Goal: Complete application form

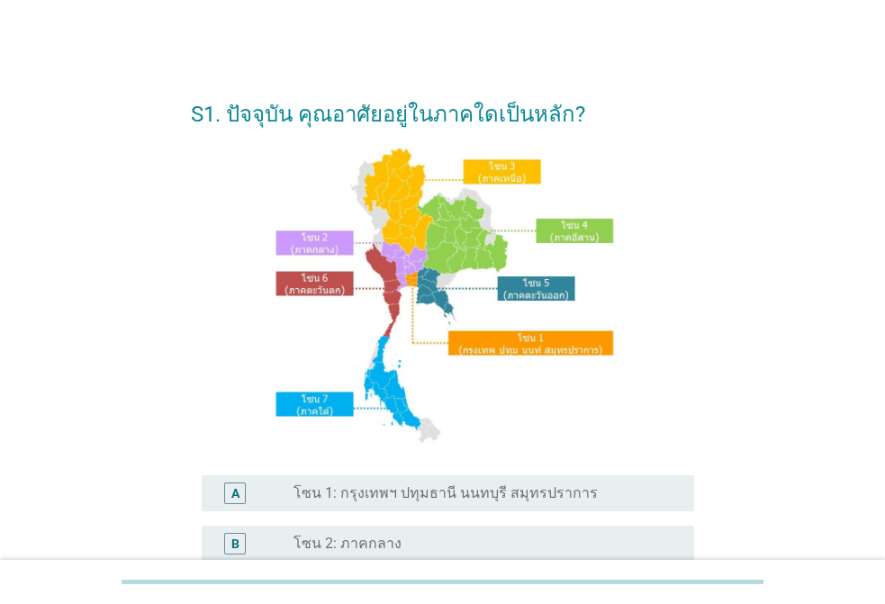
click at [456, 492] on label "โซน 1: กรุงเทพฯ ปทุมธานี นนทบุรี สมุทรปราการ" at bounding box center [445, 493] width 304 height 18
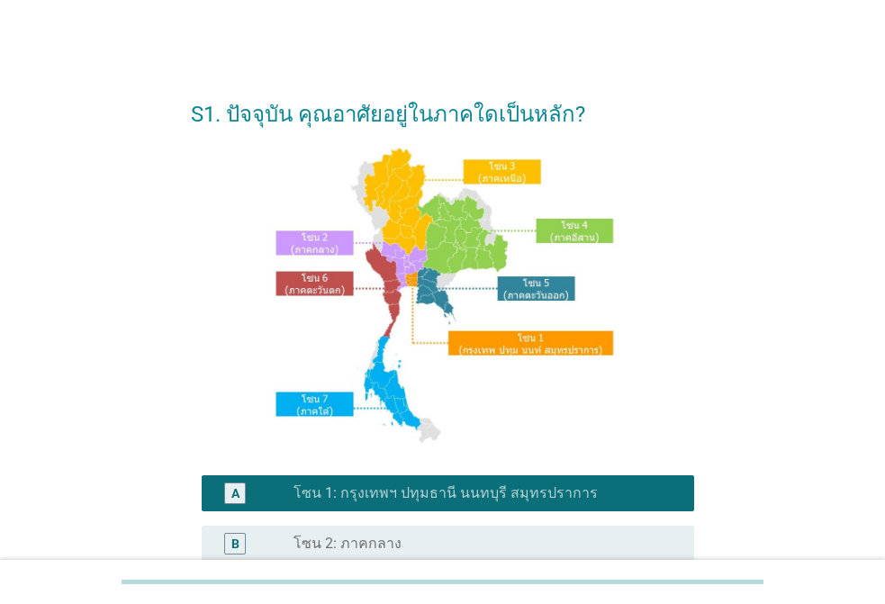
scroll to position [441, 0]
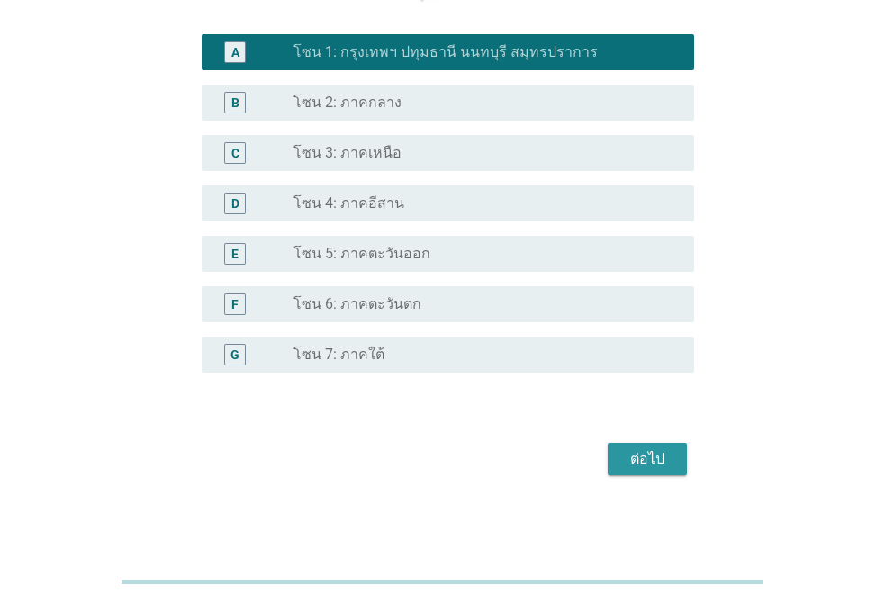
drag, startPoint x: 644, startPoint y: 449, endPoint x: 686, endPoint y: 432, distance: 44.8
click at [644, 450] on div "ต่อไป" at bounding box center [647, 459] width 50 height 22
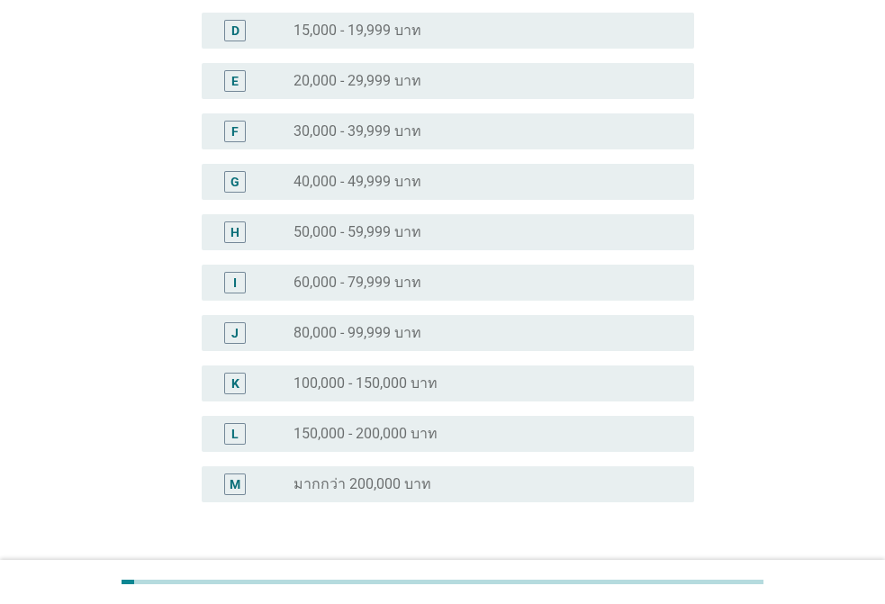
scroll to position [460, 0]
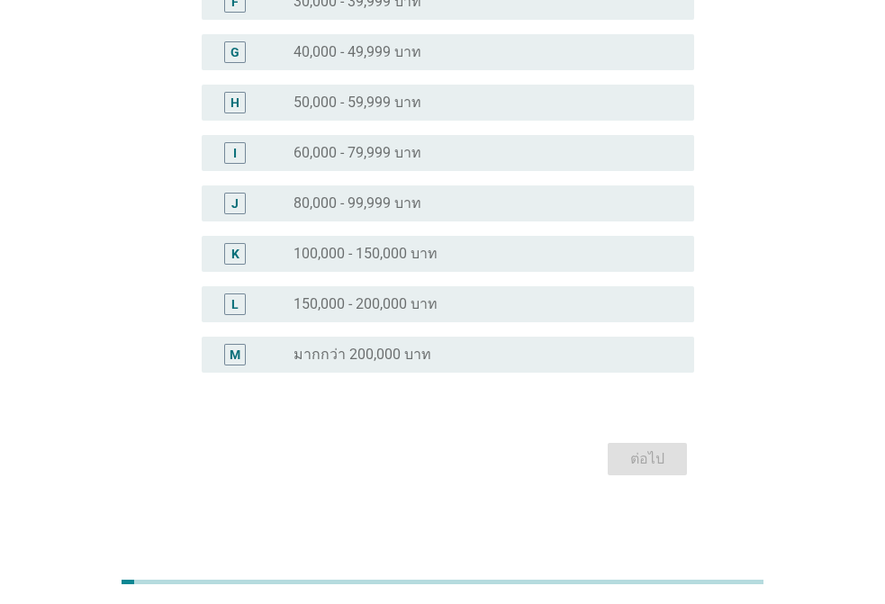
drag, startPoint x: 379, startPoint y: 359, endPoint x: 435, endPoint y: 379, distance: 59.2
click at [382, 359] on label "มากกว่า 200,000 บาท" at bounding box center [362, 355] width 138 height 18
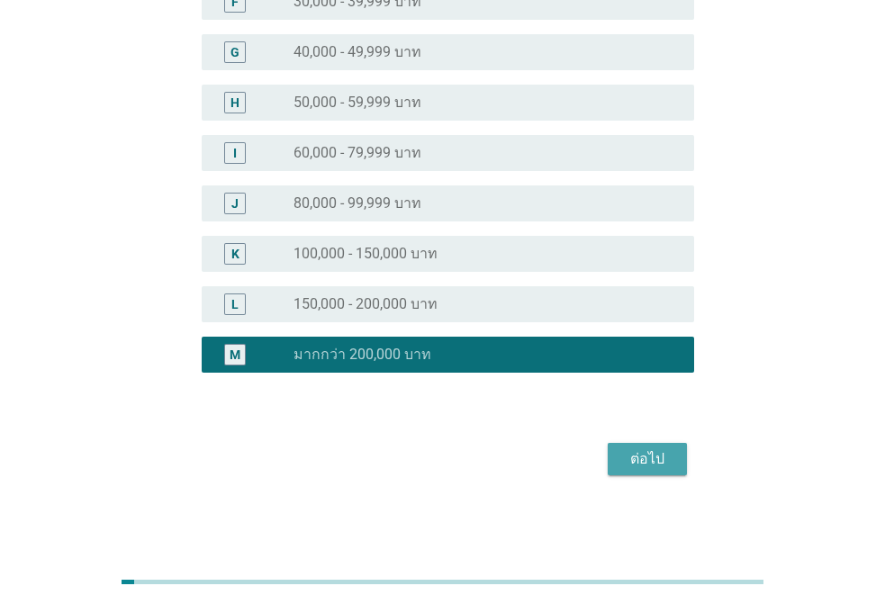
click at [650, 457] on div "ต่อไป" at bounding box center [647, 459] width 50 height 22
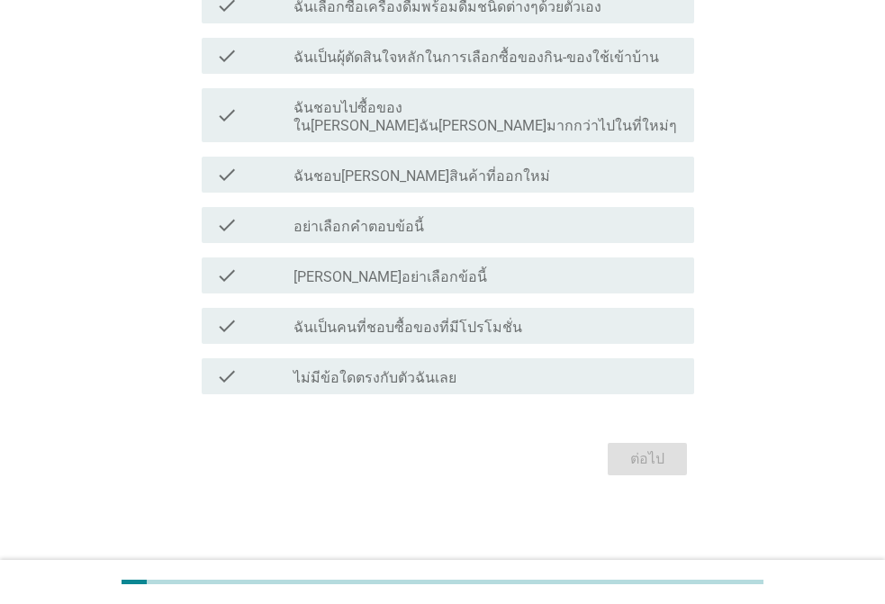
scroll to position [0, 0]
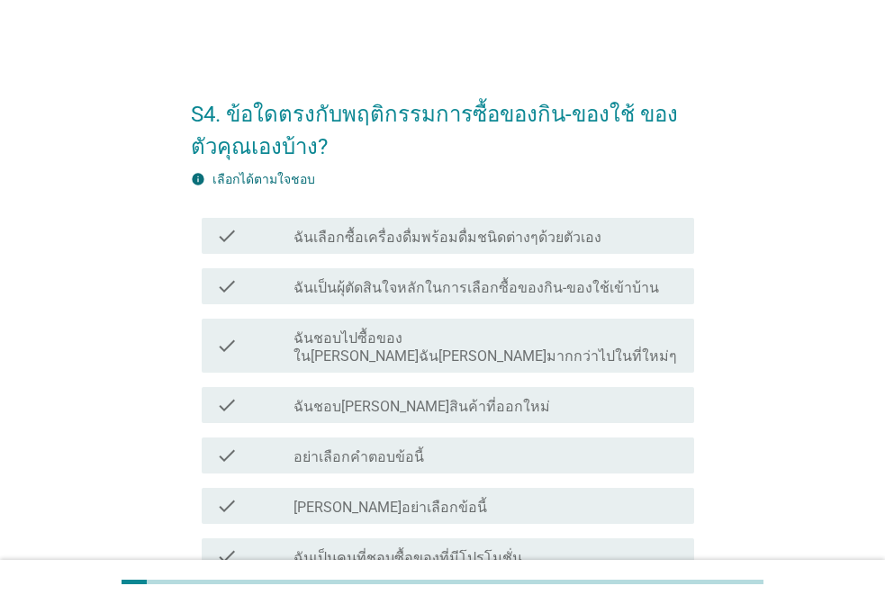
click at [419, 242] on label "ฉันเลือกซื้อเครื่องดื่มพร้อมดื่มชนิดต่างๆด้วยตัวเอง" at bounding box center [447, 238] width 308 height 18
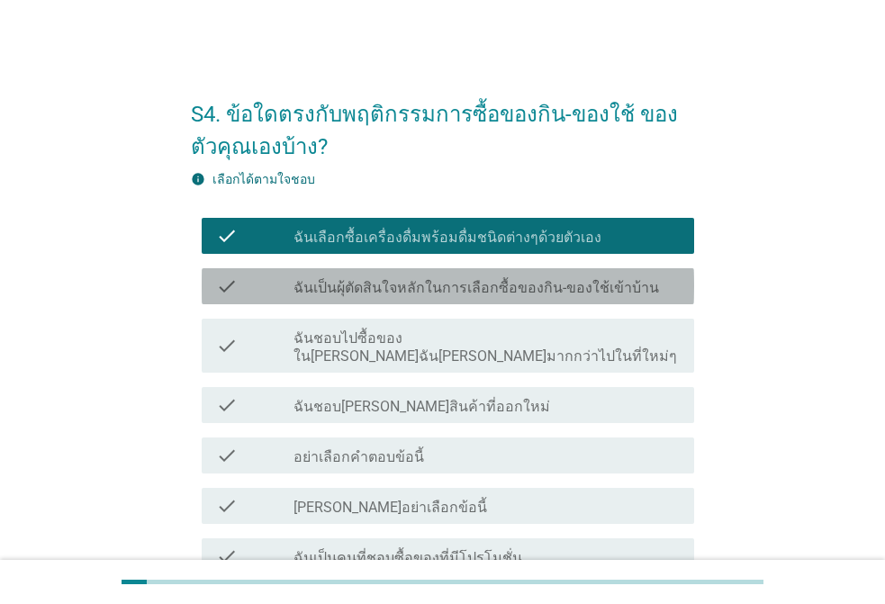
drag, startPoint x: 415, startPoint y: 279, endPoint x: 431, endPoint y: 309, distance: 33.8
click at [415, 281] on label "ฉันเป็นผุ้ตัดสินใจหลักในการเลือกซื้อของกิน-ของใช้เข้าบ้าน" at bounding box center [475, 288] width 365 height 18
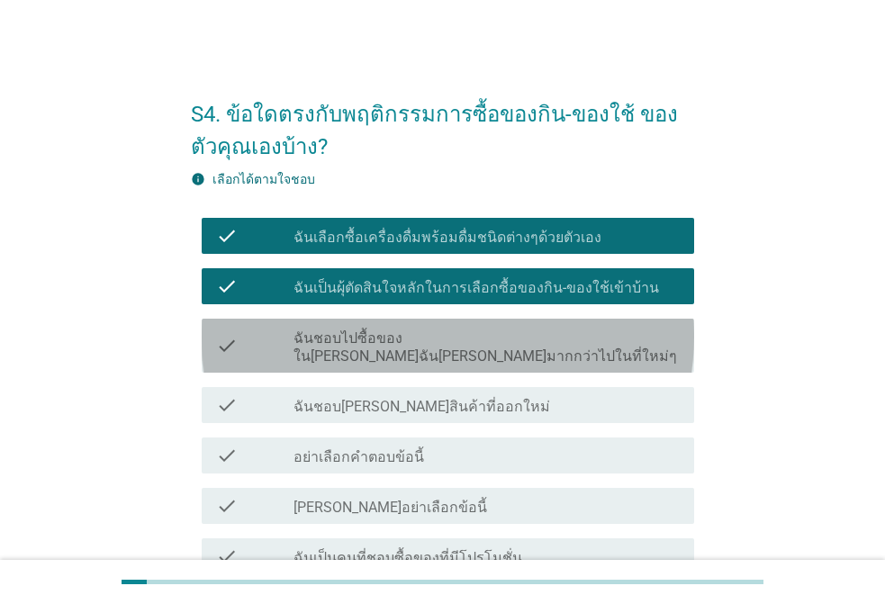
click at [418, 337] on label "ฉันชอบไปซื้อของใน[PERSON_NAME]ฉัน[PERSON_NAME]มากกว่าไปในที่ใหม่ๆ" at bounding box center [486, 347] width 386 height 36
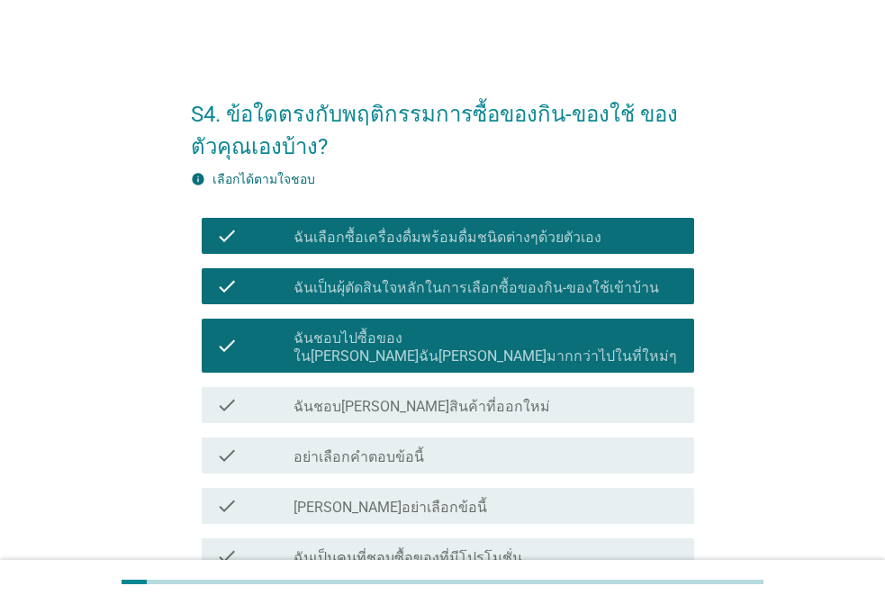
click at [406, 398] on label "ฉันชอบ[PERSON_NAME]สินค้าที่ออกใหม่" at bounding box center [421, 407] width 256 height 18
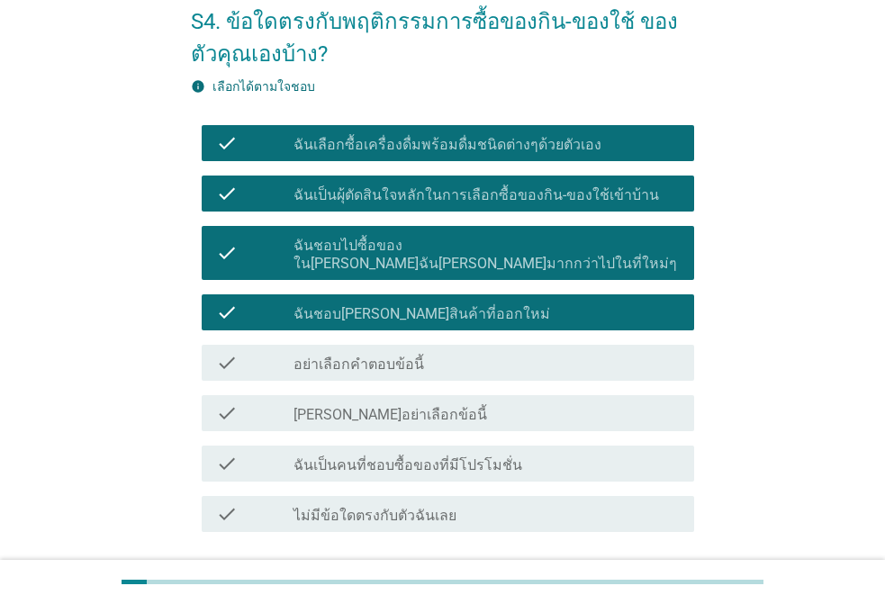
scroll to position [212, 0]
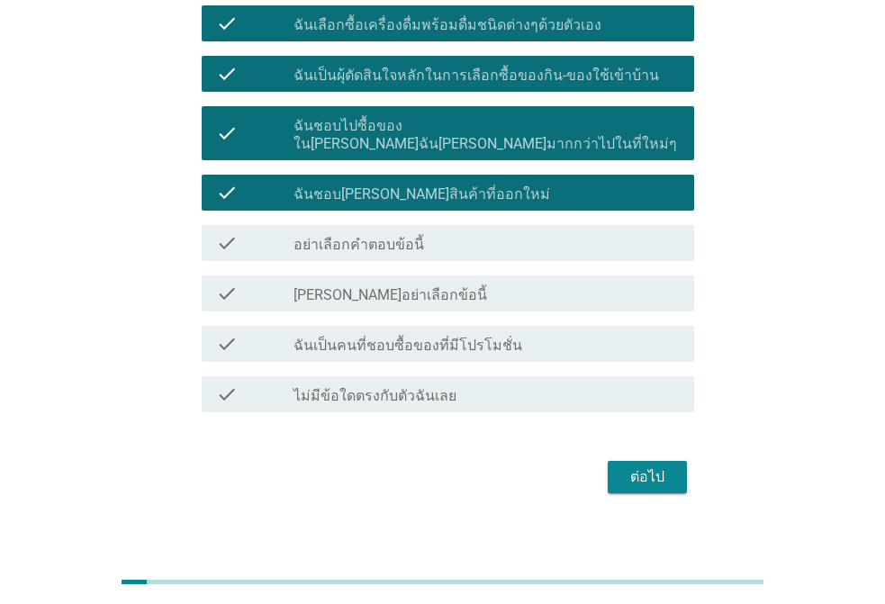
click at [643, 466] on div "ต่อไป" at bounding box center [647, 477] width 50 height 22
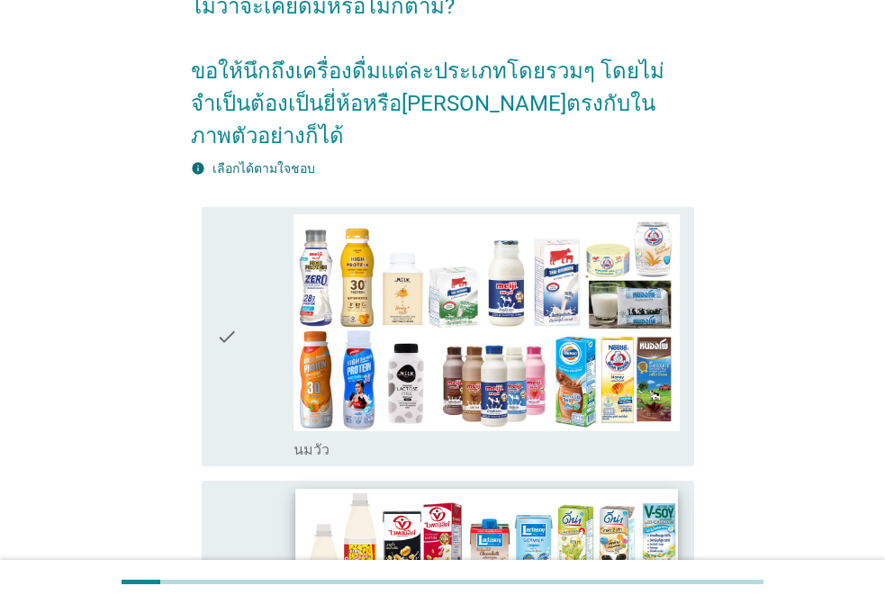
scroll to position [360, 0]
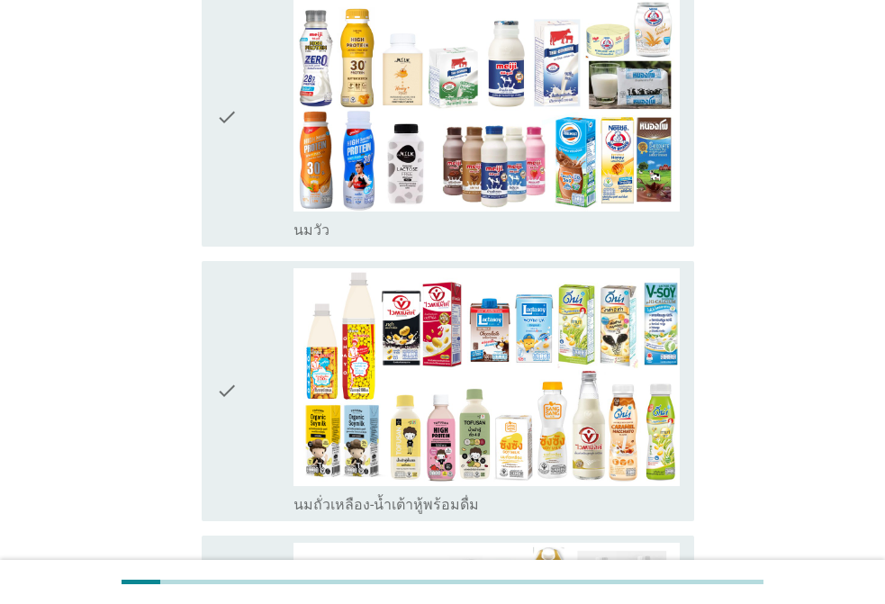
click at [224, 76] on icon "check" at bounding box center [227, 118] width 22 height 246
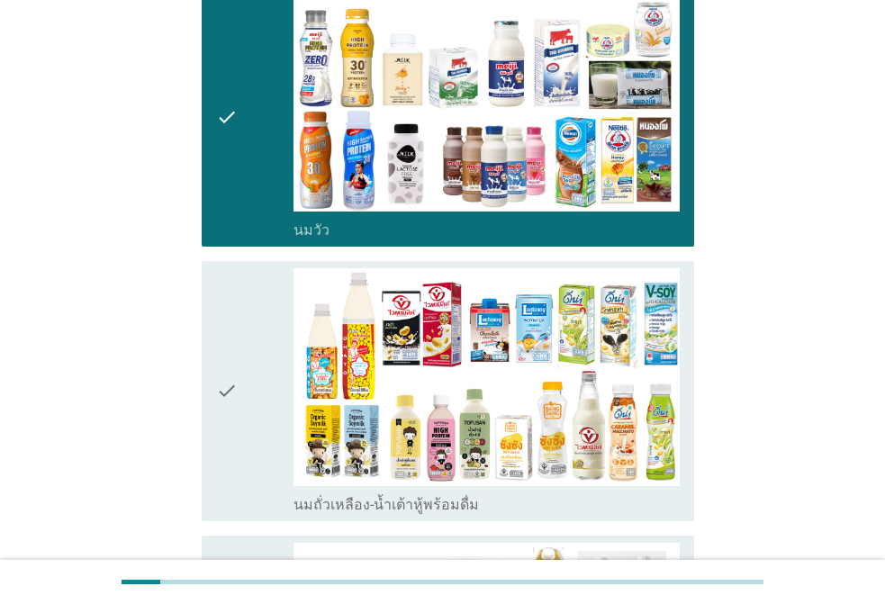
click at [229, 328] on icon "check" at bounding box center [227, 391] width 22 height 246
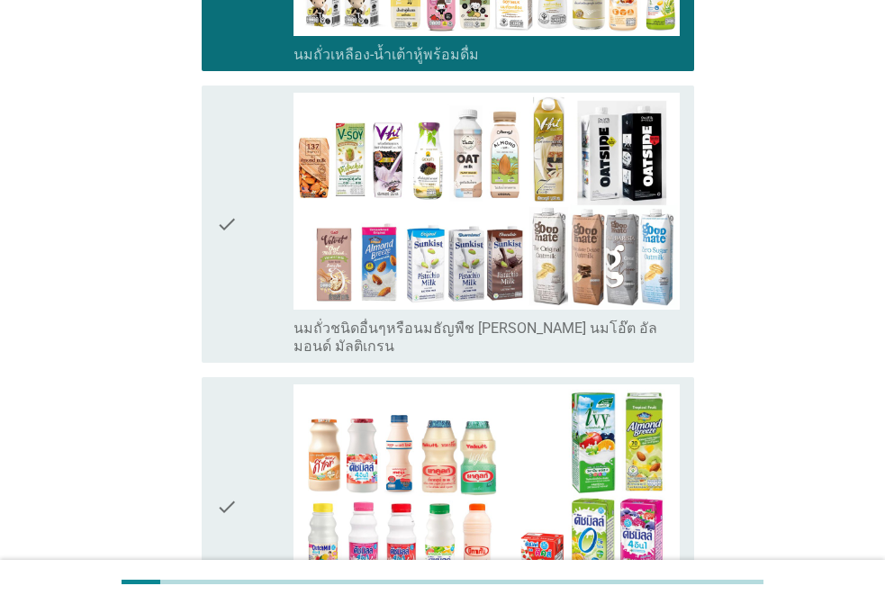
click at [235, 276] on icon "check" at bounding box center [227, 225] width 22 height 264
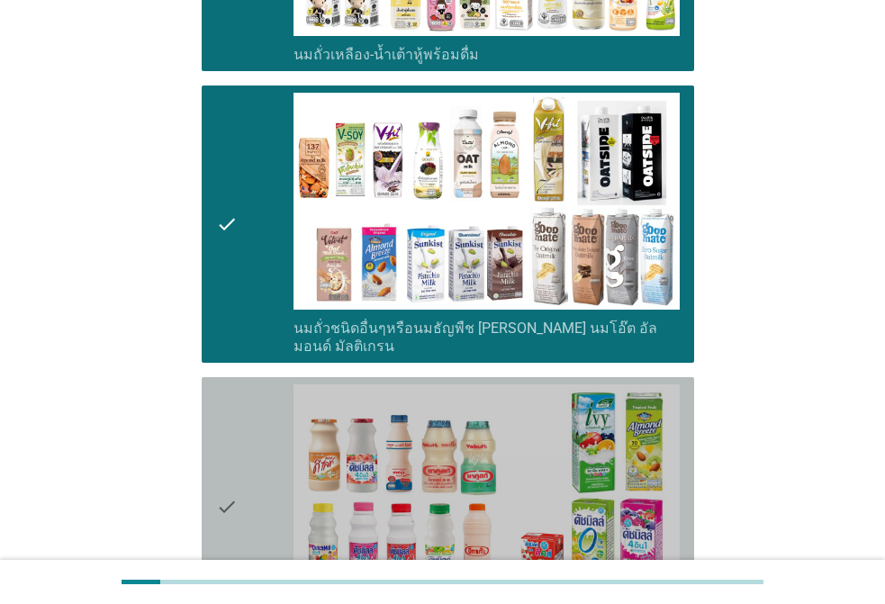
click at [240, 392] on div "check" at bounding box center [254, 507] width 77 height 246
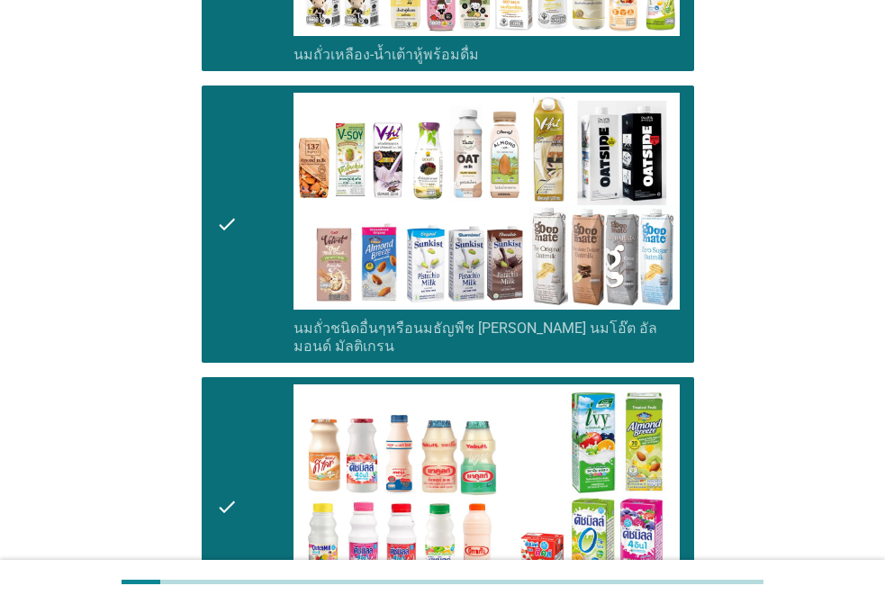
scroll to position [1350, 0]
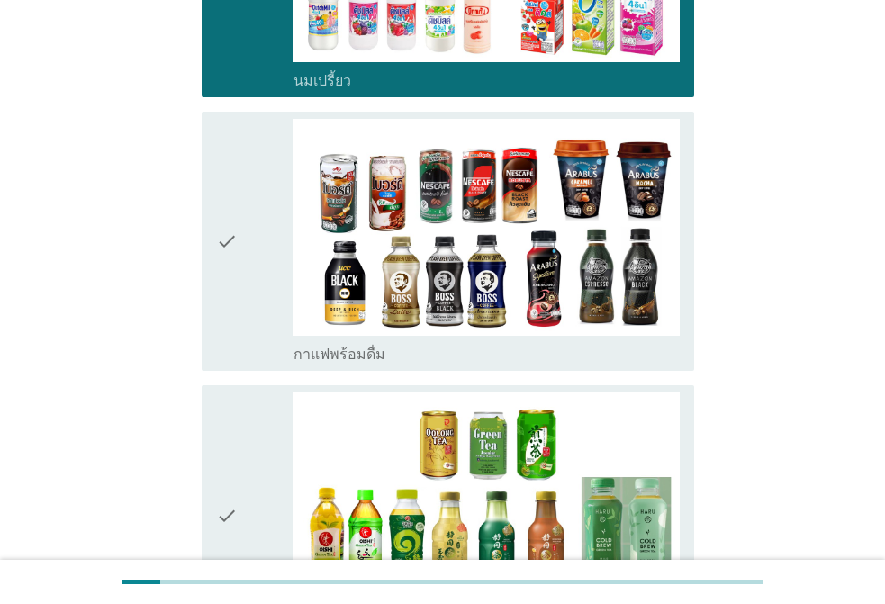
drag, startPoint x: 238, startPoint y: 232, endPoint x: 266, endPoint y: 319, distance: 91.9
click at [238, 233] on div "check" at bounding box center [254, 242] width 77 height 246
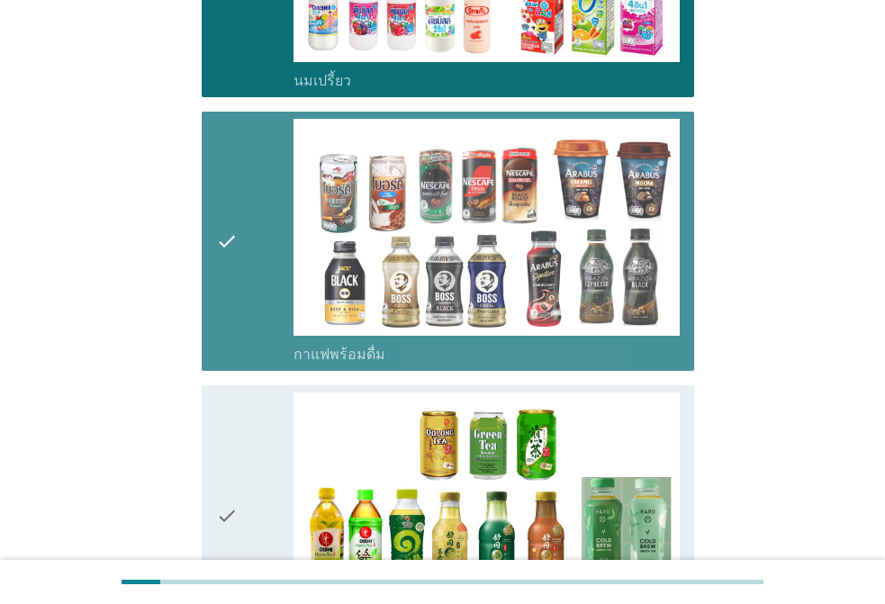
click at [283, 409] on div "check" at bounding box center [254, 515] width 77 height 246
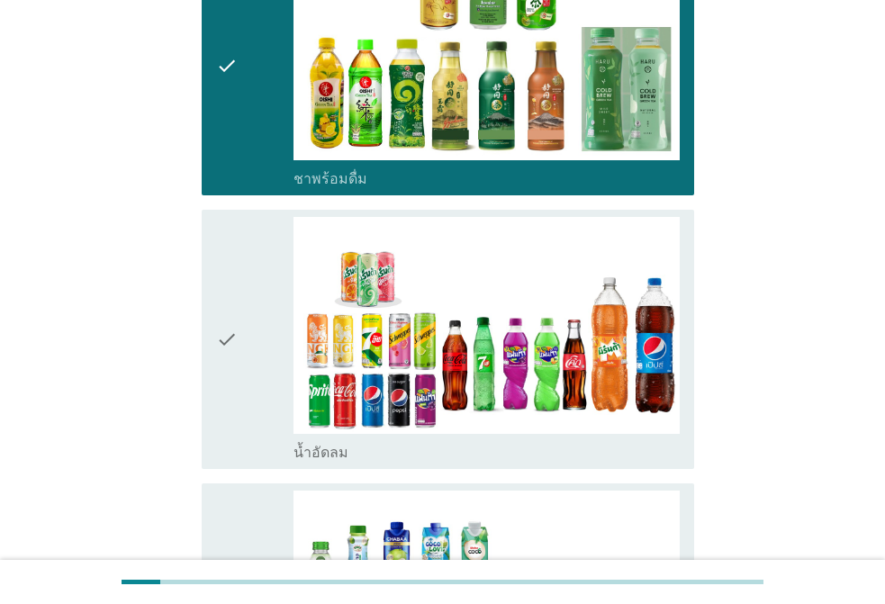
click at [259, 278] on div "check" at bounding box center [254, 340] width 77 height 246
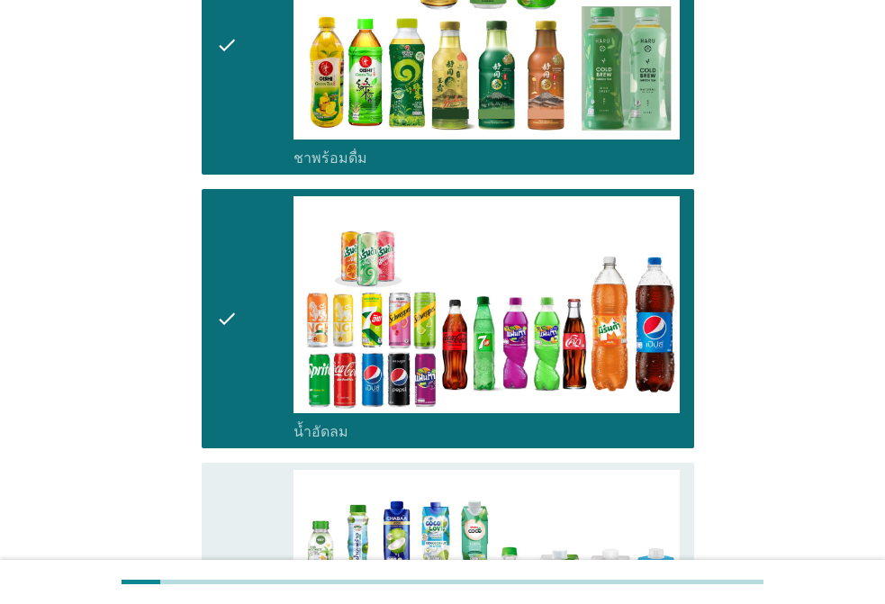
scroll to position [2160, 0]
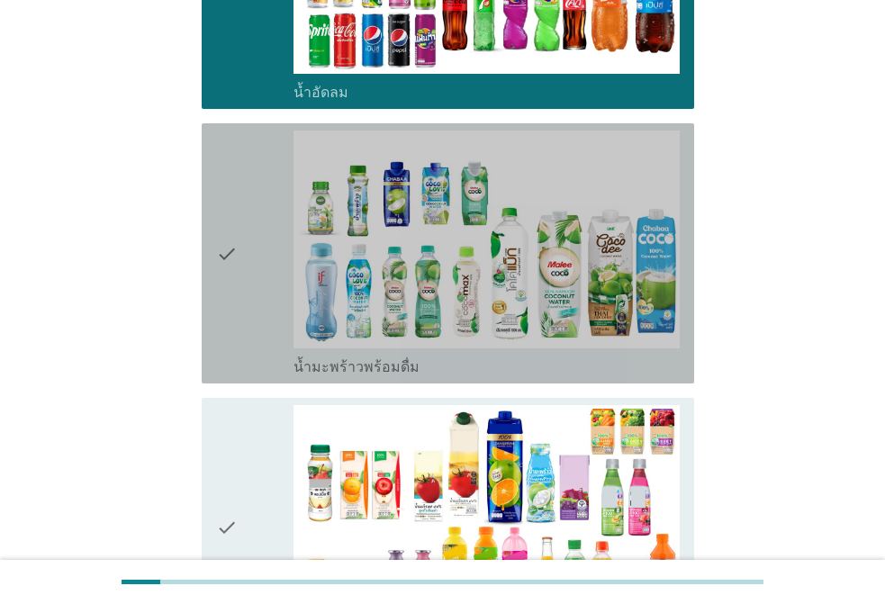
click at [265, 213] on div "check" at bounding box center [254, 253] width 77 height 246
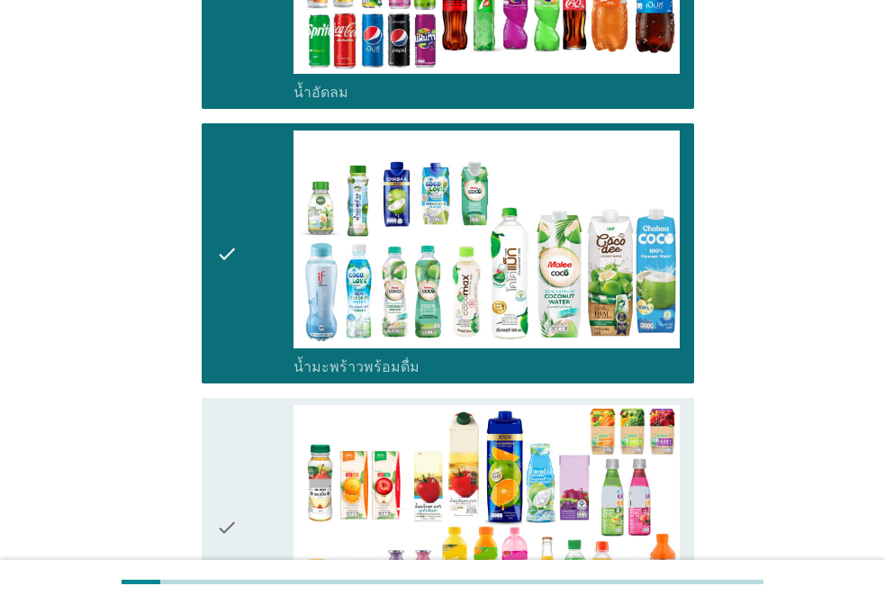
click at [265, 405] on div "check" at bounding box center [254, 528] width 77 height 246
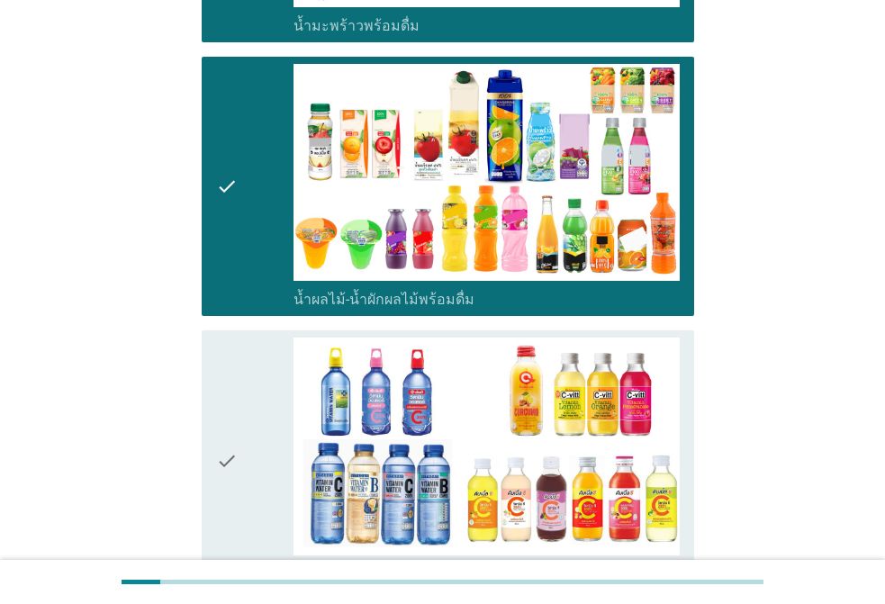
scroll to position [2700, 0]
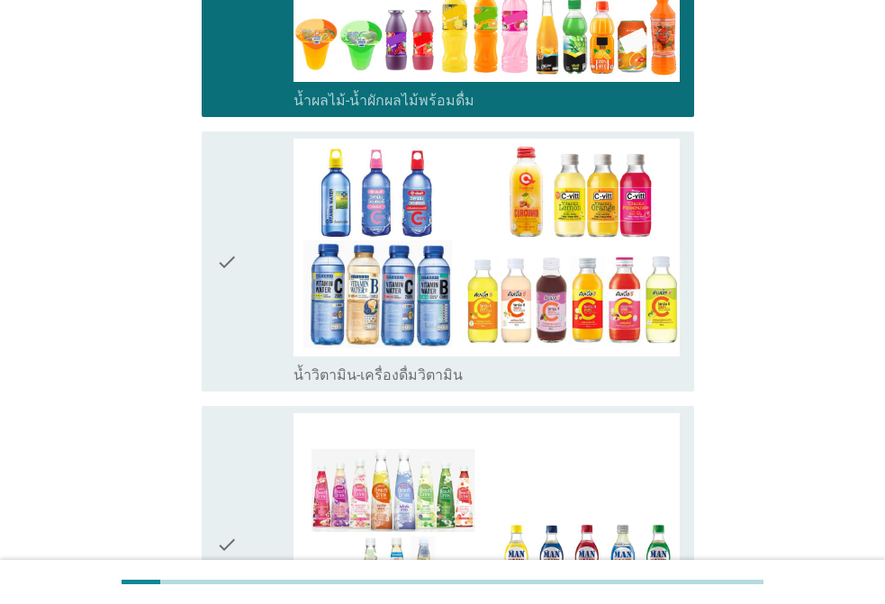
drag, startPoint x: 259, startPoint y: 405, endPoint x: 265, endPoint y: 243, distance: 162.1
click at [259, 413] on div "check" at bounding box center [254, 545] width 77 height 264
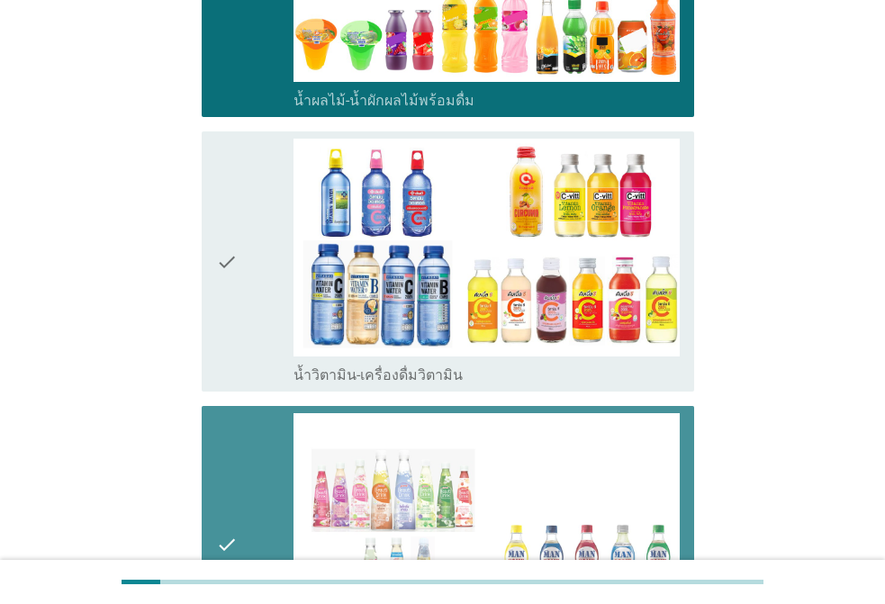
click at [265, 240] on div "check" at bounding box center [254, 262] width 77 height 246
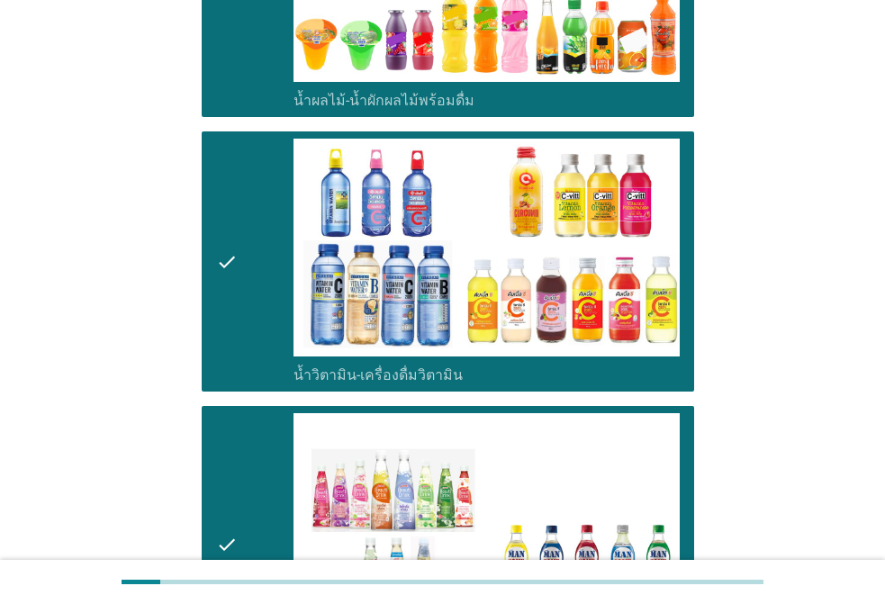
scroll to position [3150, 0]
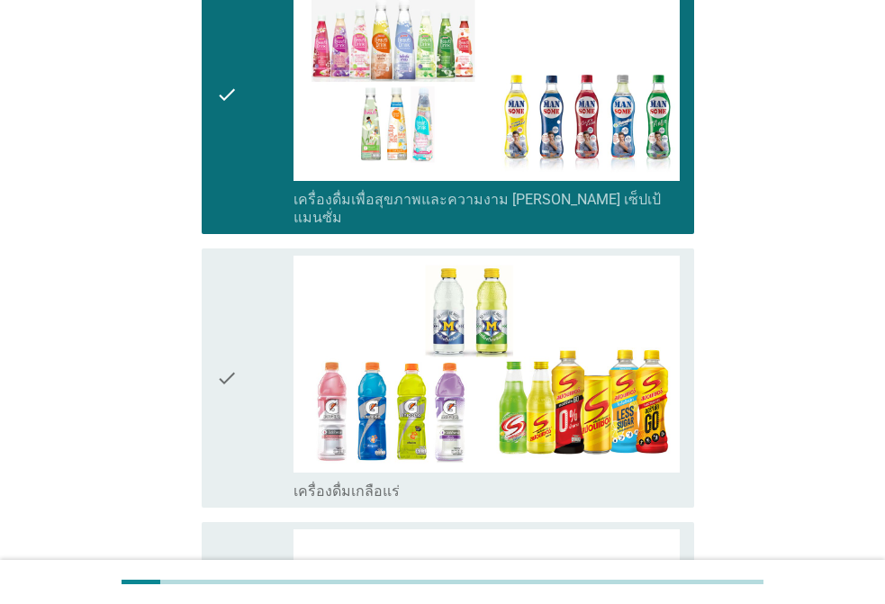
click at [248, 256] on div "check" at bounding box center [254, 379] width 77 height 246
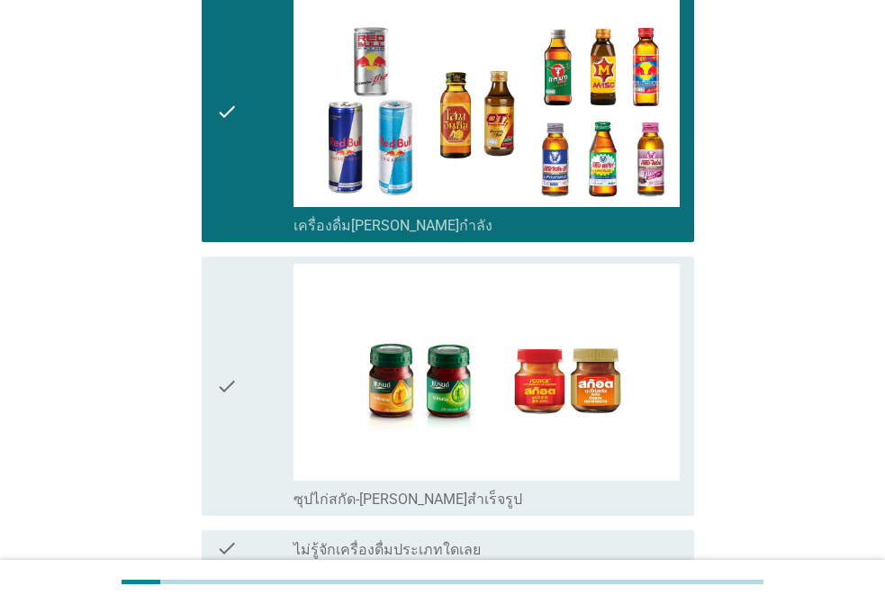
click at [242, 264] on div "check" at bounding box center [254, 387] width 77 height 246
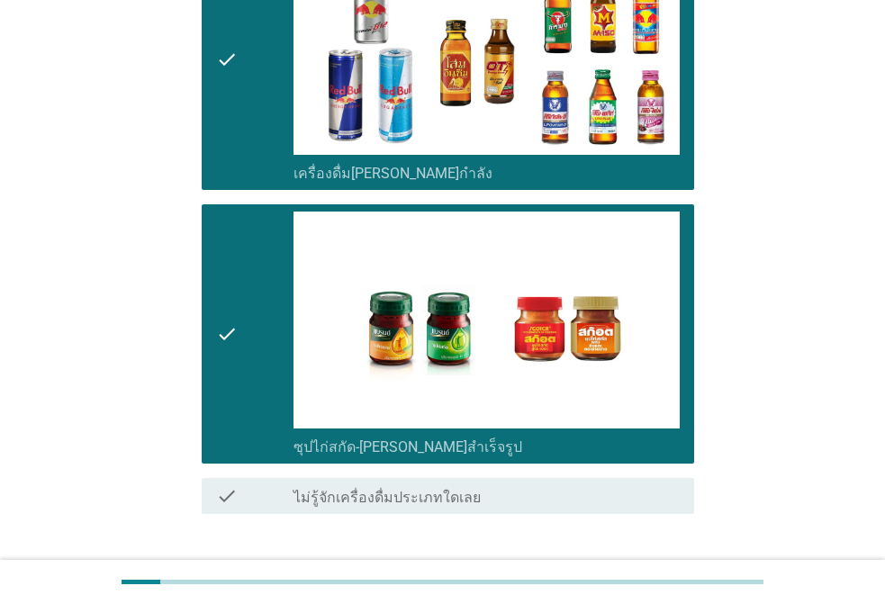
scroll to position [3794, 0]
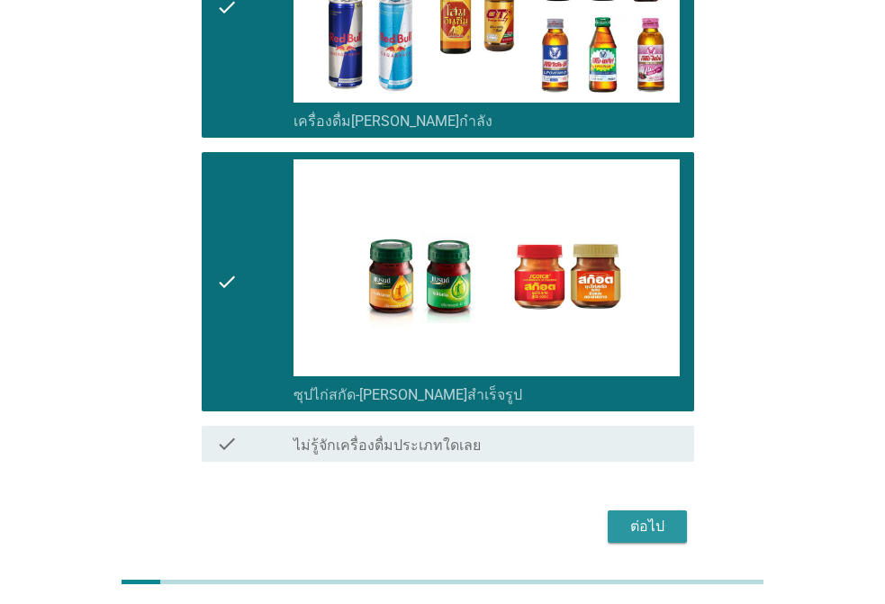
click at [650, 510] on button "ต่อไป" at bounding box center [646, 526] width 79 height 32
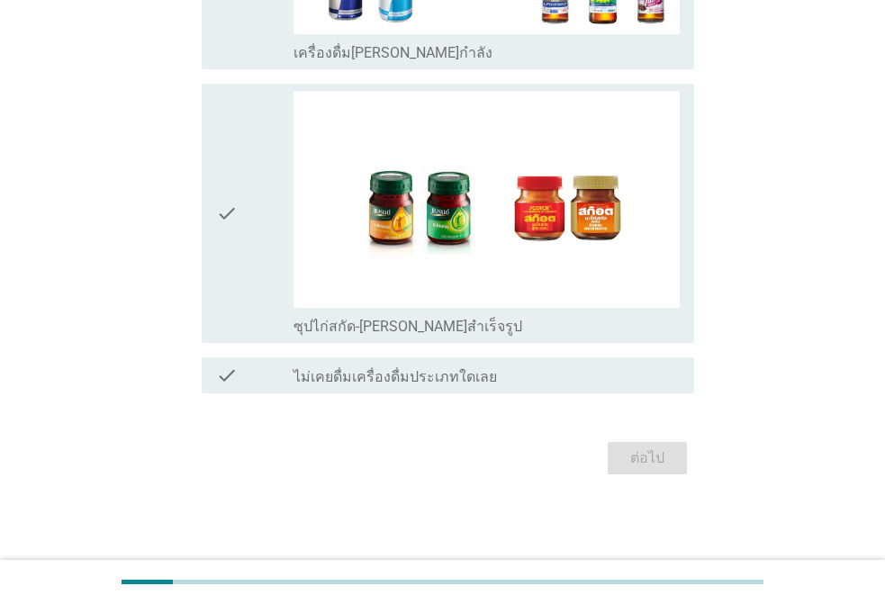
scroll to position [0, 0]
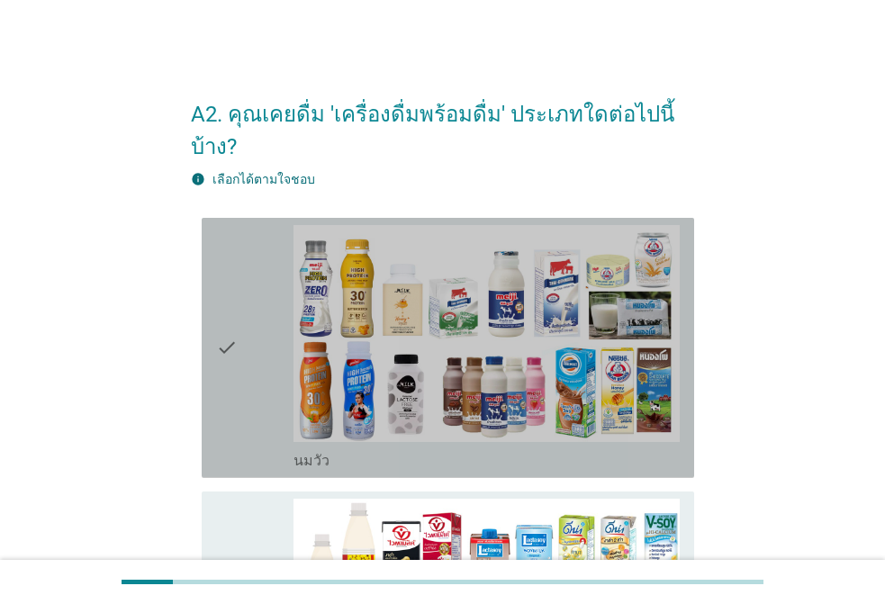
click at [238, 277] on div "check" at bounding box center [254, 348] width 77 height 246
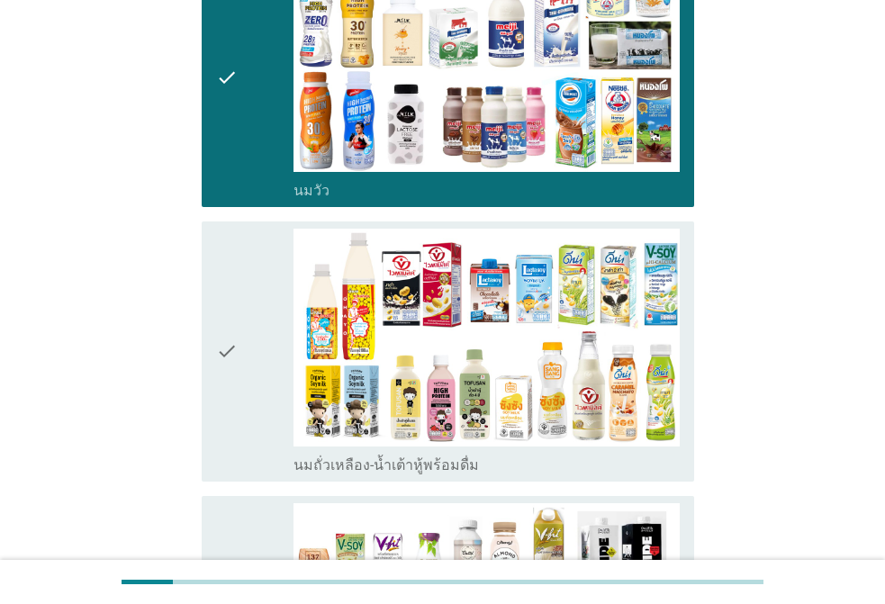
click at [253, 261] on div "check" at bounding box center [254, 352] width 77 height 246
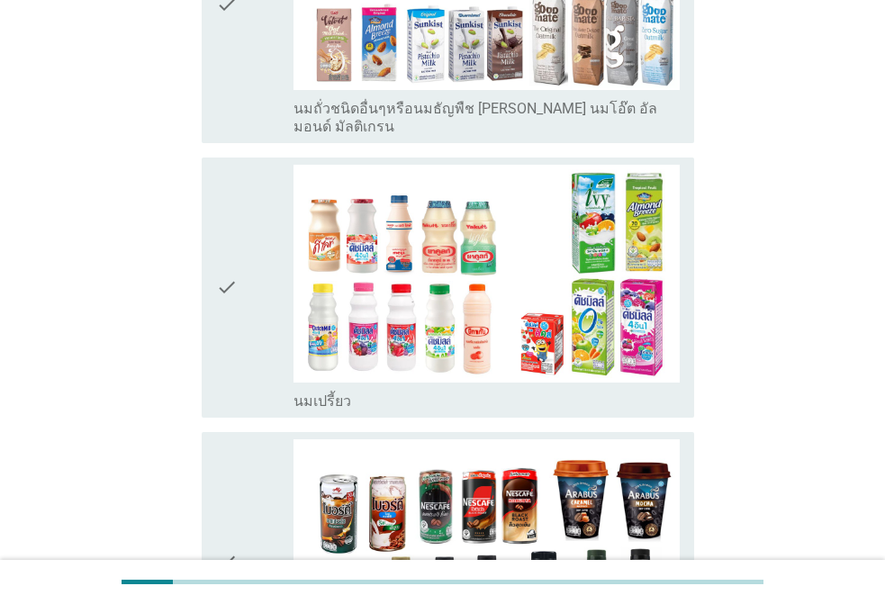
click at [244, 188] on div "check" at bounding box center [254, 288] width 77 height 246
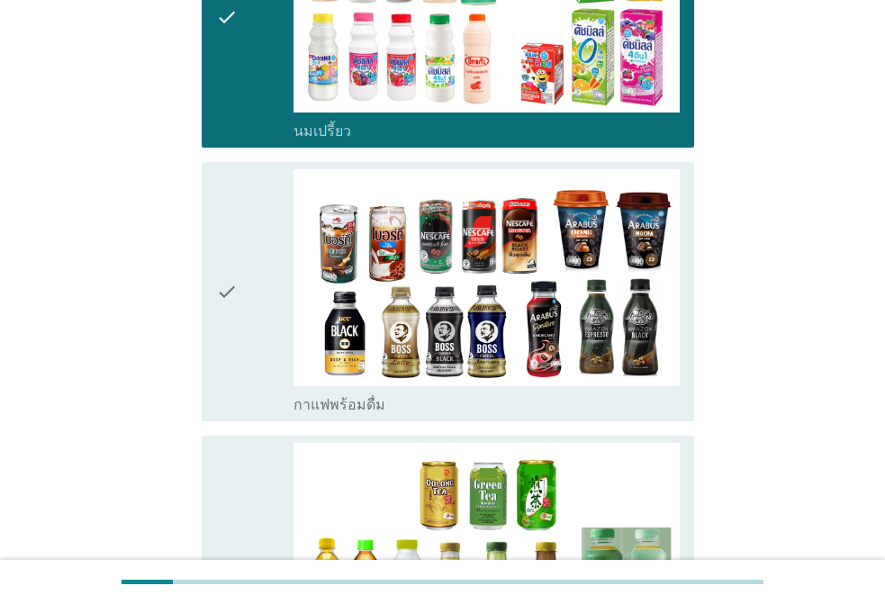
scroll to position [1440, 0]
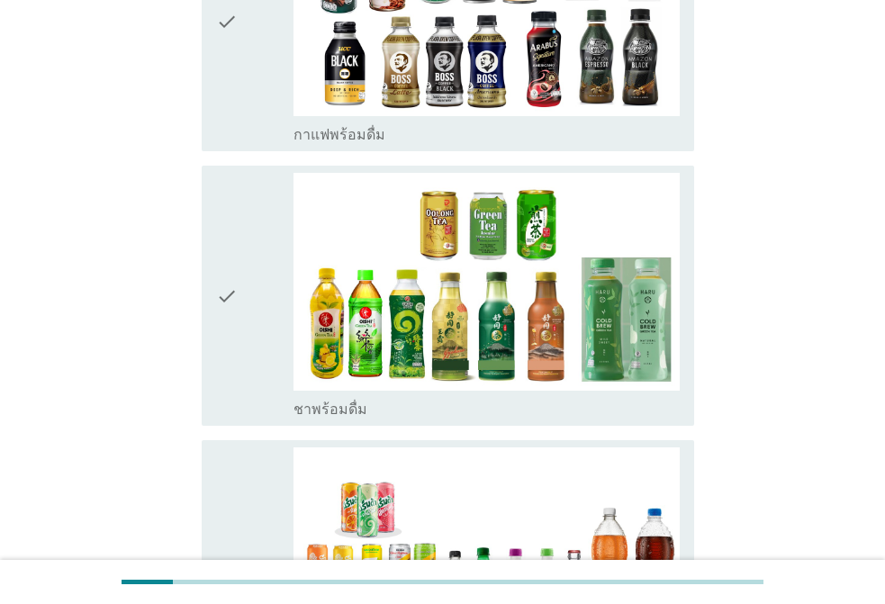
click at [244, 206] on div "check" at bounding box center [254, 296] width 77 height 246
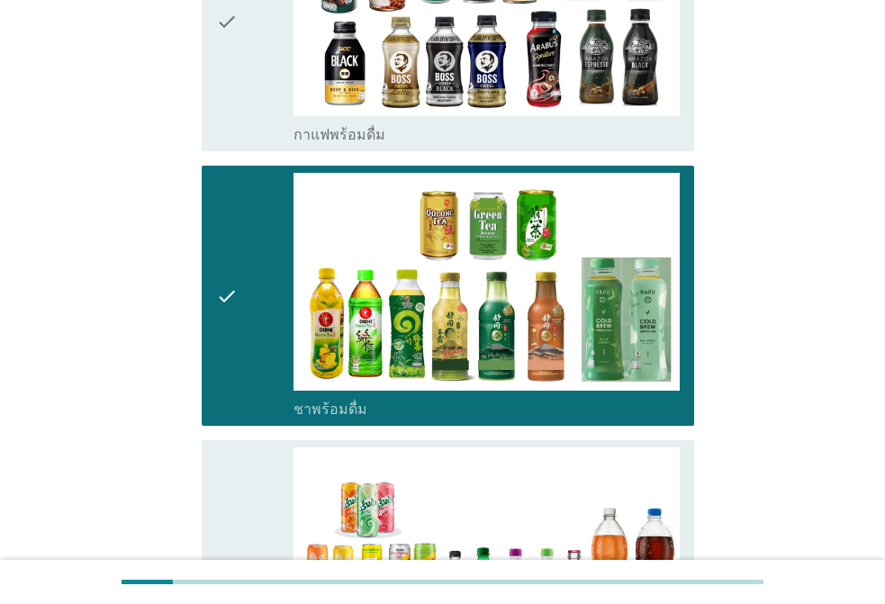
click at [245, 447] on div "check" at bounding box center [254, 570] width 77 height 246
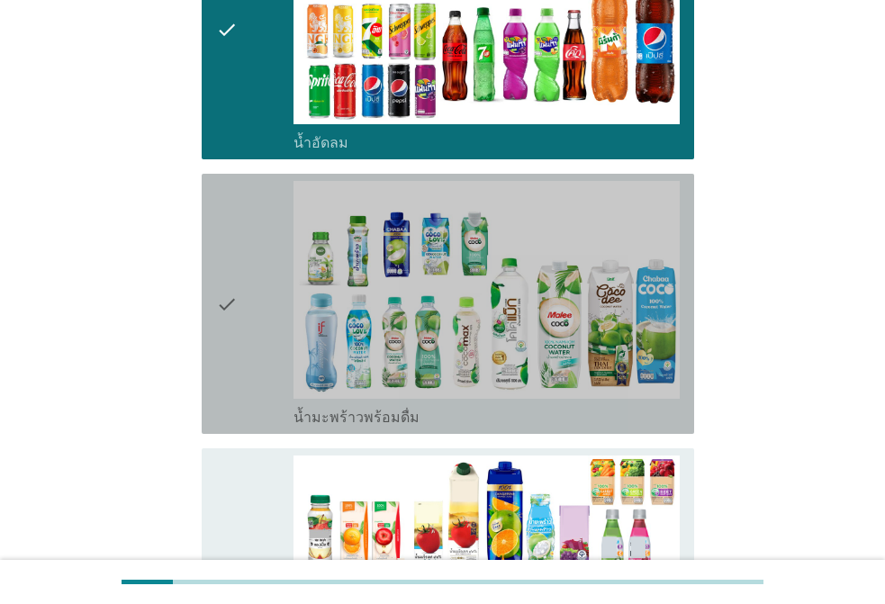
drag, startPoint x: 264, startPoint y: 261, endPoint x: 266, endPoint y: 426, distance: 164.7
click at [264, 262] on div "check" at bounding box center [254, 304] width 77 height 246
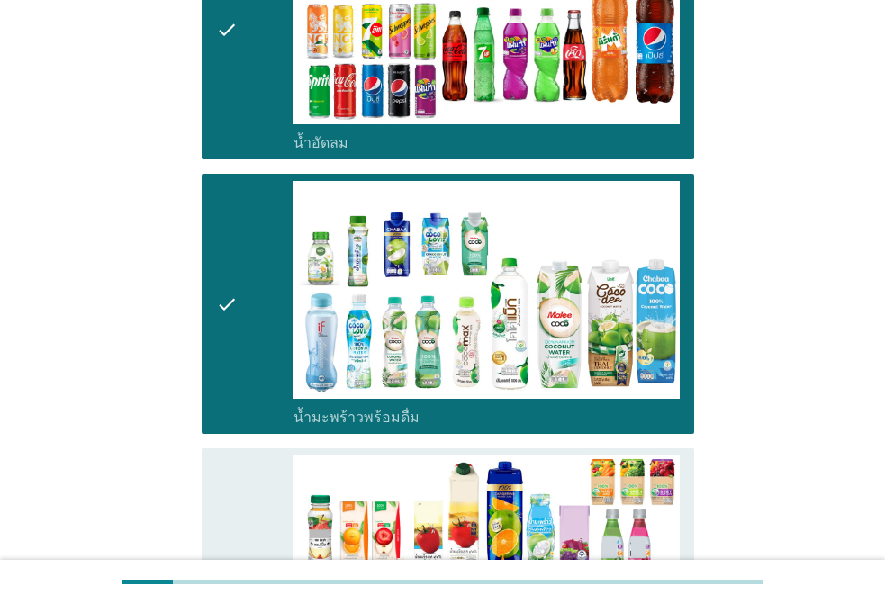
click at [265, 455] on div "check" at bounding box center [254, 578] width 77 height 246
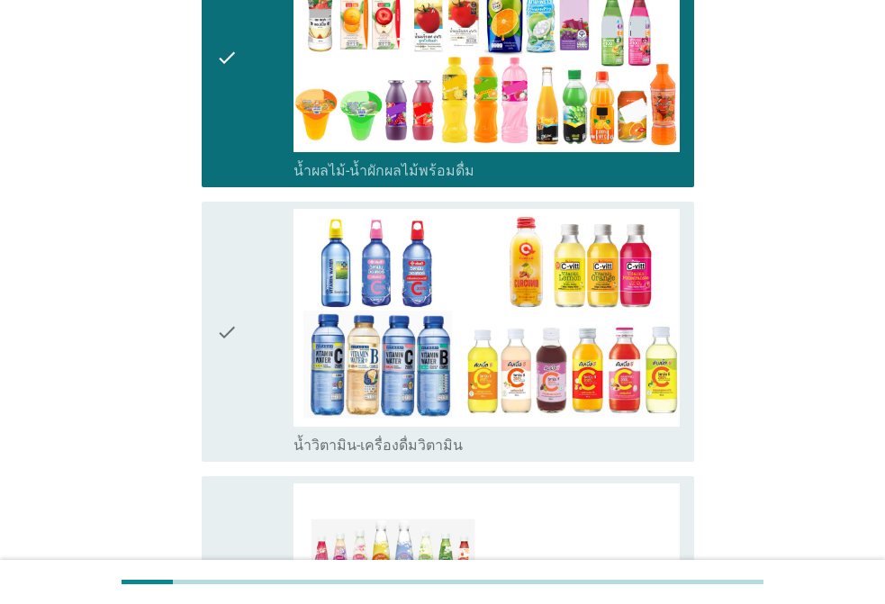
scroll to position [2520, 0]
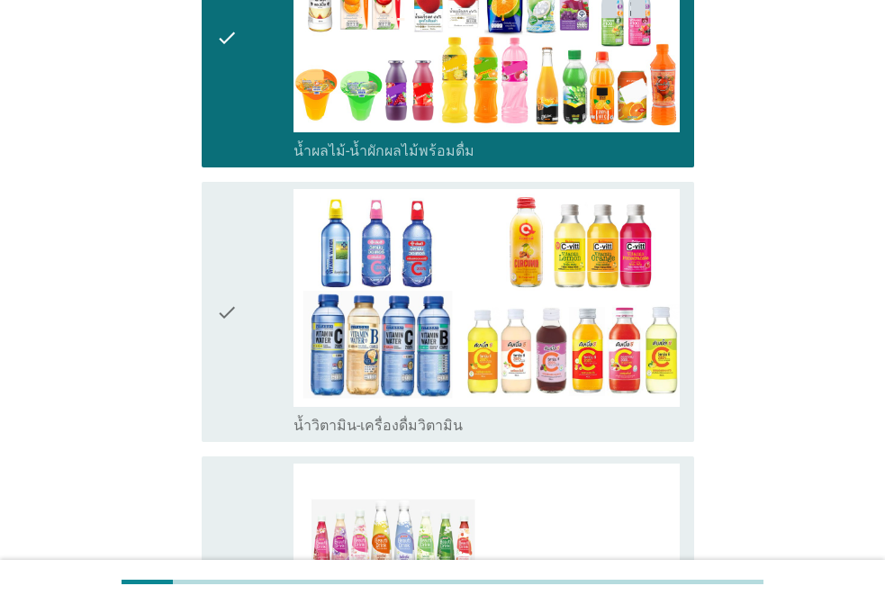
click at [247, 338] on div "check" at bounding box center [254, 312] width 77 height 246
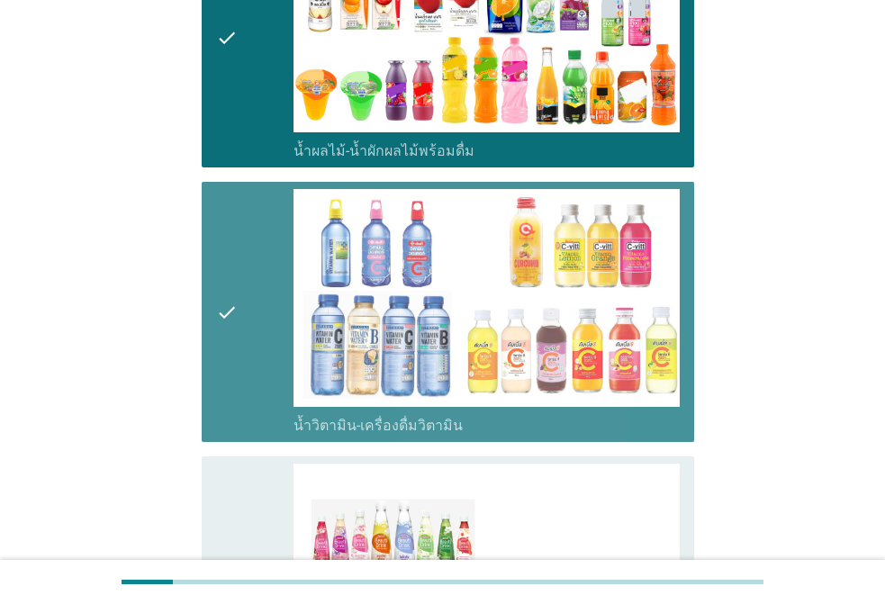
click at [260, 463] on div "check" at bounding box center [254, 595] width 77 height 264
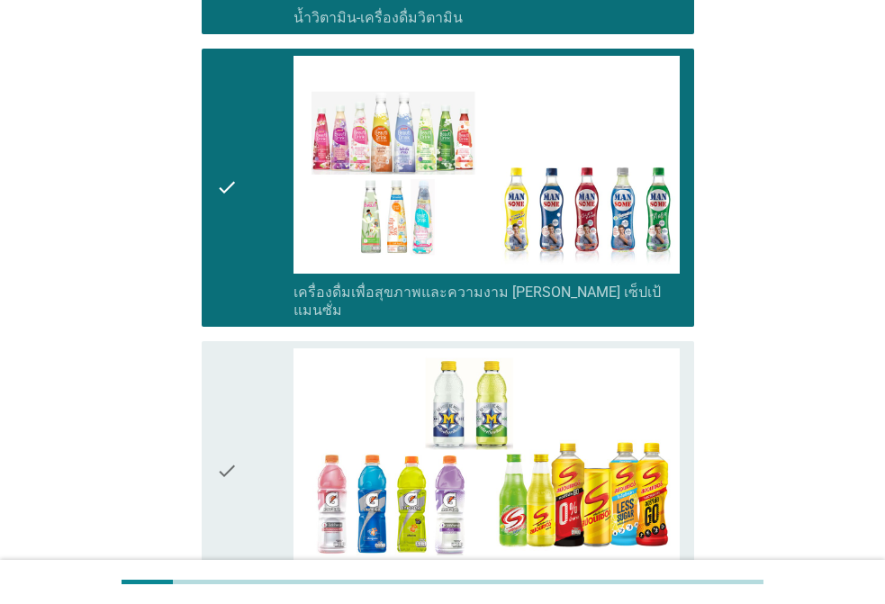
scroll to position [2970, 0]
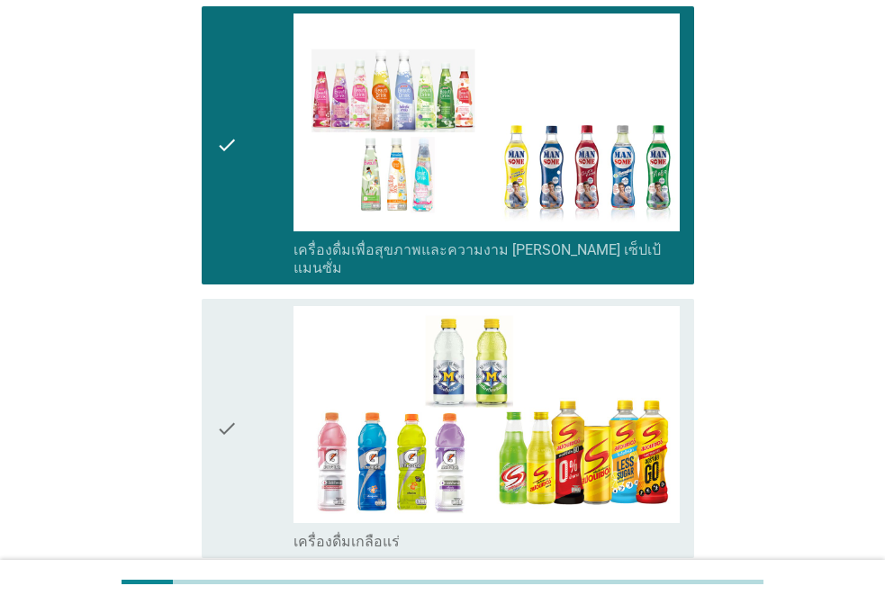
drag, startPoint x: 243, startPoint y: 334, endPoint x: 244, endPoint y: 346, distance: 11.7
click at [242, 336] on div "check" at bounding box center [254, 429] width 77 height 246
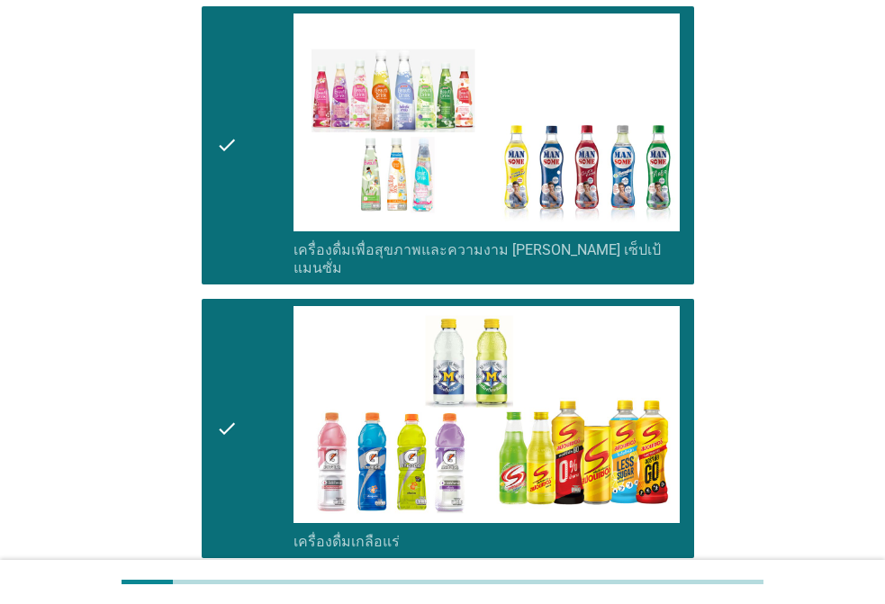
scroll to position [3420, 0]
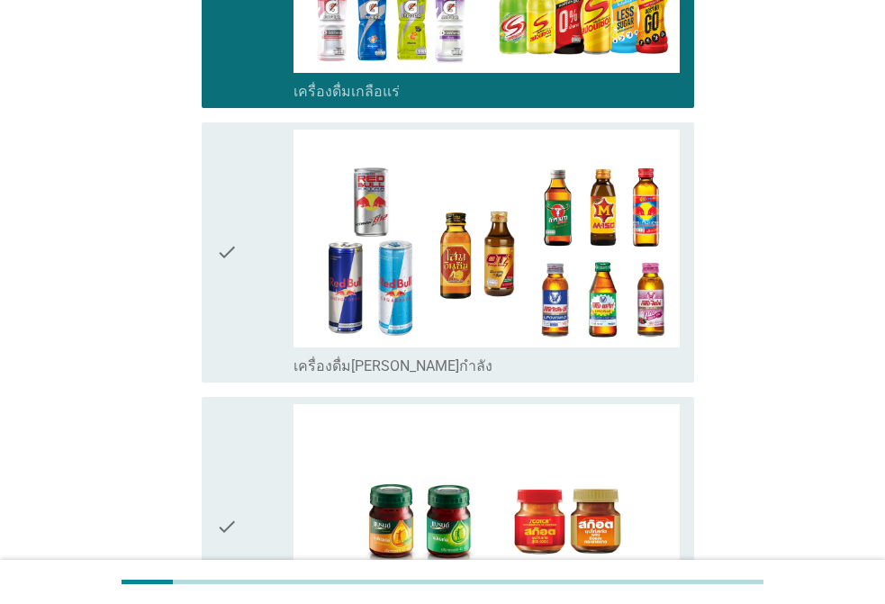
click at [252, 130] on div "check" at bounding box center [254, 253] width 77 height 246
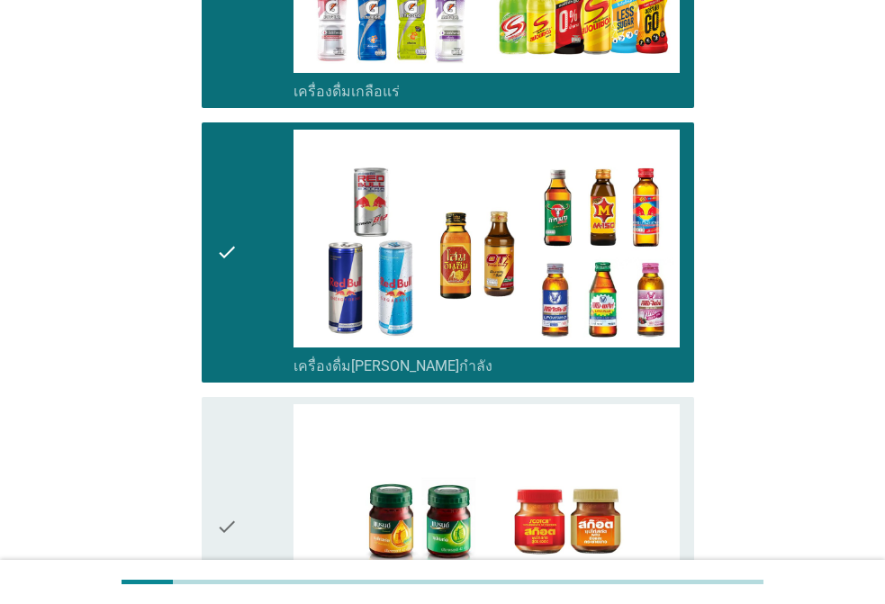
drag, startPoint x: 227, startPoint y: 388, endPoint x: 253, endPoint y: 401, distance: 29.4
click at [227, 404] on icon "check" at bounding box center [227, 527] width 22 height 246
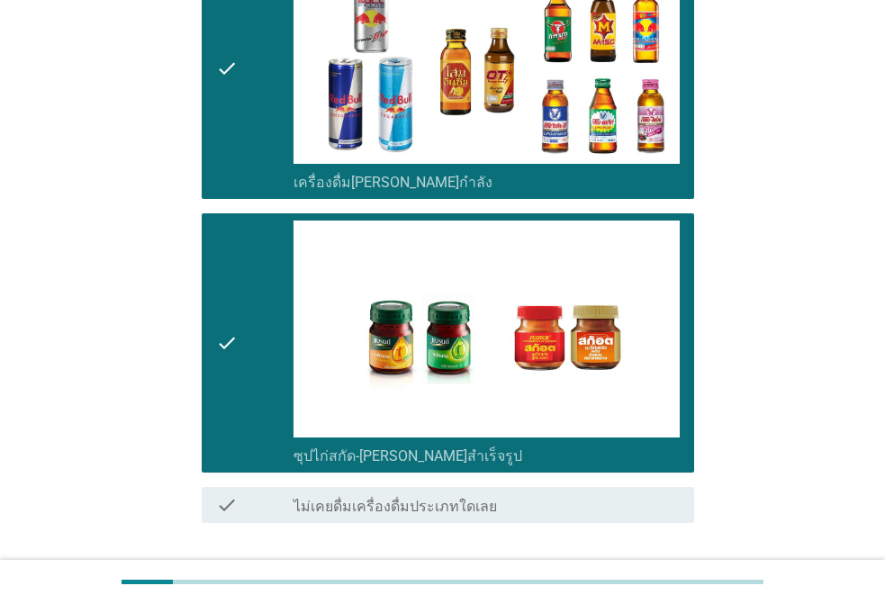
scroll to position [3664, 0]
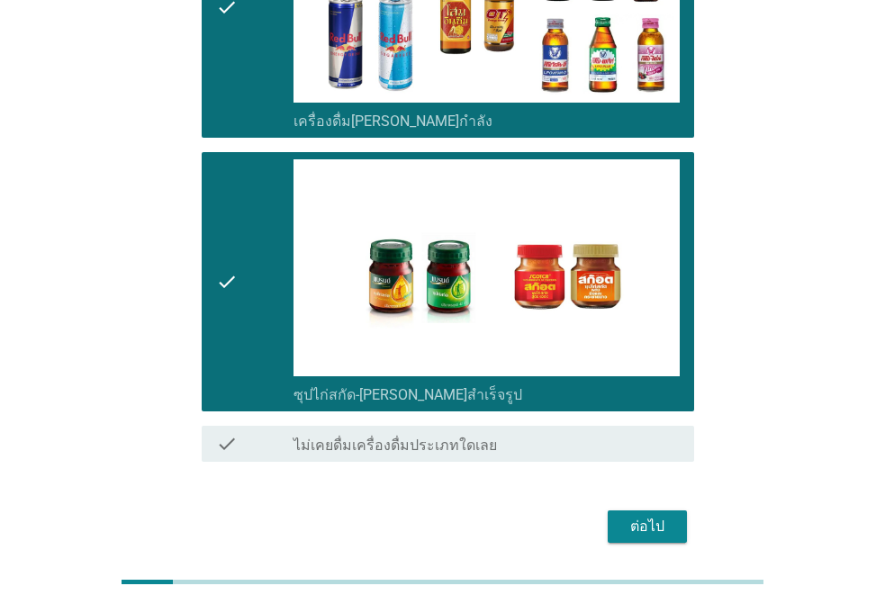
click at [613, 510] on button "ต่อไป" at bounding box center [646, 526] width 79 height 32
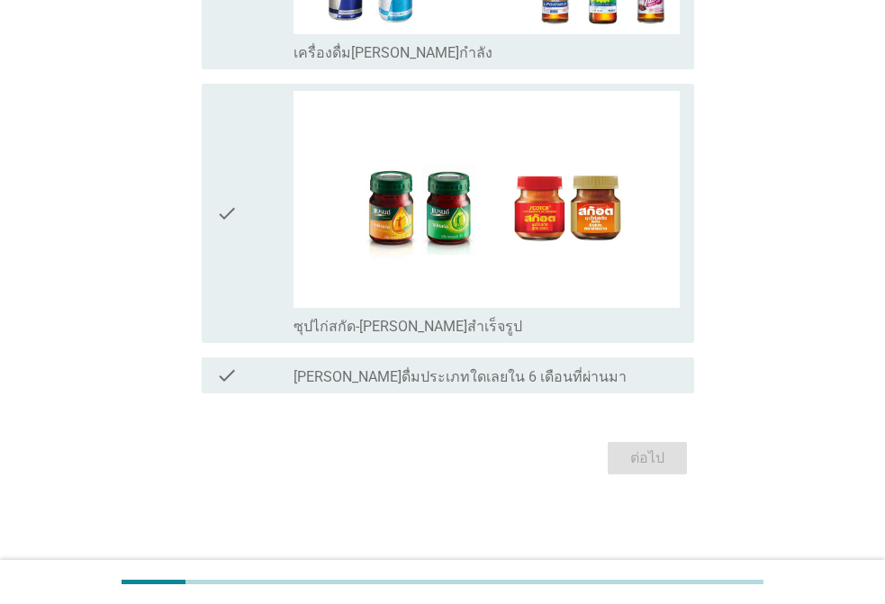
scroll to position [0, 0]
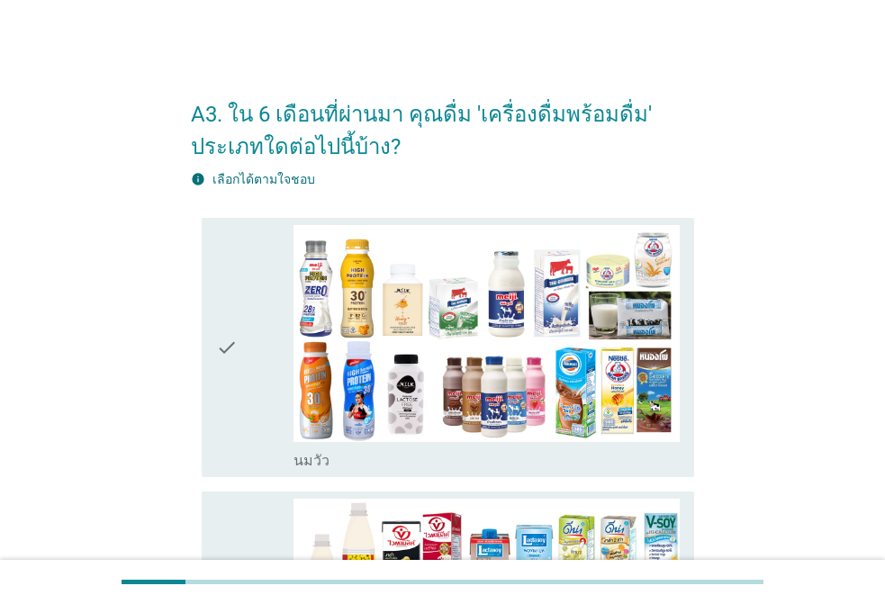
click at [250, 316] on div "check" at bounding box center [254, 348] width 77 height 246
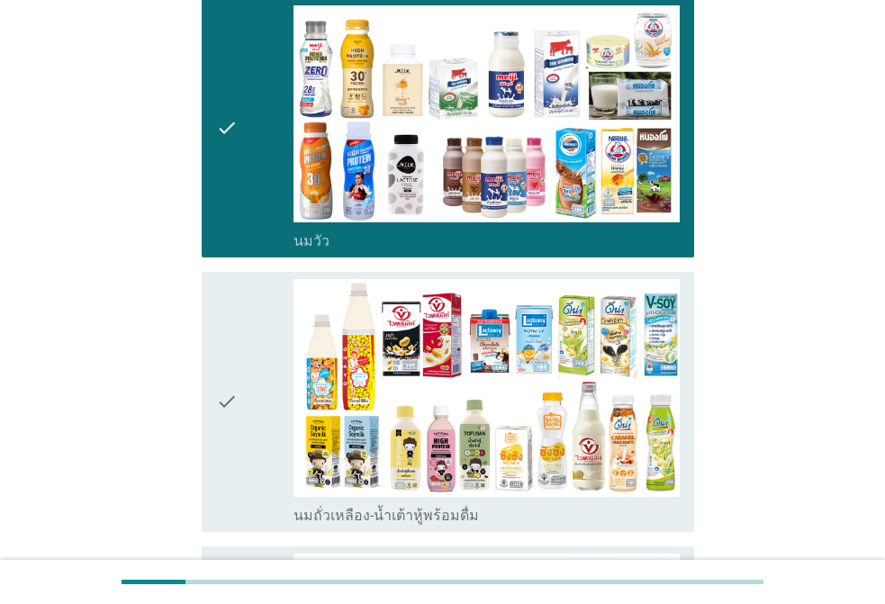
scroll to position [360, 0]
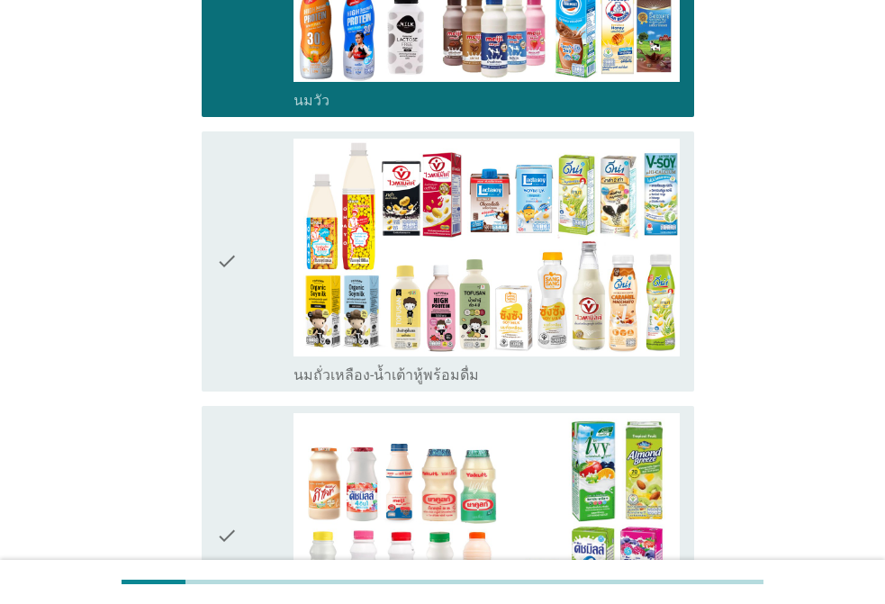
click at [222, 230] on icon "check" at bounding box center [227, 262] width 22 height 246
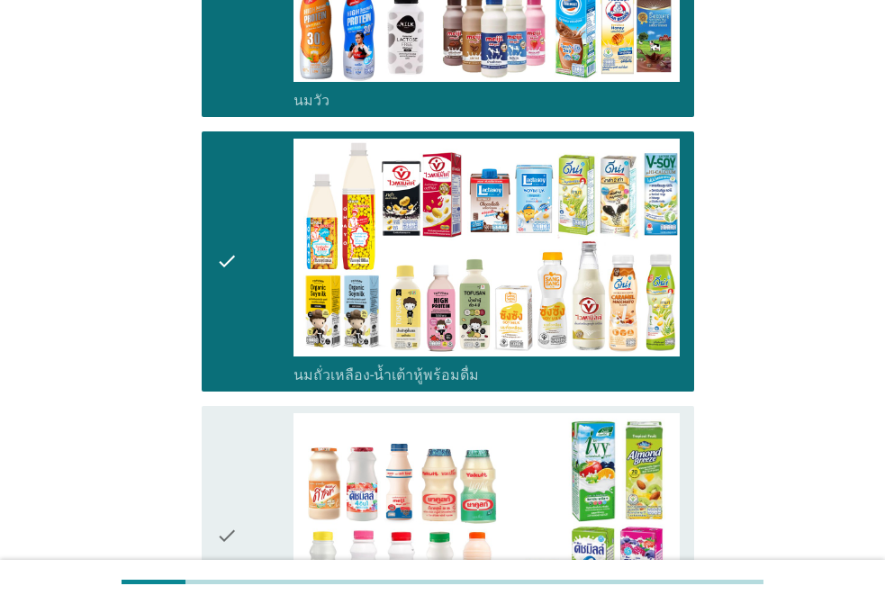
click at [234, 438] on icon "check" at bounding box center [227, 536] width 22 height 246
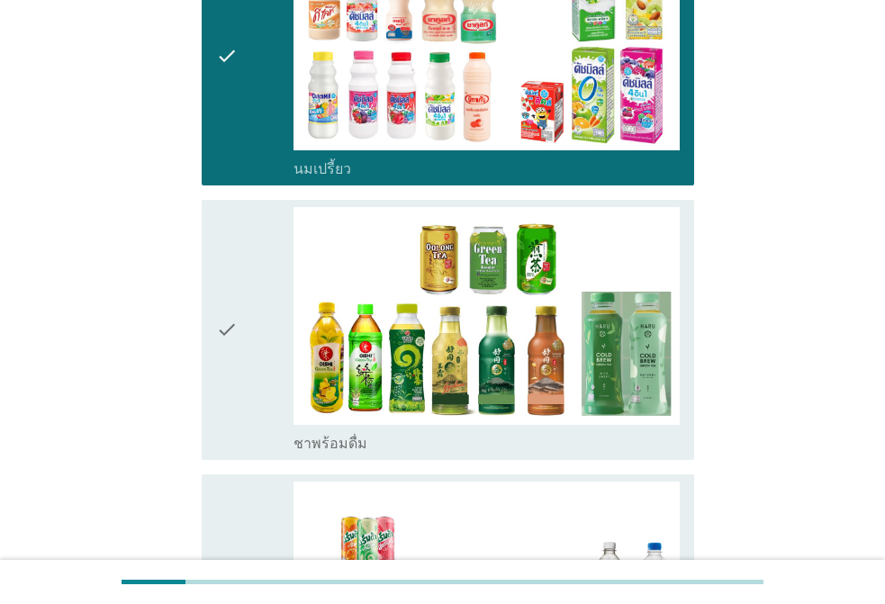
scroll to position [990, 0]
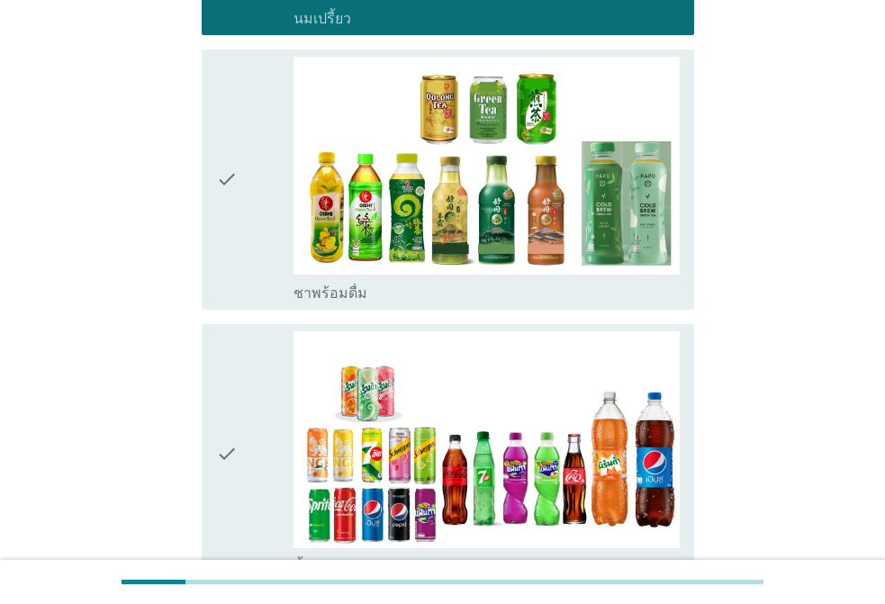
click at [277, 212] on div "check" at bounding box center [254, 180] width 77 height 246
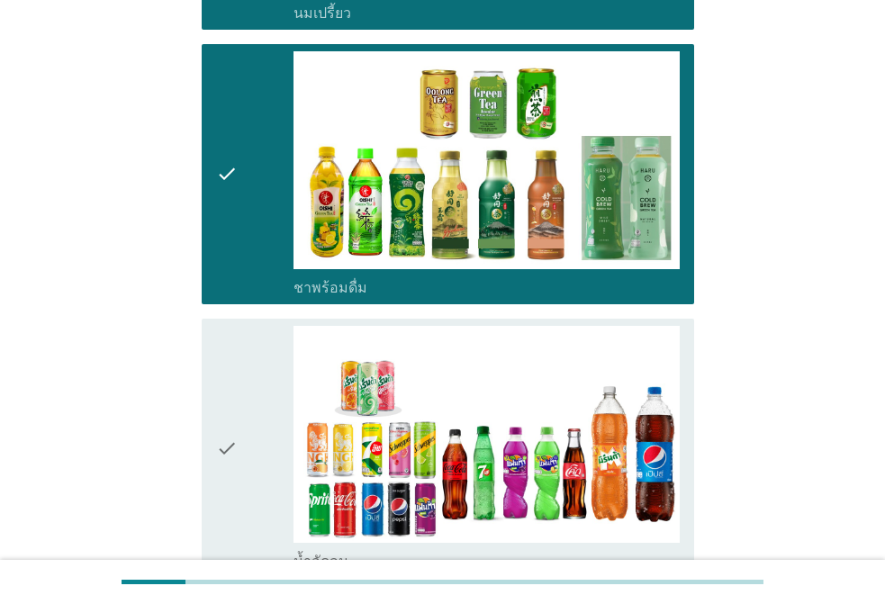
scroll to position [1530, 0]
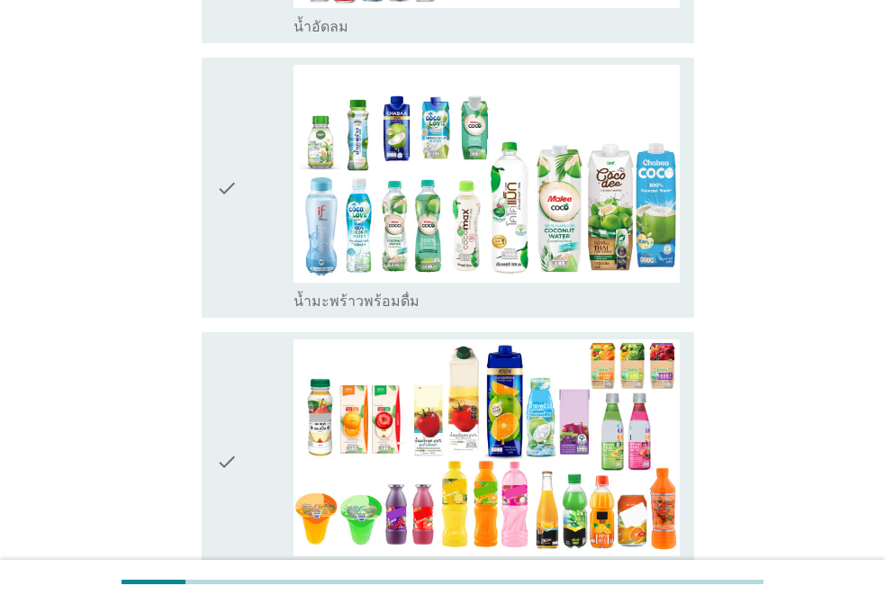
click at [250, 221] on div "check" at bounding box center [254, 188] width 77 height 246
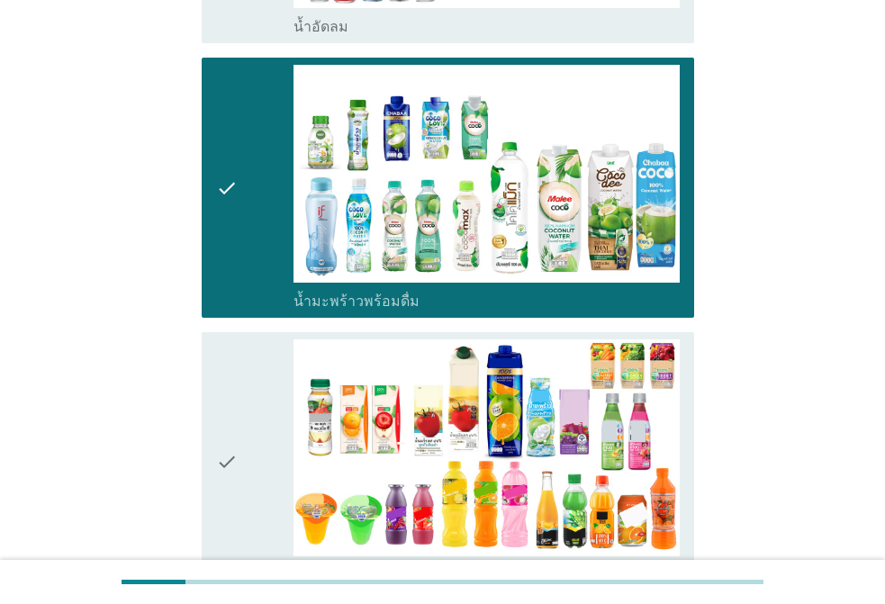
click at [274, 430] on div "check" at bounding box center [254, 462] width 77 height 246
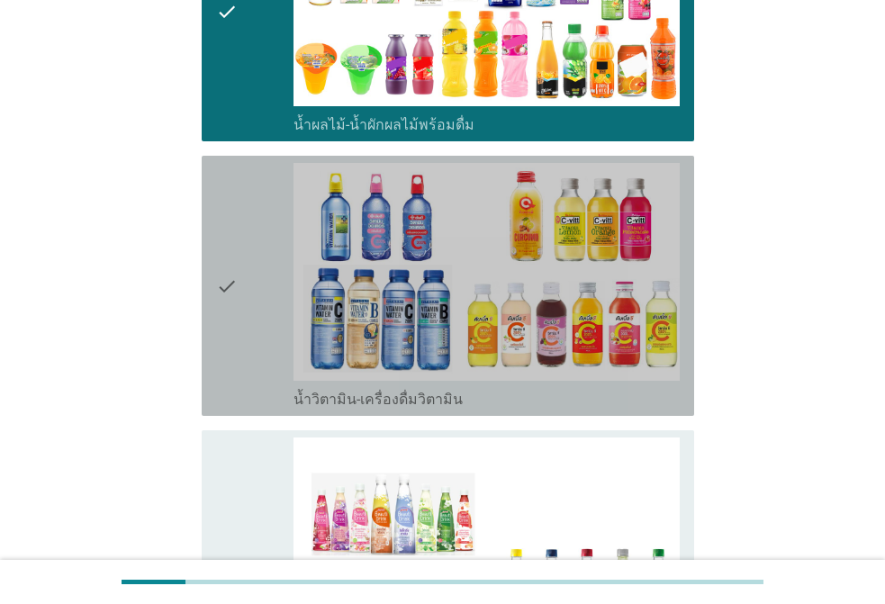
drag, startPoint x: 251, startPoint y: 373, endPoint x: 266, endPoint y: 463, distance: 91.3
click at [251, 373] on div "check" at bounding box center [254, 286] width 77 height 246
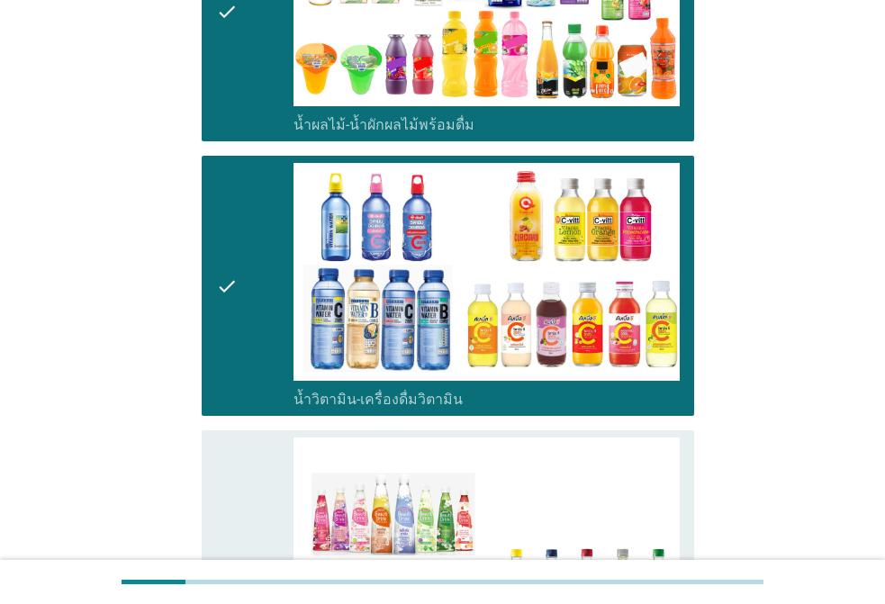
drag, startPoint x: 262, startPoint y: 512, endPoint x: 258, endPoint y: 499, distance: 14.0
click at [261, 511] on div "check" at bounding box center [254, 569] width 77 height 264
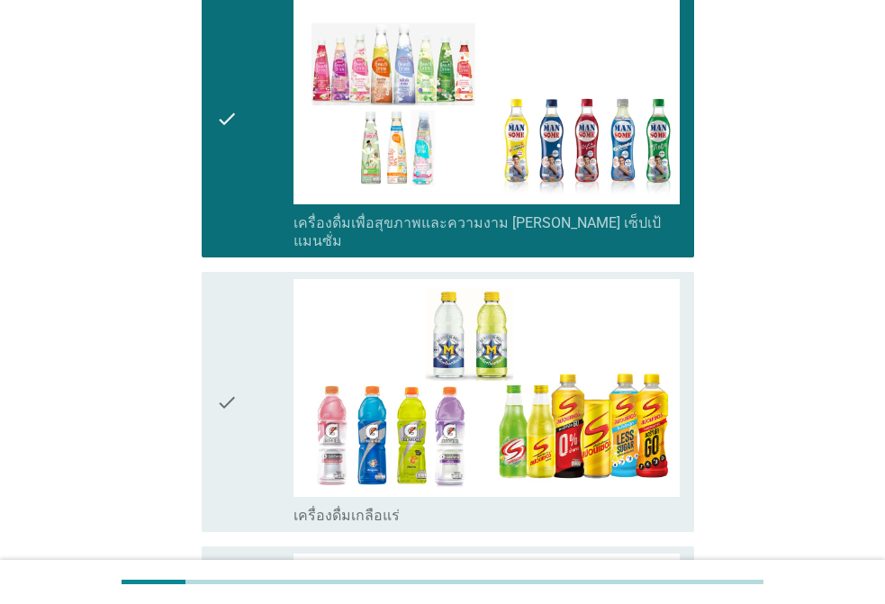
click at [258, 353] on div "check" at bounding box center [254, 402] width 77 height 246
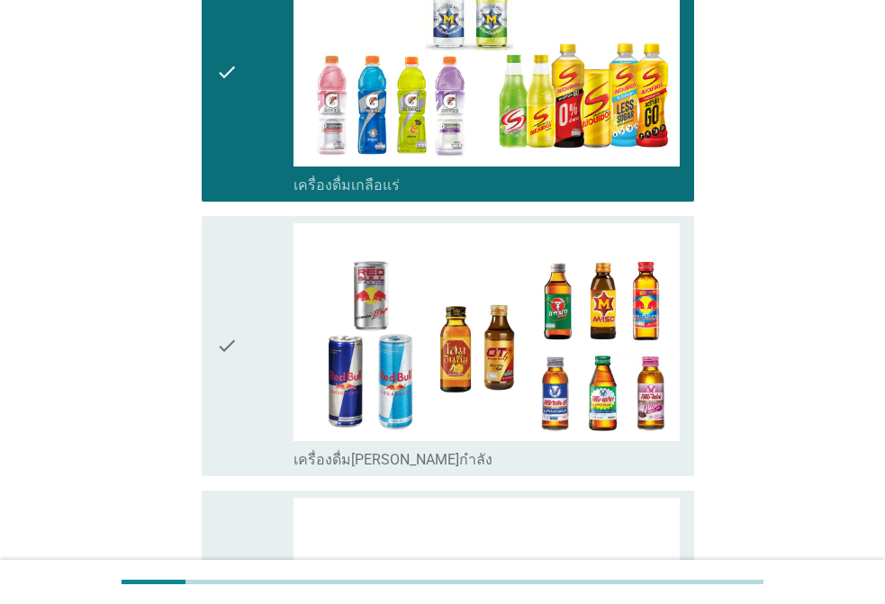
scroll to position [3060, 0]
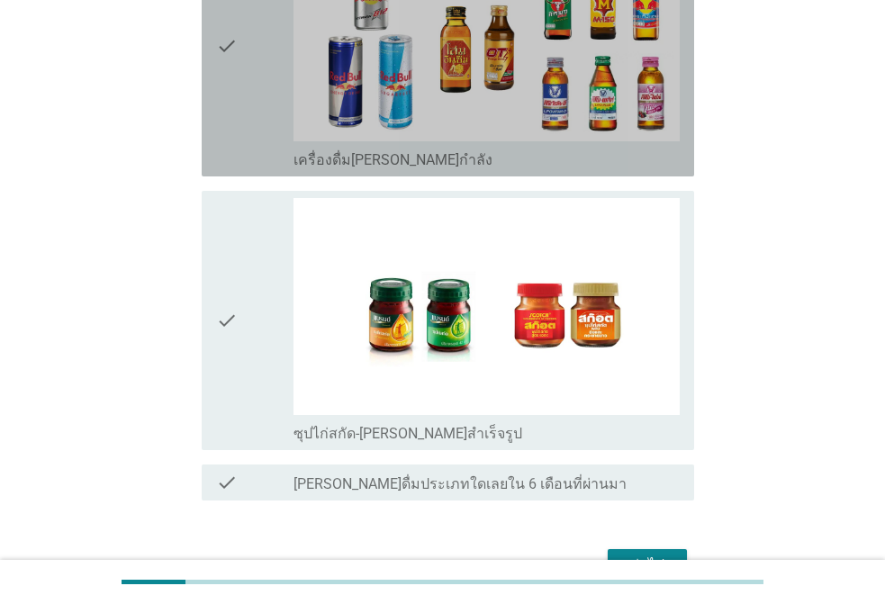
drag, startPoint x: 246, startPoint y: 111, endPoint x: 251, endPoint y: 233, distance: 122.5
click at [247, 112] on div "check" at bounding box center [254, 47] width 77 height 246
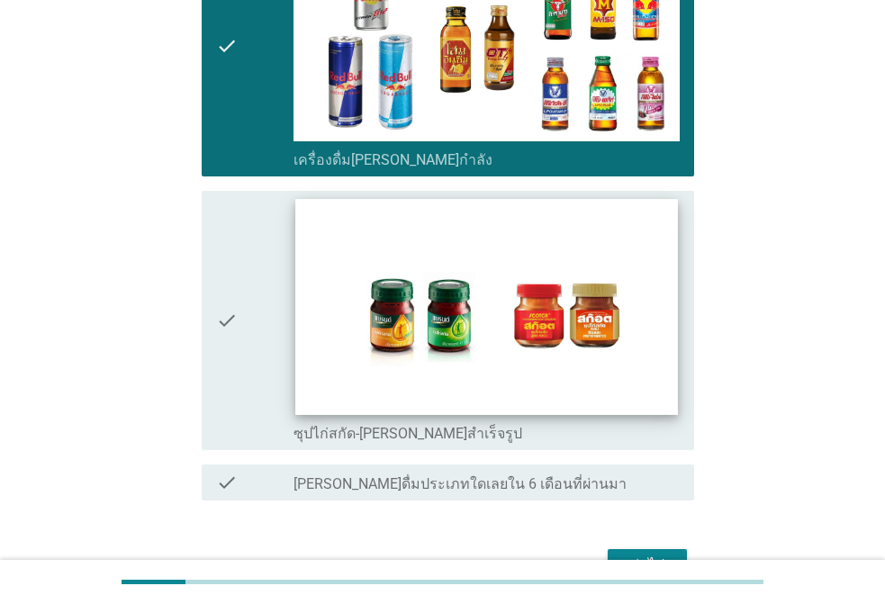
drag, startPoint x: 244, startPoint y: 254, endPoint x: 391, endPoint y: 315, distance: 158.9
click at [247, 258] on div "check" at bounding box center [254, 321] width 77 height 246
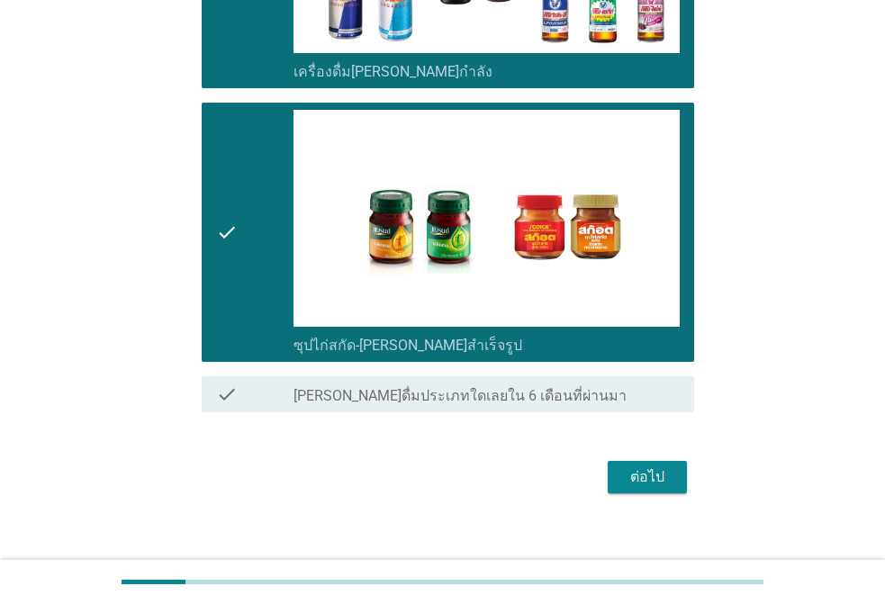
scroll to position [3149, 0]
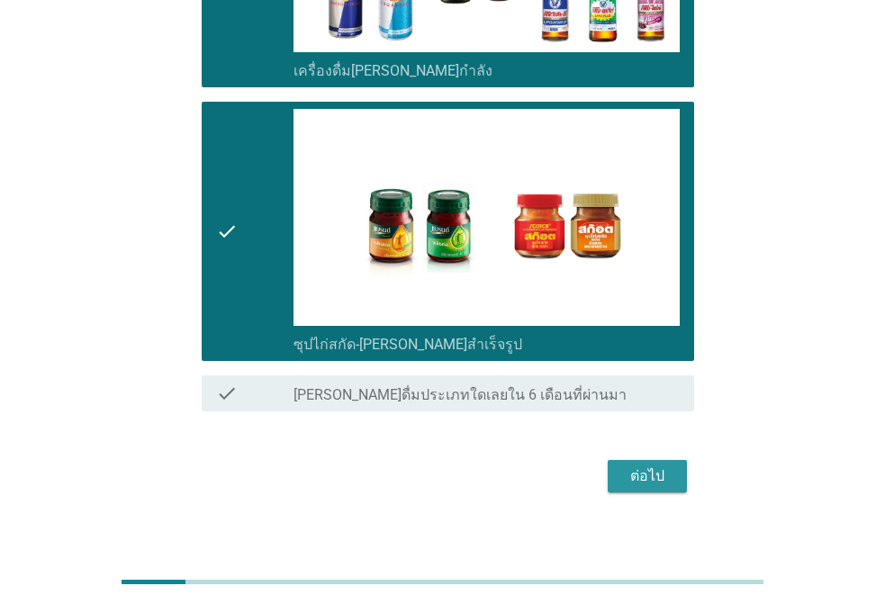
click at [654, 465] on div "ต่อไป" at bounding box center [647, 476] width 50 height 22
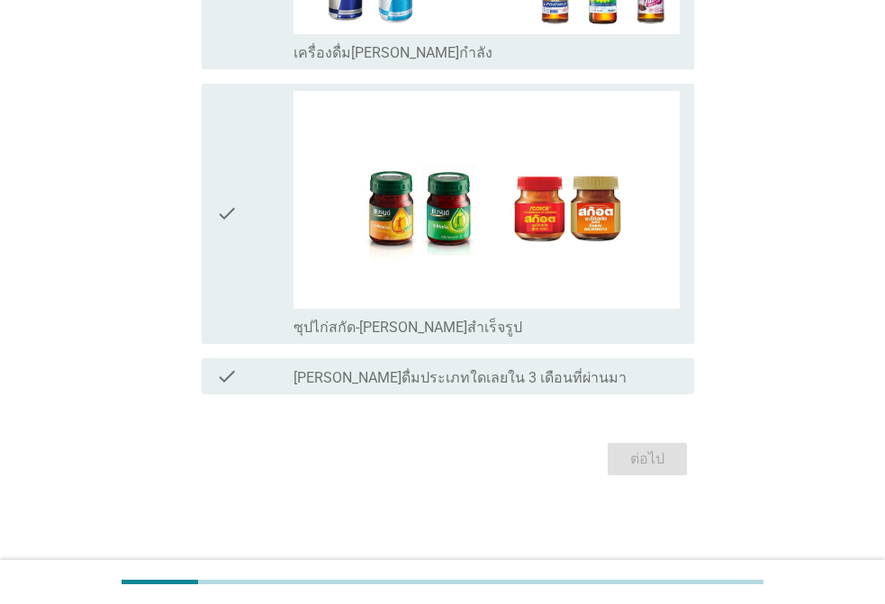
scroll to position [0, 0]
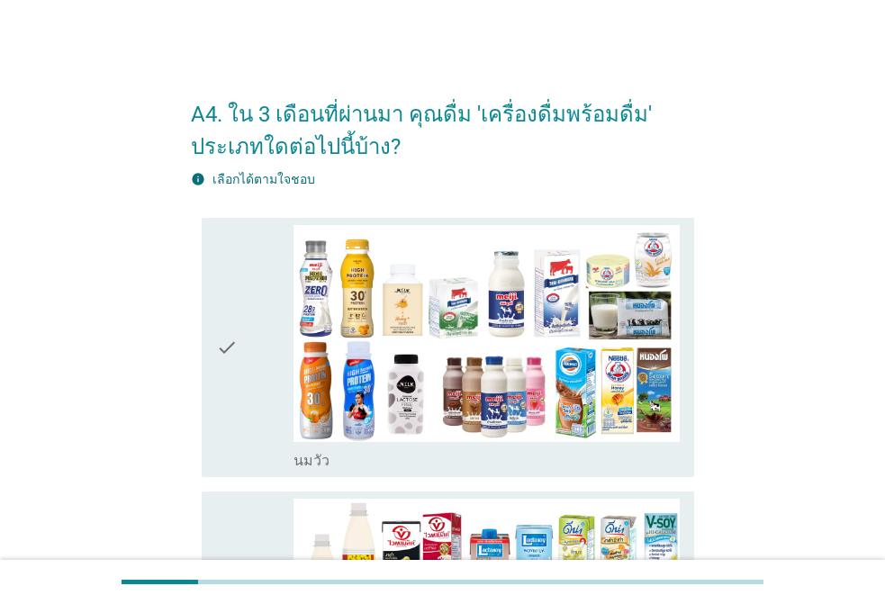
click at [268, 353] on div "check" at bounding box center [254, 348] width 77 height 246
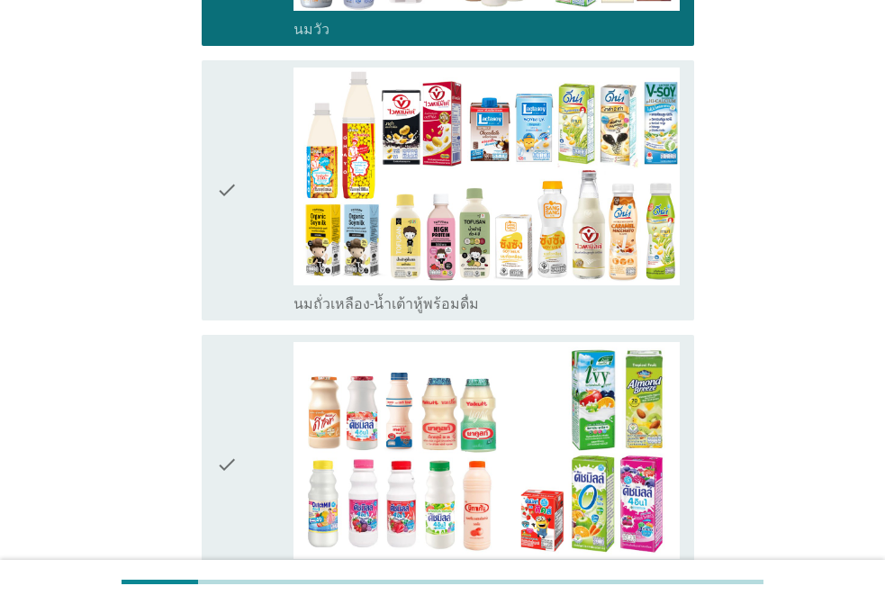
scroll to position [450, 0]
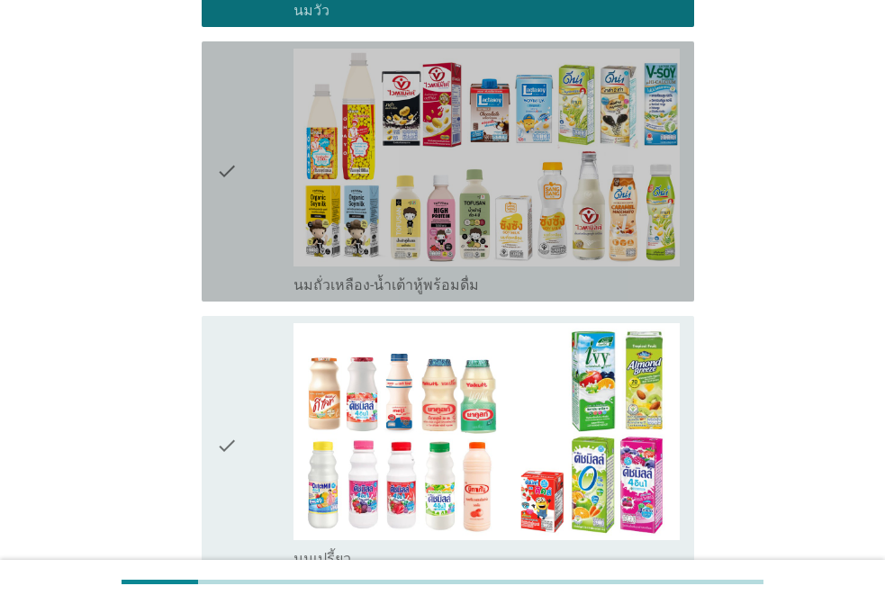
drag, startPoint x: 265, startPoint y: 229, endPoint x: 262, endPoint y: 310, distance: 80.1
click at [264, 229] on div "check" at bounding box center [254, 172] width 77 height 246
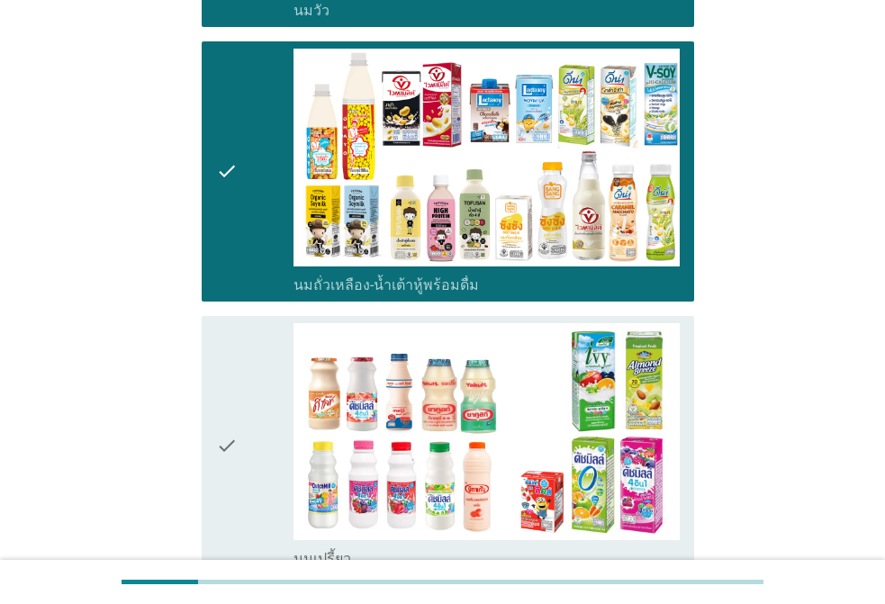
click at [247, 382] on div "check" at bounding box center [254, 446] width 77 height 246
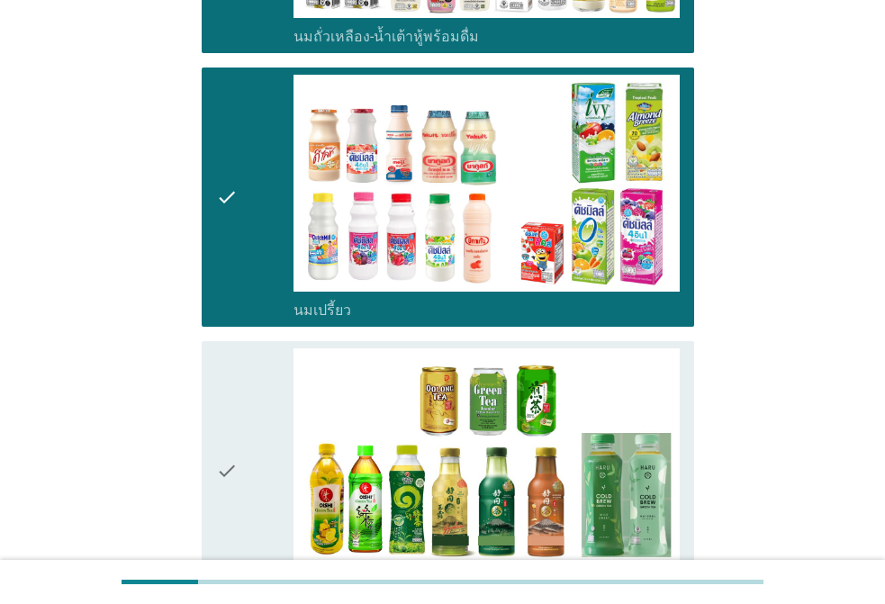
scroll to position [900, 0]
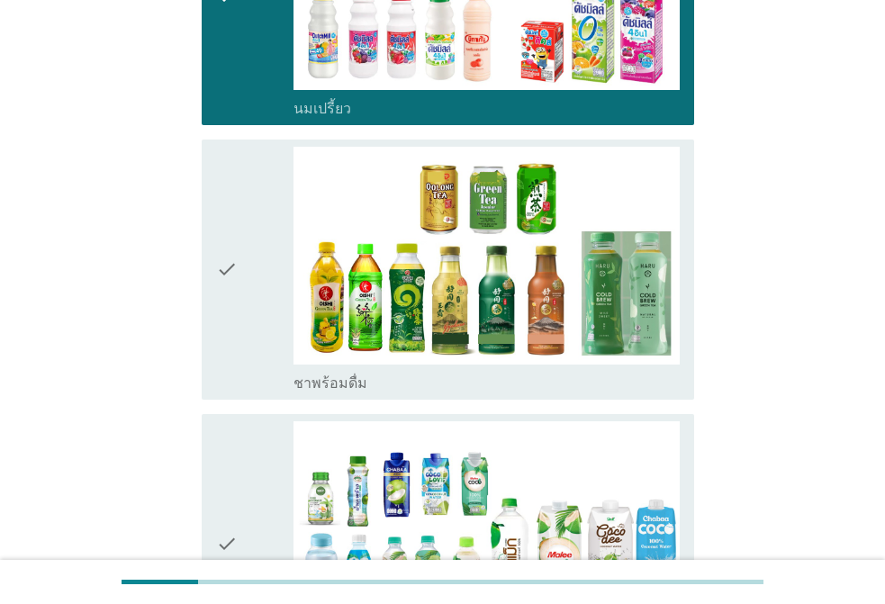
drag, startPoint x: 225, startPoint y: 274, endPoint x: 233, endPoint y: 291, distance: 18.1
click at [227, 276] on icon "check" at bounding box center [227, 270] width 22 height 246
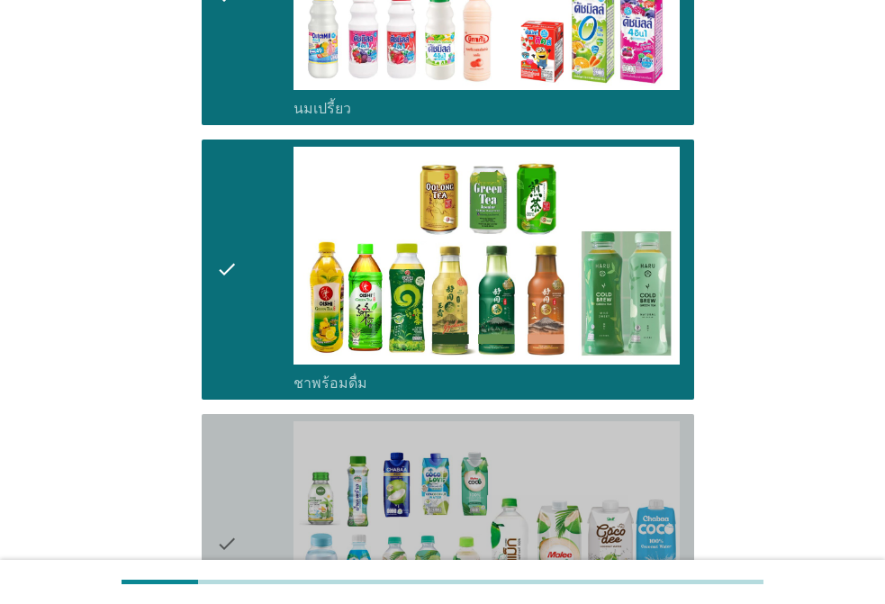
click at [242, 414] on div "check check_box น้ำมะพร้าวพร้อมดื่ม" at bounding box center [448, 544] width 492 height 260
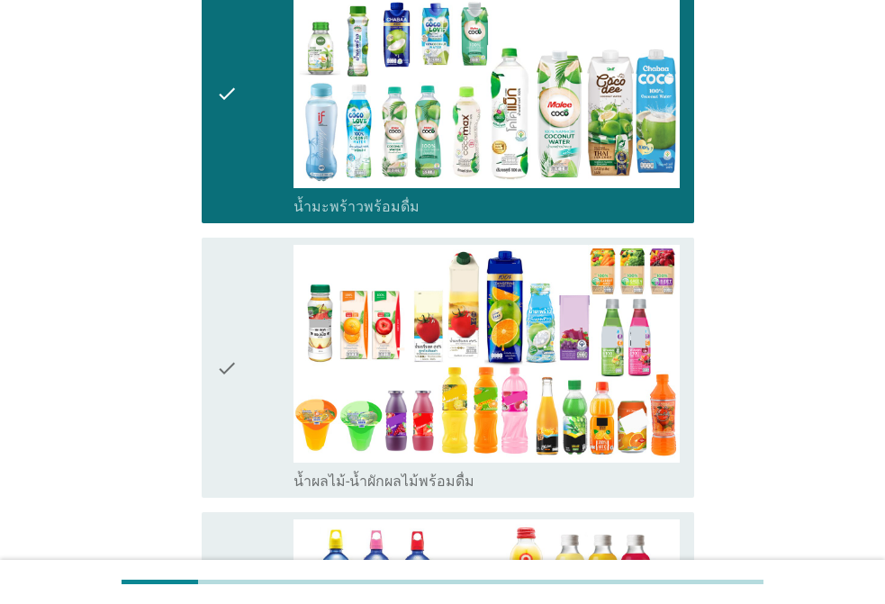
drag, startPoint x: 232, startPoint y: 310, endPoint x: 257, endPoint y: 391, distance: 84.0
click at [233, 313] on icon "check" at bounding box center [227, 368] width 22 height 246
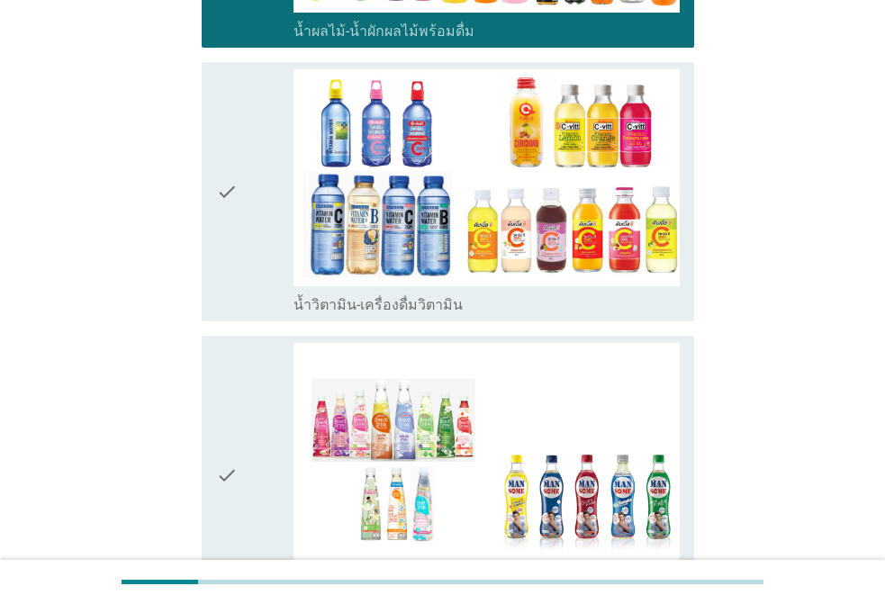
drag, startPoint x: 274, startPoint y: 129, endPoint x: 267, endPoint y: 329, distance: 200.8
click at [275, 134] on div "check" at bounding box center [254, 192] width 77 height 246
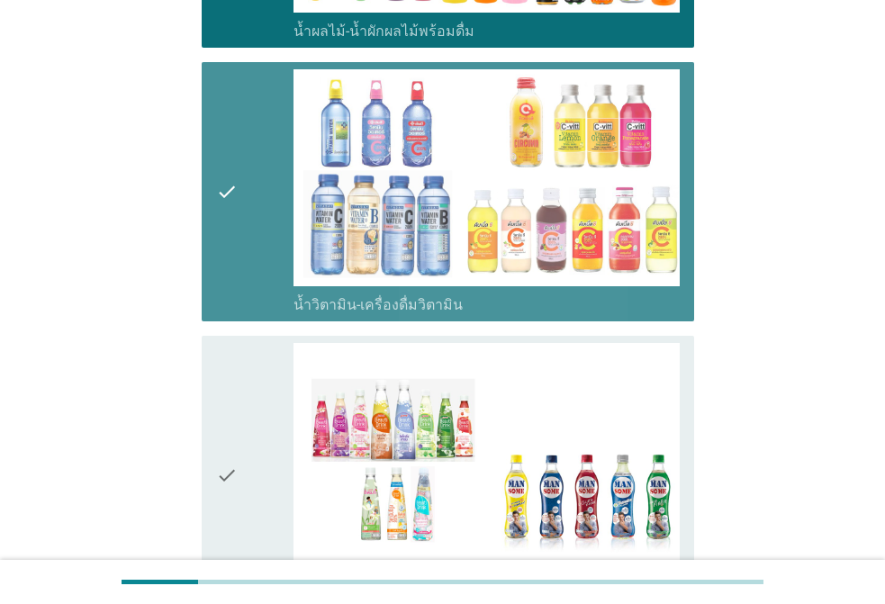
click at [248, 386] on div "check" at bounding box center [254, 475] width 77 height 264
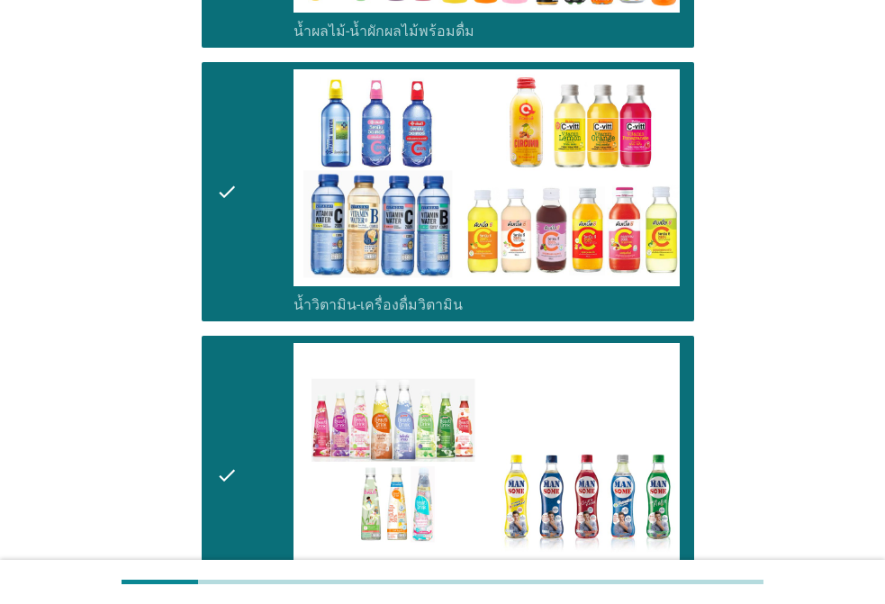
scroll to position [2340, 0]
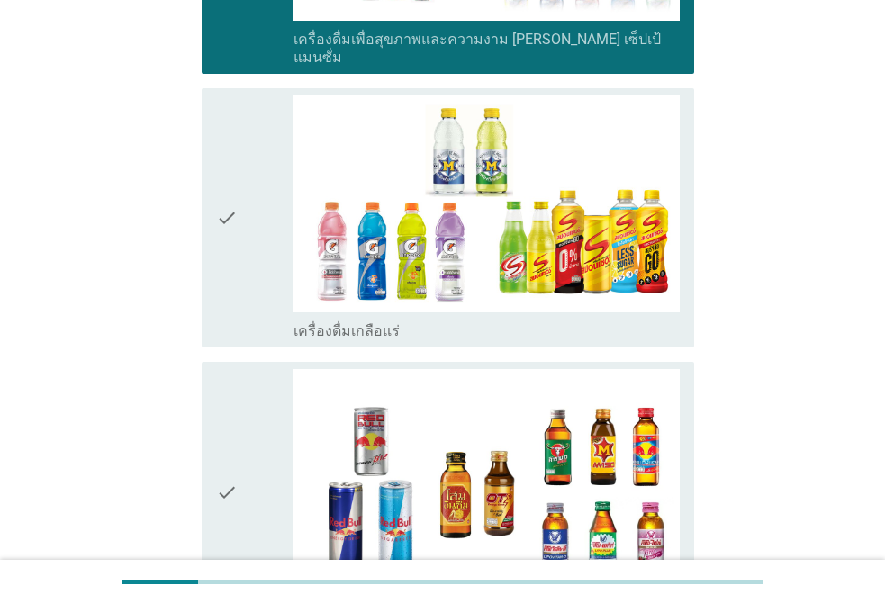
drag, startPoint x: 269, startPoint y: 232, endPoint x: 265, endPoint y: 260, distance: 28.1
click at [269, 237] on div "check" at bounding box center [254, 218] width 77 height 246
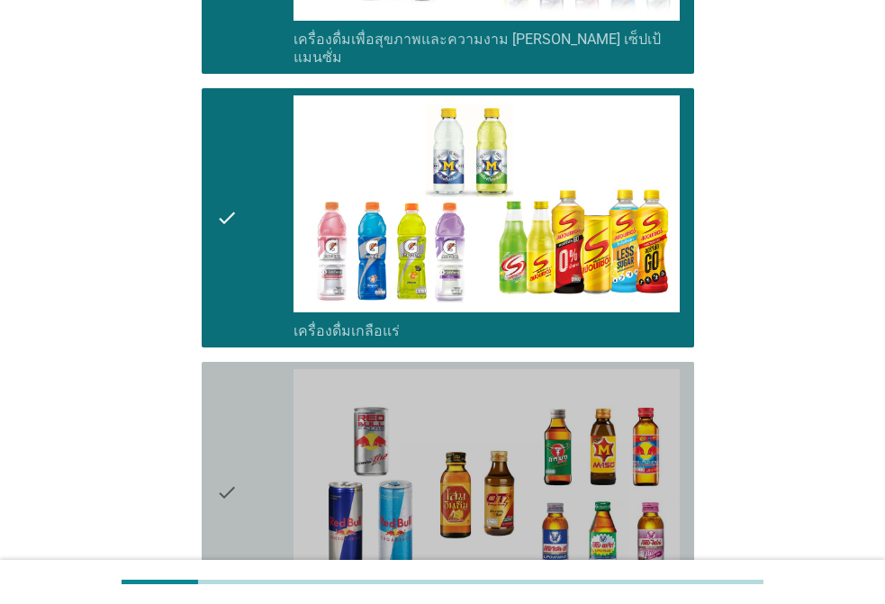
click at [265, 385] on div "check" at bounding box center [254, 492] width 77 height 246
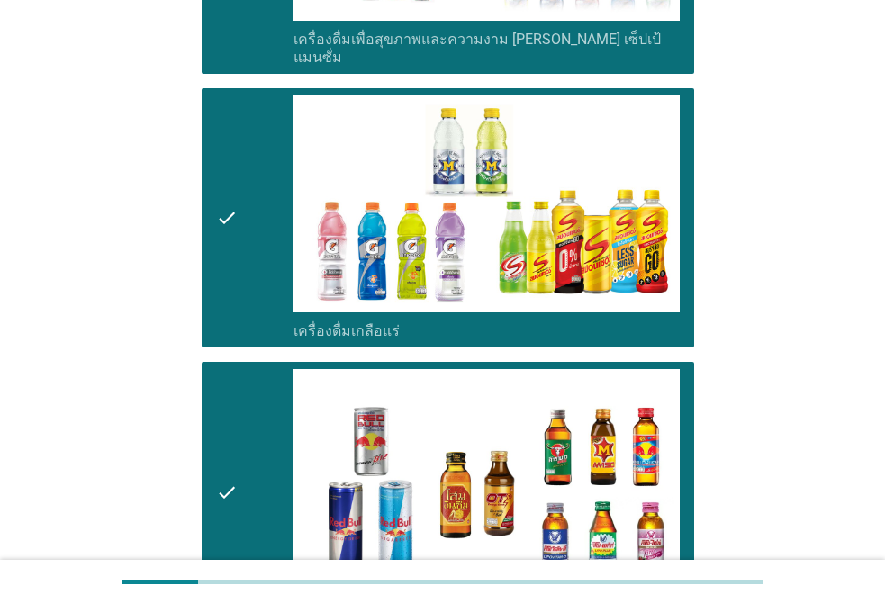
scroll to position [2874, 0]
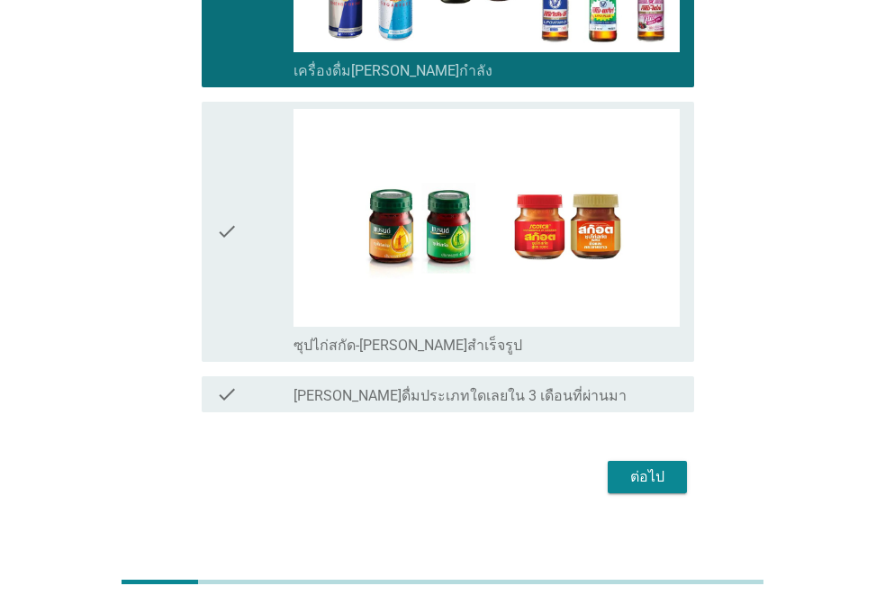
click at [272, 278] on div "check" at bounding box center [254, 232] width 77 height 246
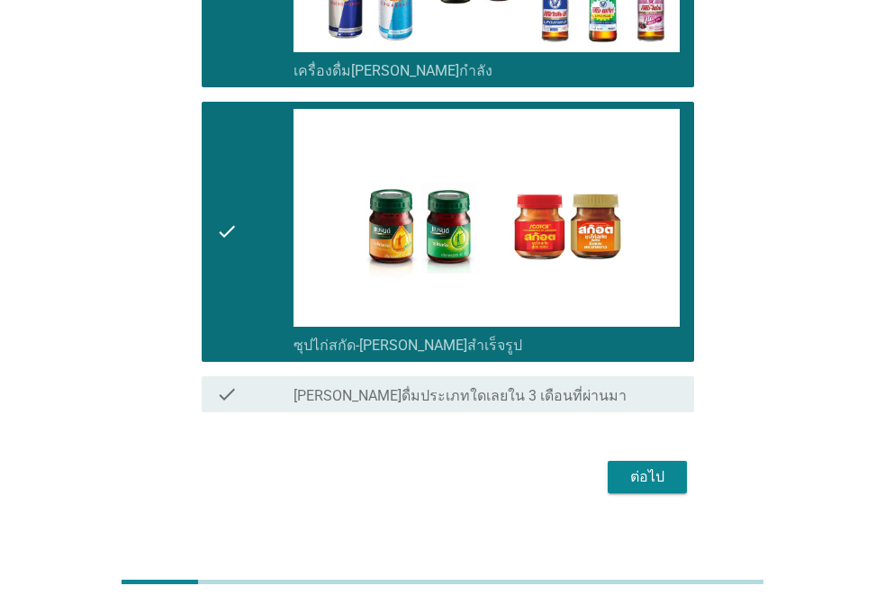
drag, startPoint x: 636, startPoint y: 439, endPoint x: 639, endPoint y: 452, distance: 12.9
click at [637, 455] on div "ต่อไป" at bounding box center [442, 476] width 503 height 43
click at [638, 466] on div "ต่อไป" at bounding box center [647, 477] width 50 height 22
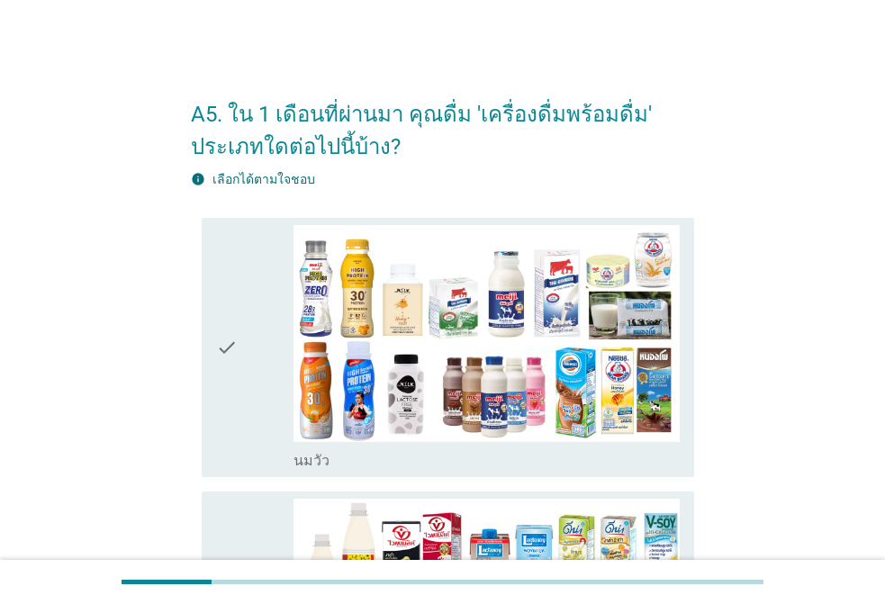
click at [221, 304] on icon "check" at bounding box center [227, 348] width 22 height 246
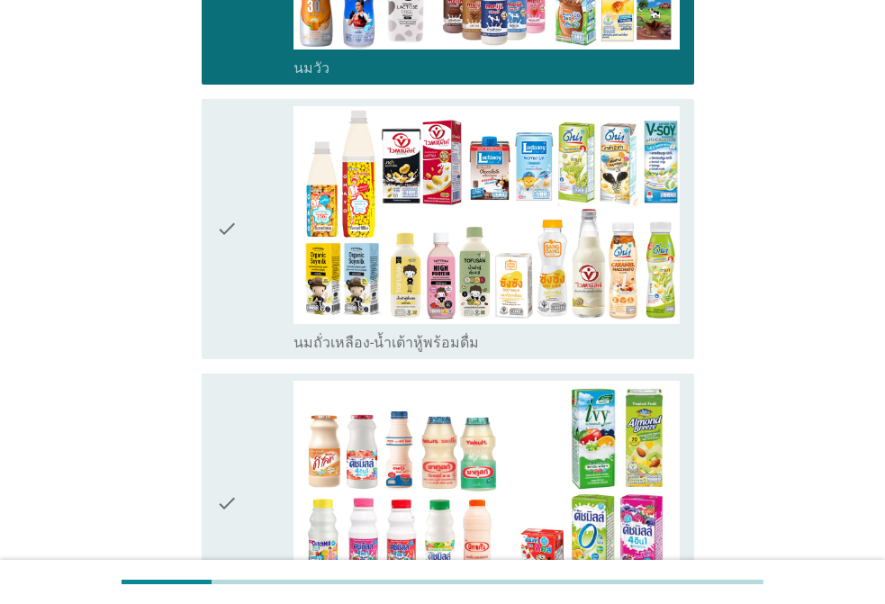
scroll to position [450, 0]
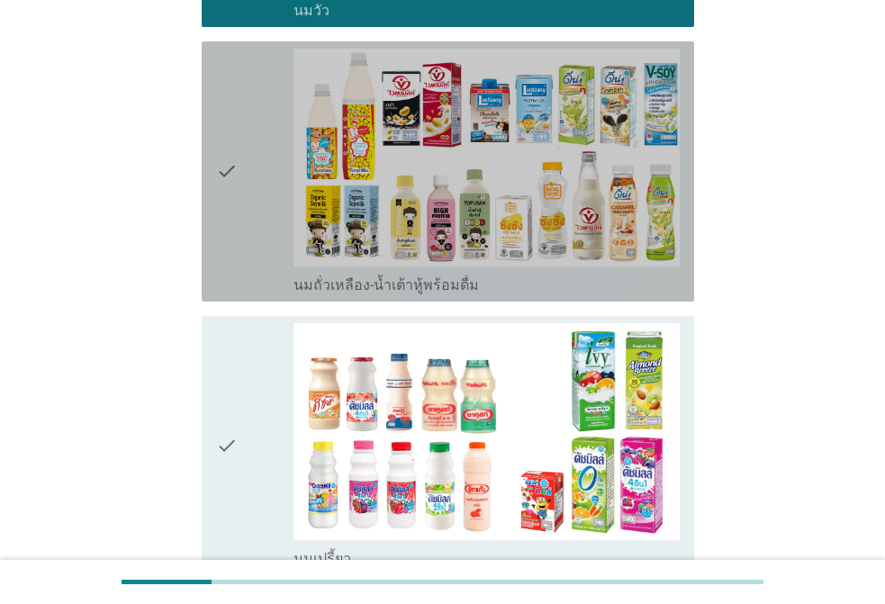
drag, startPoint x: 227, startPoint y: 98, endPoint x: 247, endPoint y: 184, distance: 88.6
click at [228, 101] on icon "check" at bounding box center [227, 172] width 22 height 246
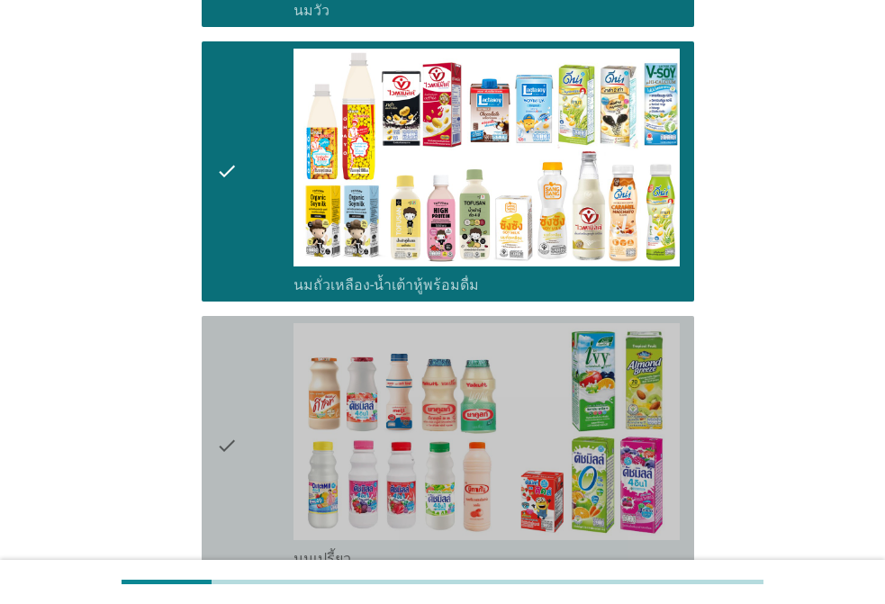
click at [229, 361] on icon "check" at bounding box center [227, 446] width 22 height 246
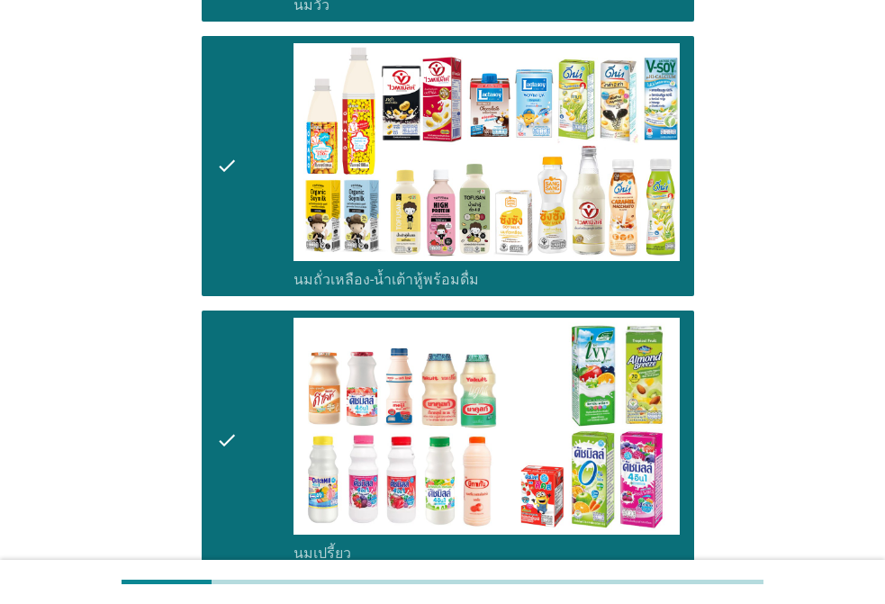
scroll to position [1170, 0]
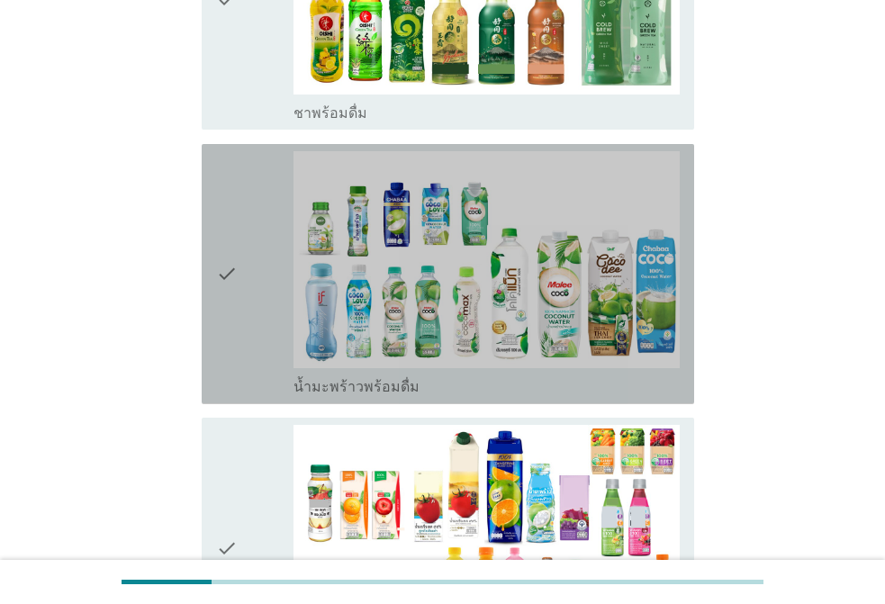
drag, startPoint x: 255, startPoint y: 292, endPoint x: 245, endPoint y: 382, distance: 90.5
click at [254, 293] on div "check" at bounding box center [254, 274] width 77 height 246
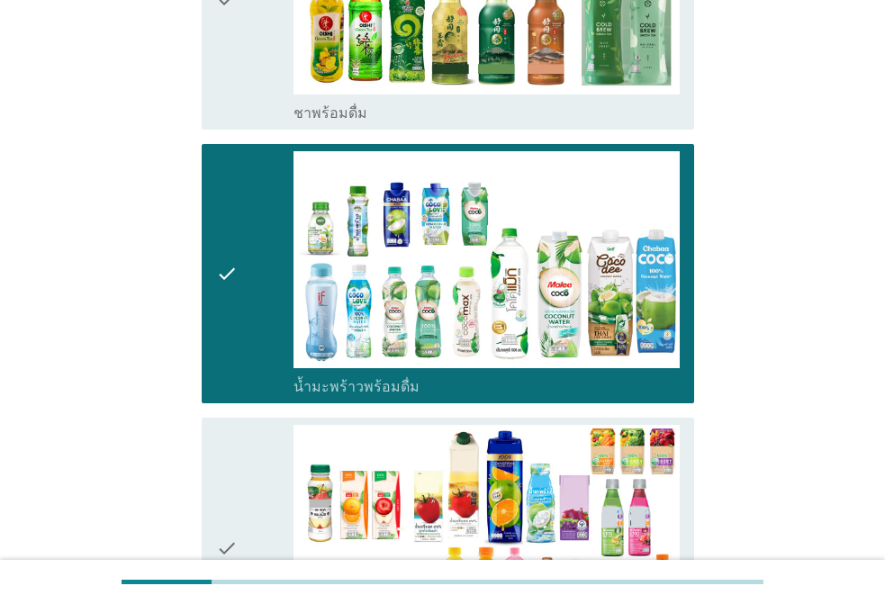
click at [281, 479] on div "check" at bounding box center [254, 548] width 77 height 246
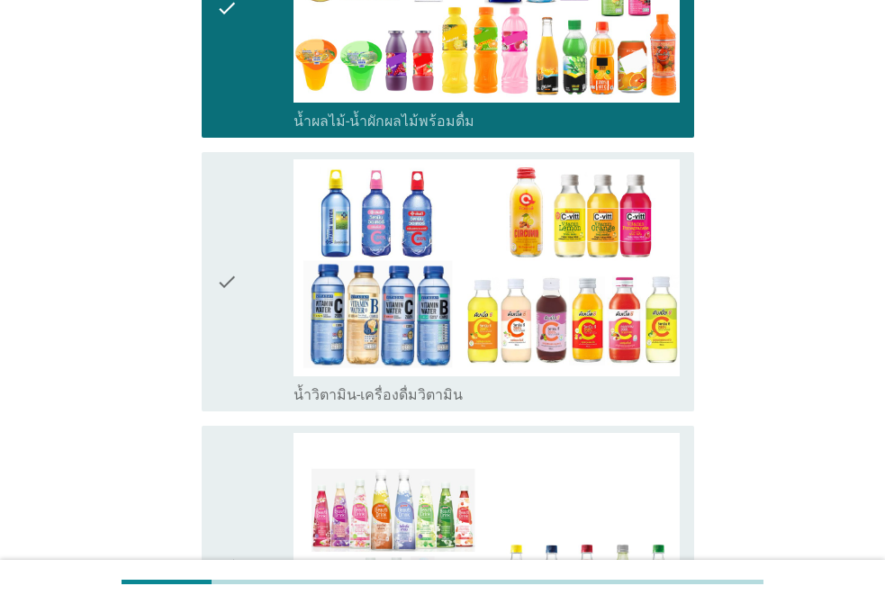
click at [242, 334] on div "check" at bounding box center [254, 282] width 77 height 246
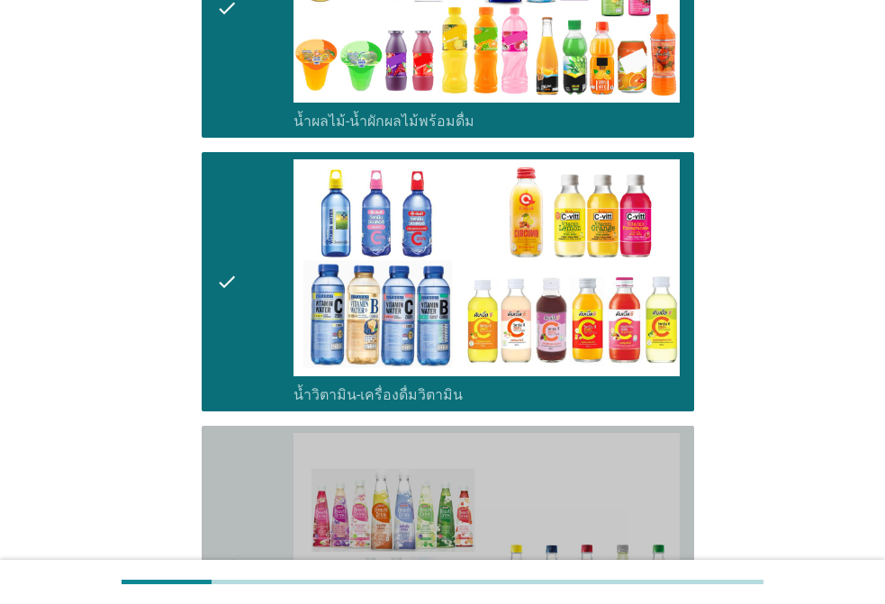
drag, startPoint x: 279, startPoint y: 464, endPoint x: 288, endPoint y: 454, distance: 13.4
click at [279, 465] on div "check" at bounding box center [254, 565] width 77 height 264
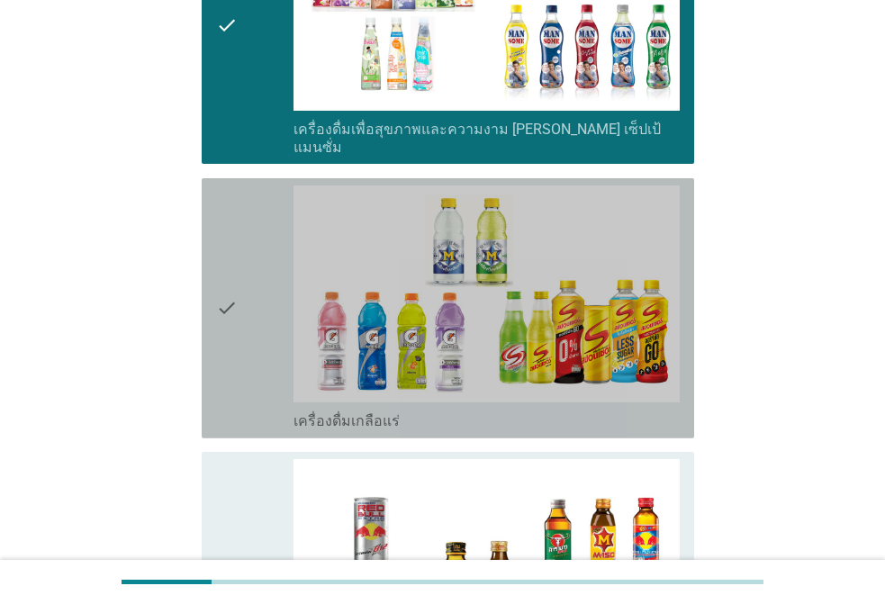
drag, startPoint x: 286, startPoint y: 323, endPoint x: 274, endPoint y: 419, distance: 97.0
click at [286, 326] on div "check" at bounding box center [254, 308] width 77 height 246
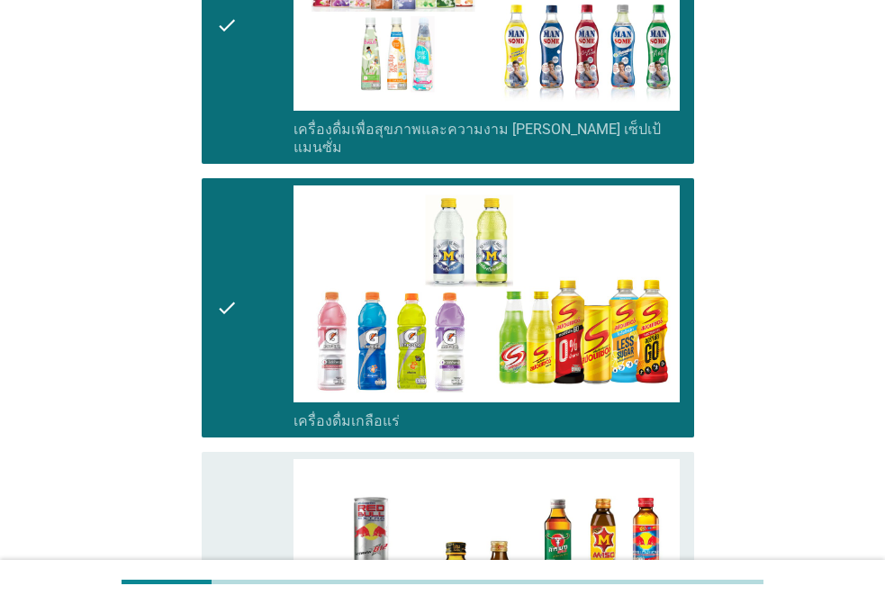
click at [243, 515] on div "check" at bounding box center [254, 582] width 77 height 246
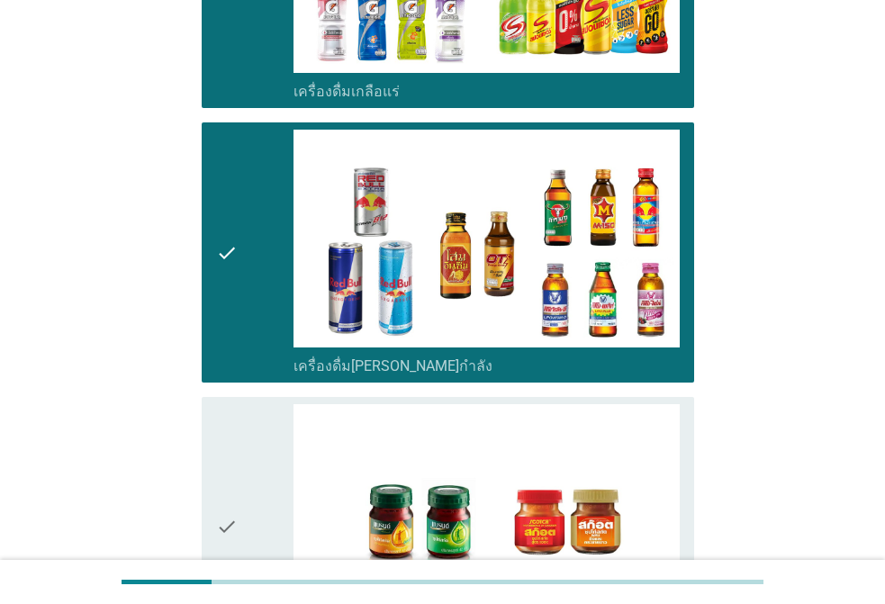
scroll to position [2874, 0]
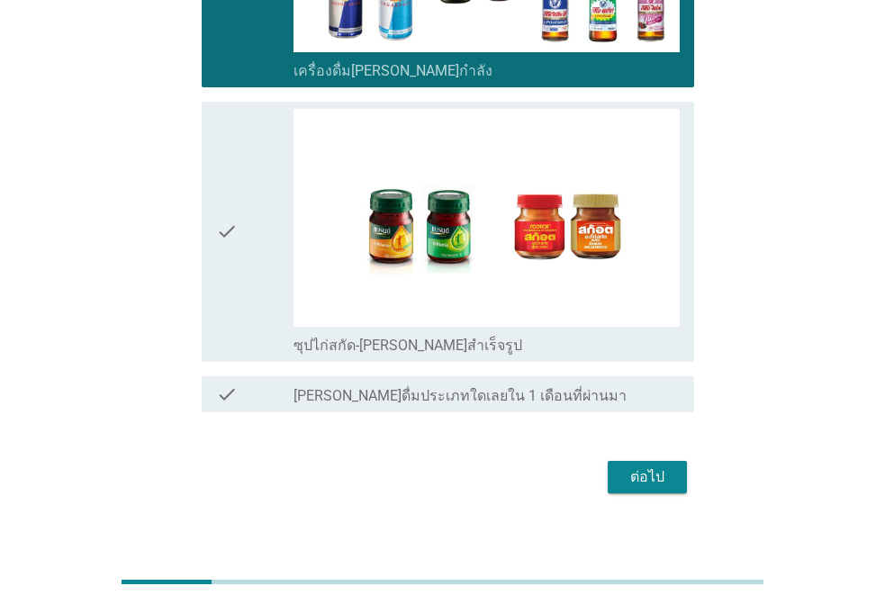
click at [265, 292] on div "check" at bounding box center [254, 232] width 77 height 246
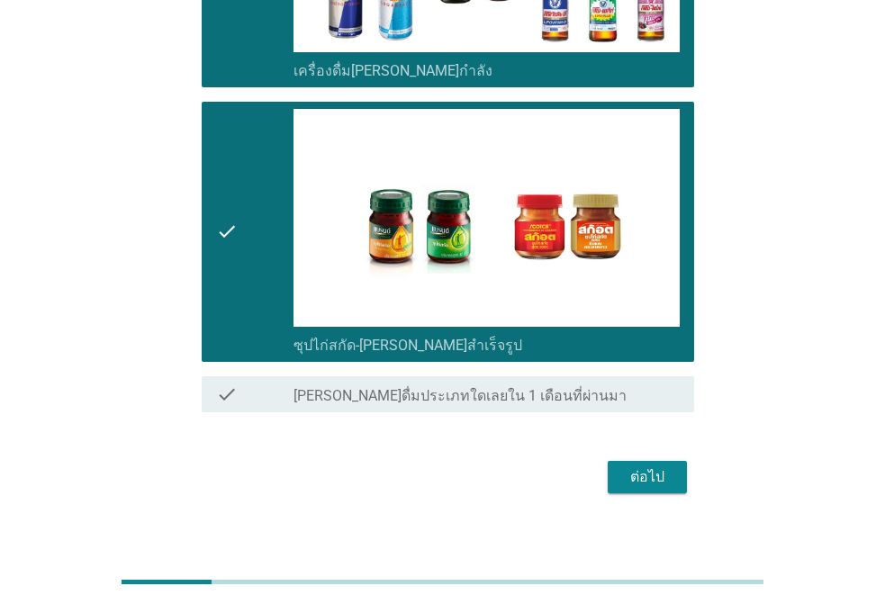
click at [647, 474] on button "ต่อไป" at bounding box center [646, 477] width 79 height 32
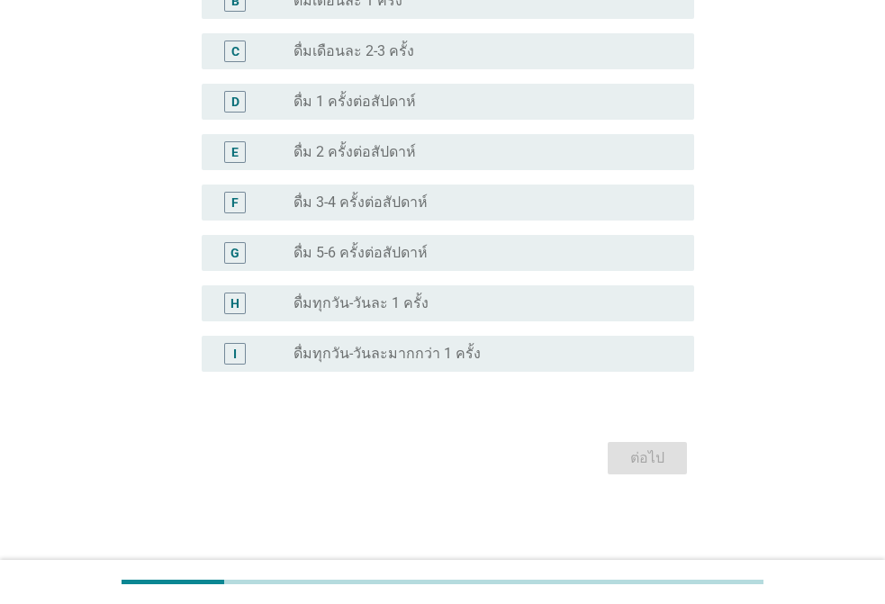
scroll to position [0, 0]
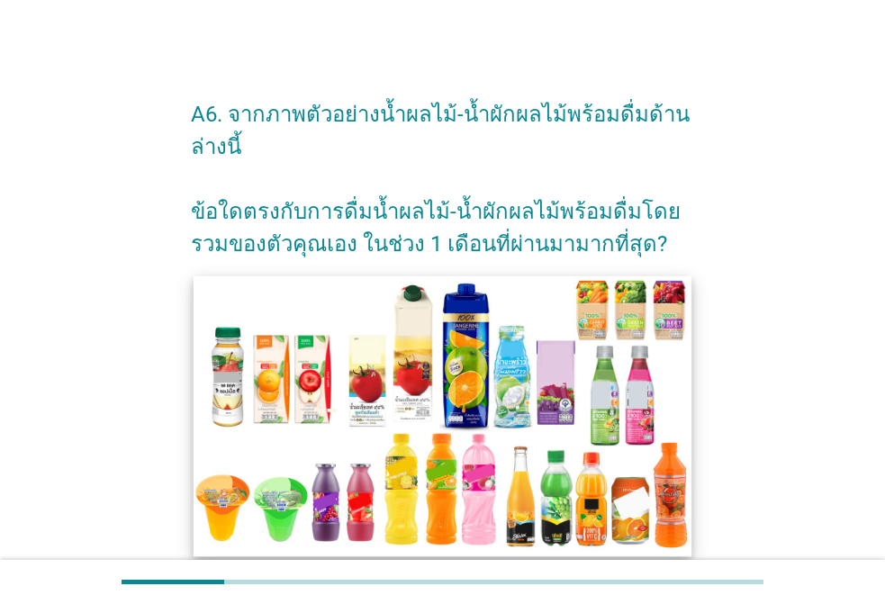
click at [407, 415] on img at bounding box center [442, 415] width 499 height 280
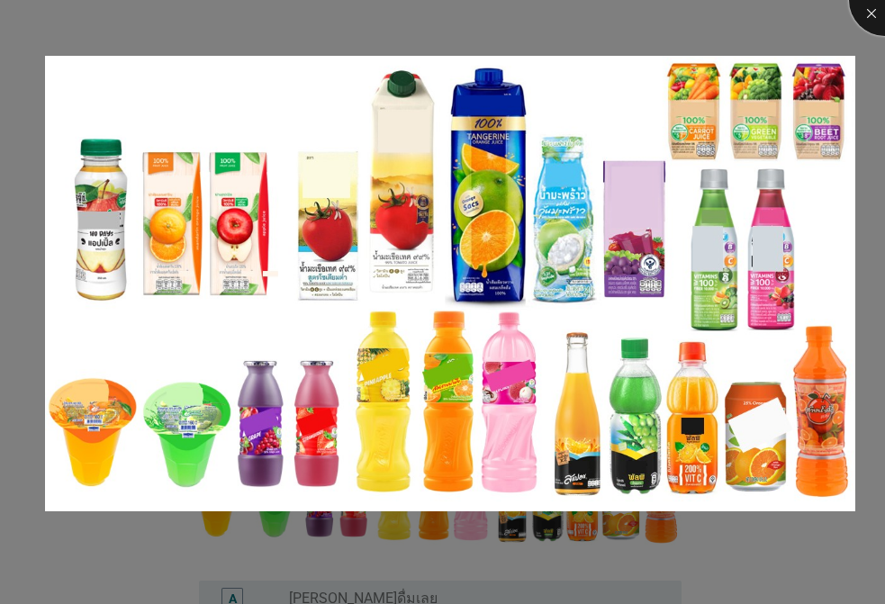
click at [874, 22] on div at bounding box center [885, 0] width 72 height 72
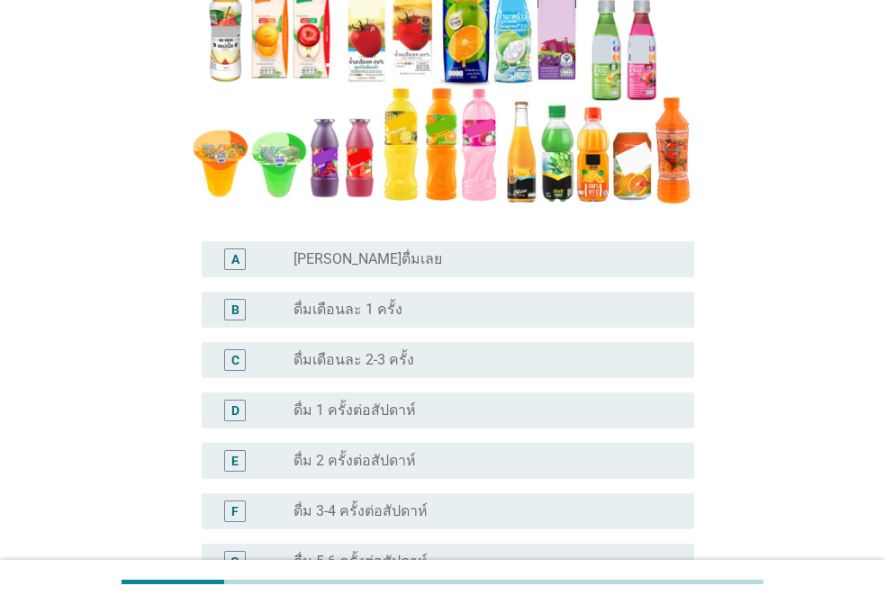
scroll to position [360, 0]
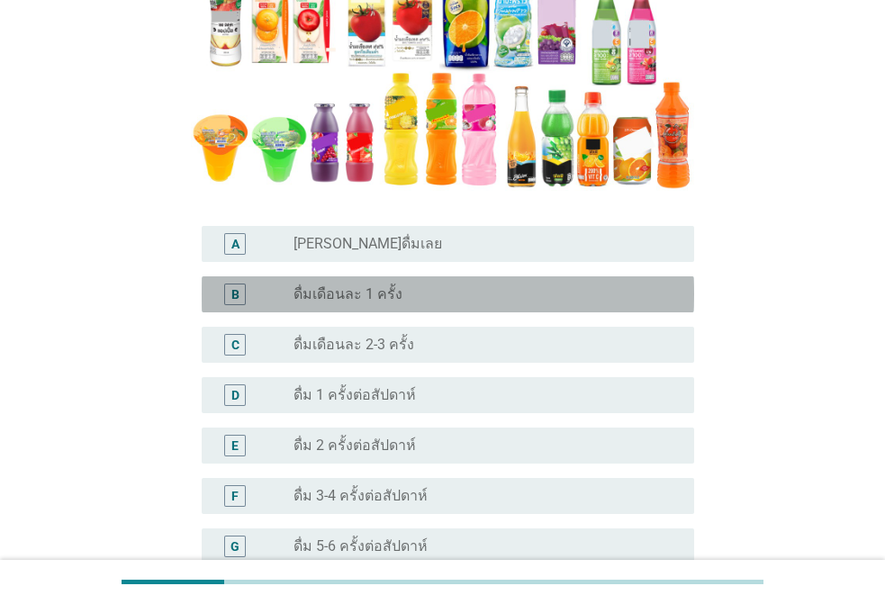
click at [367, 299] on label "ดื่มเดือนละ 1 ครั้ง" at bounding box center [347, 294] width 109 height 18
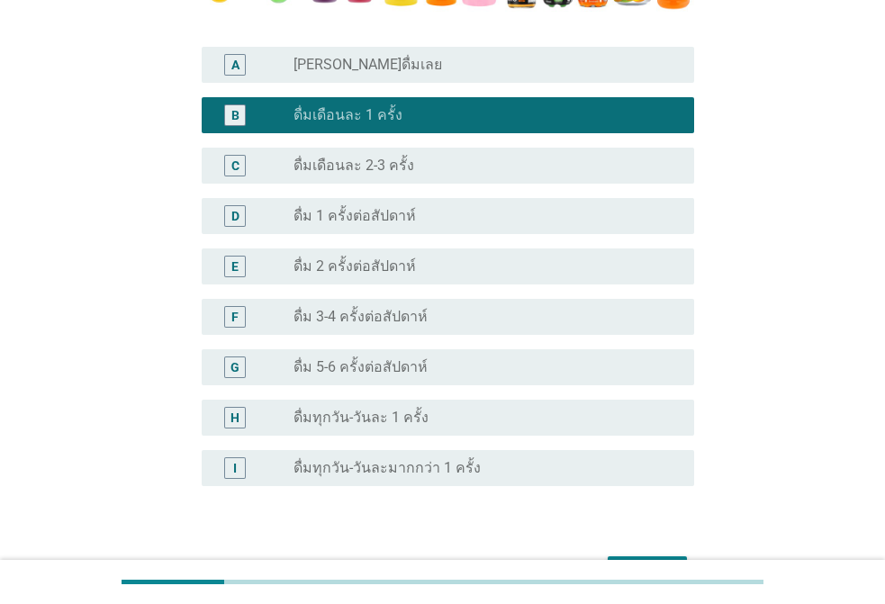
scroll to position [540, 0]
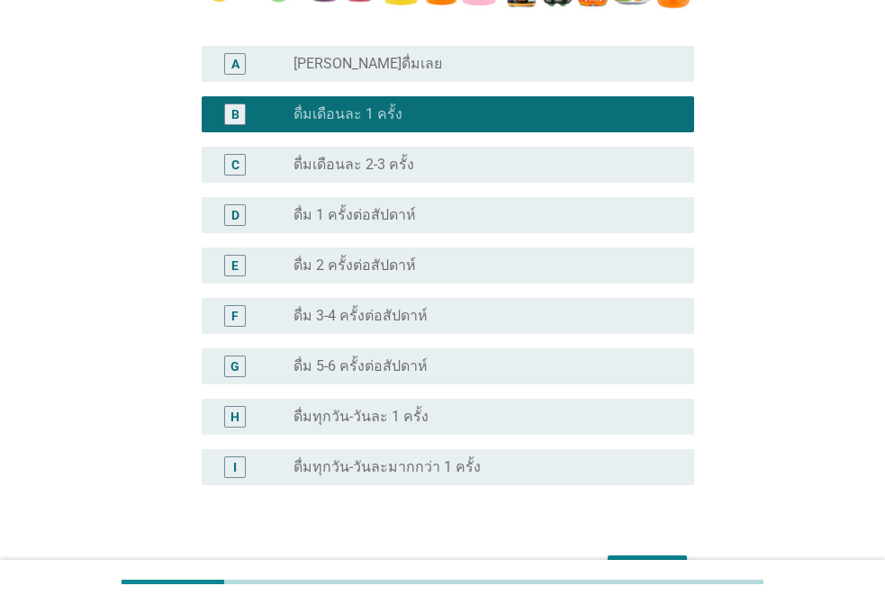
drag, startPoint x: 376, startPoint y: 220, endPoint x: 405, endPoint y: 238, distance: 34.0
click at [377, 220] on label "ดื่ม 1 ครั้งต่อสัปดาห์" at bounding box center [354, 215] width 122 height 18
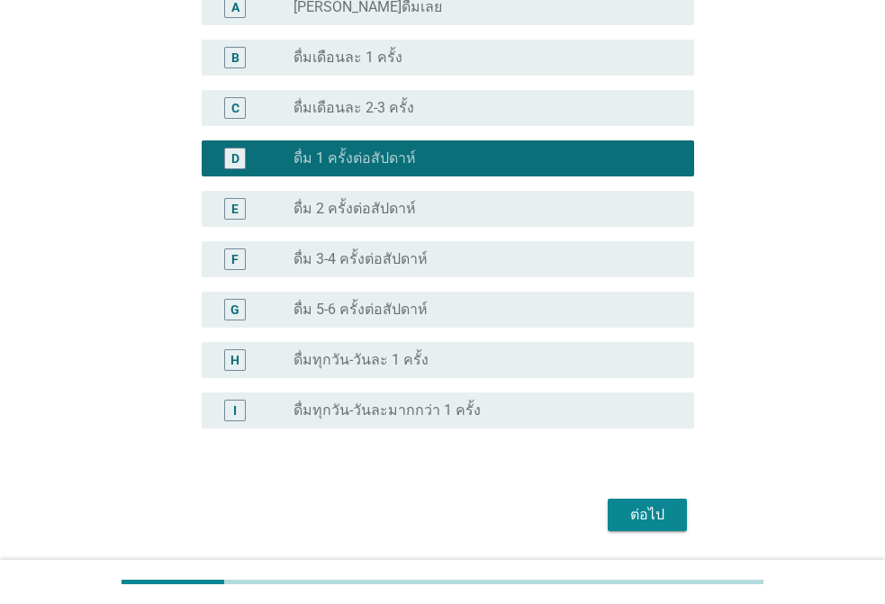
scroll to position [653, 0]
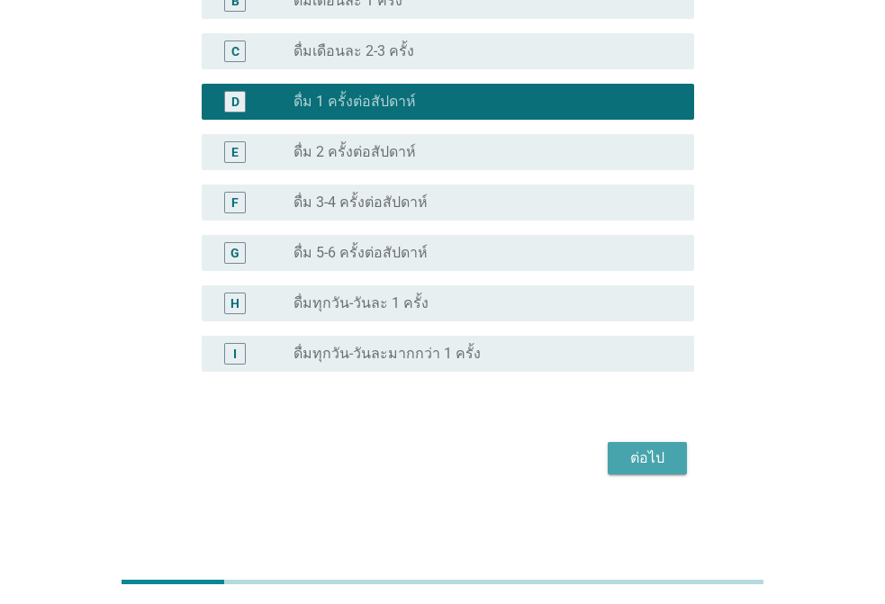
click at [640, 471] on button "ต่อไป" at bounding box center [646, 458] width 79 height 32
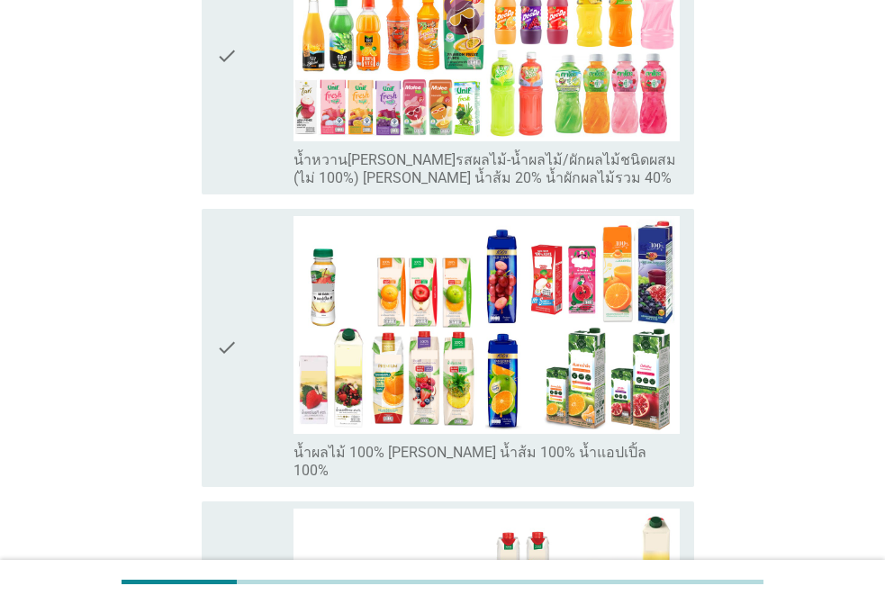
scroll to position [180, 0]
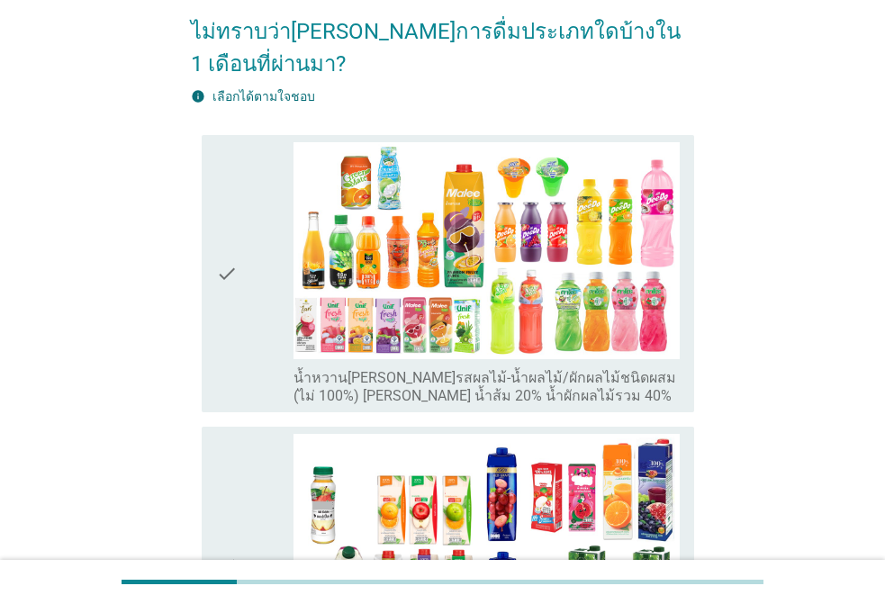
click at [227, 230] on icon "check" at bounding box center [227, 274] width 22 height 264
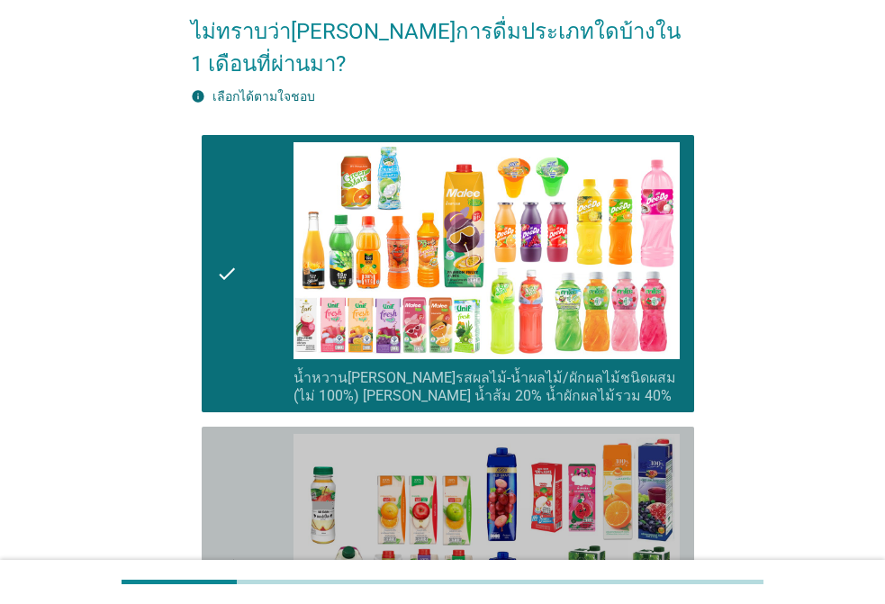
click at [240, 434] on div "check" at bounding box center [254, 566] width 77 height 264
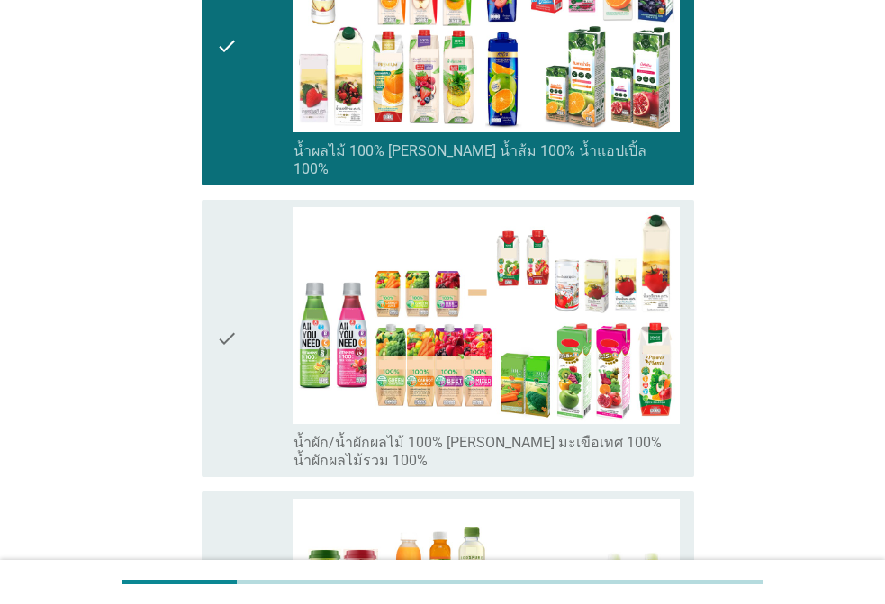
scroll to position [720, 0]
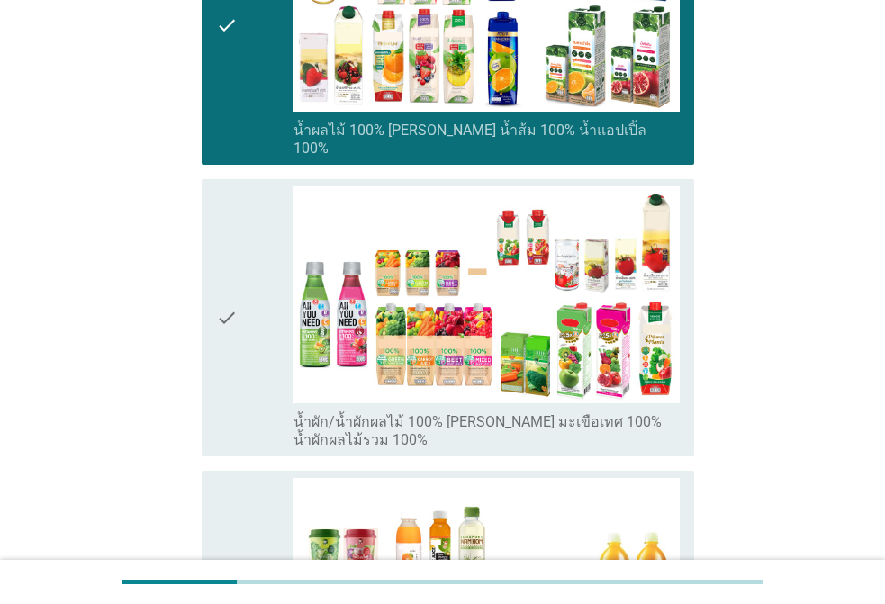
click at [248, 321] on div "check" at bounding box center [254, 318] width 77 height 264
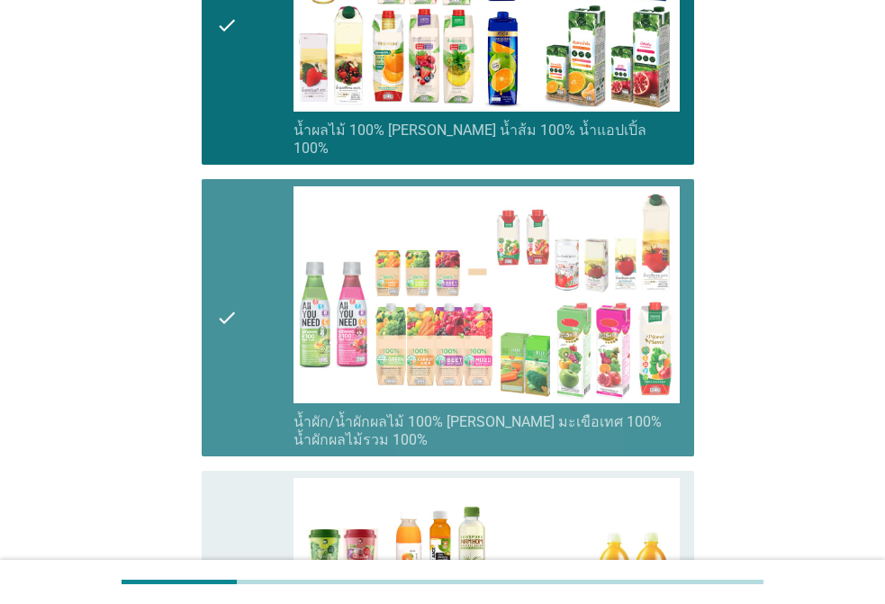
click at [239, 478] on div "check" at bounding box center [254, 610] width 77 height 264
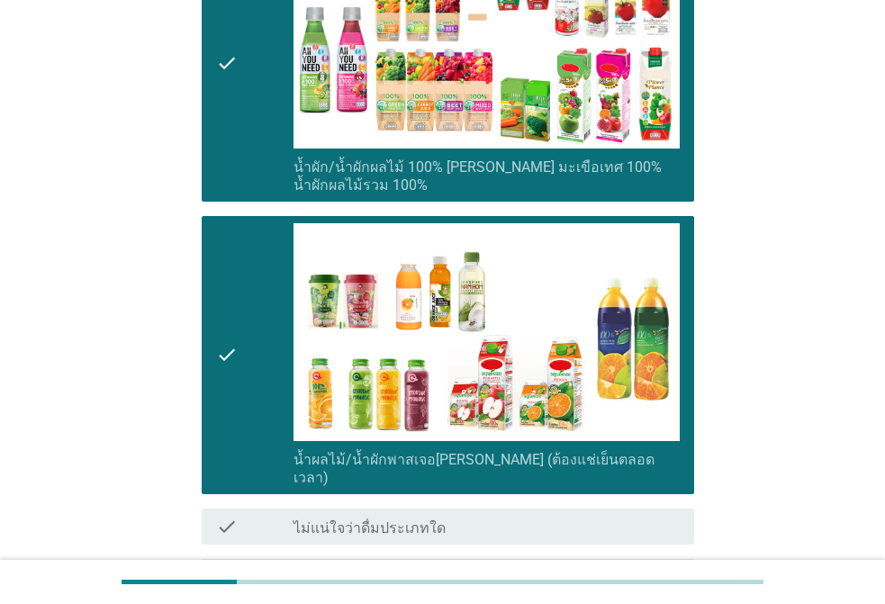
scroll to position [1107, 0]
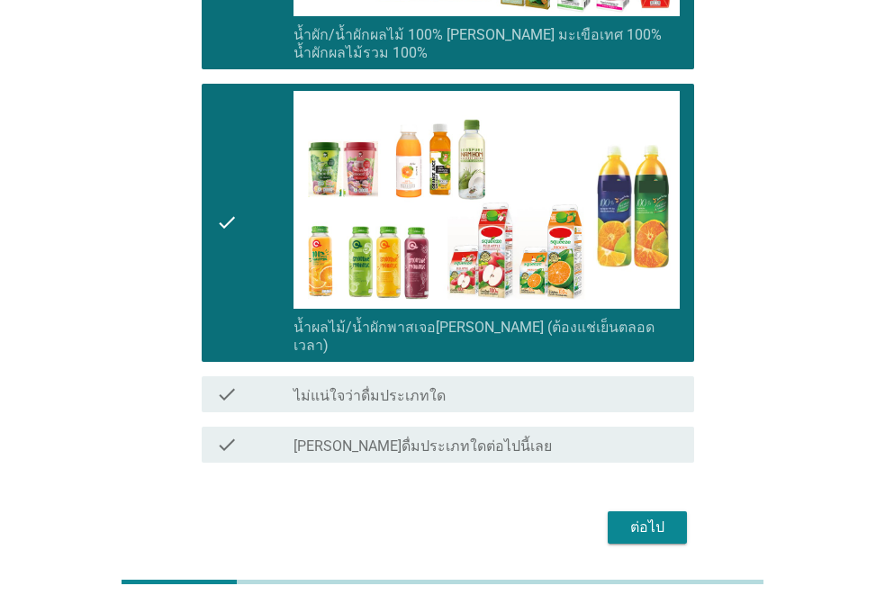
drag, startPoint x: 229, startPoint y: 272, endPoint x: 301, endPoint y: 297, distance: 77.1
click at [231, 271] on icon "check" at bounding box center [227, 223] width 22 height 264
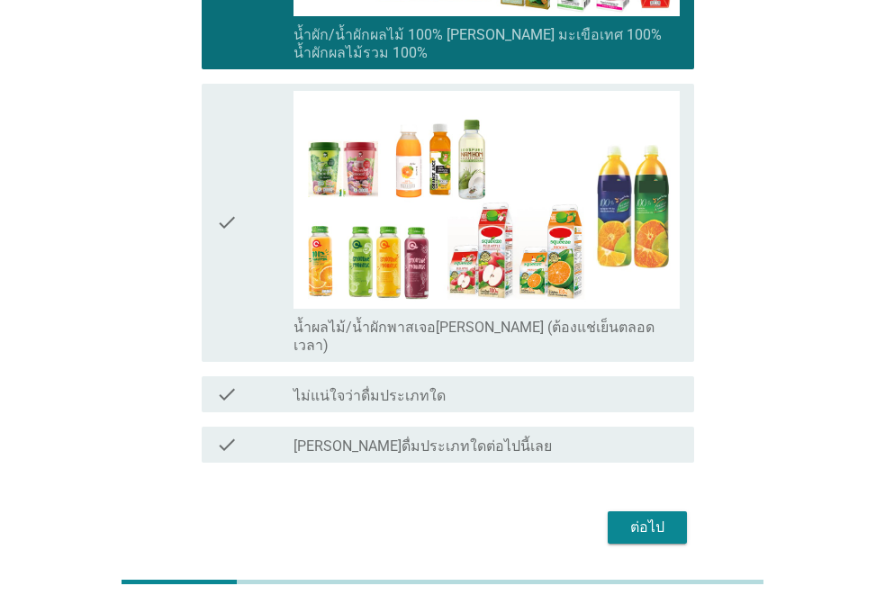
click at [263, 258] on div "check" at bounding box center [254, 223] width 77 height 264
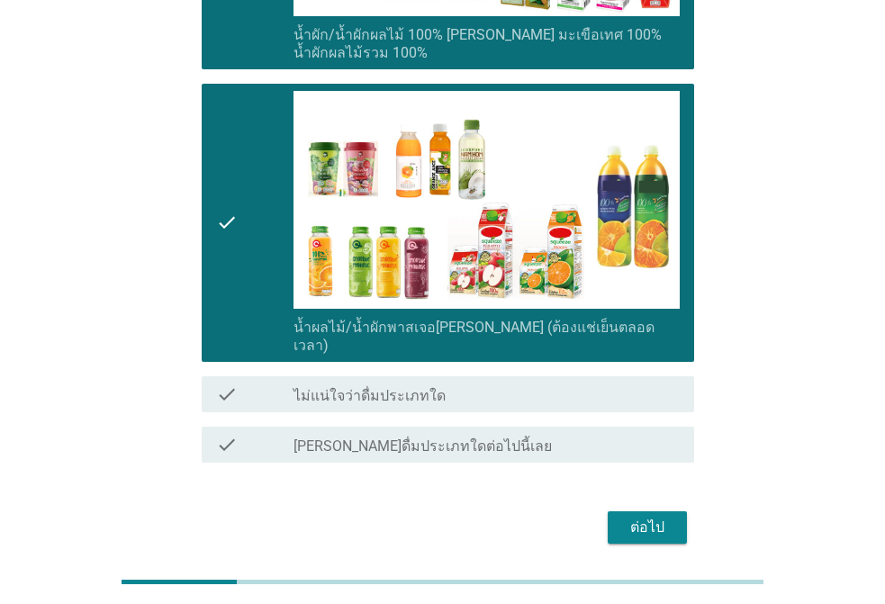
click at [652, 511] on button "ต่อไป" at bounding box center [646, 527] width 79 height 32
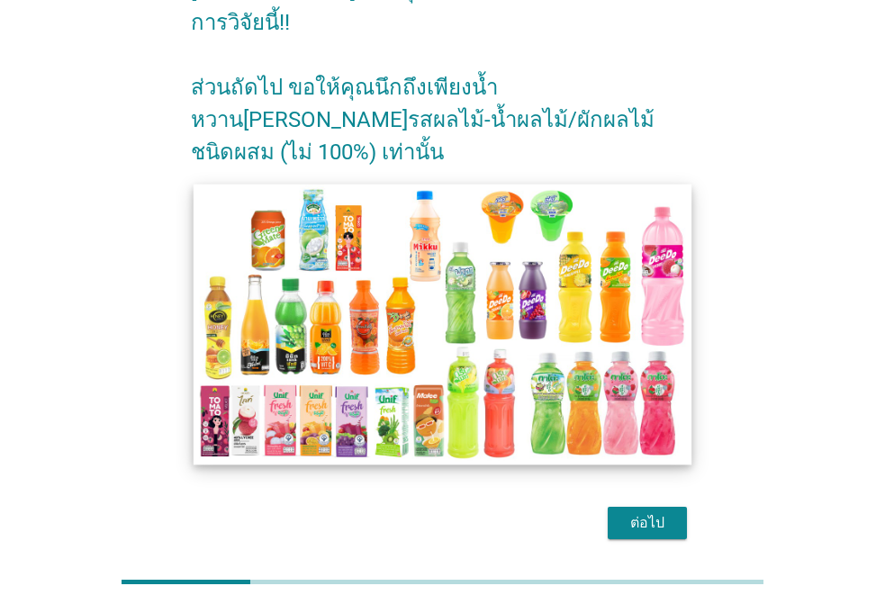
click at [257, 264] on img at bounding box center [442, 324] width 499 height 280
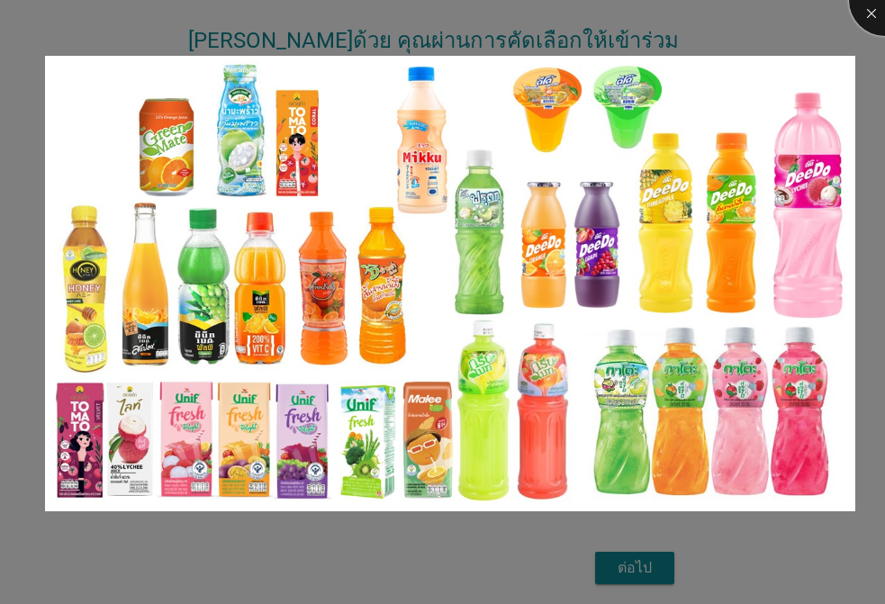
click at [868, 27] on div at bounding box center [885, 0] width 72 height 72
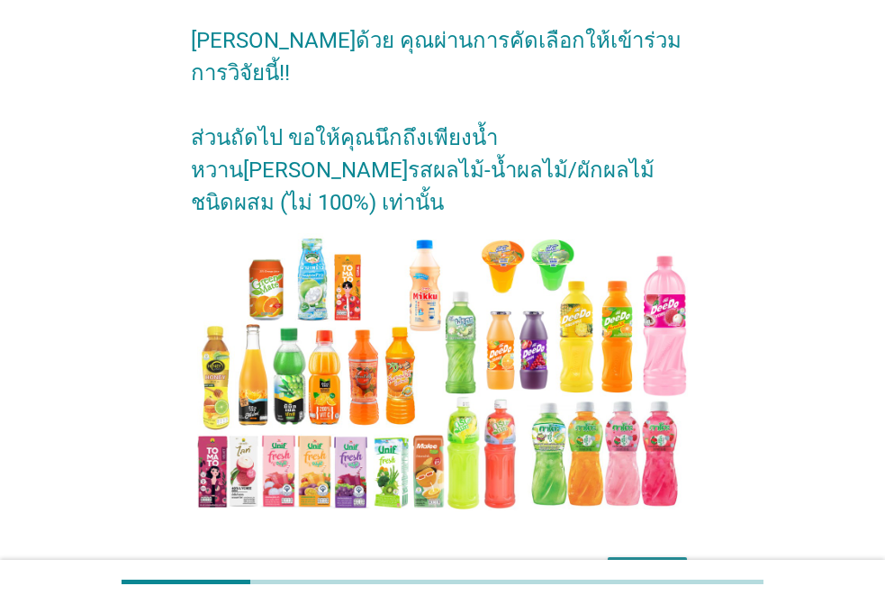
click at [628, 562] on div "ต่อไป" at bounding box center [647, 573] width 50 height 22
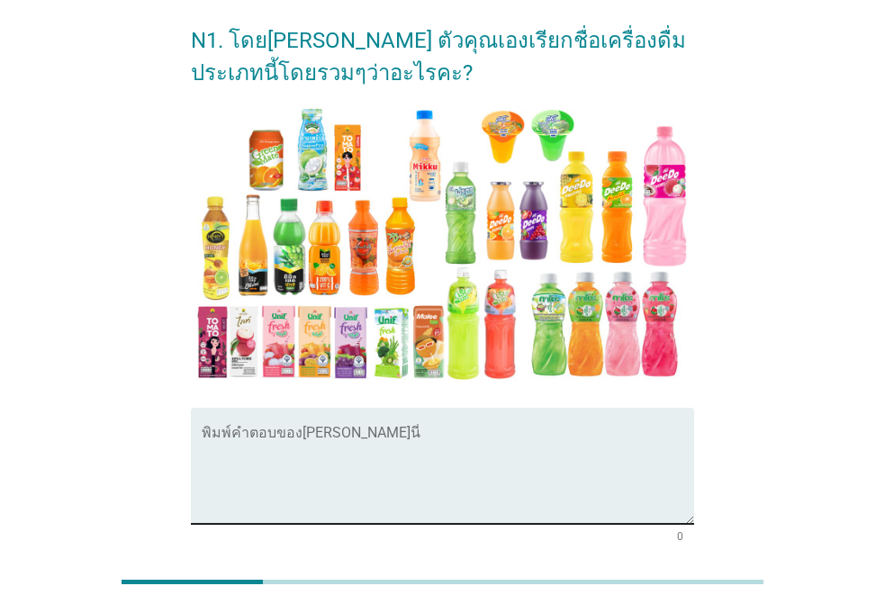
scroll to position [0, 0]
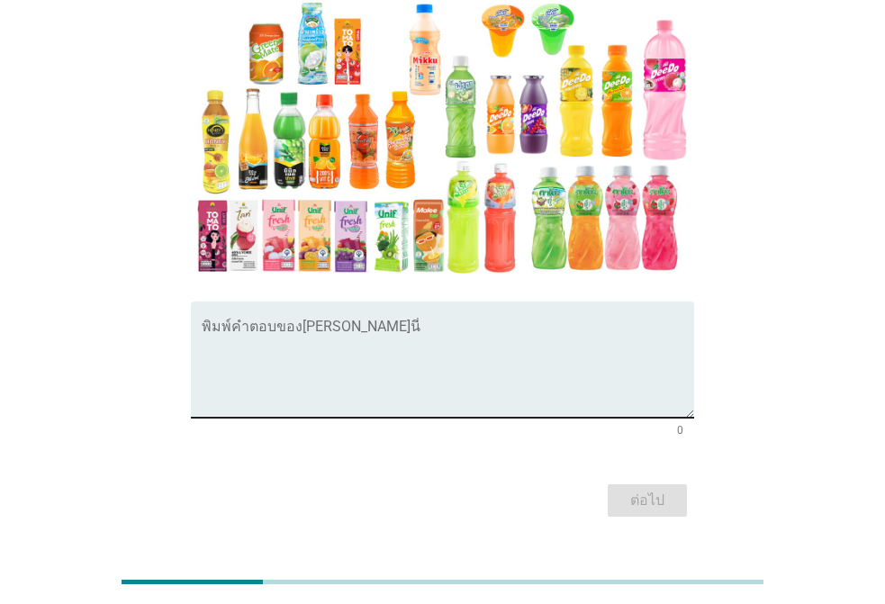
drag, startPoint x: 378, startPoint y: 357, endPoint x: 543, endPoint y: 341, distance: 165.5
click at [378, 356] on textarea "พิมพ์คำตอบของคุณ ที่นี่" at bounding box center [448, 370] width 492 height 94
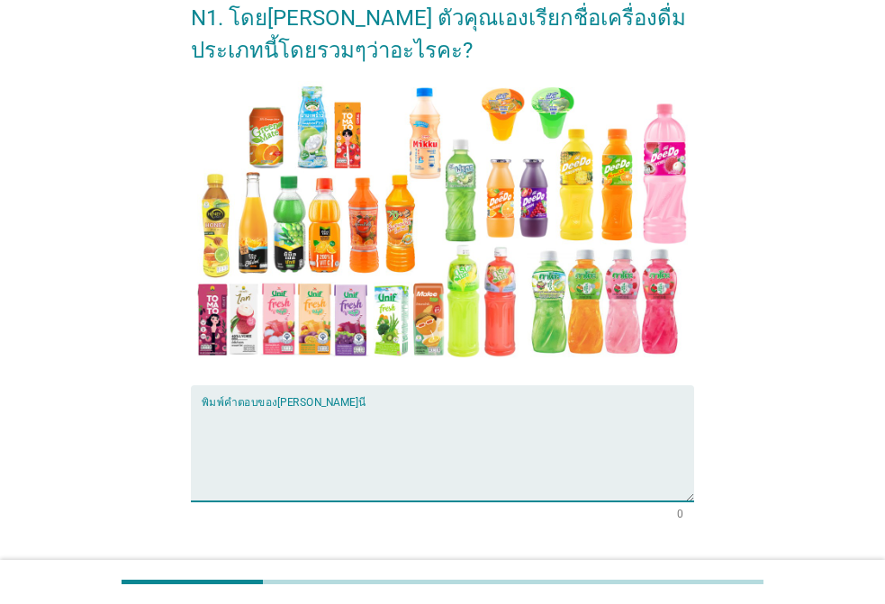
scroll to position [222, 0]
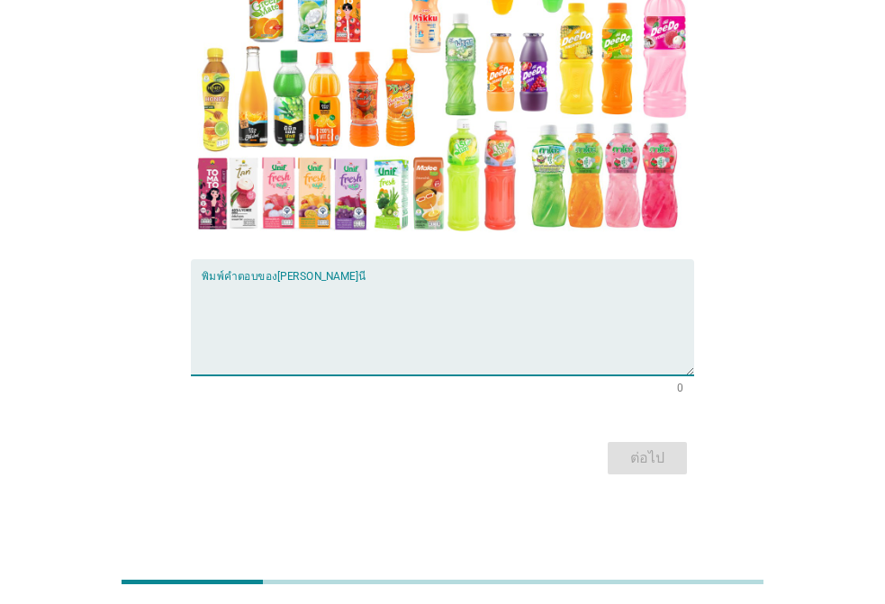
type textarea "เ"
type textarea "น้ำผลไม้รวม"
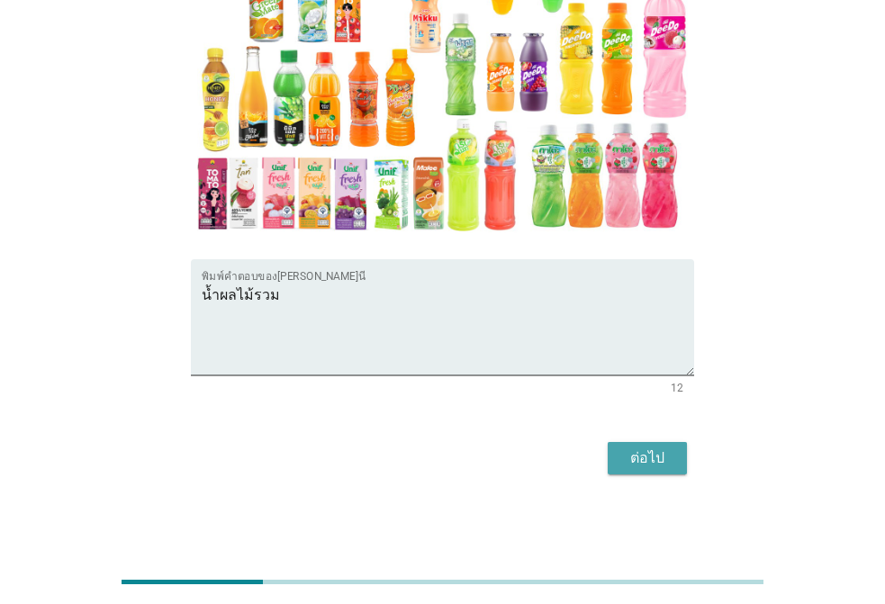
click at [636, 469] on div "ต่อไป" at bounding box center [647, 458] width 50 height 22
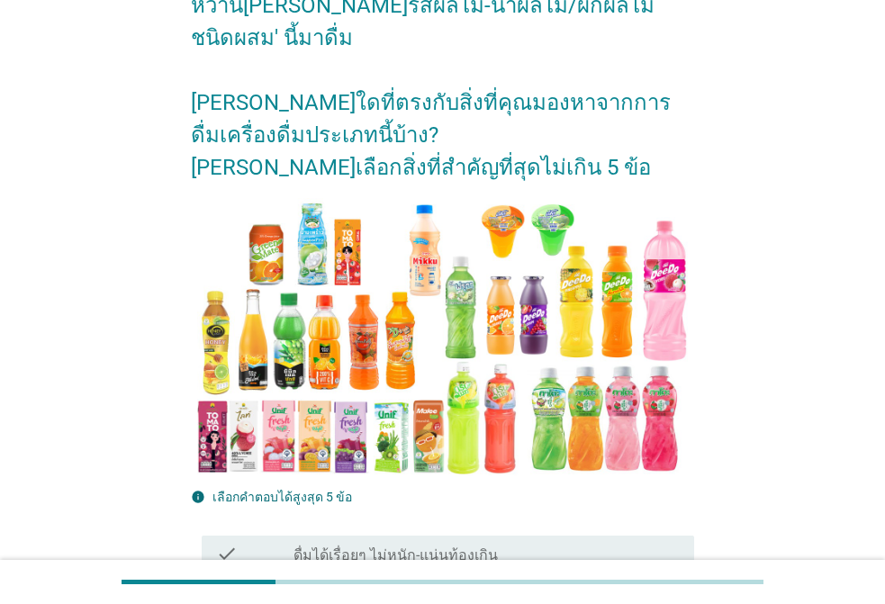
scroll to position [450, 0]
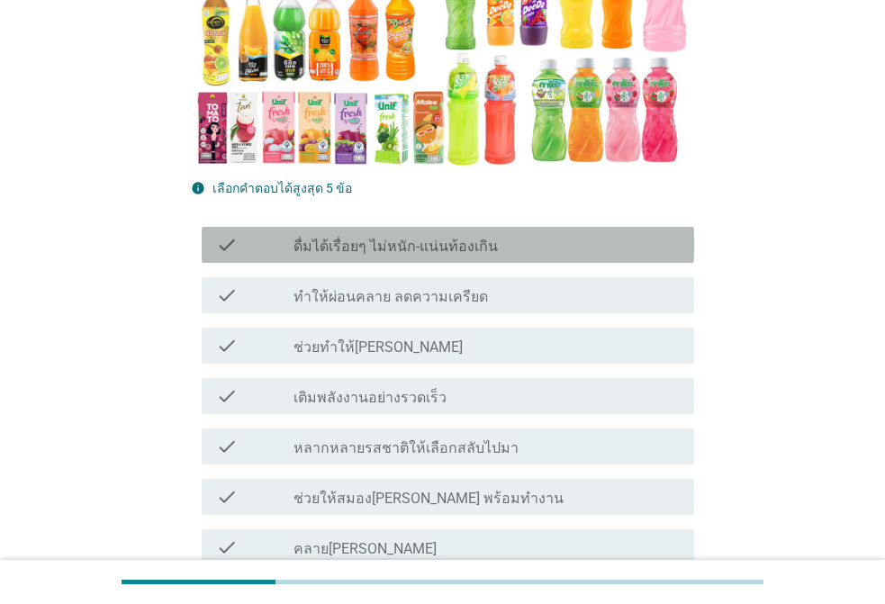
click at [355, 247] on label "ดื่มได้เรื่อยๆ ไม่หนัก-แน่นท้องเกิน" at bounding box center [395, 247] width 204 height 18
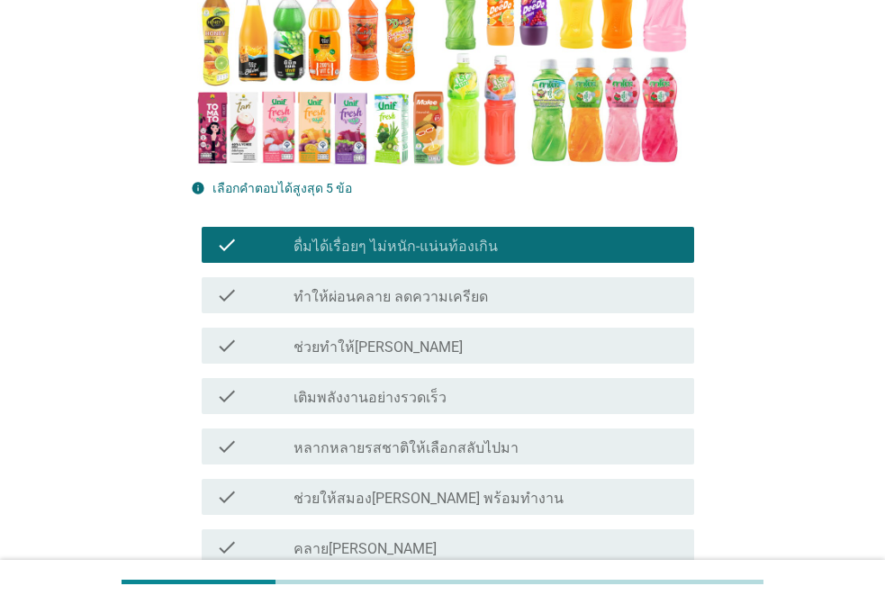
click at [348, 296] on label "ทำให้ผ่อนคลาย ลดความเครียด" at bounding box center [390, 297] width 194 height 18
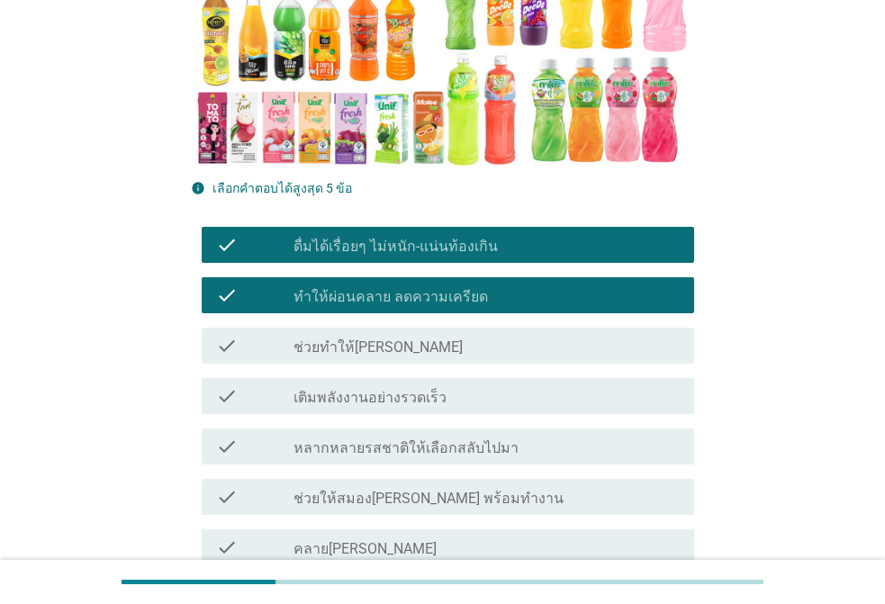
drag, startPoint x: 346, startPoint y: 346, endPoint x: 586, endPoint y: 401, distance: 246.7
click at [346, 347] on label "ช่วยทำให้[PERSON_NAME]" at bounding box center [377, 347] width 169 height 18
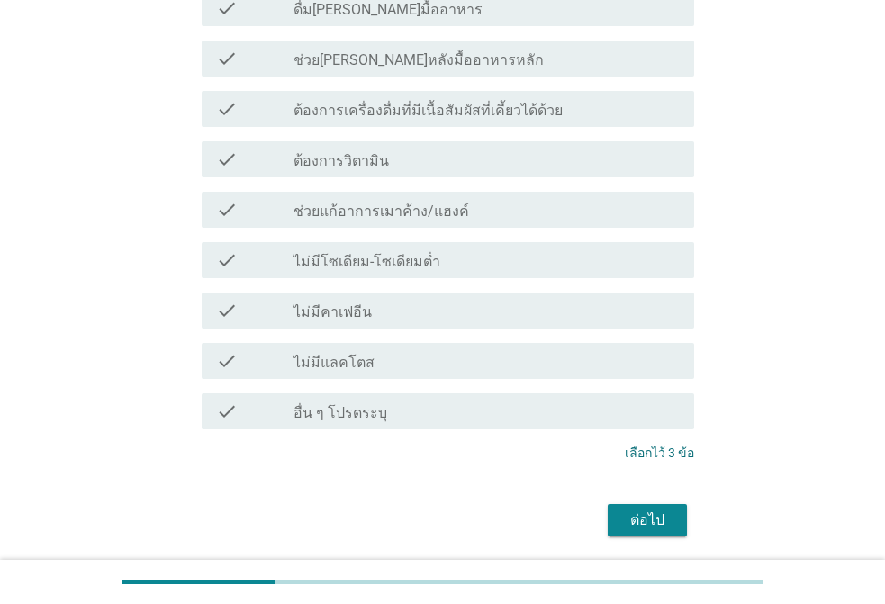
scroll to position [1857, 0]
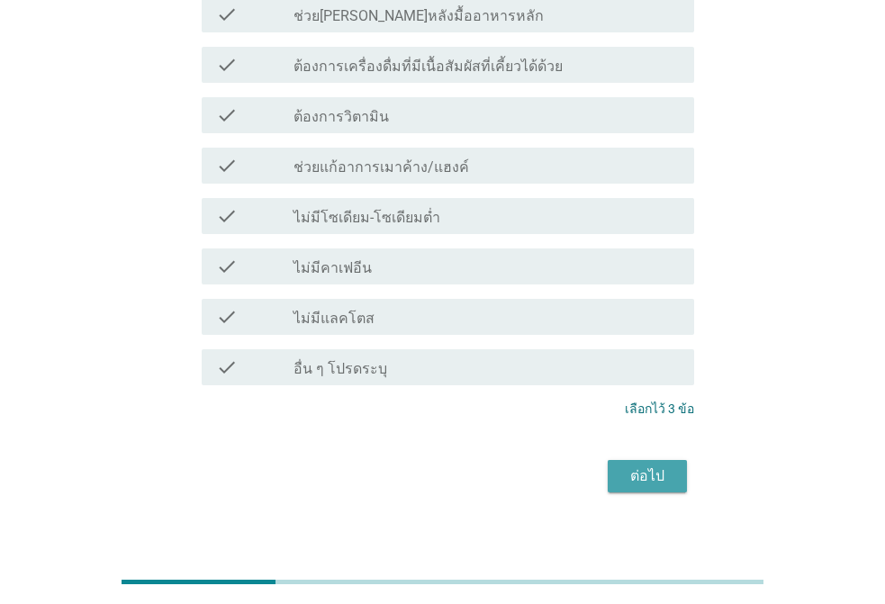
click at [676, 463] on button "ต่อไป" at bounding box center [646, 476] width 79 height 32
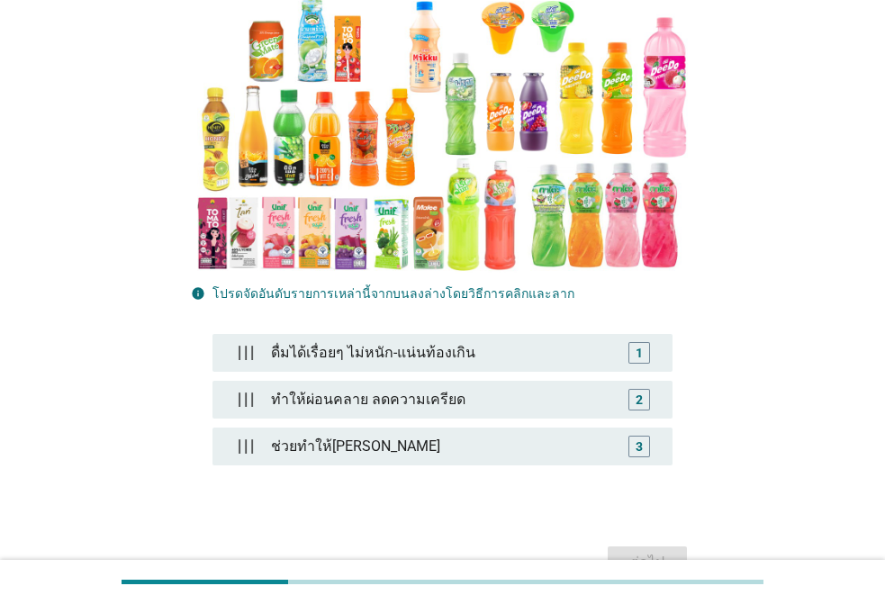
scroll to position [352, 0]
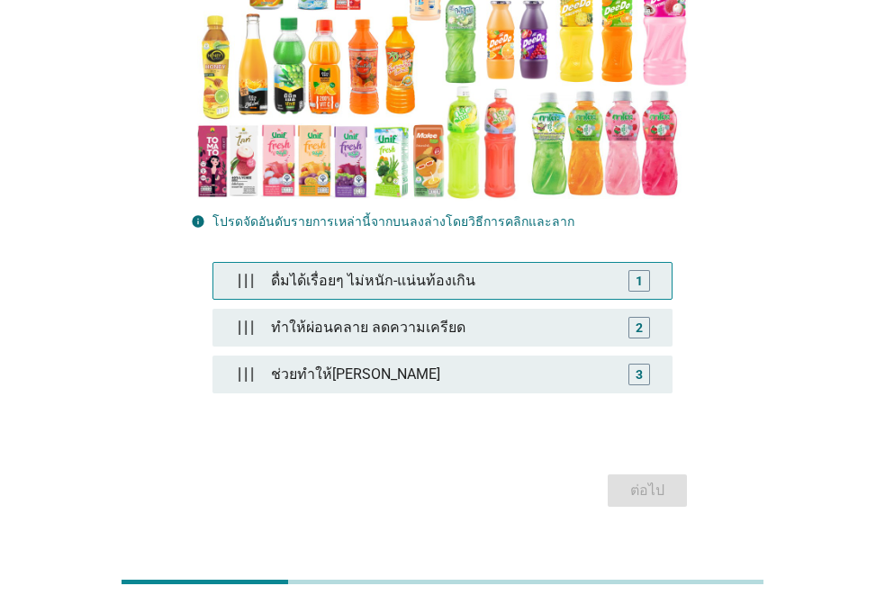
drag, startPoint x: 410, startPoint y: 246, endPoint x: 508, endPoint y: 265, distance: 100.1
click at [410, 263] on div "ดื่มได้เรื่อยๆ ไม่หนัก-แน่นท้องเกิน" at bounding box center [443, 281] width 358 height 36
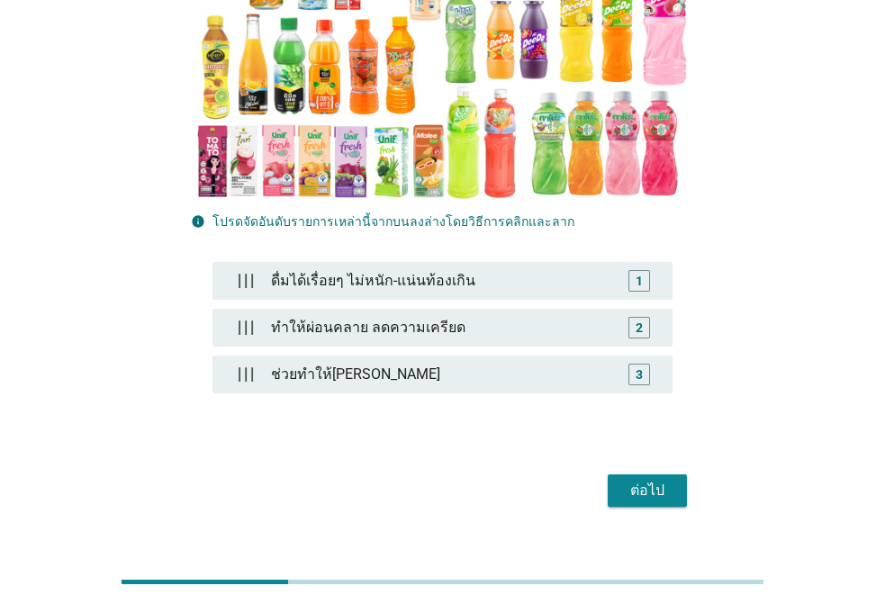
click at [650, 480] on div "ต่อไป" at bounding box center [647, 491] width 50 height 22
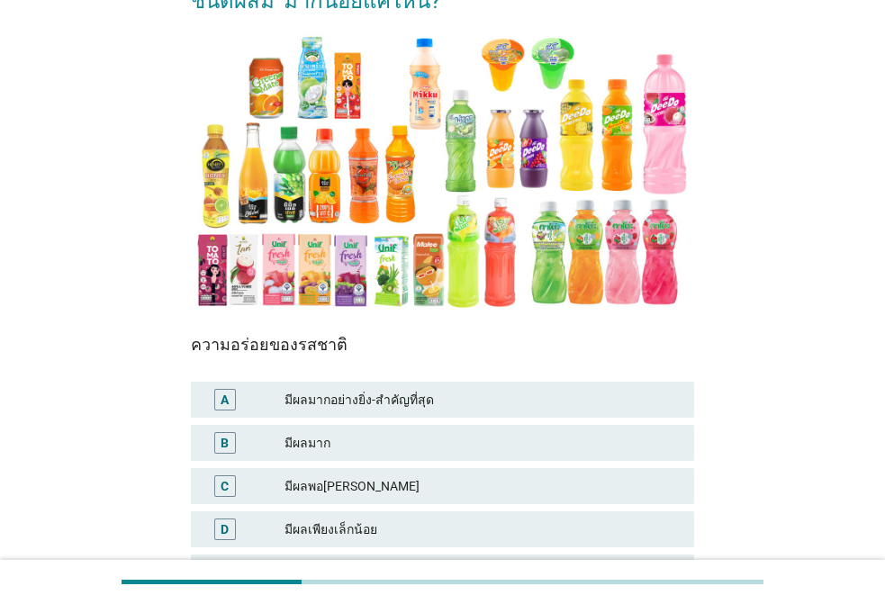
scroll to position [361, 0]
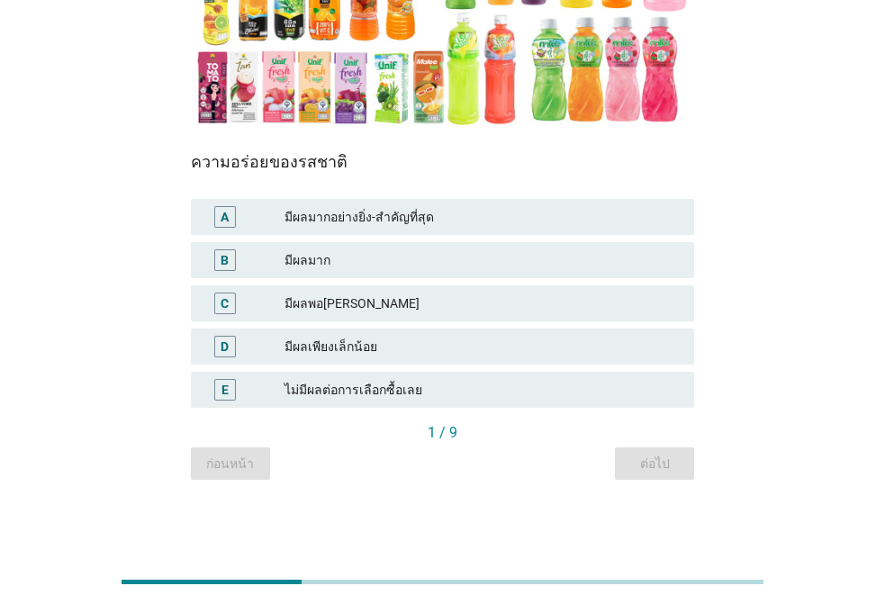
click at [323, 225] on div "มีผลมากอย่างยิ่ง-สำคัญที่สุด" at bounding box center [481, 217] width 395 height 22
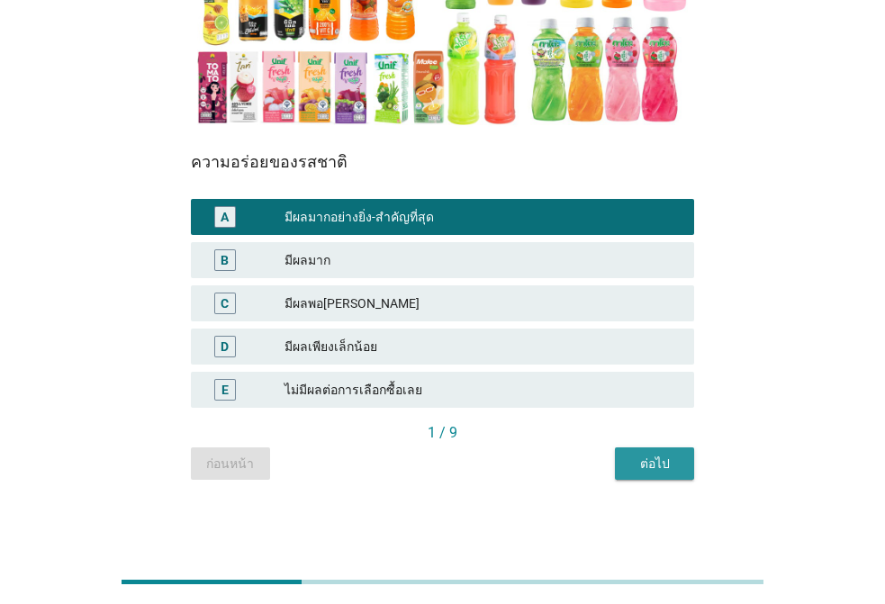
drag, startPoint x: 672, startPoint y: 468, endPoint x: 715, endPoint y: 462, distance: 42.8
click at [683, 463] on button "ต่อไป" at bounding box center [654, 463] width 79 height 32
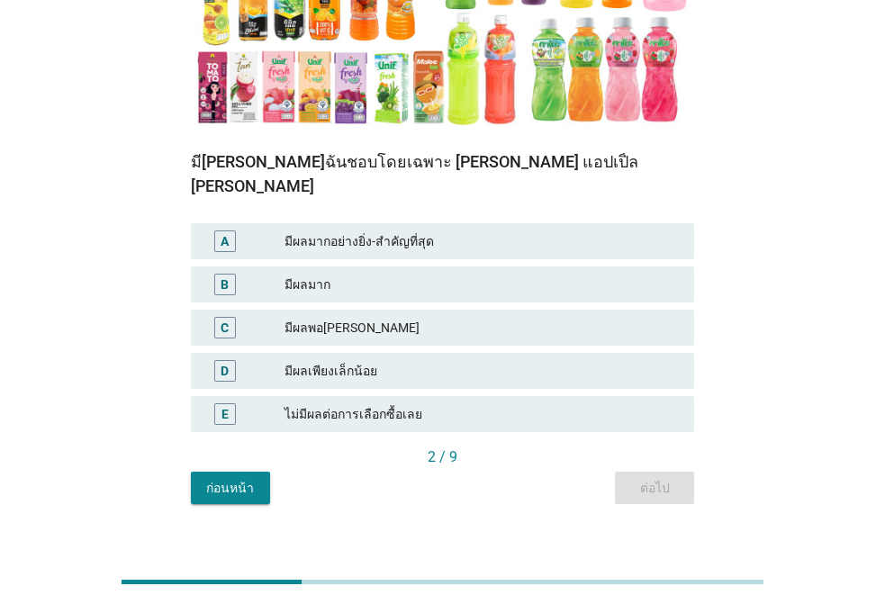
click at [355, 317] on div "มีผลพอ[PERSON_NAME]" at bounding box center [481, 328] width 395 height 22
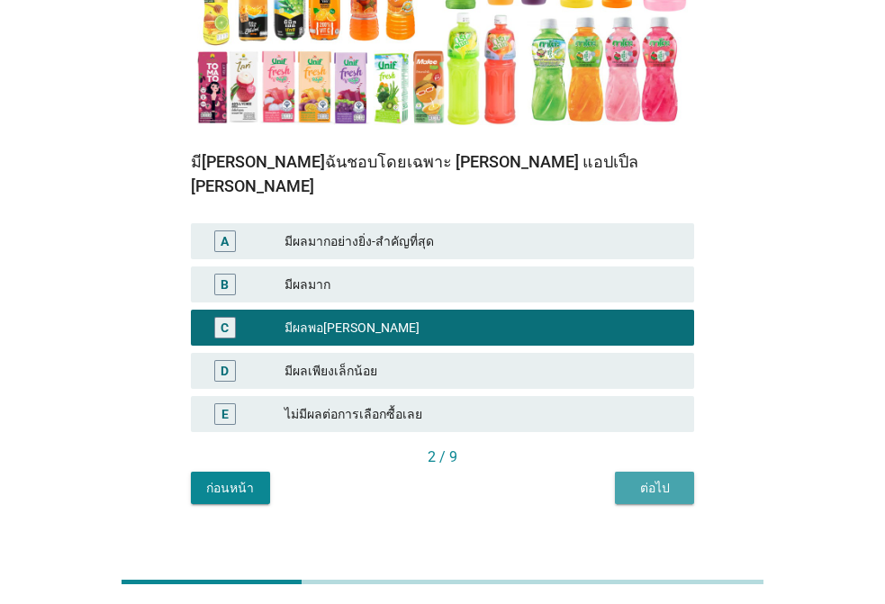
click at [655, 479] on div "ต่อไป" at bounding box center [654, 488] width 50 height 19
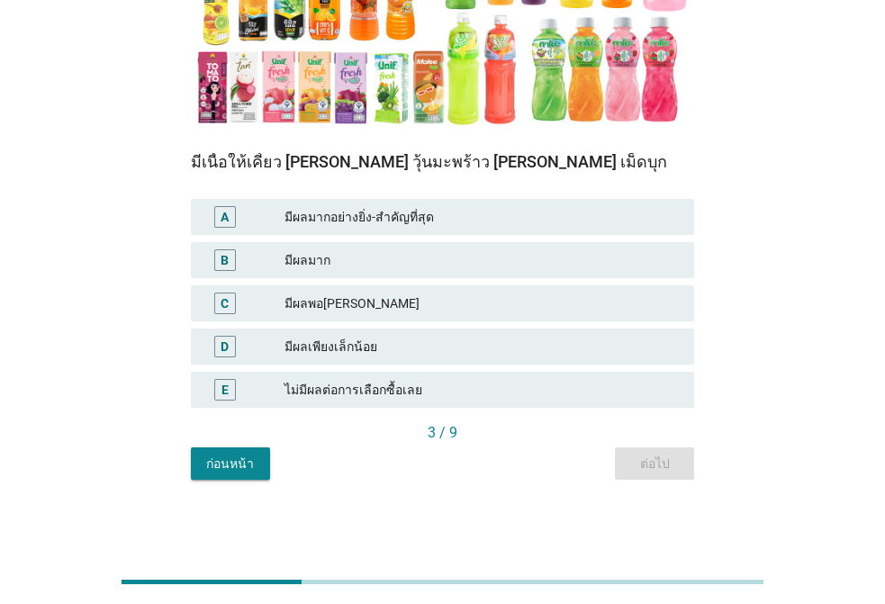
drag, startPoint x: 340, startPoint y: 301, endPoint x: 681, endPoint y: 413, distance: 358.8
click at [346, 304] on div "มีผลพอ[PERSON_NAME]" at bounding box center [481, 303] width 395 height 22
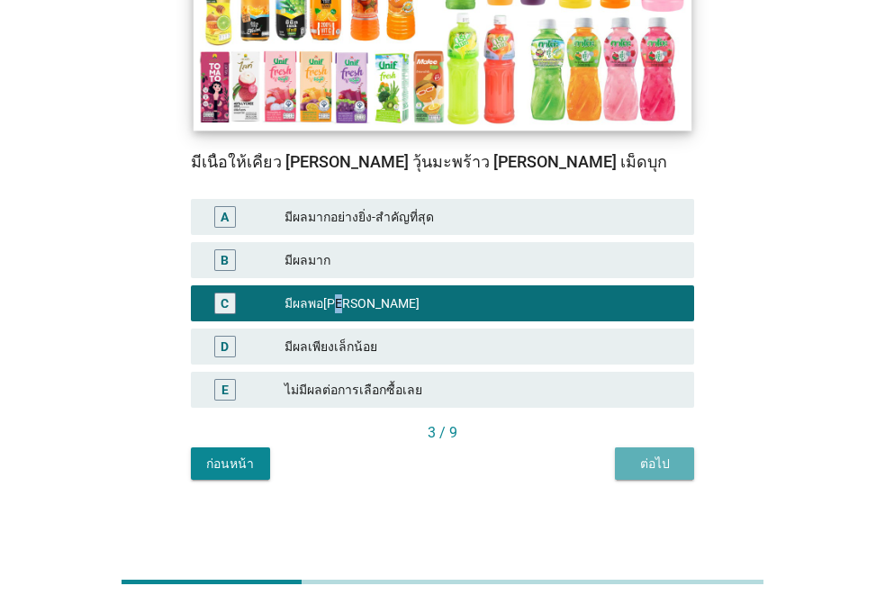
click at [663, 462] on div "ต่อไป" at bounding box center [654, 463] width 50 height 19
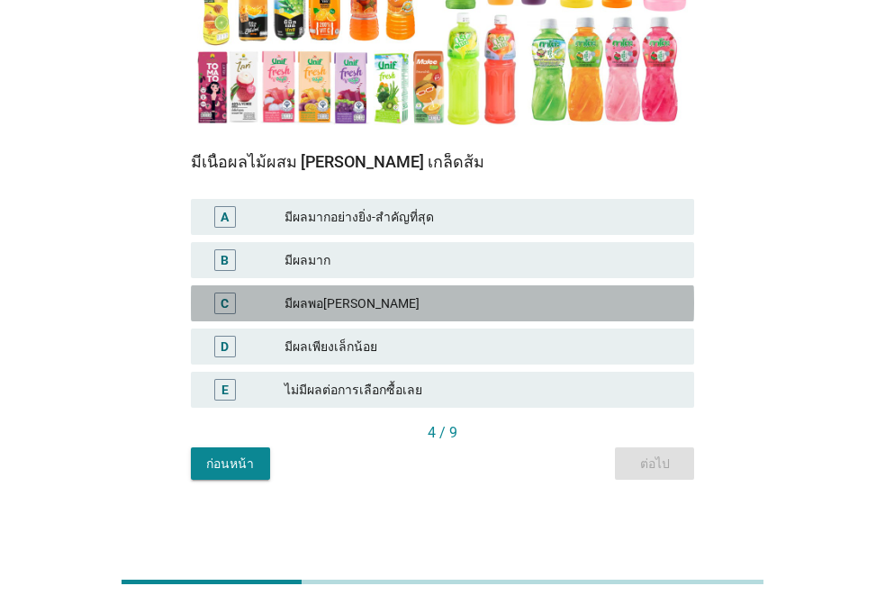
drag, startPoint x: 358, startPoint y: 311, endPoint x: 371, endPoint y: 309, distance: 12.9
click at [358, 310] on div "มีผลพอ[PERSON_NAME]" at bounding box center [481, 303] width 395 height 22
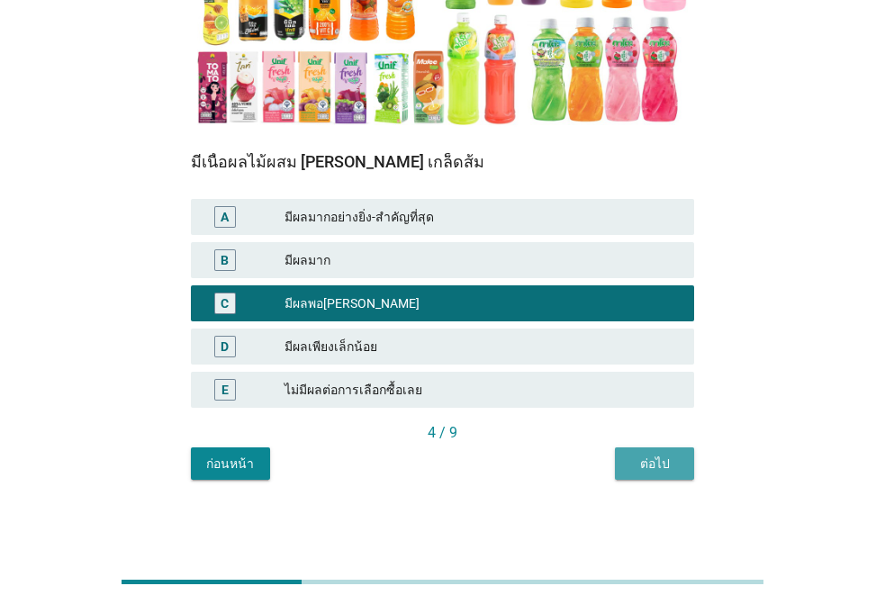
drag, startPoint x: 664, startPoint y: 459, endPoint x: 788, endPoint y: 464, distance: 124.3
click at [664, 460] on div "ต่อไป" at bounding box center [654, 463] width 50 height 19
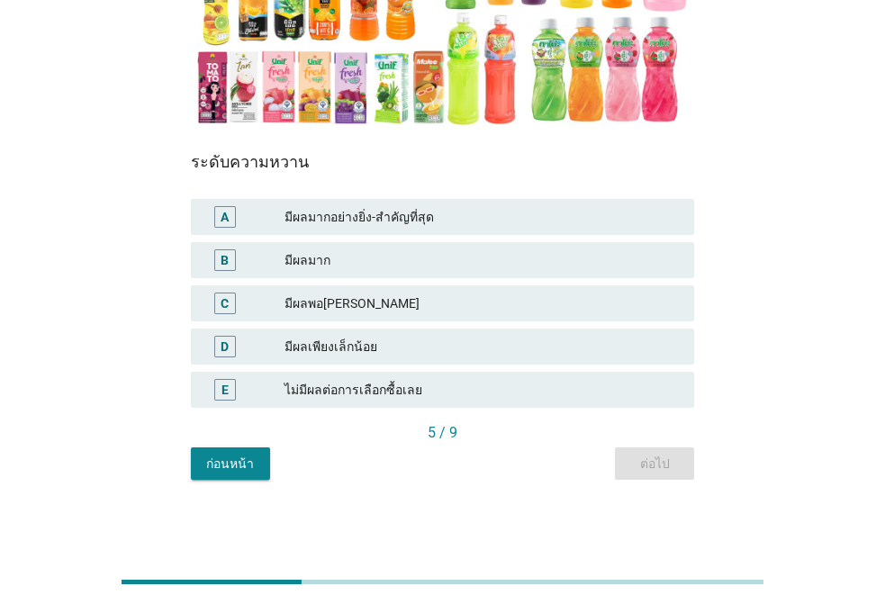
drag, startPoint x: 357, startPoint y: 317, endPoint x: 544, endPoint y: 367, distance: 193.8
click at [361, 317] on div "C มีผลพอ[PERSON_NAME]" at bounding box center [442, 303] width 503 height 36
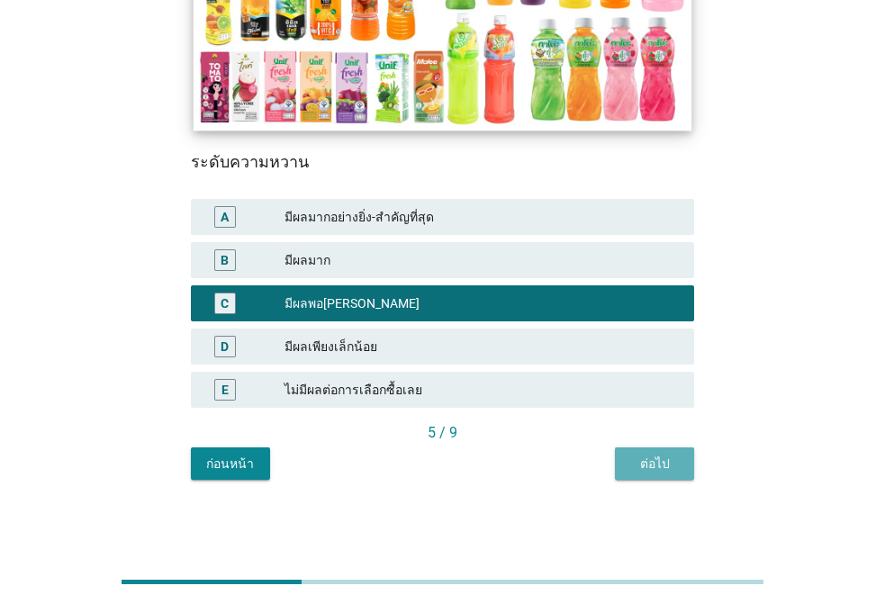
click at [668, 469] on div "ต่อไป" at bounding box center [654, 463] width 50 height 19
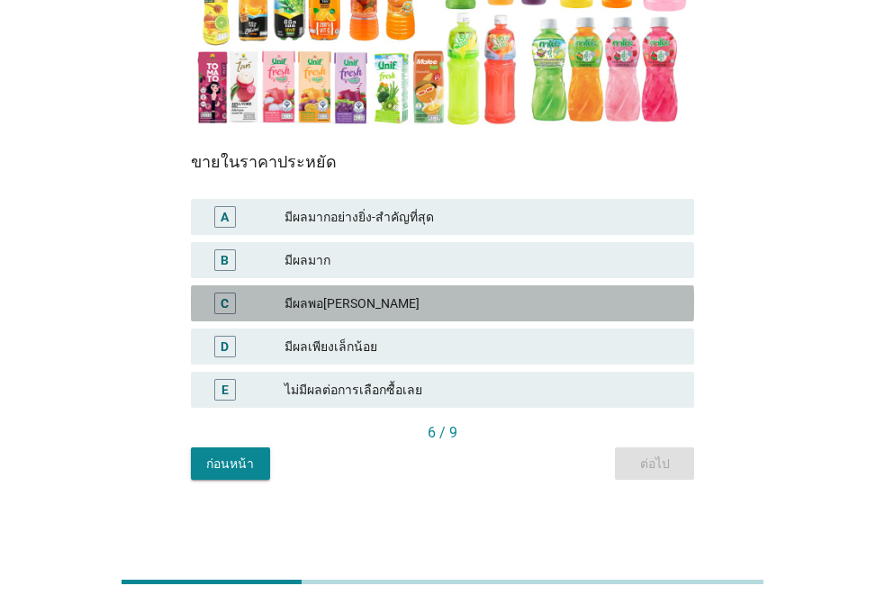
click at [368, 309] on div "มีผลพอ[PERSON_NAME]" at bounding box center [481, 303] width 395 height 22
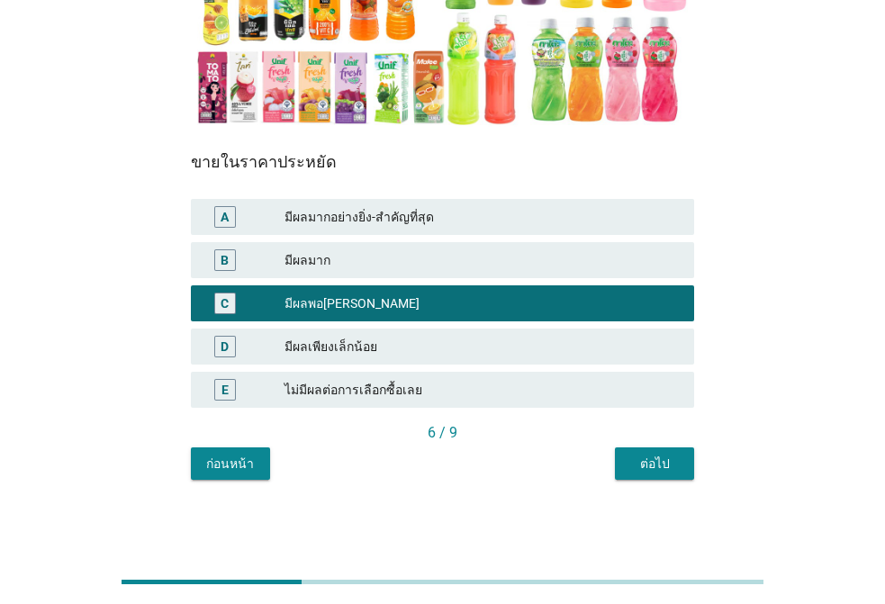
click at [695, 453] on div "N4. แต่ละปัจจัยมีผลต่อคุณในการเลือกยี่ห้อ 'น้ำหวาน[PERSON_NAME]รสผลไม้-น้ำผลไม้…" at bounding box center [442, 100] width 532 height 790
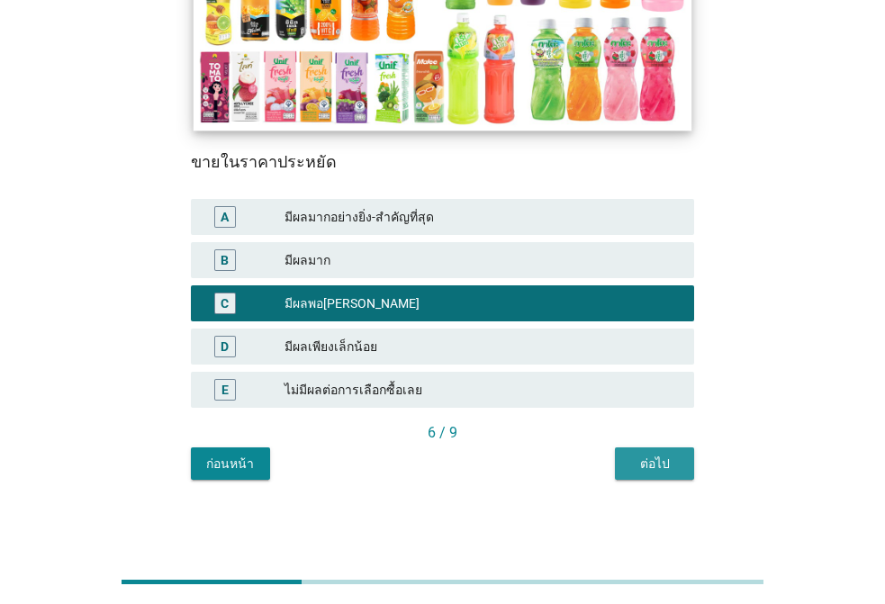
click at [669, 461] on div "ต่อไป" at bounding box center [654, 463] width 50 height 19
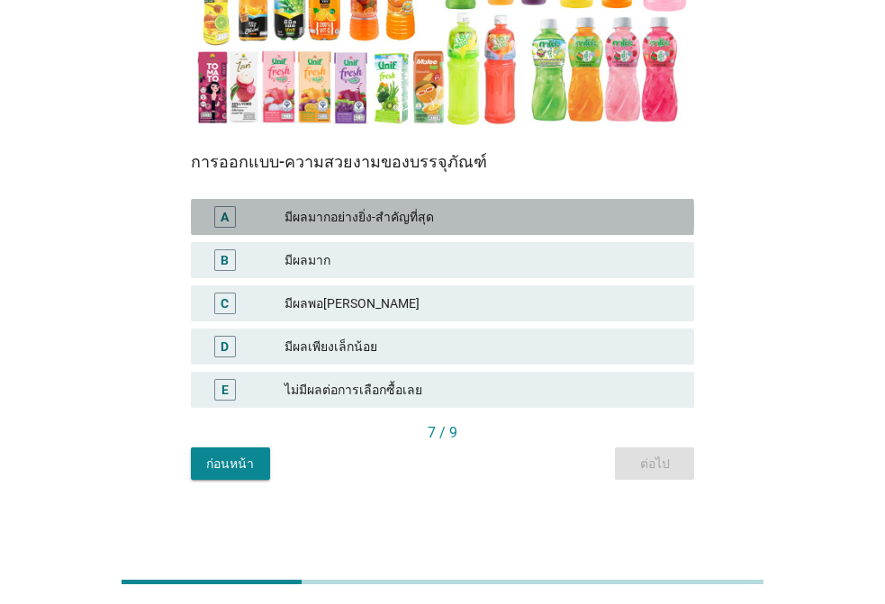
click at [382, 220] on div "มีผลมากอย่างยิ่ง-สำคัญที่สุด" at bounding box center [481, 217] width 395 height 22
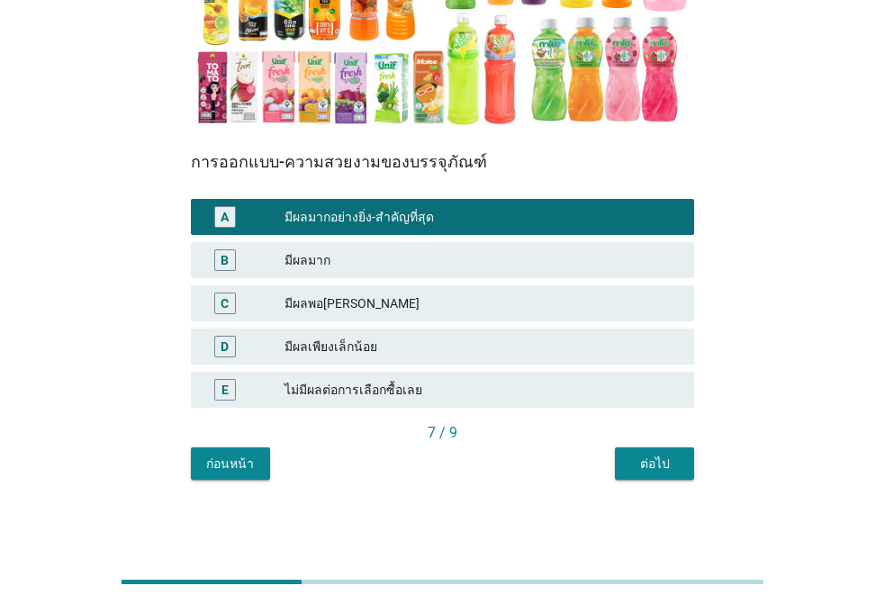
click at [338, 347] on div "มีผลเพียงเล็กน้อย" at bounding box center [481, 347] width 395 height 22
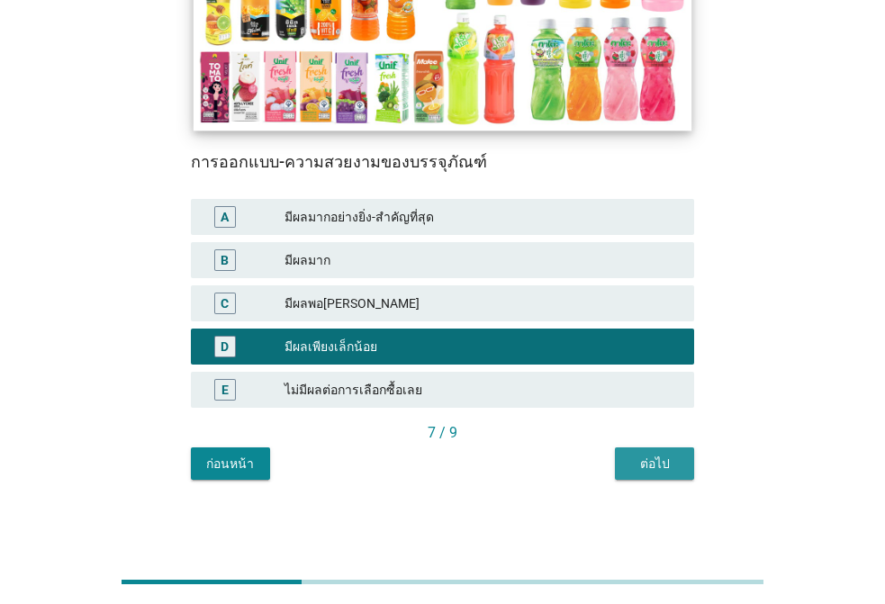
click at [645, 463] on div "ต่อไป" at bounding box center [654, 463] width 50 height 19
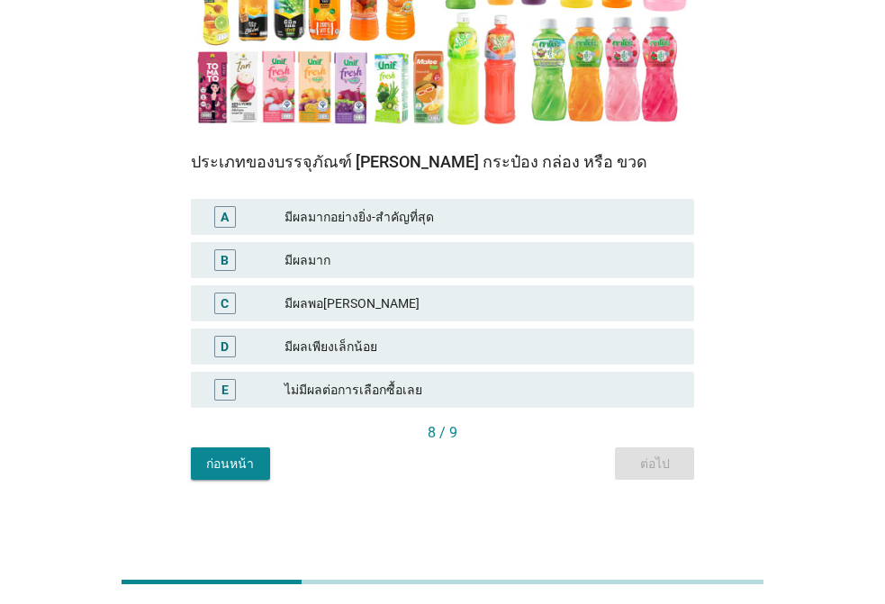
click at [363, 347] on div "มีผลเพียงเล็กน้อย" at bounding box center [481, 347] width 395 height 22
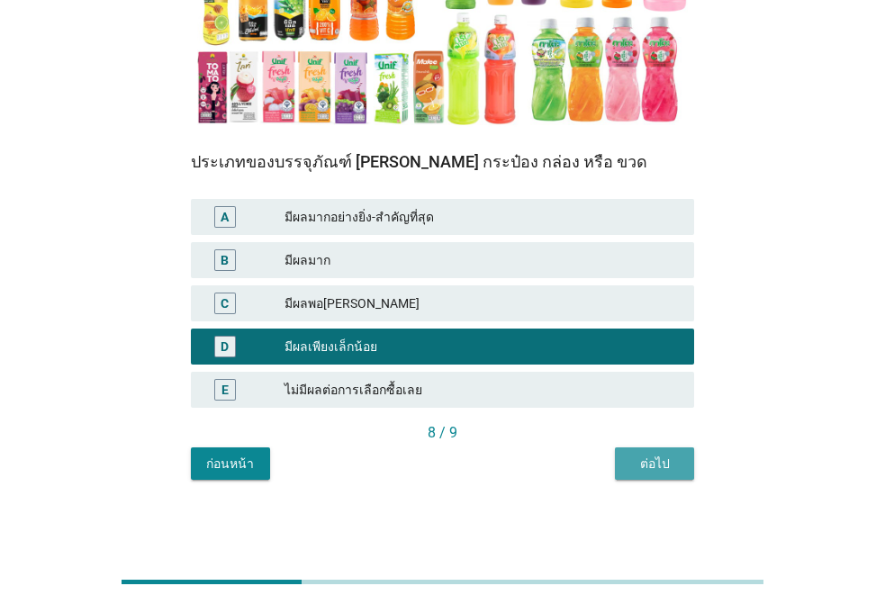
click at [647, 449] on button "ต่อไป" at bounding box center [654, 463] width 79 height 32
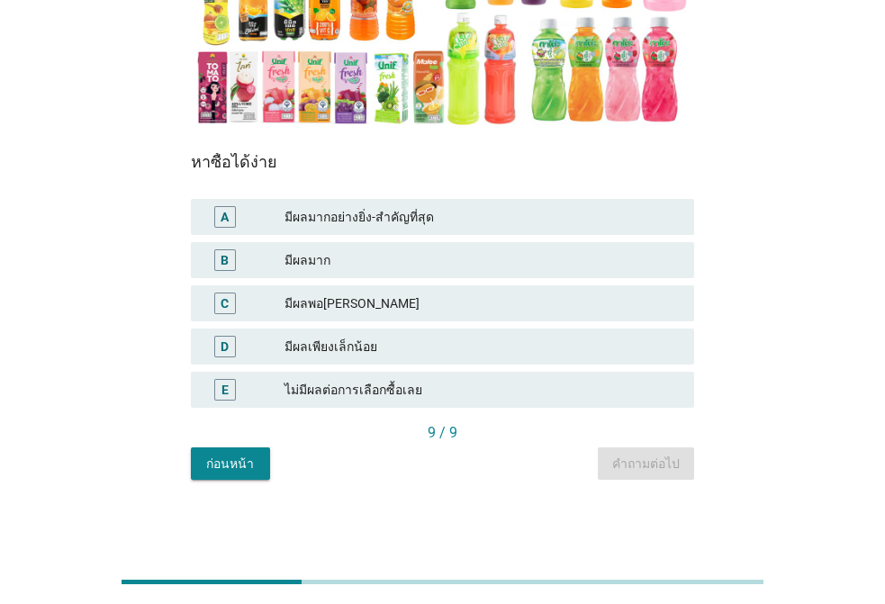
drag, startPoint x: 346, startPoint y: 315, endPoint x: 358, endPoint y: 318, distance: 12.0
click at [351, 314] on div "C มีผลพอ[PERSON_NAME]" at bounding box center [442, 303] width 503 height 36
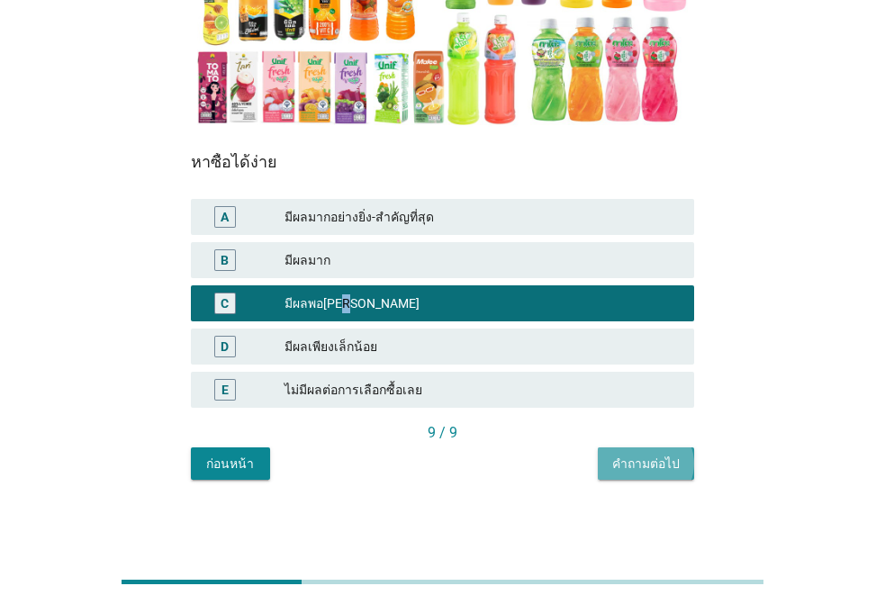
click at [607, 456] on button "คำถามต่อไป" at bounding box center [646, 463] width 96 height 32
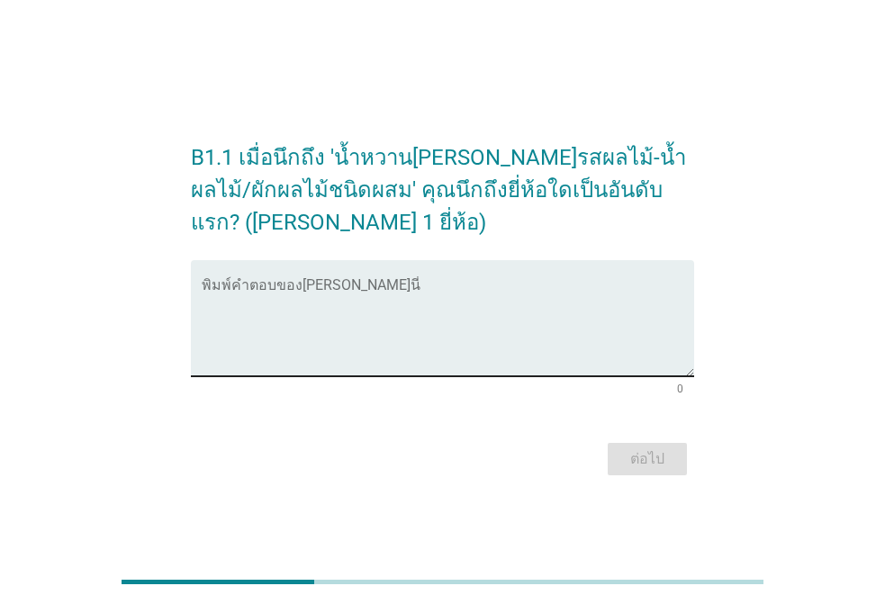
click at [416, 310] on textarea "พิมพ์คำตอบของคุณ ที่นี่" at bounding box center [448, 329] width 492 height 94
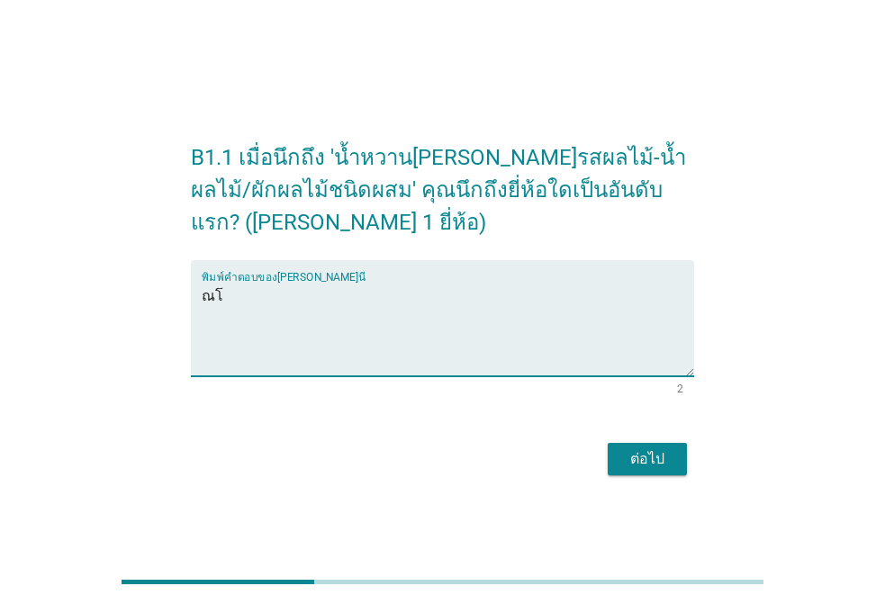
type textarea "ณ"
type textarea "IF"
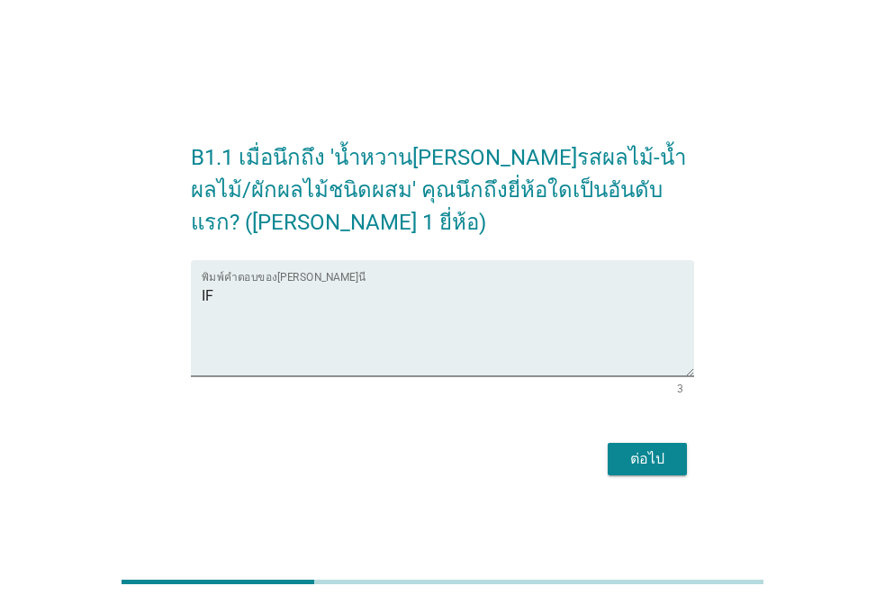
drag, startPoint x: 627, startPoint y: 495, endPoint x: 634, endPoint y: 480, distance: 16.5
click at [628, 495] on div "B1.1 เมื่อนึกถึง 'น้ำหวาน[PERSON_NAME]รสผลไม้-น้ำผลไม้/ผักผลไม้ชนิดผสม' คุณนึกถ…" at bounding box center [442, 301] width 841 height 429
click at [634, 473] on button "ต่อไป" at bounding box center [646, 459] width 79 height 32
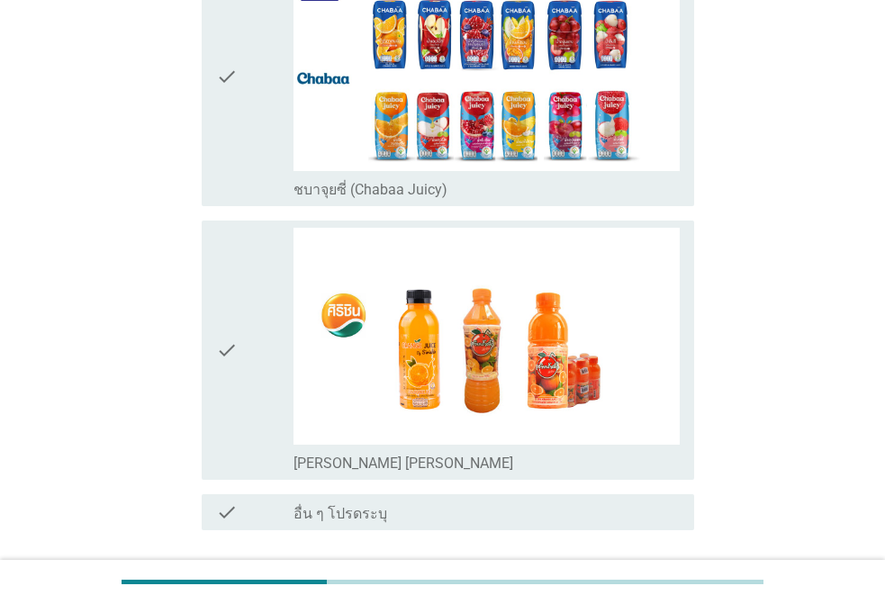
scroll to position [4825, 0]
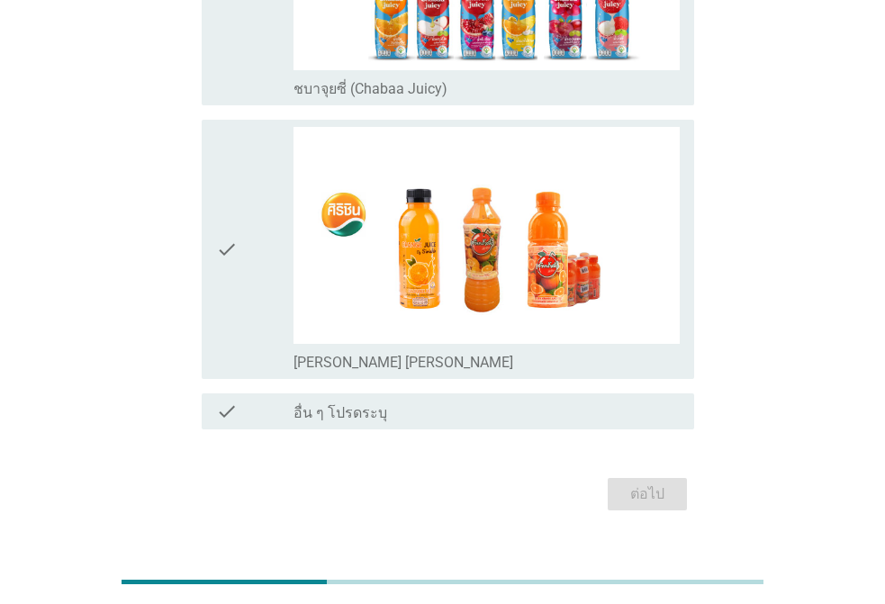
click at [243, 239] on div "check" at bounding box center [254, 250] width 77 height 246
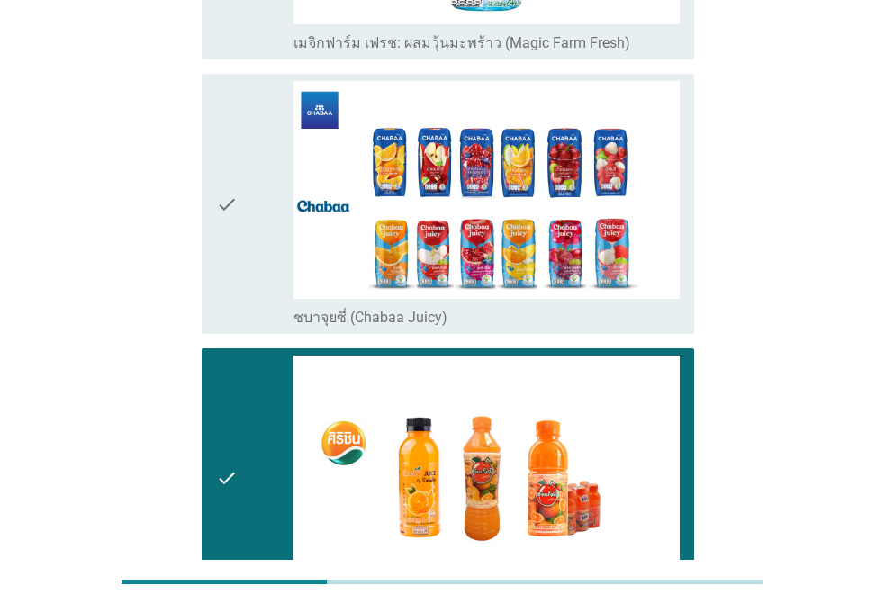
scroll to position [4375, 0]
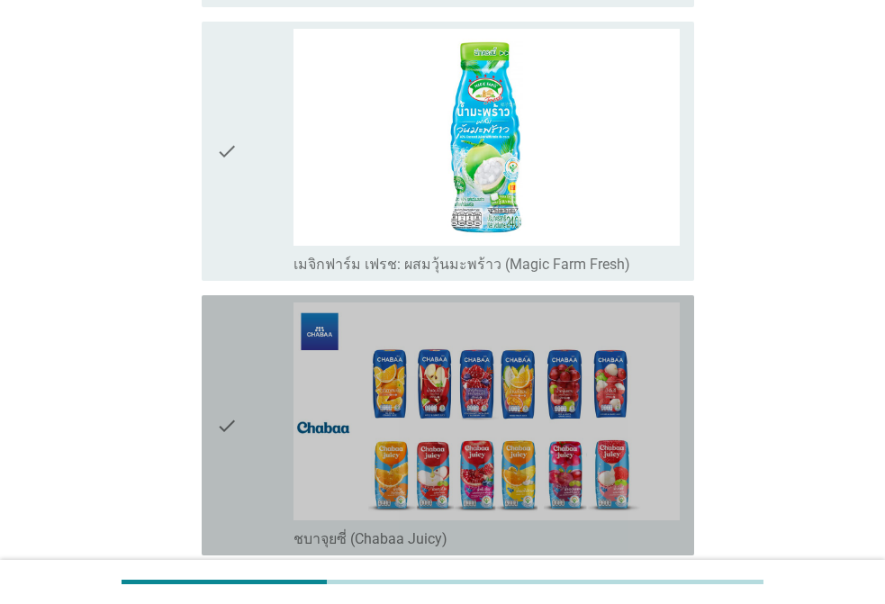
click at [259, 373] on div "check" at bounding box center [254, 425] width 77 height 246
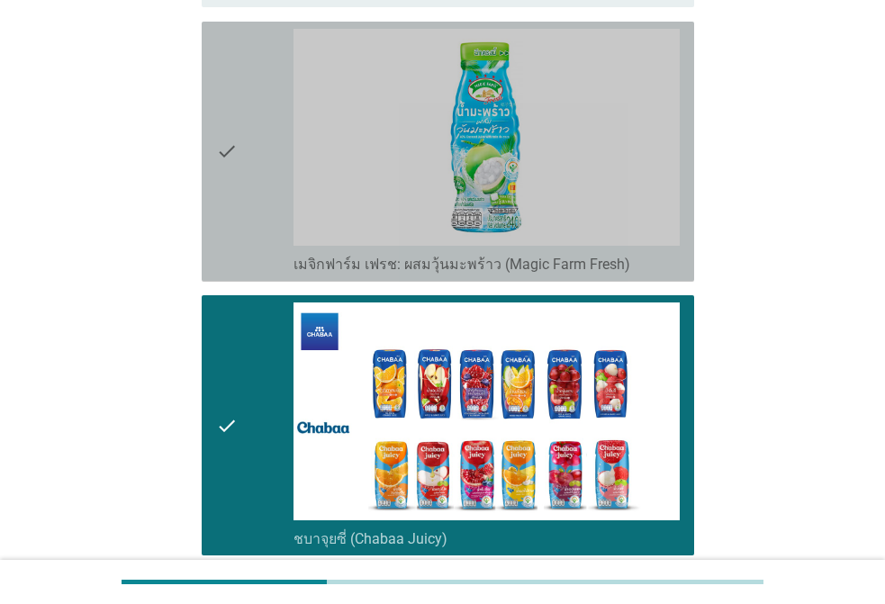
drag, startPoint x: 270, startPoint y: 184, endPoint x: 283, endPoint y: 192, distance: 15.7
click at [270, 183] on div "check" at bounding box center [254, 152] width 77 height 246
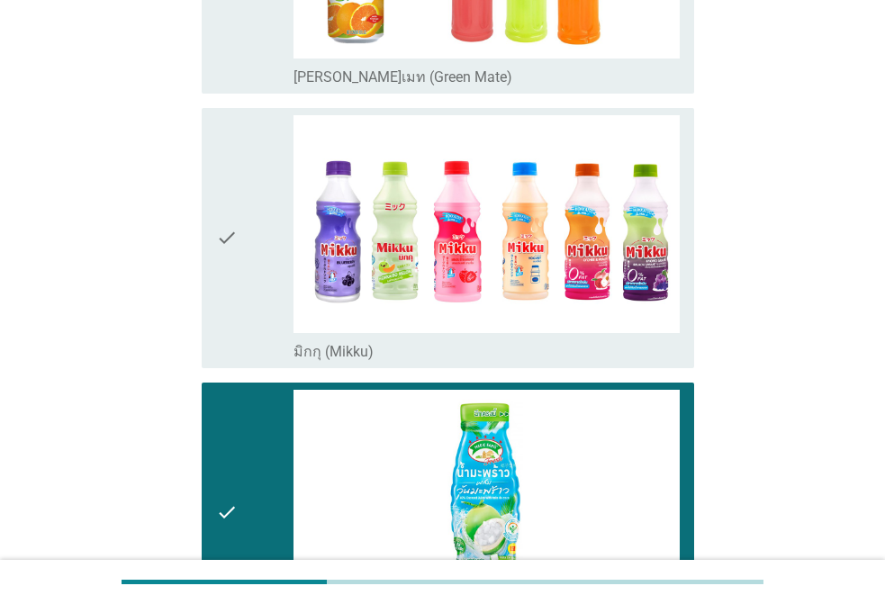
scroll to position [3745, 0]
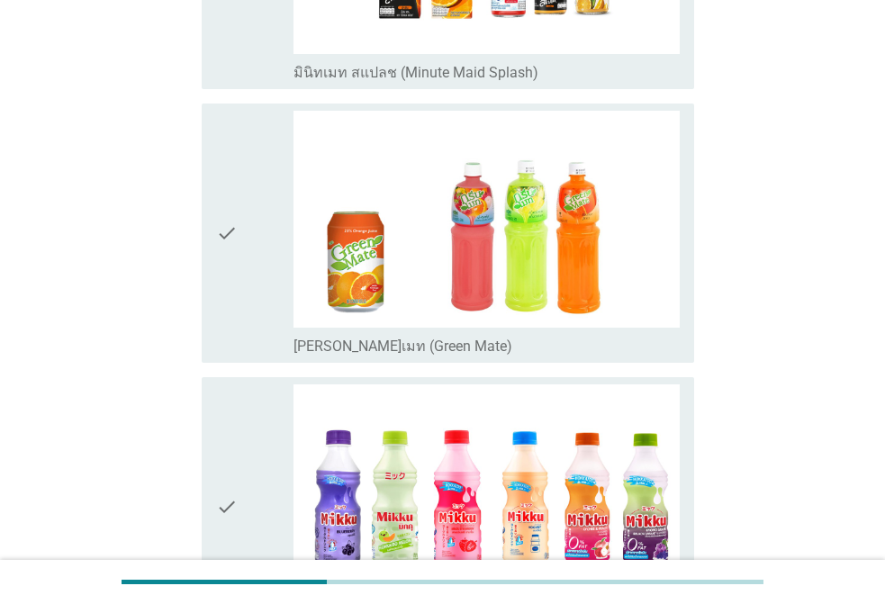
drag, startPoint x: 259, startPoint y: 408, endPoint x: 245, endPoint y: 370, distance: 40.4
click at [260, 404] on div "check" at bounding box center [254, 507] width 77 height 246
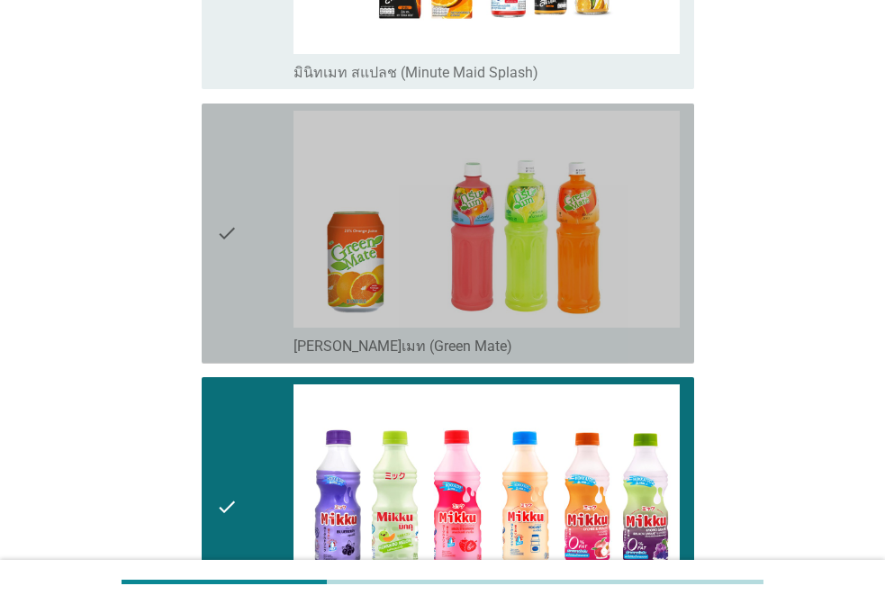
click at [214, 229] on div "check check_box_outline_blank [PERSON_NAME]เมท (Green Mate)" at bounding box center [448, 233] width 492 height 260
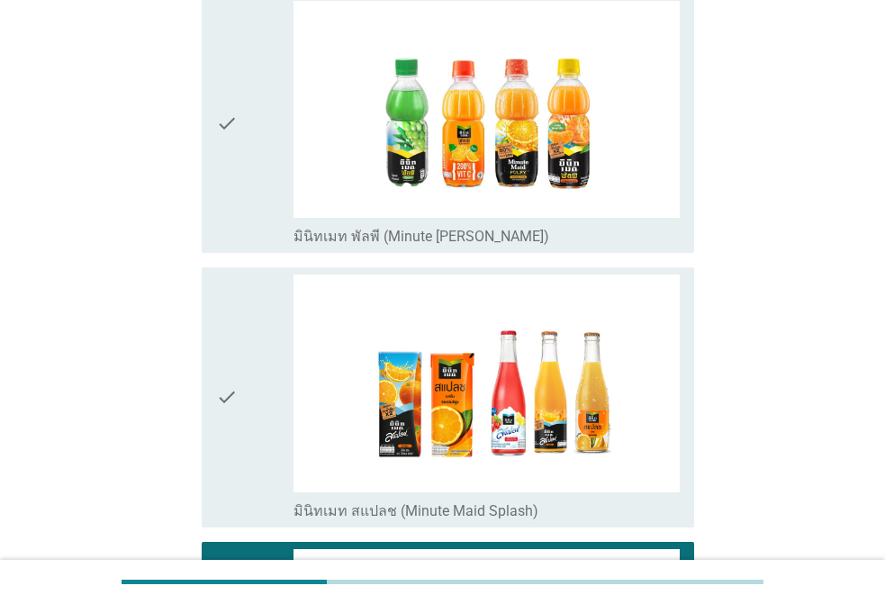
scroll to position [3205, 0]
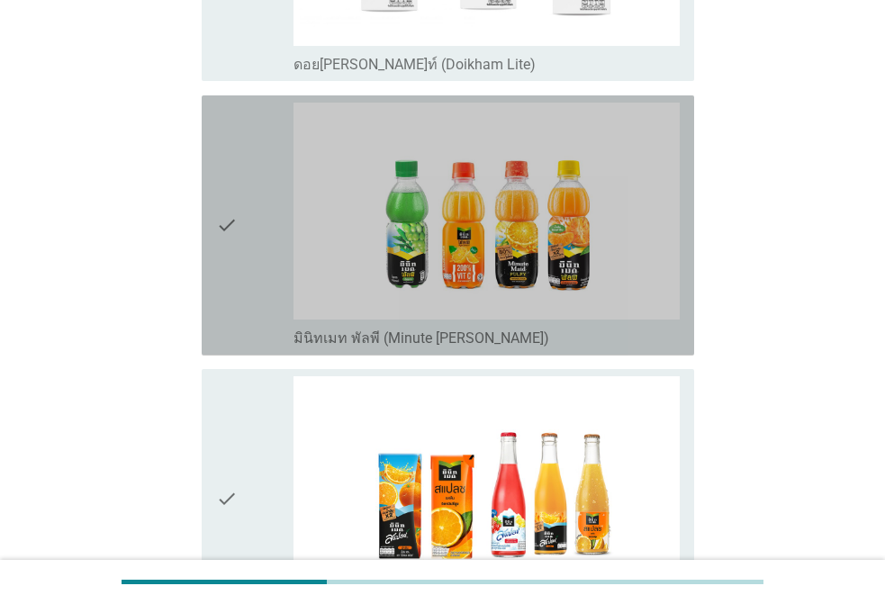
click at [224, 282] on icon "check" at bounding box center [227, 226] width 22 height 246
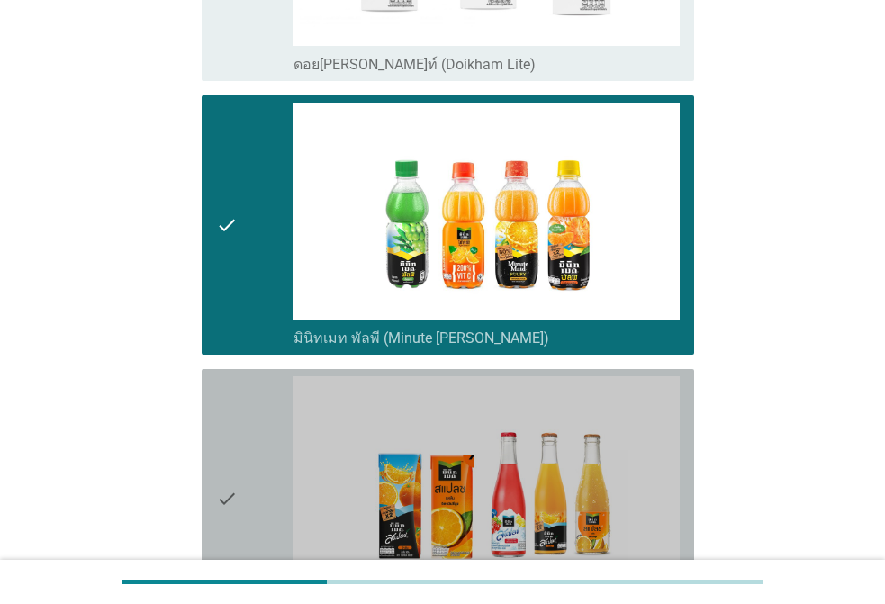
click at [252, 380] on div "check" at bounding box center [254, 499] width 77 height 246
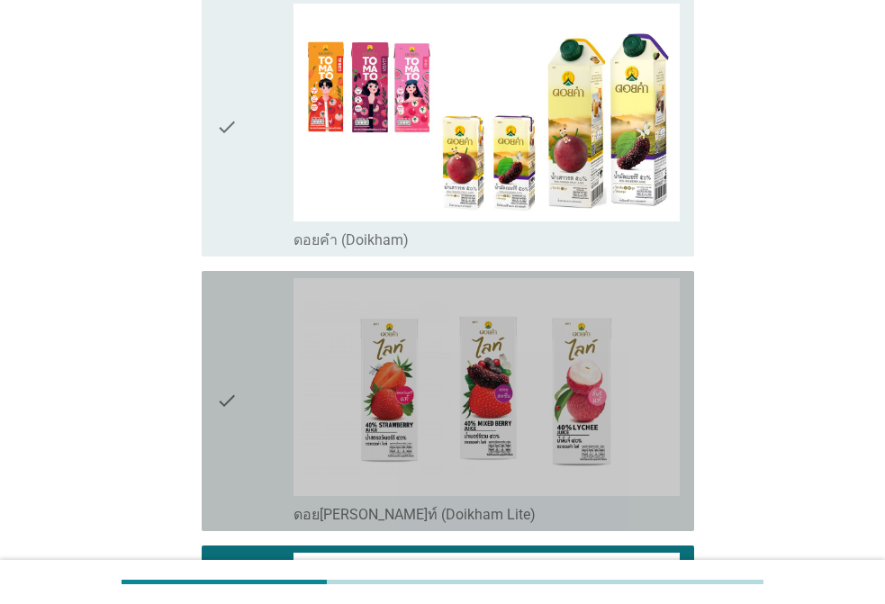
drag, startPoint x: 267, startPoint y: 344, endPoint x: 263, endPoint y: 307, distance: 37.2
click at [266, 342] on div "check" at bounding box center [254, 401] width 77 height 246
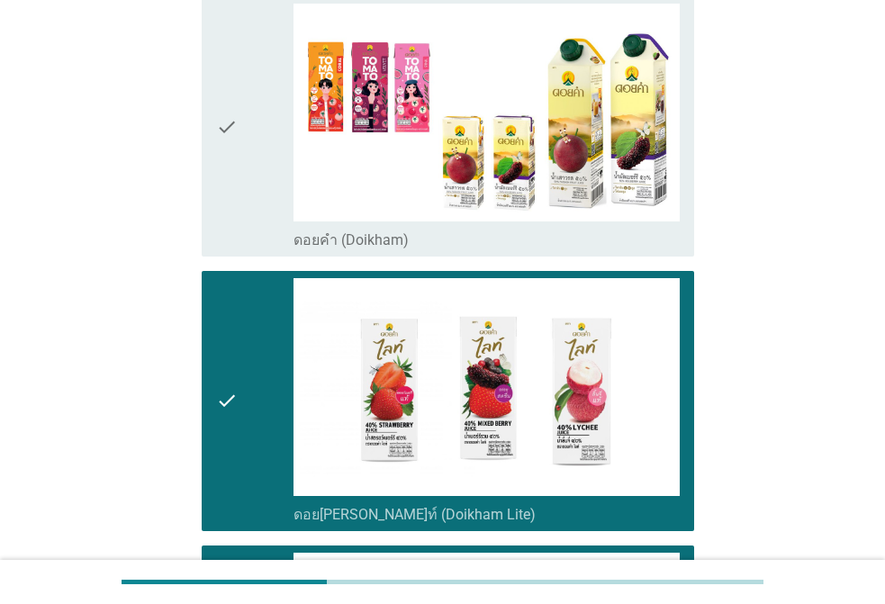
drag, startPoint x: 260, startPoint y: 125, endPoint x: 292, endPoint y: 141, distance: 35.4
click at [260, 124] on div "check" at bounding box center [254, 127] width 77 height 246
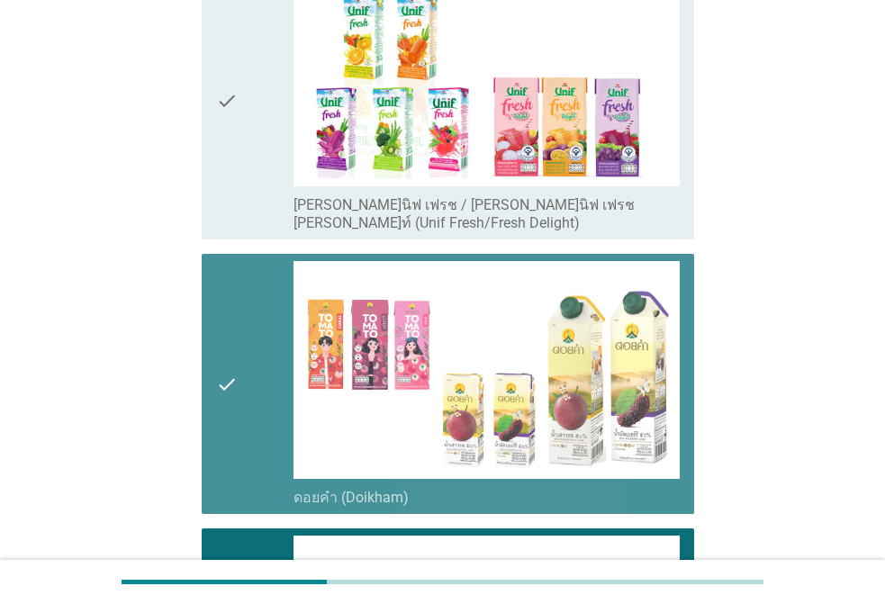
scroll to position [2126, 0]
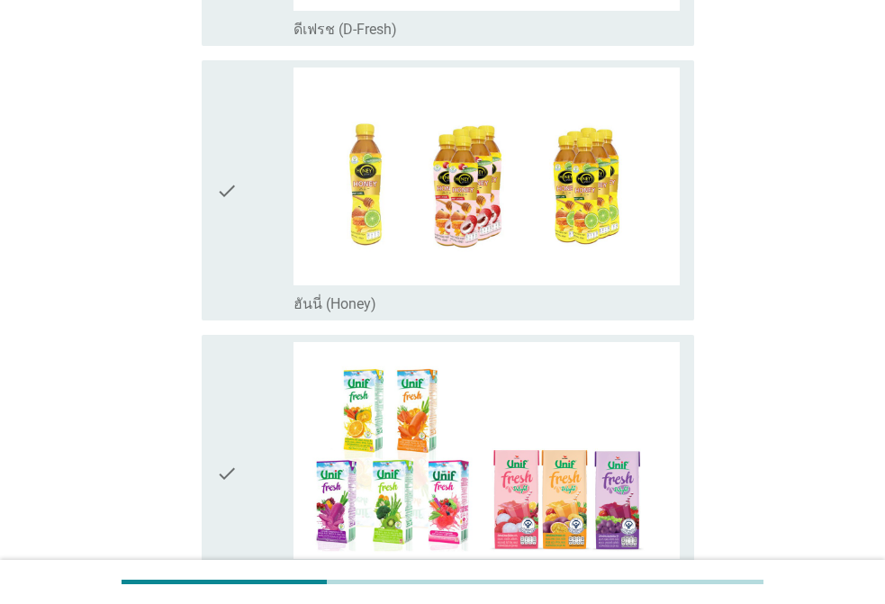
drag, startPoint x: 252, startPoint y: 208, endPoint x: 255, endPoint y: 220, distance: 12.0
click at [251, 209] on div "check" at bounding box center [254, 190] width 77 height 246
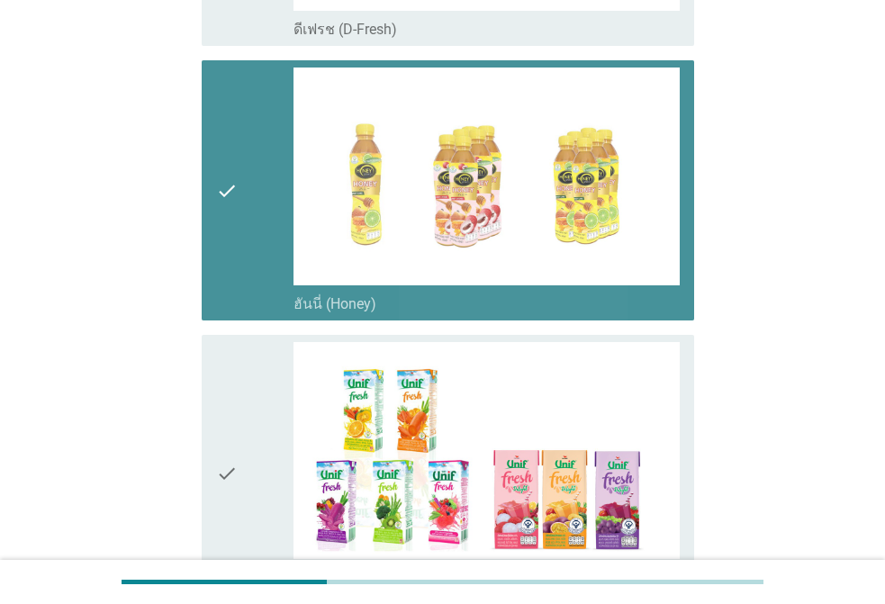
click at [236, 304] on div "check check_box_outline_blank ฮันนี่ (Honey)" at bounding box center [442, 190] width 503 height 274
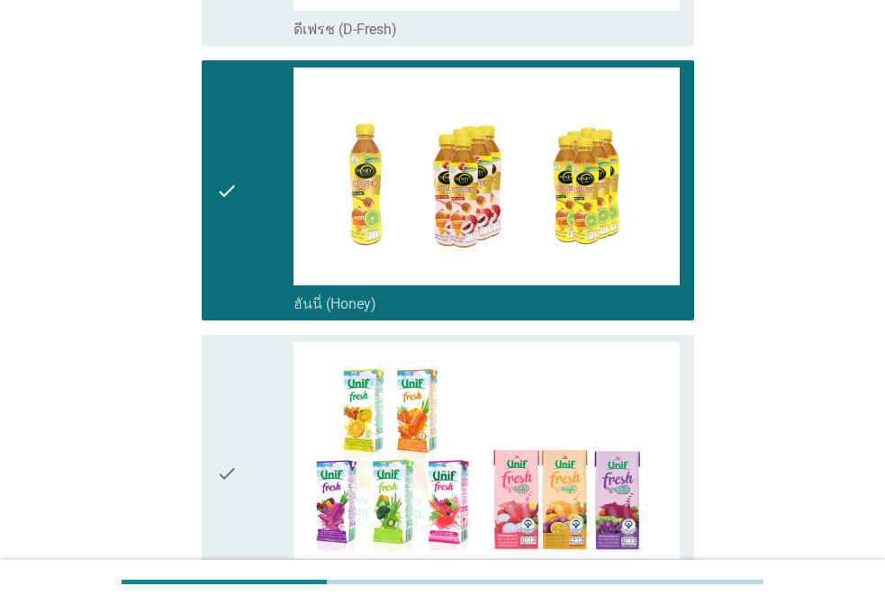
click at [250, 377] on div "check" at bounding box center [254, 474] width 77 height 264
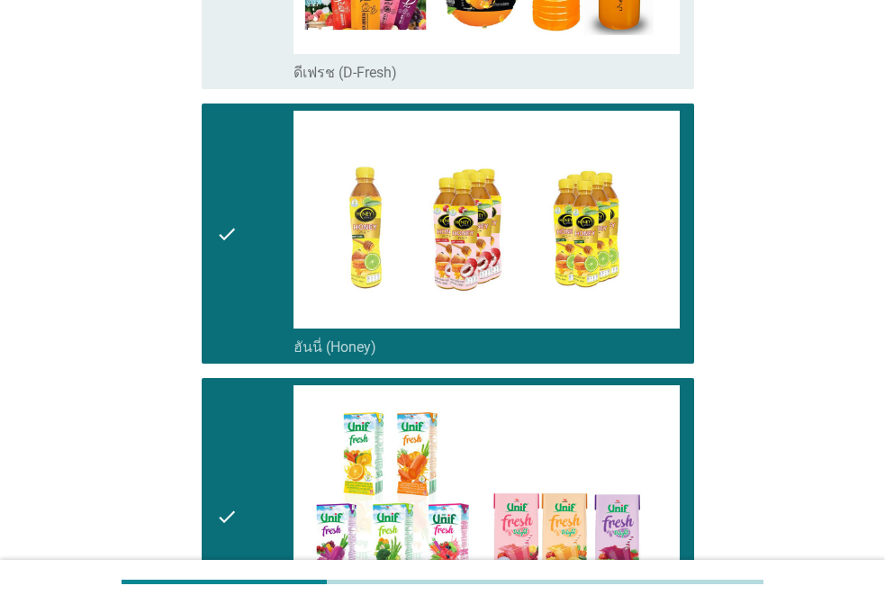
scroll to position [1496, 0]
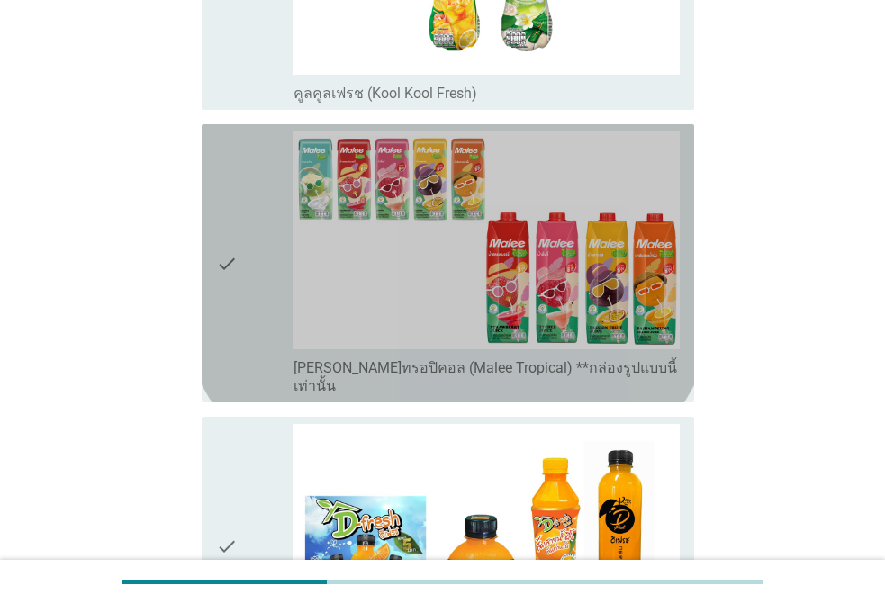
drag, startPoint x: 252, startPoint y: 302, endPoint x: 252, endPoint y: 213, distance: 89.1
click at [255, 292] on div "check" at bounding box center [254, 263] width 77 height 264
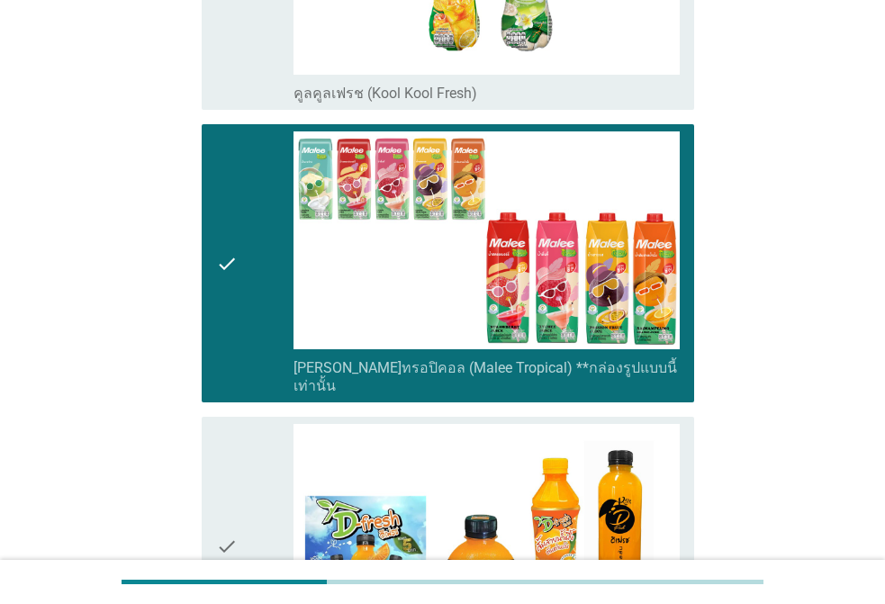
click at [239, 459] on div "check" at bounding box center [254, 547] width 77 height 246
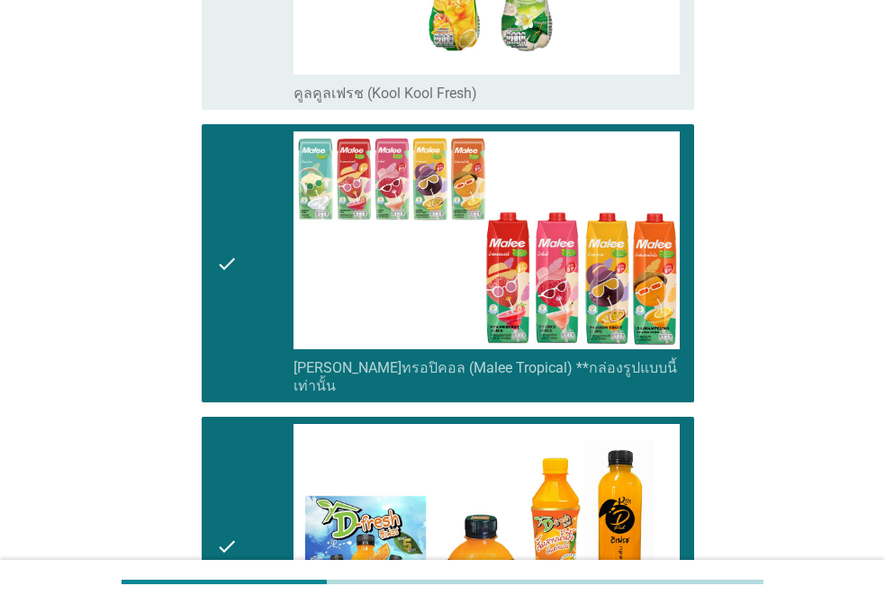
scroll to position [956, 0]
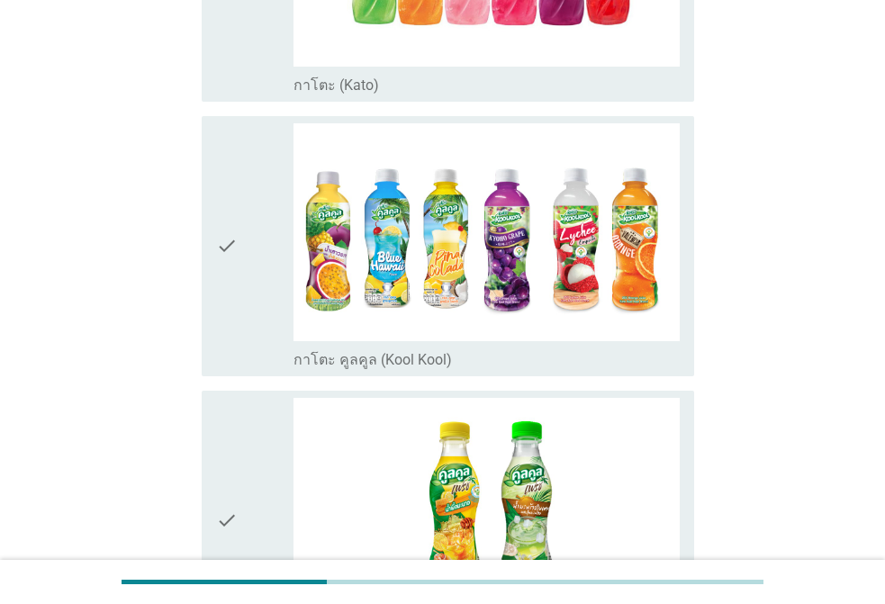
click at [247, 444] on div "check" at bounding box center [254, 521] width 77 height 246
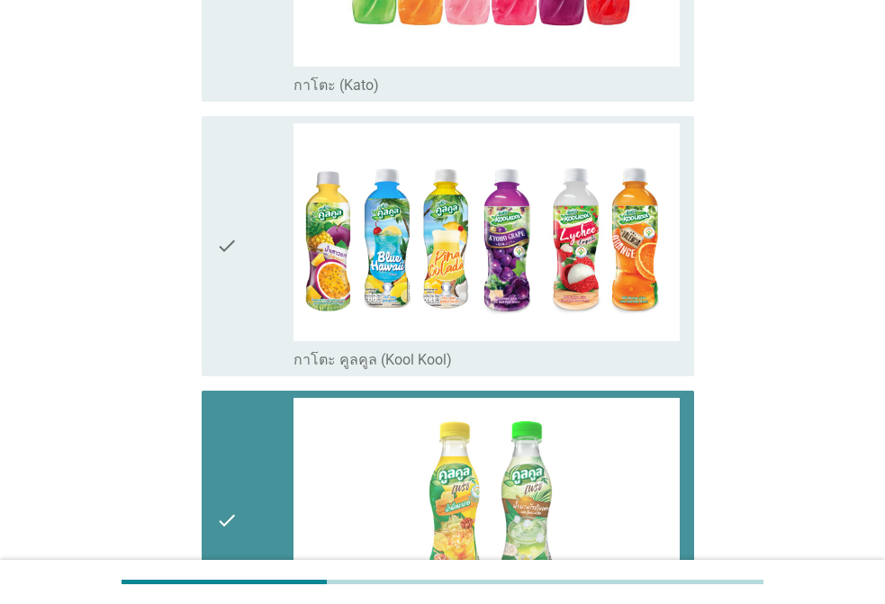
click at [230, 275] on icon "check" at bounding box center [227, 246] width 22 height 246
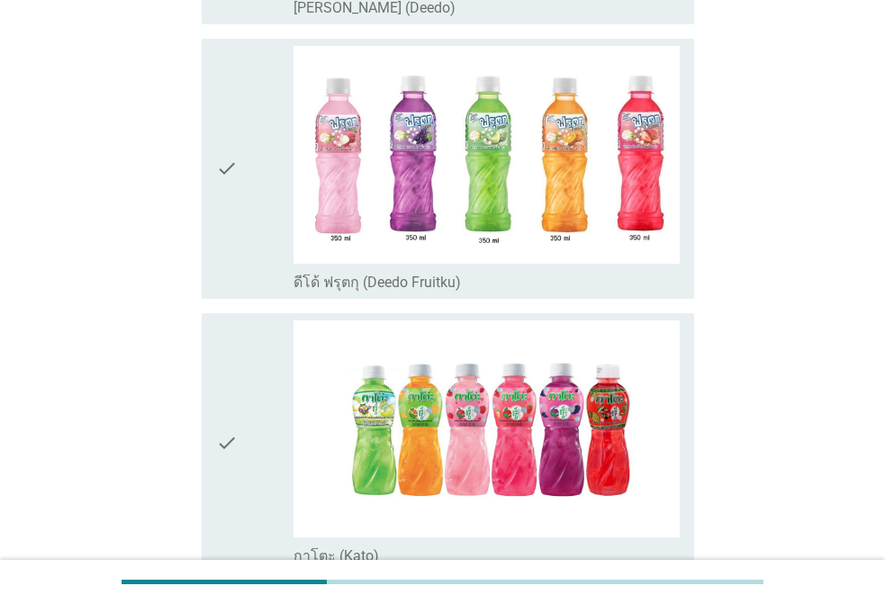
scroll to position [416, 0]
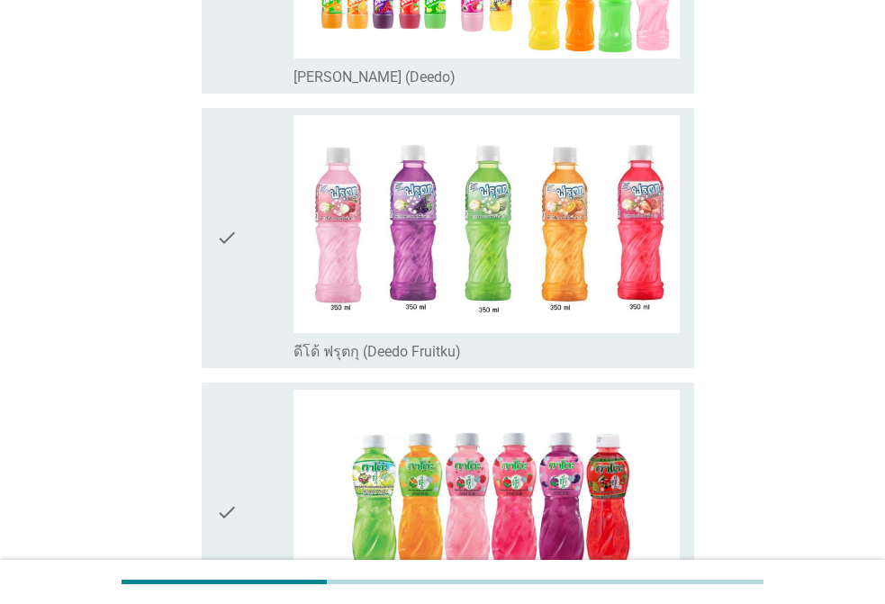
click at [244, 303] on div "check" at bounding box center [254, 238] width 77 height 246
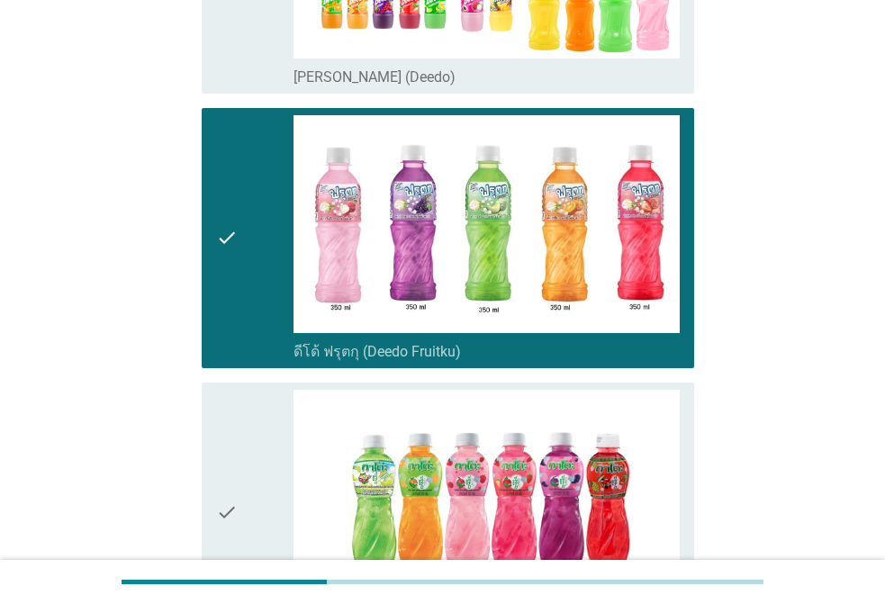
click at [285, 460] on div "check" at bounding box center [254, 513] width 77 height 246
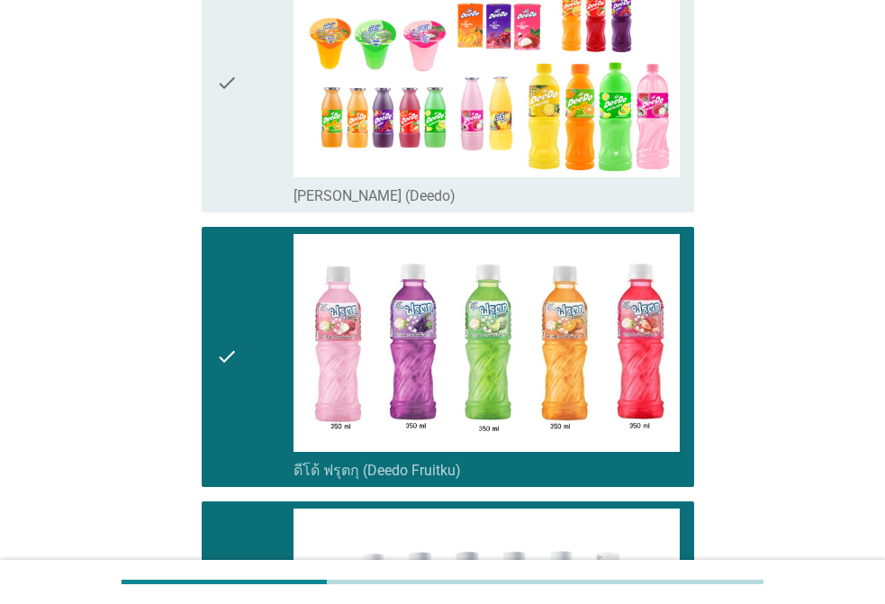
scroll to position [56, 0]
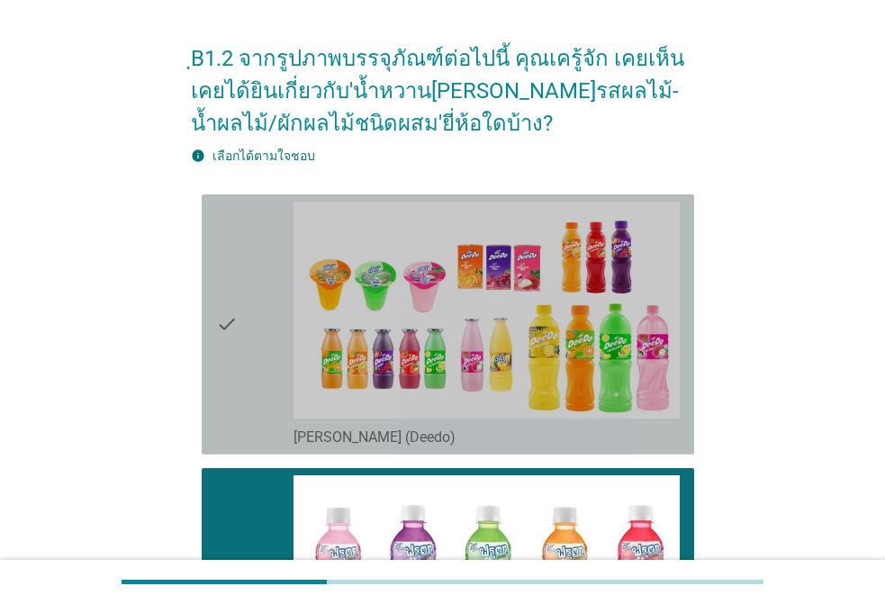
click at [244, 412] on div "check" at bounding box center [254, 325] width 77 height 246
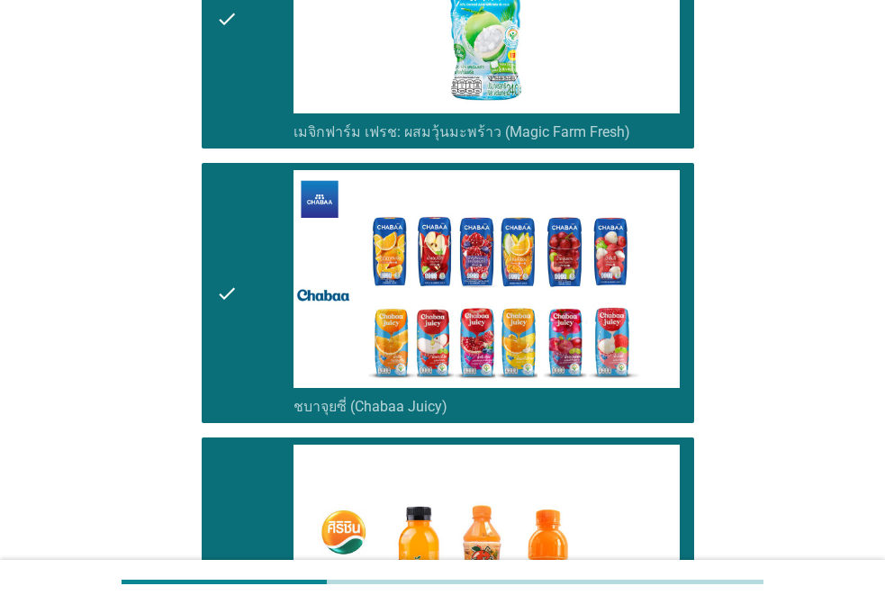
scroll to position [4825, 0]
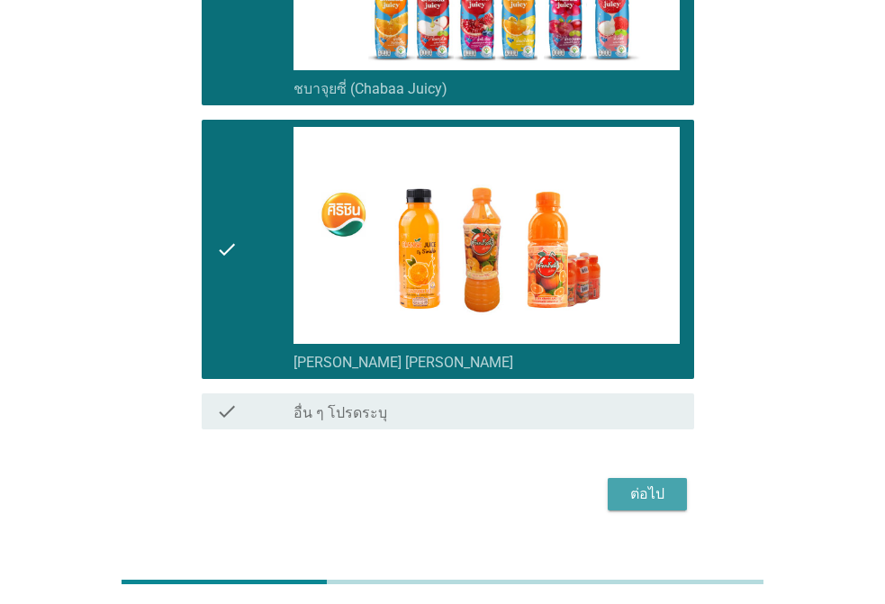
click at [647, 483] on div "ต่อไป" at bounding box center [647, 494] width 50 height 22
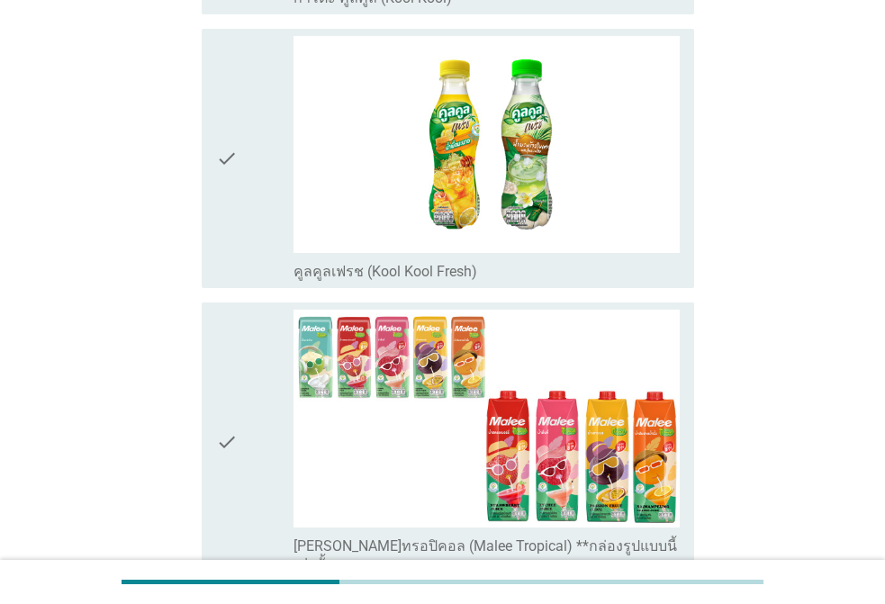
scroll to position [1350, 0]
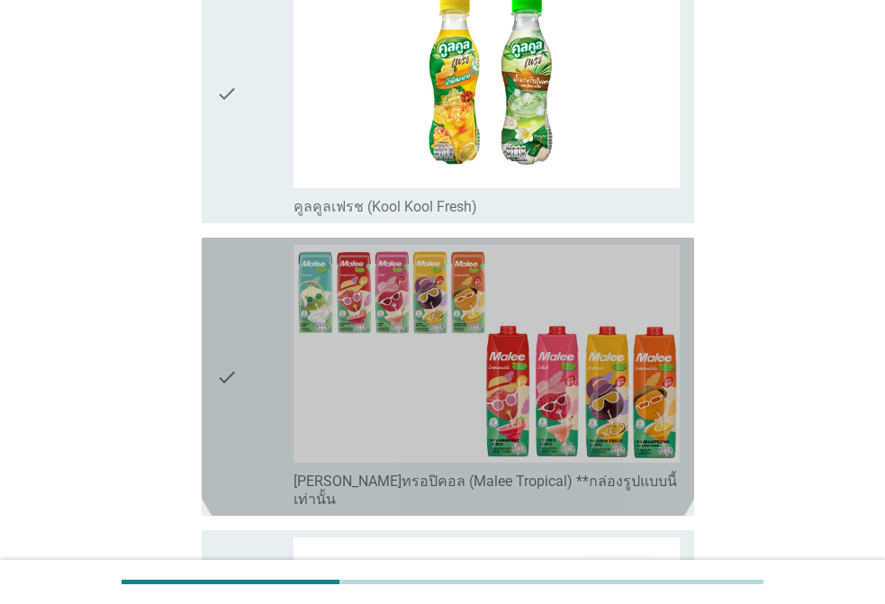
click at [223, 365] on icon "check" at bounding box center [227, 377] width 22 height 264
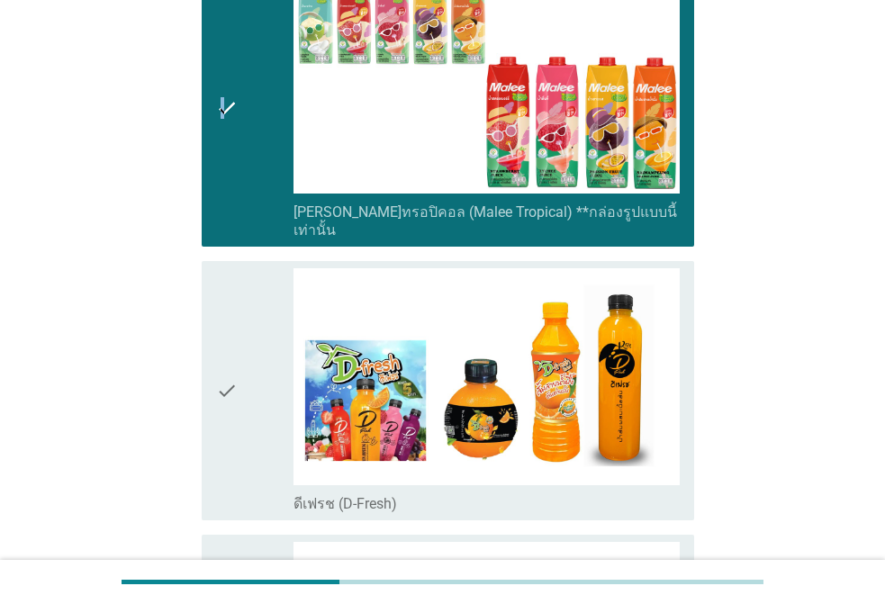
scroll to position [1620, 0]
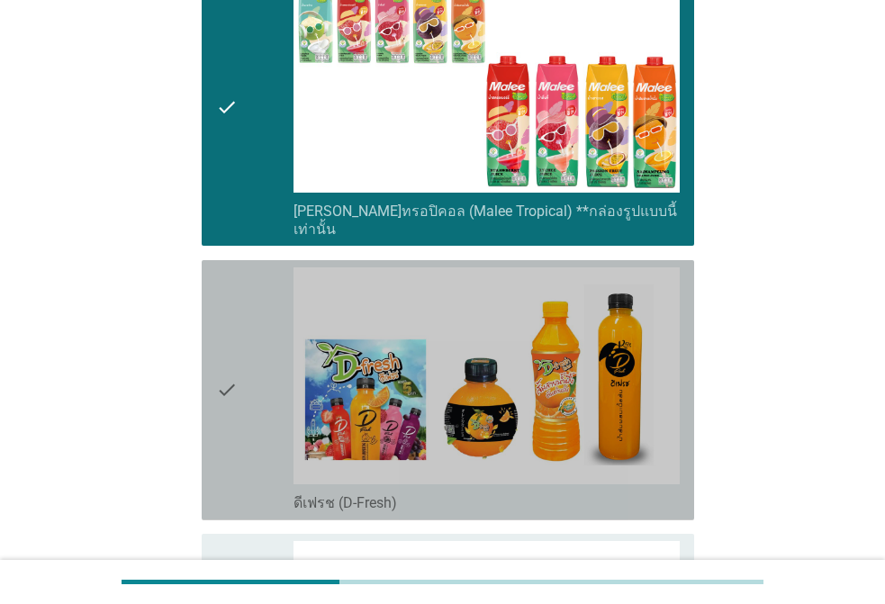
click at [226, 336] on icon "check" at bounding box center [227, 390] width 22 height 246
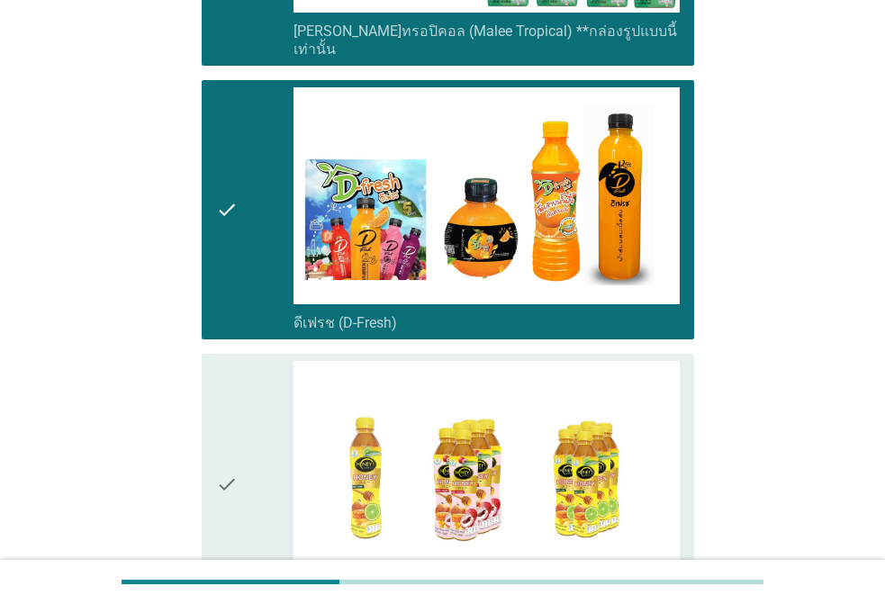
click at [275, 422] on div "check" at bounding box center [254, 484] width 77 height 246
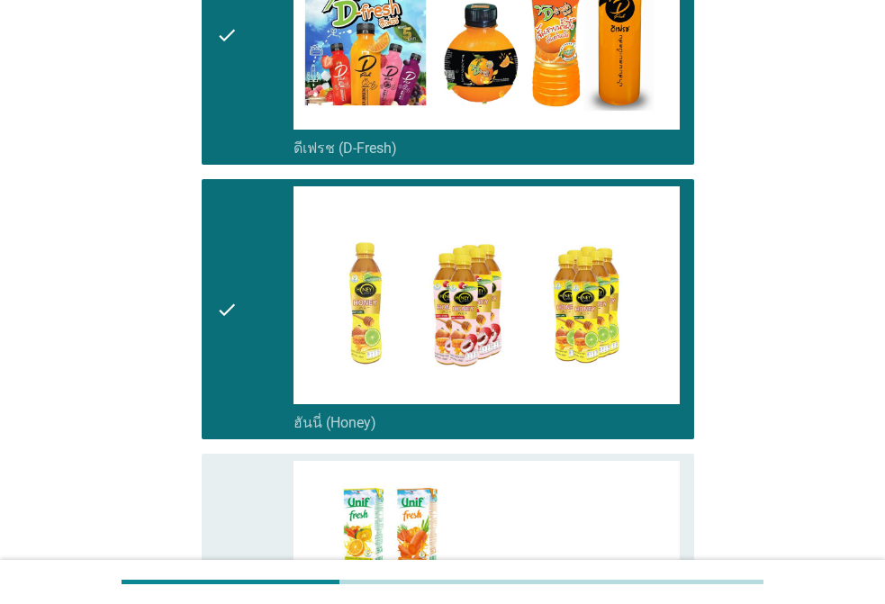
scroll to position [2250, 0]
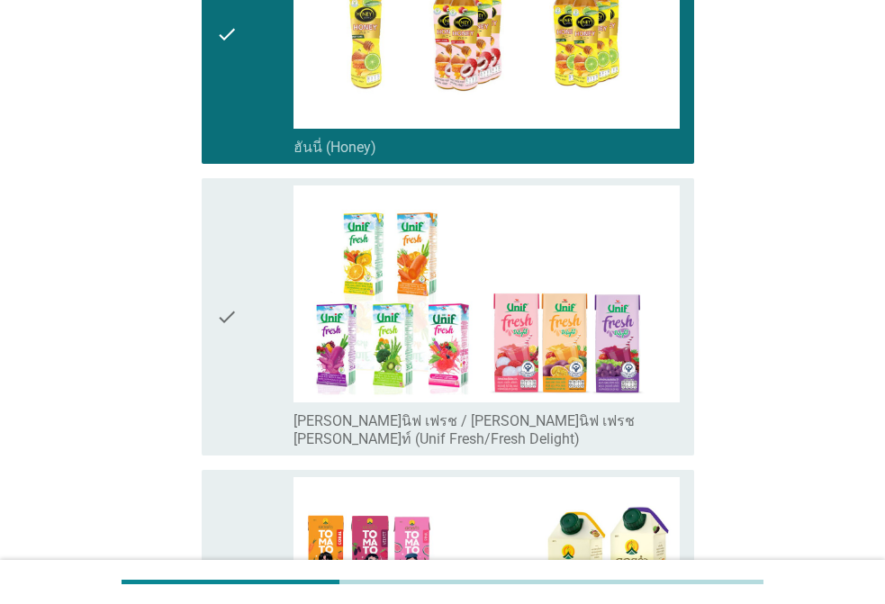
click at [245, 365] on div "check" at bounding box center [254, 317] width 77 height 264
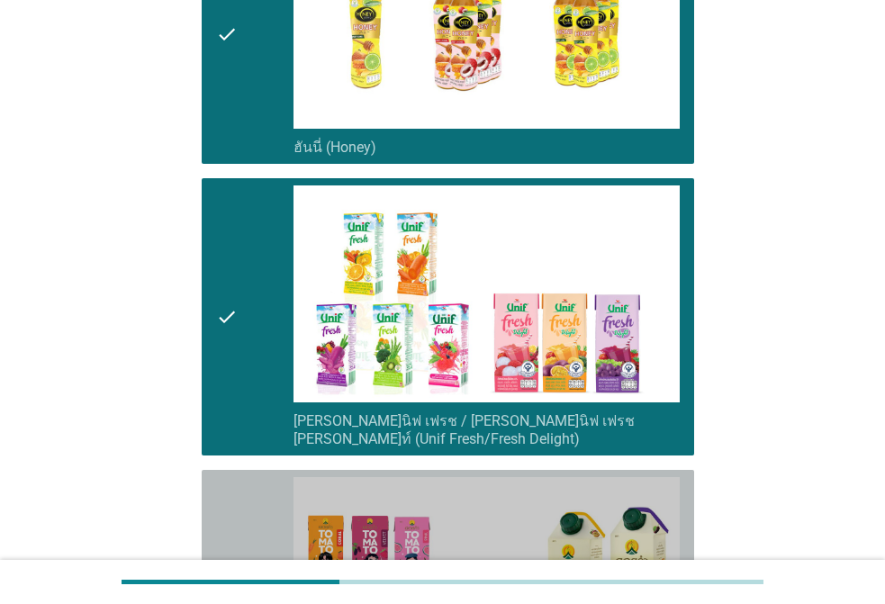
click at [270, 501] on div "check" at bounding box center [254, 600] width 77 height 246
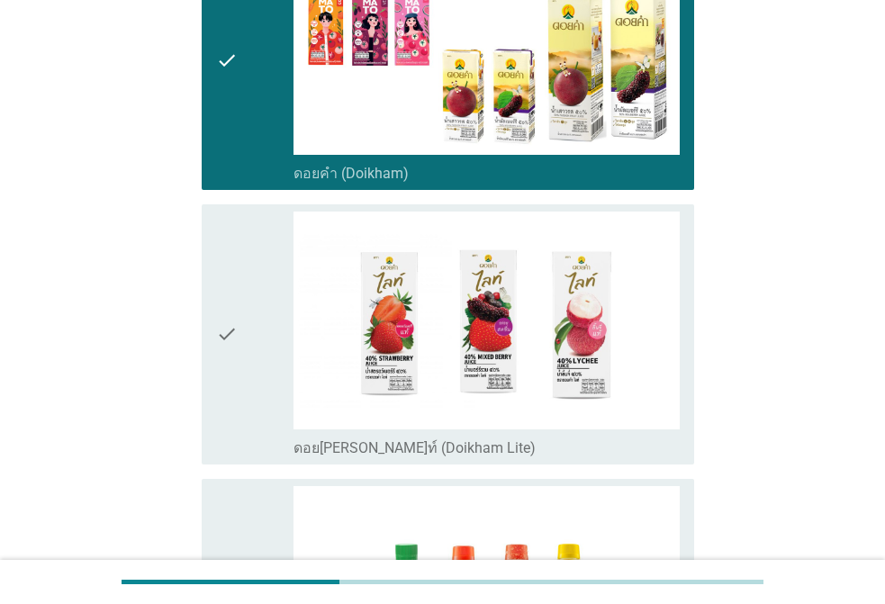
click at [253, 382] on div "check" at bounding box center [254, 334] width 77 height 246
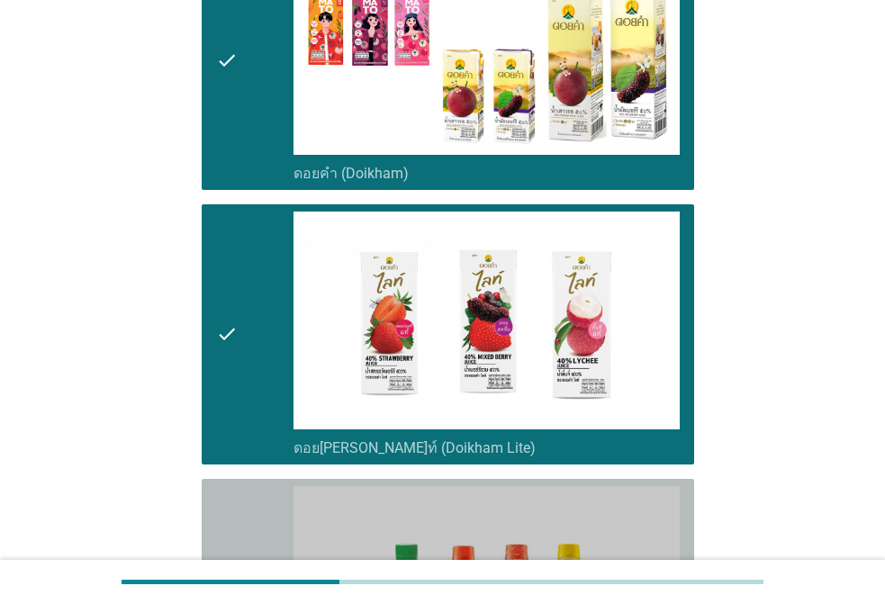
click at [252, 517] on div "check" at bounding box center [254, 609] width 77 height 246
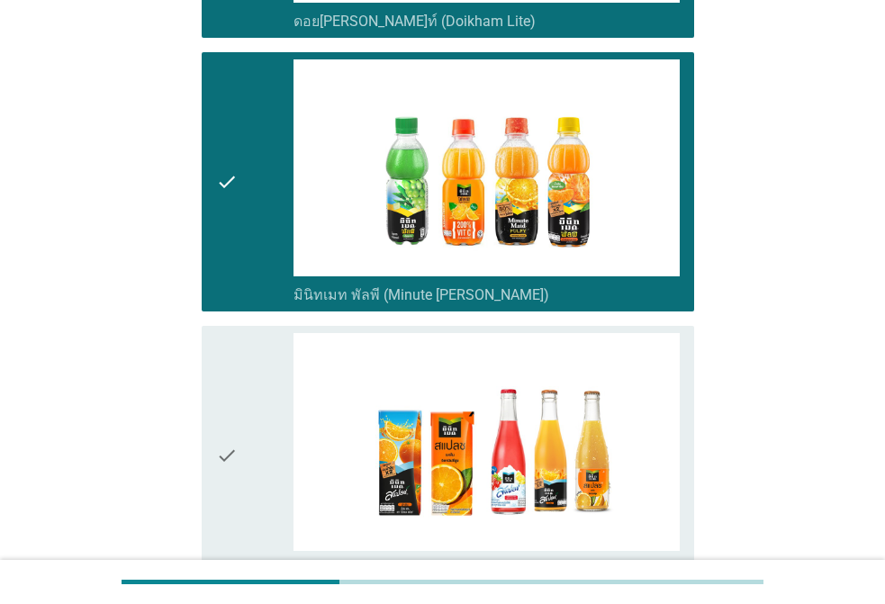
scroll to position [3510, 0]
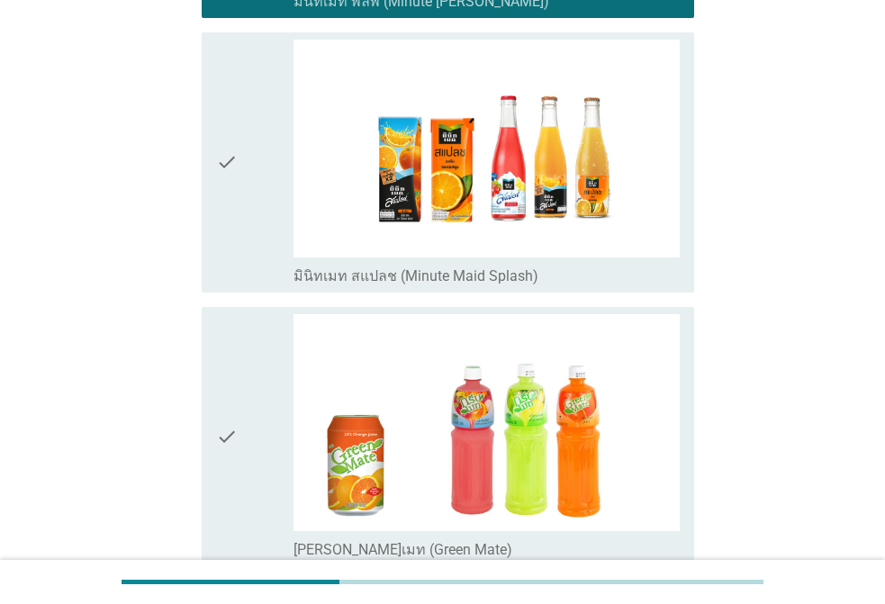
click at [254, 351] on div "check" at bounding box center [254, 437] width 77 height 246
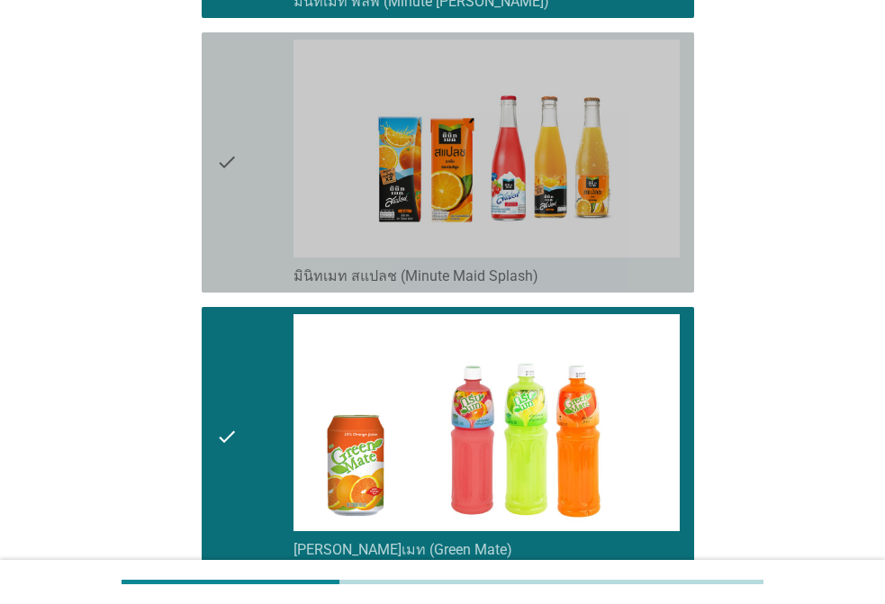
click at [238, 226] on div "check" at bounding box center [254, 163] width 77 height 246
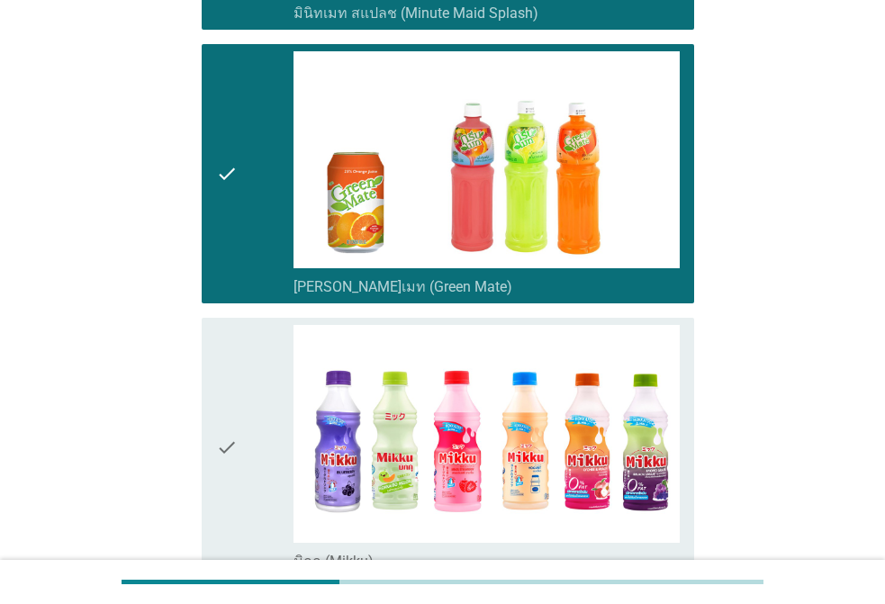
scroll to position [3959, 0]
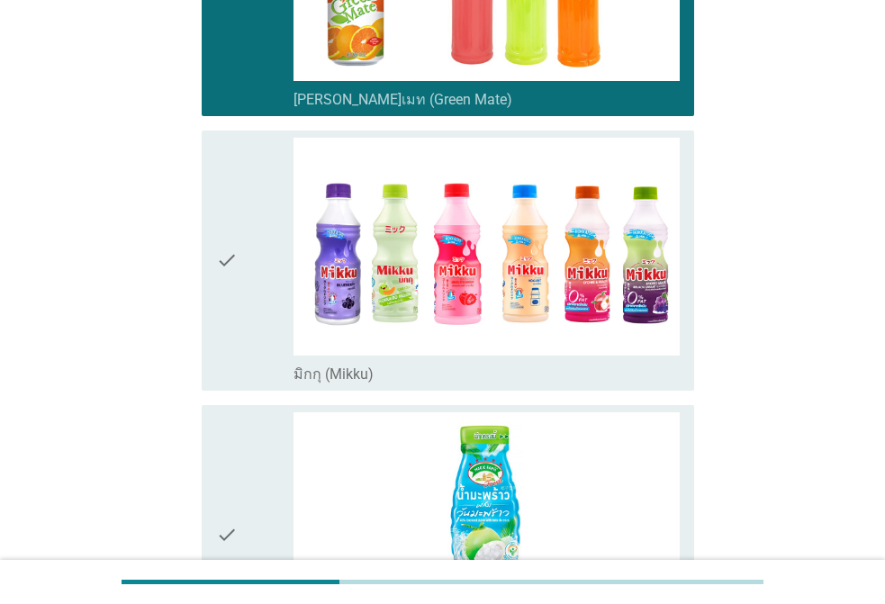
click at [253, 278] on div "check" at bounding box center [254, 261] width 77 height 246
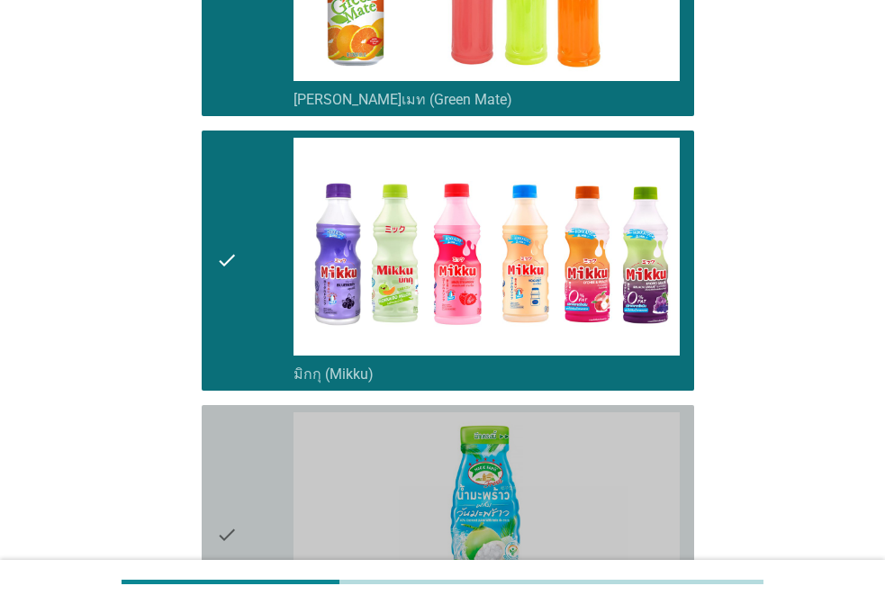
click at [249, 432] on div "check" at bounding box center [254, 535] width 77 height 246
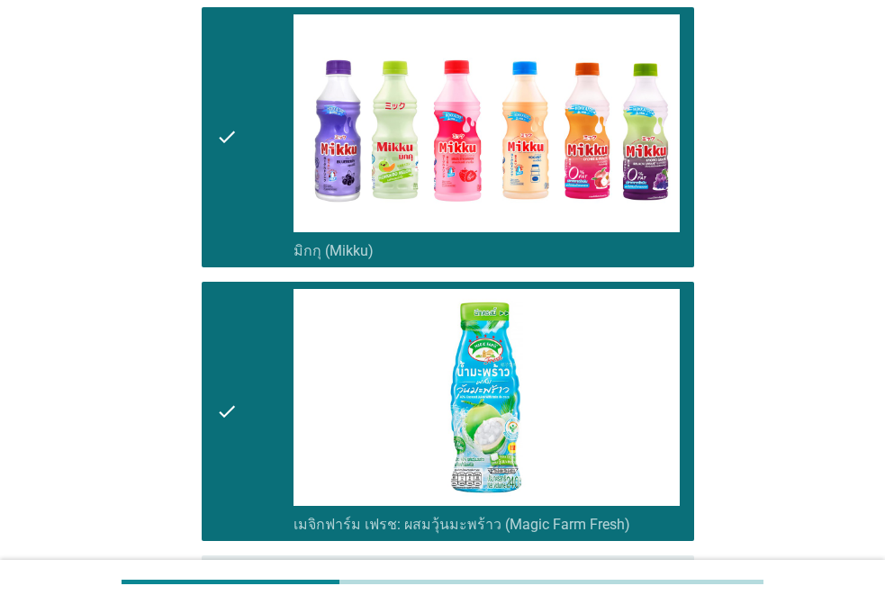
scroll to position [4499, 0]
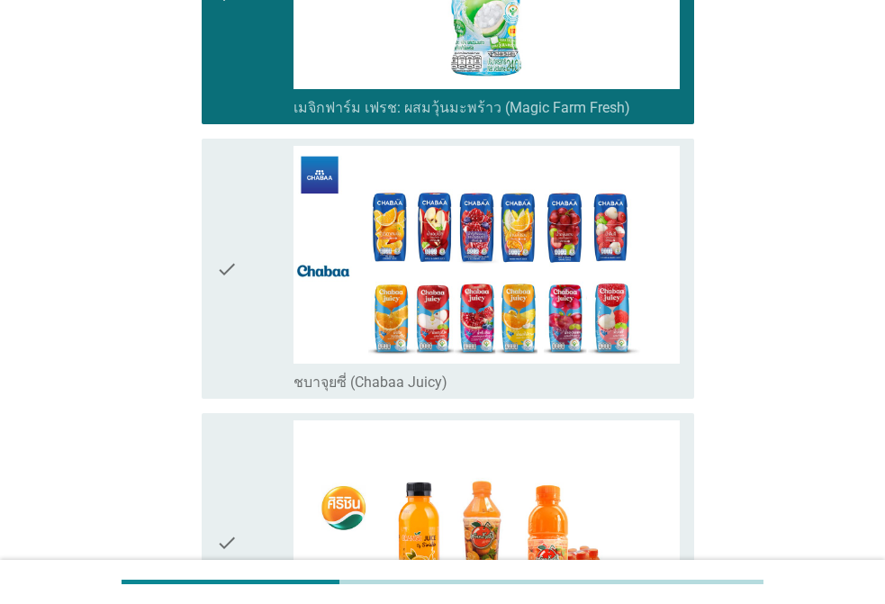
click at [247, 319] on div "check" at bounding box center [254, 269] width 77 height 246
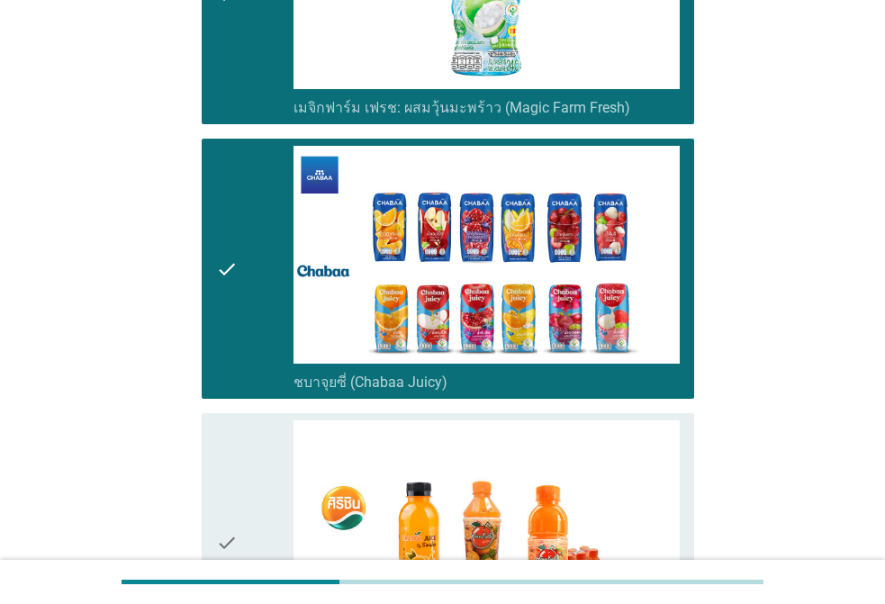
click at [274, 457] on div "check" at bounding box center [254, 543] width 77 height 246
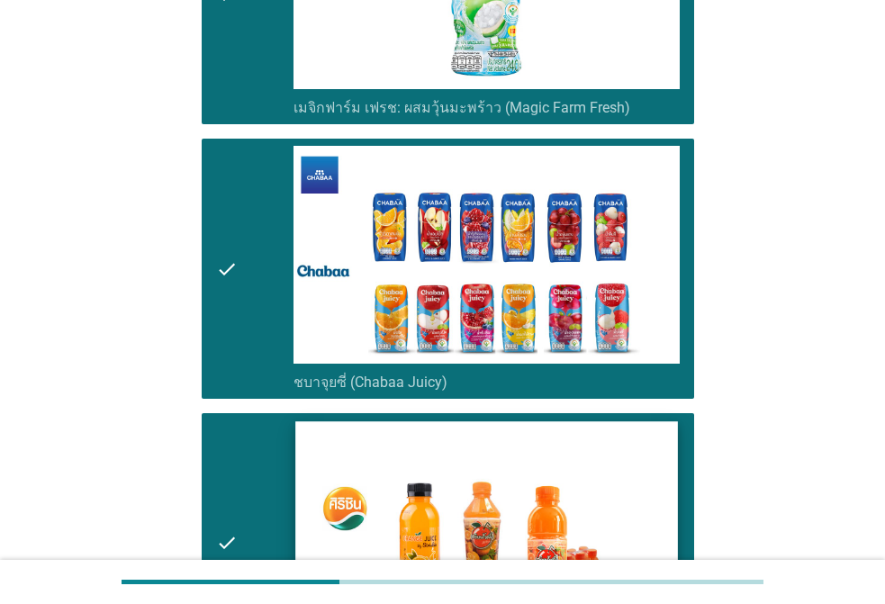
scroll to position [4793, 0]
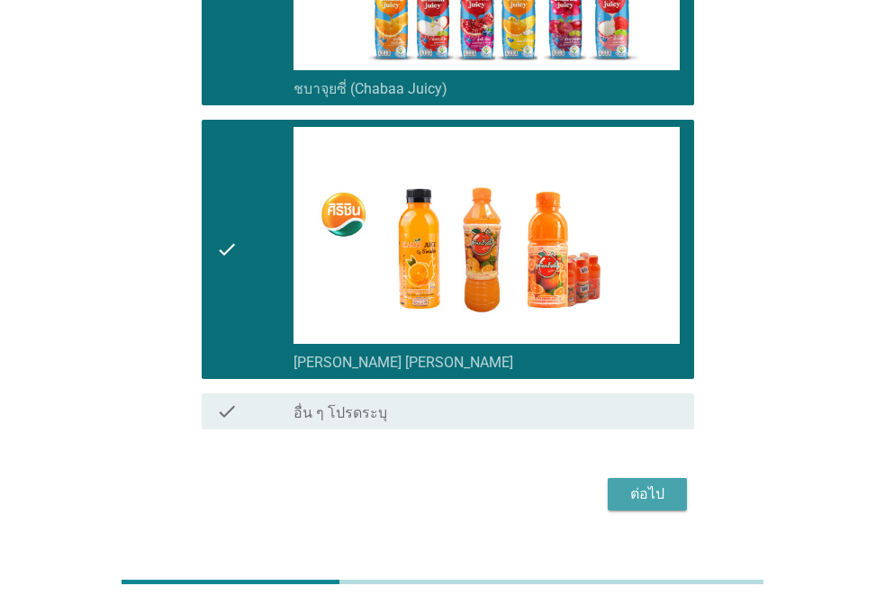
click at [675, 478] on button "ต่อไป" at bounding box center [646, 494] width 79 height 32
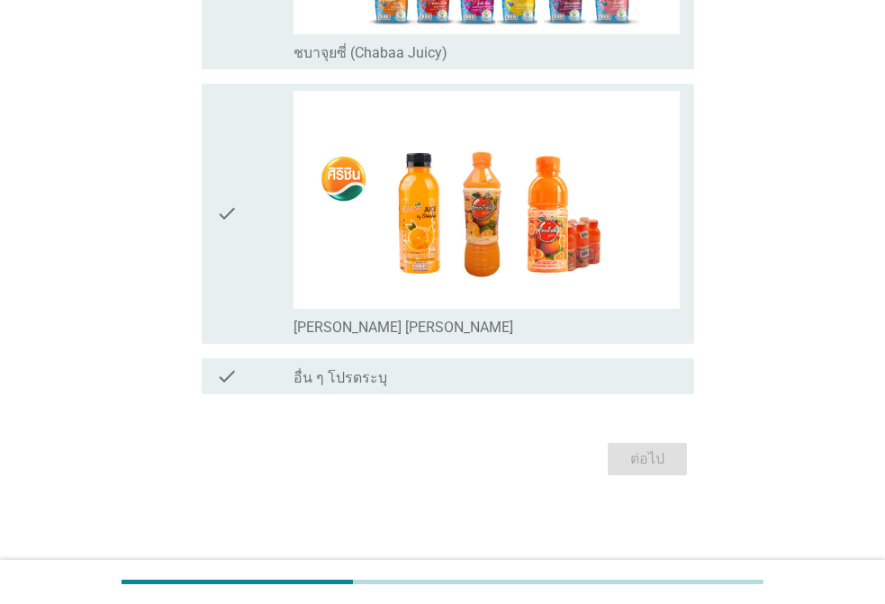
scroll to position [0, 0]
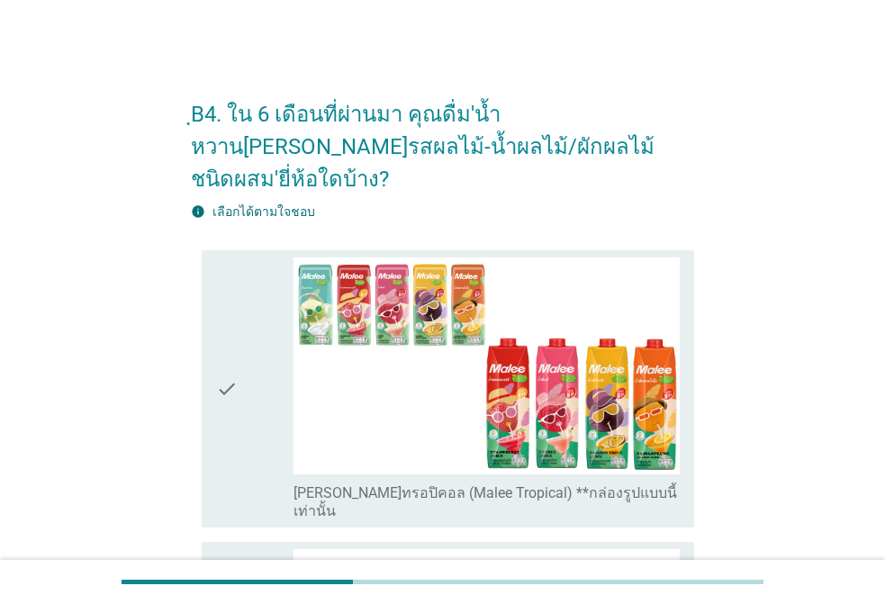
click at [220, 300] on icon "check" at bounding box center [227, 389] width 22 height 264
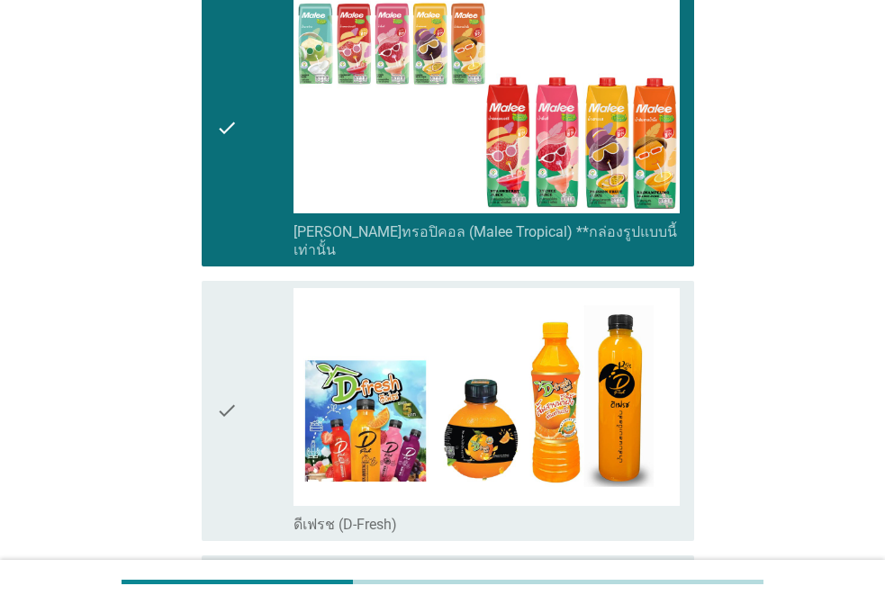
scroll to position [270, 0]
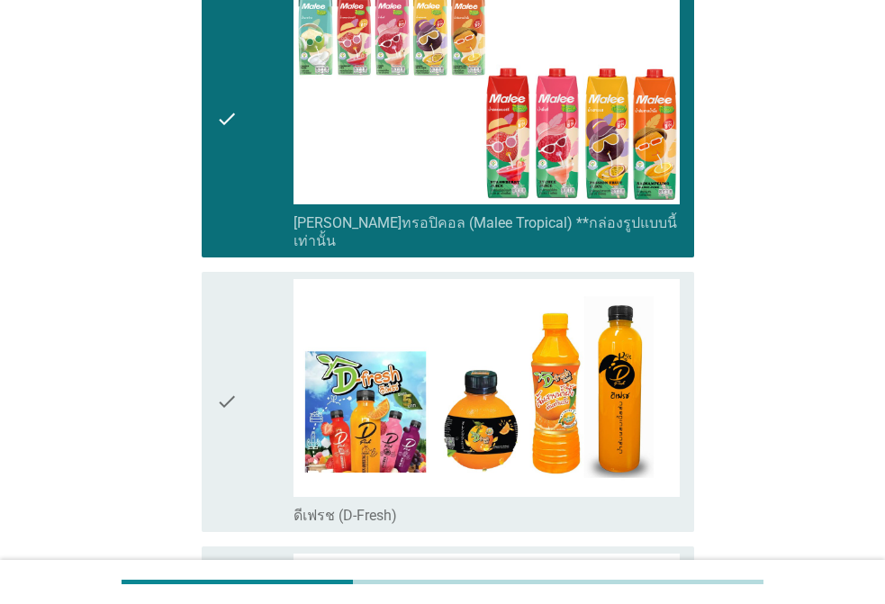
click at [193, 336] on div "check check_box ดีเฟรช (D-Fresh)" at bounding box center [442, 402] width 503 height 274
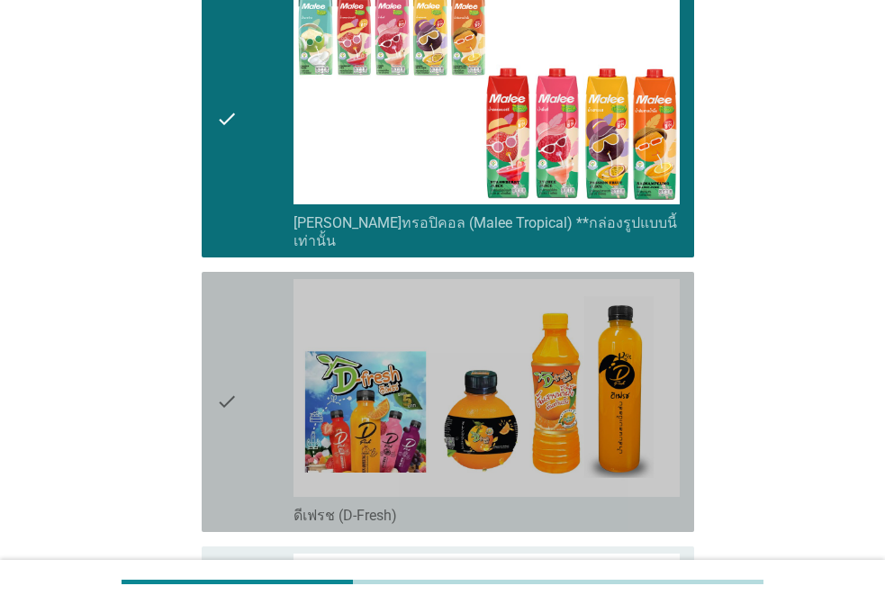
click at [220, 336] on icon "check" at bounding box center [227, 402] width 22 height 246
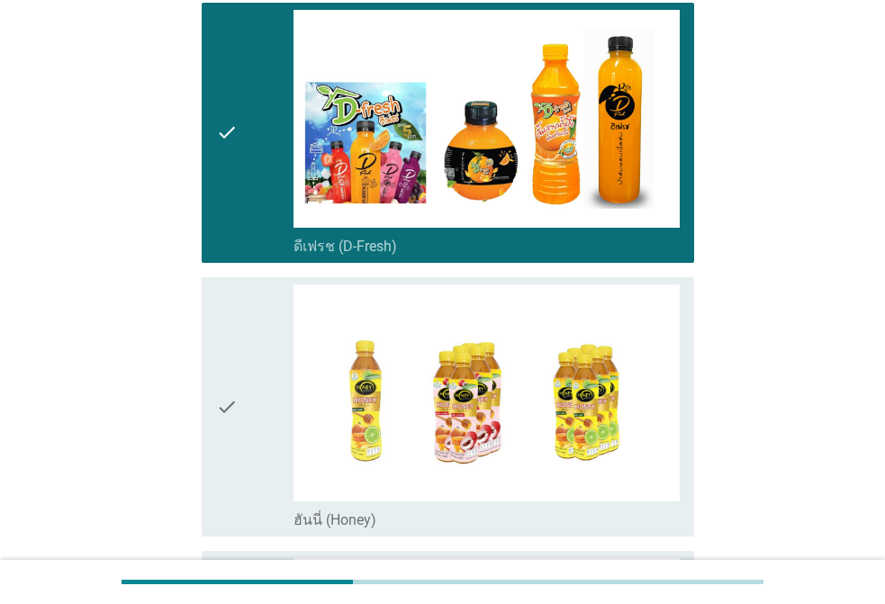
scroll to position [900, 0]
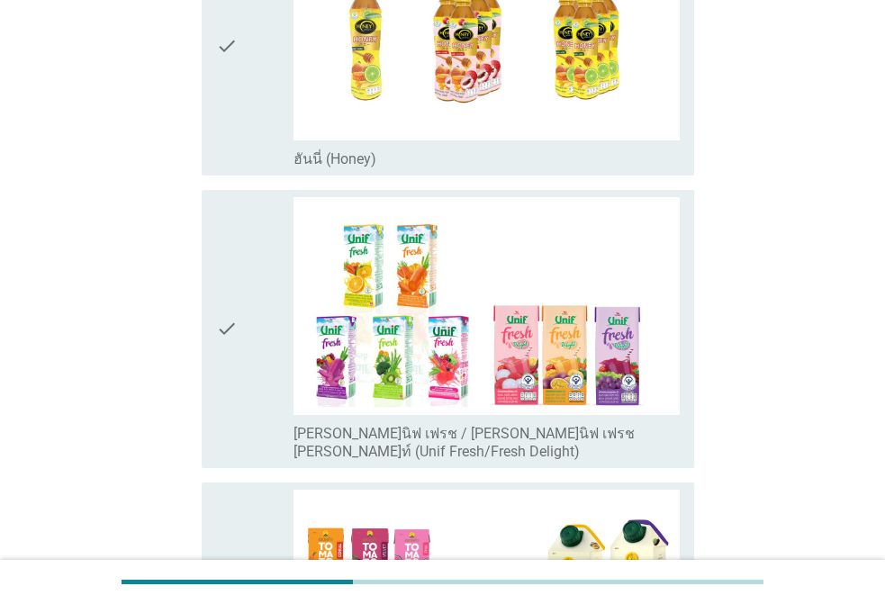
click at [233, 301] on icon "check" at bounding box center [227, 329] width 22 height 264
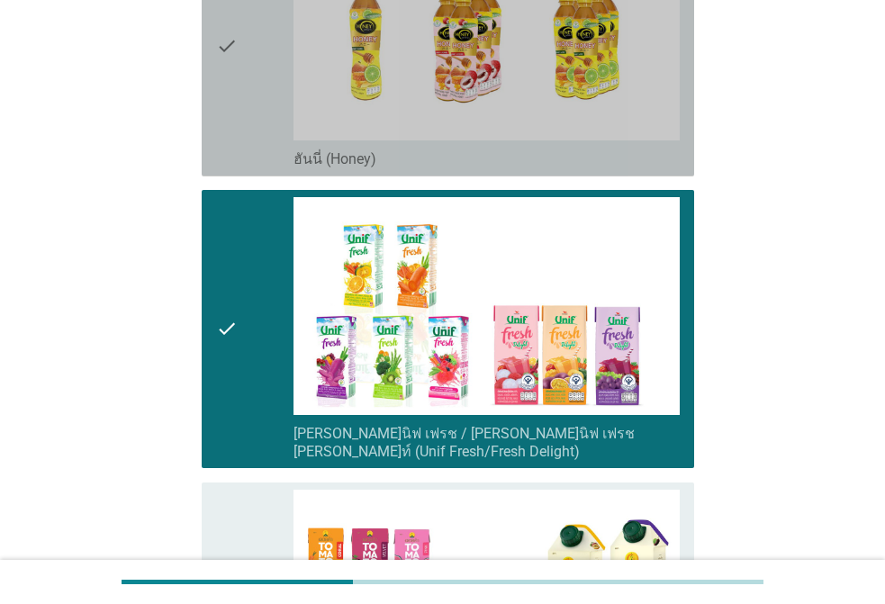
click at [267, 94] on div "check" at bounding box center [254, 47] width 77 height 246
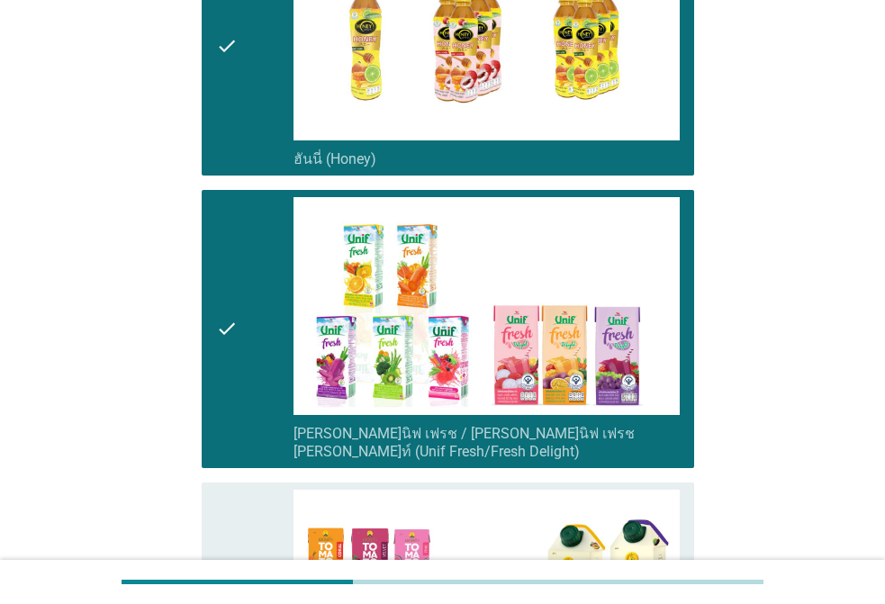
click at [245, 490] on div "check" at bounding box center [254, 613] width 77 height 246
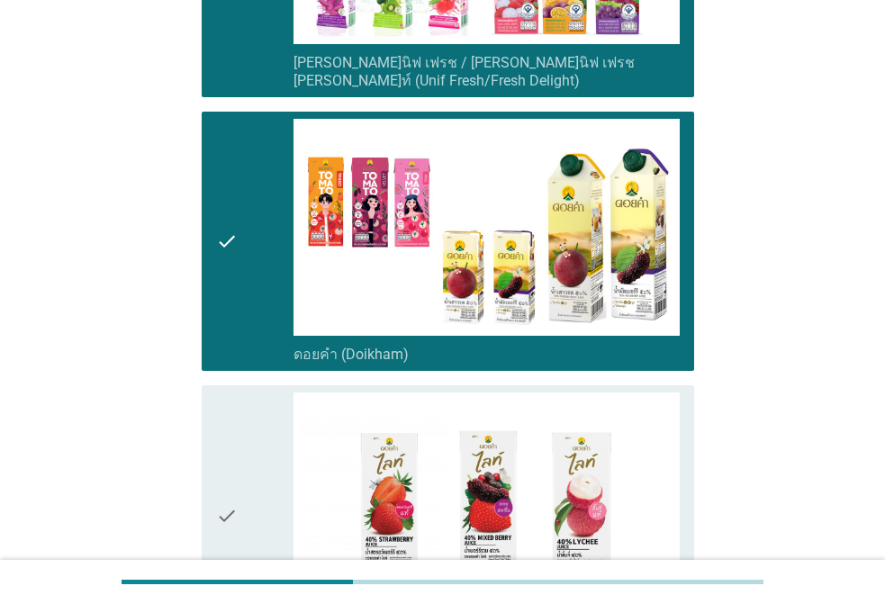
scroll to position [1530, 0]
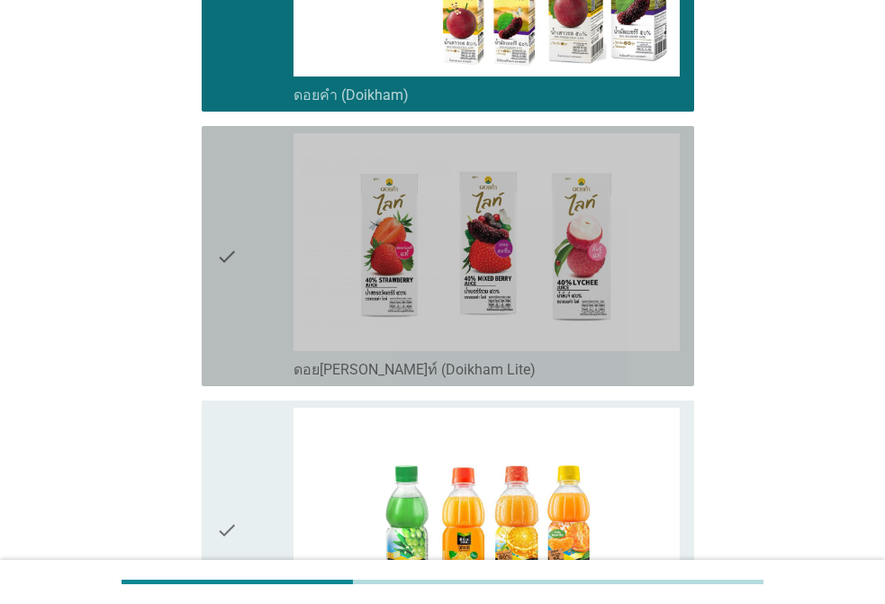
drag, startPoint x: 256, startPoint y: 262, endPoint x: 237, endPoint y: 367, distance: 107.0
click at [256, 262] on div "check" at bounding box center [254, 256] width 77 height 246
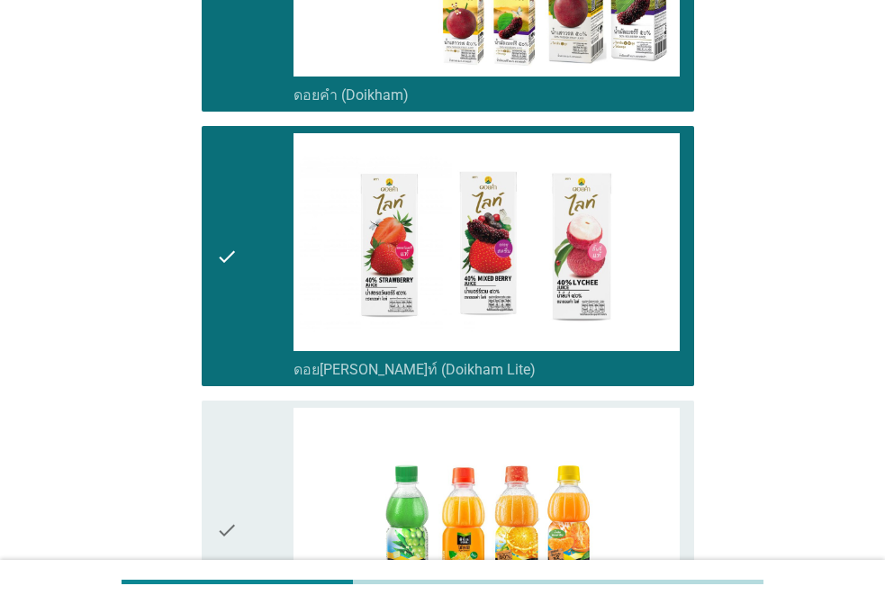
click at [219, 415] on icon "check" at bounding box center [227, 531] width 22 height 246
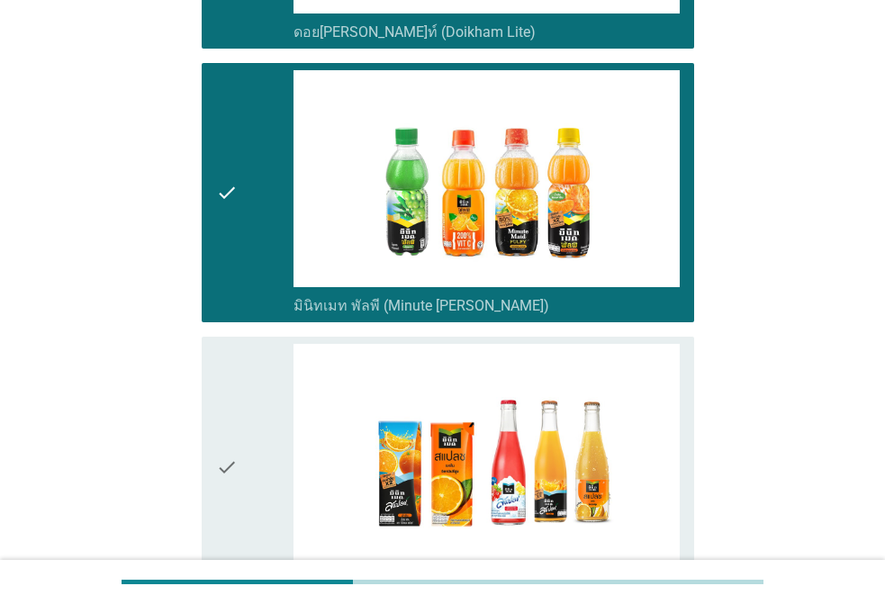
scroll to position [2250, 0]
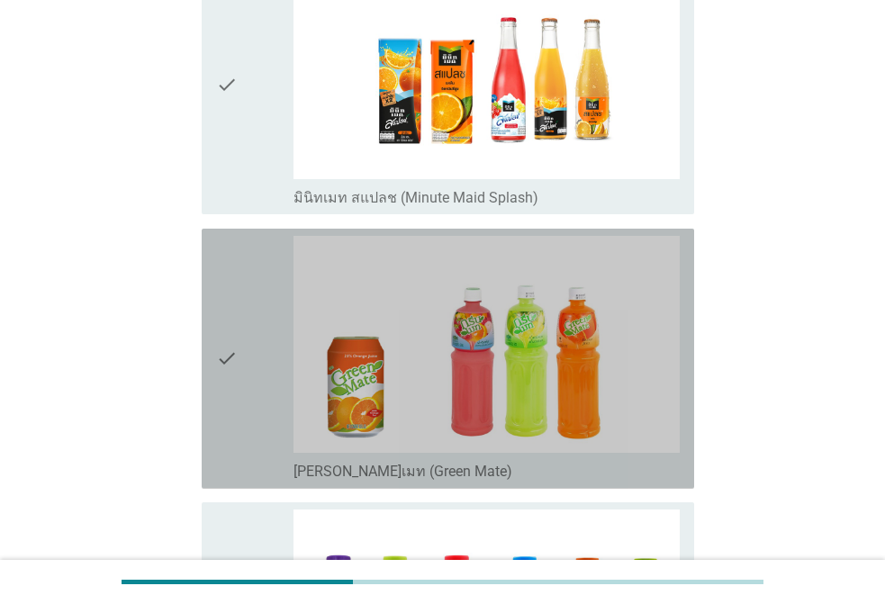
drag, startPoint x: 282, startPoint y: 257, endPoint x: 283, endPoint y: 172, distance: 85.5
click at [281, 257] on div "check" at bounding box center [254, 359] width 77 height 246
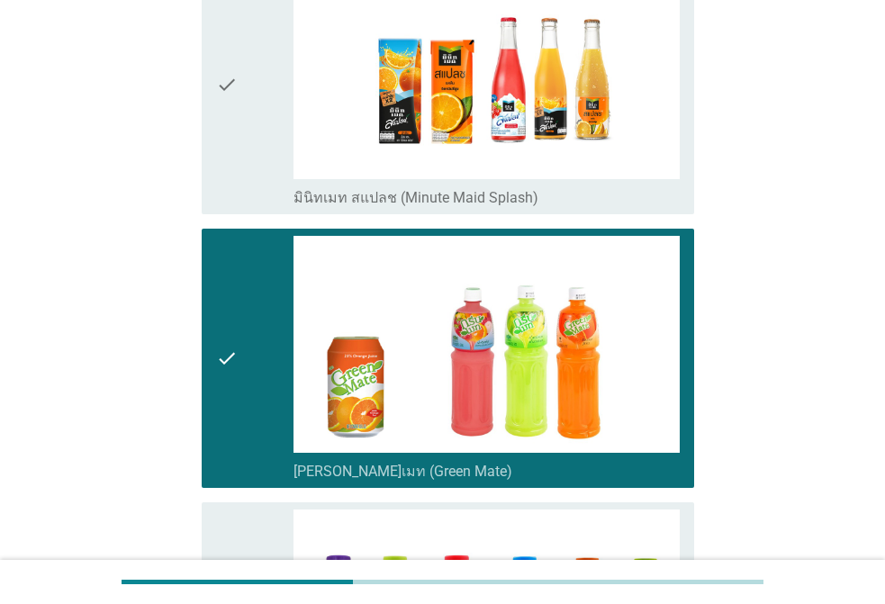
click at [269, 98] on div "check" at bounding box center [254, 84] width 77 height 246
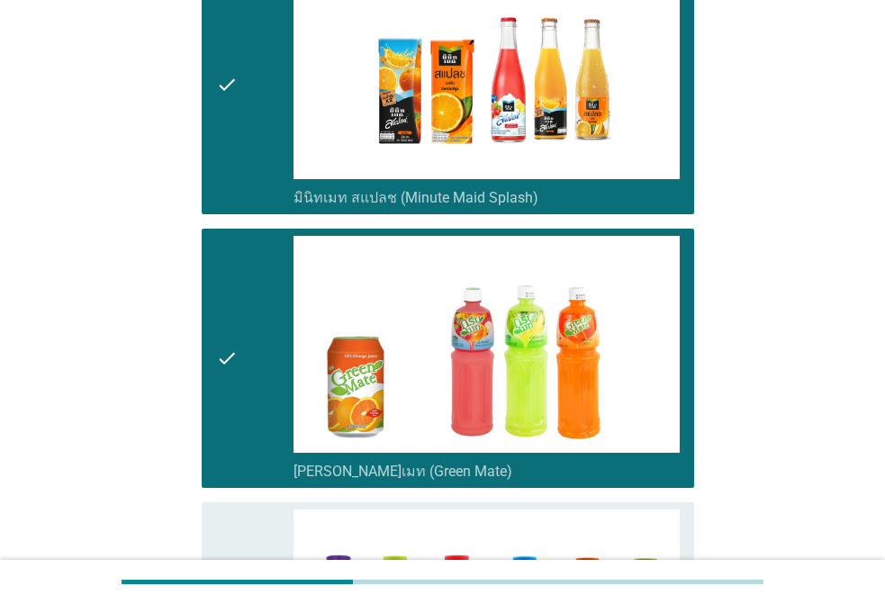
click at [249, 423] on div "check check_box [PERSON_NAME]เมท (Green Mate)" at bounding box center [442, 358] width 503 height 274
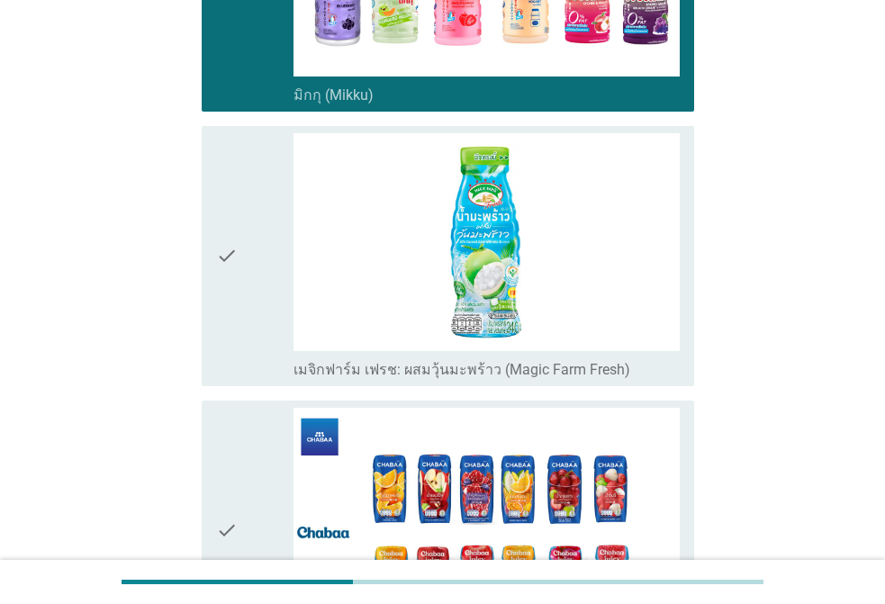
scroll to position [2970, 0]
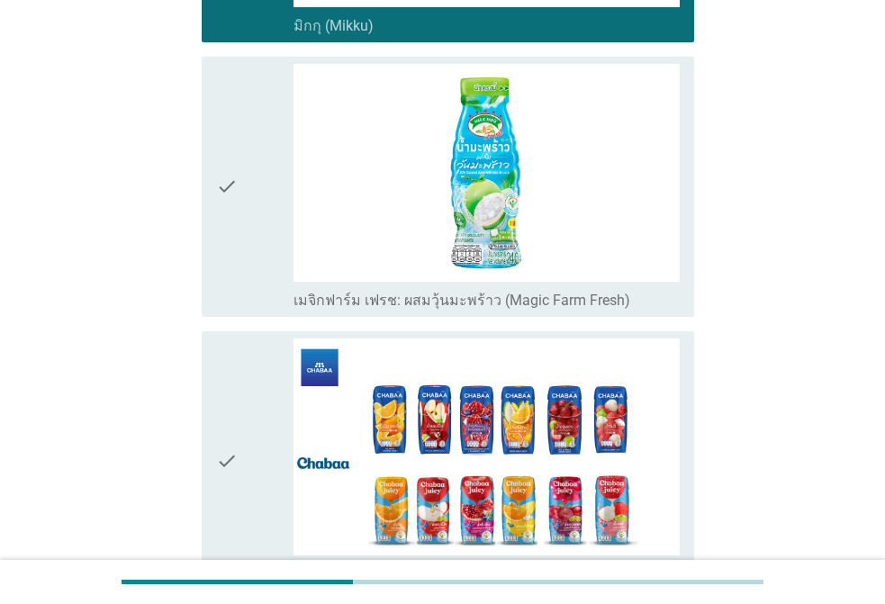
drag, startPoint x: 241, startPoint y: 310, endPoint x: 262, endPoint y: 247, distance: 65.5
click at [241, 338] on div "check" at bounding box center [254, 461] width 77 height 246
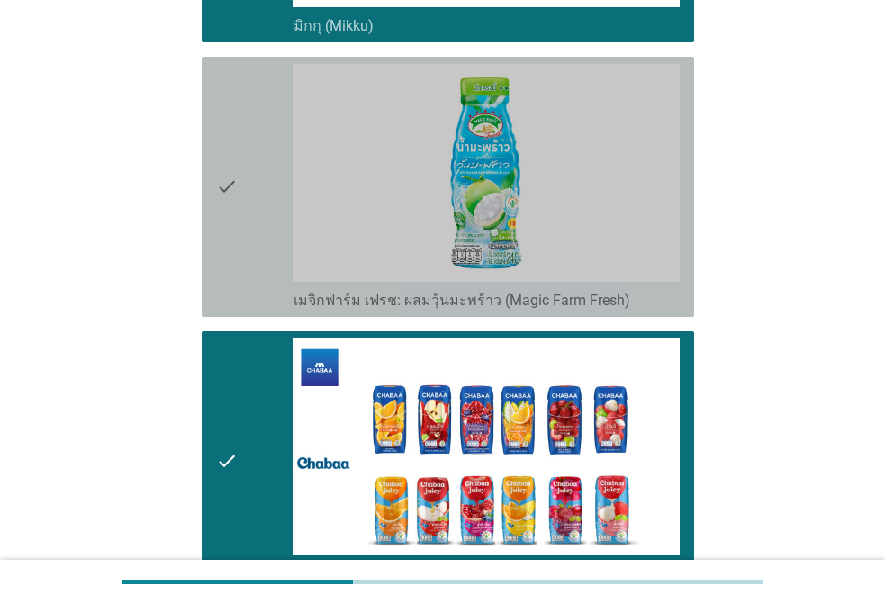
click at [278, 157] on div "check" at bounding box center [254, 187] width 77 height 246
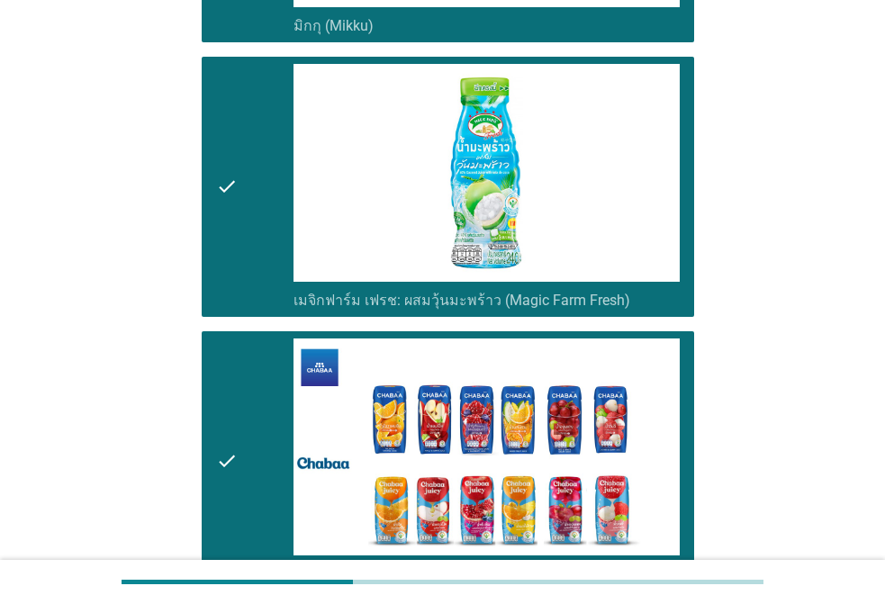
scroll to position [3422, 0]
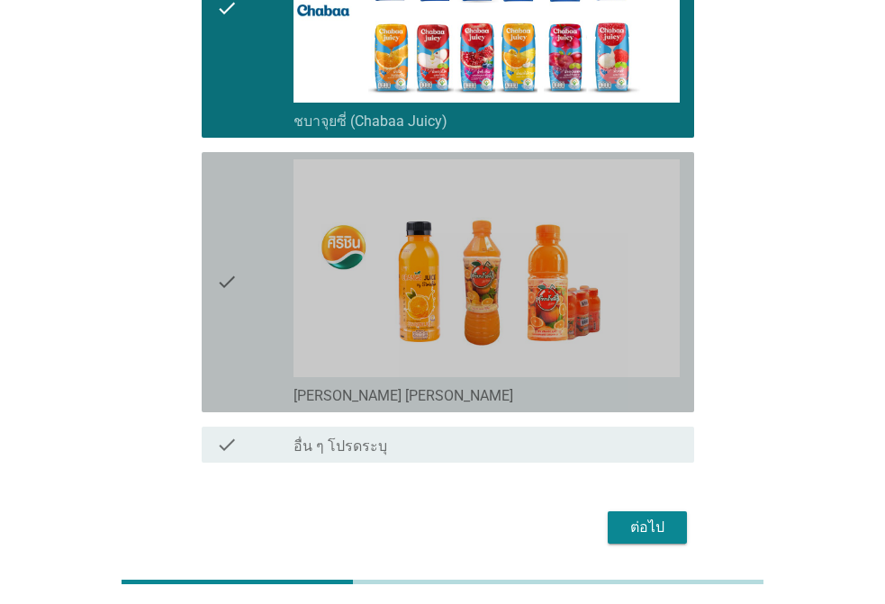
click at [217, 216] on icon "check" at bounding box center [227, 282] width 22 height 246
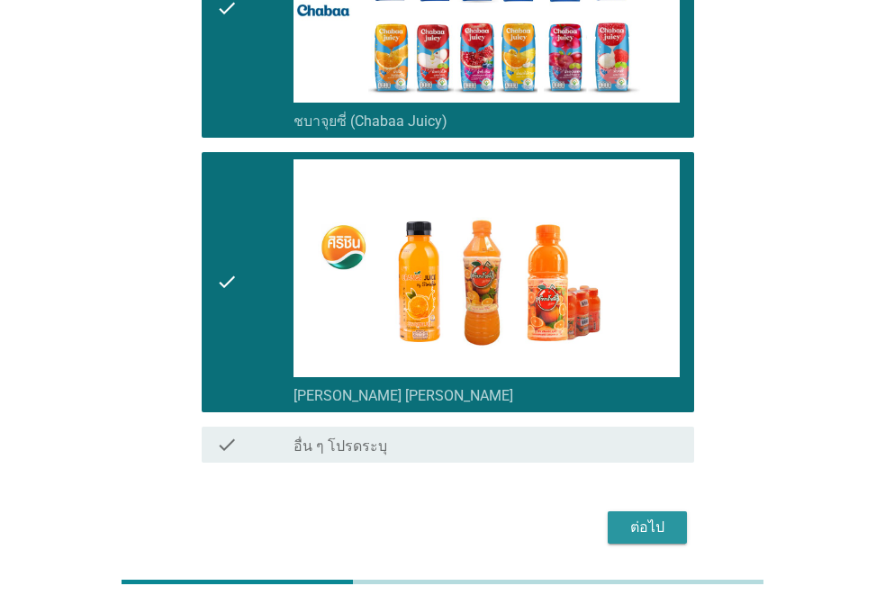
click at [648, 517] on div "ต่อไป" at bounding box center [647, 528] width 50 height 22
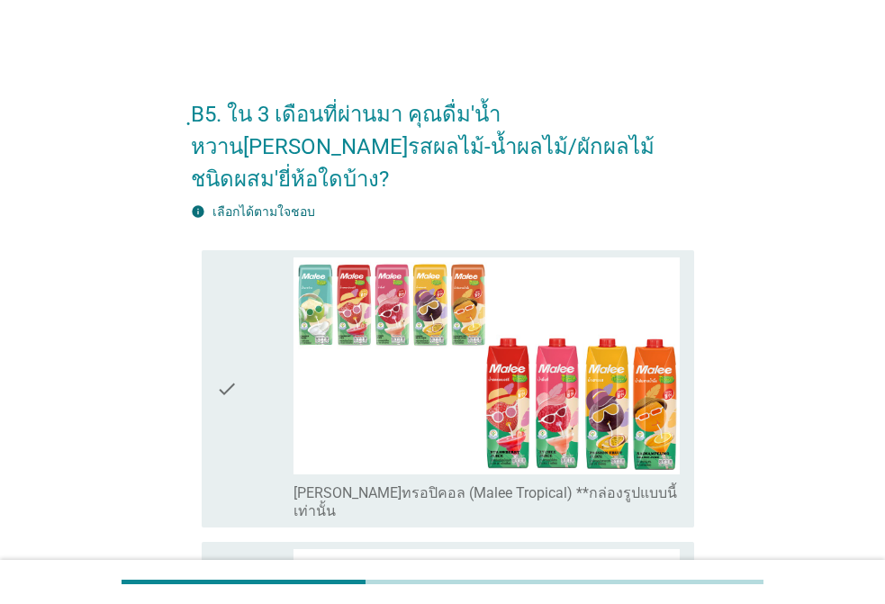
drag, startPoint x: 224, startPoint y: 305, endPoint x: 264, endPoint y: 328, distance: 45.5
click at [227, 307] on icon "check" at bounding box center [227, 389] width 22 height 264
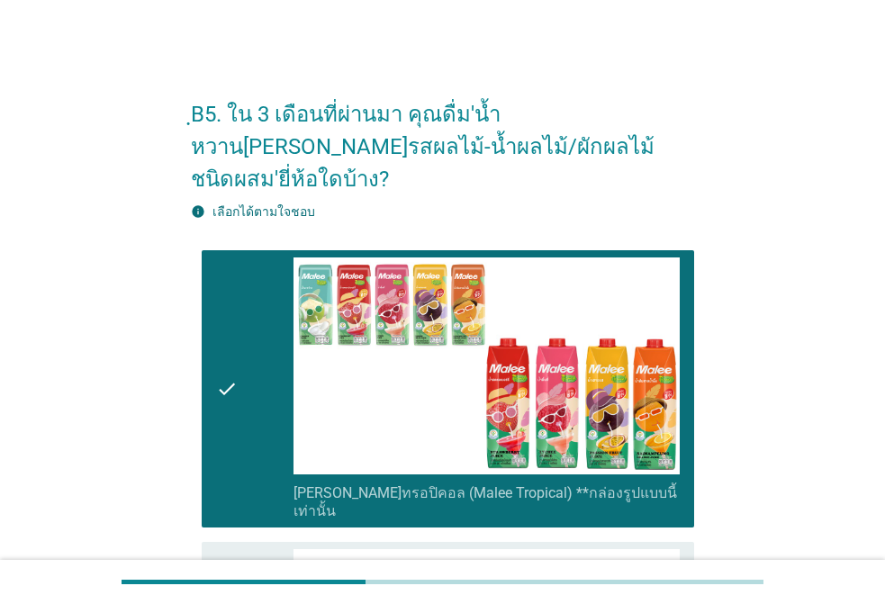
drag, startPoint x: 261, startPoint y: 503, endPoint x: 265, endPoint y: 493, distance: 10.9
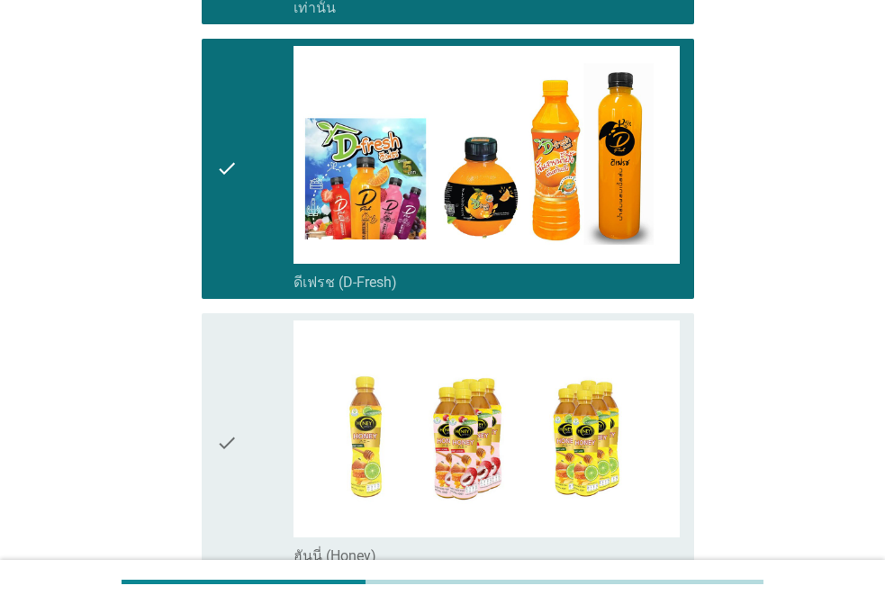
scroll to position [630, 0]
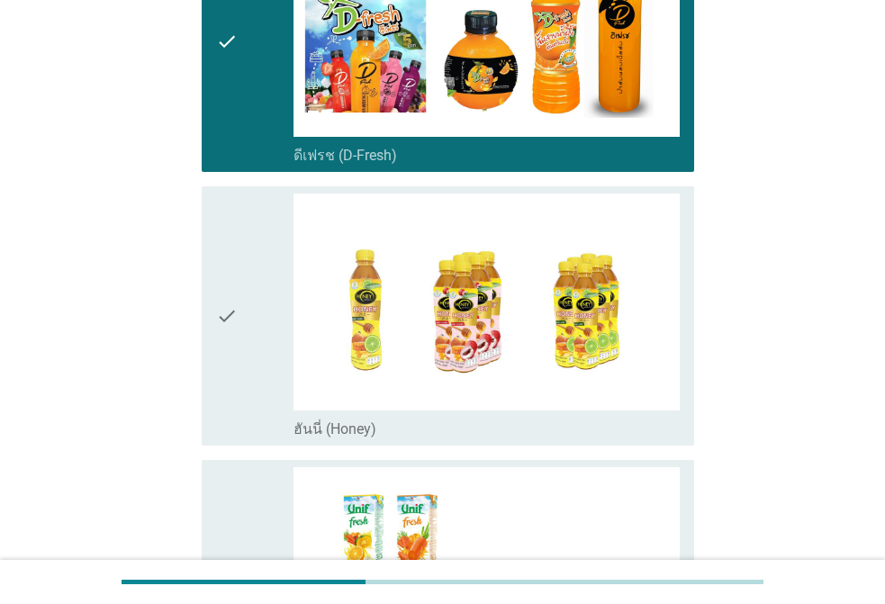
drag, startPoint x: 214, startPoint y: 329, endPoint x: 271, endPoint y: 397, distance: 88.1
click at [217, 329] on div "check check_box ฮันนี่ (Honey)" at bounding box center [448, 316] width 492 height 260
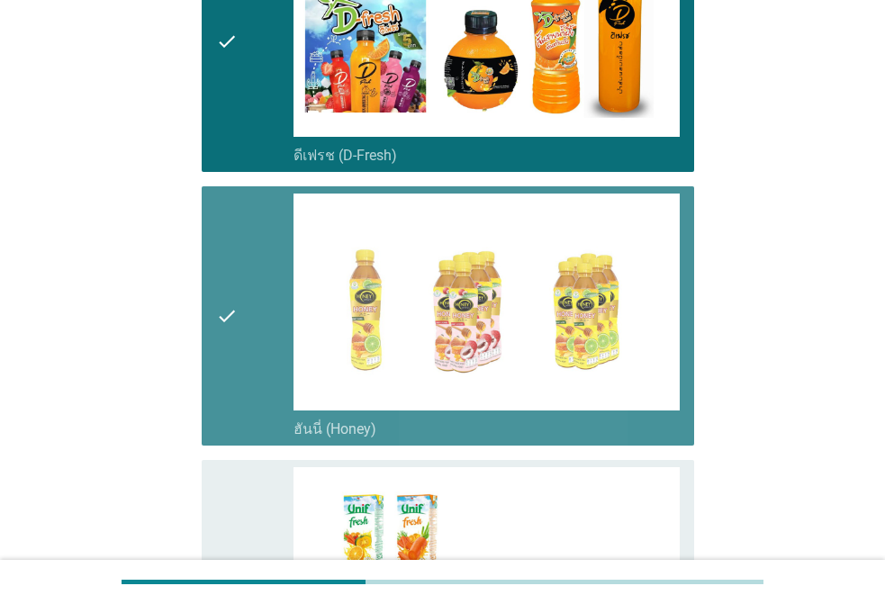
click at [282, 475] on div "check" at bounding box center [254, 599] width 77 height 264
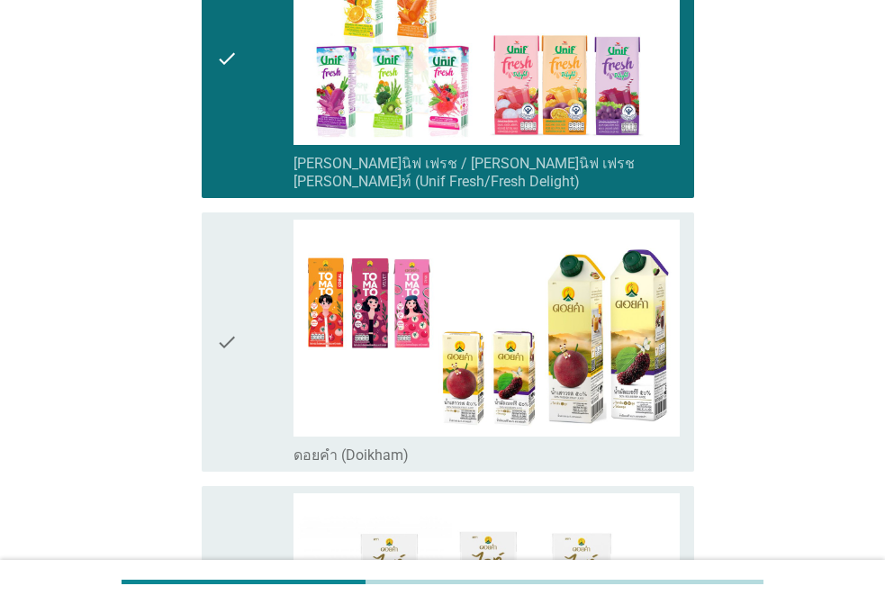
drag, startPoint x: 228, startPoint y: 344, endPoint x: 274, endPoint y: 429, distance: 97.5
click at [229, 344] on icon "check" at bounding box center [227, 343] width 22 height 246
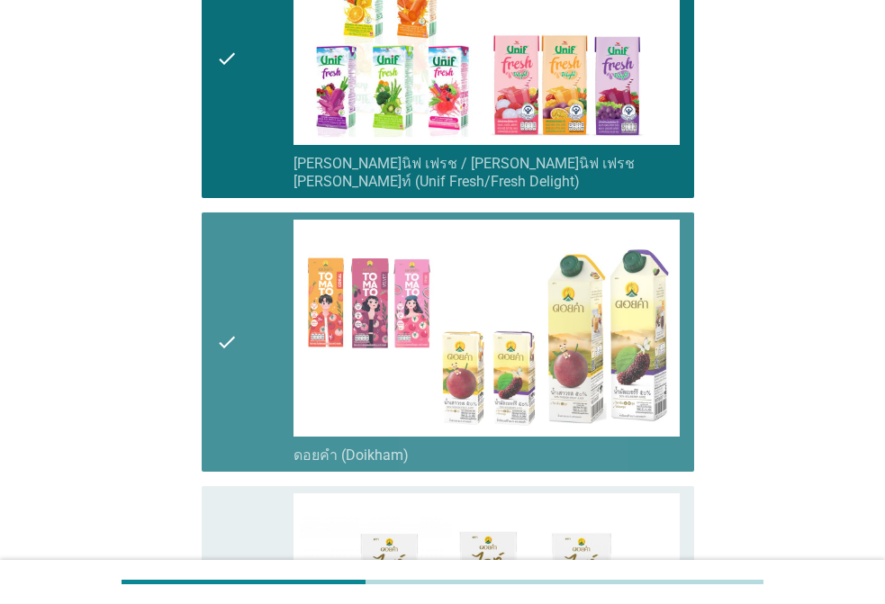
click at [259, 493] on div "check" at bounding box center [254, 616] width 77 height 246
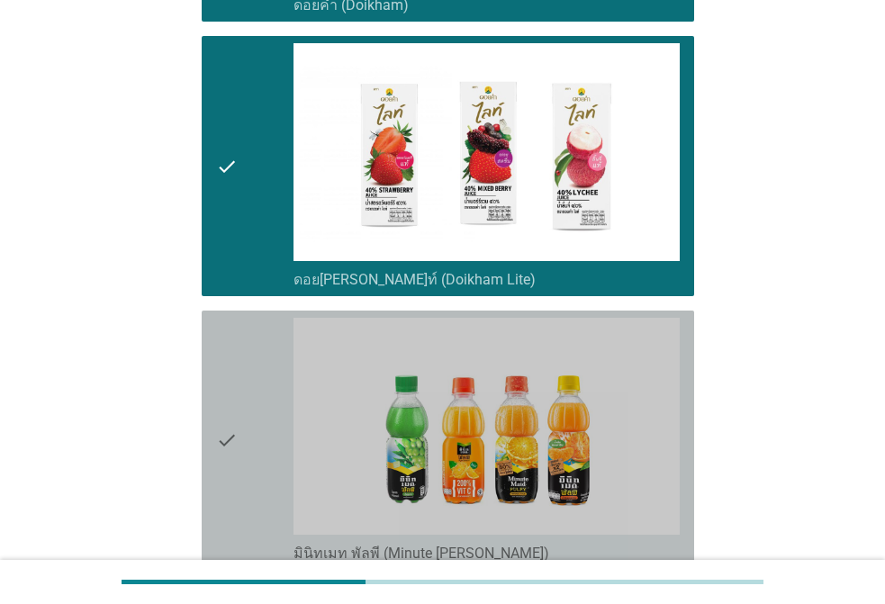
drag, startPoint x: 222, startPoint y: 318, endPoint x: 233, endPoint y: 323, distance: 12.1
click at [225, 319] on icon "check" at bounding box center [227, 441] width 22 height 246
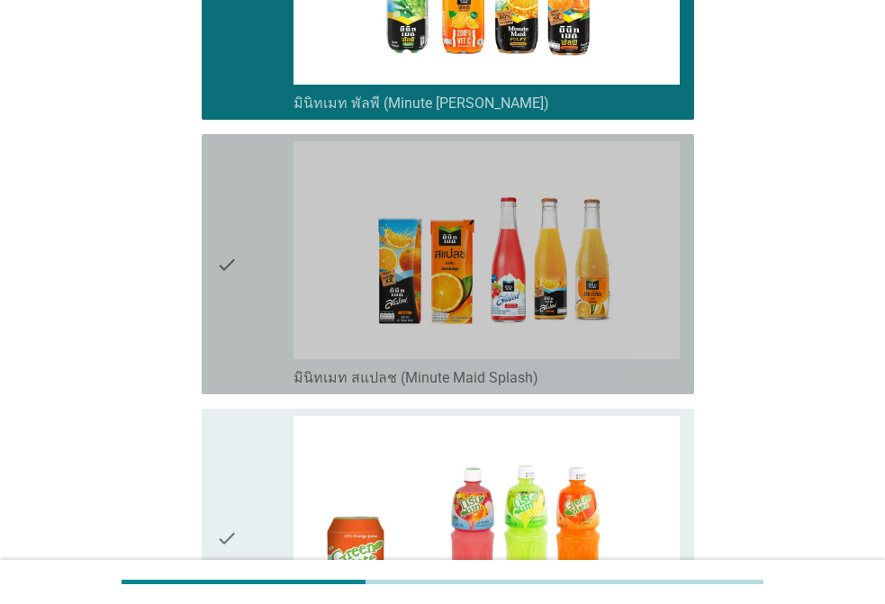
drag, startPoint x: 229, startPoint y: 278, endPoint x: 270, endPoint y: 418, distance: 145.2
click at [230, 279] on icon "check" at bounding box center [227, 264] width 22 height 246
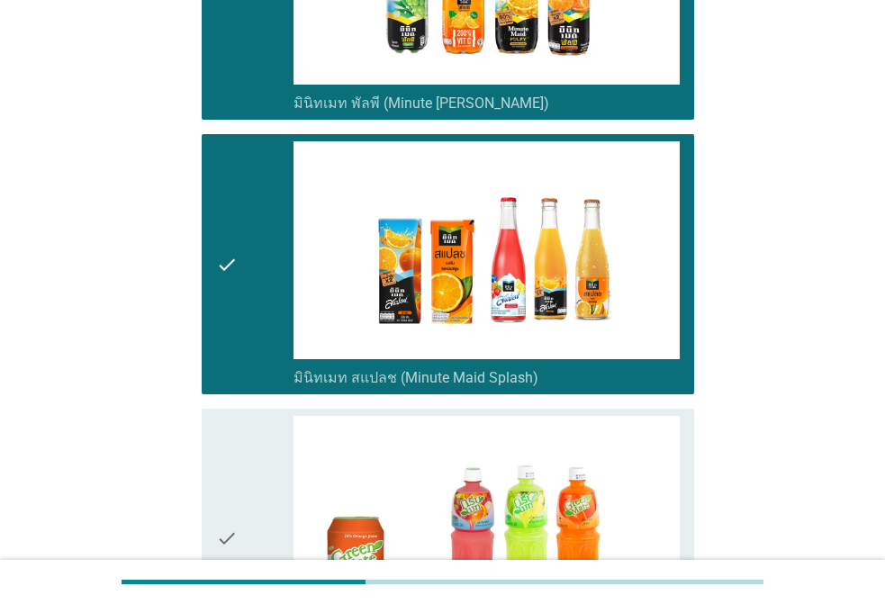
click at [269, 423] on div "check" at bounding box center [254, 539] width 77 height 246
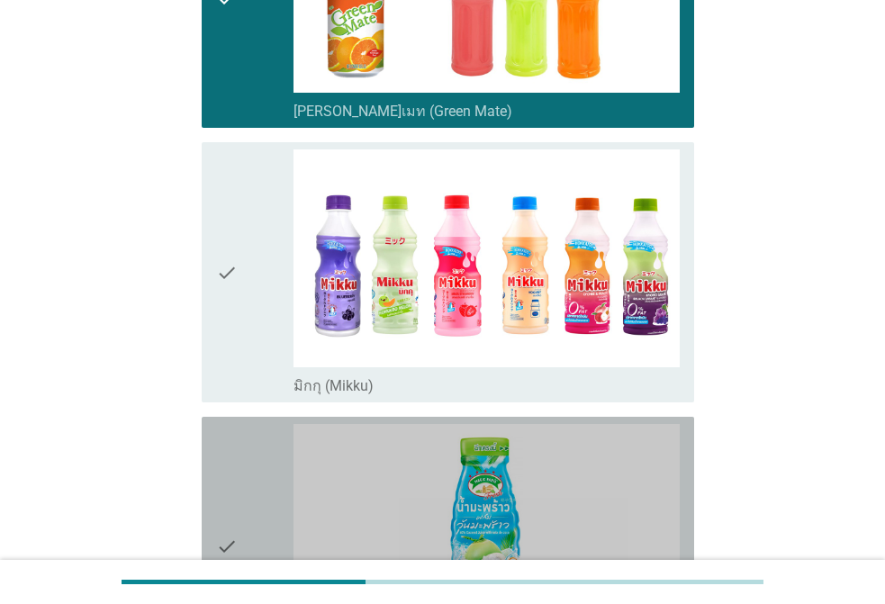
drag, startPoint x: 247, startPoint y: 356, endPoint x: 244, endPoint y: 243, distance: 113.4
click at [247, 424] on div "check" at bounding box center [254, 547] width 77 height 246
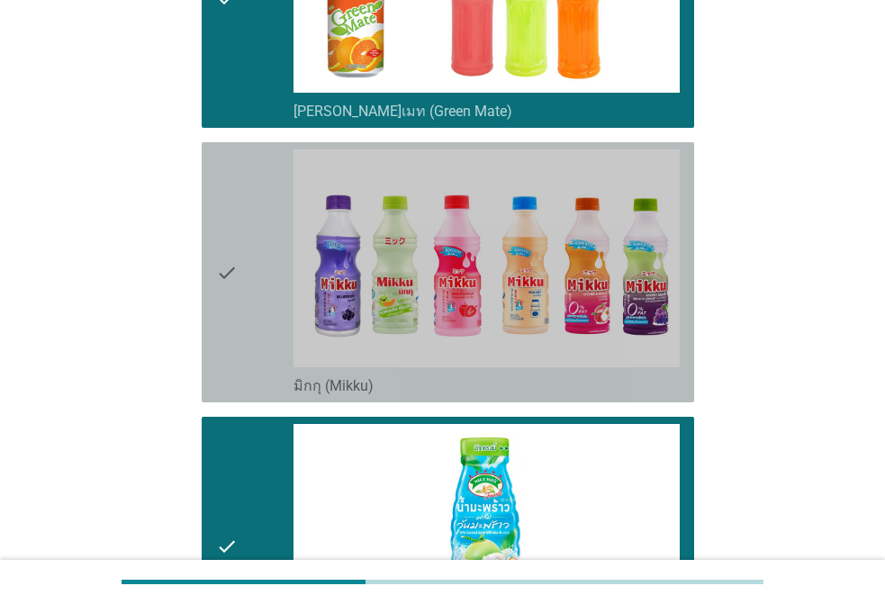
click at [238, 231] on div "check" at bounding box center [254, 272] width 77 height 246
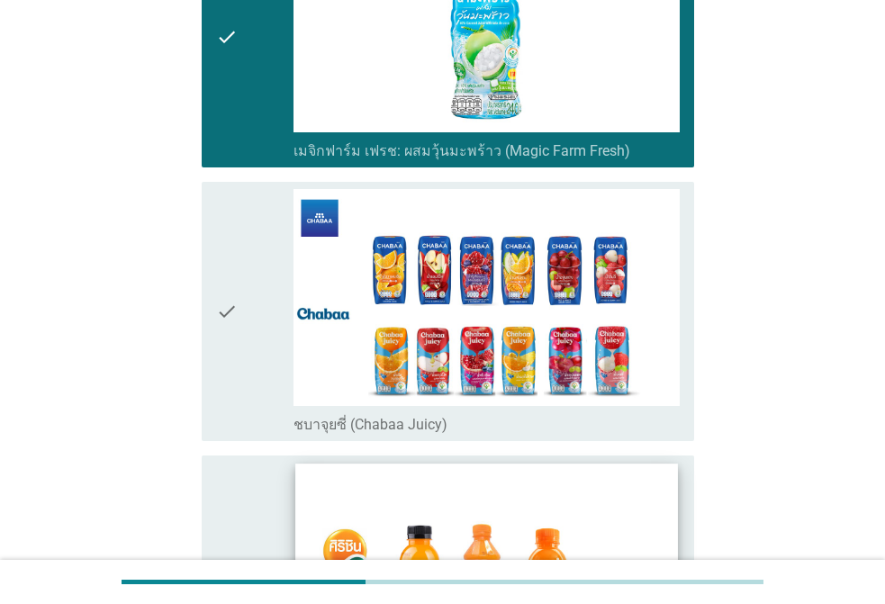
scroll to position [3240, 0]
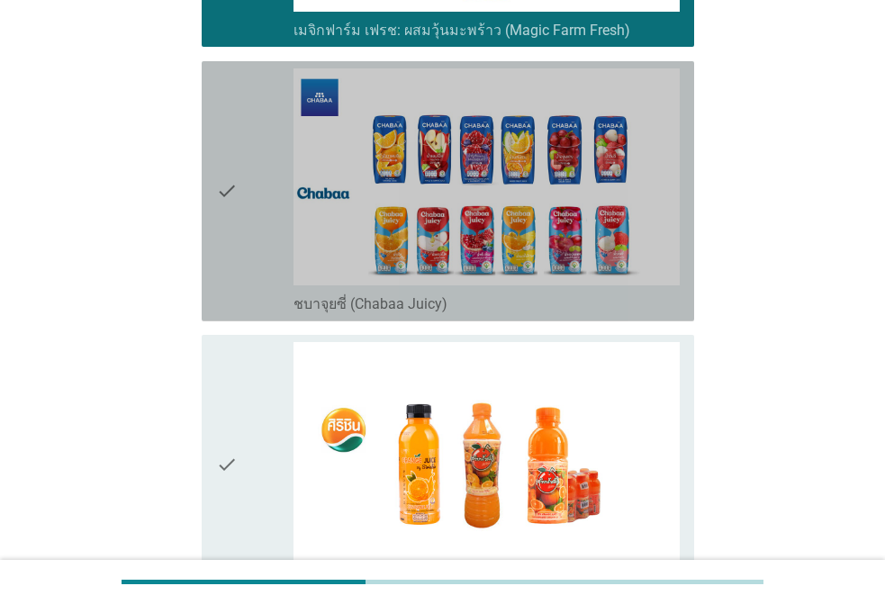
drag, startPoint x: 254, startPoint y: 200, endPoint x: 259, endPoint y: 347, distance: 147.7
click at [254, 204] on div "check" at bounding box center [254, 191] width 77 height 246
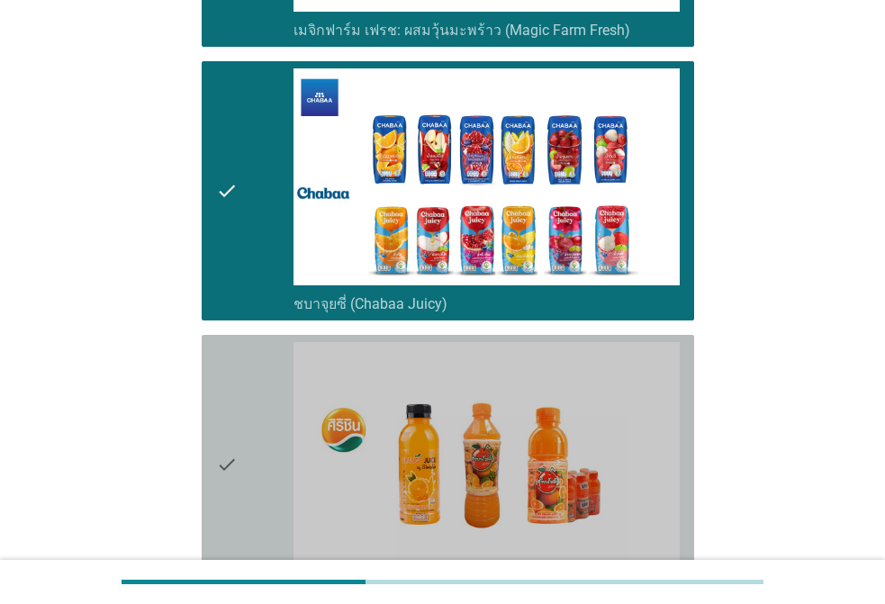
click at [256, 365] on div "check" at bounding box center [254, 465] width 77 height 246
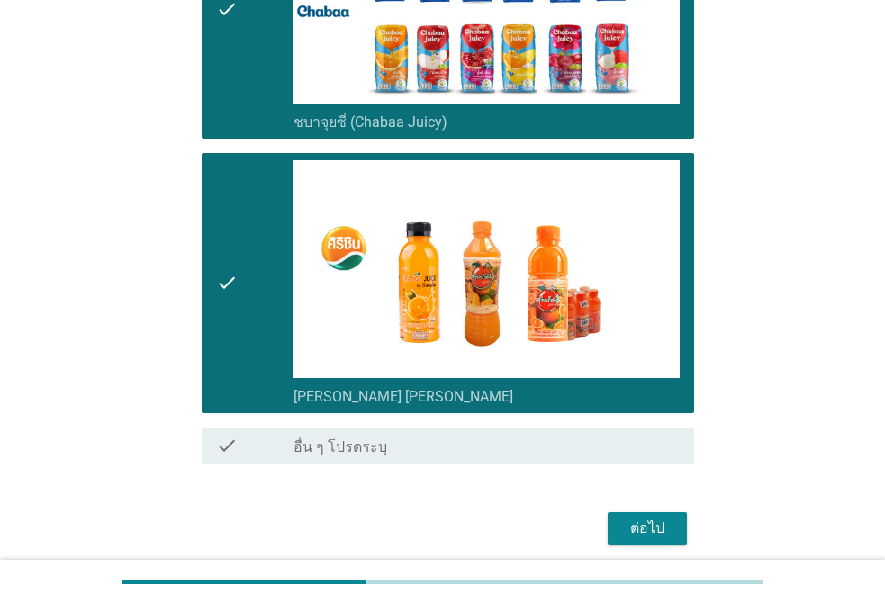
scroll to position [3422, 0]
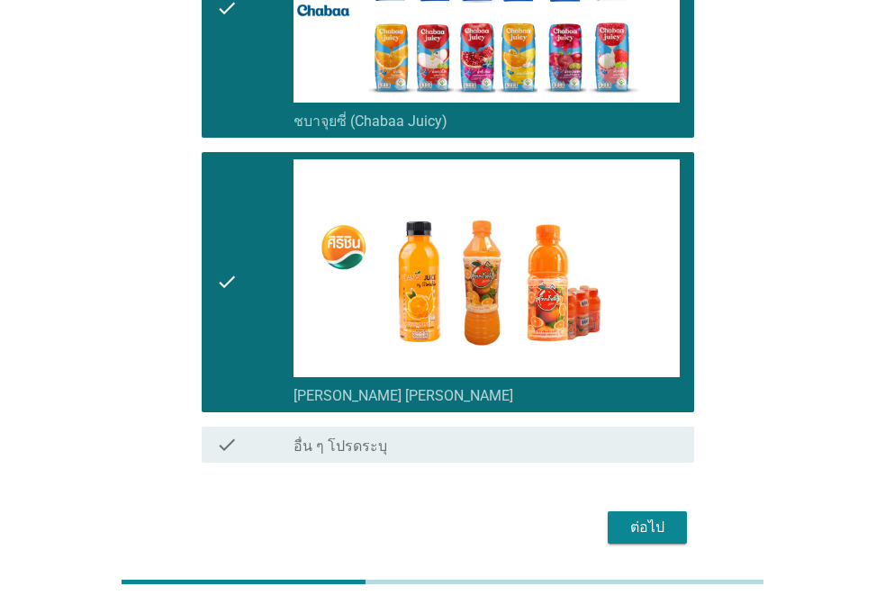
click at [643, 517] on div "ต่อไป" at bounding box center [647, 528] width 50 height 22
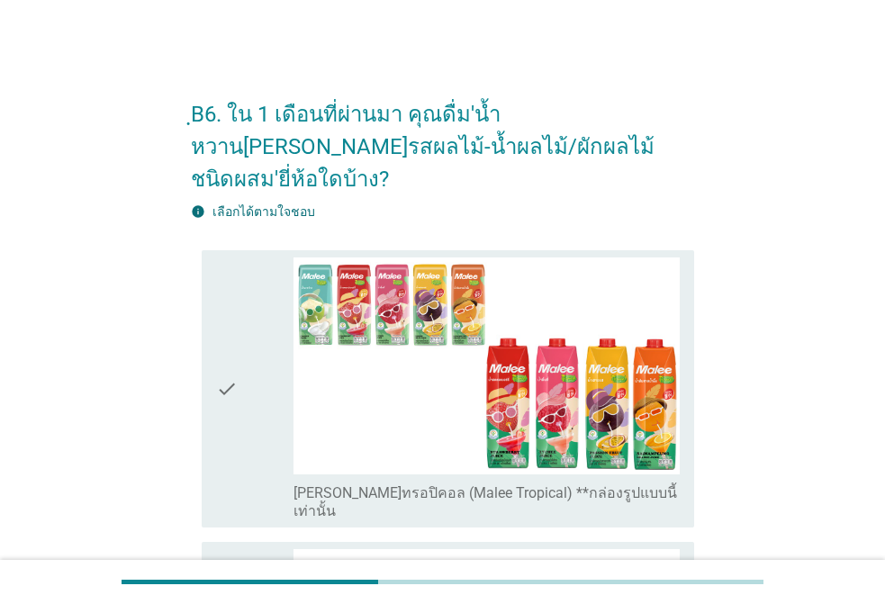
scroll to position [540, 0]
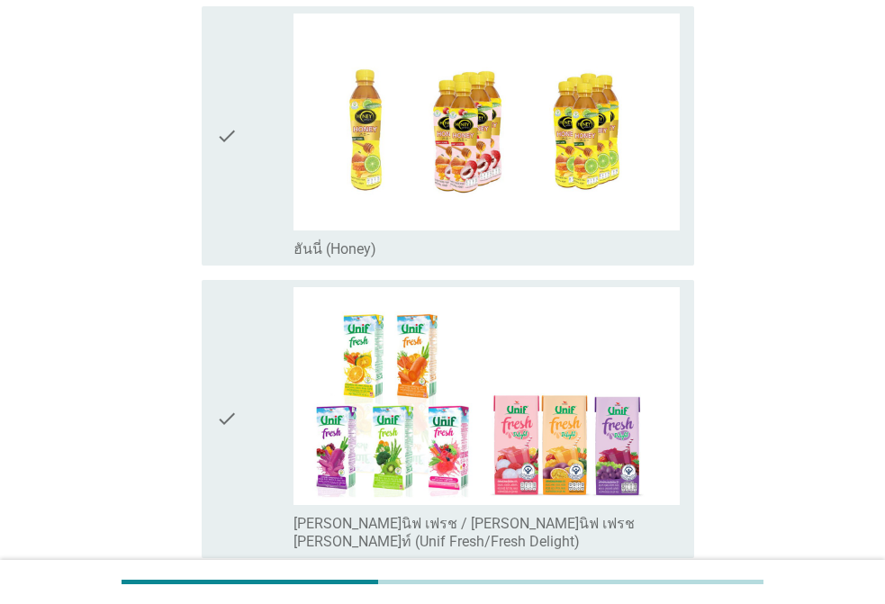
click at [238, 364] on div "check" at bounding box center [254, 419] width 77 height 264
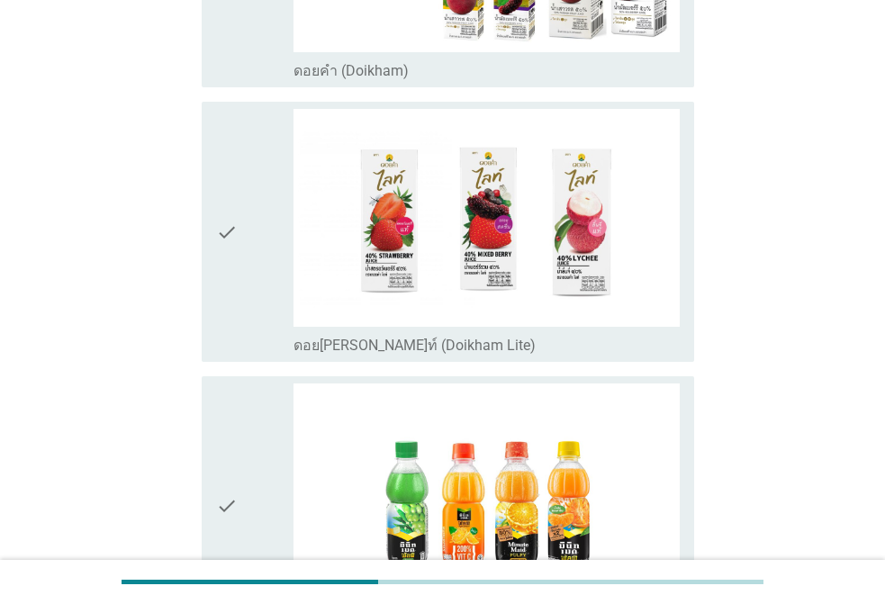
scroll to position [1530, 0]
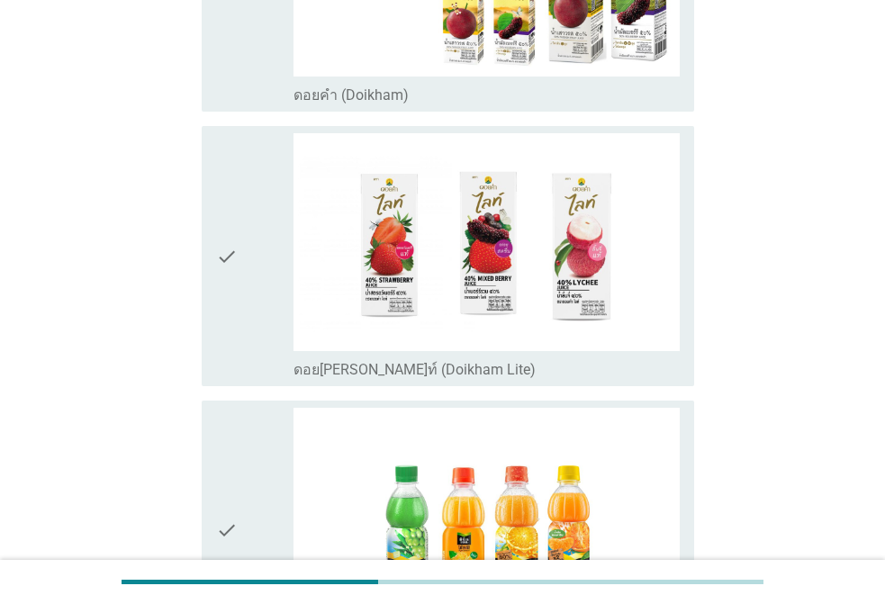
click at [262, 193] on div "check" at bounding box center [254, 256] width 77 height 246
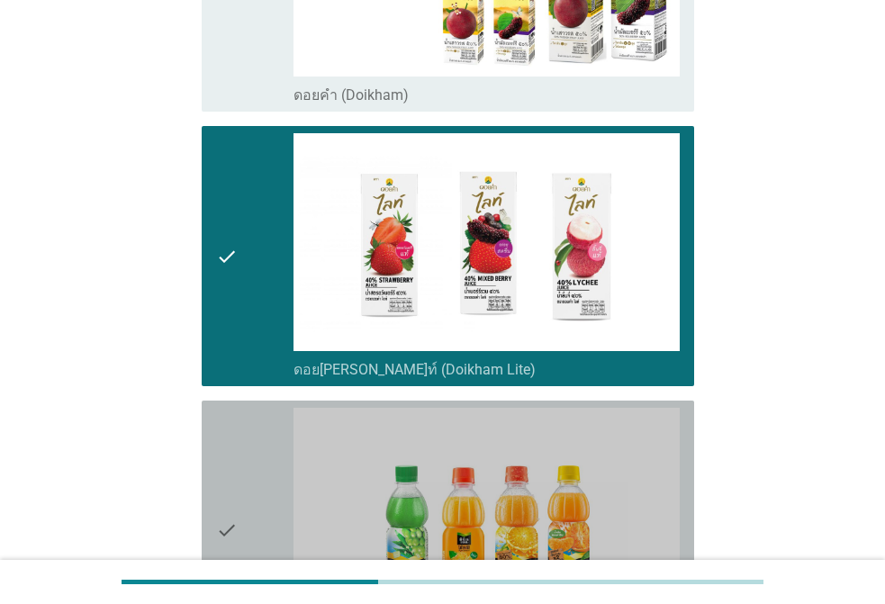
click at [247, 408] on div "check" at bounding box center [254, 531] width 77 height 246
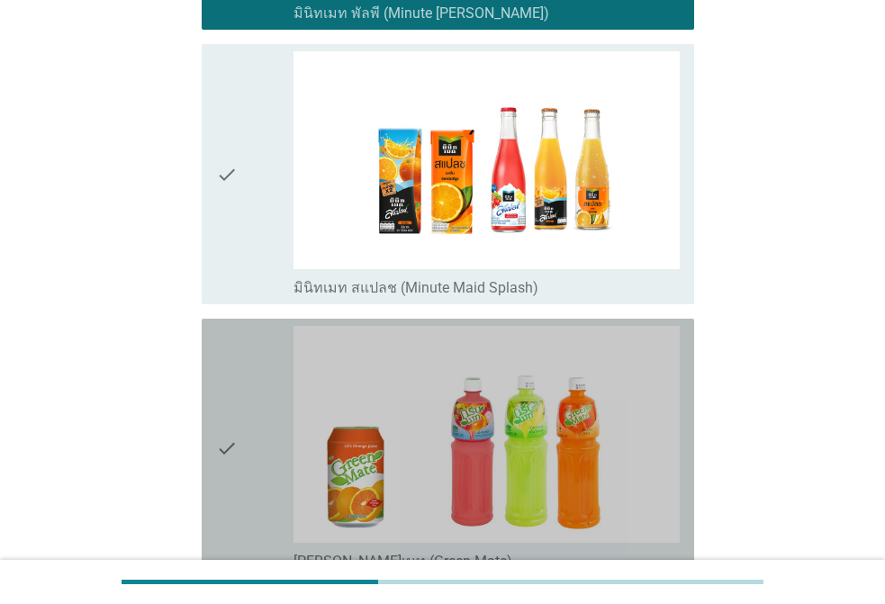
click at [251, 326] on div "check" at bounding box center [254, 449] width 77 height 246
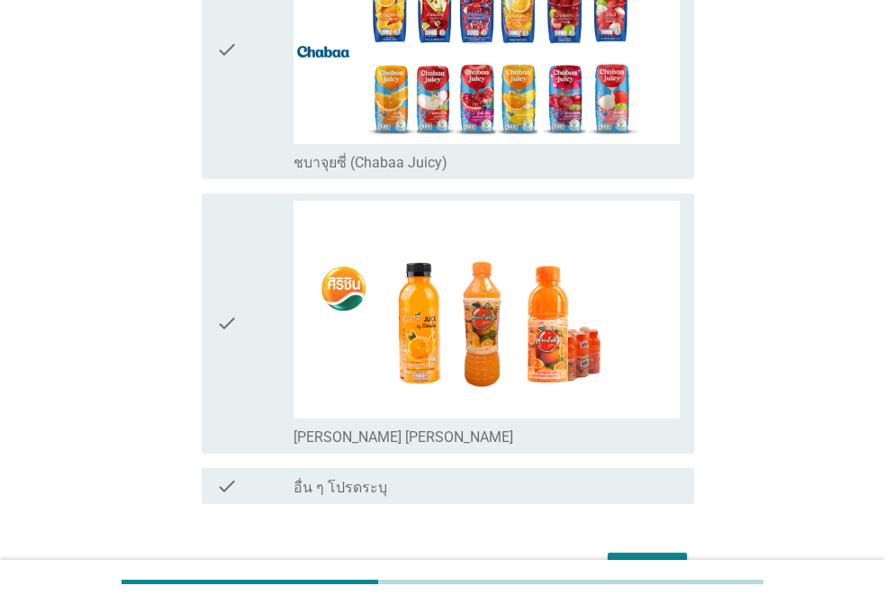
scroll to position [3422, 0]
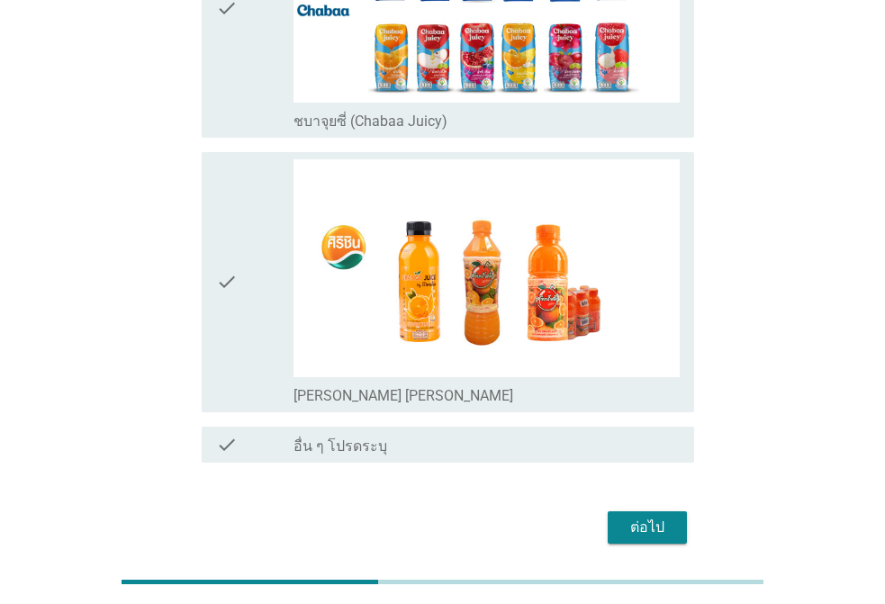
click at [251, 223] on div "check" at bounding box center [254, 282] width 77 height 246
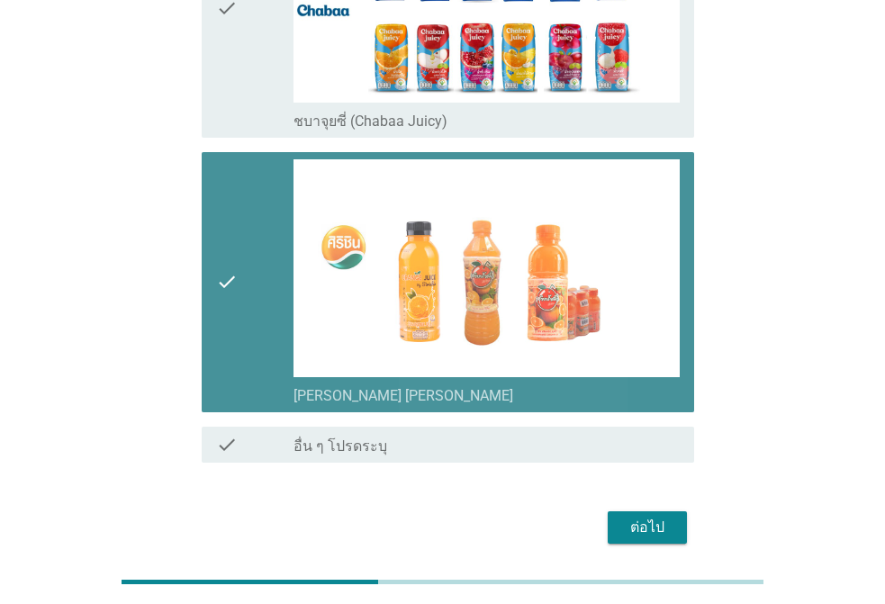
click at [254, 232] on div "check" at bounding box center [254, 282] width 77 height 246
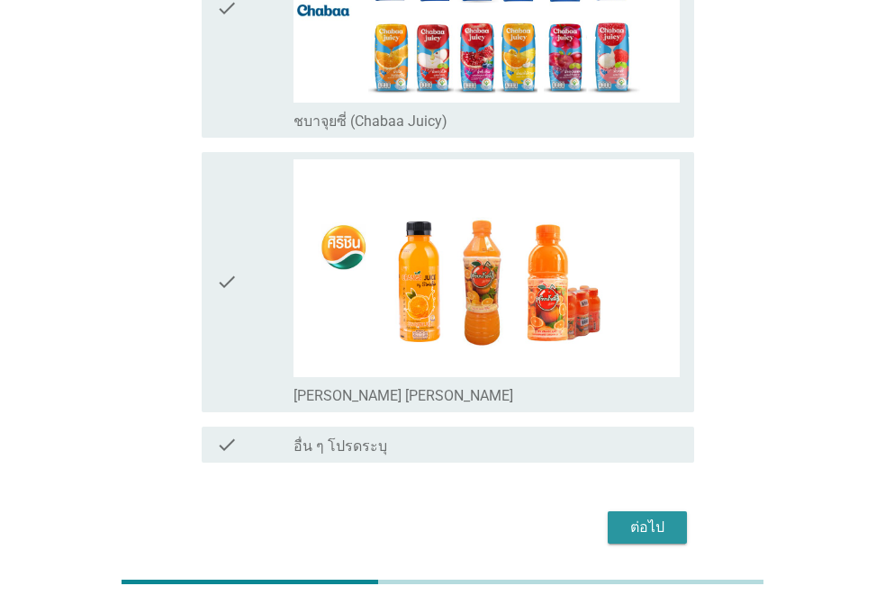
click at [664, 517] on div "ต่อไป" at bounding box center [647, 528] width 50 height 22
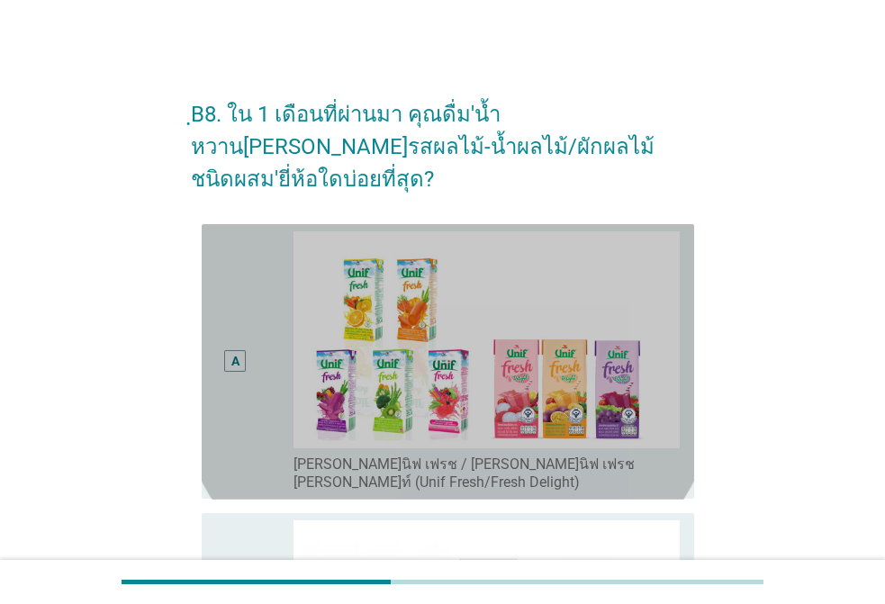
click at [254, 355] on div "A" at bounding box center [235, 361] width 39 height 261
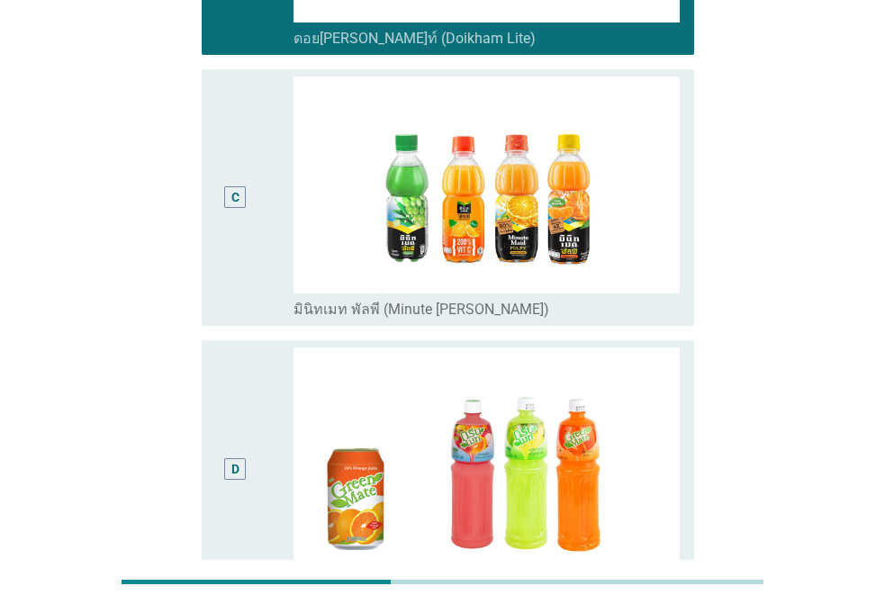
scroll to position [490, 0]
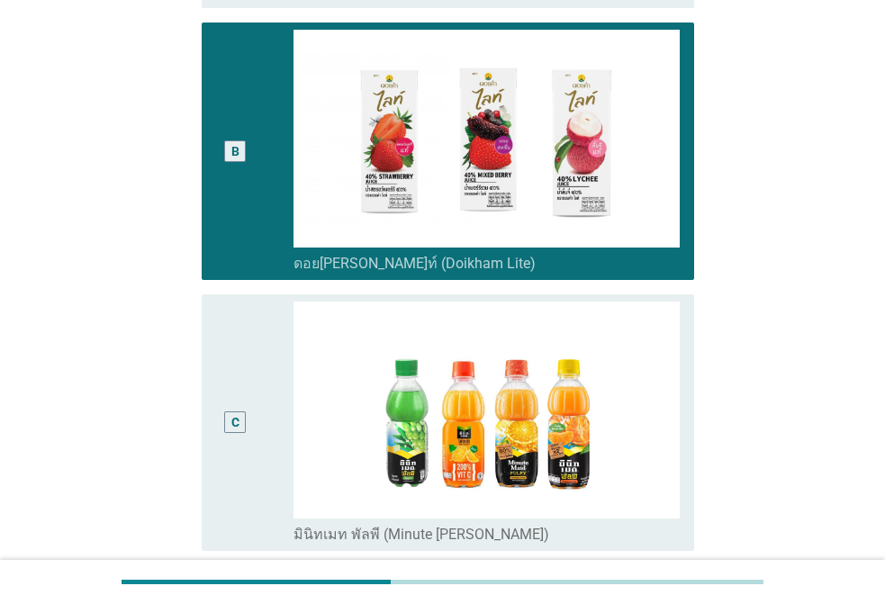
click at [283, 332] on div "C" at bounding box center [254, 422] width 77 height 243
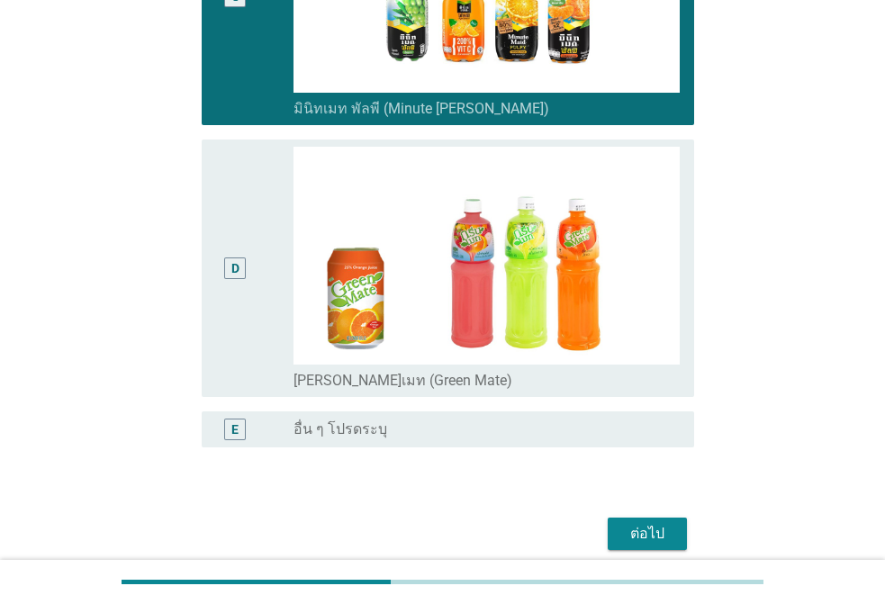
scroll to position [940, 0]
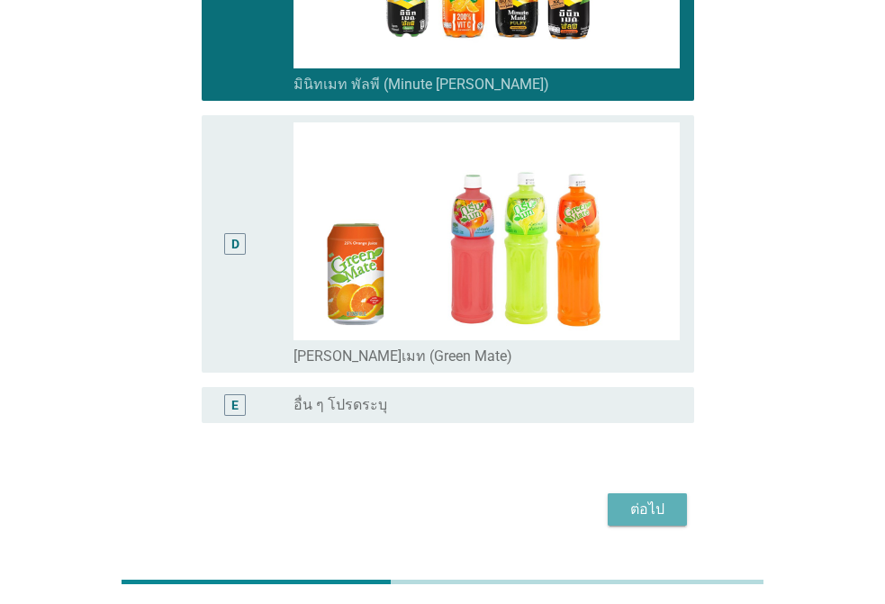
click at [670, 499] on div "ต่อไป" at bounding box center [647, 510] width 50 height 22
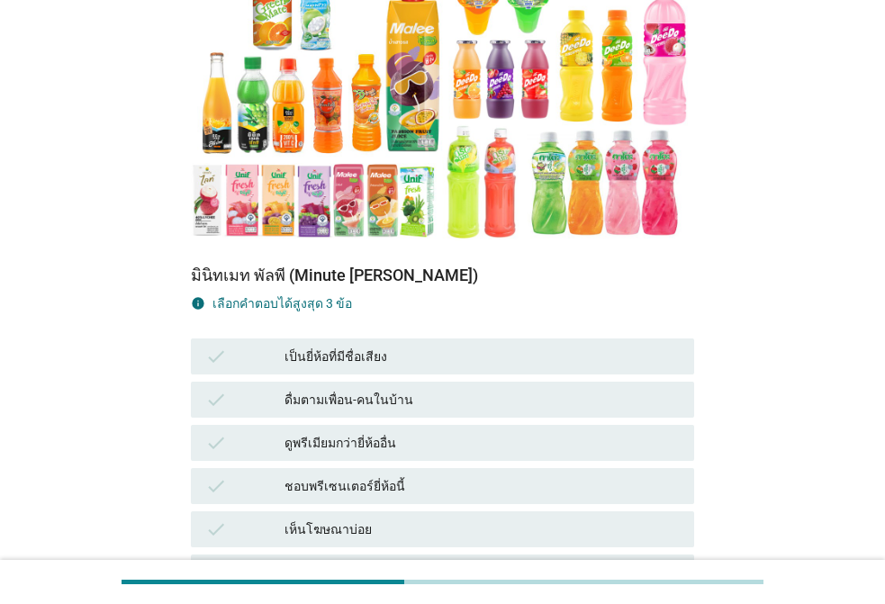
scroll to position [450, 0]
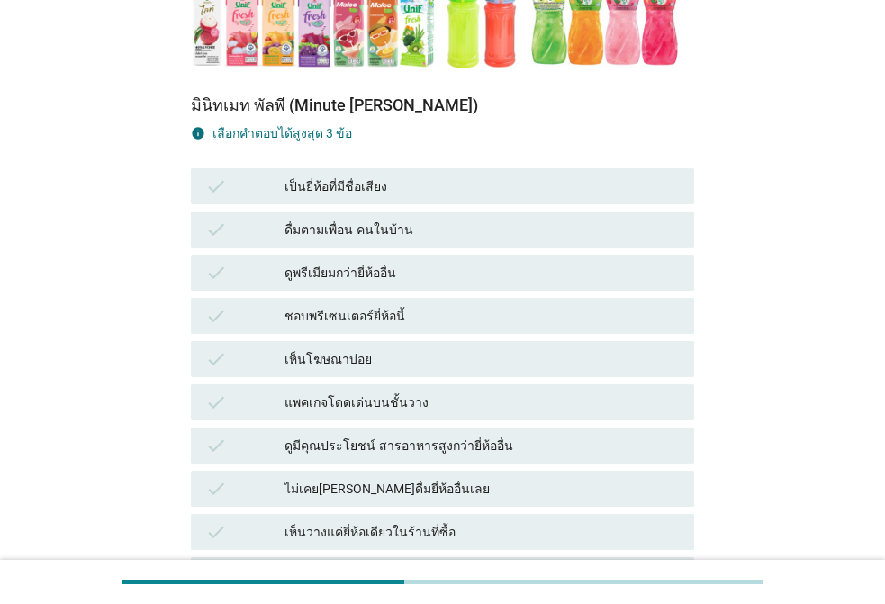
click at [410, 435] on div "ดูมีคุณประโยชน์-สารอาหารสูงกว่ายี่ห้ออื่น" at bounding box center [481, 446] width 395 height 22
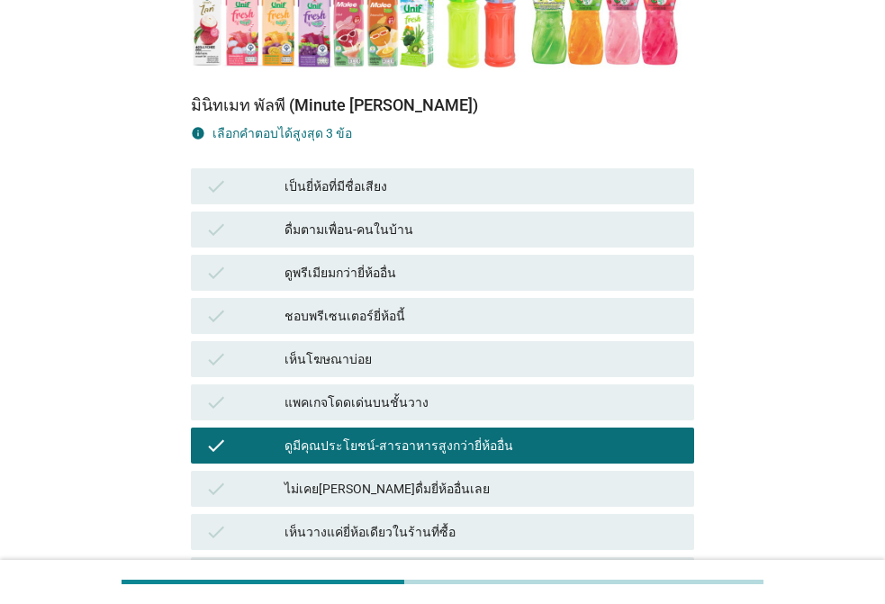
click at [372, 219] on div "ดื่มตามเพื่อน-คนในบ้าน" at bounding box center [481, 230] width 395 height 22
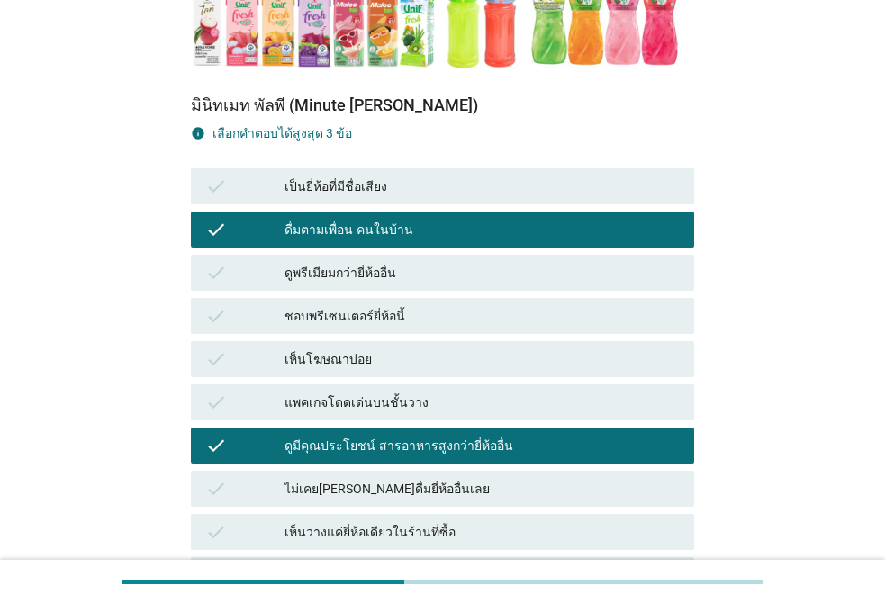
click at [368, 262] on div "ดูพรีเมียมกว่ายี่ห้ออื่น" at bounding box center [481, 273] width 395 height 22
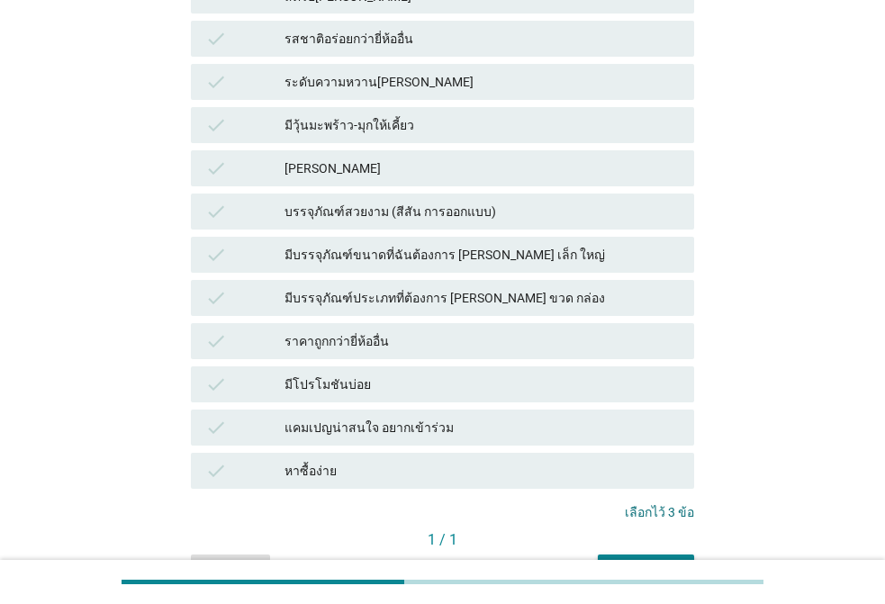
scroll to position [1104, 0]
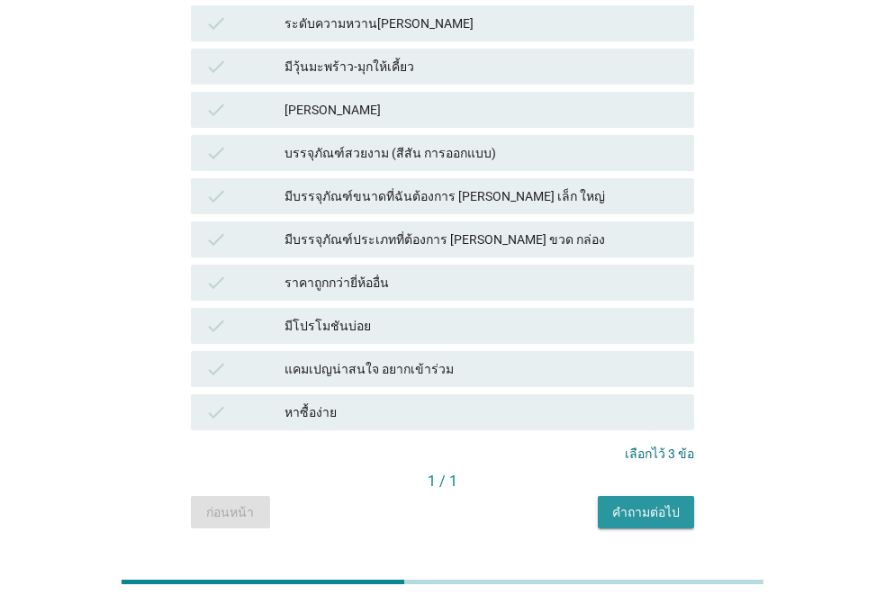
click at [649, 503] on div "คำถามต่อไป" at bounding box center [645, 512] width 67 height 19
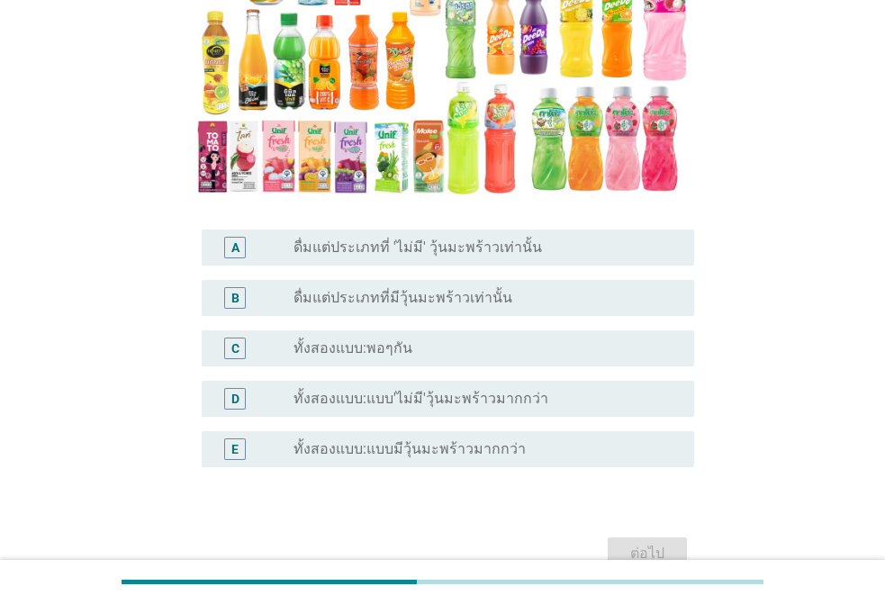
scroll to position [297, 0]
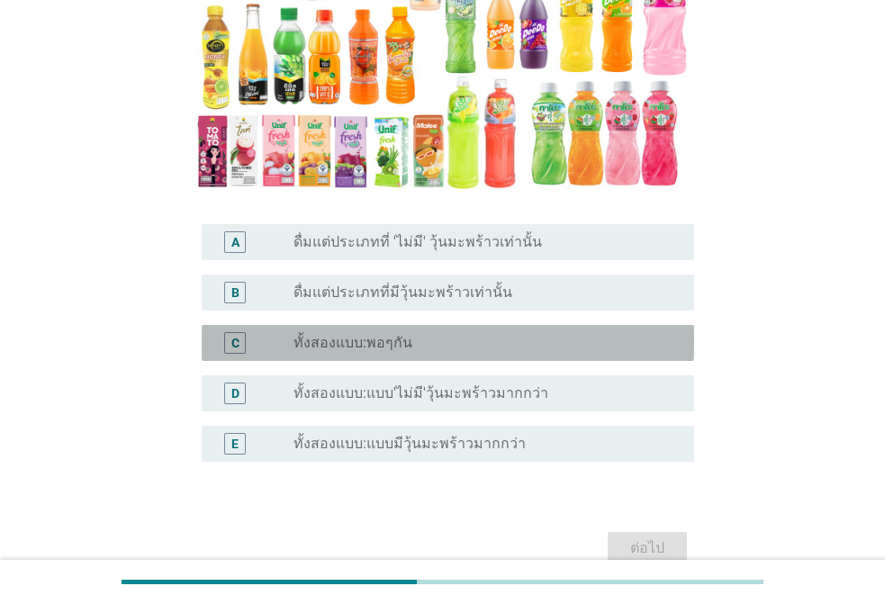
drag, startPoint x: 405, startPoint y: 352, endPoint x: 472, endPoint y: 380, distance: 73.0
click at [407, 352] on label "ทั้งสองแบบ:พอๆกัน" at bounding box center [352, 343] width 119 height 18
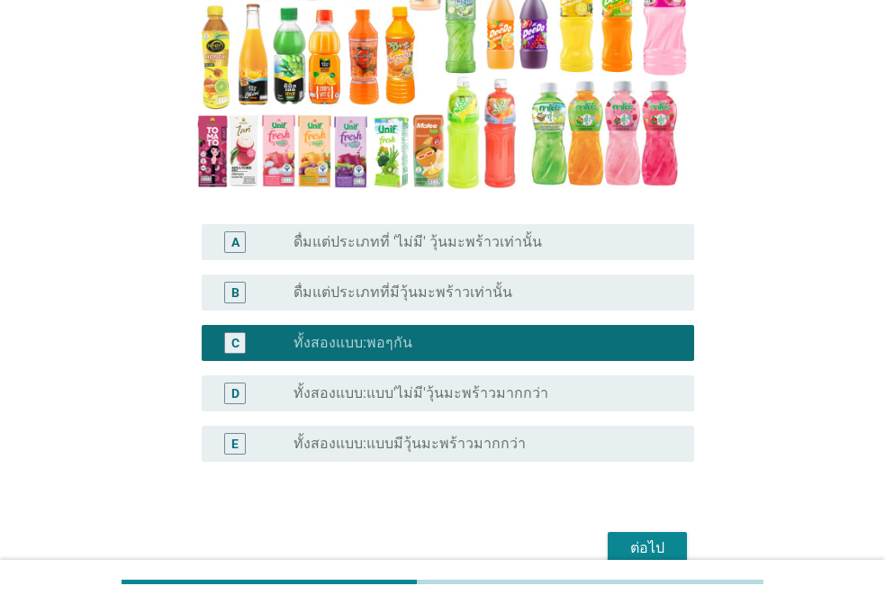
click at [659, 552] on div "ต่อไป" at bounding box center [647, 548] width 50 height 22
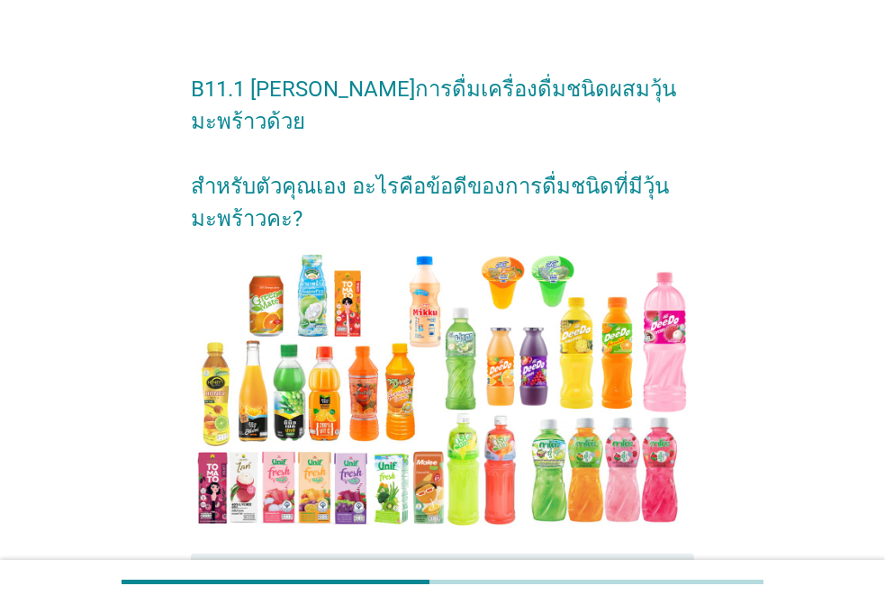
scroll to position [287, 0]
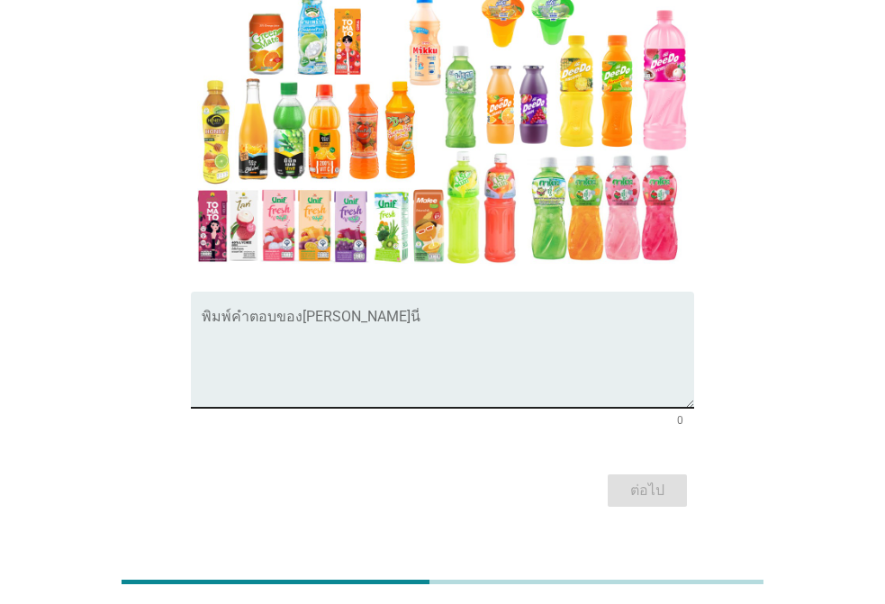
click at [381, 351] on textarea "พิมพ์คำตอบของคุณ ที่นี่" at bounding box center [448, 360] width 492 height 94
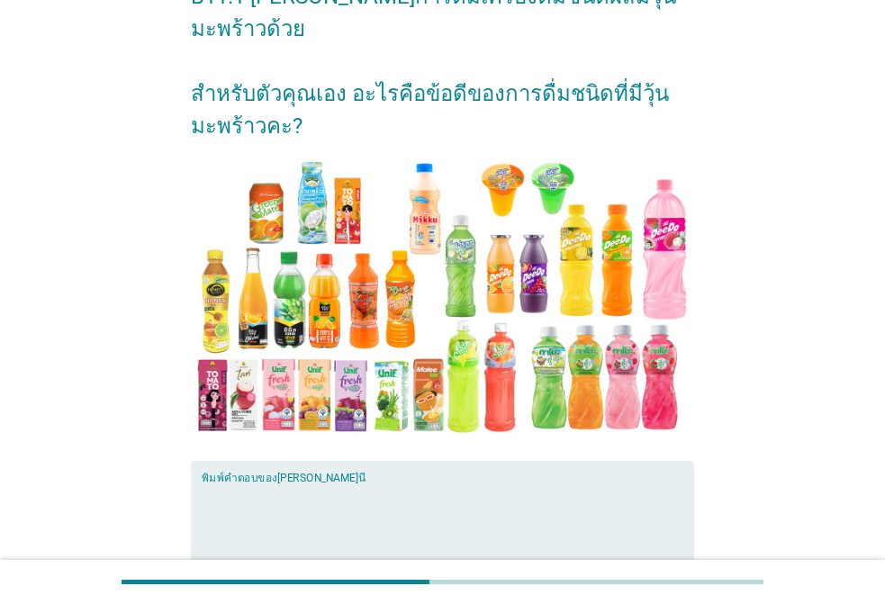
scroll to position [270, 0]
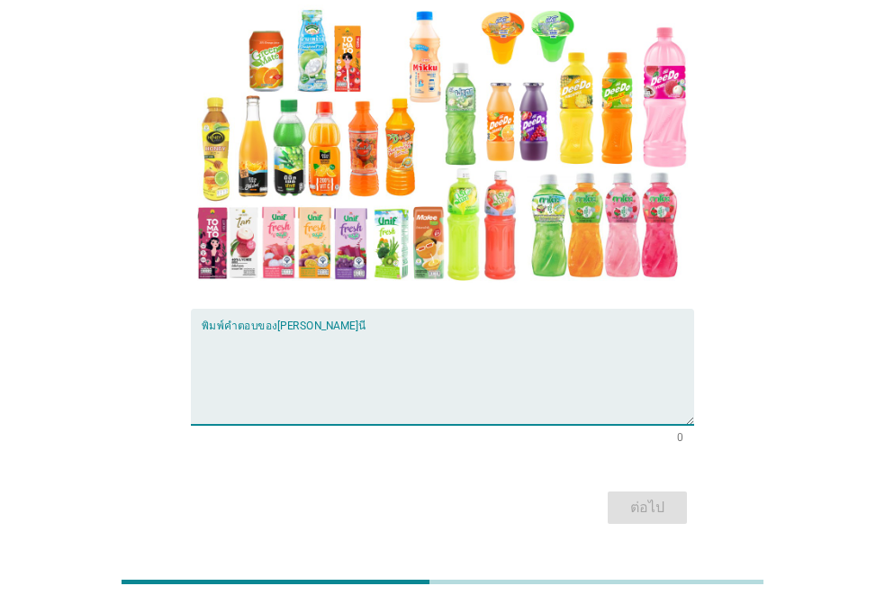
click at [335, 345] on textarea "พิมพ์คำตอบของคุณ ที่นี่" at bounding box center [448, 377] width 492 height 94
type textarea "G"
type textarea "g"
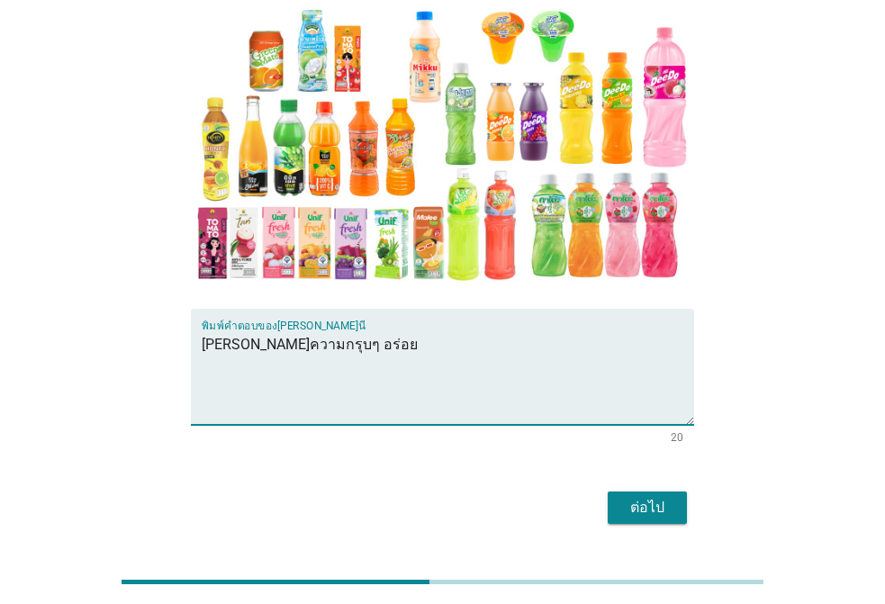
type textarea "[PERSON_NAME]ความกรุบๆ อร่อย"
click at [634, 497] on div "ต่อไป" at bounding box center [647, 508] width 50 height 22
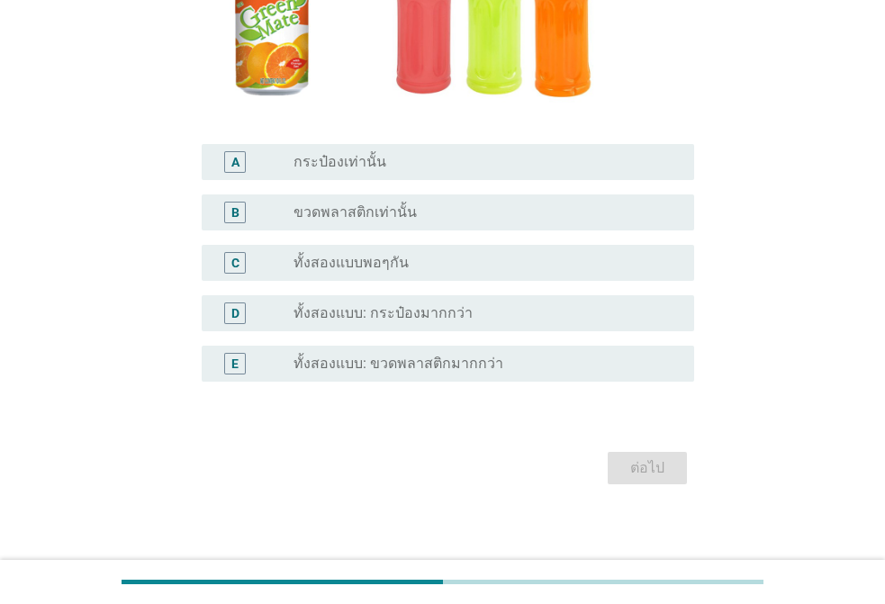
scroll to position [355, 0]
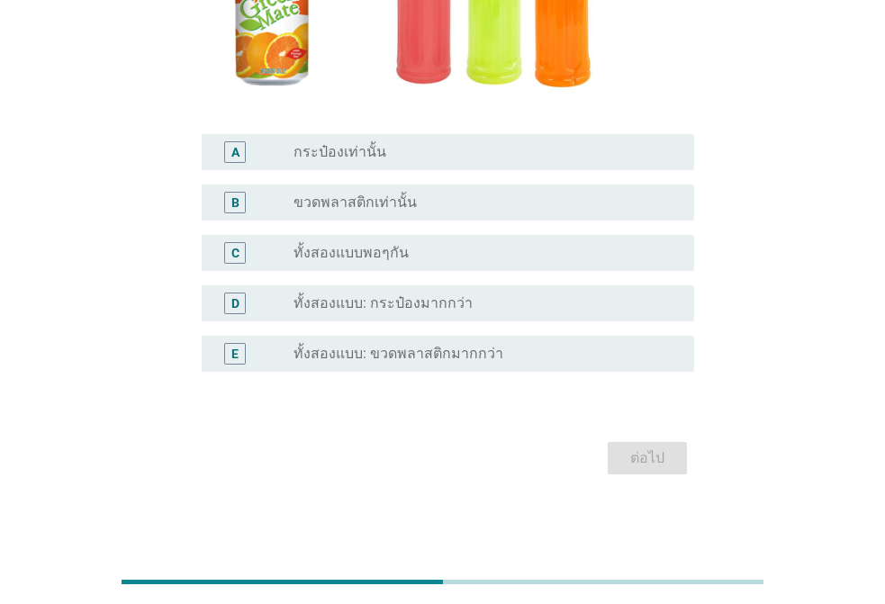
drag, startPoint x: 350, startPoint y: 164, endPoint x: 457, endPoint y: 216, distance: 119.1
click at [350, 163] on div "A radio_button_unchecked กระป๋องเท่านั้น" at bounding box center [448, 152] width 492 height 36
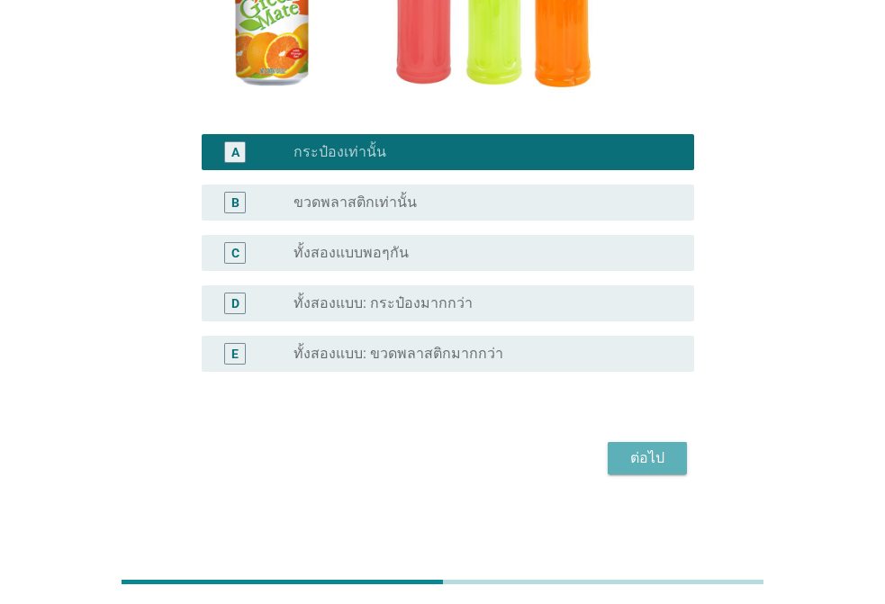
click at [676, 455] on button "ต่อไป" at bounding box center [646, 458] width 79 height 32
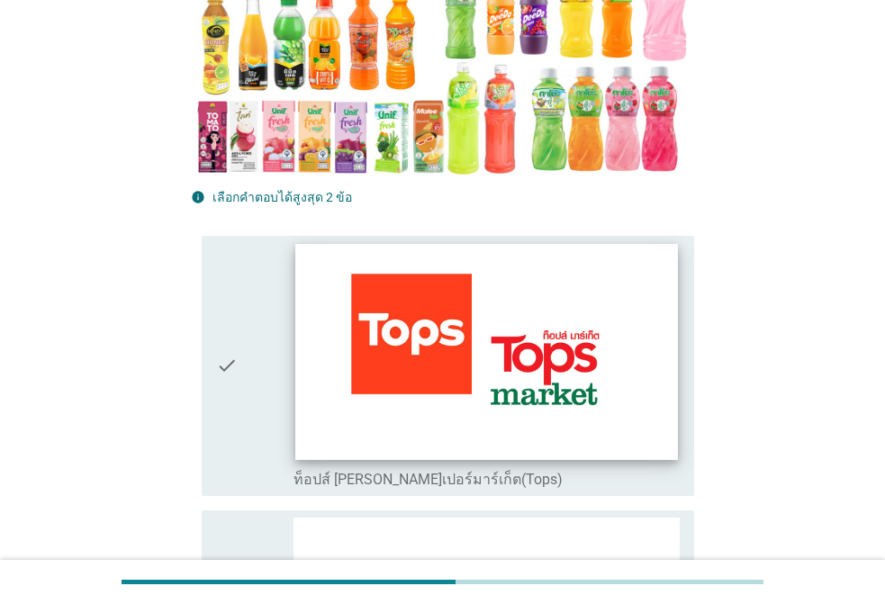
scroll to position [270, 0]
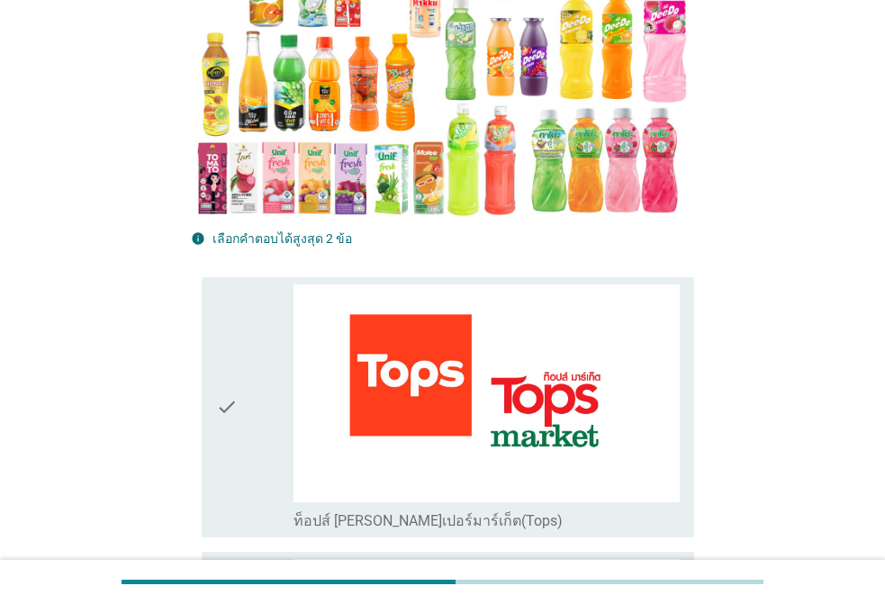
drag, startPoint x: 209, startPoint y: 354, endPoint x: 239, endPoint y: 358, distance: 30.9
click at [210, 354] on div "check check_box_outline_blank ท็อปส์ [PERSON_NAME]เปอร์มาร์เก็ต(Tops)" at bounding box center [448, 407] width 492 height 260
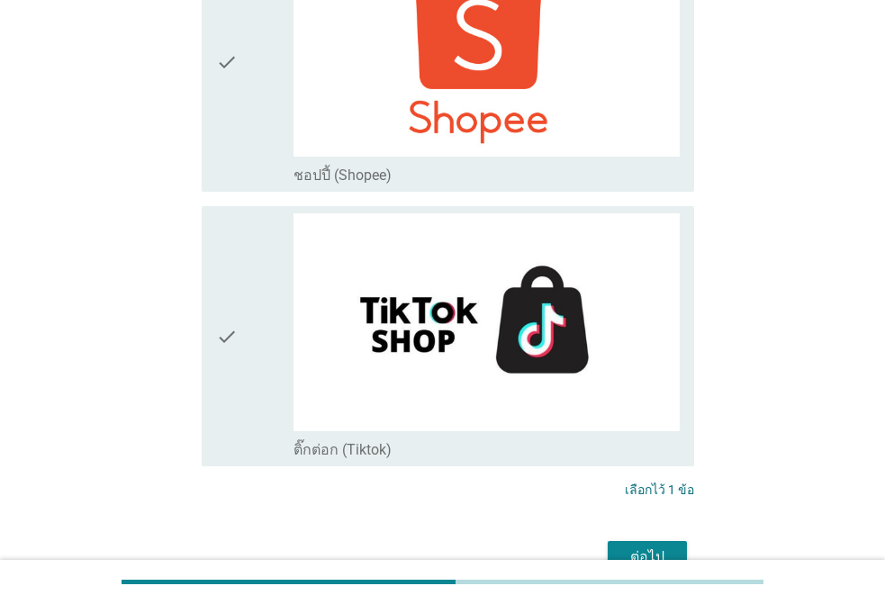
scroll to position [5202, 0]
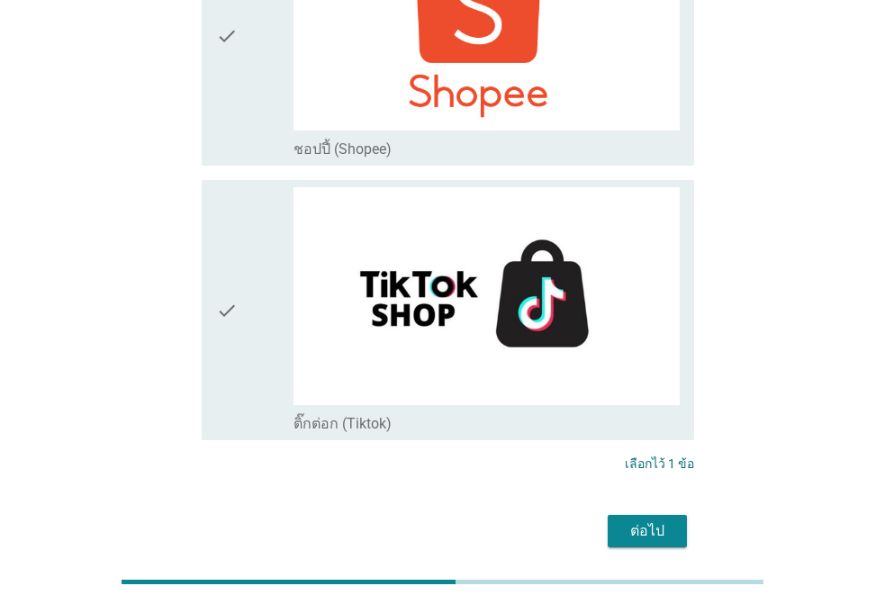
click at [652, 520] on div "ต่อไป" at bounding box center [647, 531] width 50 height 22
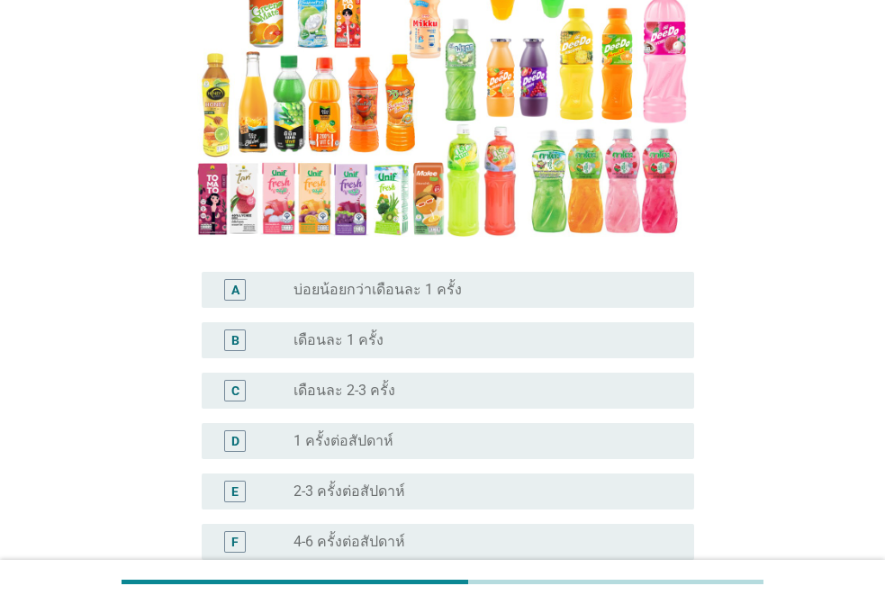
scroll to position [360, 0]
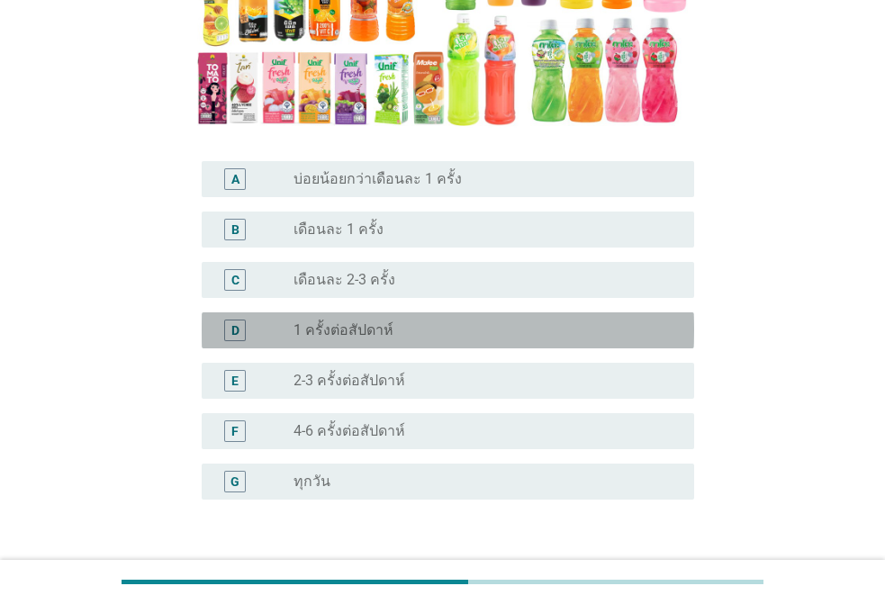
drag, startPoint x: 349, startPoint y: 304, endPoint x: 433, endPoint y: 333, distance: 88.5
click at [349, 321] on label "1 ครั้งต่อสัปดาห์" at bounding box center [343, 330] width 100 height 18
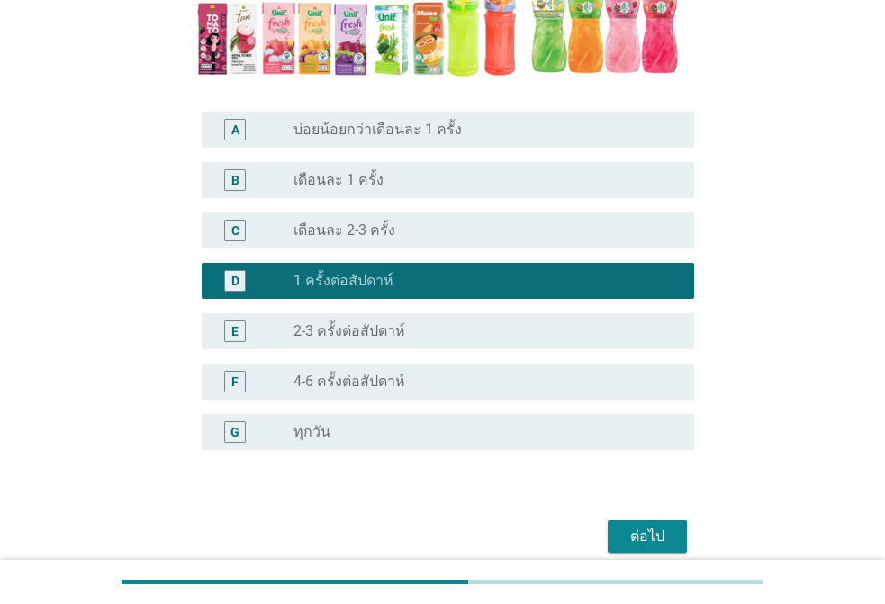
scroll to position [455, 0]
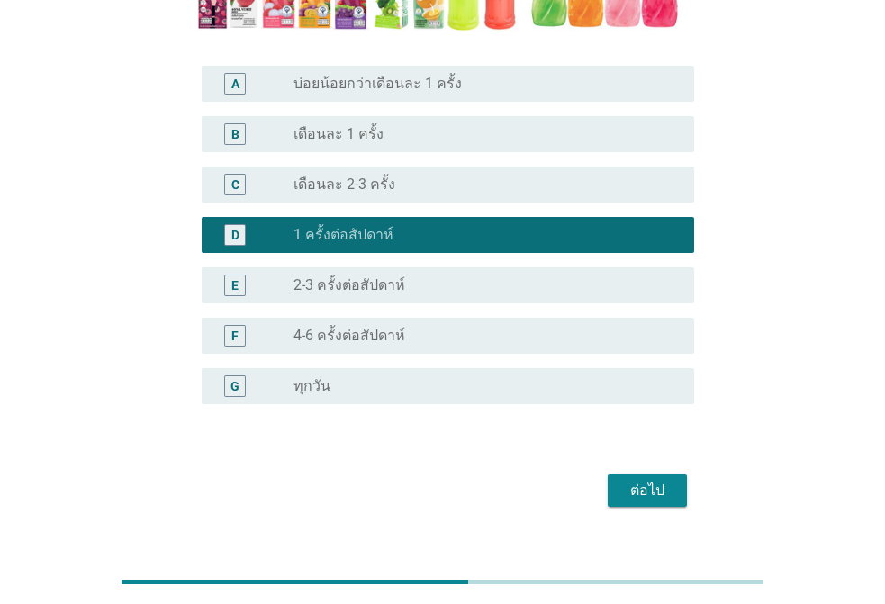
click at [661, 484] on div "P2. โดยเฉลี่ย [PERSON_NAME] 'น้ำหวาน[PERSON_NAME]รสผลไม้-น้ำผลไม้/ผักผลไม้ชนิดผ…" at bounding box center [442, 68] width 532 height 917
click at [657, 480] on div "ต่อไป" at bounding box center [647, 491] width 50 height 22
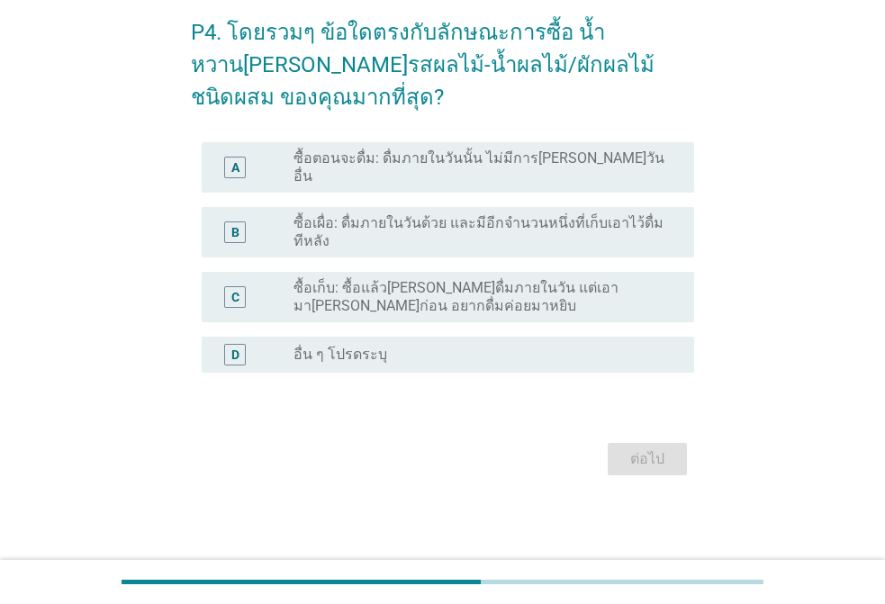
scroll to position [0, 0]
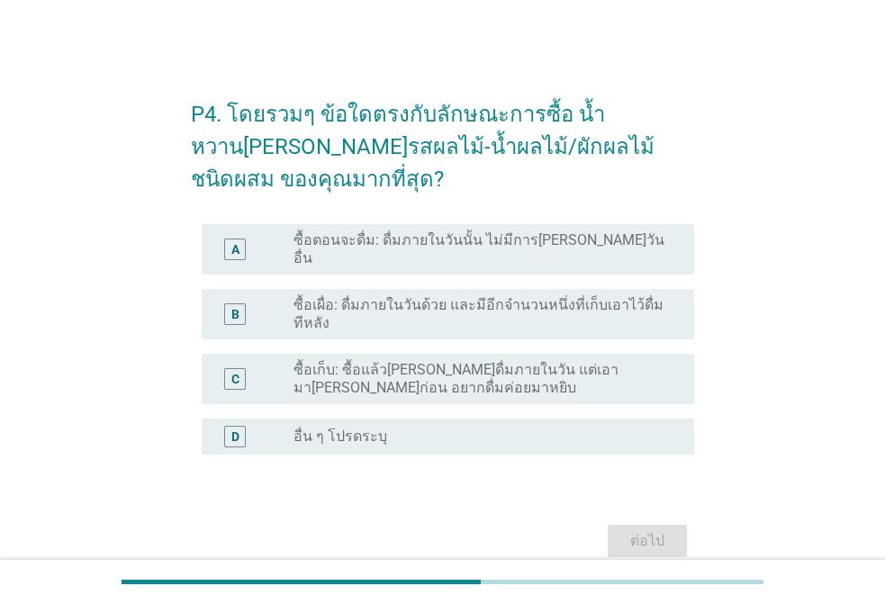
click at [405, 221] on div "A radio_button_unchecked ซื้อตอนจะดื่ม: ดื่มภายในวันนั้น ไม่มีการ[PERSON_NAME]ว…" at bounding box center [442, 249] width 503 height 65
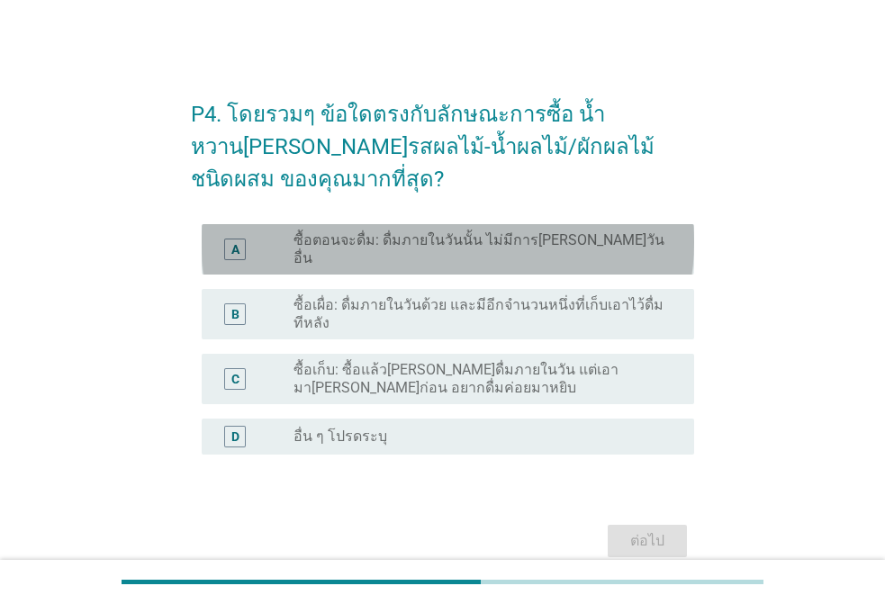
click at [409, 233] on label "ซื้อตอนจะดื่ม: ดื่มภายในวันนั้น ไม่มีการ[PERSON_NAME]วันอื่น" at bounding box center [479, 249] width 372 height 36
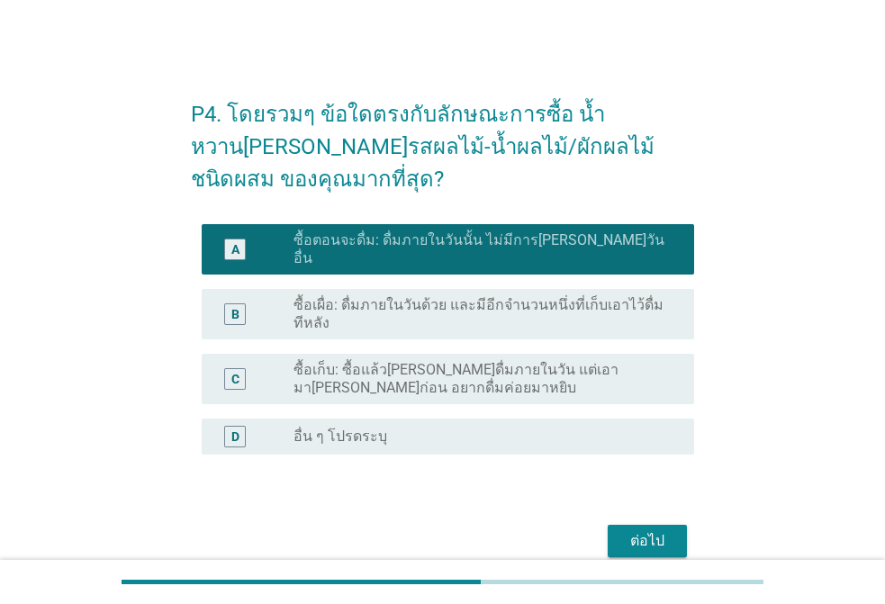
click at [354, 309] on label "ซื้อเผื่อ: ดื่มภายในวันด้วย และมีอีกจำนวนหนึ่งที่เก็บเอาไว้ดื่มทีหลัง" at bounding box center [479, 314] width 372 height 36
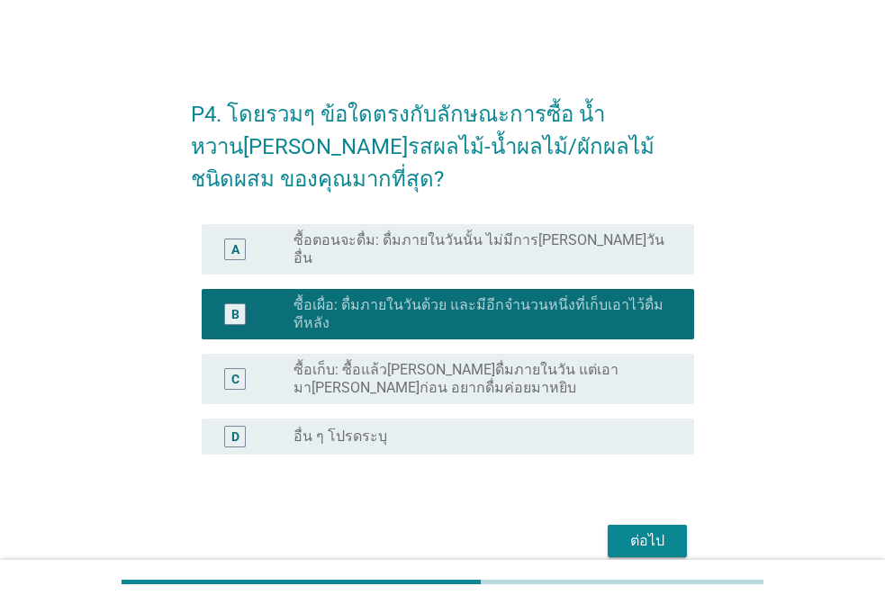
click at [355, 372] on label "ซื้อเก็บ: ซื้อแล้ว[PERSON_NAME]ดื่มภายในวัน แต่เอามา[PERSON_NAME]ก่อน อยากดื่มค…" at bounding box center [479, 379] width 372 height 36
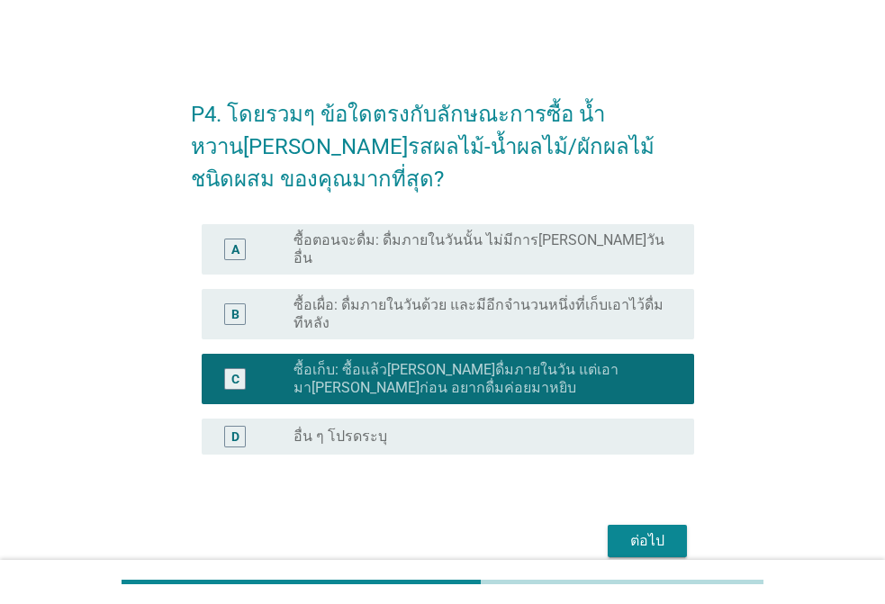
drag, startPoint x: 364, startPoint y: 262, endPoint x: 373, endPoint y: 246, distance: 18.5
click at [364, 259] on div "A radio_button_unchecked ซื้อตอนจะดื่ม: ดื่มภายในวันนั้น ไม่มีการ[PERSON_NAME]ว…" at bounding box center [442, 249] width 503 height 65
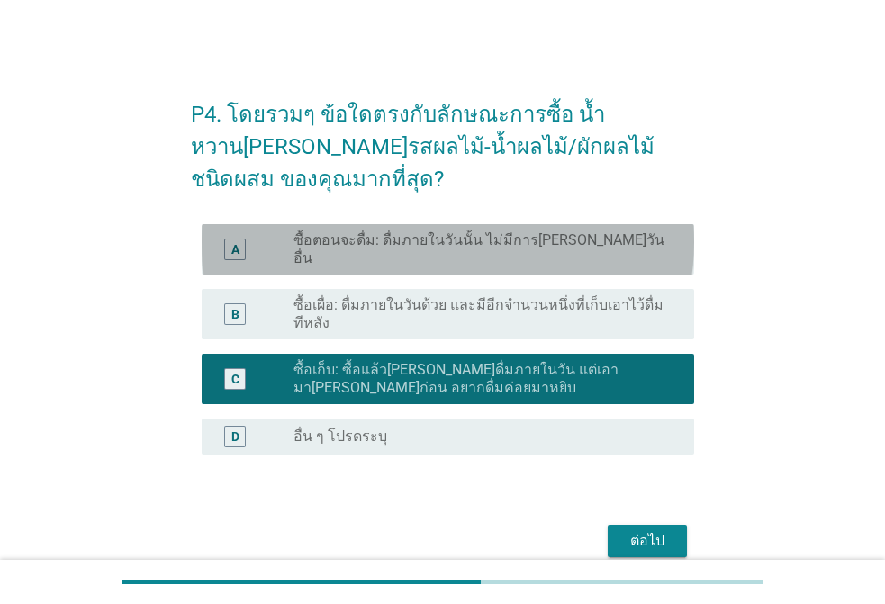
click at [374, 247] on label "ซื้อตอนจะดื่ม: ดื่มภายในวันนั้น ไม่มีการ[PERSON_NAME]วันอื่น" at bounding box center [479, 249] width 372 height 36
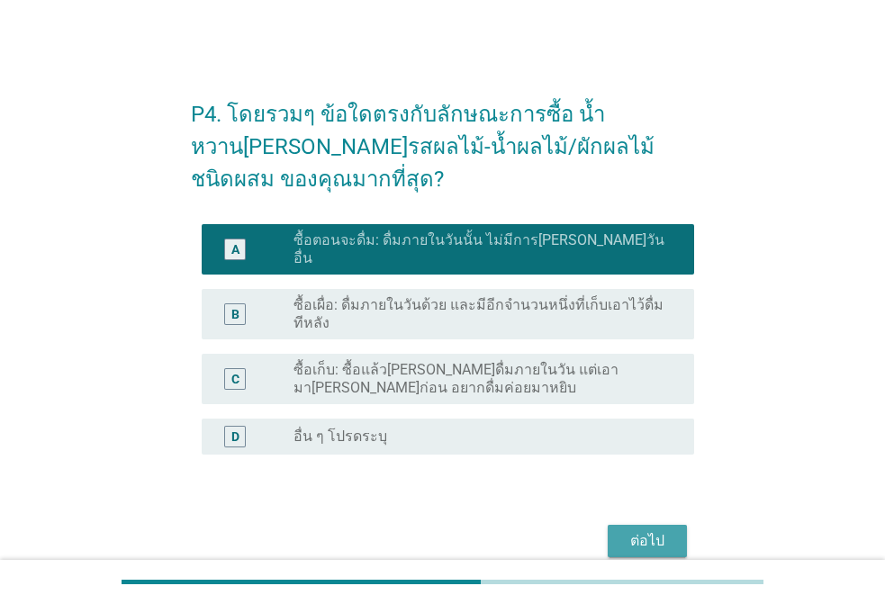
click at [662, 530] on div "ต่อไป" at bounding box center [647, 541] width 50 height 22
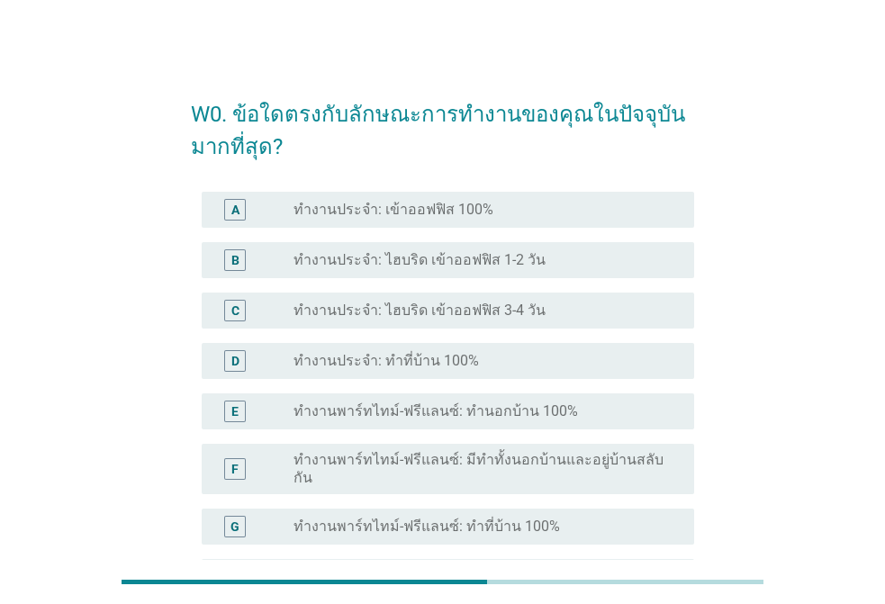
click at [384, 218] on label "ทำงานประจำ: เข้าออฟฟิส 100%" at bounding box center [393, 210] width 200 height 18
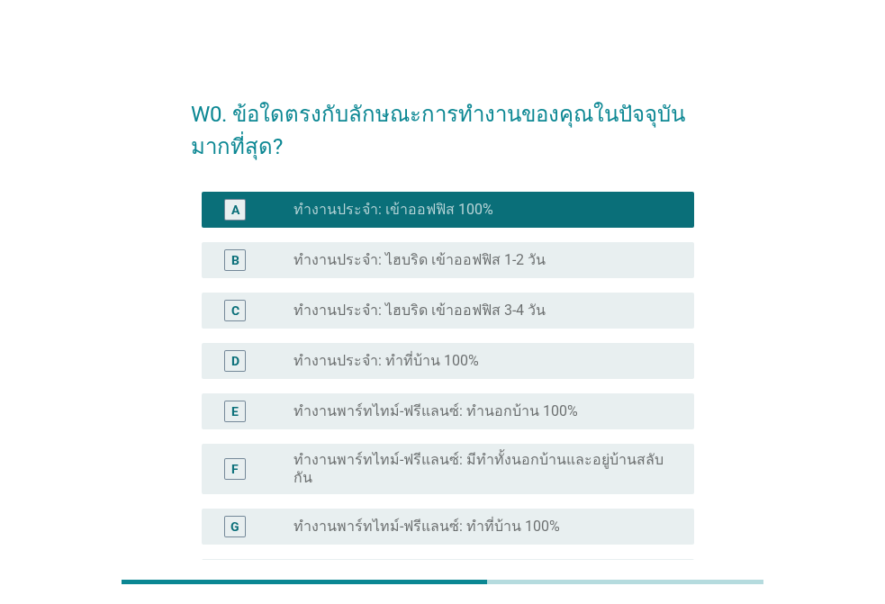
scroll to position [460, 0]
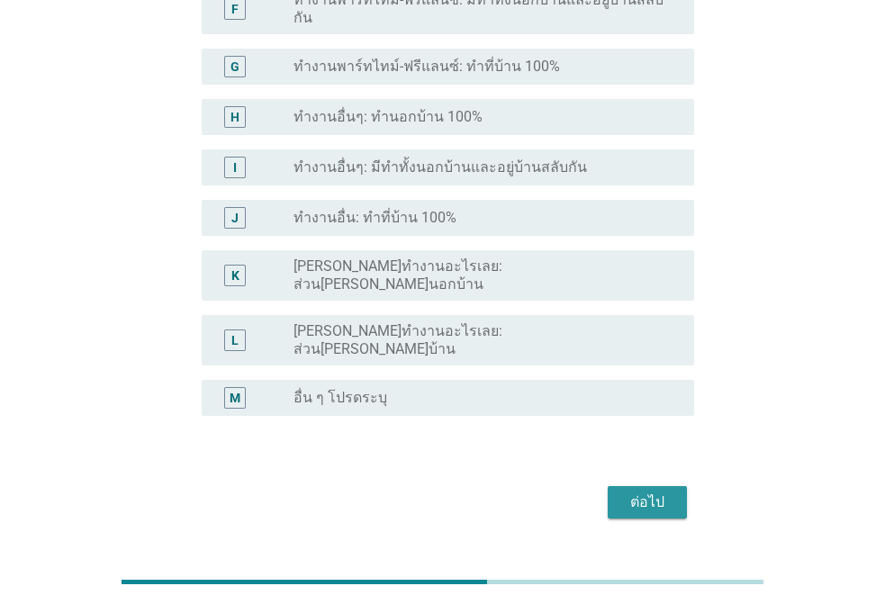
click at [639, 491] on div "ต่อไป" at bounding box center [647, 502] width 50 height 22
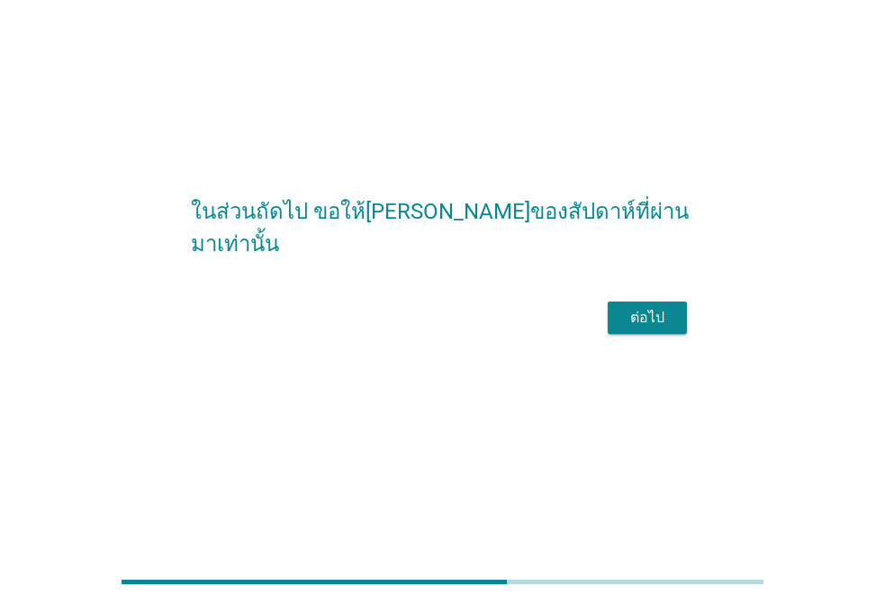
scroll to position [0, 0]
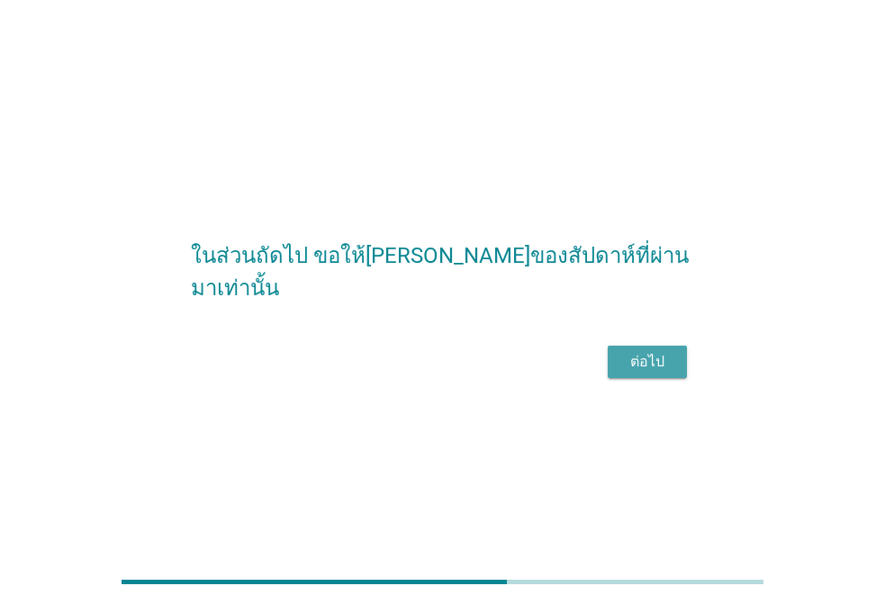
click at [630, 373] on div "ต่อไป" at bounding box center [647, 362] width 50 height 22
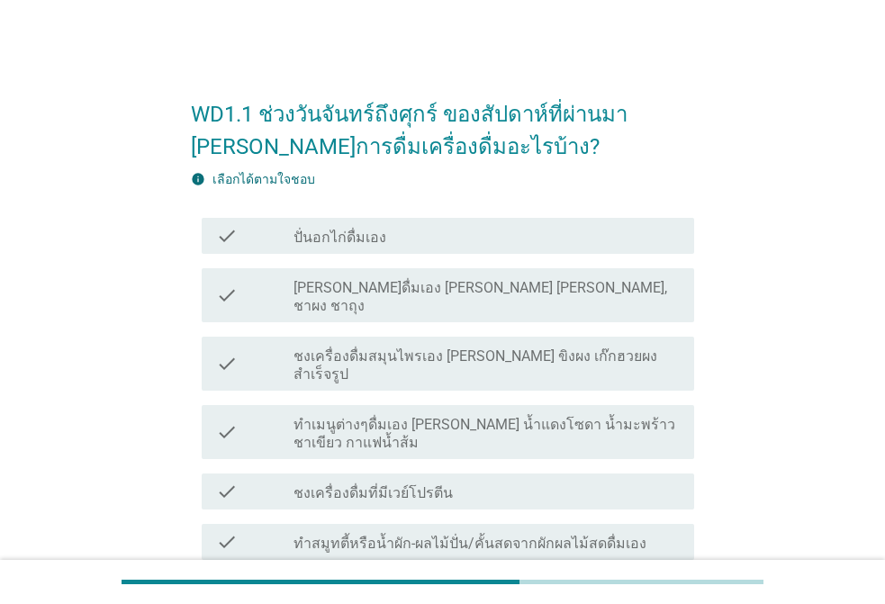
click at [365, 286] on label "[PERSON_NAME]ดื่มเอง [PERSON_NAME] [PERSON_NAME], ชาผง ชาถุง" at bounding box center [486, 297] width 386 height 36
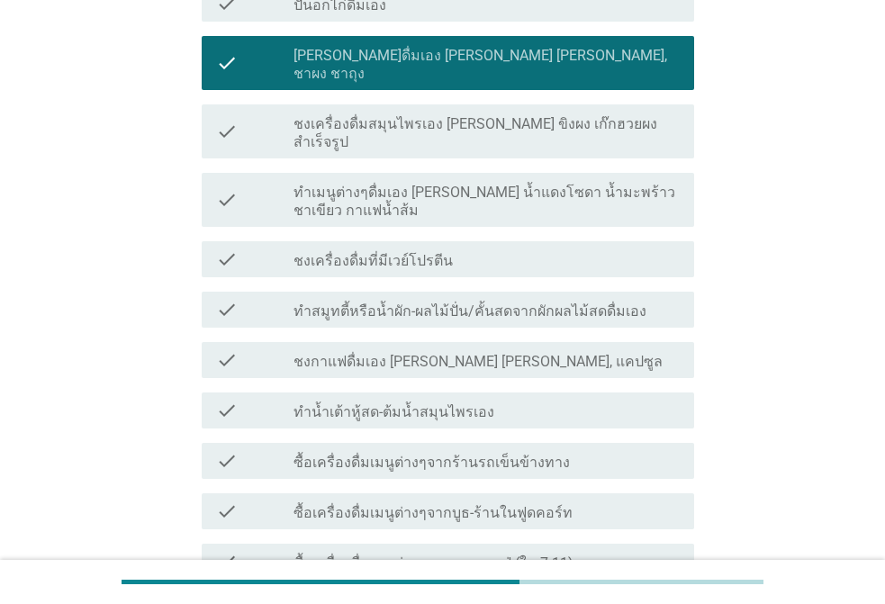
scroll to position [270, 0]
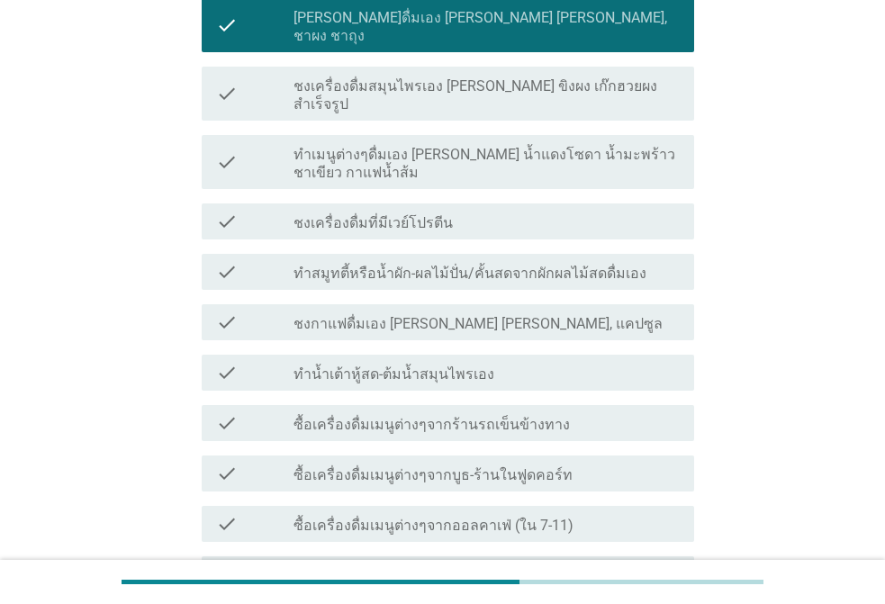
click at [410, 416] on label "ซื้อเครื่องดื่มเมนูต่างๆจากร้านรถเข็นข้างทาง" at bounding box center [431, 425] width 276 height 18
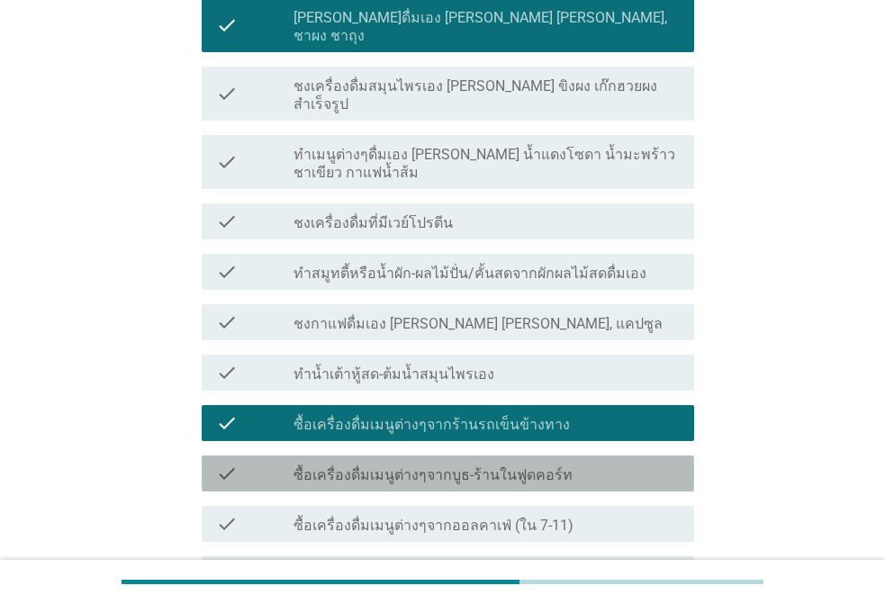
click at [391, 466] on label "ซื้อเครื่องดื่มเมนูต่างๆจากบูธ-ร้านในฟูดคอร์ท" at bounding box center [432, 475] width 279 height 18
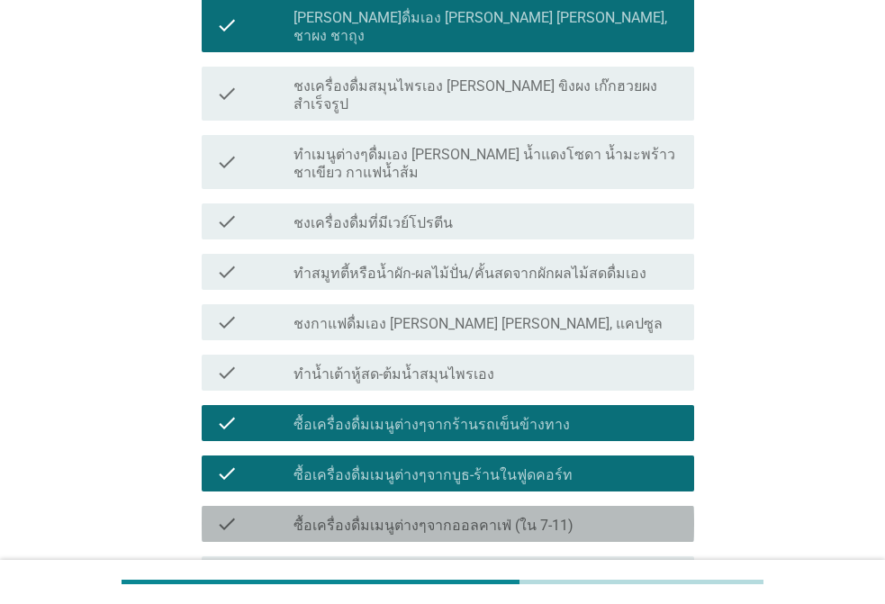
click at [368, 517] on label "ซื้อเครื่องดื่มเมนูต่างๆจากออลคาเฟ่ (ใน 7-11)" at bounding box center [433, 526] width 280 height 18
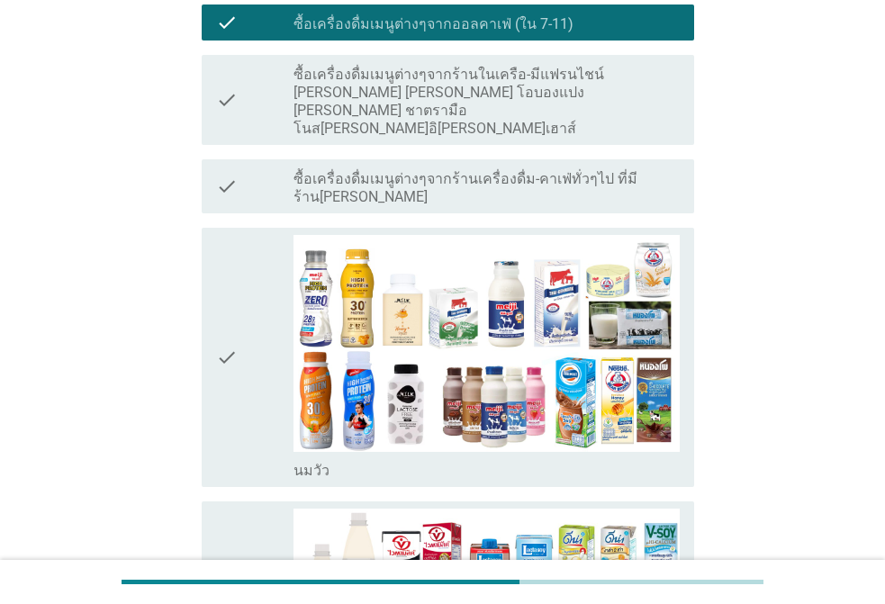
scroll to position [990, 0]
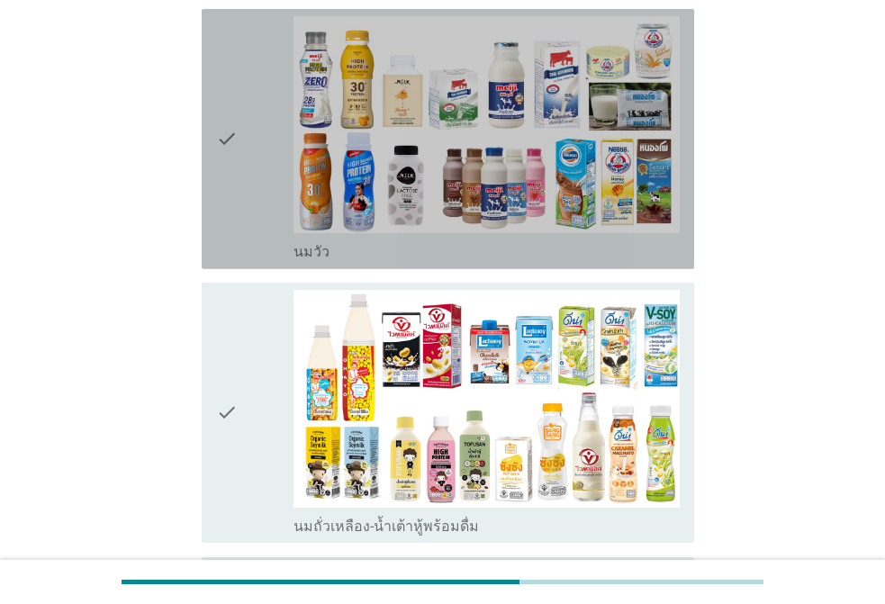
click at [254, 142] on div "check" at bounding box center [254, 139] width 77 height 246
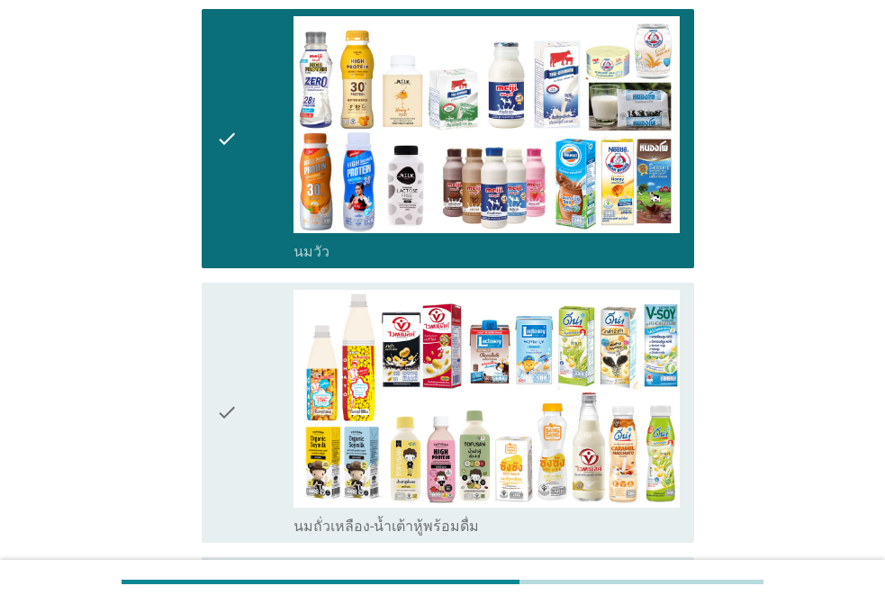
click at [260, 292] on div "check" at bounding box center [254, 413] width 77 height 246
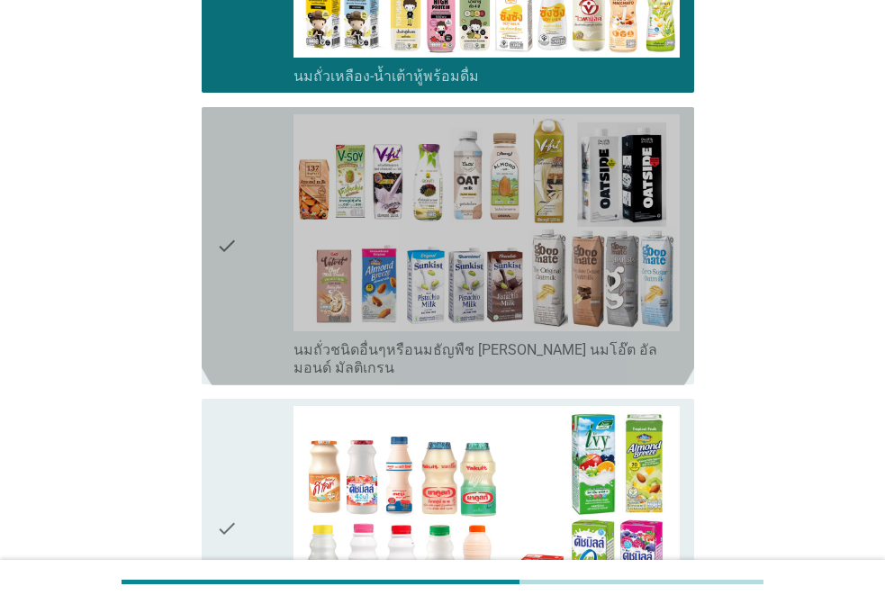
click at [233, 233] on icon "check" at bounding box center [227, 246] width 22 height 264
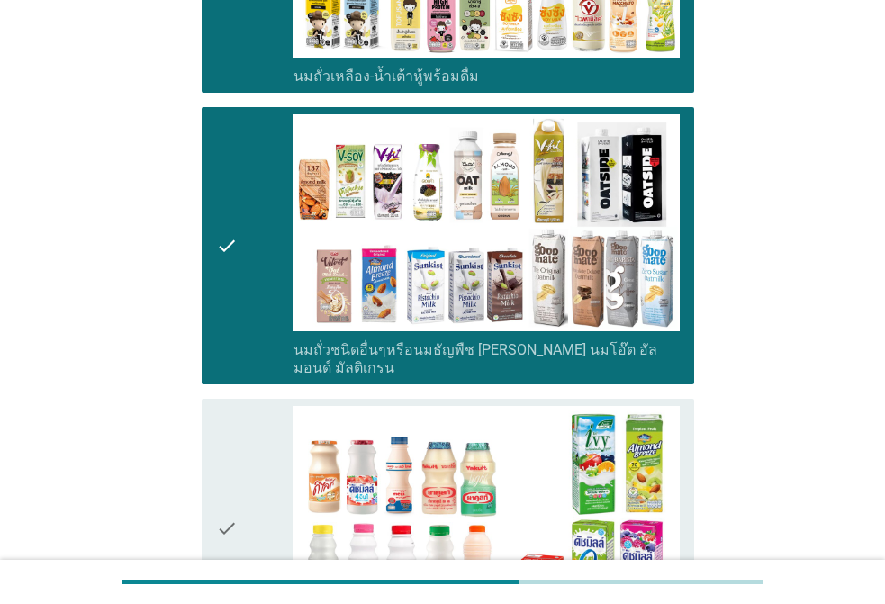
click at [224, 406] on icon "check" at bounding box center [227, 529] width 22 height 246
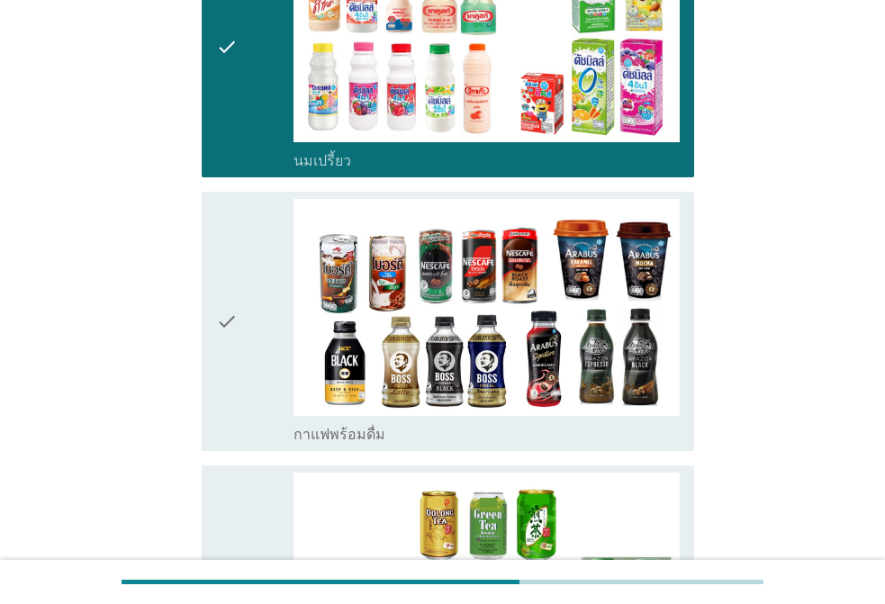
scroll to position [2070, 0]
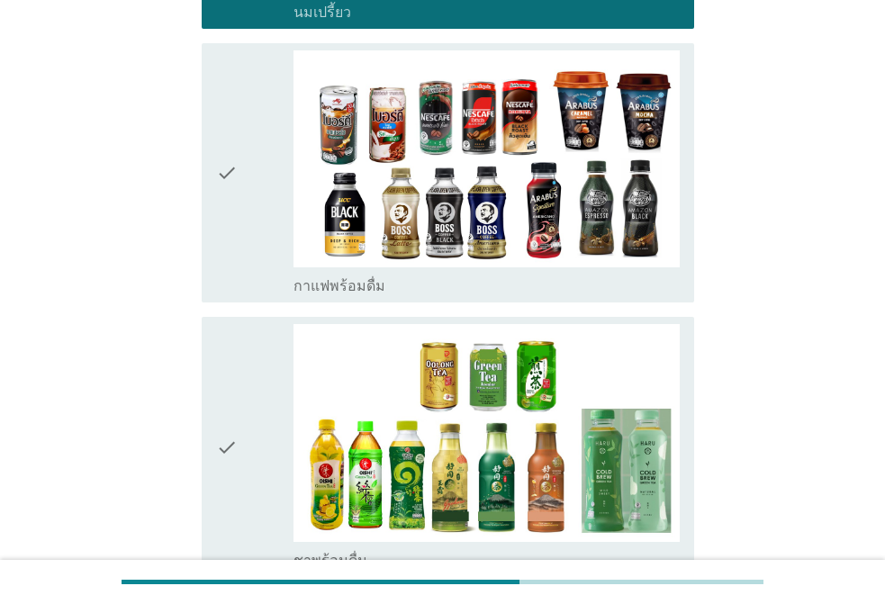
drag, startPoint x: 227, startPoint y: 350, endPoint x: 252, endPoint y: 396, distance: 52.4
click at [229, 350] on icon "check" at bounding box center [227, 447] width 22 height 246
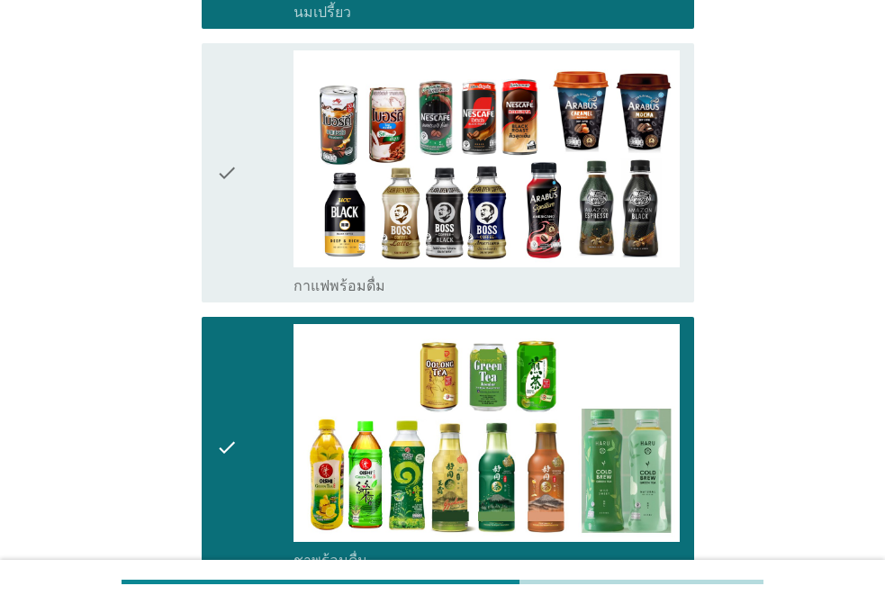
drag, startPoint x: 257, startPoint y: 37, endPoint x: 276, endPoint y: 85, distance: 51.3
click at [264, 50] on div "check" at bounding box center [254, 173] width 77 height 246
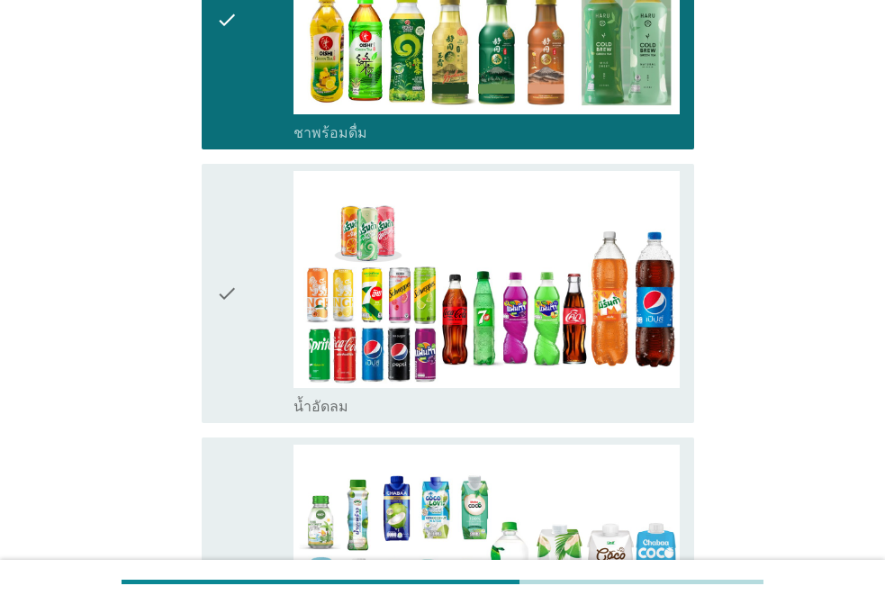
scroll to position [2520, 0]
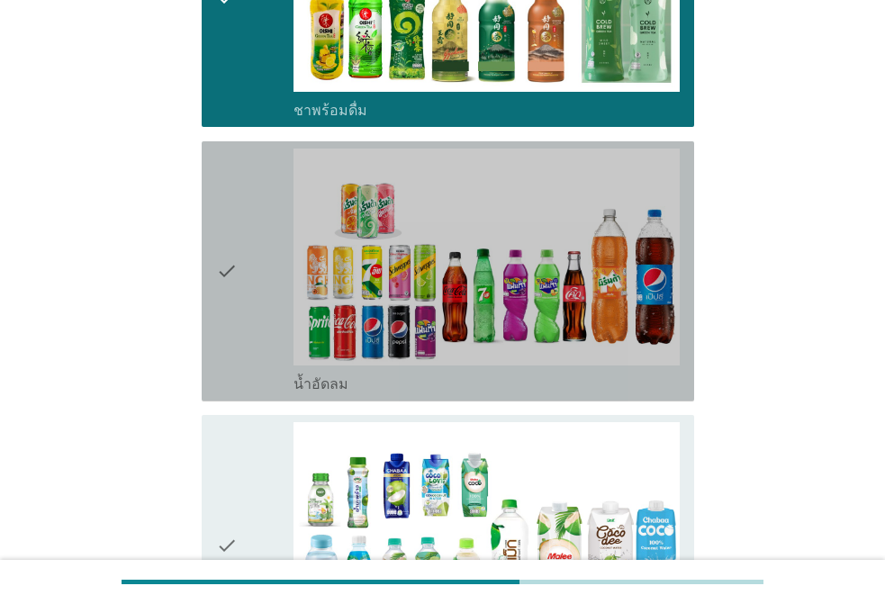
drag, startPoint x: 272, startPoint y: 138, endPoint x: 283, endPoint y: 154, distance: 19.5
click at [272, 148] on div "check" at bounding box center [254, 271] width 77 height 246
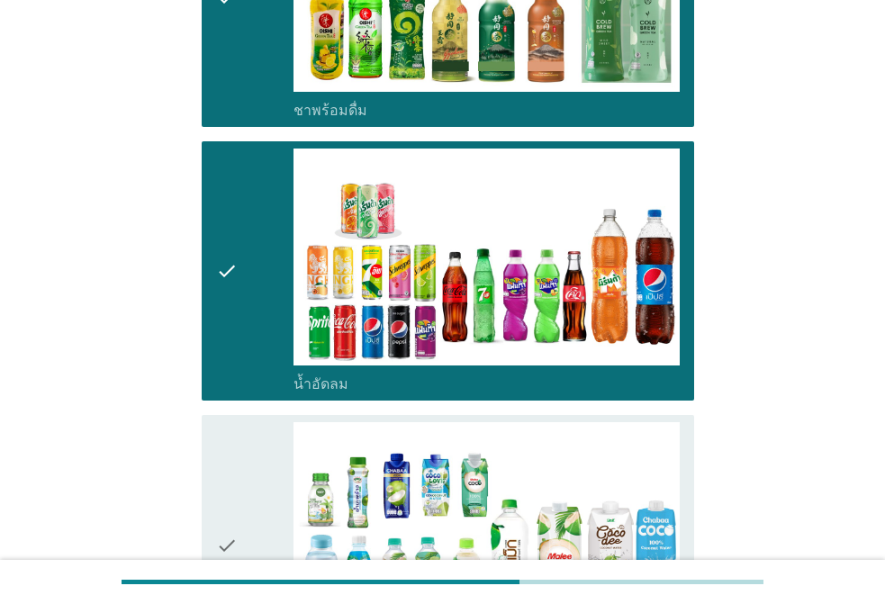
click at [267, 422] on div "check" at bounding box center [254, 545] width 77 height 246
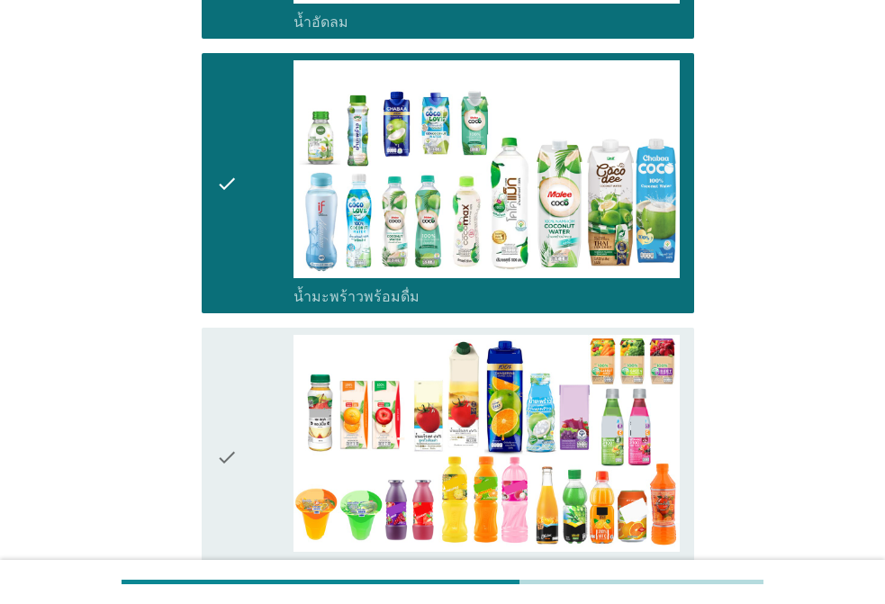
scroll to position [3060, 0]
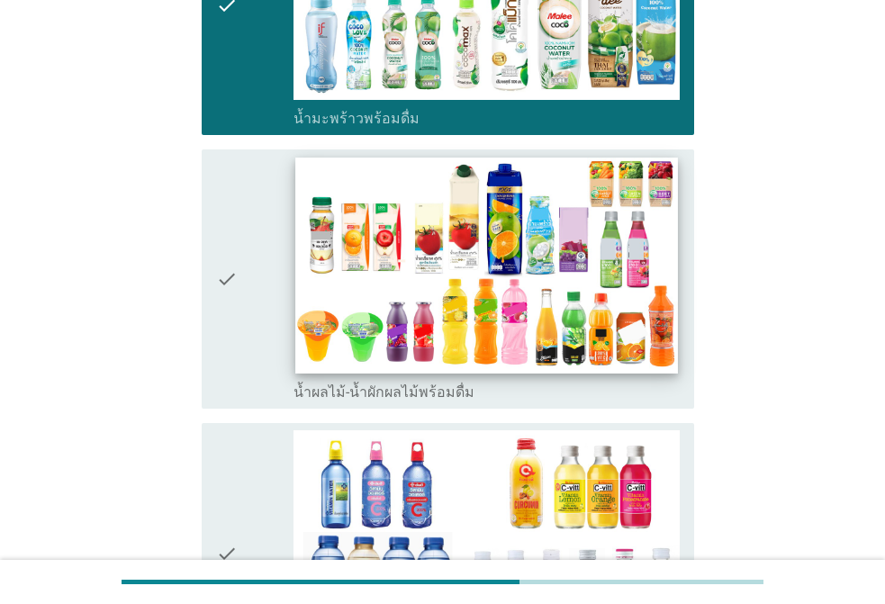
drag, startPoint x: 273, startPoint y: 166, endPoint x: 298, endPoint y: 221, distance: 60.4
click at [277, 175] on div "check" at bounding box center [254, 280] width 77 height 246
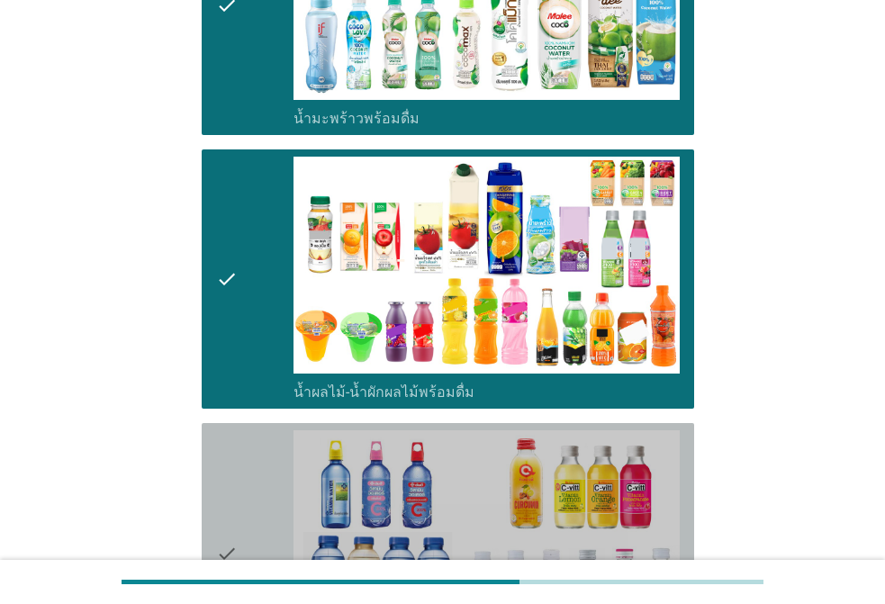
click at [290, 430] on div "check" at bounding box center [254, 553] width 77 height 246
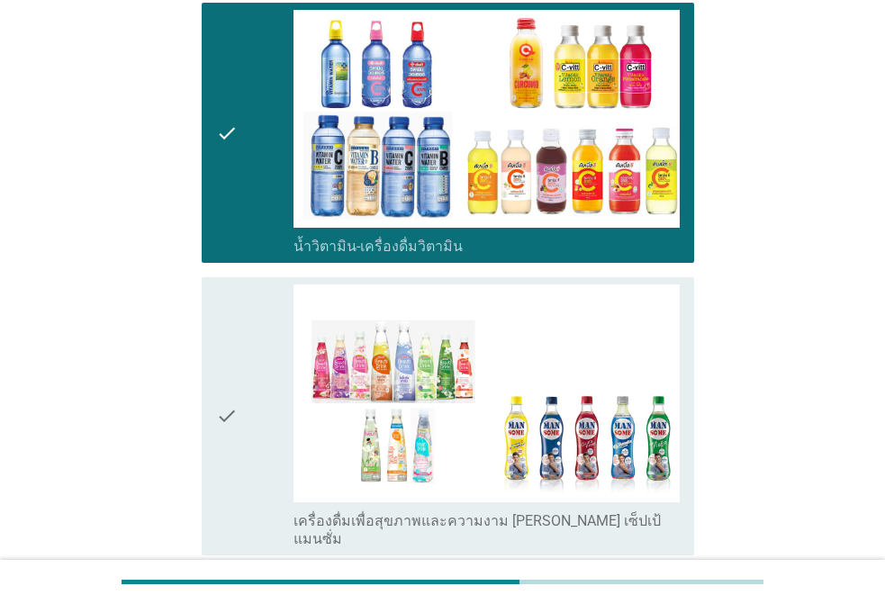
scroll to position [3689, 0]
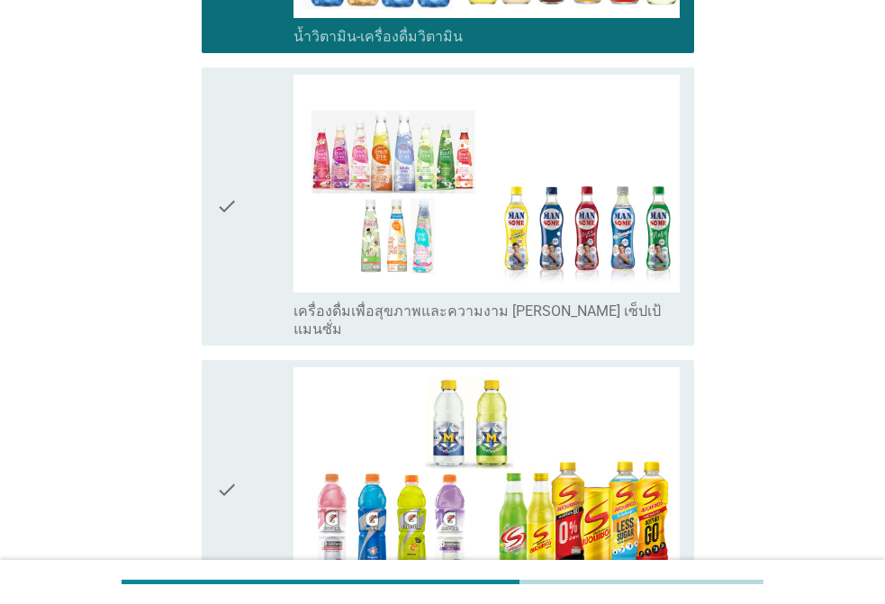
click at [243, 119] on div "check" at bounding box center [254, 207] width 77 height 264
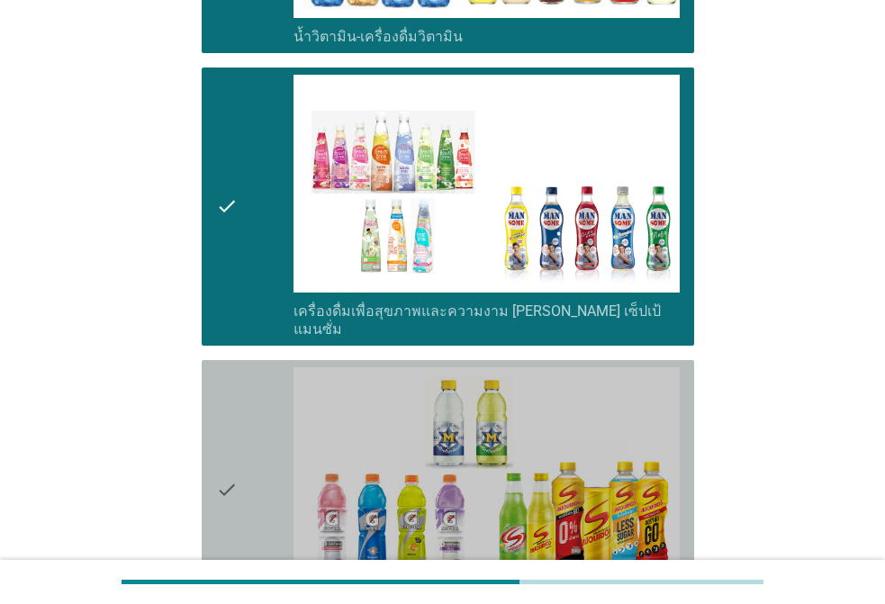
drag, startPoint x: 279, startPoint y: 316, endPoint x: 268, endPoint y: 316, distance: 10.8
click at [277, 367] on div "check" at bounding box center [254, 490] width 77 height 246
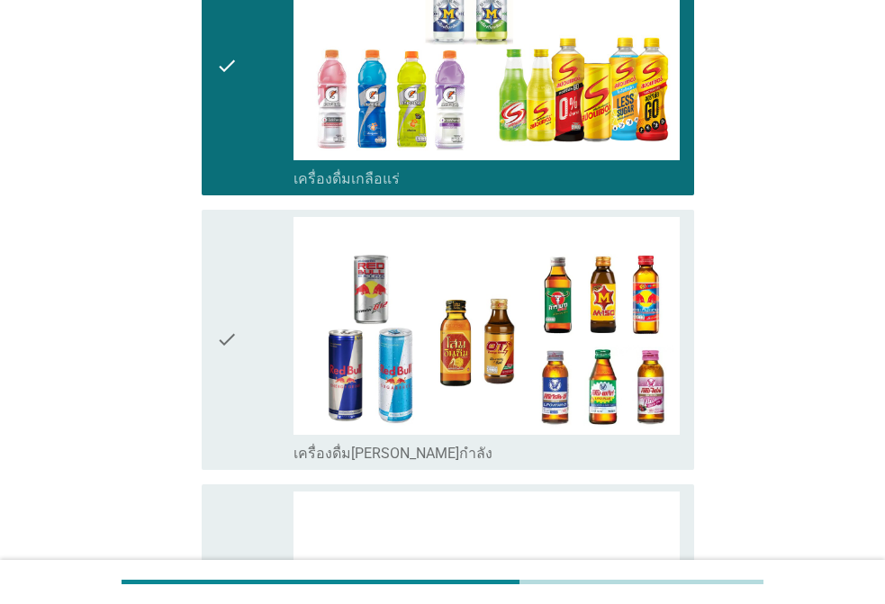
scroll to position [4319, 0]
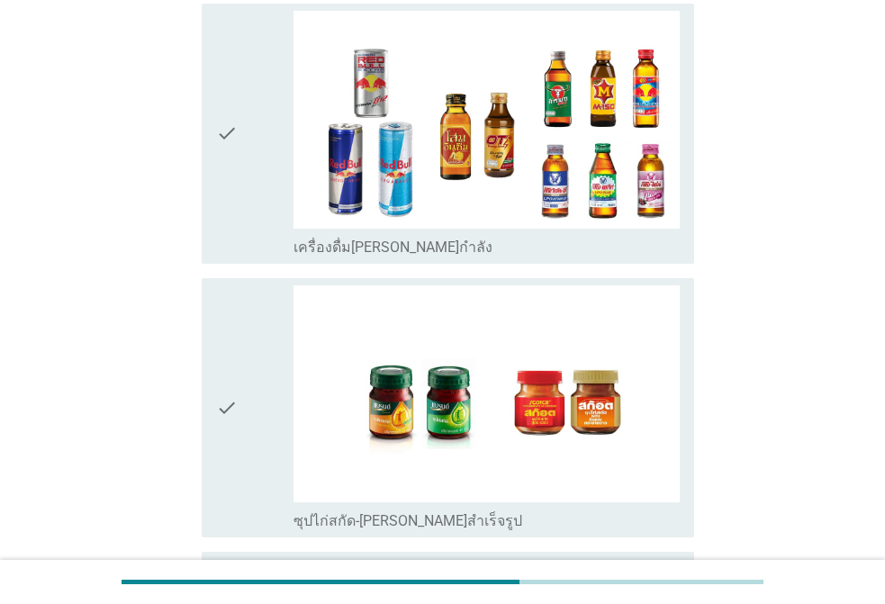
click at [265, 90] on div "check" at bounding box center [254, 134] width 77 height 246
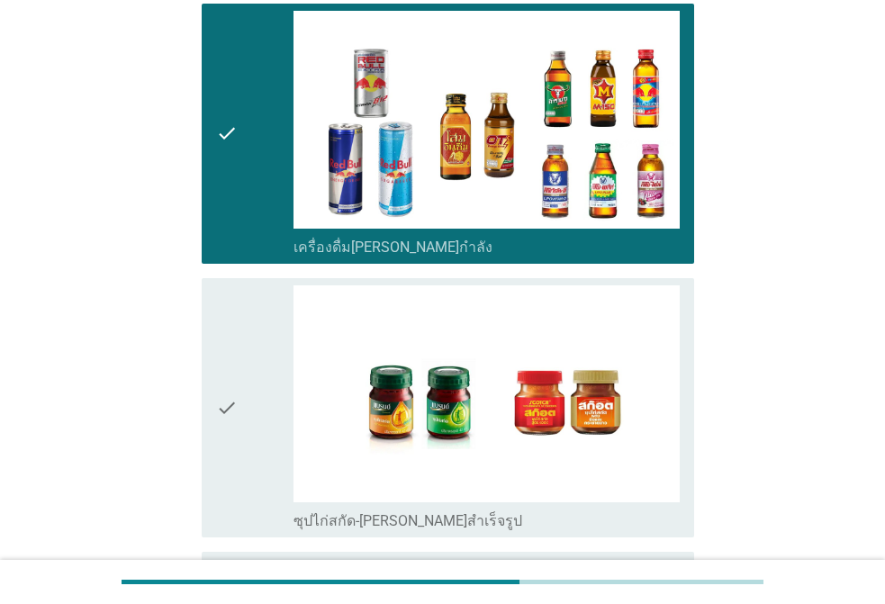
click at [257, 285] on div "check" at bounding box center [254, 408] width 77 height 246
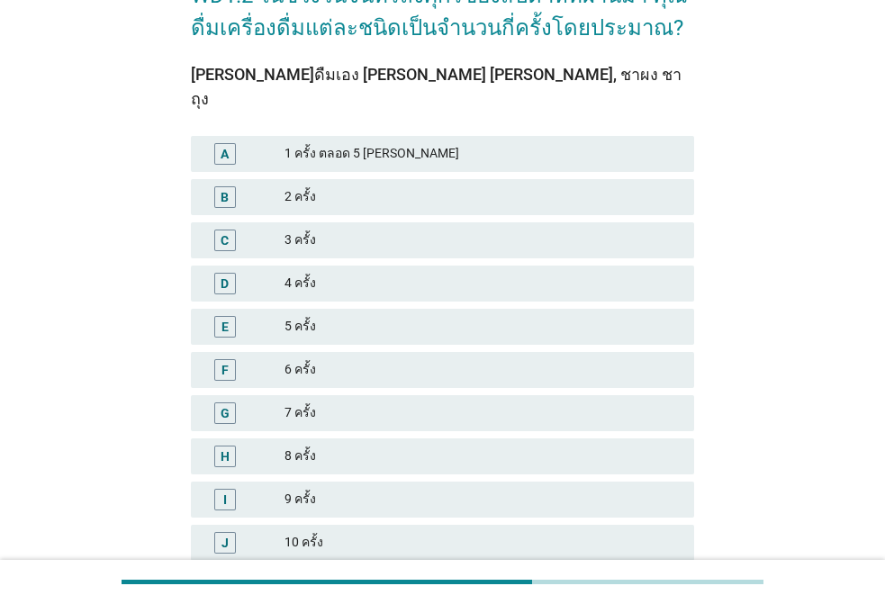
scroll to position [290, 0]
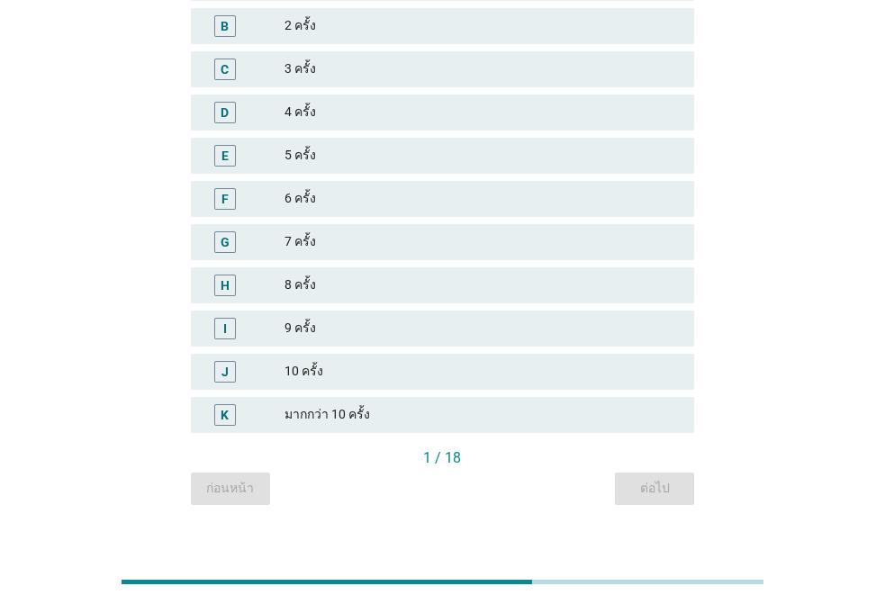
click at [326, 188] on div "6 ครั้ง" at bounding box center [481, 199] width 395 height 22
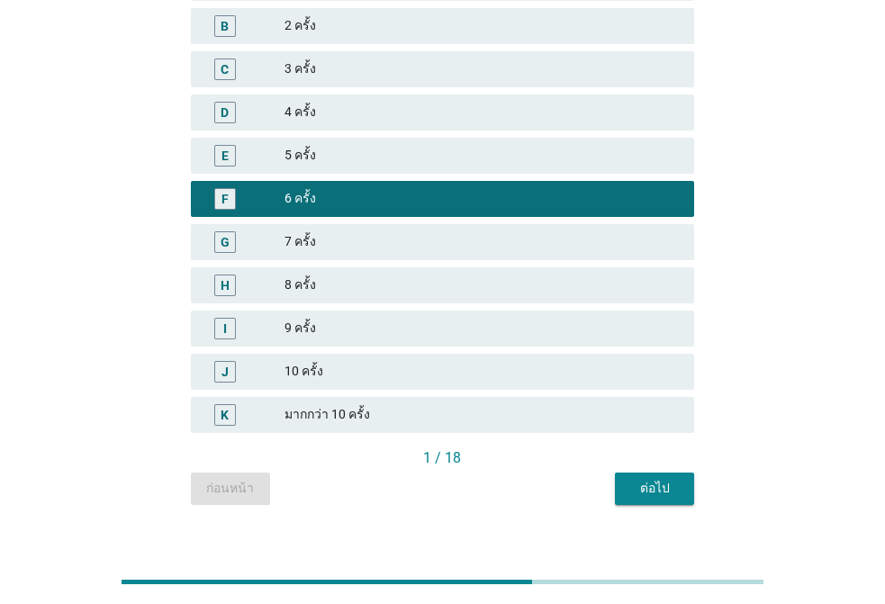
click at [317, 314] on div "I 9 ครั้ง" at bounding box center [442, 328] width 503 height 36
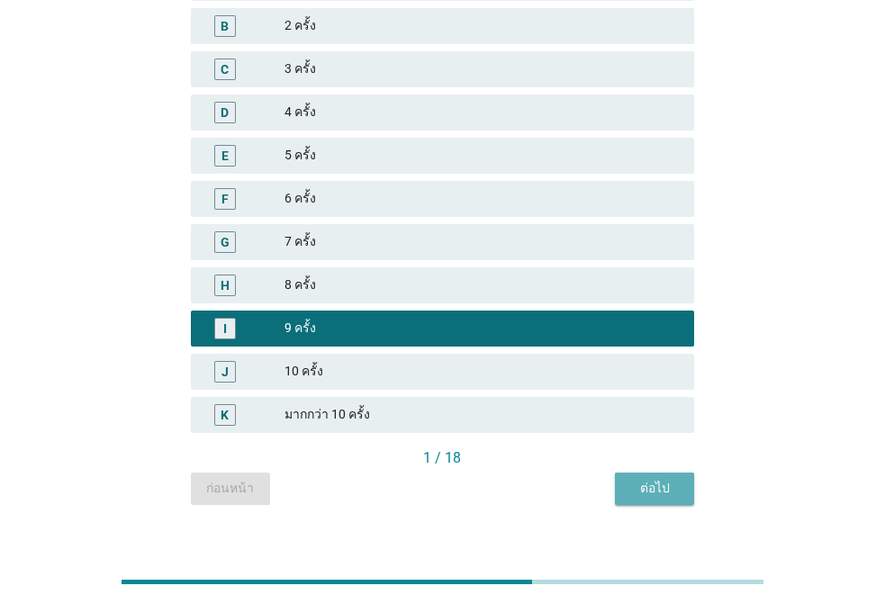
click at [633, 479] on div "ต่อไป" at bounding box center [654, 488] width 50 height 19
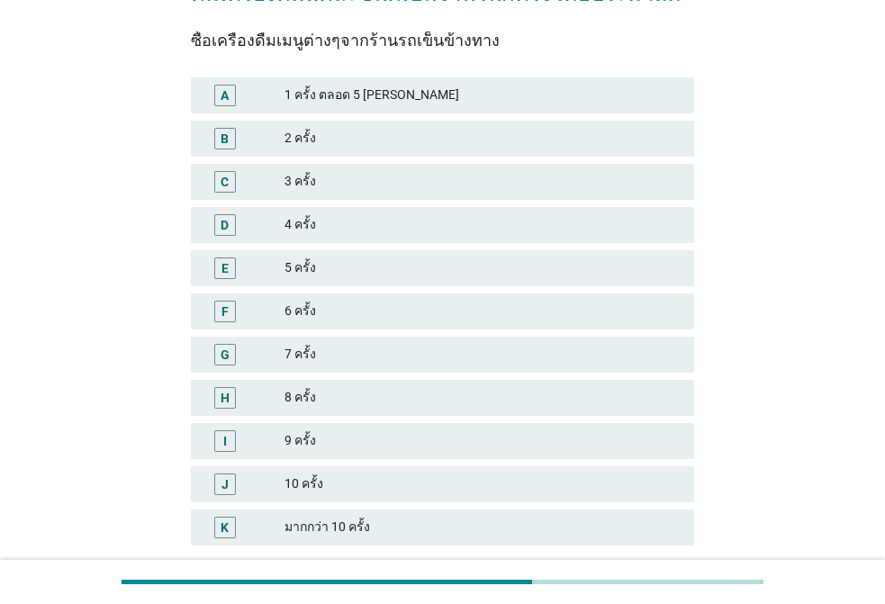
scroll to position [180, 0]
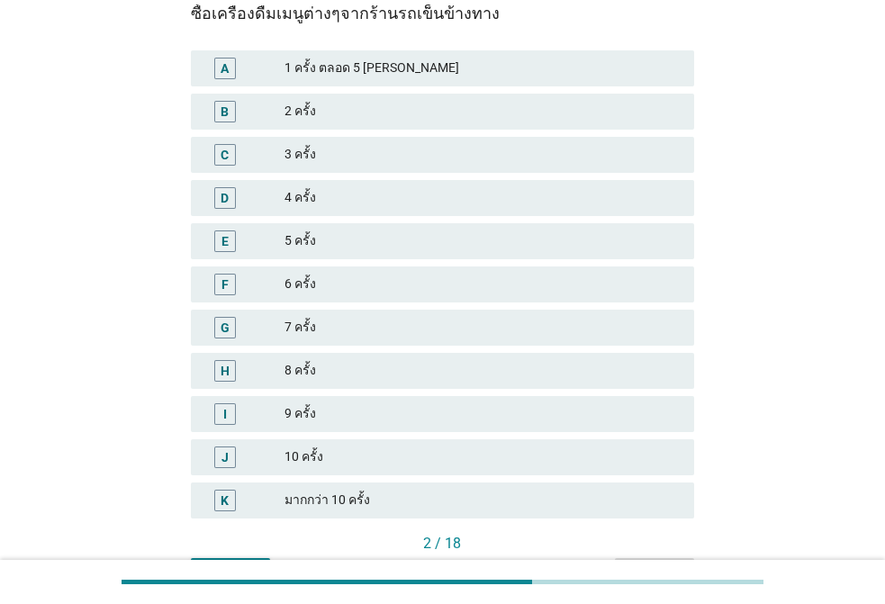
click at [341, 155] on div "3 ครั้ง" at bounding box center [481, 155] width 395 height 22
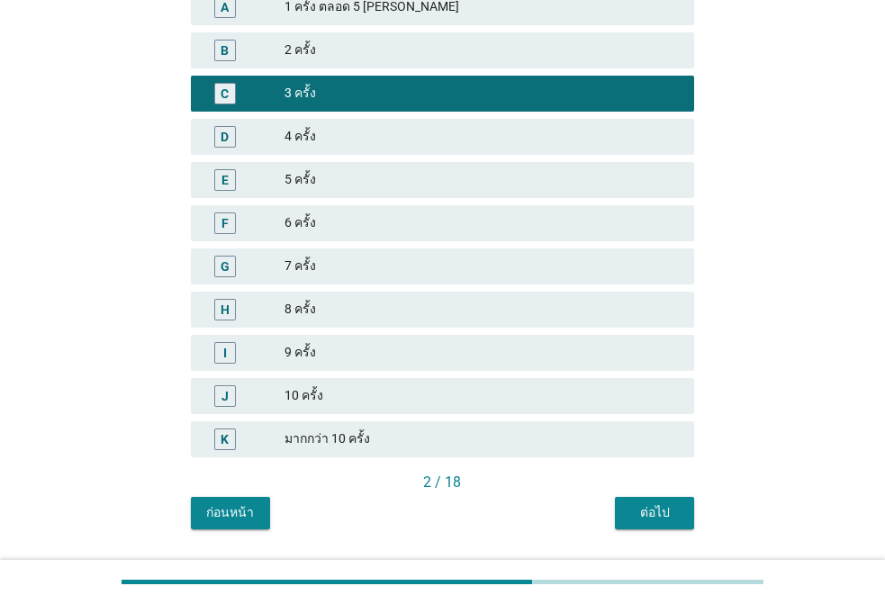
scroll to position [290, 0]
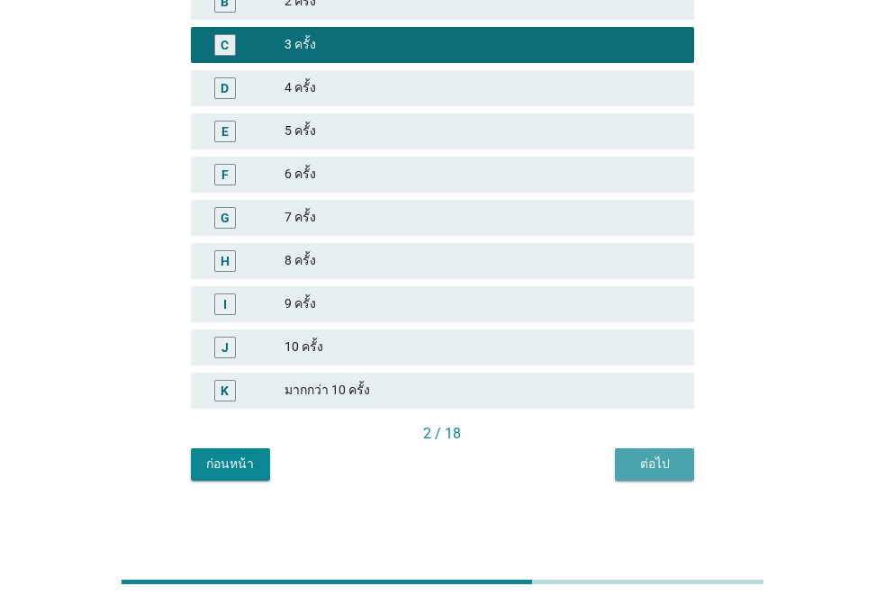
click at [625, 470] on button "ต่อไป" at bounding box center [654, 464] width 79 height 32
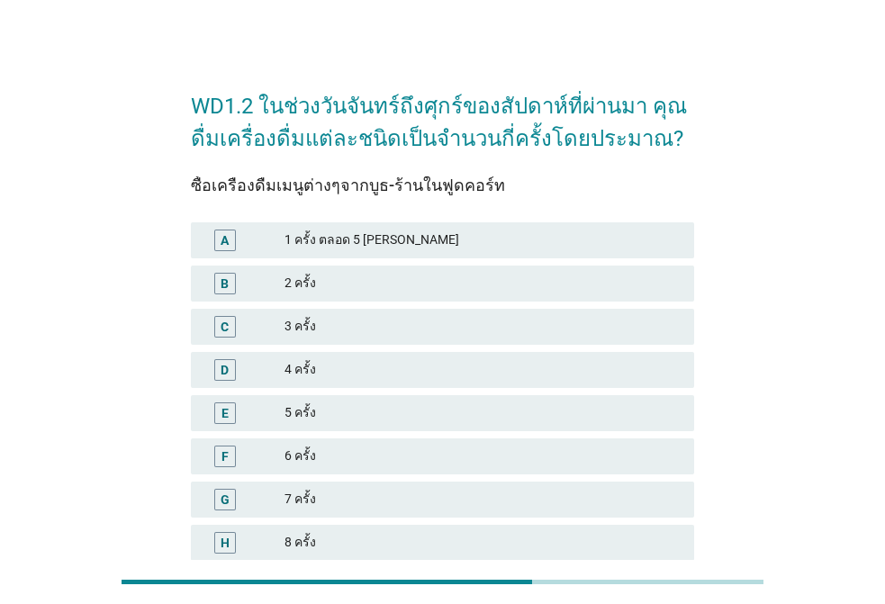
scroll to position [0, 0]
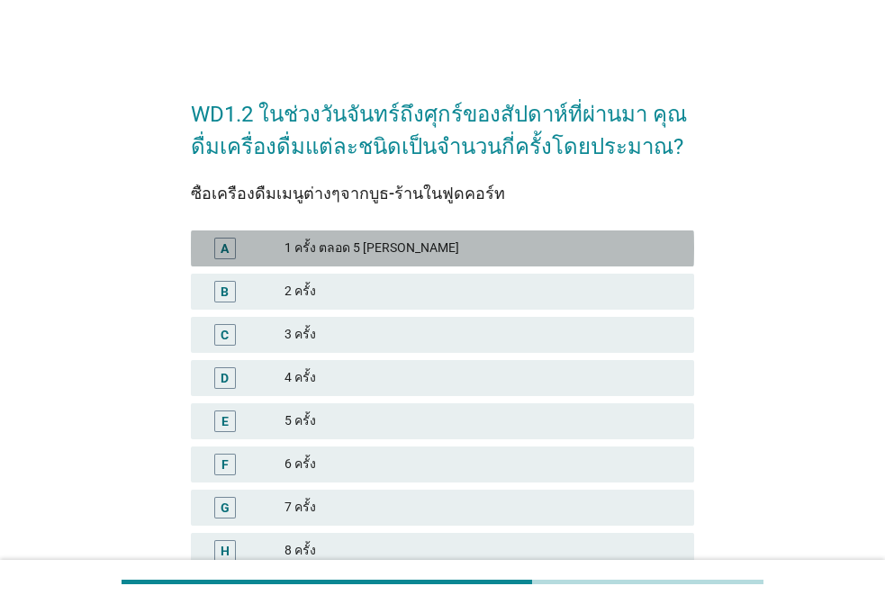
drag, startPoint x: 334, startPoint y: 251, endPoint x: 639, endPoint y: 396, distance: 337.7
click at [334, 250] on div "1 ครั้ง ตลอด 5 [PERSON_NAME]" at bounding box center [481, 249] width 395 height 22
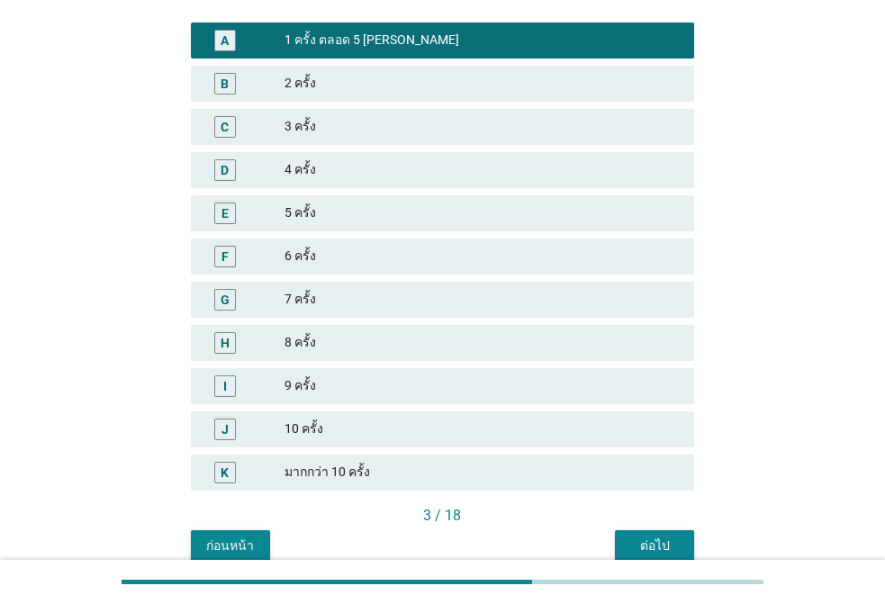
scroll to position [290, 0]
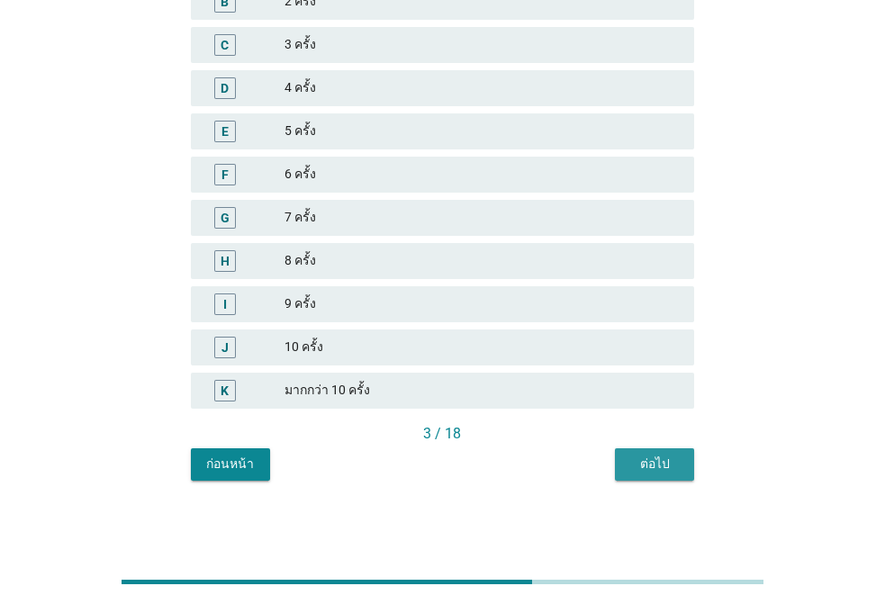
drag, startPoint x: 665, startPoint y: 458, endPoint x: 775, endPoint y: 462, distance: 109.8
click at [666, 457] on div "ต่อไป" at bounding box center [654, 463] width 50 height 19
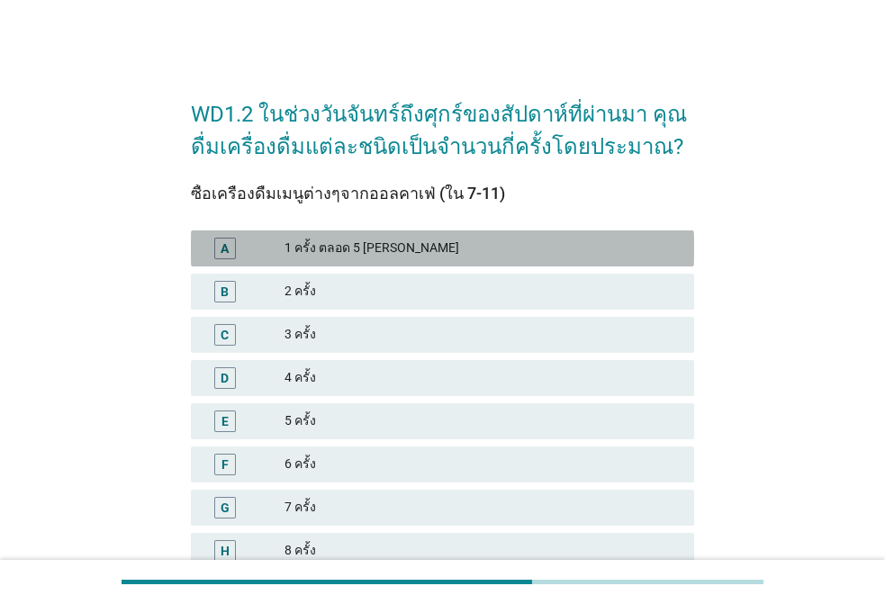
drag, startPoint x: 404, startPoint y: 257, endPoint x: 538, endPoint y: 303, distance: 141.7
click at [407, 257] on div "A 1 ครั้ง ตลอด 5 [PERSON_NAME]" at bounding box center [442, 248] width 503 height 36
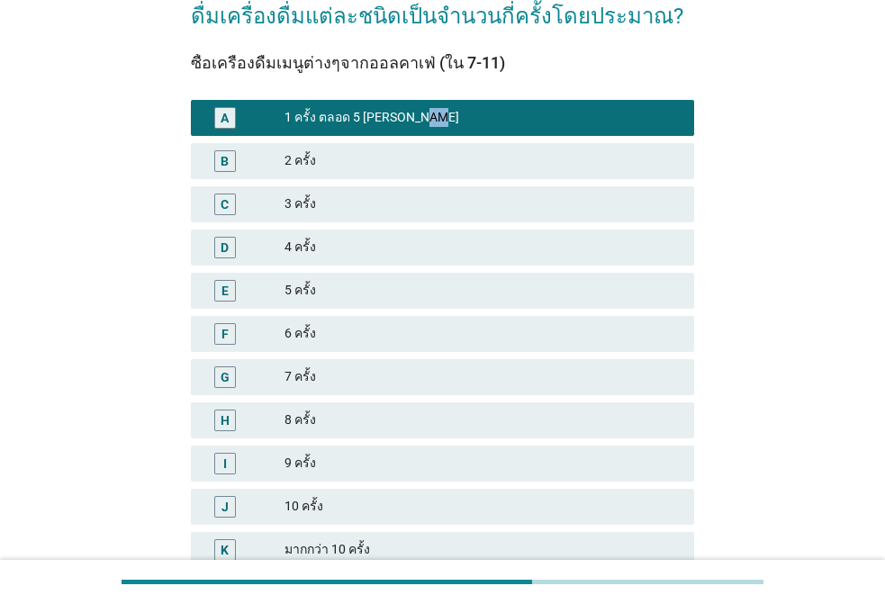
scroll to position [290, 0]
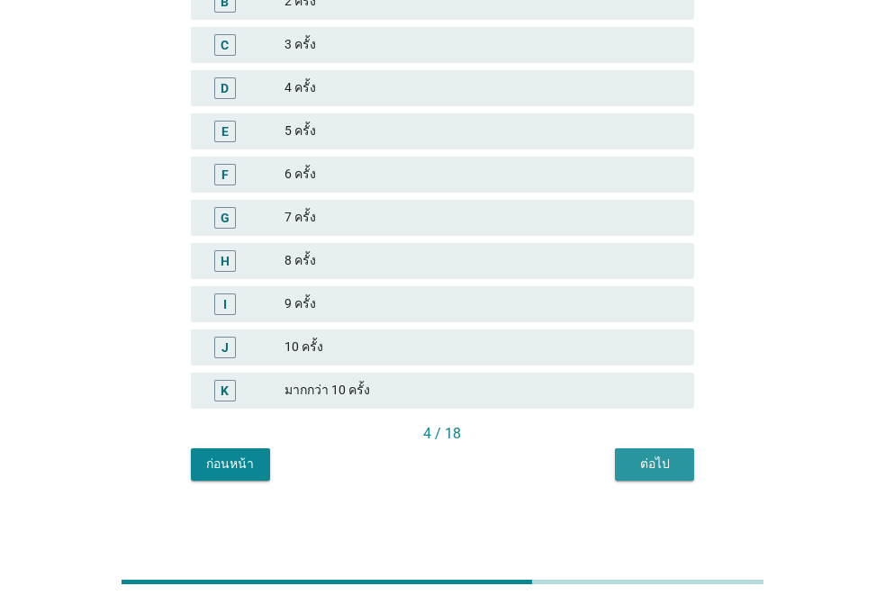
click at [688, 471] on button "ต่อไป" at bounding box center [654, 464] width 79 height 32
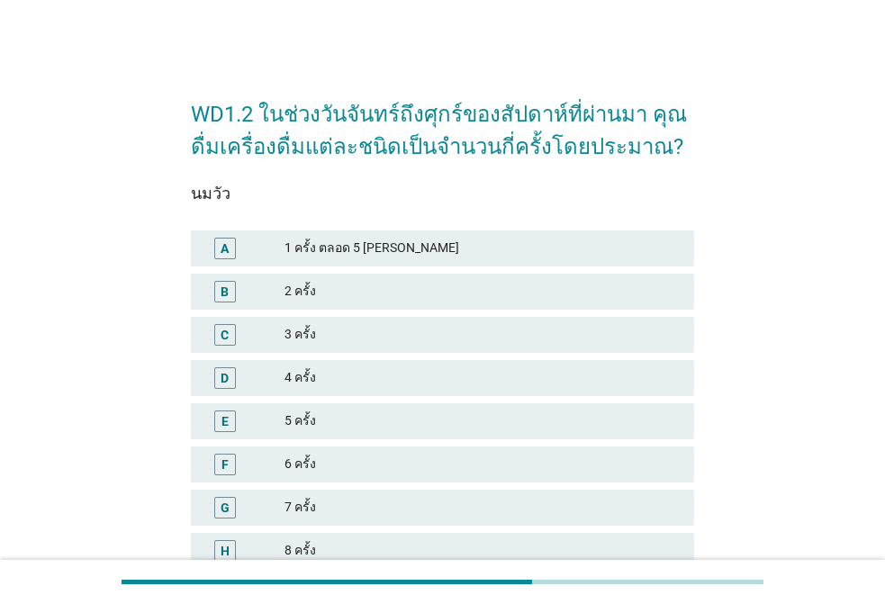
drag, startPoint x: 325, startPoint y: 250, endPoint x: 436, endPoint y: 283, distance: 115.3
click at [327, 254] on div "1 ครั้ง ตลอด 5 [PERSON_NAME]" at bounding box center [481, 249] width 395 height 22
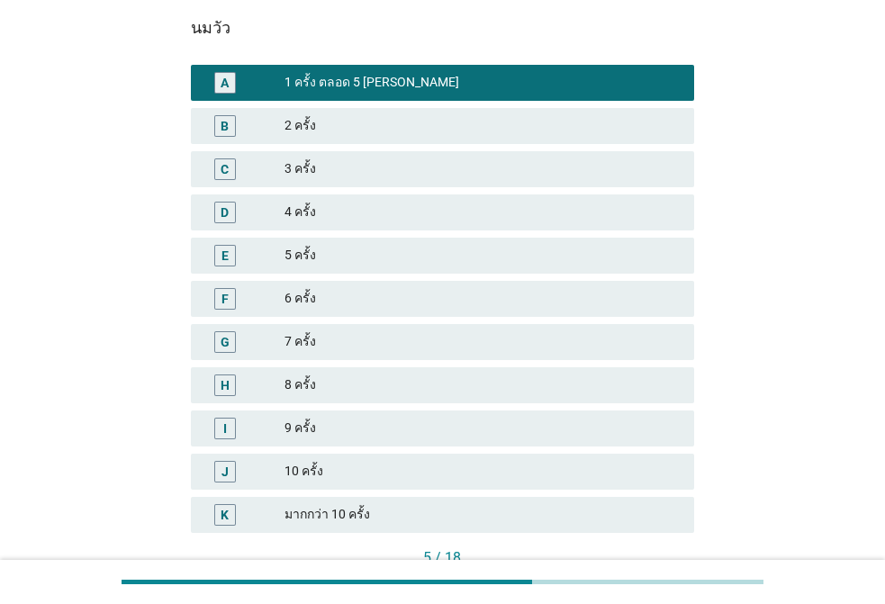
scroll to position [290, 0]
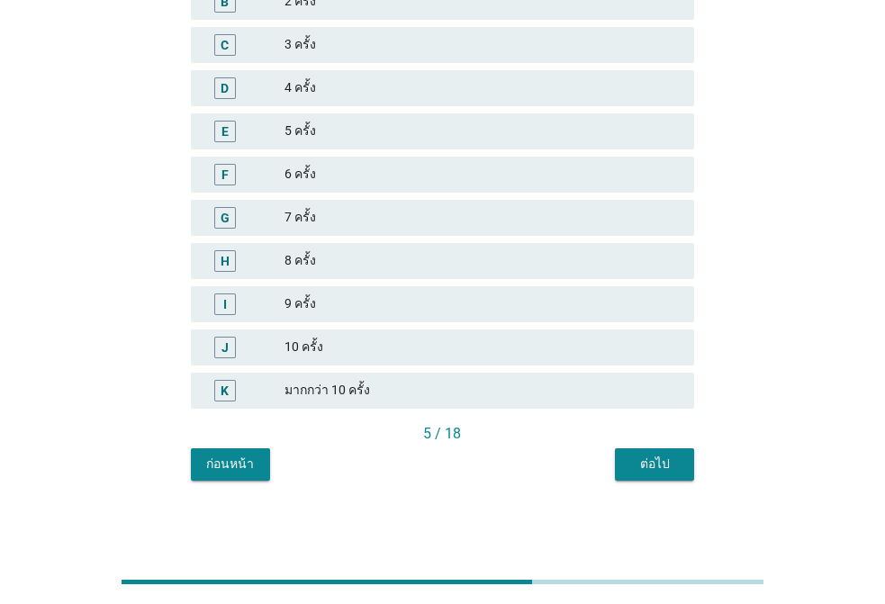
click at [657, 472] on div "ต่อไป" at bounding box center [654, 463] width 50 height 19
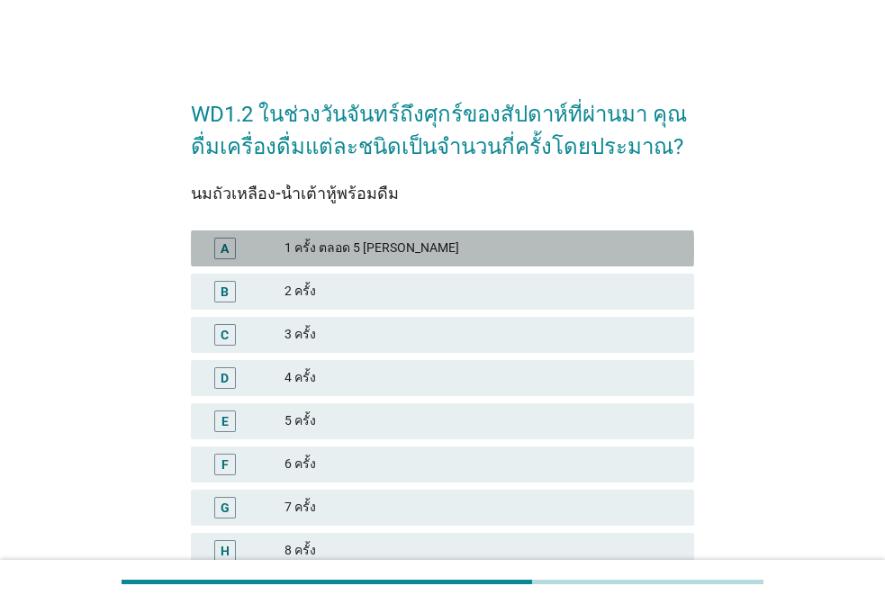
drag, startPoint x: 299, startPoint y: 245, endPoint x: 458, endPoint y: 290, distance: 165.5
click at [300, 246] on div "1 ครั้ง ตลอด 5 [PERSON_NAME]" at bounding box center [481, 249] width 395 height 22
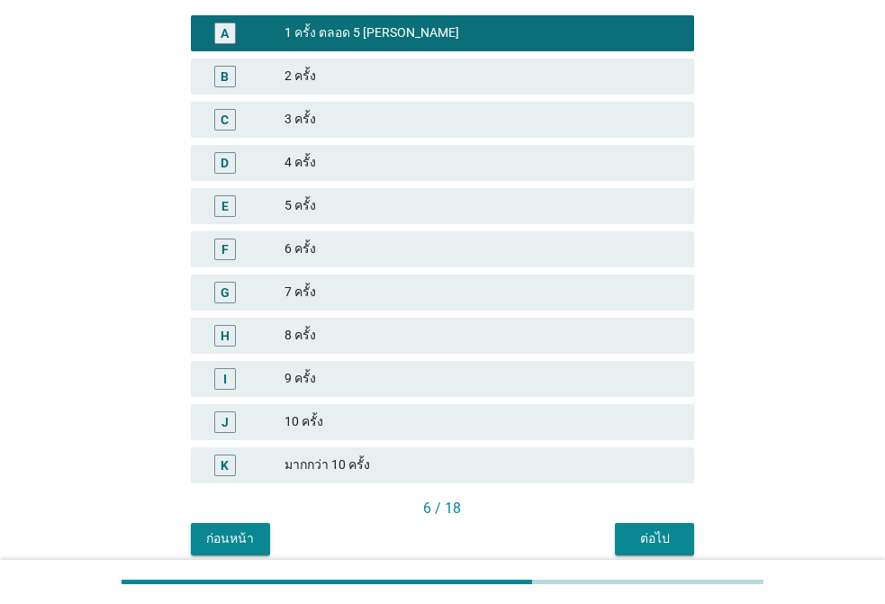
scroll to position [290, 0]
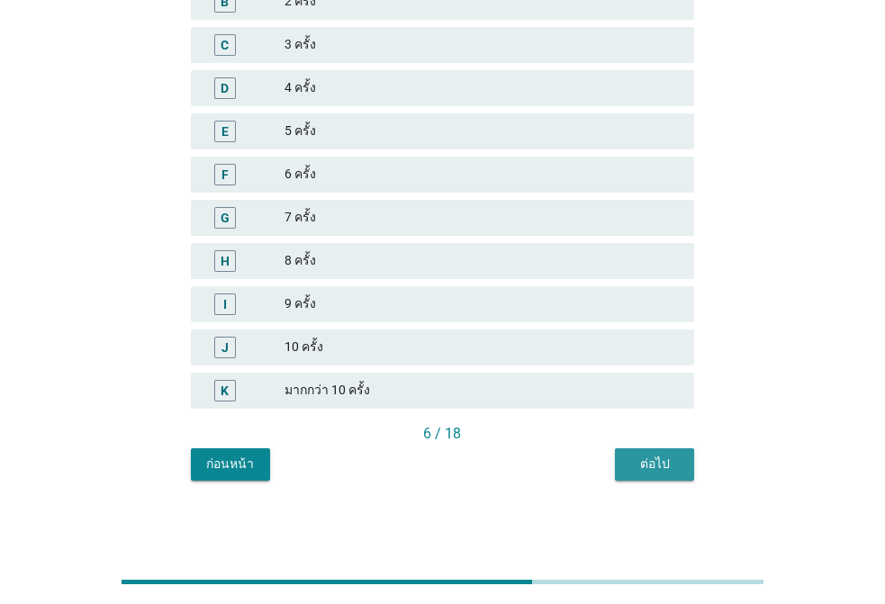
click at [663, 465] on div "ต่อไป" at bounding box center [654, 463] width 50 height 19
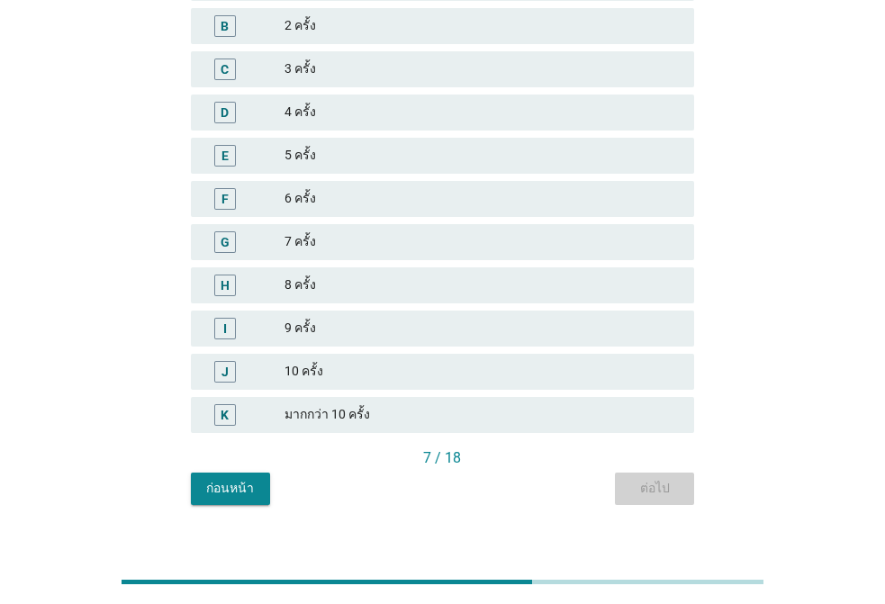
scroll to position [0, 0]
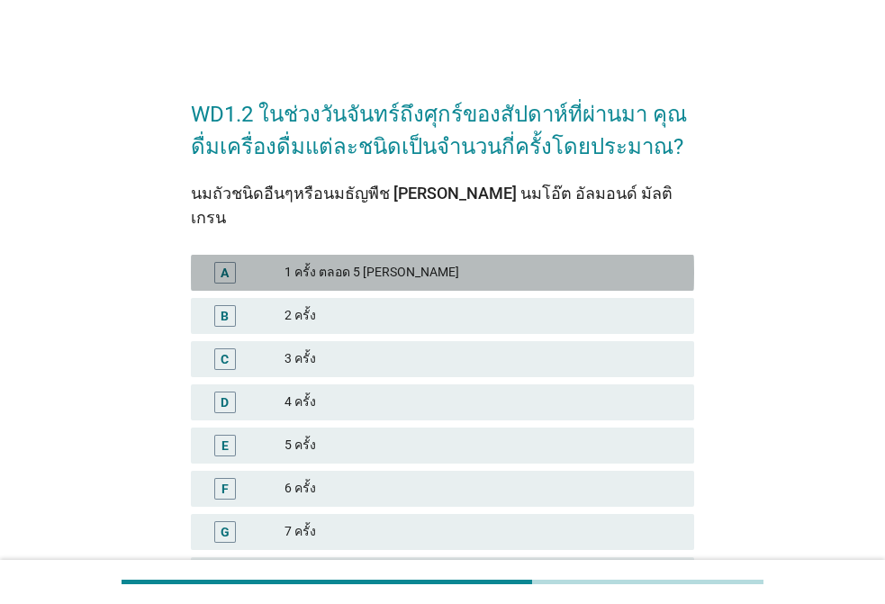
drag, startPoint x: 339, startPoint y: 233, endPoint x: 592, endPoint y: 324, distance: 268.7
click at [339, 255] on div "A 1 ครั้ง ตลอด 5 [PERSON_NAME]" at bounding box center [442, 273] width 503 height 36
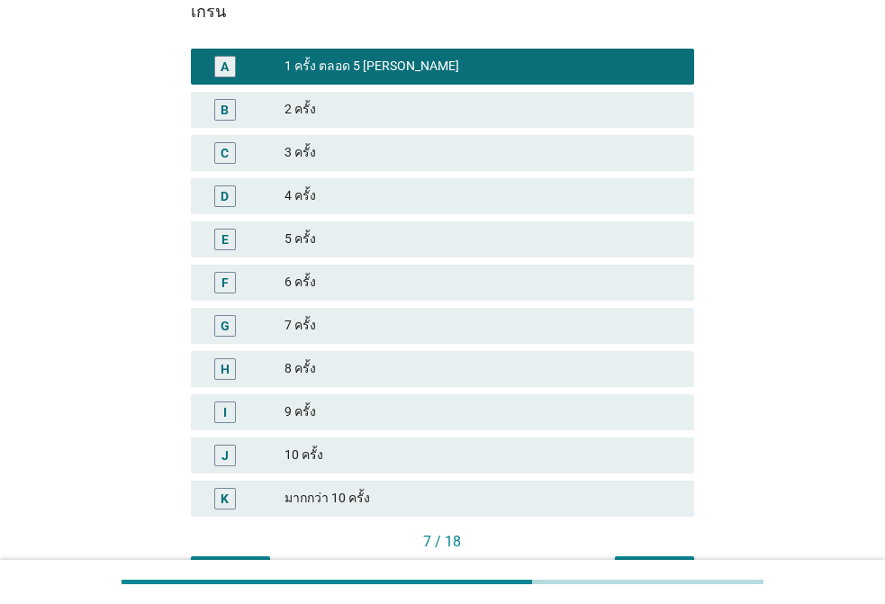
scroll to position [290, 0]
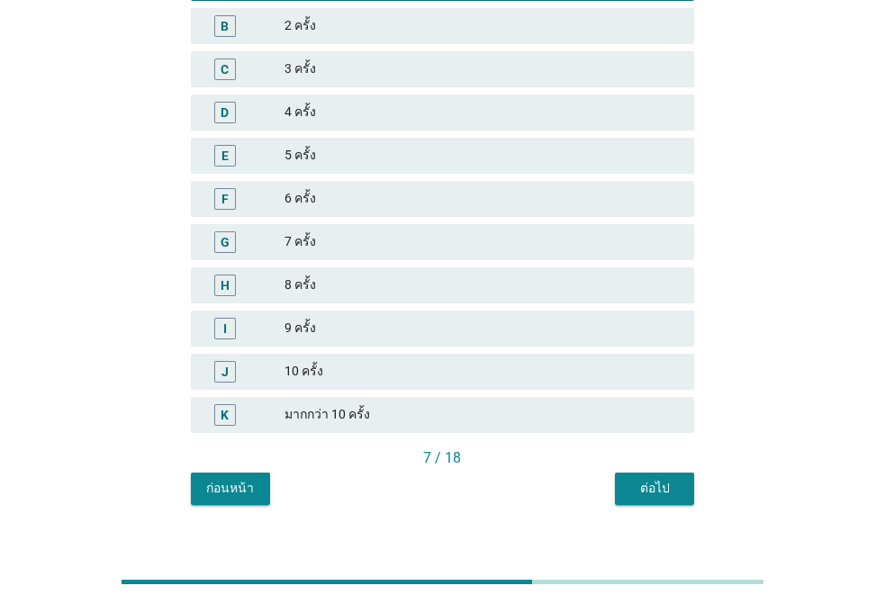
click at [660, 472] on button "ต่อไป" at bounding box center [654, 488] width 79 height 32
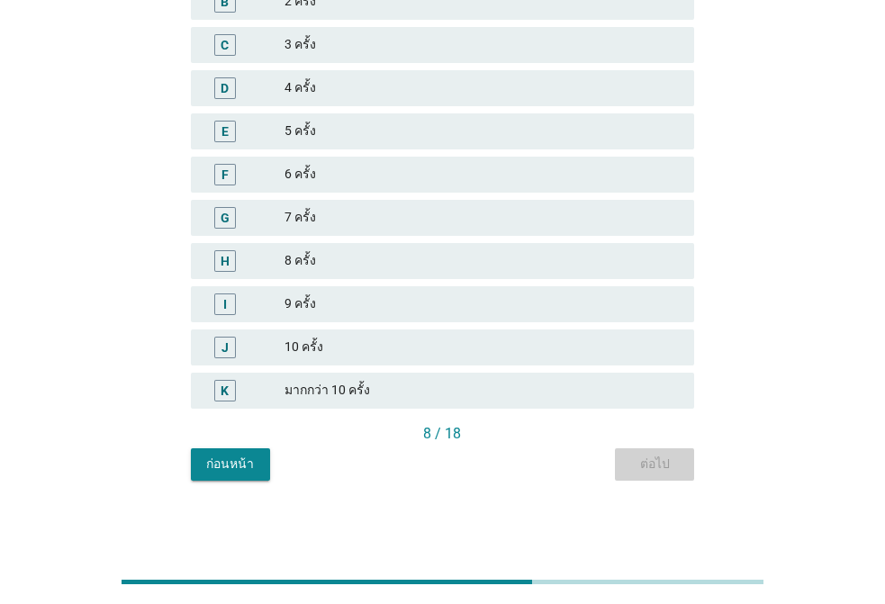
scroll to position [0, 0]
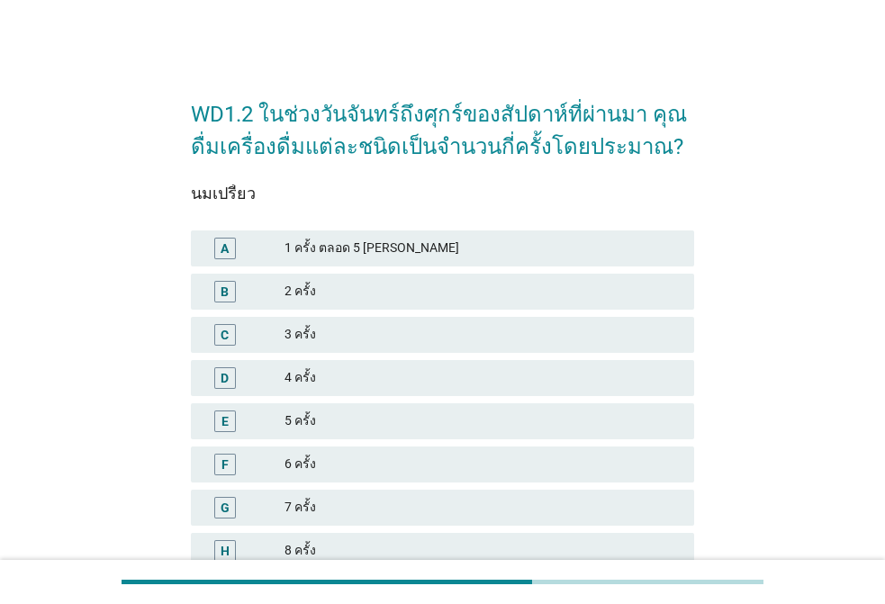
click at [352, 244] on div "1 ครั้ง ตลอด 5 [PERSON_NAME]" at bounding box center [481, 249] width 395 height 22
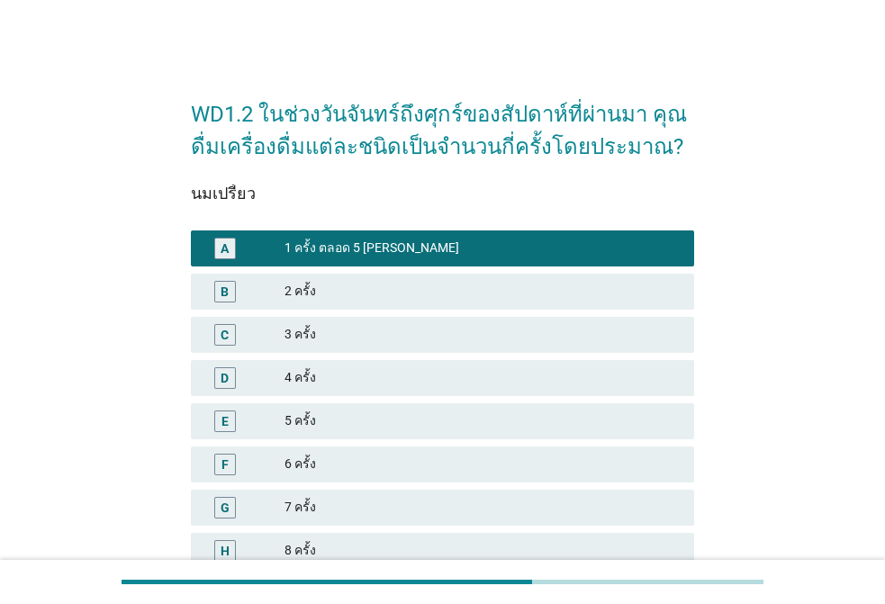
scroll to position [290, 0]
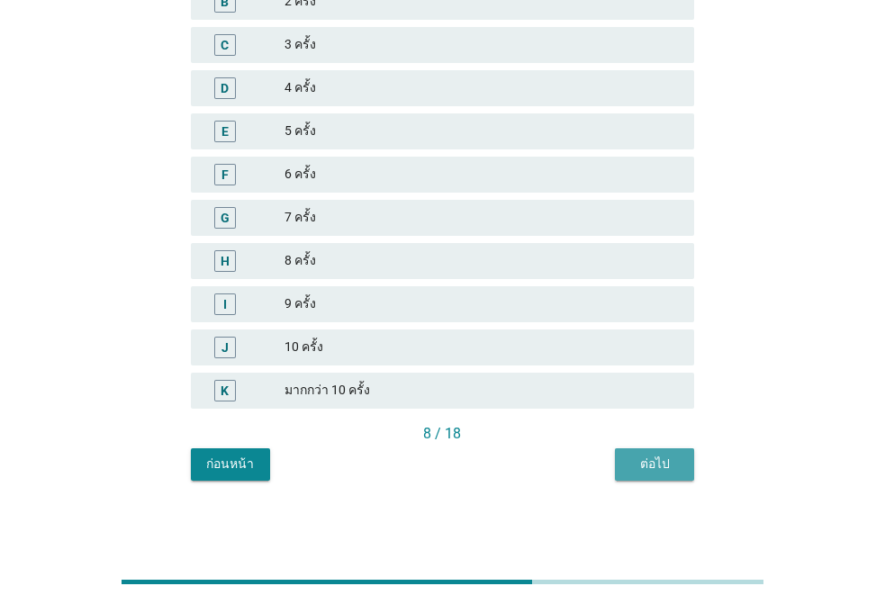
drag, startPoint x: 685, startPoint y: 466, endPoint x: 897, endPoint y: 390, distance: 225.7
click at [684, 466] on button "ต่อไป" at bounding box center [654, 464] width 79 height 32
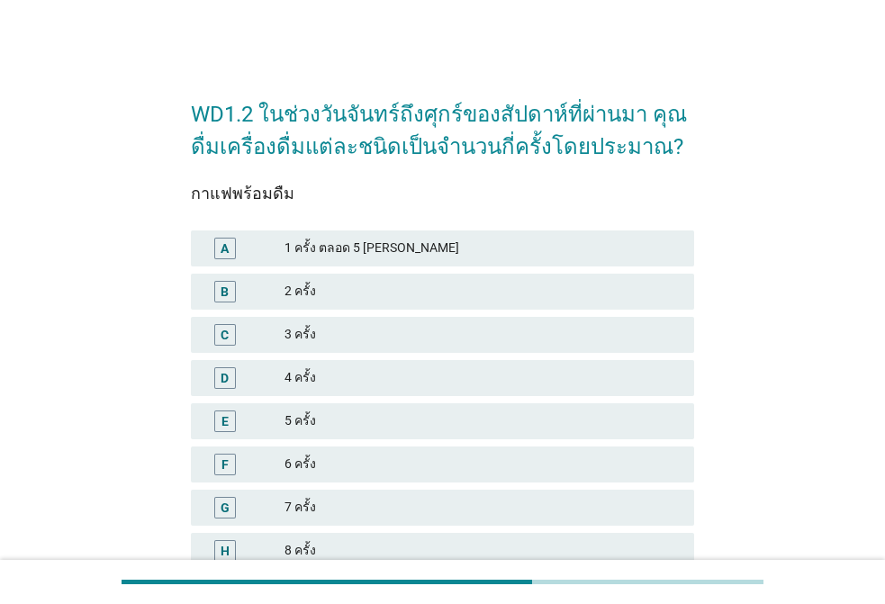
drag, startPoint x: 316, startPoint y: 260, endPoint x: 340, endPoint y: 265, distance: 24.7
click at [319, 260] on div "A 1 ครั้ง ตลอด 5 [PERSON_NAME]" at bounding box center [442, 248] width 503 height 36
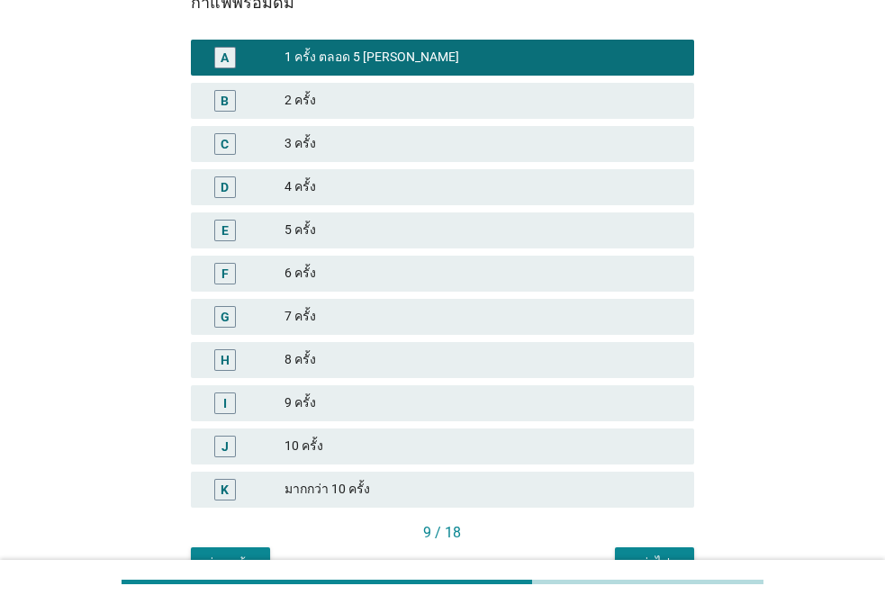
scroll to position [290, 0]
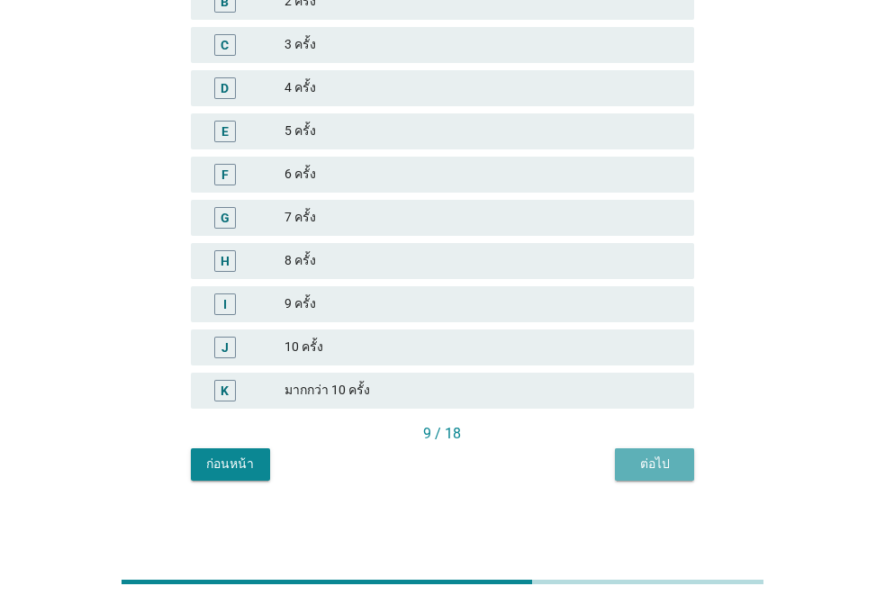
drag, startPoint x: 643, startPoint y: 458, endPoint x: 692, endPoint y: 444, distance: 50.7
click at [652, 454] on div "ต่อไป" at bounding box center [654, 463] width 50 height 19
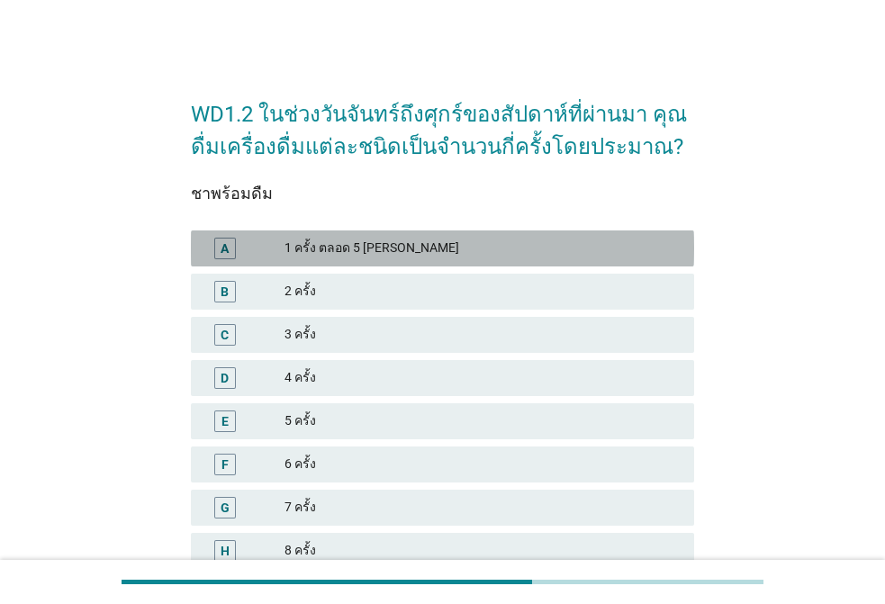
drag, startPoint x: 396, startPoint y: 241, endPoint x: 602, endPoint y: 301, distance: 214.7
click at [404, 241] on div "1 ครั้ง ตลอด 5 [PERSON_NAME]" at bounding box center [481, 249] width 395 height 22
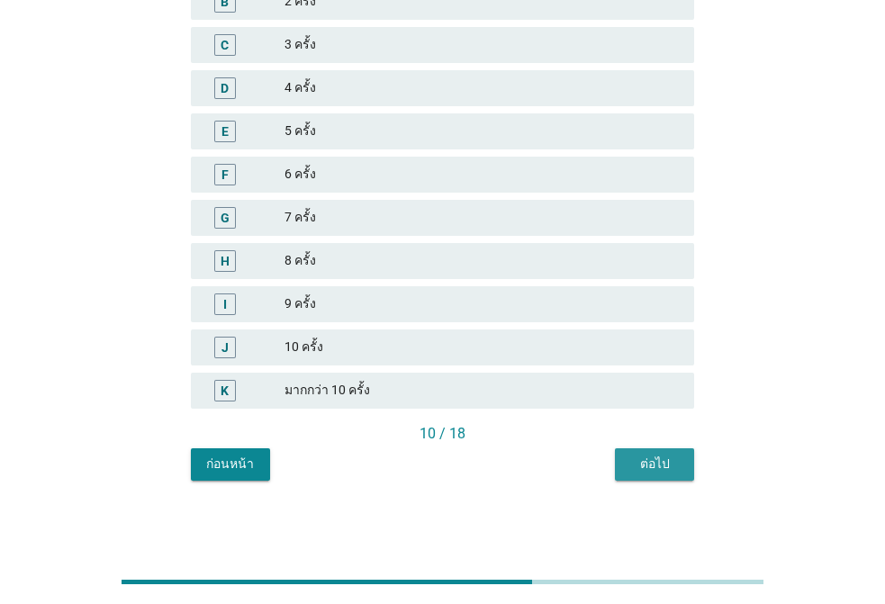
click at [659, 462] on div "ต่อไป" at bounding box center [654, 463] width 50 height 19
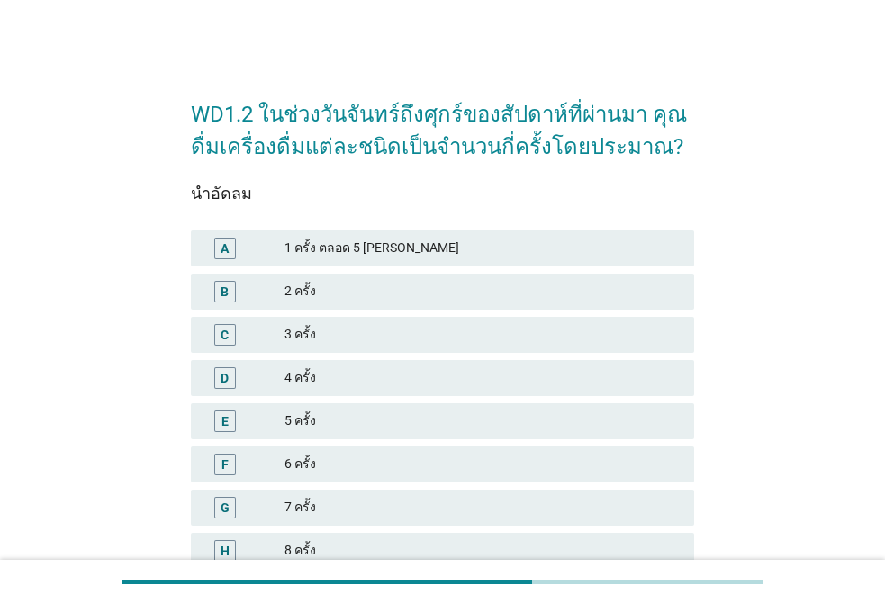
click at [400, 252] on div "1 ครั้ง ตลอด 5 [PERSON_NAME]" at bounding box center [481, 249] width 395 height 22
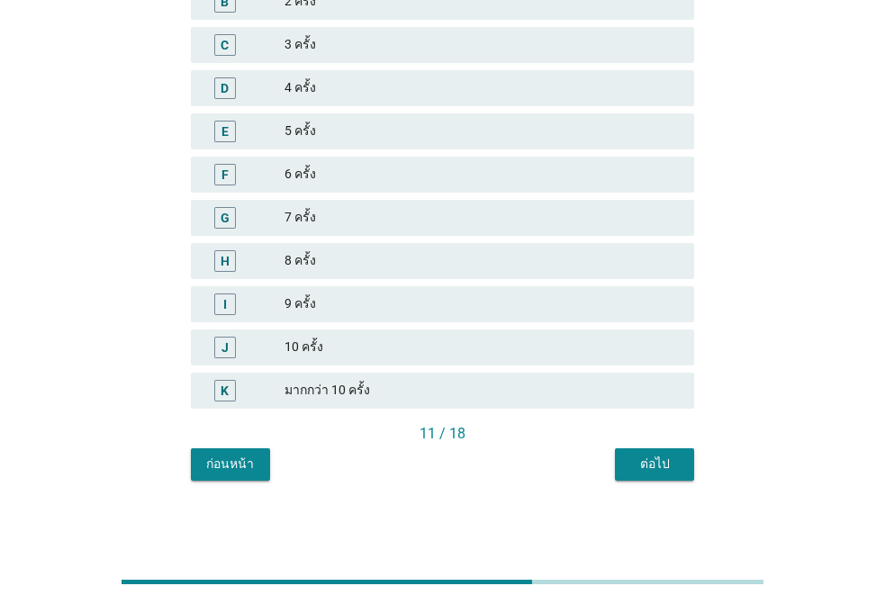
click at [631, 467] on div "ต่อไป" at bounding box center [654, 463] width 50 height 19
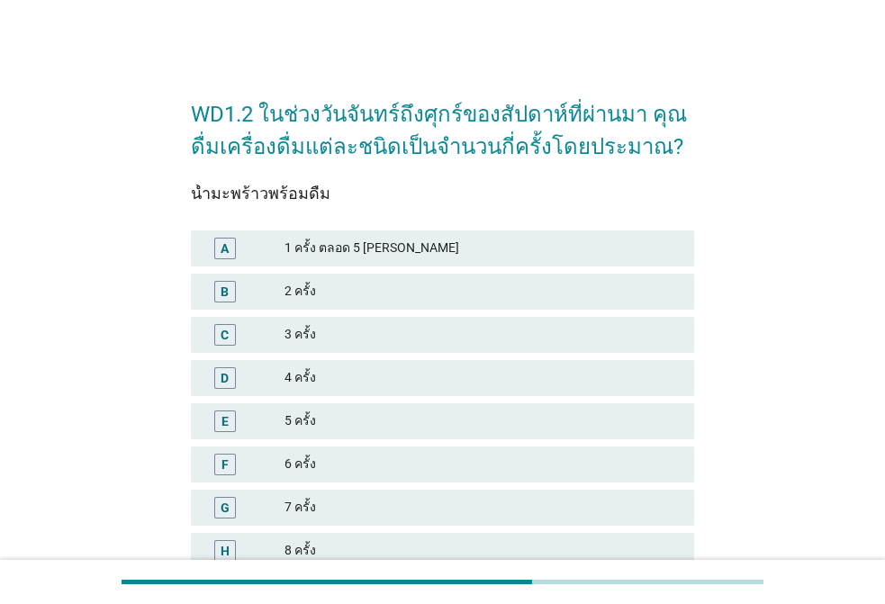
click at [409, 247] on div "1 ครั้ง ตลอด 5 [PERSON_NAME]" at bounding box center [481, 249] width 395 height 22
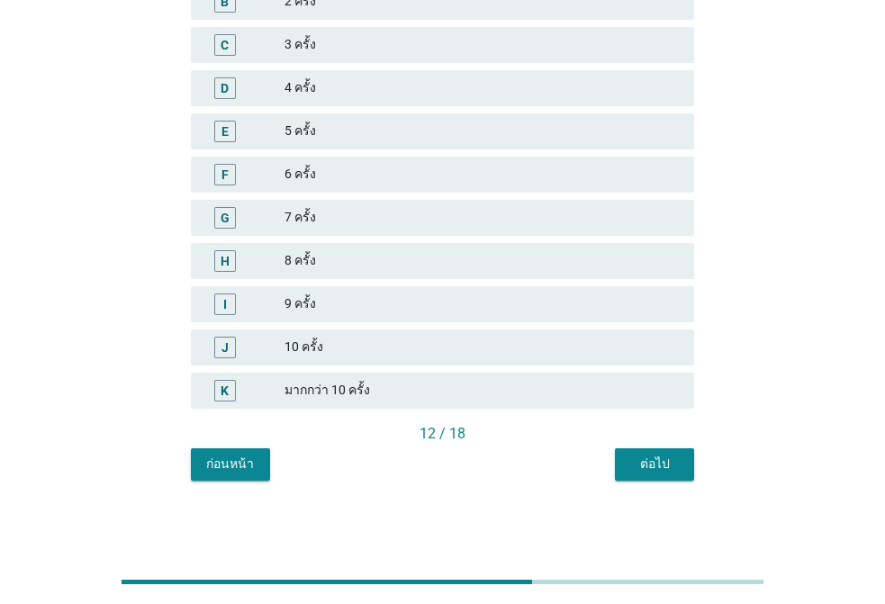
click at [664, 461] on div "ต่อไป" at bounding box center [654, 463] width 50 height 19
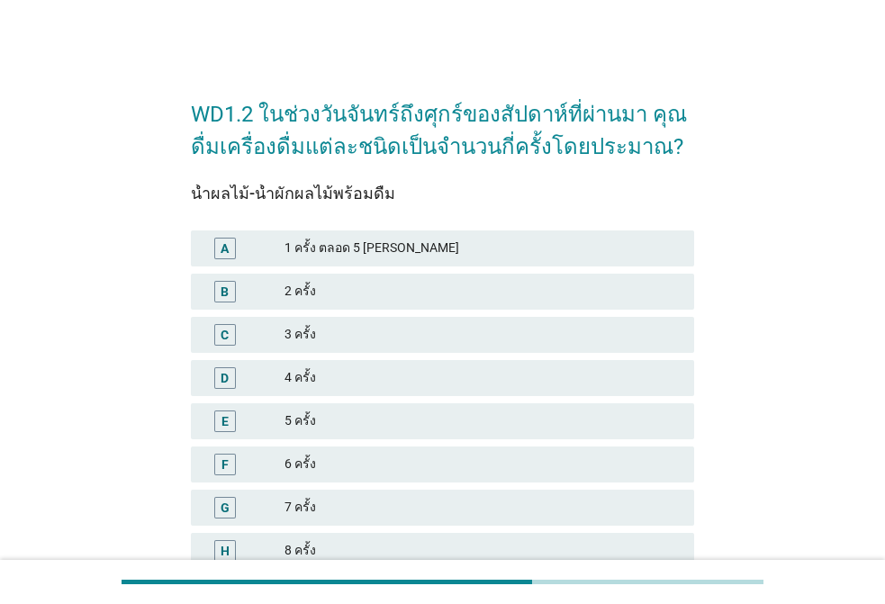
drag, startPoint x: 411, startPoint y: 250, endPoint x: 490, endPoint y: 283, distance: 85.1
click at [413, 249] on div "1 ครั้ง ตลอด 5 [PERSON_NAME]" at bounding box center [481, 249] width 395 height 22
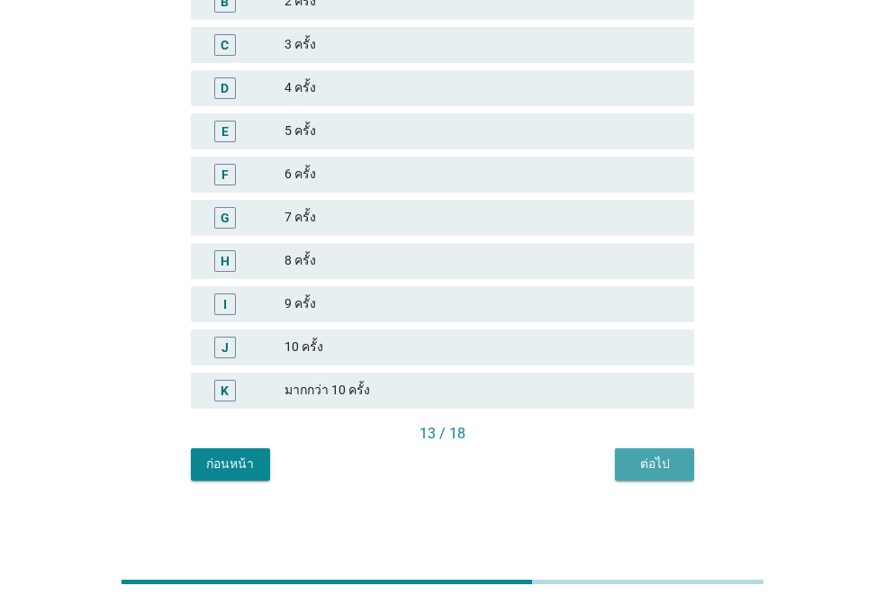
click at [683, 458] on button "ต่อไป" at bounding box center [654, 464] width 79 height 32
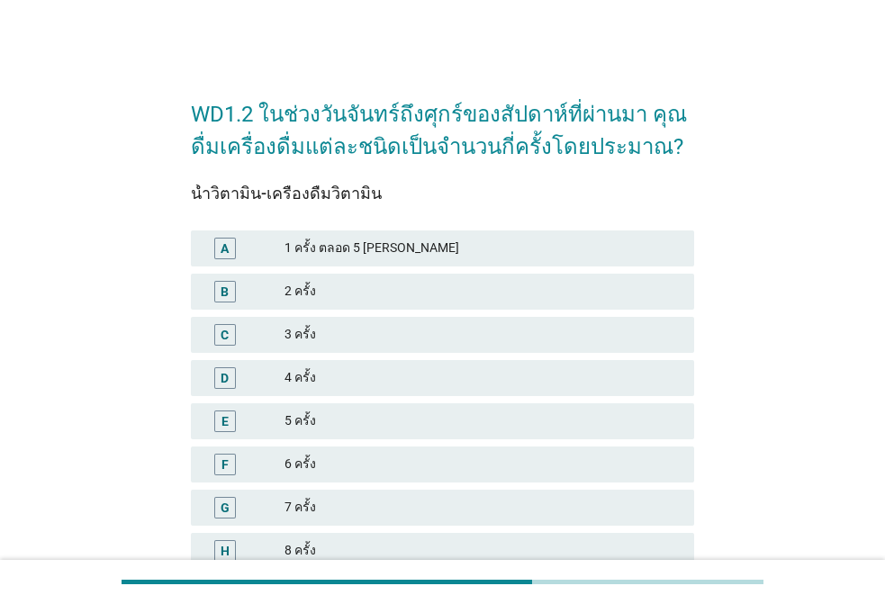
drag, startPoint x: 415, startPoint y: 256, endPoint x: 532, endPoint y: 309, distance: 128.1
click at [418, 261] on div "A 1 ครั้ง ตลอด 5 [PERSON_NAME]" at bounding box center [442, 248] width 503 height 36
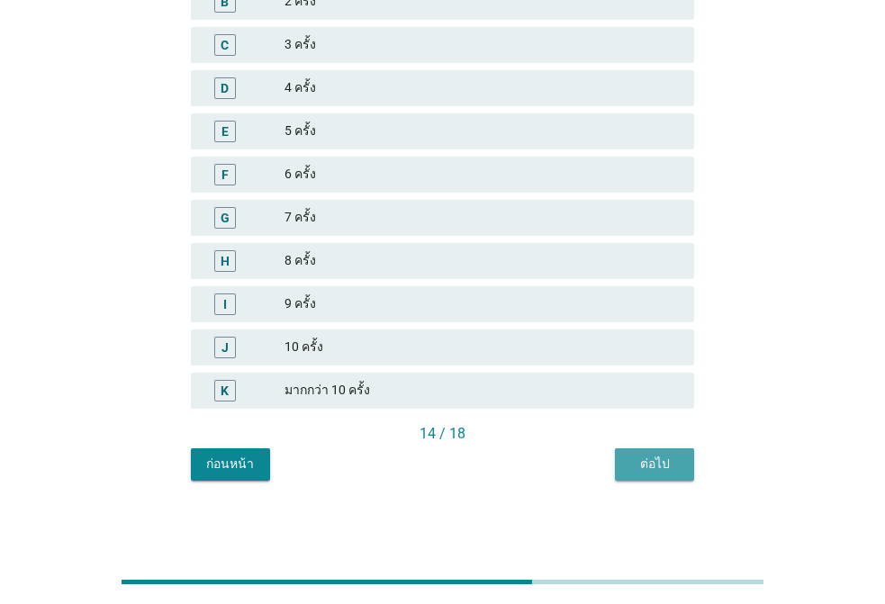
click at [659, 457] on div "ต่อไป" at bounding box center [654, 463] width 50 height 19
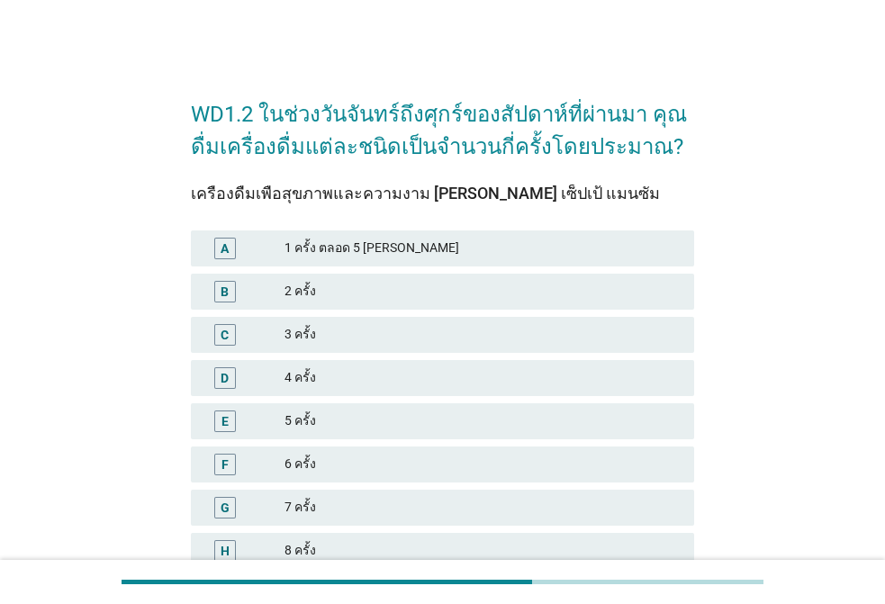
click at [475, 236] on div "A 1 ครั้ง ตลอด 5 [PERSON_NAME]" at bounding box center [442, 248] width 503 height 36
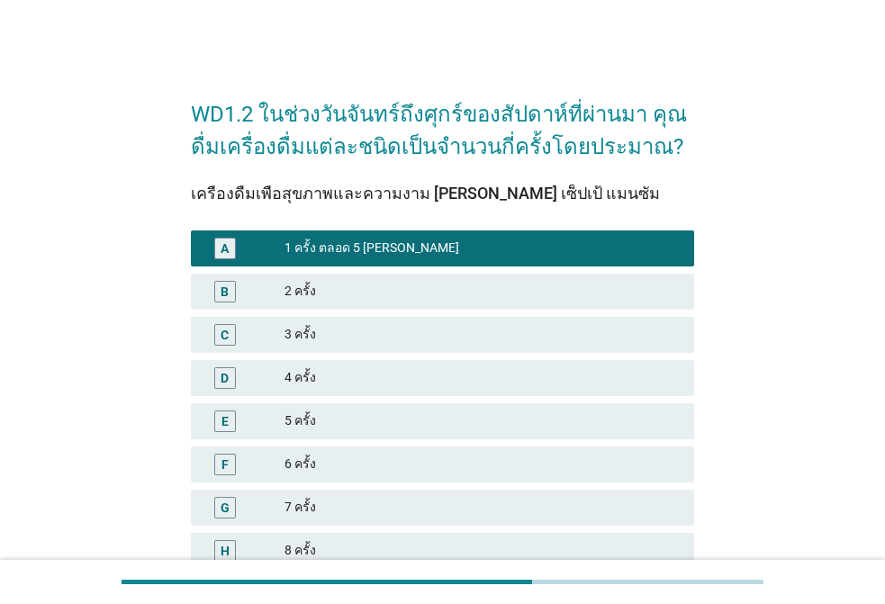
click at [445, 241] on div "1 ครั้ง ตลอด 5 [PERSON_NAME]" at bounding box center [481, 249] width 395 height 22
drag, startPoint x: 445, startPoint y: 241, endPoint x: 481, endPoint y: 250, distance: 38.0
click at [448, 241] on div "1 ครั้ง ตลอด 5 [PERSON_NAME]" at bounding box center [481, 249] width 395 height 22
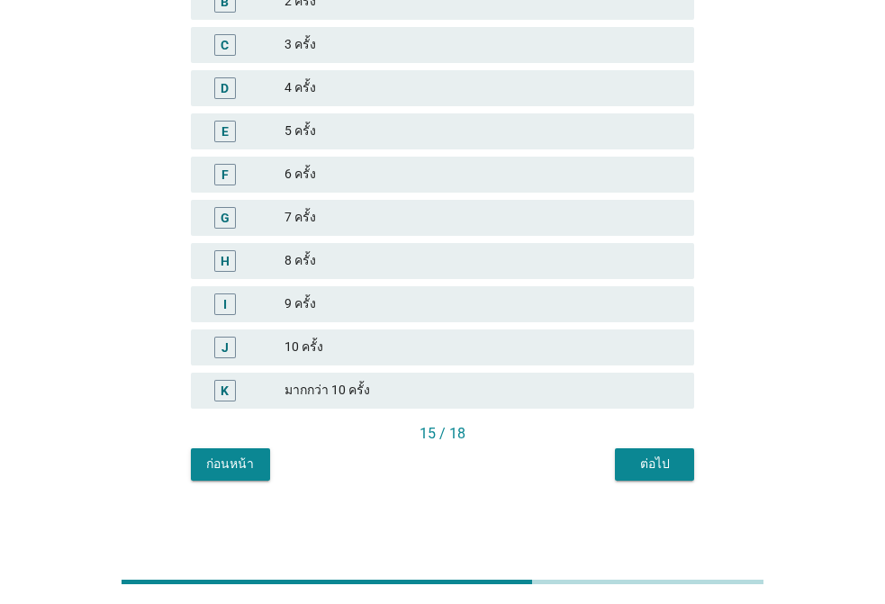
click at [691, 475] on button "ต่อไป" at bounding box center [654, 464] width 79 height 32
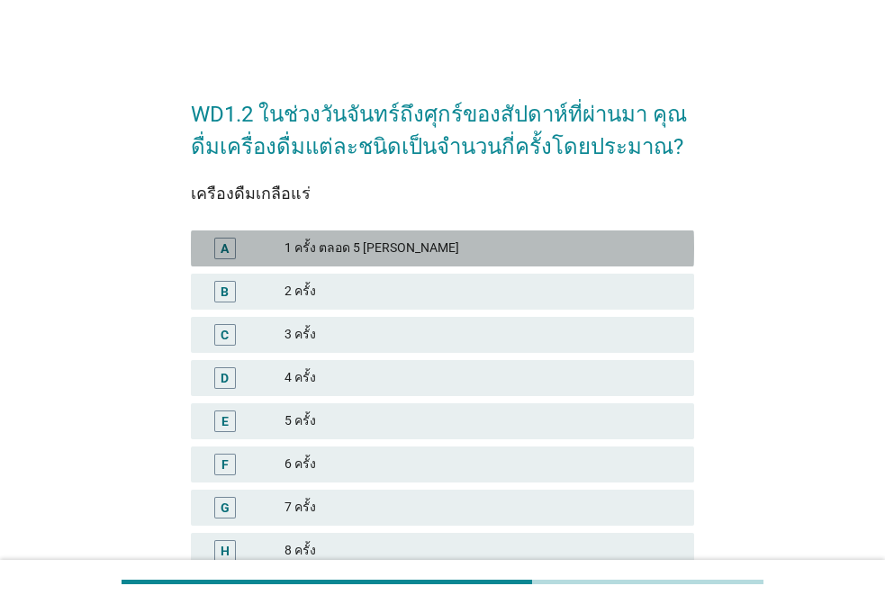
click at [470, 249] on div "1 ครั้ง ตลอด 5 [PERSON_NAME]" at bounding box center [481, 249] width 395 height 22
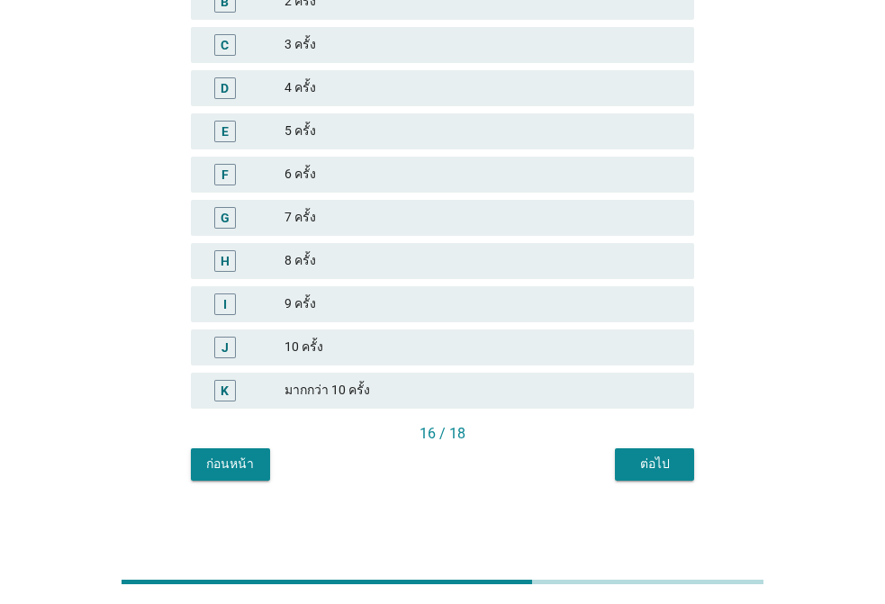
click at [676, 481] on div "WD1.2 ในช่วงวันจันทร์ถึงศุกร์ของสัปดาห์ที่ผ่านมา คุณดื่มเครื่องดื่มแต่ละชนิดเป็…" at bounding box center [442, 135] width 532 height 719
click at [651, 464] on div "ต่อไป" at bounding box center [654, 463] width 50 height 19
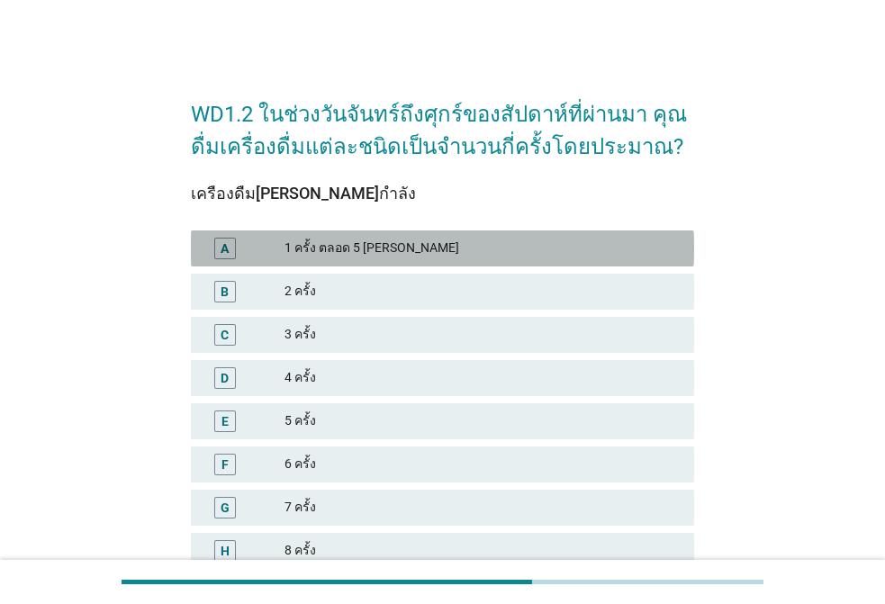
click at [479, 241] on div "1 ครั้ง ตลอด 5 [PERSON_NAME]" at bounding box center [481, 249] width 395 height 22
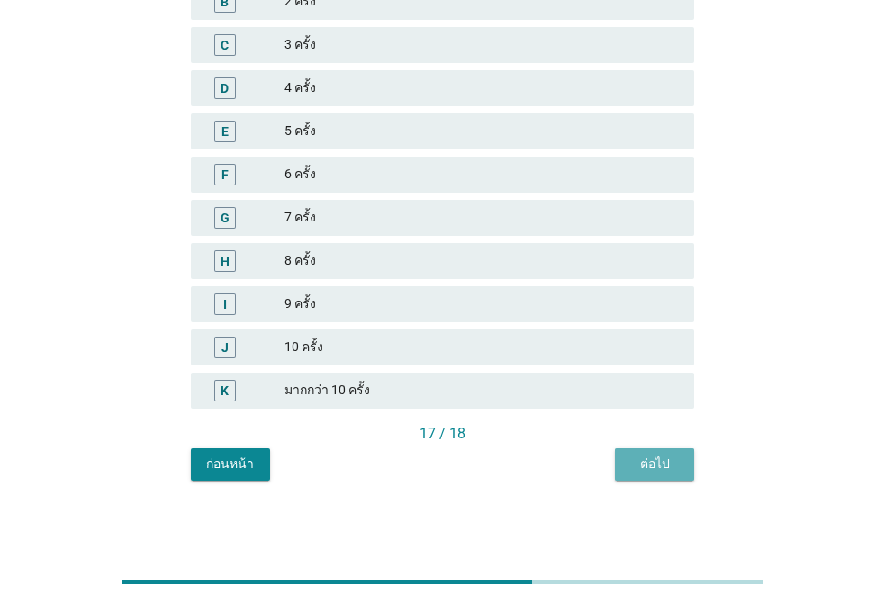
click at [656, 456] on div "ต่อไป" at bounding box center [654, 463] width 50 height 19
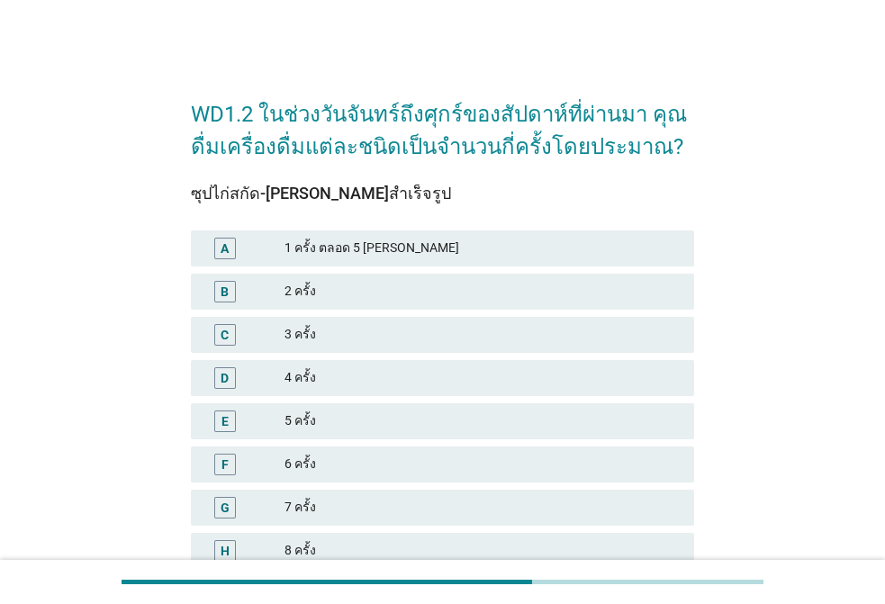
click at [444, 233] on div "A 1 ครั้ง ตลอด 5 [PERSON_NAME]" at bounding box center [442, 248] width 510 height 43
click at [485, 259] on div "A 1 ครั้ง ตลอด 5 [PERSON_NAME]" at bounding box center [442, 248] width 503 height 36
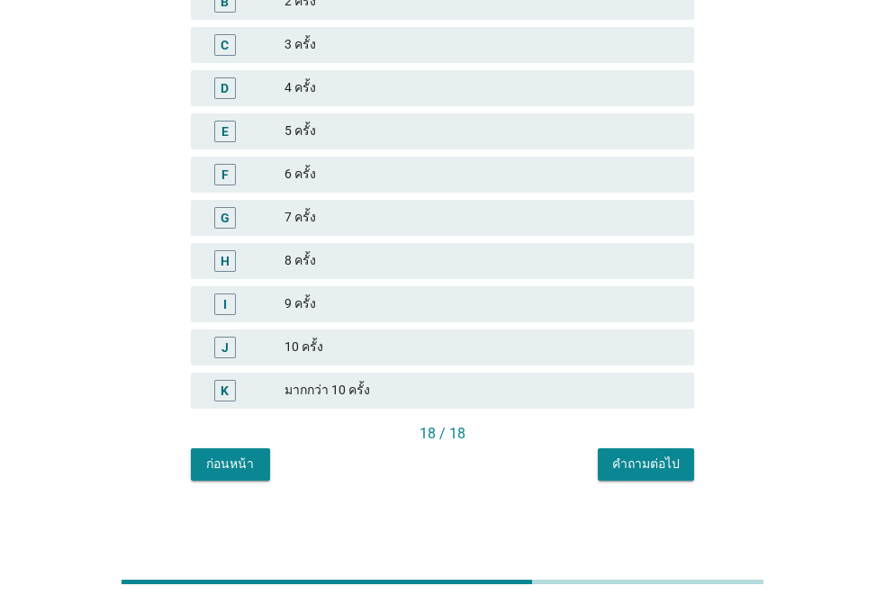
click at [652, 472] on div "คำถามต่อไป" at bounding box center [645, 463] width 67 height 19
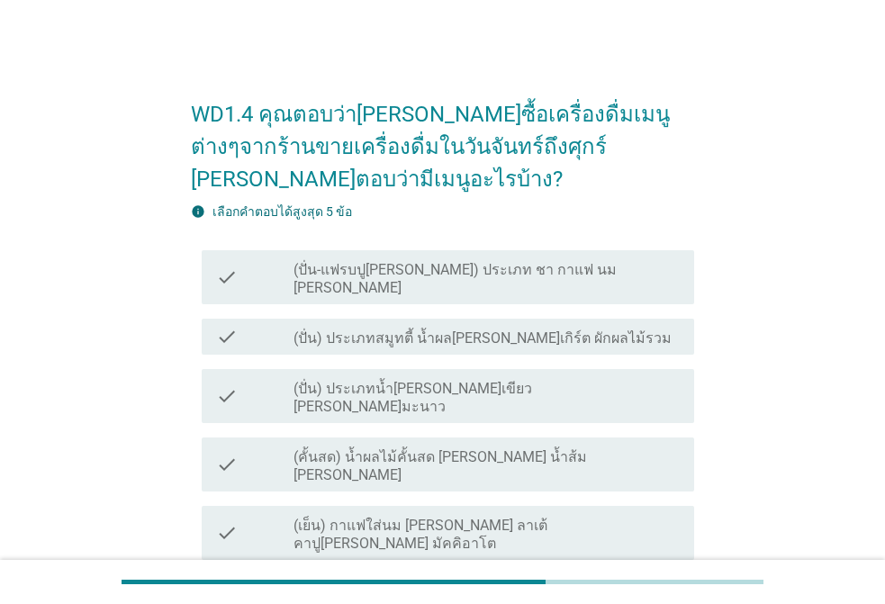
click at [438, 380] on label "(ปั่น) ประเภทน้ำ[PERSON_NAME]เขียว [PERSON_NAME]มะนาว" at bounding box center [486, 398] width 386 height 36
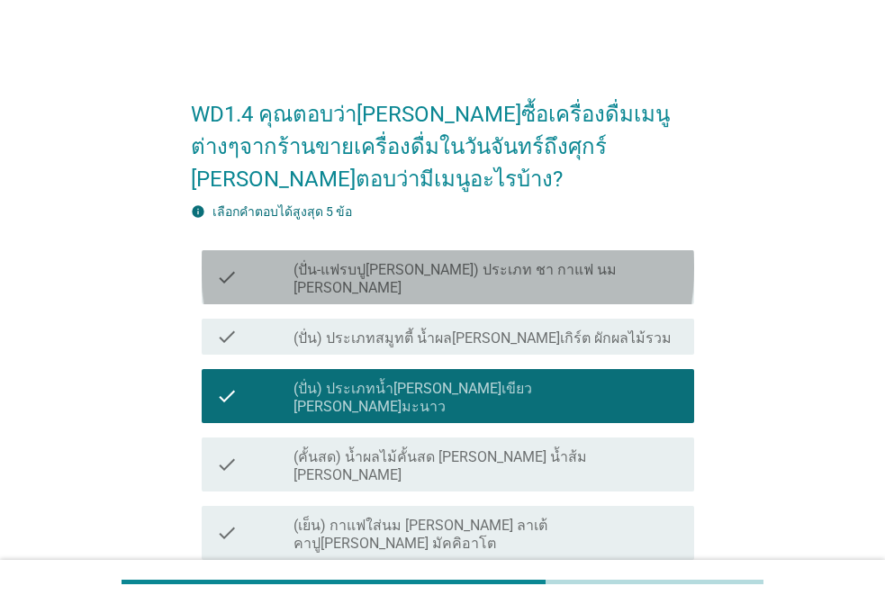
click at [438, 261] on label "(ปั่น-แฟรบปู[PERSON_NAME]) ประเภท ชา กาแฟ นม [PERSON_NAME]" at bounding box center [486, 279] width 386 height 36
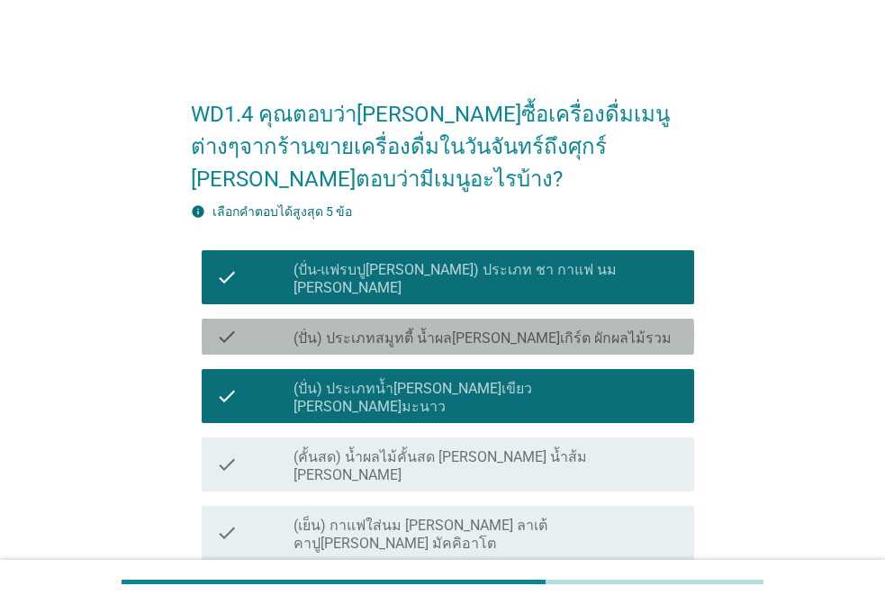
drag, startPoint x: 440, startPoint y: 293, endPoint x: 445, endPoint y: 308, distance: 15.1
click at [439, 329] on label "(ปั่น) ประเภทสมูทตี้ น้ำผล[PERSON_NAME]เกิร์ต ผักผลไม้รวม" at bounding box center [482, 338] width 378 height 18
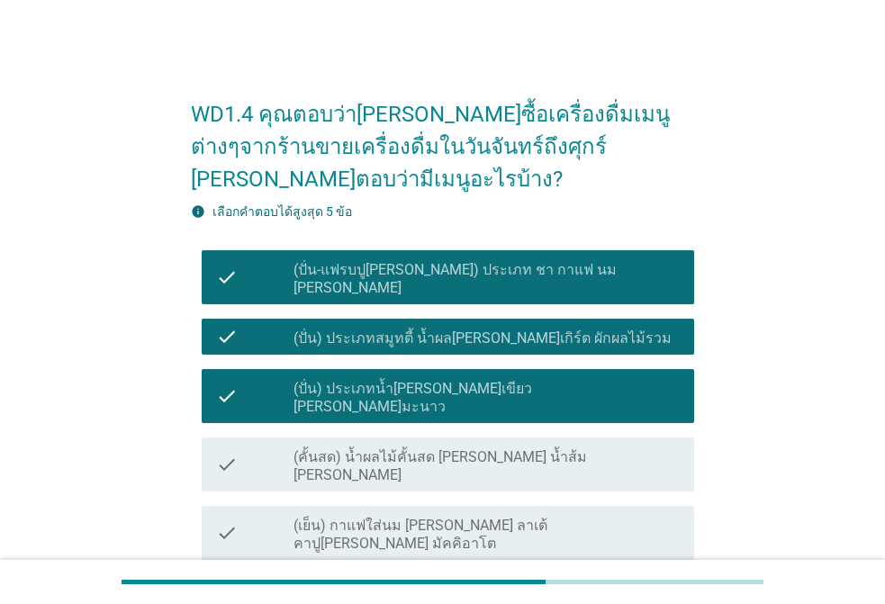
click at [503, 581] on div "check_box_outline_blank (เย็น) กาแฟไม่ใส่นม [PERSON_NAME] กาแฟดำ" at bounding box center [486, 592] width 386 height 22
drag, startPoint x: 495, startPoint y: 396, endPoint x: 528, endPoint y: 420, distance: 41.2
click at [495, 448] on label "(คั้นสด) น้ำผลไม้คั้นสด [PERSON_NAME] น้ำส้ม [PERSON_NAME]" at bounding box center [486, 466] width 386 height 36
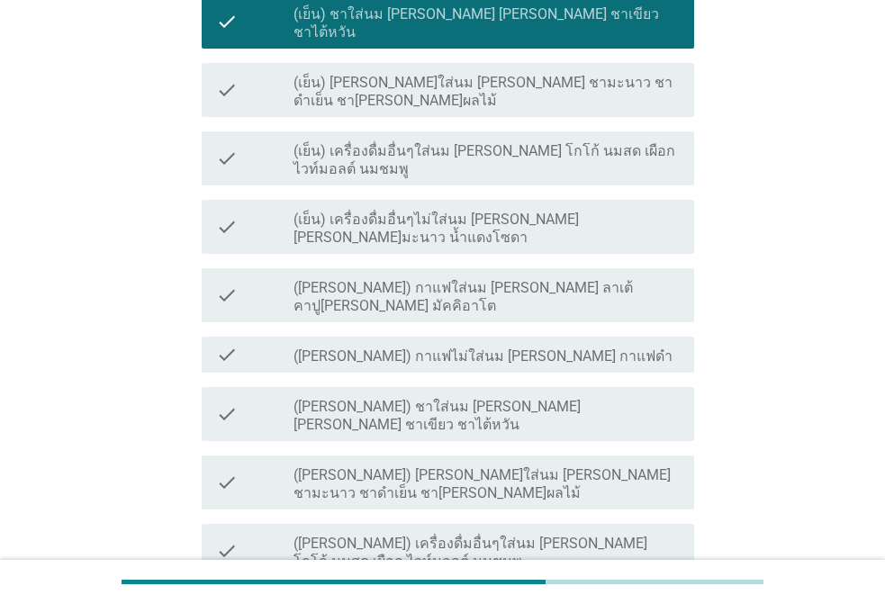
click at [521, 535] on label "([PERSON_NAME]) เครื่องดื่มอื่นๆใส่นม [PERSON_NAME] โกโก้ นมสด เผือก ไวท์มอลต์ …" at bounding box center [486, 553] width 386 height 36
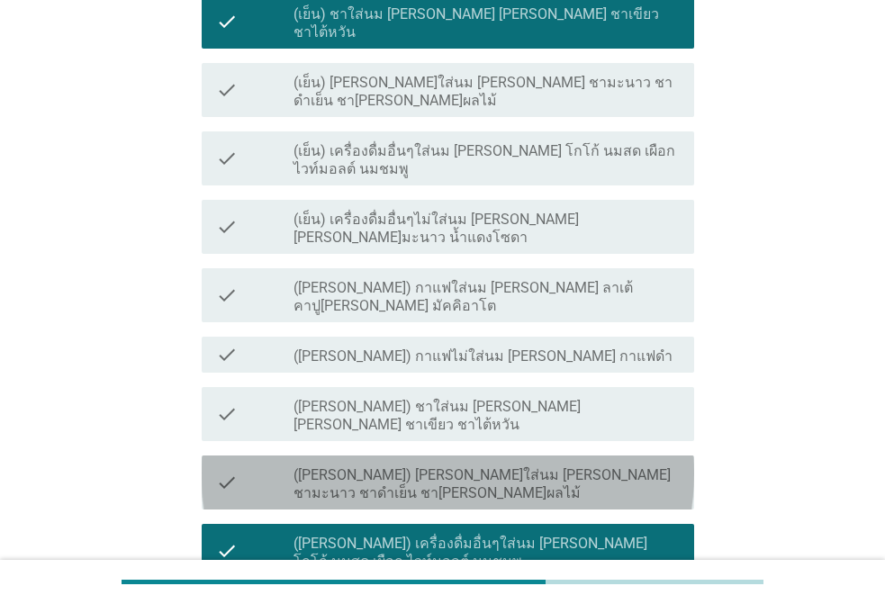
click at [491, 466] on label "([PERSON_NAME]) [PERSON_NAME]ใส่นม [PERSON_NAME] ชามะนาว ชาดำเย็น ชา[PERSON_NAM…" at bounding box center [486, 484] width 386 height 36
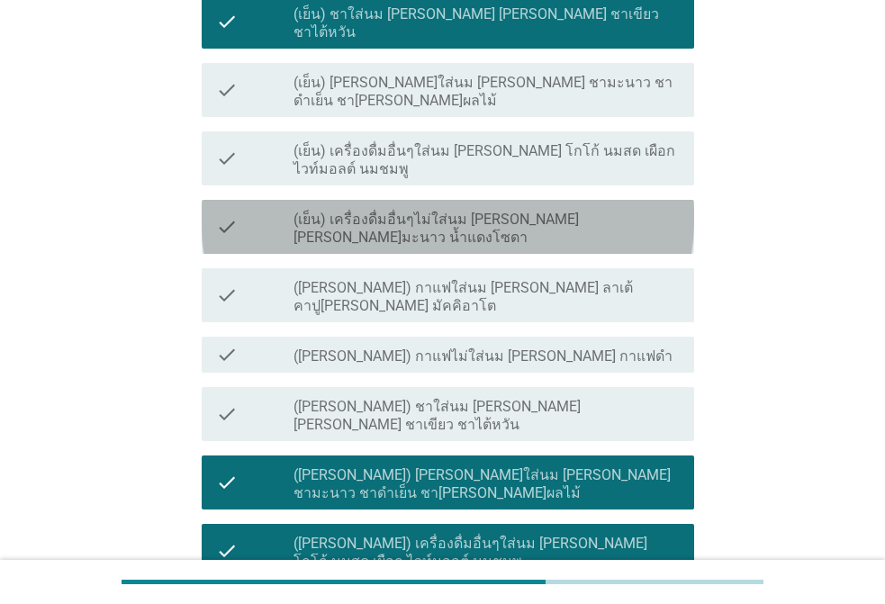
drag, startPoint x: 474, startPoint y: 72, endPoint x: 465, endPoint y: 117, distance: 45.9
click at [477, 211] on label "(เย็น) เครื่องดื่มอื่นๆไม่ใส่นม [PERSON_NAME] [PERSON_NAME]มะนาว น้ำแดงโซดา" at bounding box center [486, 229] width 386 height 36
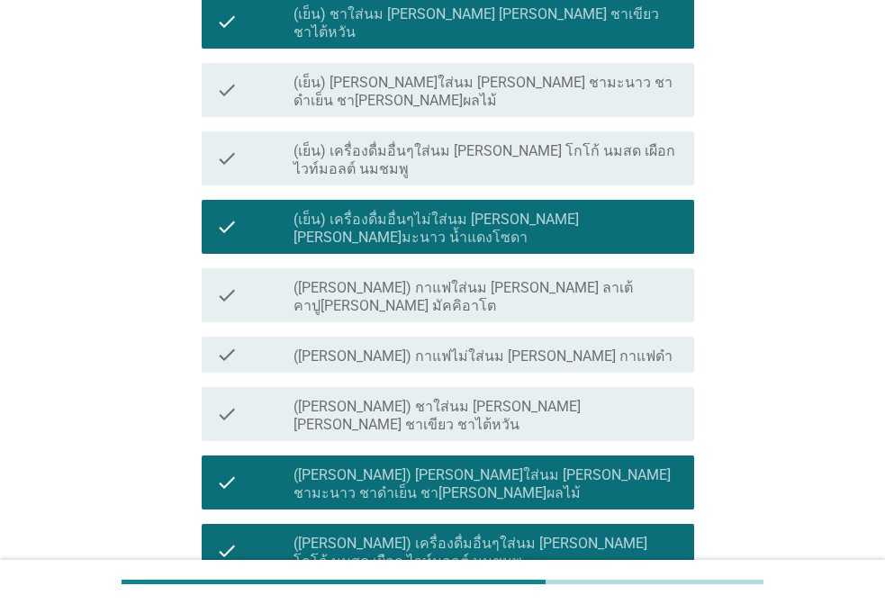
drag, startPoint x: 458, startPoint y: 121, endPoint x: 460, endPoint y: 146, distance: 24.4
click at [456, 279] on label "([PERSON_NAME]) กาแฟใส่นม [PERSON_NAME] ลาเต้ คาปู[PERSON_NAME] มัคคิอาโต" at bounding box center [486, 297] width 386 height 36
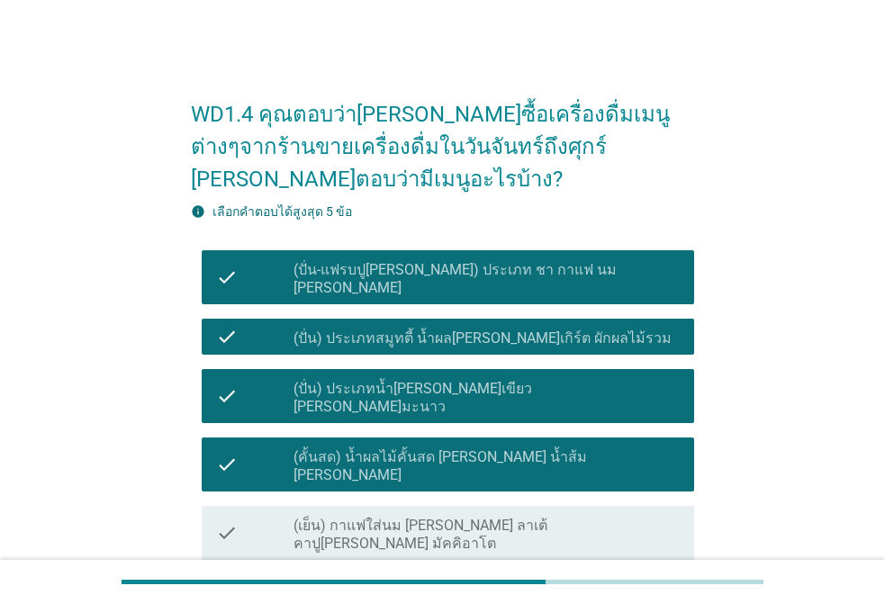
click at [390, 585] on label "(เย็น) กาแฟไม่ใส่นม [PERSON_NAME] กาแฟดำ" at bounding box center [439, 594] width 293 height 18
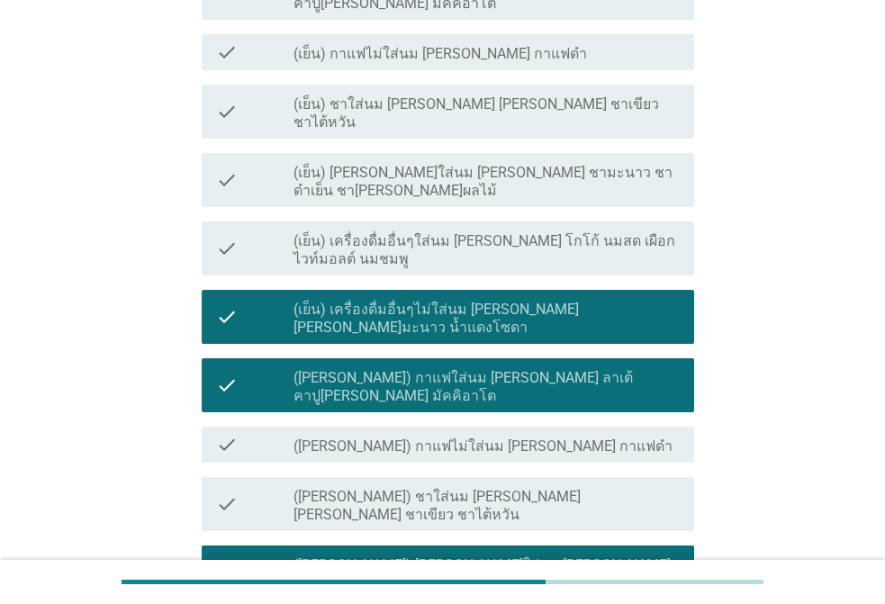
click at [354, 545] on div "check check_box ([PERSON_NAME]) [PERSON_NAME]ใส่นม [PERSON_NAME] ชามะนาว ชาดำเย…" at bounding box center [448, 572] width 492 height 54
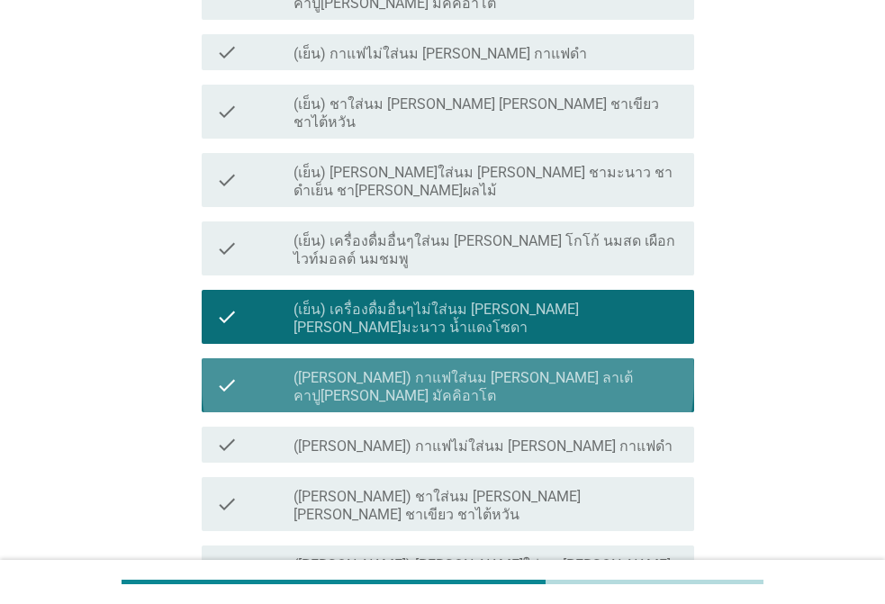
drag, startPoint x: 384, startPoint y: 213, endPoint x: 431, endPoint y: 161, distance: 70.1
click at [390, 358] on div "check check_box ([PERSON_NAME]) กาแฟใส่นม [PERSON_NAME] ลาเต้ คาปู[PERSON_NAME]…" at bounding box center [448, 385] width 492 height 54
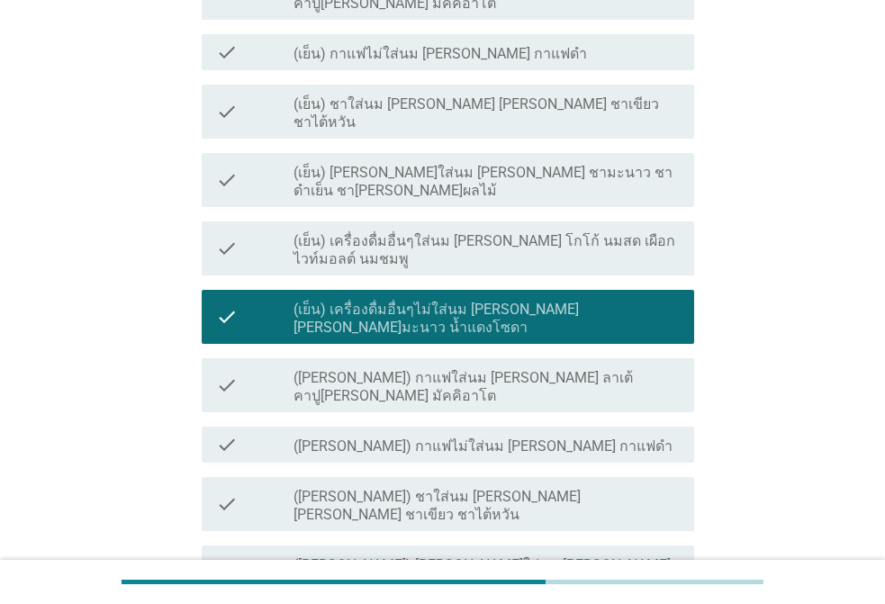
drag, startPoint x: 432, startPoint y: 159, endPoint x: 615, endPoint y: 272, distance: 214.5
click at [436, 301] on label "(เย็น) เครื่องดื่มอื่นๆไม่ใส่นม [PERSON_NAME] [PERSON_NAME]มะนาว น้ำแดงโซดา" at bounding box center [486, 319] width 386 height 36
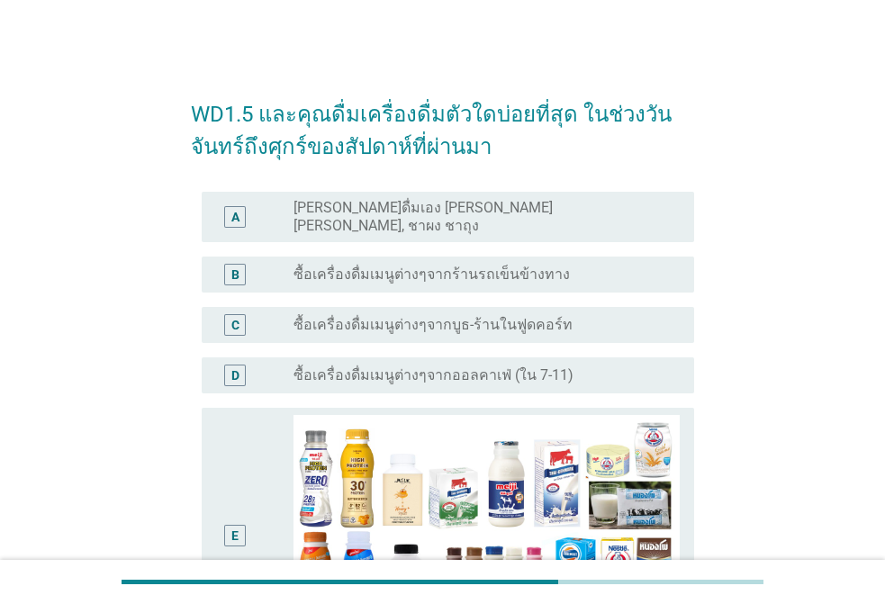
click at [365, 215] on label "[PERSON_NAME]ดื่มเอง [PERSON_NAME] [PERSON_NAME], ชาผง ชาถุง" at bounding box center [479, 217] width 372 height 36
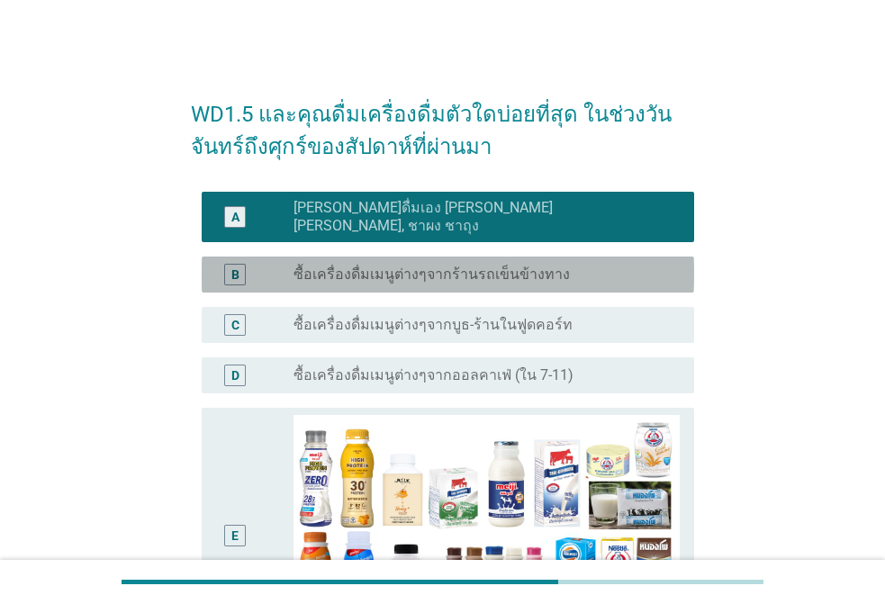
click at [360, 265] on label "ซื้อเครื่องดื่มเมนูต่างๆจากร้านรถเข็นข้างทาง" at bounding box center [431, 274] width 276 height 18
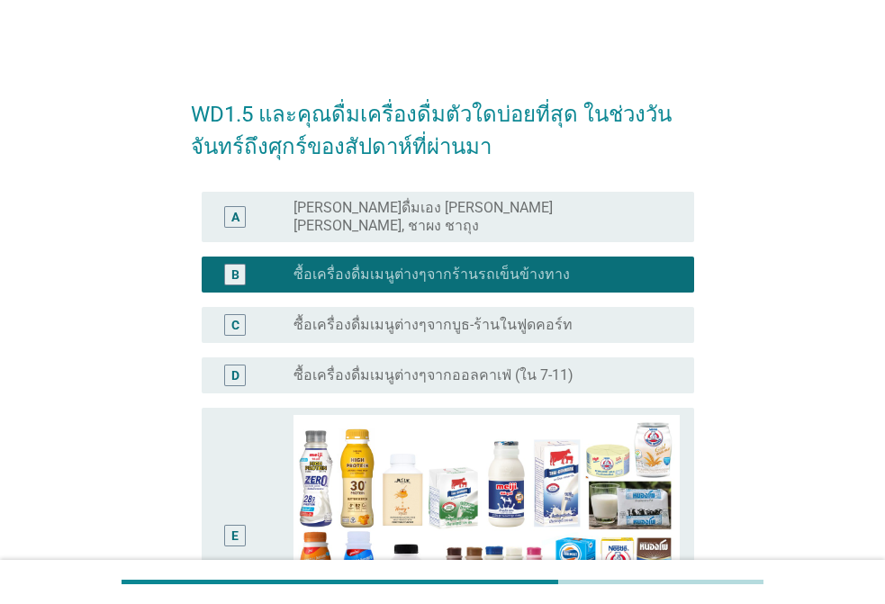
drag, startPoint x: 374, startPoint y: 359, endPoint x: 441, endPoint y: 385, distance: 71.5
click at [376, 366] on label "ซื้อเครื่องดื่มเมนูต่างๆจากออลคาเฟ่ (ใน 7-11)" at bounding box center [433, 375] width 280 height 18
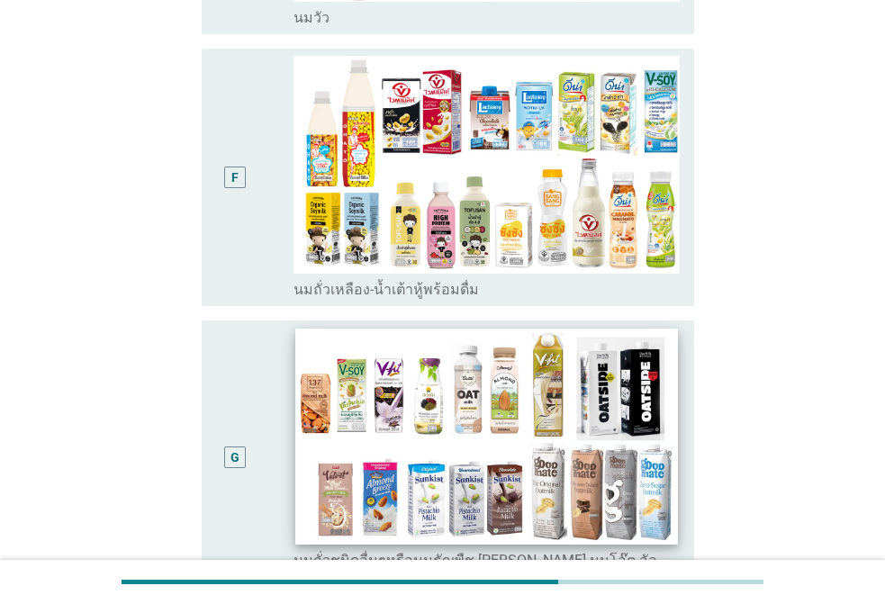
scroll to position [360, 0]
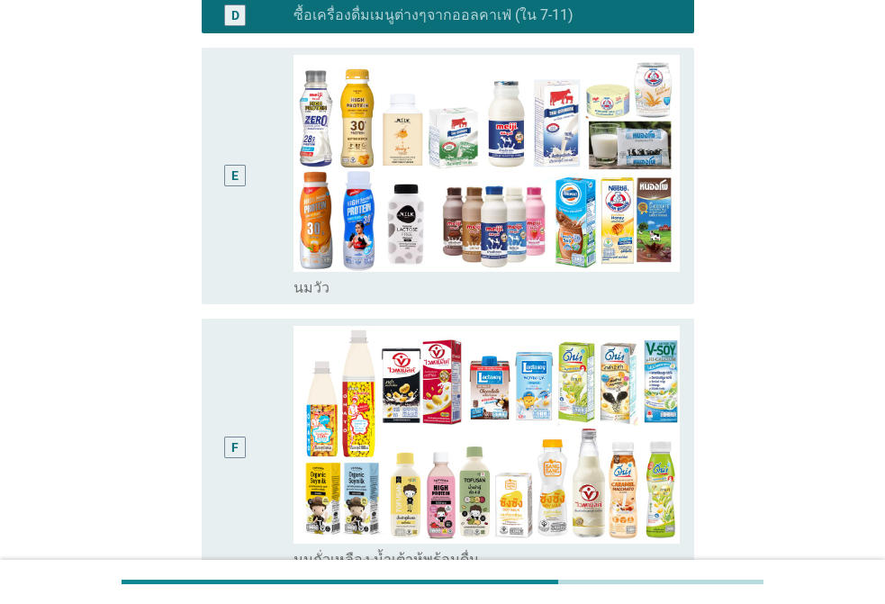
click at [240, 171] on div "E" at bounding box center [235, 176] width 22 height 22
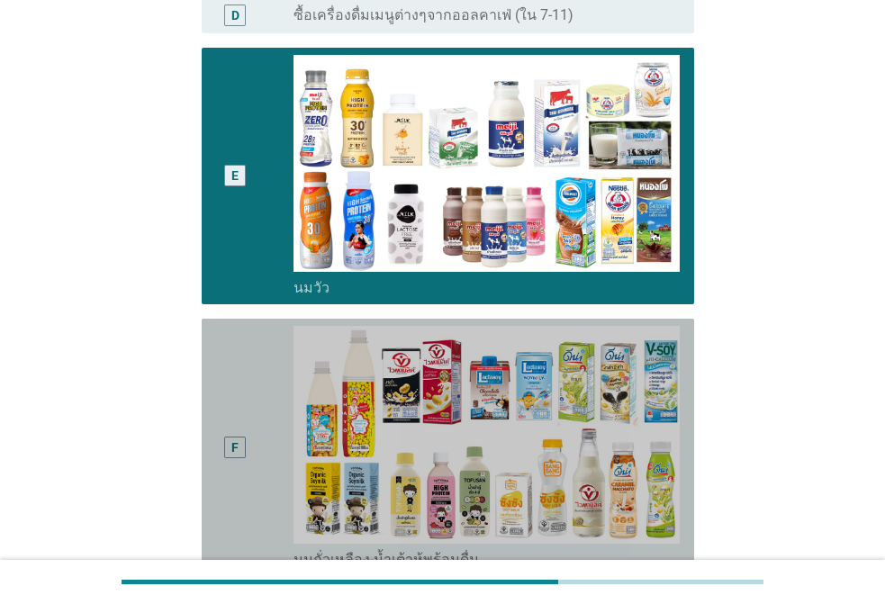
click at [226, 379] on div "F" at bounding box center [235, 447] width 39 height 243
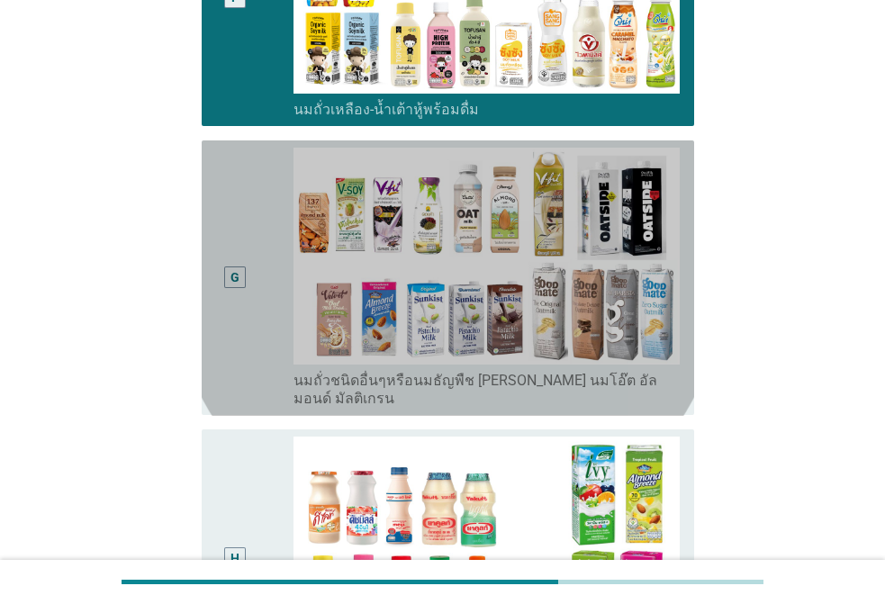
click at [247, 344] on div "G" at bounding box center [235, 278] width 39 height 261
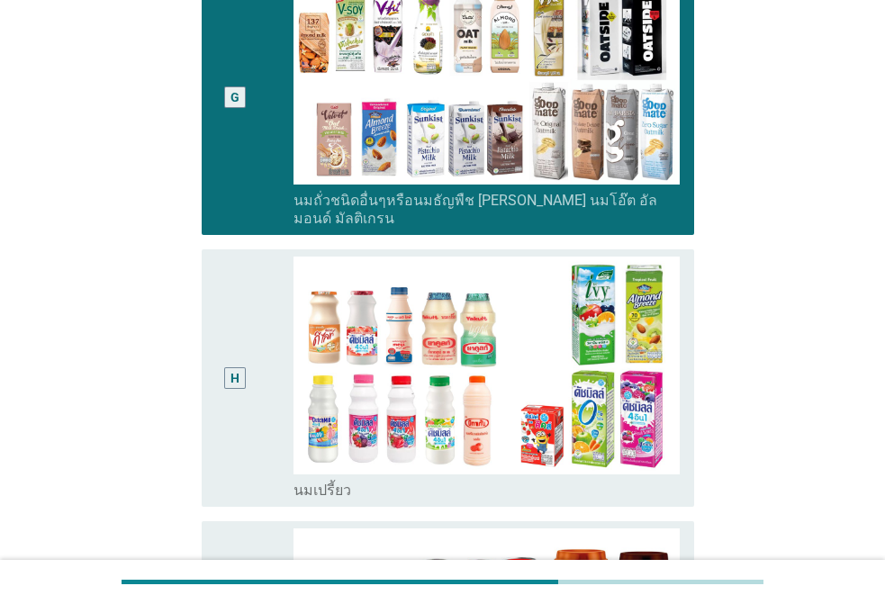
click at [240, 367] on div "H" at bounding box center [235, 378] width 22 height 22
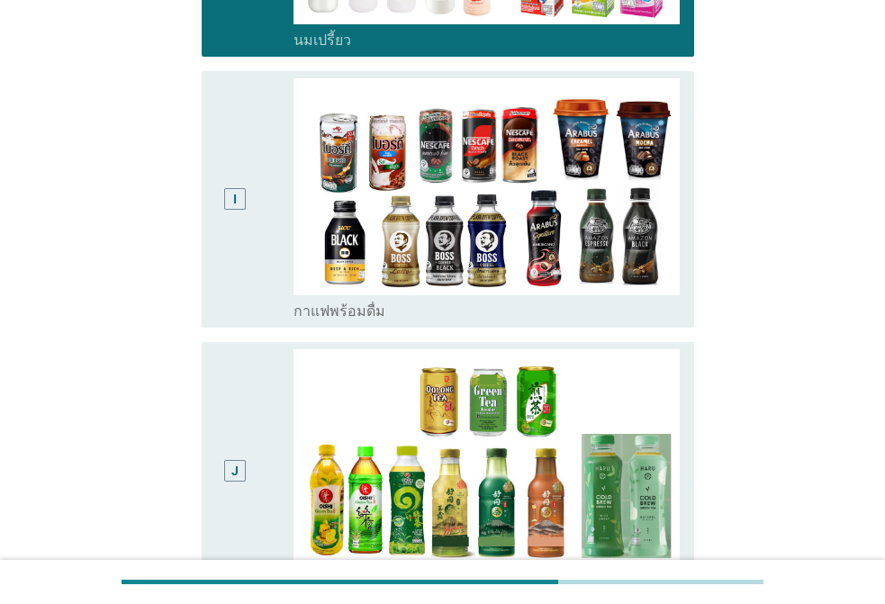
scroll to position [1530, 0]
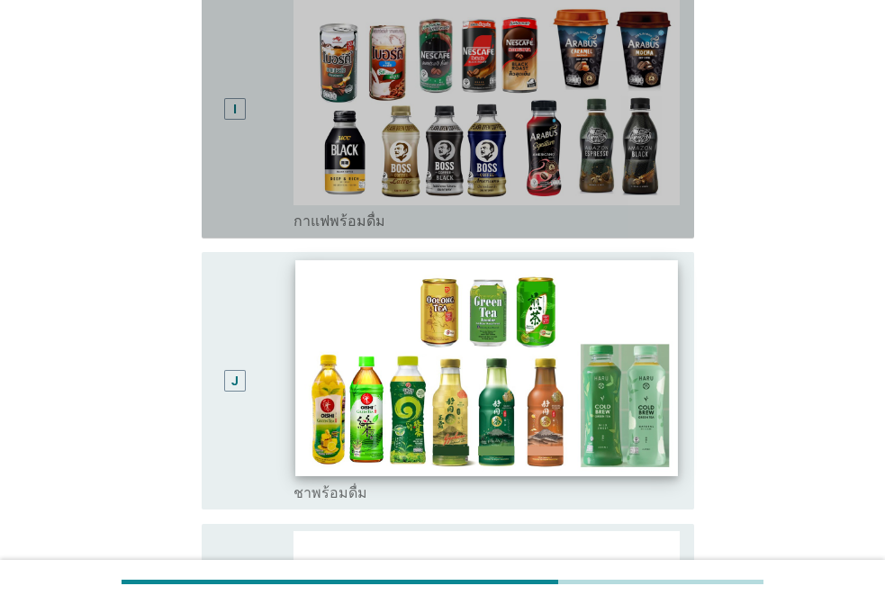
drag, startPoint x: 274, startPoint y: 154, endPoint x: 311, endPoint y: 274, distance: 126.1
click at [274, 155] on div "I" at bounding box center [254, 109] width 77 height 243
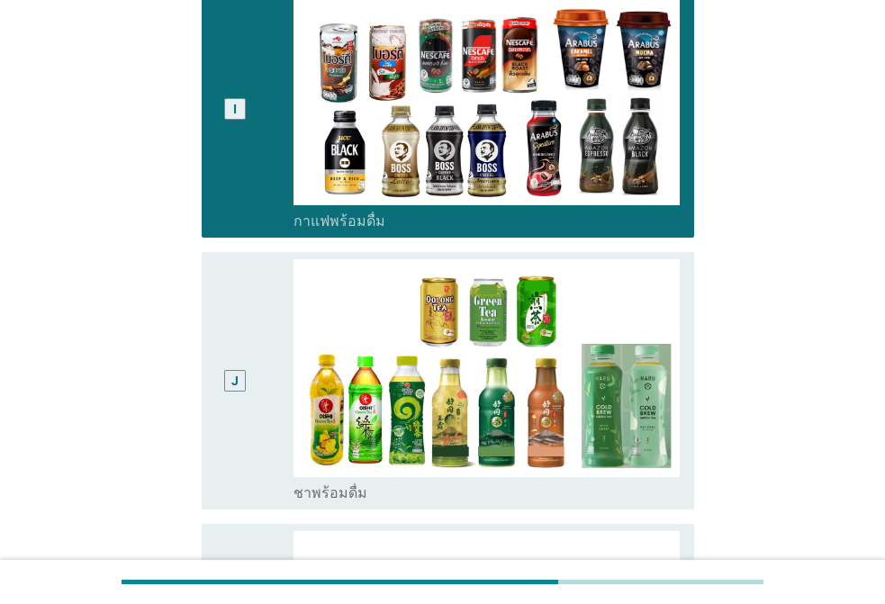
drag, startPoint x: 280, startPoint y: 322, endPoint x: 272, endPoint y: 344, distance: 23.1
click at [279, 323] on div "J" at bounding box center [254, 380] width 77 height 243
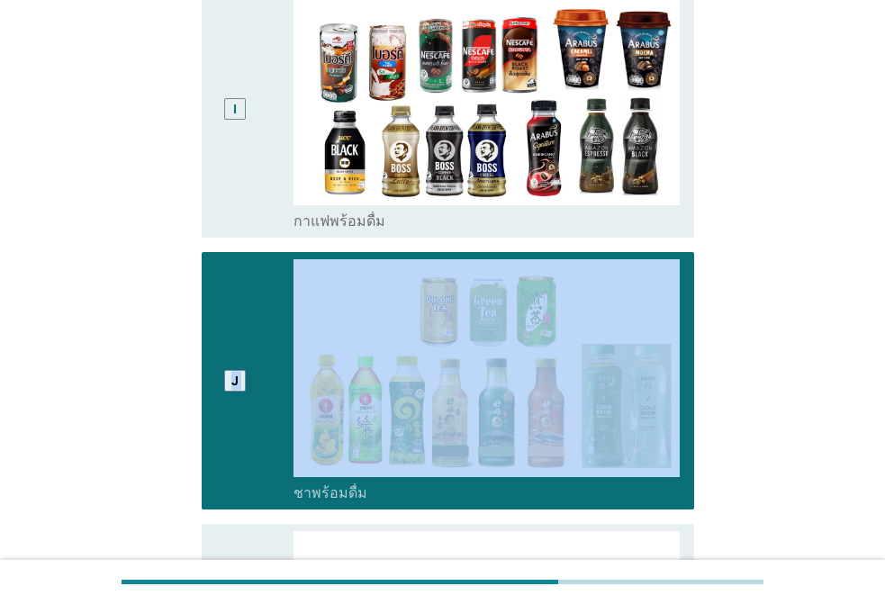
drag, startPoint x: 256, startPoint y: 485, endPoint x: 248, endPoint y: 524, distance: 39.5
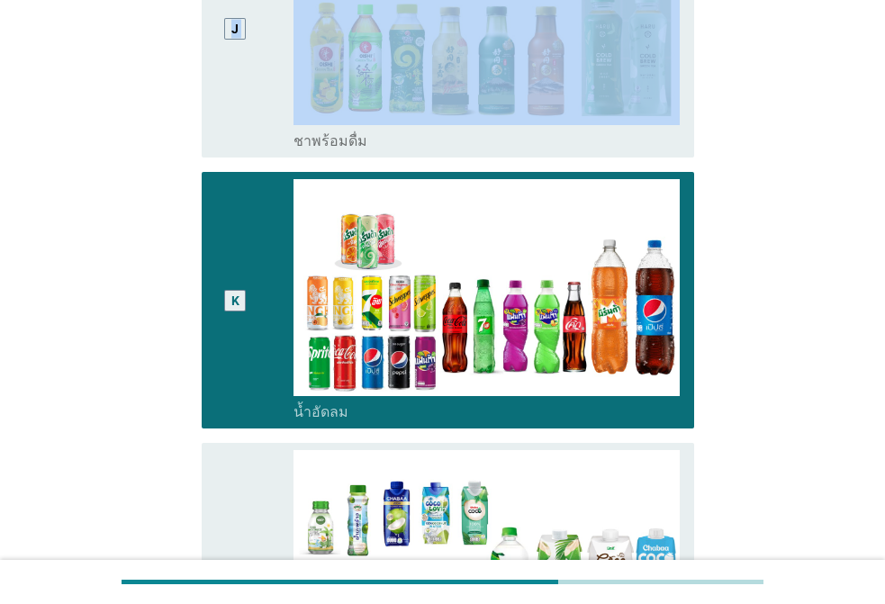
scroll to position [2250, 0]
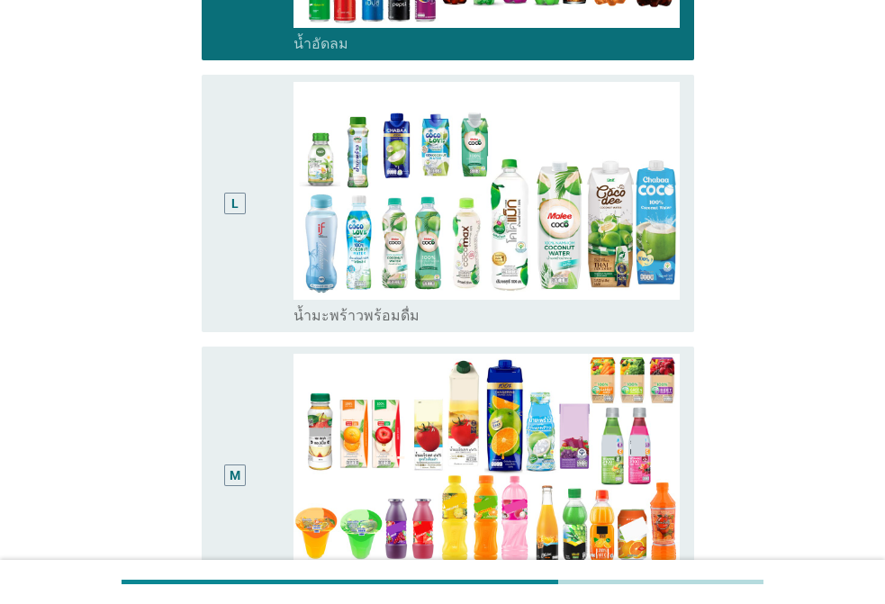
drag, startPoint x: 271, startPoint y: 265, endPoint x: 263, endPoint y: 261, distance: 9.3
click at [268, 264] on div "L" at bounding box center [254, 203] width 77 height 243
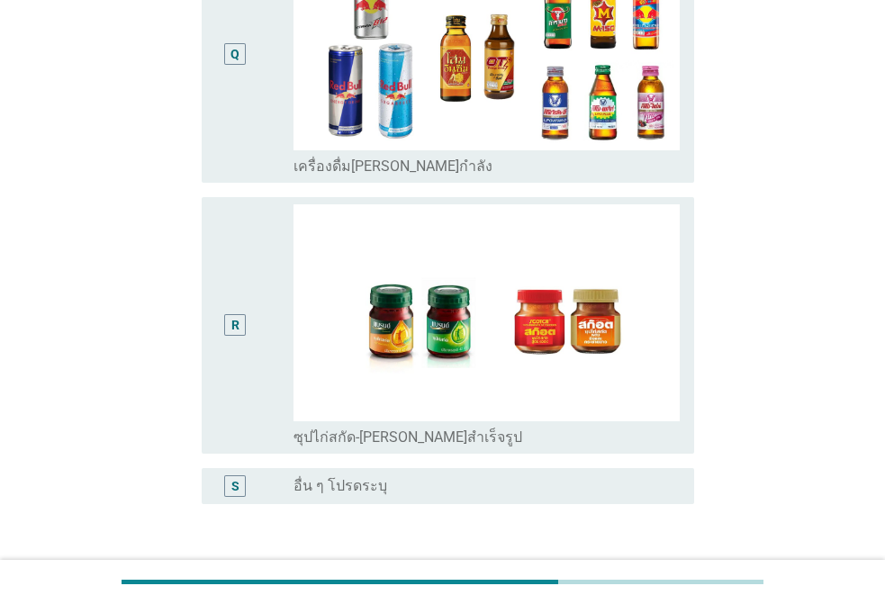
scroll to position [3856, 0]
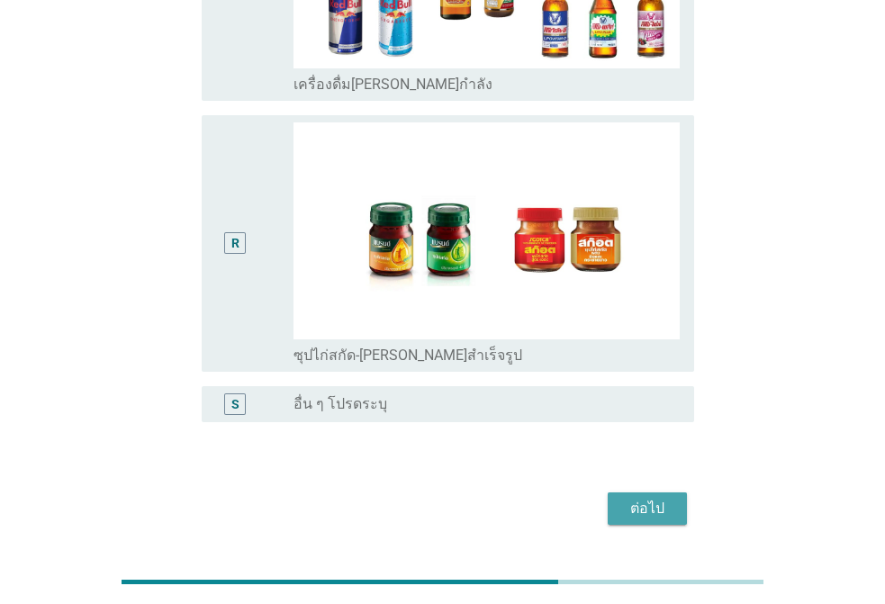
click at [653, 498] on div "ต่อไป" at bounding box center [647, 509] width 50 height 22
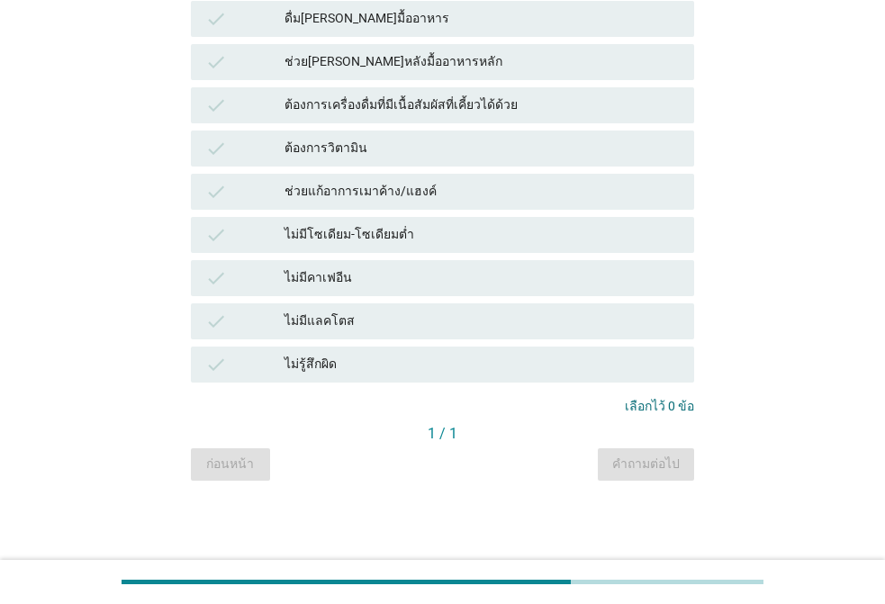
scroll to position [0, 0]
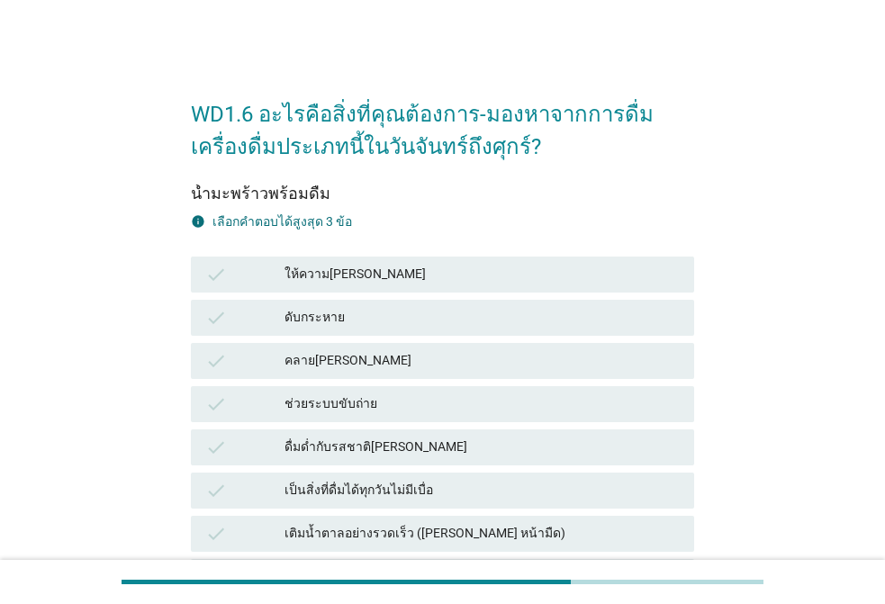
click at [352, 284] on div "ให้ความ[PERSON_NAME]" at bounding box center [481, 275] width 395 height 22
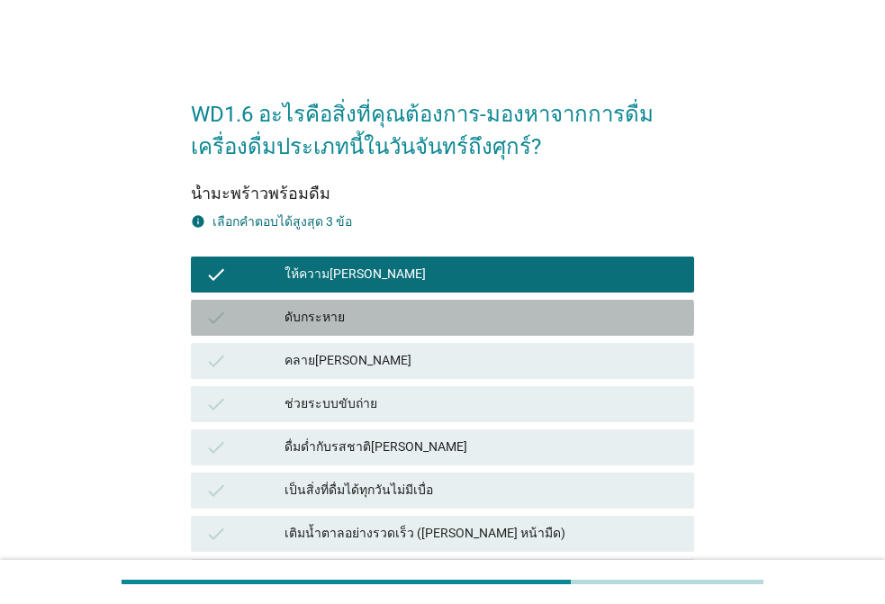
drag, startPoint x: 343, startPoint y: 319, endPoint x: 338, endPoint y: 360, distance: 40.7
click at [343, 321] on div "ดับกระหาย" at bounding box center [481, 318] width 395 height 22
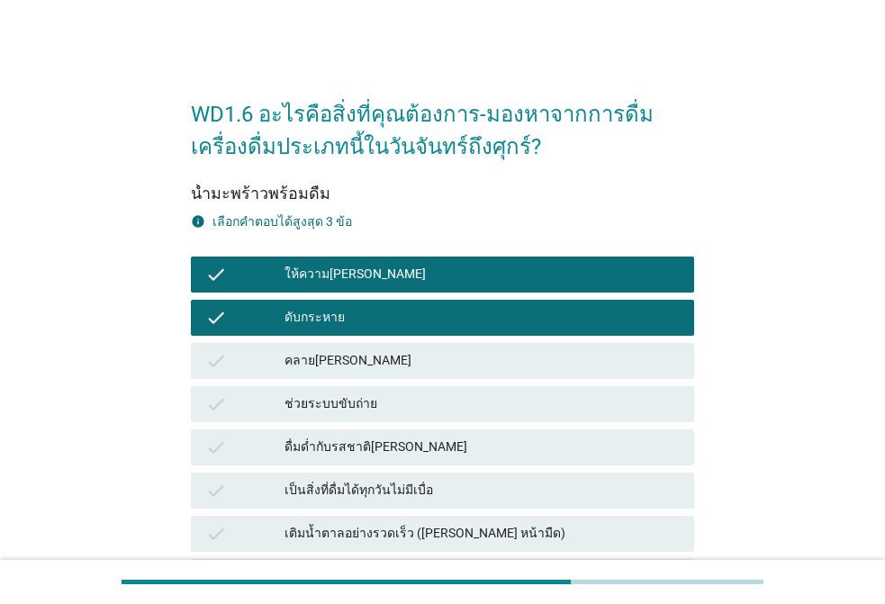
drag, startPoint x: 334, startPoint y: 366, endPoint x: 344, endPoint y: 409, distance: 44.3
click at [336, 372] on div "check คลาย[PERSON_NAME]" at bounding box center [442, 361] width 503 height 36
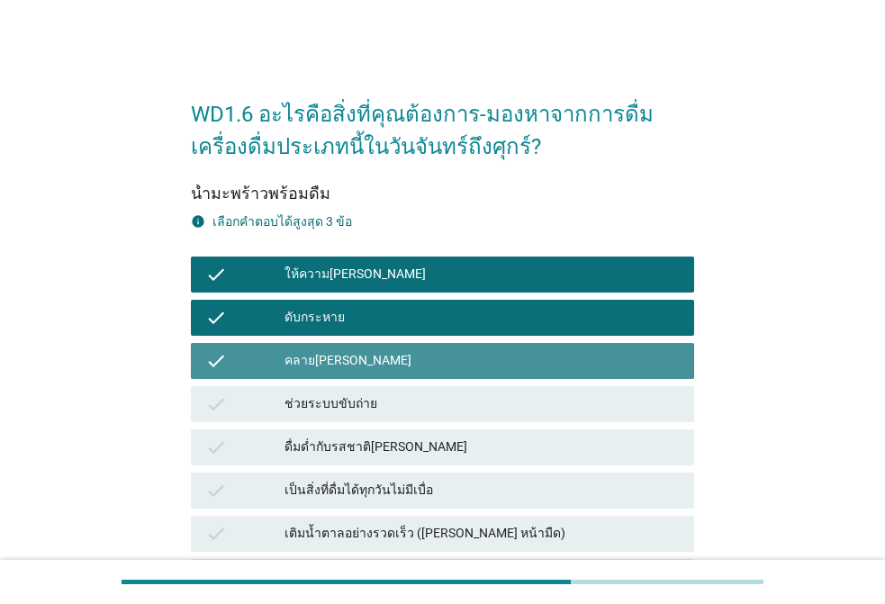
click at [344, 409] on div "ช่วยระบบขับถ่าย" at bounding box center [481, 404] width 395 height 22
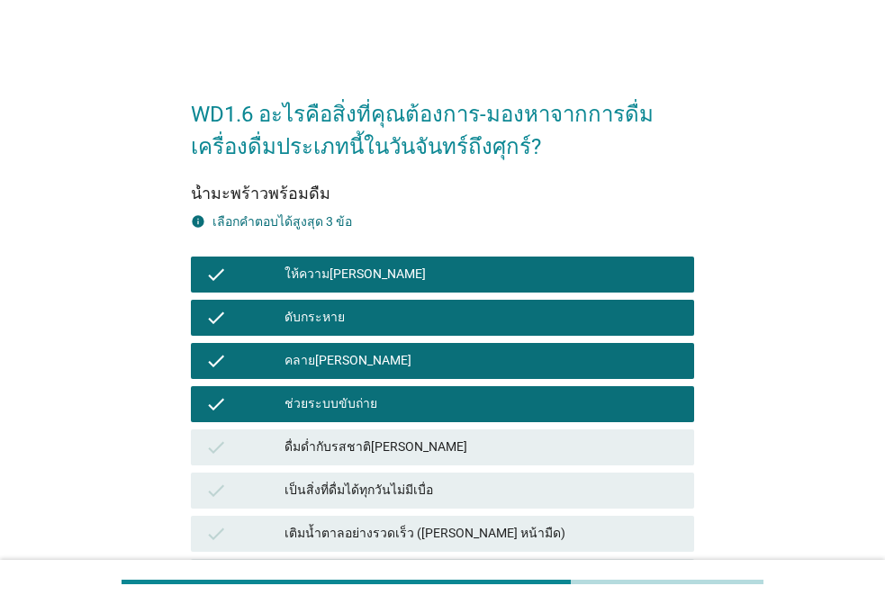
click at [344, 450] on div "ดื่มด่ำกับรสชาติ[PERSON_NAME]" at bounding box center [481, 447] width 395 height 22
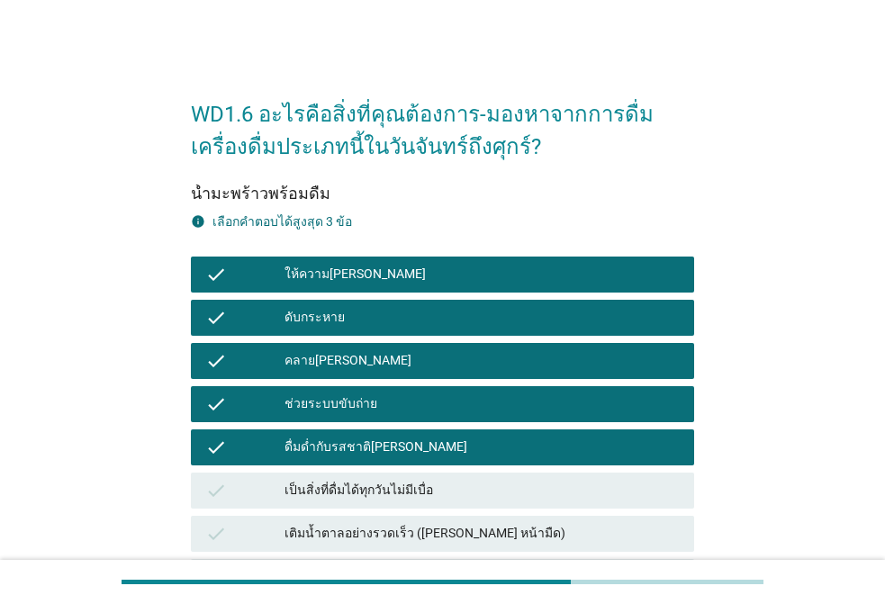
click at [351, 496] on div "เป็นสิ่งที่ดื่มได้ทุกวันไม่มีเบื่อ" at bounding box center [481, 491] width 395 height 22
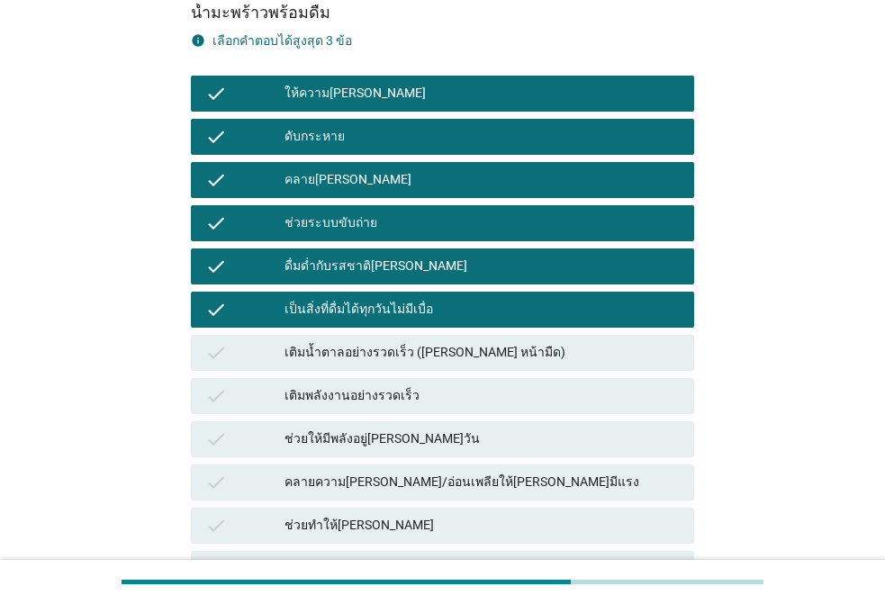
scroll to position [360, 0]
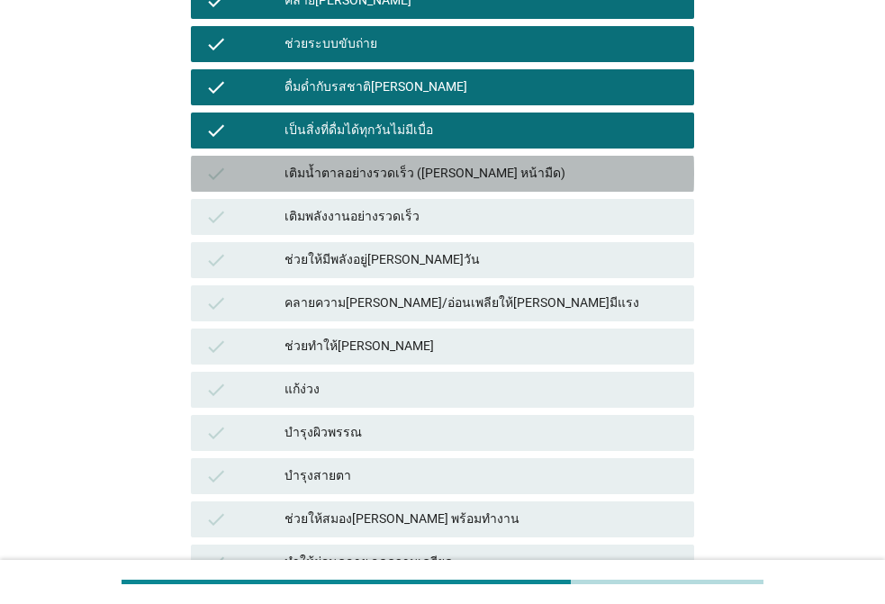
drag, startPoint x: 420, startPoint y: 169, endPoint x: 396, endPoint y: 225, distance: 60.9
click at [418, 171] on div "เติมน้ำตาลอย่างรวดเร็ว ([PERSON_NAME] หน้ามืด)" at bounding box center [481, 174] width 395 height 22
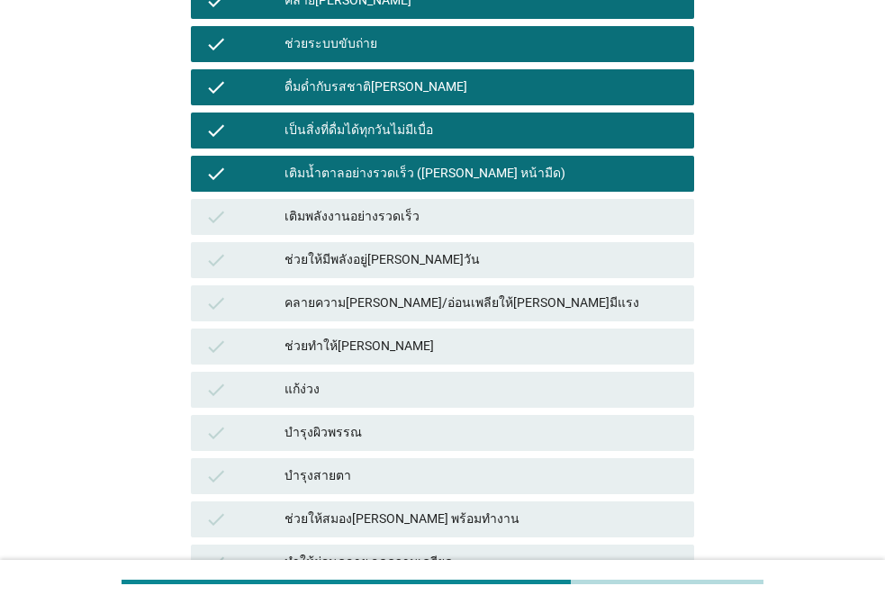
click at [382, 232] on div "check เติมพลังงานอย่างรวดเร็ว" at bounding box center [442, 217] width 503 height 36
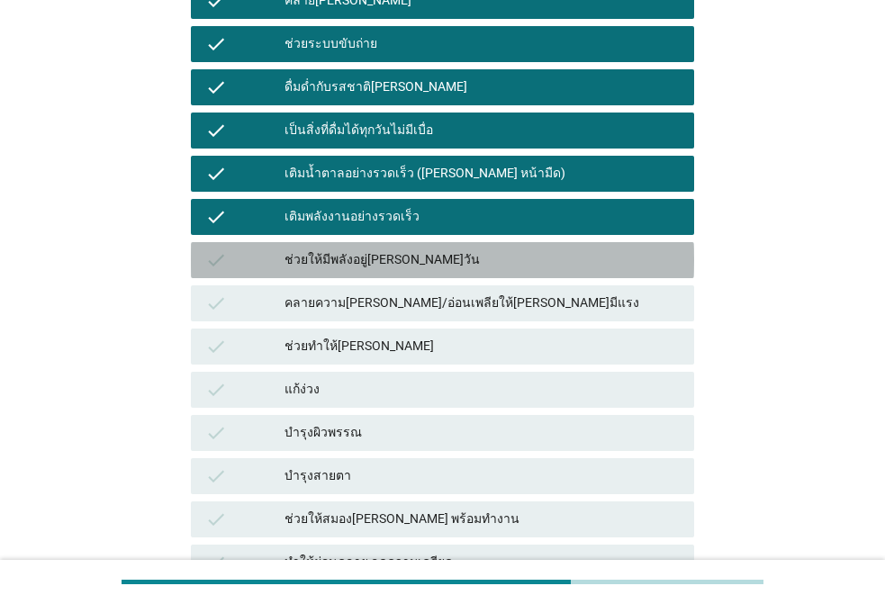
drag, startPoint x: 371, startPoint y: 261, endPoint x: 374, endPoint y: 276, distance: 15.7
click at [373, 267] on div "ช่วยให้มีพลังอยู่[PERSON_NAME]วัน" at bounding box center [481, 260] width 395 height 22
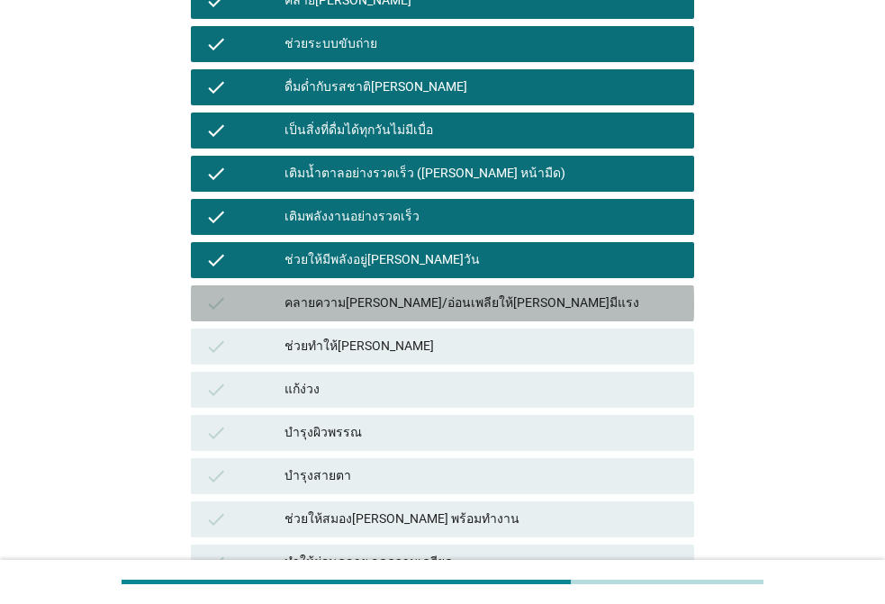
click at [369, 289] on div "check คลายความ[PERSON_NAME]/อ่อนเพลียให้[PERSON_NAME]มีแรง" at bounding box center [442, 303] width 503 height 36
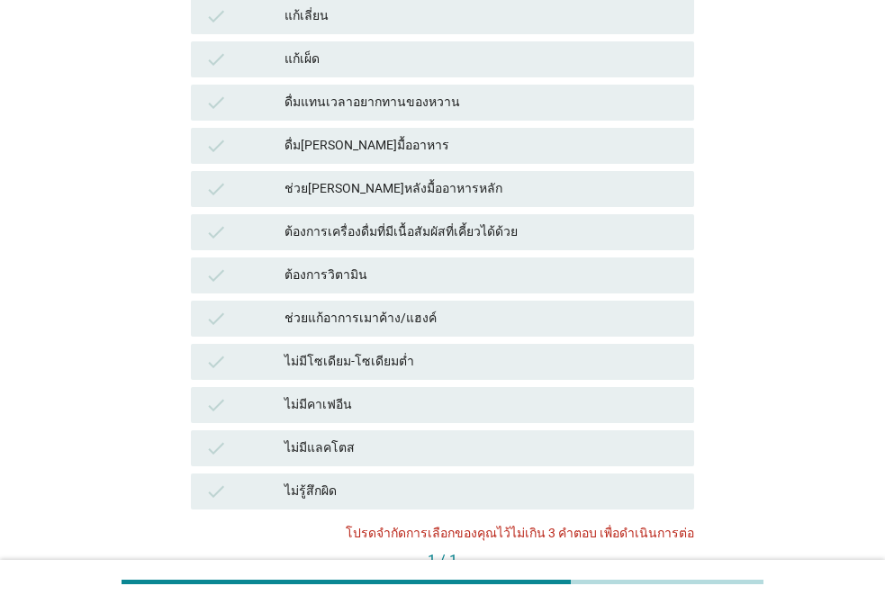
scroll to position [1260, 0]
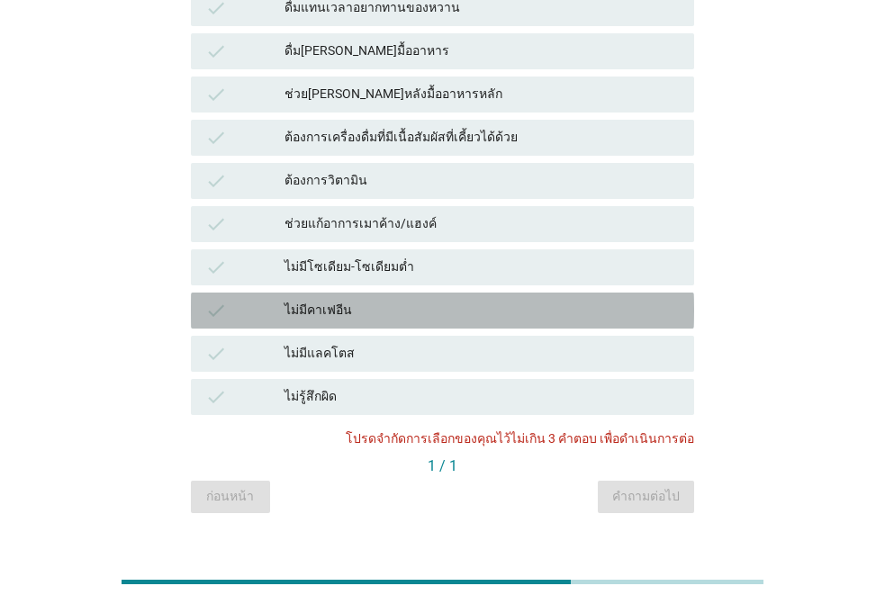
click at [389, 301] on div "ไม่มีคาเฟอีน" at bounding box center [481, 311] width 395 height 22
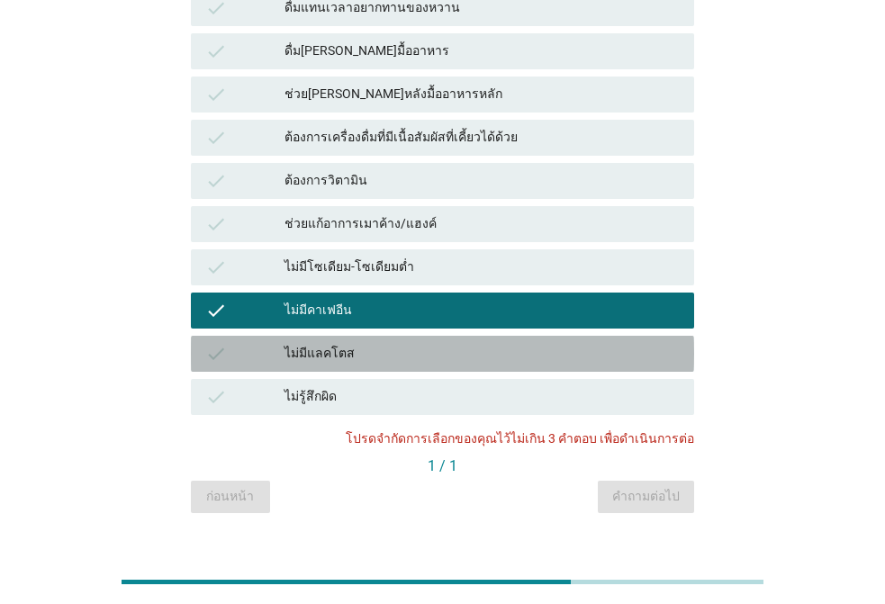
drag, startPoint x: 380, startPoint y: 345, endPoint x: 492, endPoint y: 400, distance: 125.6
click at [384, 346] on div "ไม่มีแลคโตส" at bounding box center [481, 354] width 395 height 22
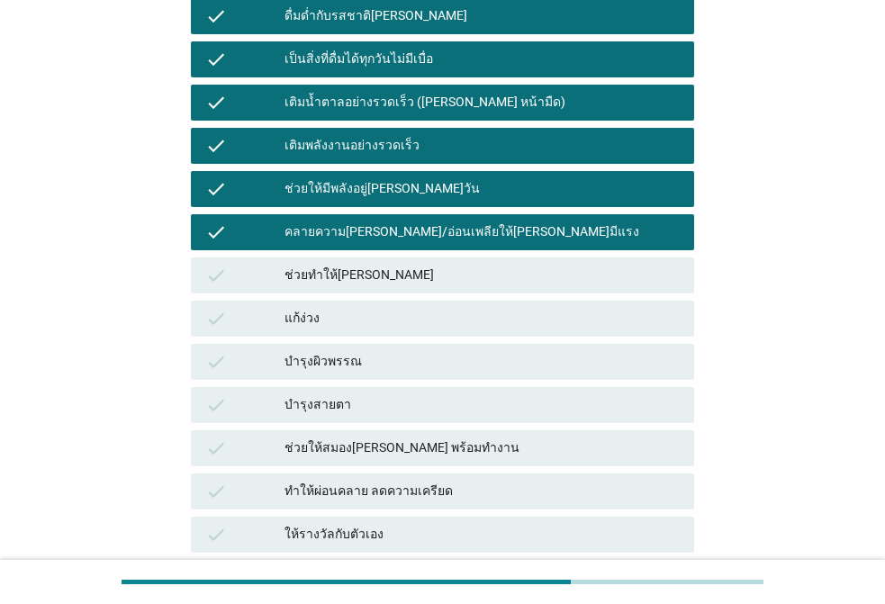
scroll to position [270, 0]
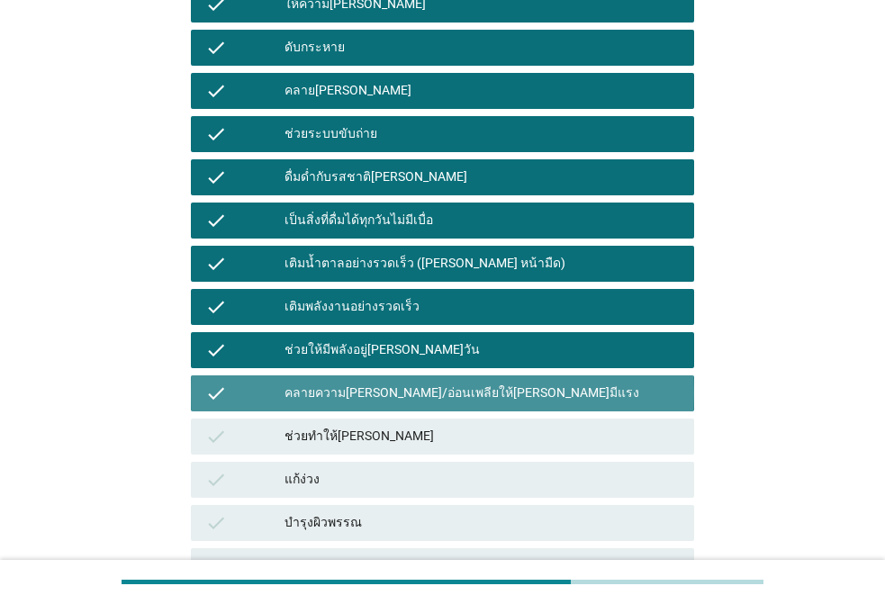
drag, startPoint x: 394, startPoint y: 391, endPoint x: 388, endPoint y: 356, distance: 35.7
click at [394, 392] on div "คลายความ[PERSON_NAME]/อ่อนเพลียให้[PERSON_NAME]มีแรง" at bounding box center [481, 393] width 395 height 22
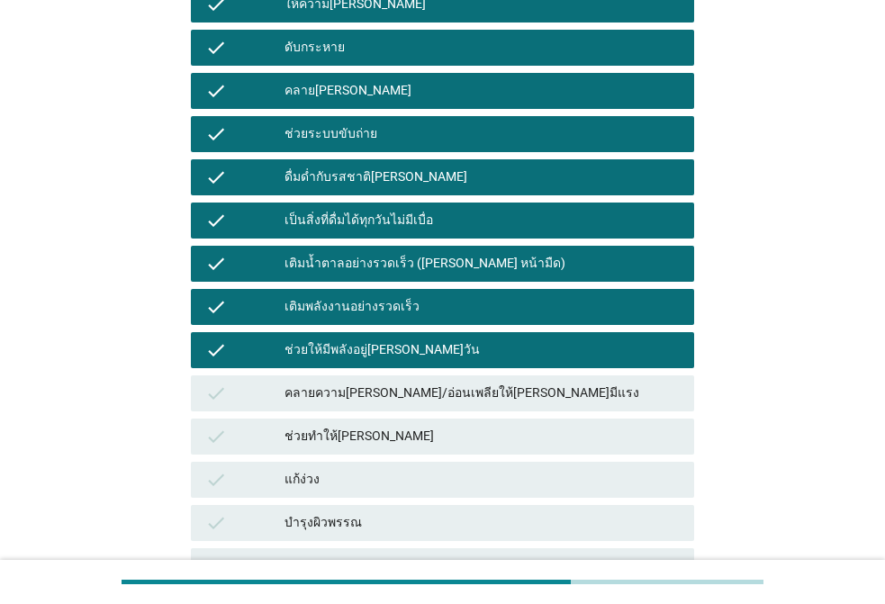
drag, startPoint x: 388, startPoint y: 351, endPoint x: 389, endPoint y: 334, distance: 17.1
click at [388, 350] on div "ช่วยให้มีพลังอยู่[PERSON_NAME]วัน" at bounding box center [481, 350] width 395 height 22
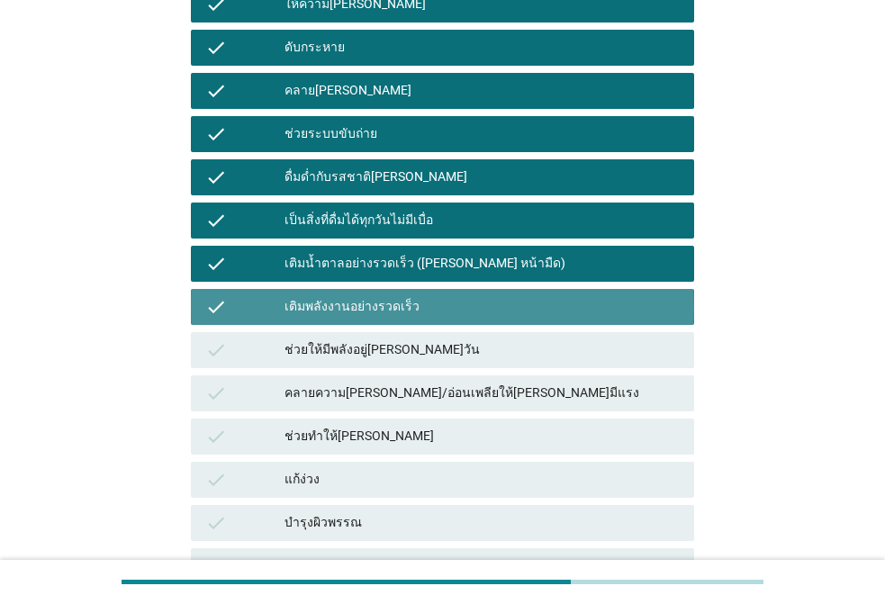
drag, startPoint x: 385, startPoint y: 300, endPoint x: 382, endPoint y: 268, distance: 31.7
click at [385, 297] on div "เติมพลังงานอย่างรวดเร็ว" at bounding box center [481, 307] width 395 height 22
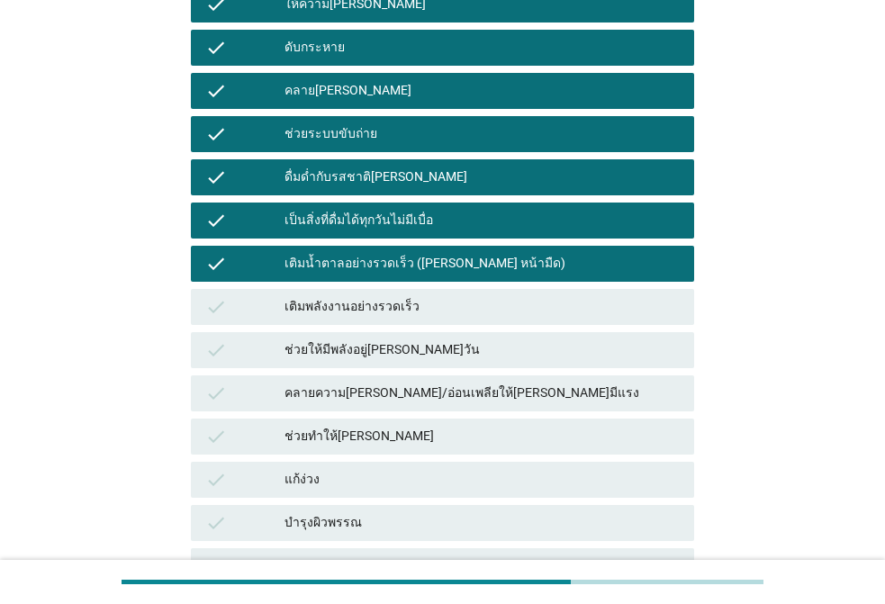
drag, startPoint x: 378, startPoint y: 257, endPoint x: 378, endPoint y: 243, distance: 14.4
click at [378, 250] on div "check เติมน้ำตาลอย่างรวดเร็ว ([PERSON_NAME] หน้ามืด)" at bounding box center [442, 264] width 503 height 36
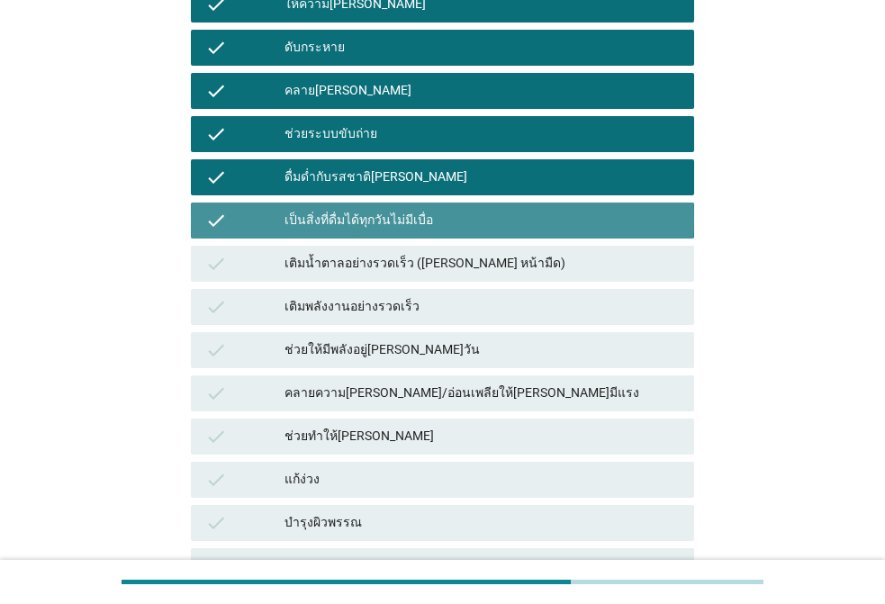
drag, startPoint x: 382, startPoint y: 218, endPoint x: 386, endPoint y: 200, distance: 18.6
click at [382, 215] on div "เป็นสิ่งที่ดื่มได้ทุกวันไม่มีเบื่อ" at bounding box center [481, 221] width 395 height 22
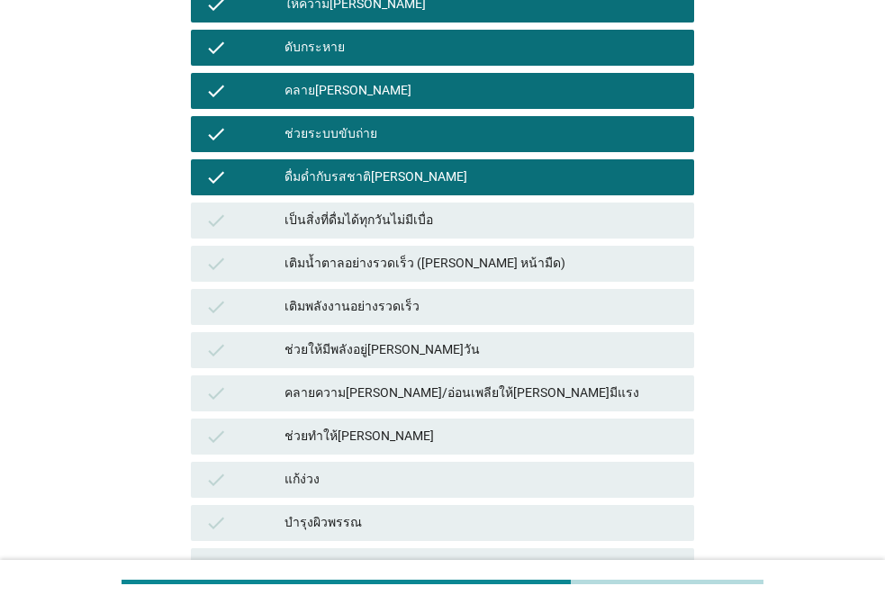
click at [398, 171] on div "ดื่มด่ำกับรสชาติ[PERSON_NAME]" at bounding box center [481, 177] width 395 height 22
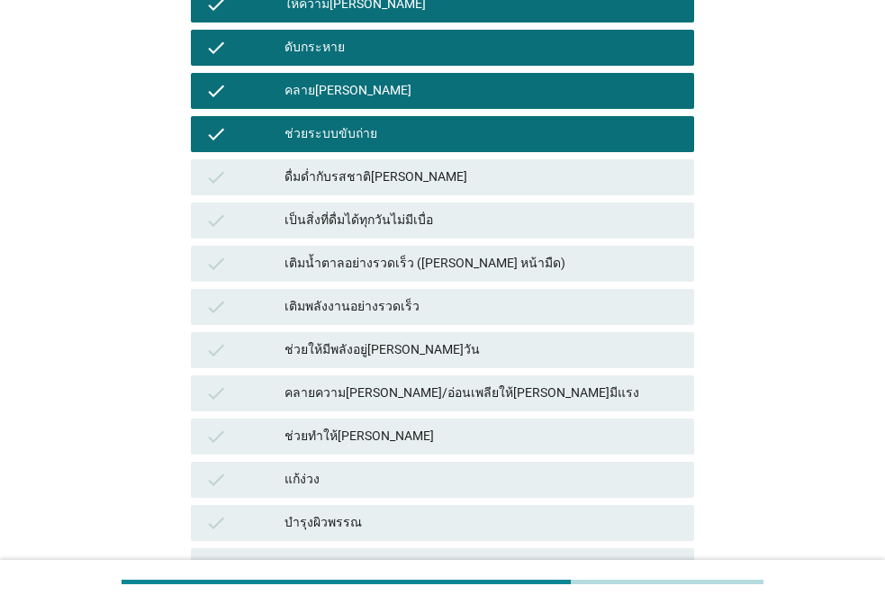
click at [410, 136] on div "ช่วยระบบขับถ่าย" at bounding box center [481, 134] width 395 height 22
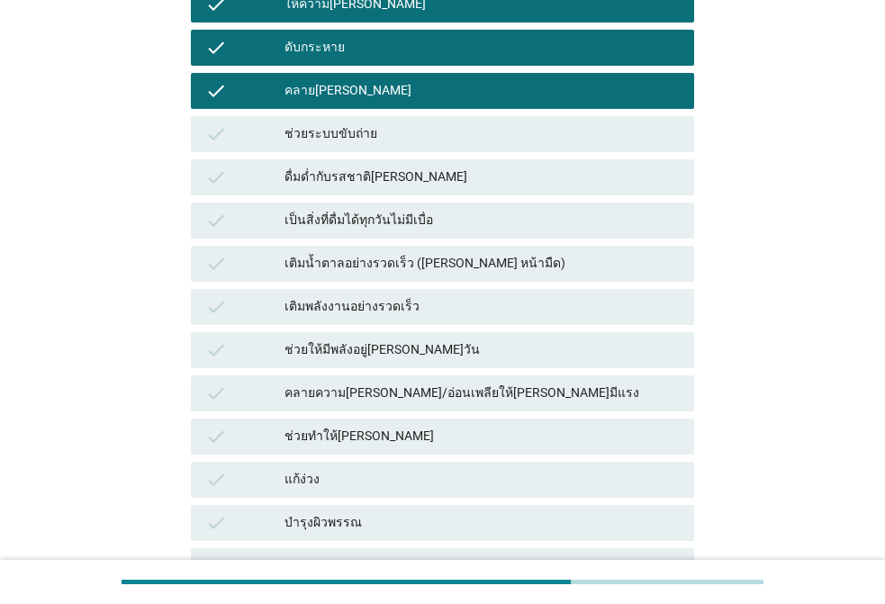
click at [425, 76] on div "check คลาย[PERSON_NAME]" at bounding box center [442, 91] width 503 height 36
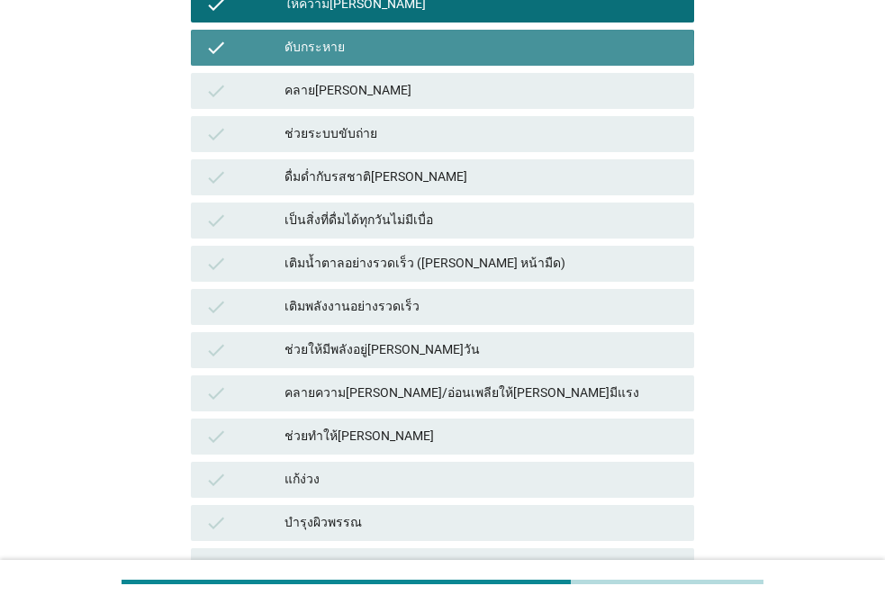
drag, startPoint x: 452, startPoint y: 50, endPoint x: 553, endPoint y: 95, distance: 111.2
click at [454, 49] on div "ดับกระหาย" at bounding box center [481, 48] width 395 height 22
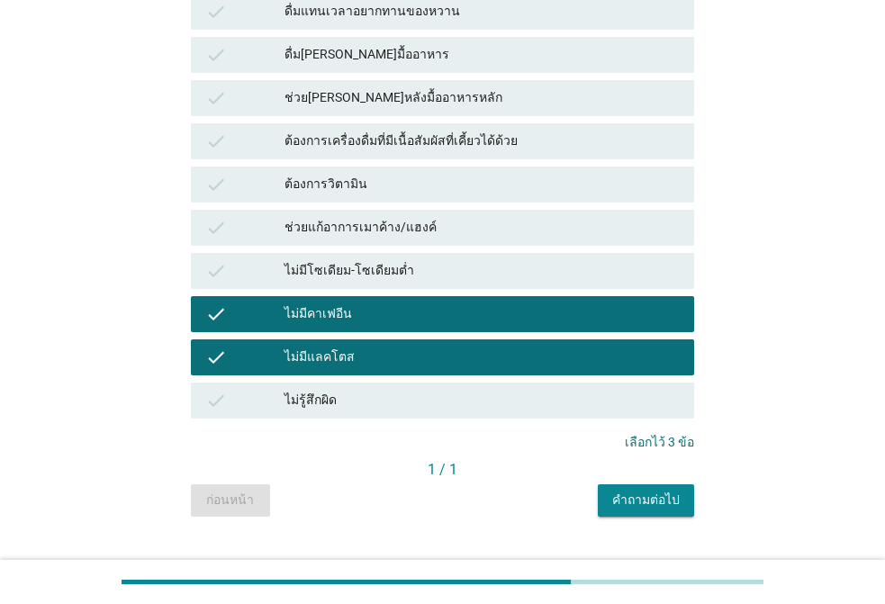
scroll to position [1292, 0]
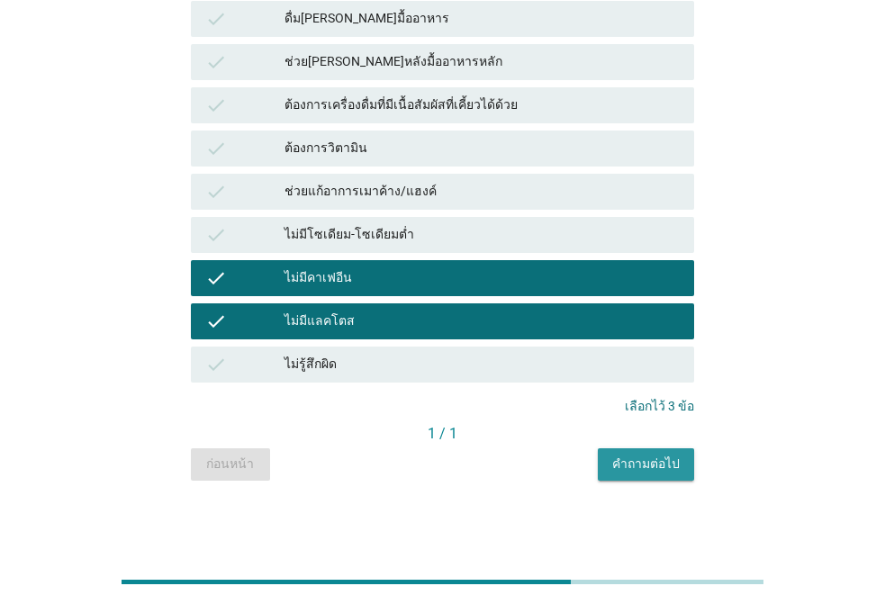
click at [678, 466] on div "คำถามต่อไป" at bounding box center [645, 463] width 67 height 19
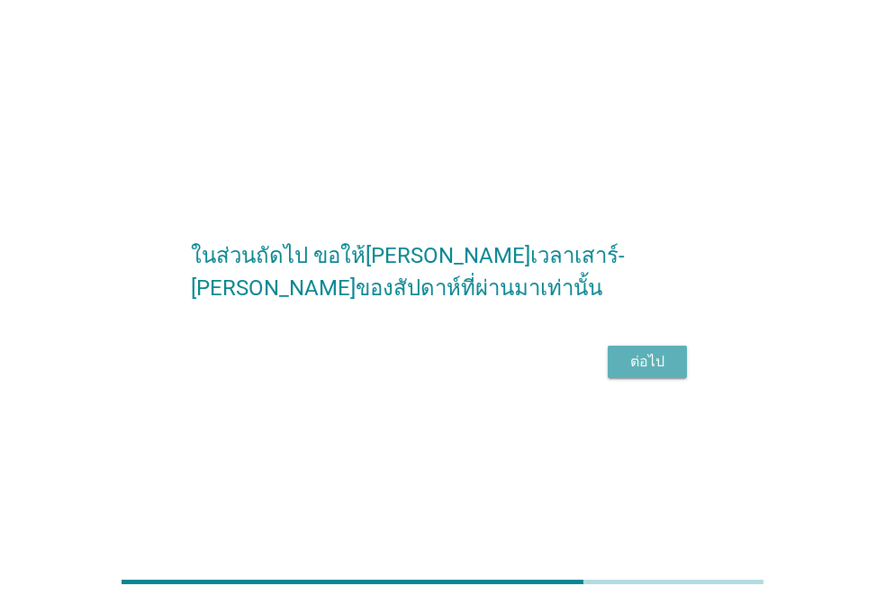
click at [660, 373] on div "ต่อไป" at bounding box center [647, 362] width 50 height 22
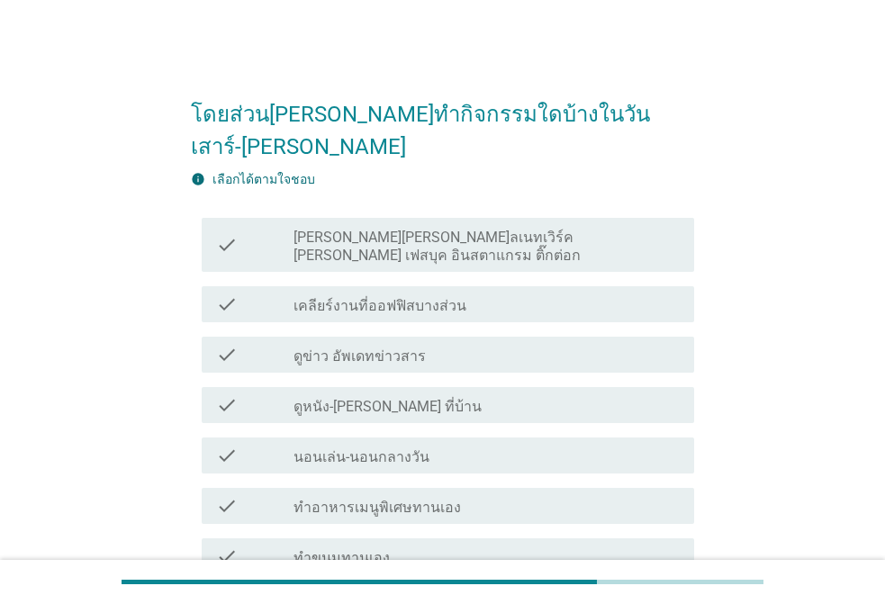
click at [395, 229] on label "[PERSON_NAME][PERSON_NAME]ลเนทเวิร์ค [PERSON_NAME] เฟสบุค อินสตาแกรม ติ๊กต่อก" at bounding box center [486, 247] width 386 height 36
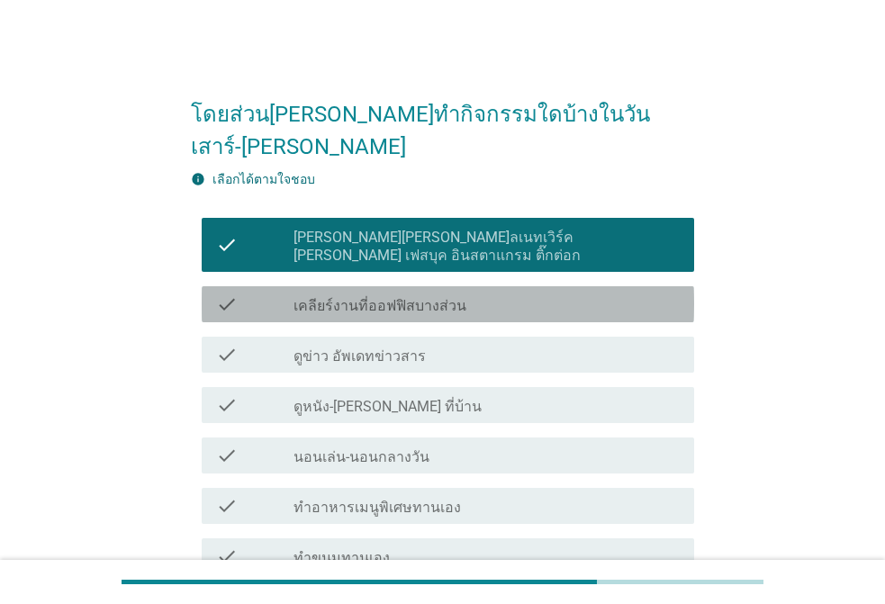
click at [372, 286] on div "check check_box_outline_blank เคลียร์งานที่ออฟฟิสบางส่วน" at bounding box center [448, 304] width 492 height 36
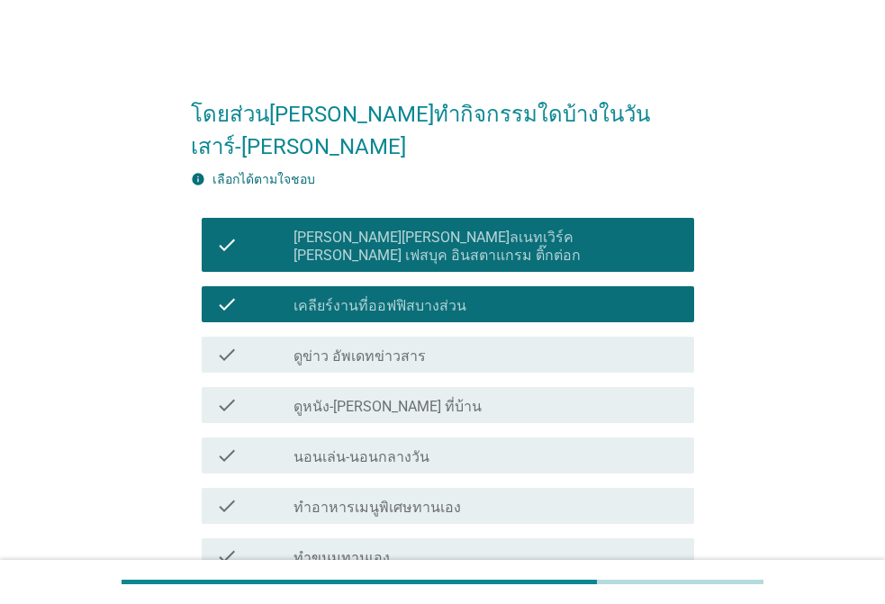
click at [340, 347] on label "ดูข่าว อัพเดทข่าวสาร" at bounding box center [359, 356] width 132 height 18
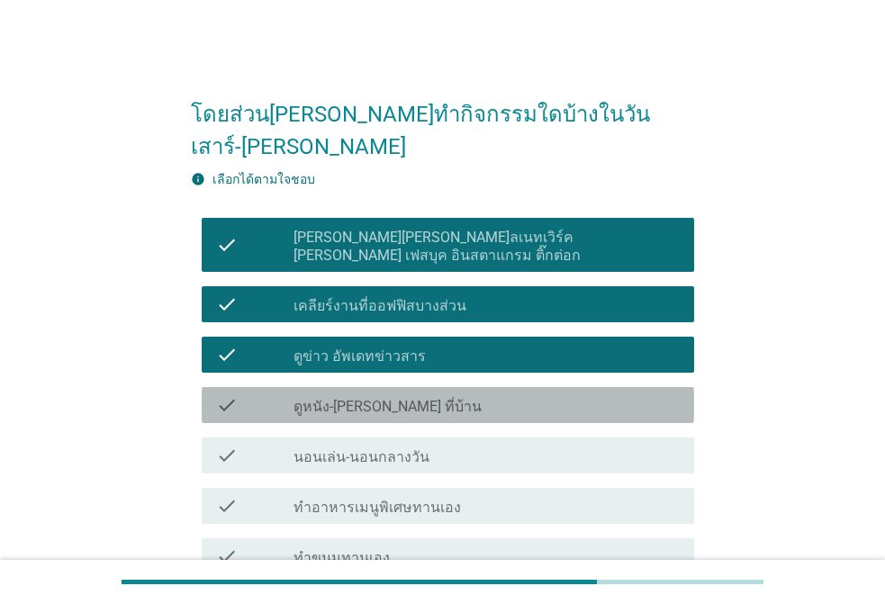
drag, startPoint x: 332, startPoint y: 355, endPoint x: 322, endPoint y: 395, distance: 40.8
click at [331, 398] on label "ดูหนัง-[PERSON_NAME] ที่บ้าน" at bounding box center [387, 407] width 188 height 18
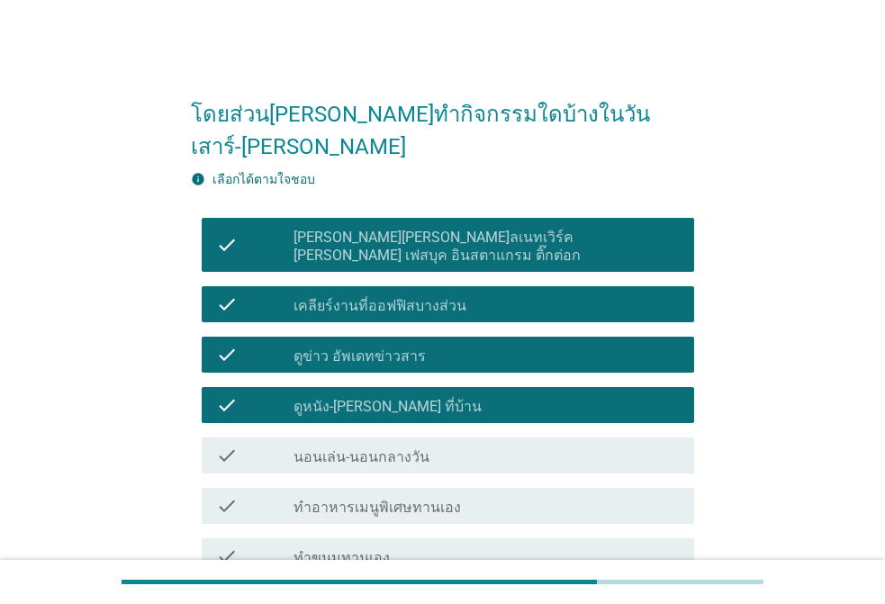
drag, startPoint x: 322, startPoint y: 400, endPoint x: 333, endPoint y: 435, distance: 35.9
click at [322, 448] on label "นอนเล่น-นอนกลางวัน" at bounding box center [361, 457] width 136 height 18
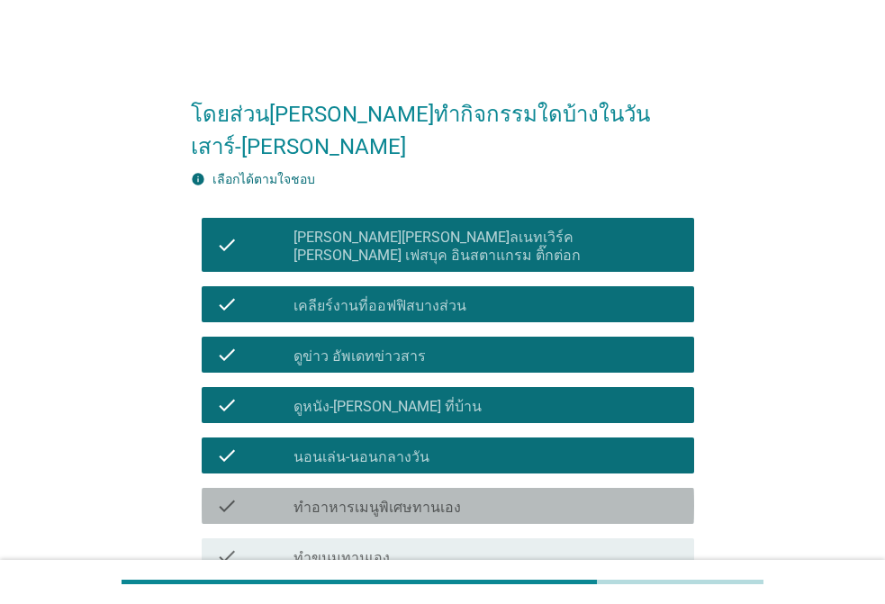
click at [333, 499] on label "ทำอาหารเมนูพิเศษทานเอง" at bounding box center [376, 508] width 167 height 18
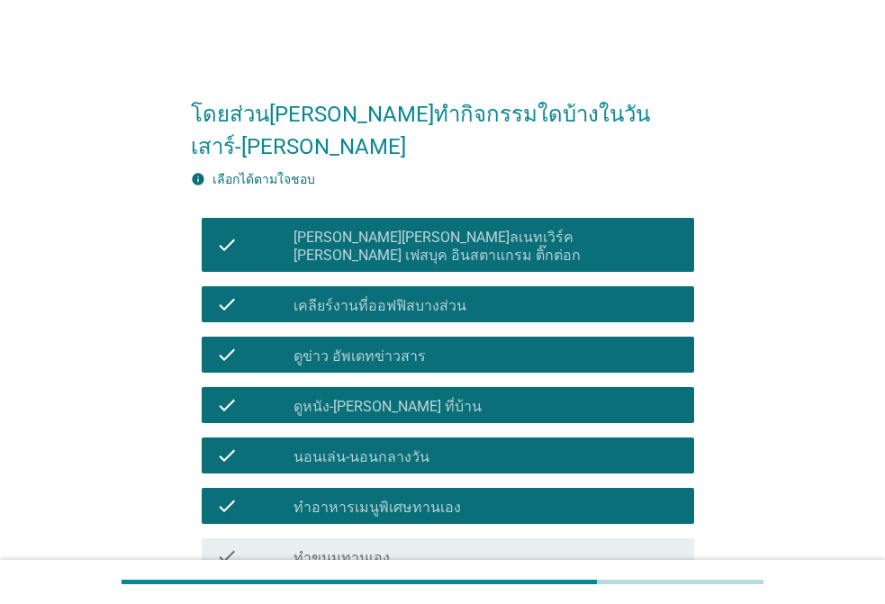
click at [361, 549] on label "ทำขนมทานเอง" at bounding box center [341, 558] width 96 height 18
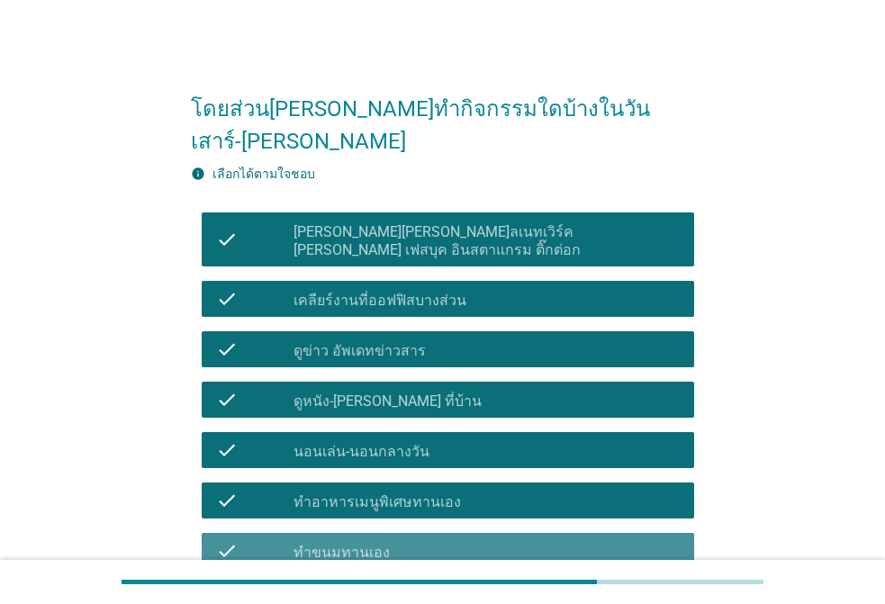
scroll to position [540, 0]
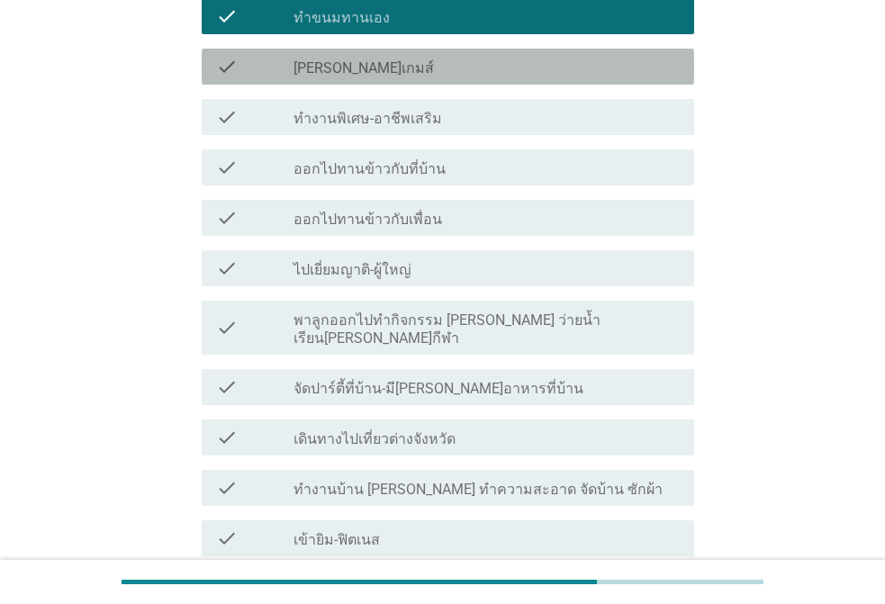
click at [343, 59] on label "[PERSON_NAME]เกมส์" at bounding box center [363, 68] width 140 height 18
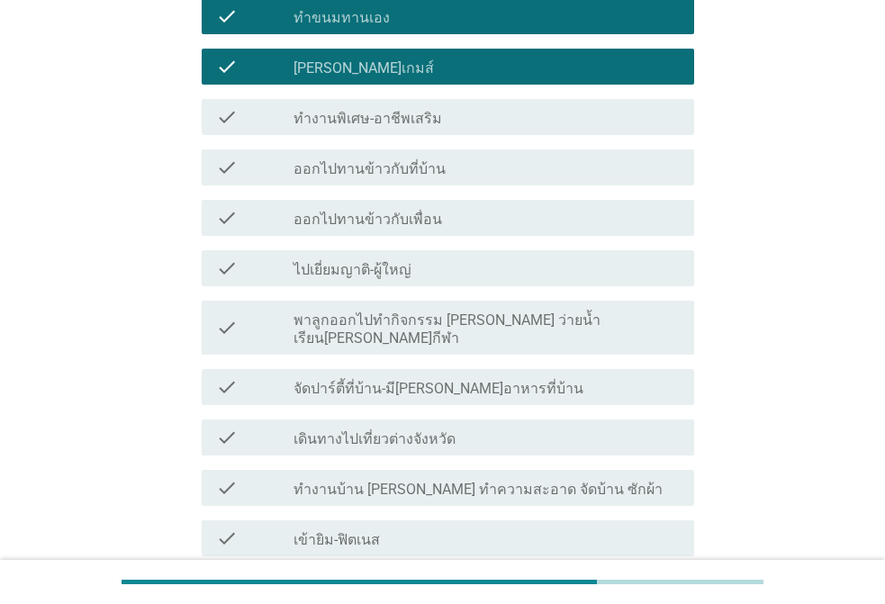
drag, startPoint x: 333, startPoint y: 61, endPoint x: 342, endPoint y: 77, distance: 18.5
click at [333, 110] on label "ทำงานพิเศษ-อาชีพเสริม" at bounding box center [367, 119] width 148 height 18
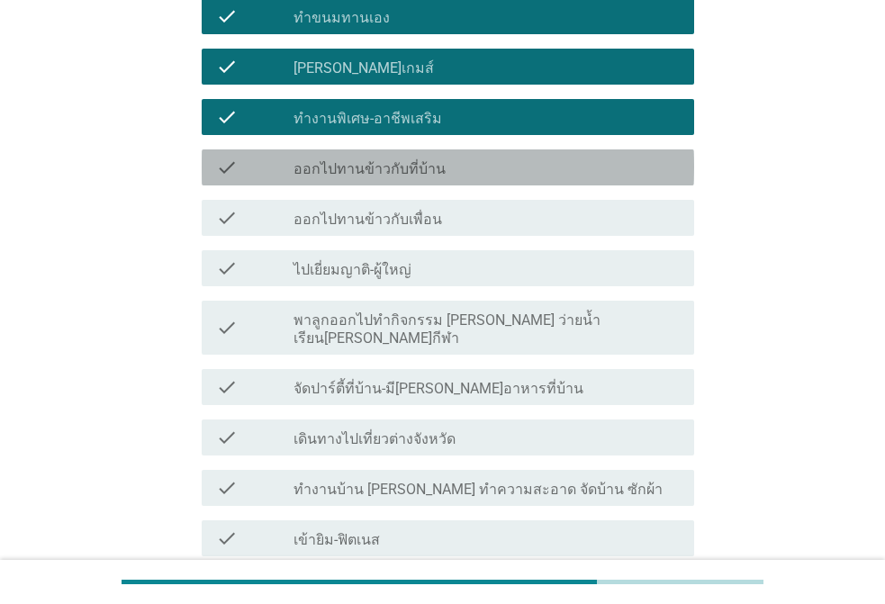
drag, startPoint x: 351, startPoint y: 112, endPoint x: 335, endPoint y: 157, distance: 47.8
click at [351, 160] on label "ออกไปทานข้าวกับที่บ้าน" at bounding box center [369, 169] width 152 height 18
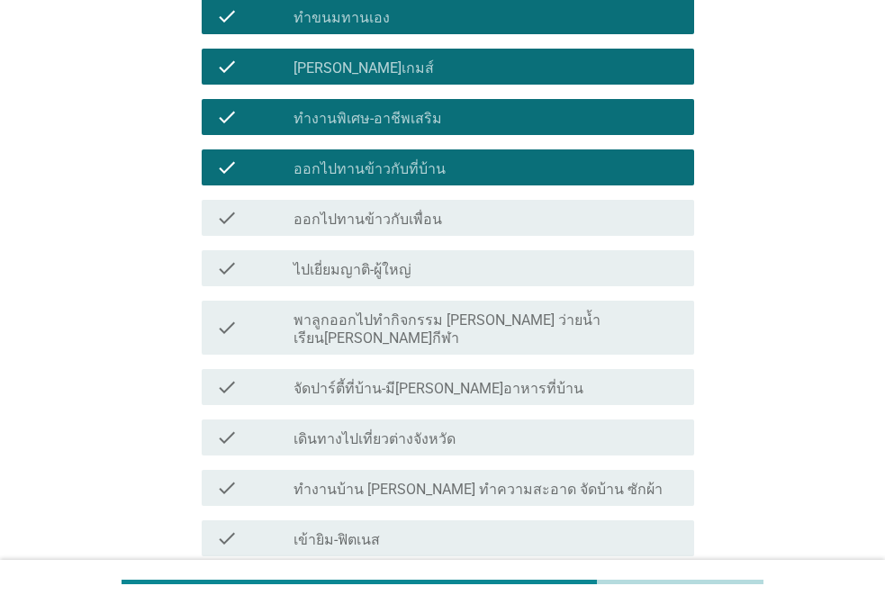
drag, startPoint x: 335, startPoint y: 157, endPoint x: 345, endPoint y: 210, distance: 53.1
click at [336, 207] on div "check_box_outline_blank ออกไปทานข้าวกับเพื่อน" at bounding box center [486, 218] width 386 height 22
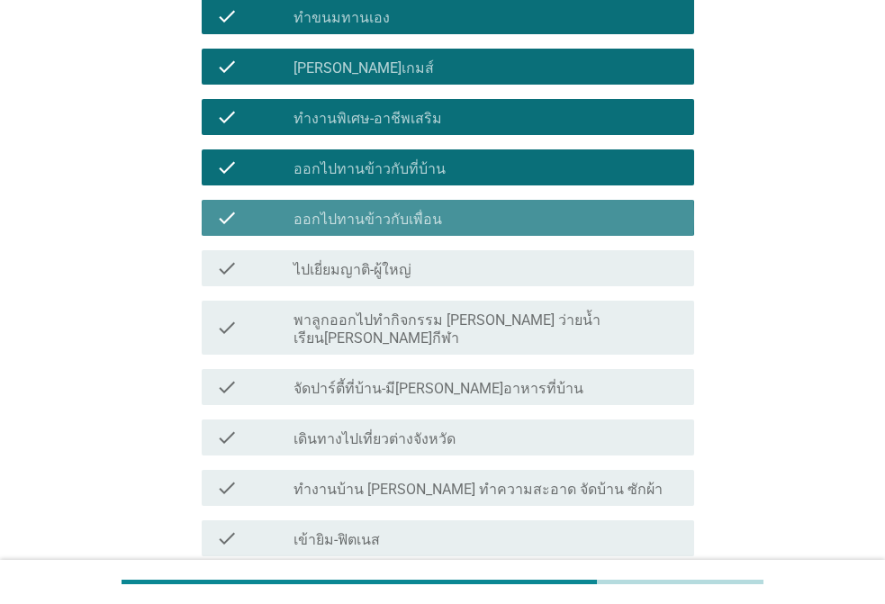
drag, startPoint x: 337, startPoint y: 223, endPoint x: 340, endPoint y: 255, distance: 31.6
click at [337, 250] on div "check check_box_outline_blank ไปเยี่ยมญาติ-ผู้ใหญ่" at bounding box center [448, 268] width 492 height 36
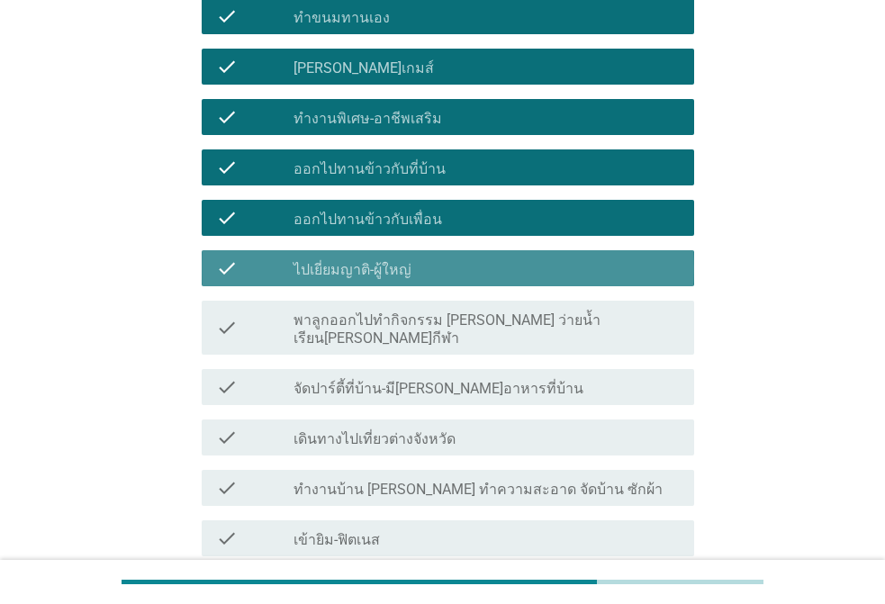
click at [340, 301] on div "check check_box_outline_blank พาลูกออกไปทำกิจกรรม [PERSON_NAME] ว่ายน้ำ เรียน[P…" at bounding box center [448, 328] width 492 height 54
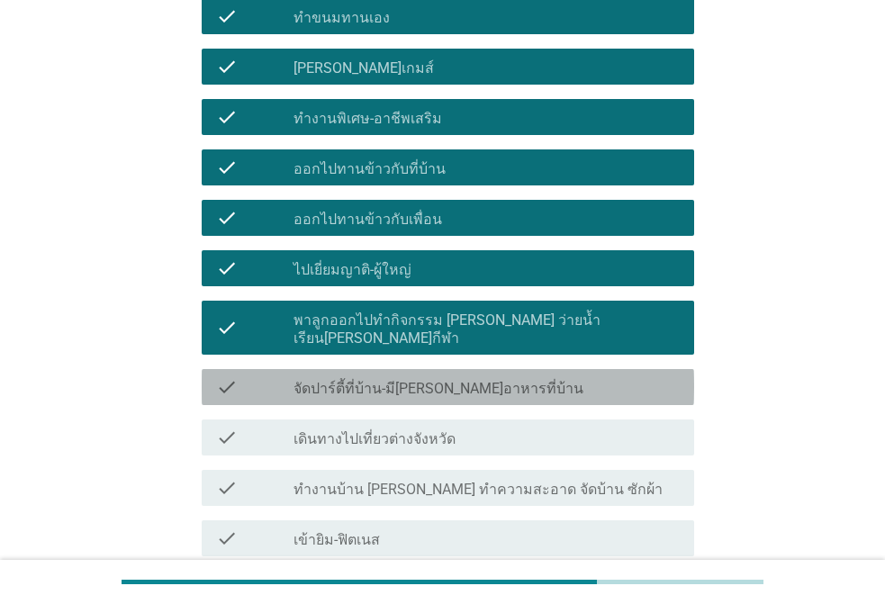
click at [331, 380] on label "จัดปาร์ตี้ที่บ้าน-มี[PERSON_NAME]อาหารที่บ้าน" at bounding box center [438, 389] width 290 height 18
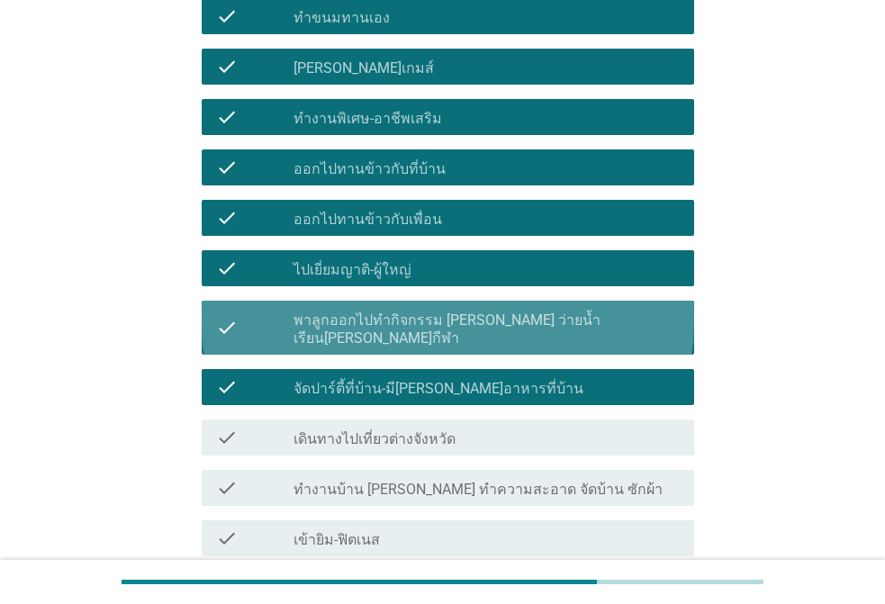
drag, startPoint x: 341, startPoint y: 283, endPoint x: 357, endPoint y: 345, distance: 63.3
click at [341, 301] on div "check check_box_outline_blank พาลูกออกไปทำกิจกรรม [PERSON_NAME] ว่ายน้ำ เรียน[P…" at bounding box center [448, 328] width 492 height 54
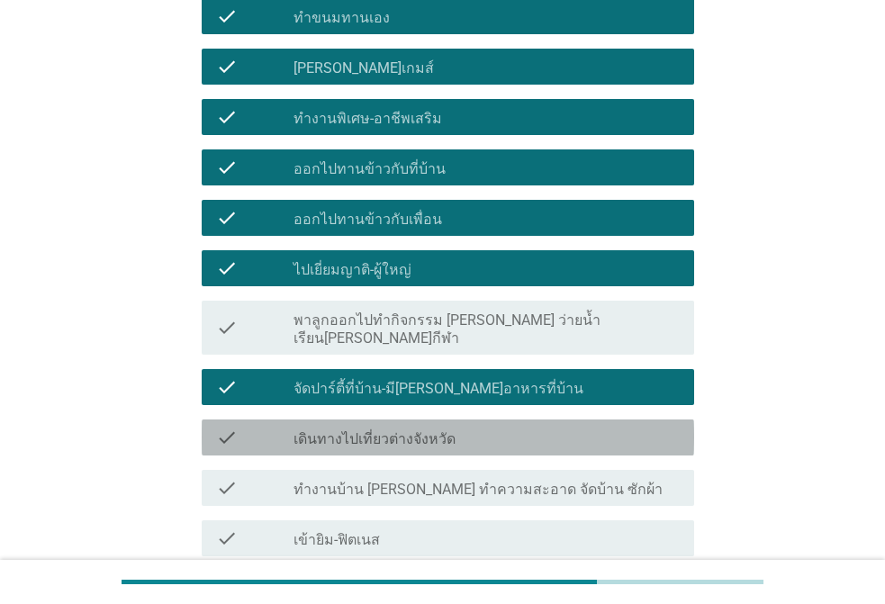
drag, startPoint x: 337, startPoint y: 373, endPoint x: 341, endPoint y: 410, distance: 38.0
click at [337, 430] on label "เดินทางไปเที่ยวต่างจังหวัด" at bounding box center [374, 439] width 162 height 18
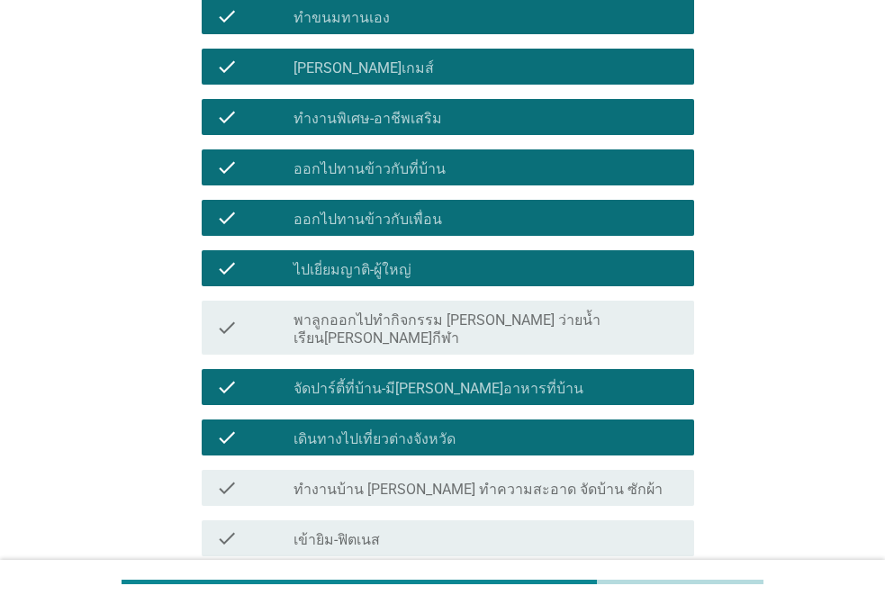
drag, startPoint x: 337, startPoint y: 413, endPoint x: 336, endPoint y: 445, distance: 32.4
click at [337, 481] on label "ทำงานบ้าน [PERSON_NAME] ทำความสะอาด จัดบ้าน ซักผ้า" at bounding box center [477, 490] width 369 height 18
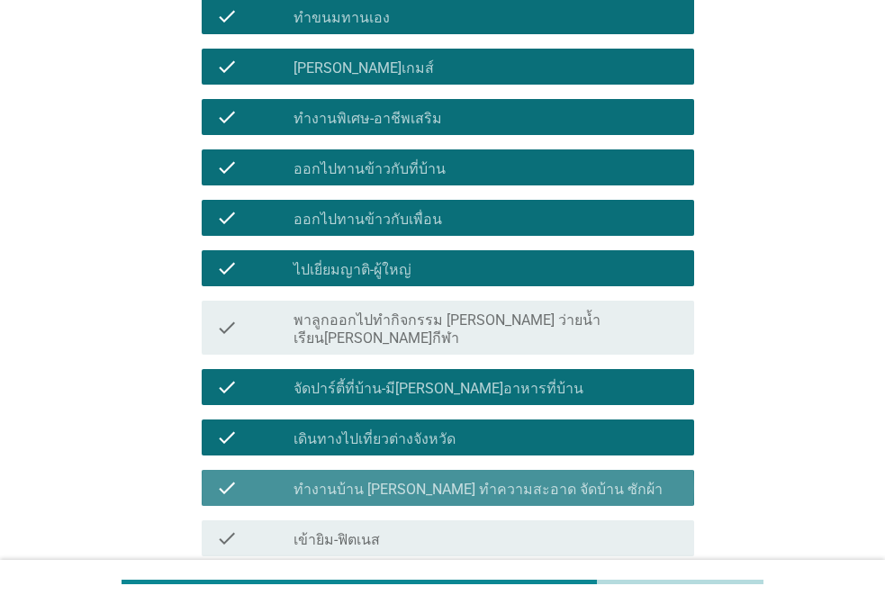
drag, startPoint x: 328, startPoint y: 463, endPoint x: 332, endPoint y: 495, distance: 31.8
click at [329, 531] on label "เข้ายิม-ฟิตเนส" at bounding box center [336, 540] width 86 height 18
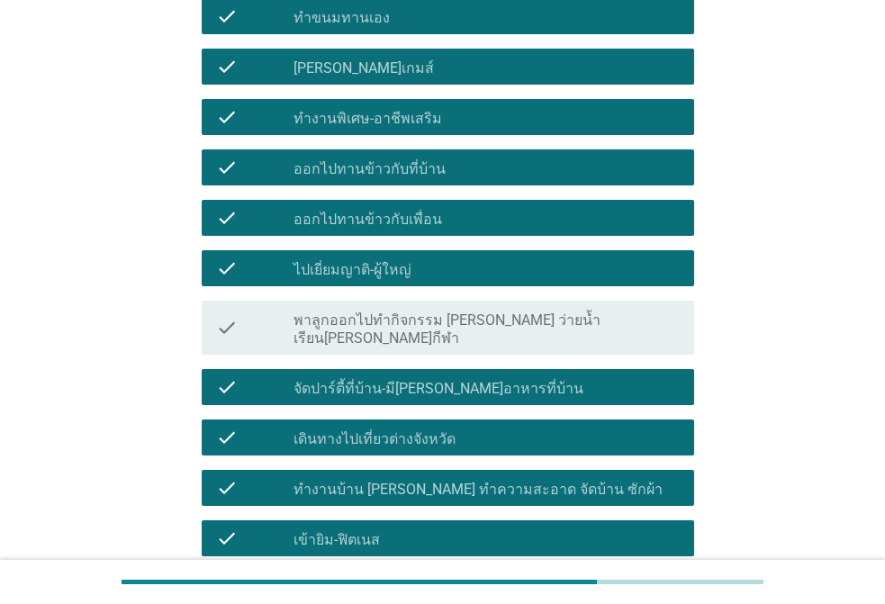
drag, startPoint x: 343, startPoint y: 525, endPoint x: 368, endPoint y: 525, distance: 25.2
click at [346, 581] on label "ออกกำลัง[PERSON_NAME]บ้าน-ในหมู่บ้าน" at bounding box center [424, 590] width 263 height 18
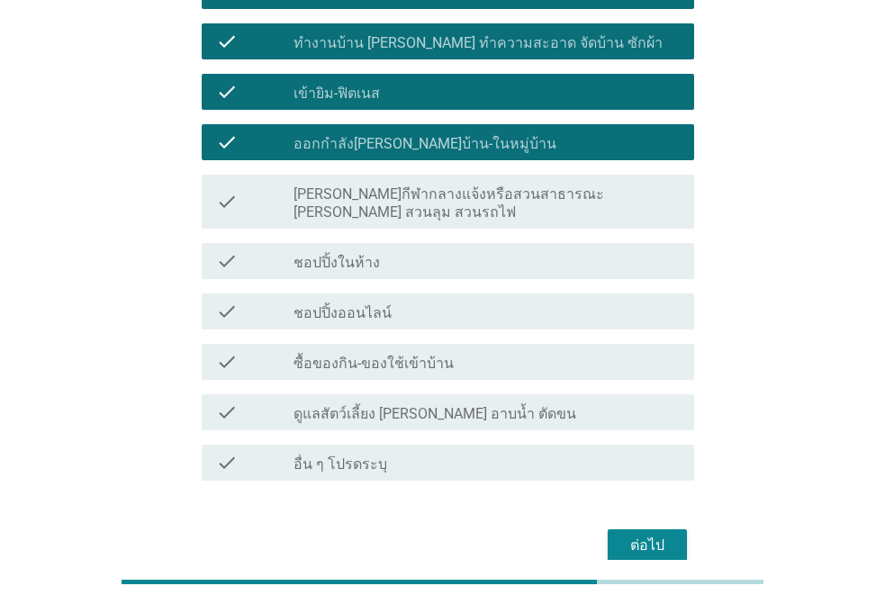
drag, startPoint x: 328, startPoint y: 129, endPoint x: 327, endPoint y: 150, distance: 21.7
click at [328, 185] on label "[PERSON_NAME]กีฬากลางแจ้งหรือสวนสาธารณะ [PERSON_NAME] สวนลุม สวนรถไฟ" at bounding box center [486, 203] width 386 height 36
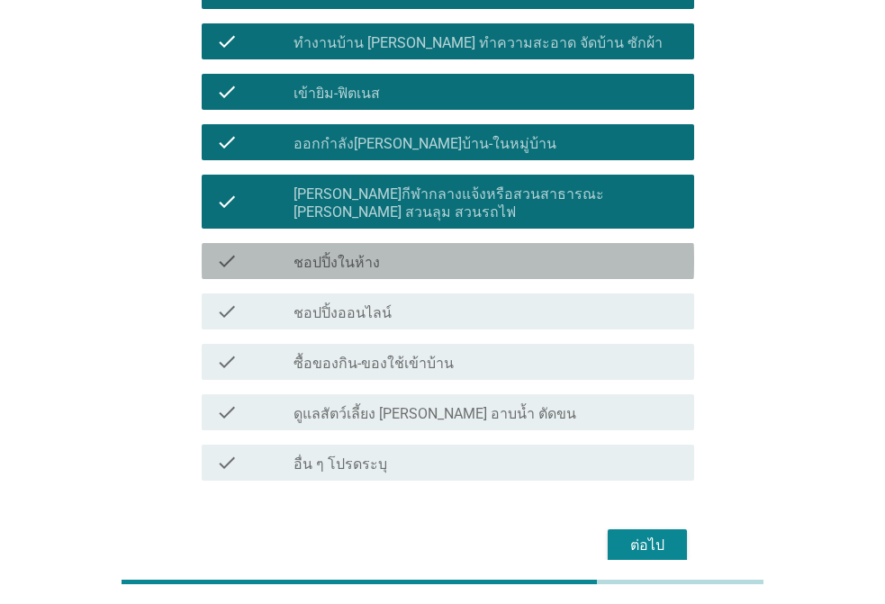
drag, startPoint x: 323, startPoint y: 182, endPoint x: 312, endPoint y: 204, distance: 25.0
click at [322, 254] on label "ชอปปิ้งในห้าง" at bounding box center [336, 263] width 86 height 18
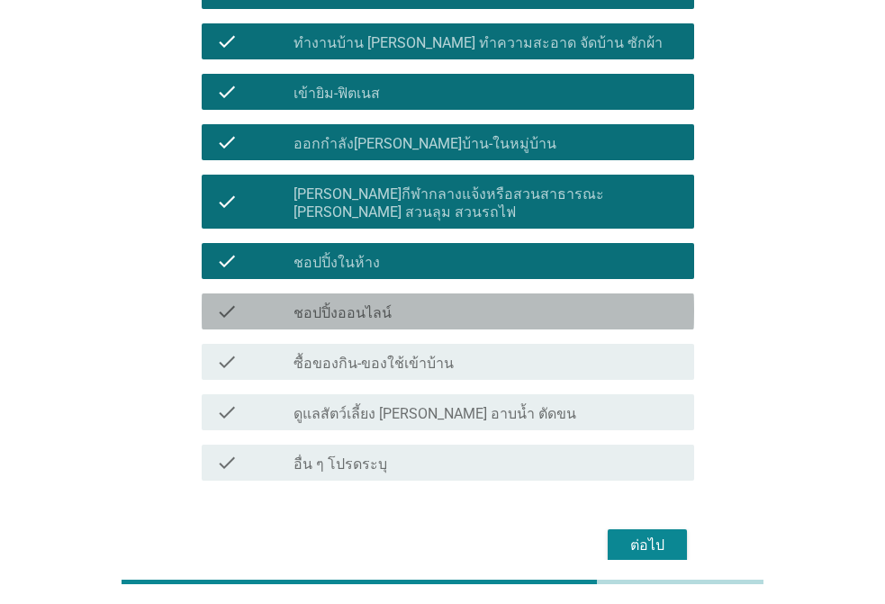
click at [301, 304] on label "ชอปปิ้งออนไลน์" at bounding box center [342, 313] width 98 height 18
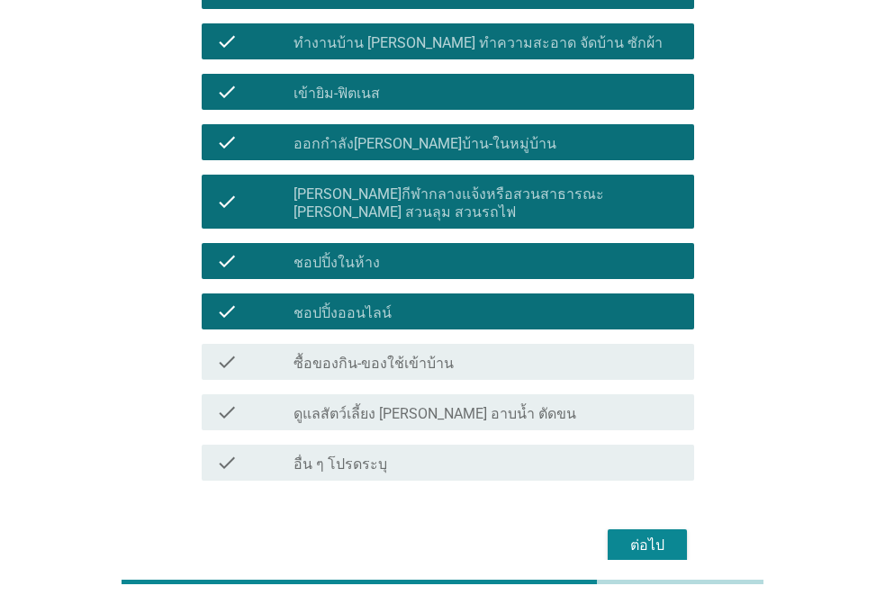
drag, startPoint x: 314, startPoint y: 291, endPoint x: 351, endPoint y: 348, distance: 68.4
click at [319, 337] on div "check check_box_outline_blank ซื้อของกิน-ของใช้เข้าบ้าน" at bounding box center [442, 362] width 503 height 50
drag, startPoint x: 352, startPoint y: 346, endPoint x: 562, endPoint y: 423, distance: 224.3
drag
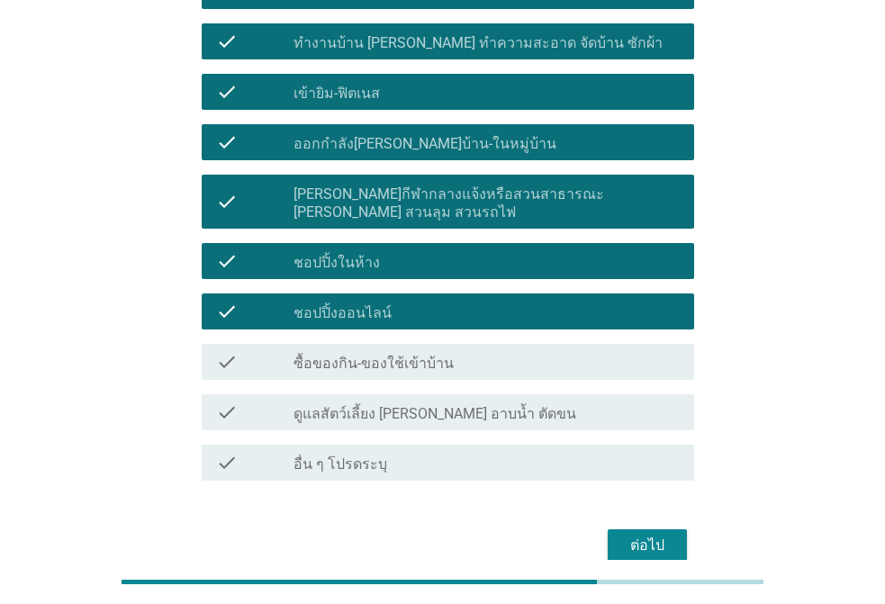
click at [389, 387] on div "check check_box_outline_blank ดูแลสัตว์เลี้ยง [PERSON_NAME] อาบน้ำ ตัดขน" at bounding box center [442, 412] width 503 height 50
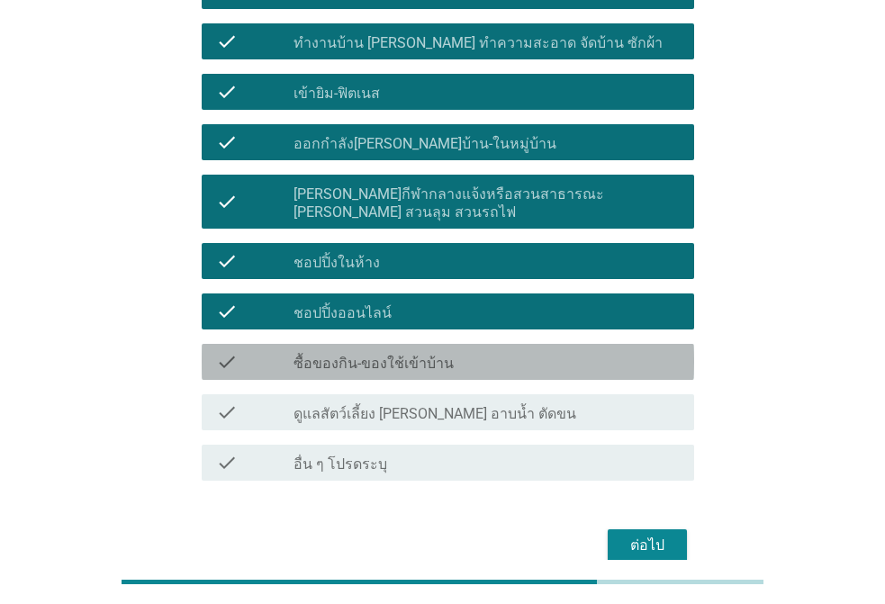
click at [396, 355] on label "ซื้อของกิน-ของใช้เข้าบ้าน" at bounding box center [373, 364] width 160 height 18
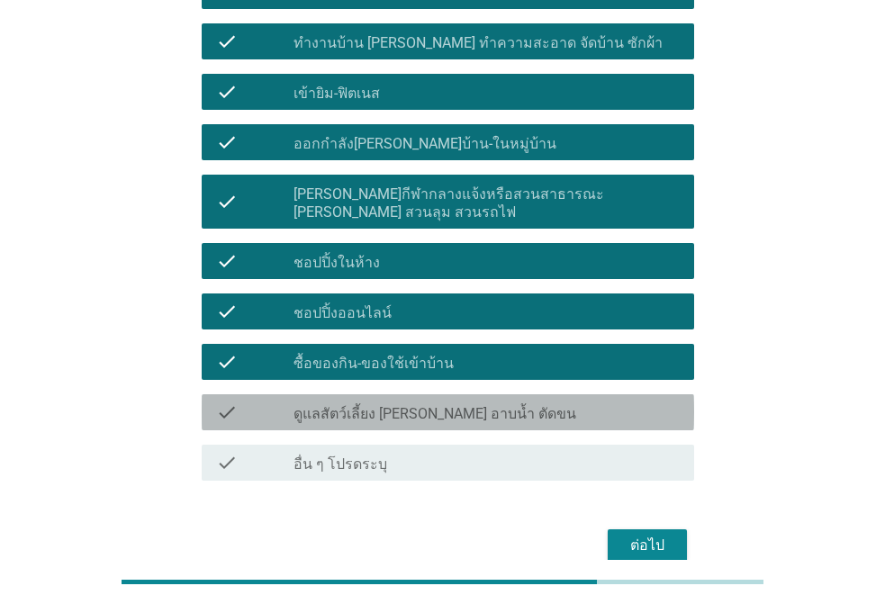
click at [384, 401] on div "check_box_outline_blank ดูแลสัตว์เลี้ยง [PERSON_NAME] อาบน้ำ ตัดขน" at bounding box center [486, 412] width 386 height 22
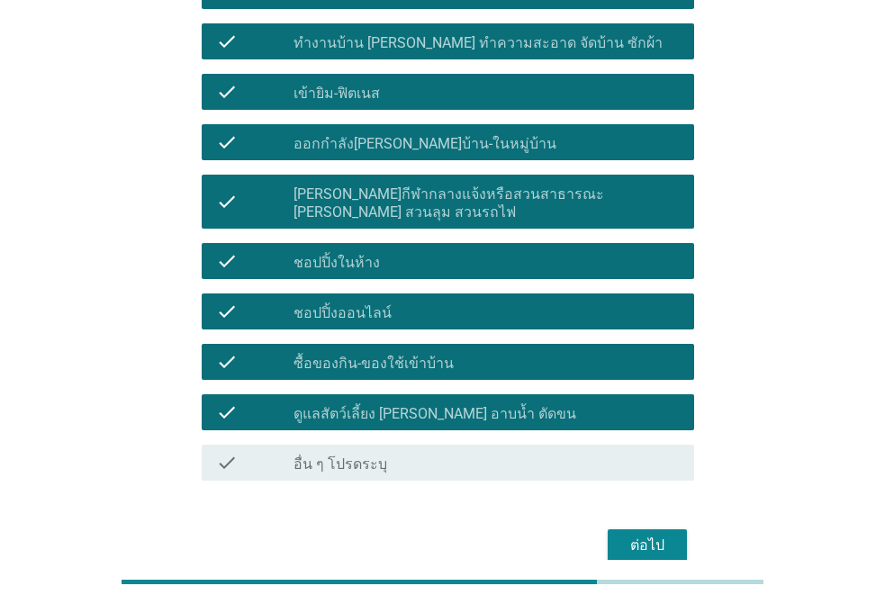
drag, startPoint x: 692, startPoint y: 471, endPoint x: 642, endPoint y: 455, distance: 52.7
click at [681, 524] on div "ต่อไป" at bounding box center [442, 545] width 503 height 43
click at [642, 535] on div "ต่อไป" at bounding box center [647, 546] width 50 height 22
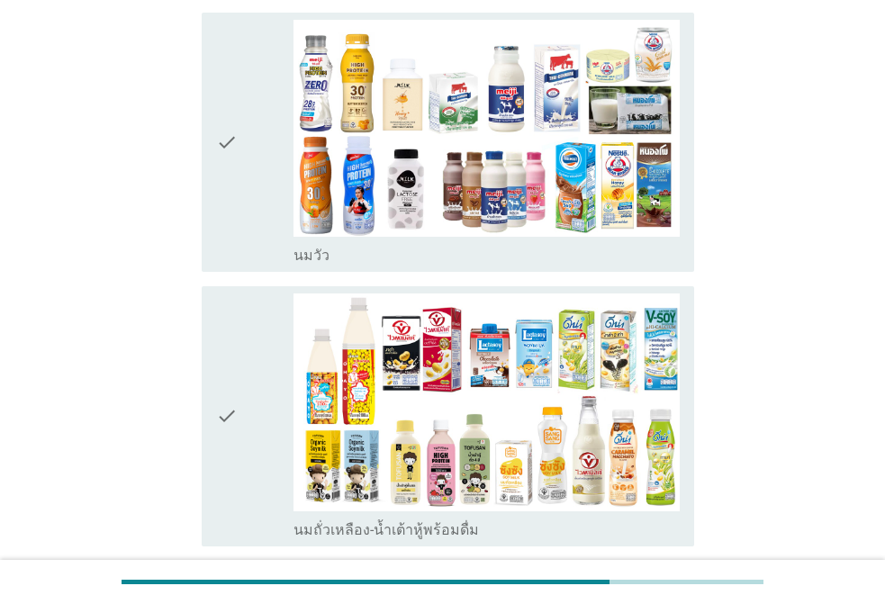
scroll to position [0, 0]
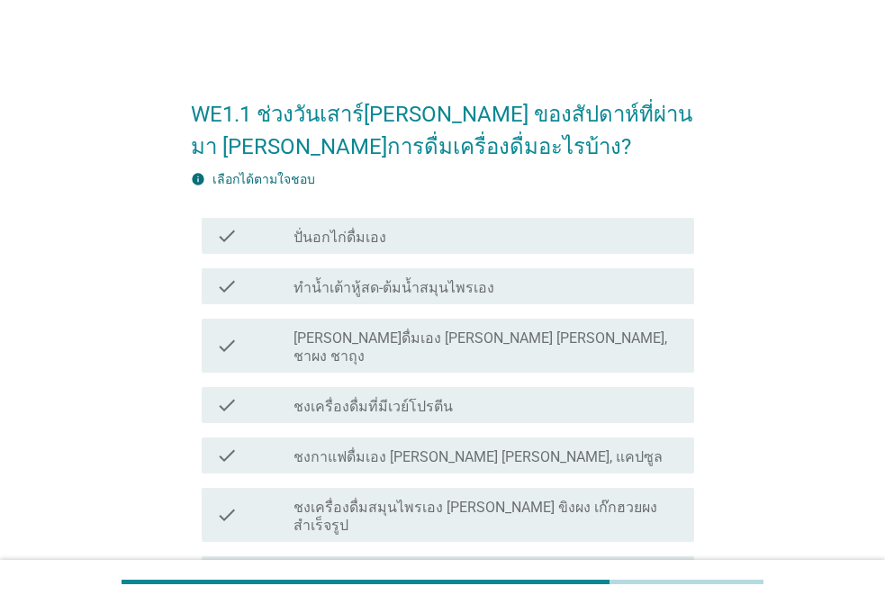
drag, startPoint x: 396, startPoint y: 291, endPoint x: 454, endPoint y: 391, distance: 116.5
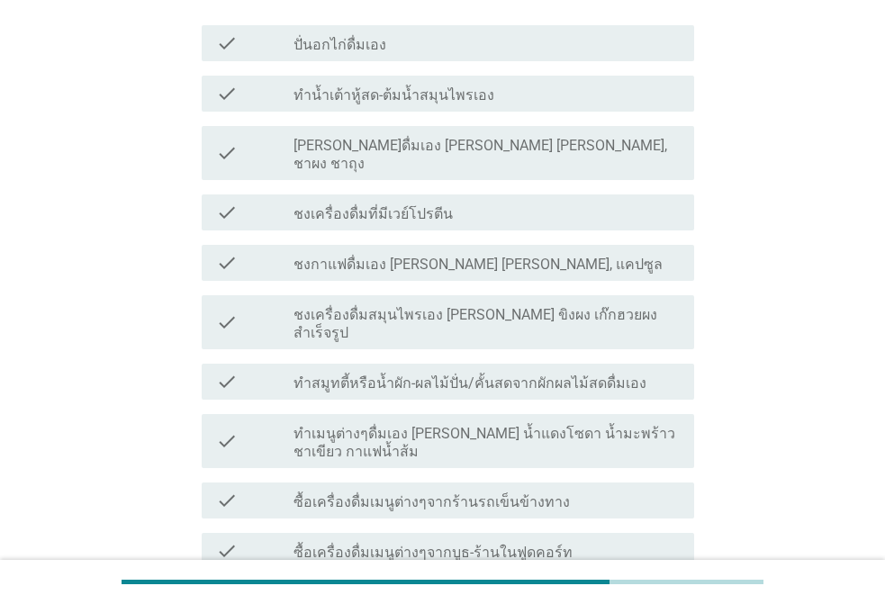
scroll to position [540, 0]
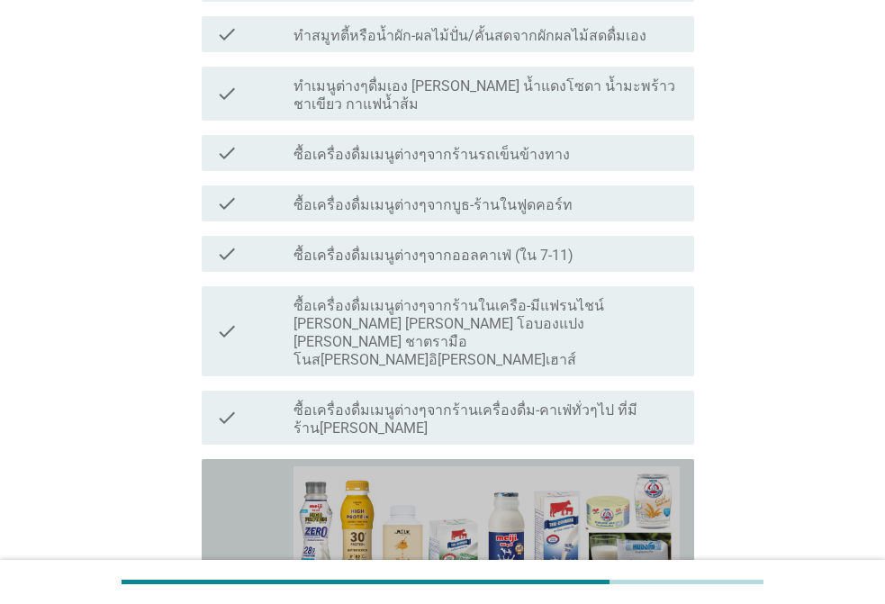
click at [260, 466] on div "check" at bounding box center [254, 589] width 77 height 246
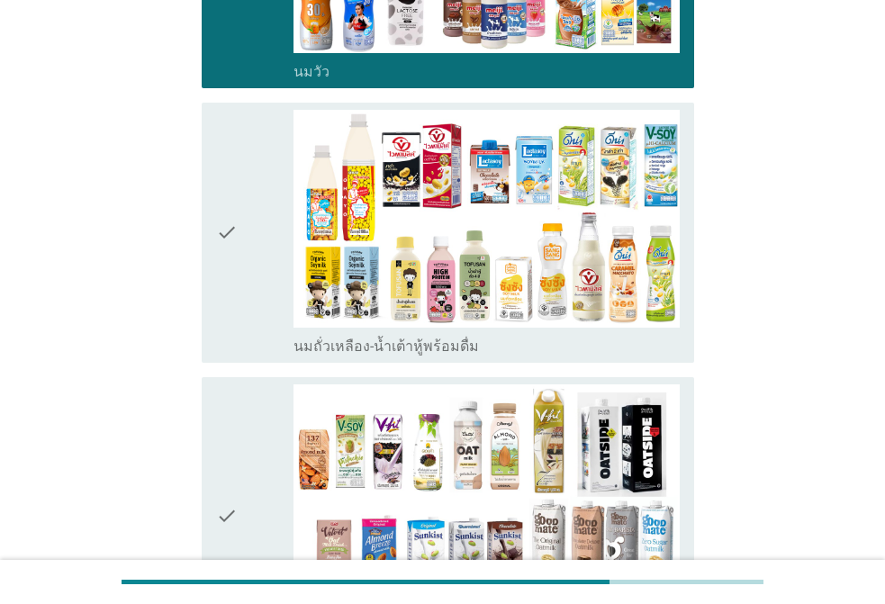
click at [229, 217] on icon "check" at bounding box center [227, 233] width 22 height 246
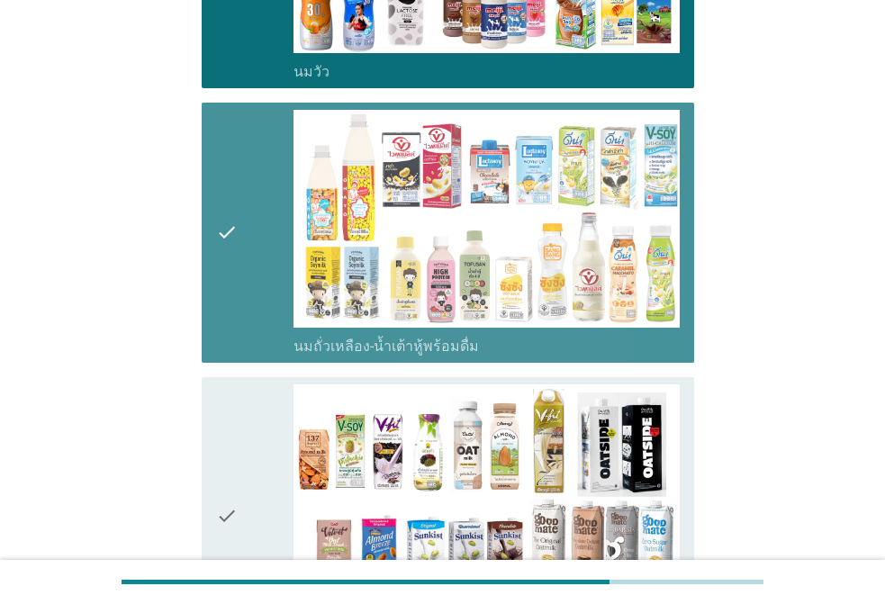
click at [245, 384] on div "check" at bounding box center [254, 516] width 77 height 264
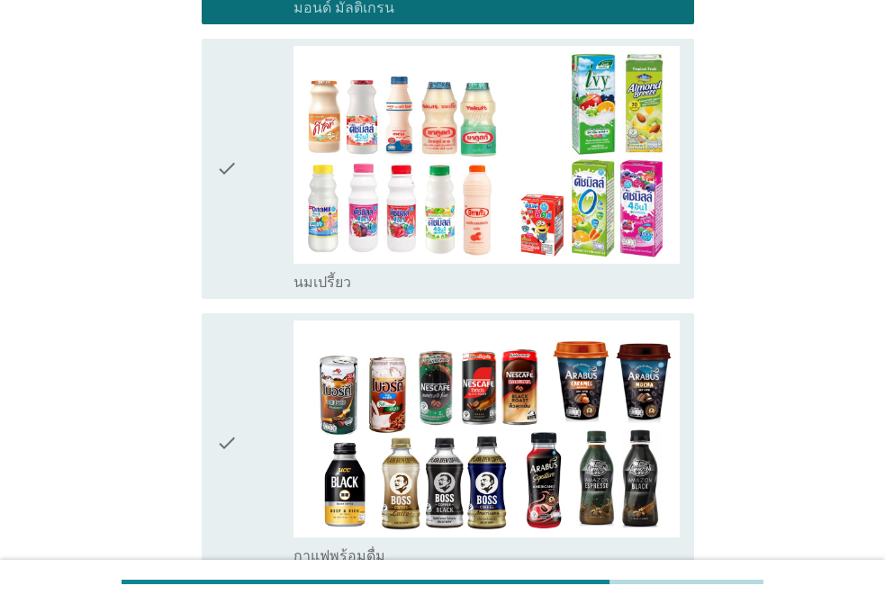
drag, startPoint x: 224, startPoint y: 262, endPoint x: 250, endPoint y: 163, distance: 102.4
click at [226, 320] on icon "check" at bounding box center [227, 443] width 22 height 246
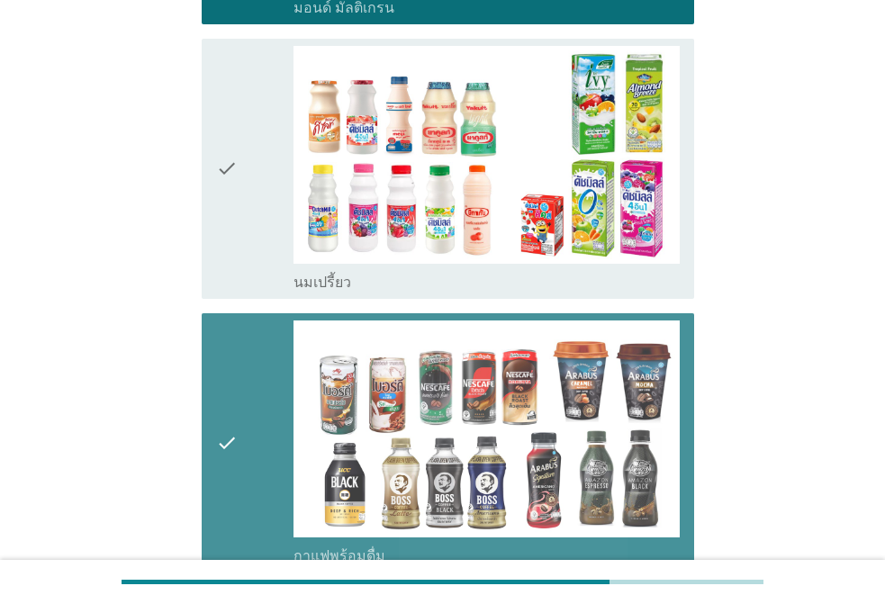
click at [241, 148] on div "check" at bounding box center [254, 169] width 77 height 246
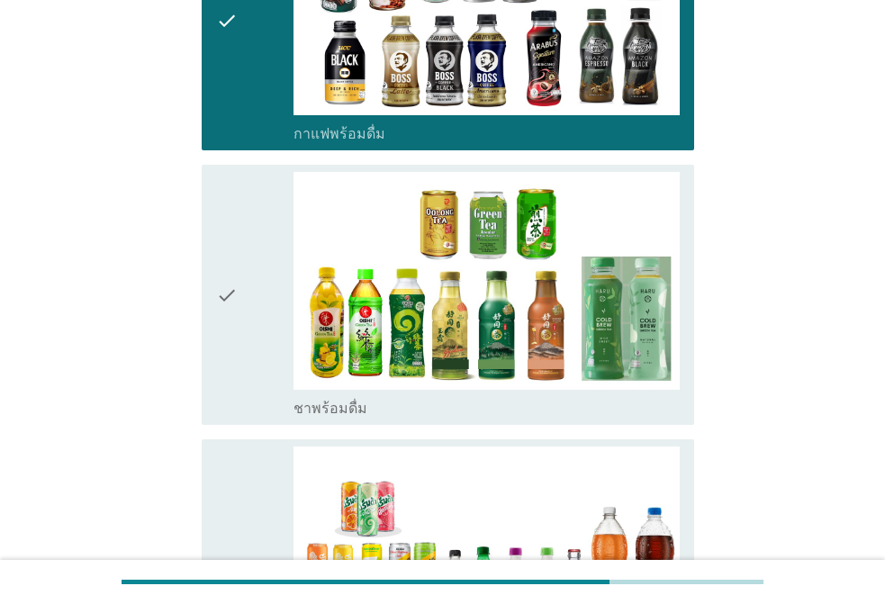
scroll to position [2340, 0]
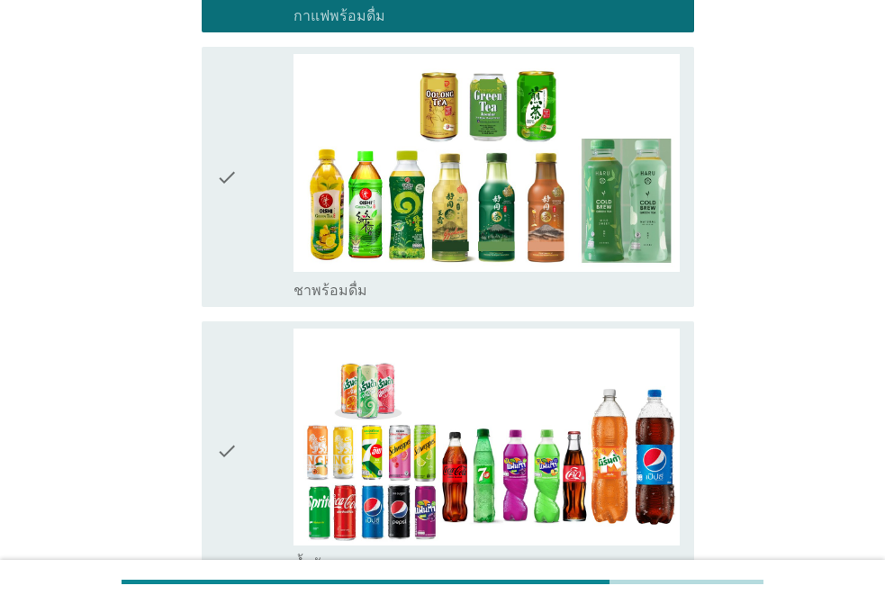
click at [273, 155] on div "check" at bounding box center [254, 177] width 77 height 246
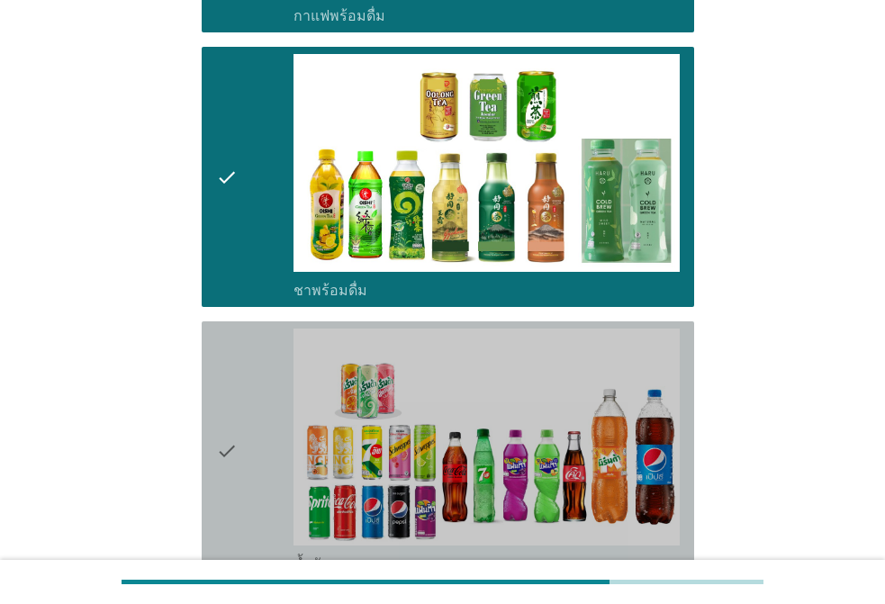
click at [272, 346] on div "check" at bounding box center [254, 451] width 77 height 246
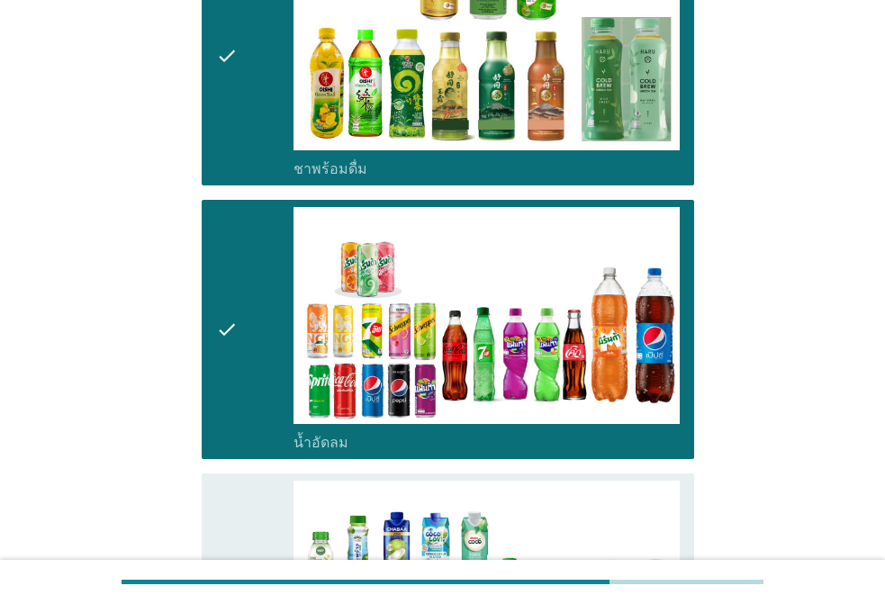
scroll to position [2700, 0]
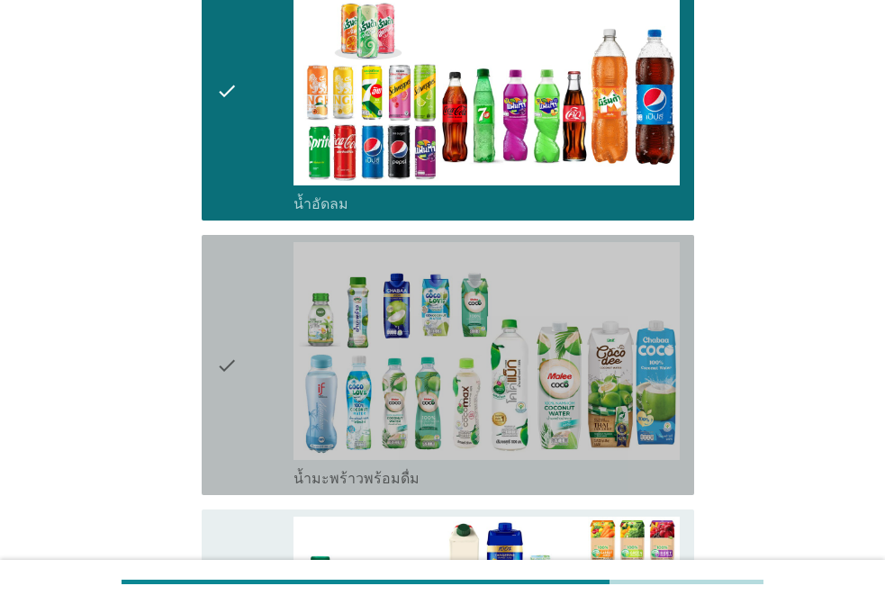
drag, startPoint x: 249, startPoint y: 220, endPoint x: 254, endPoint y: 366, distance: 146.7
click at [249, 242] on div "check" at bounding box center [254, 365] width 77 height 246
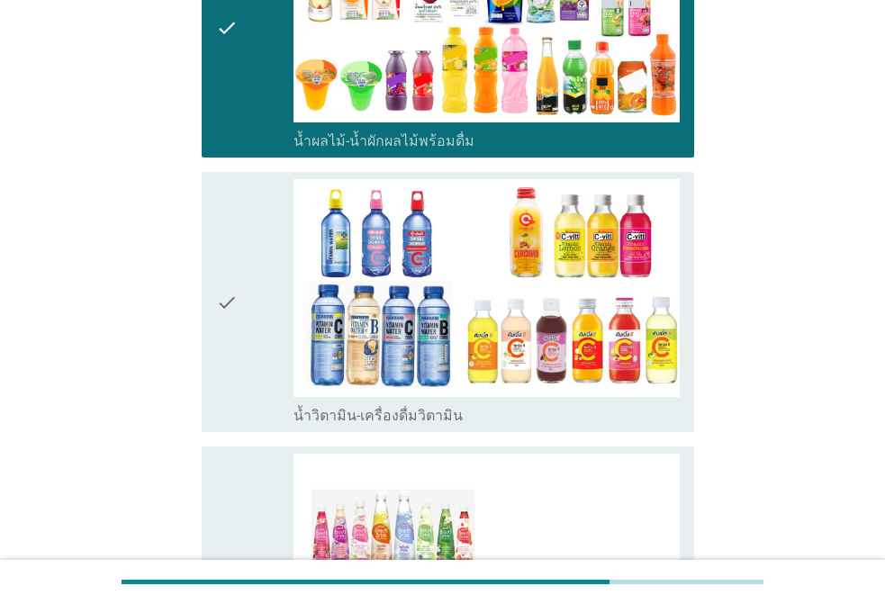
scroll to position [3420, 0]
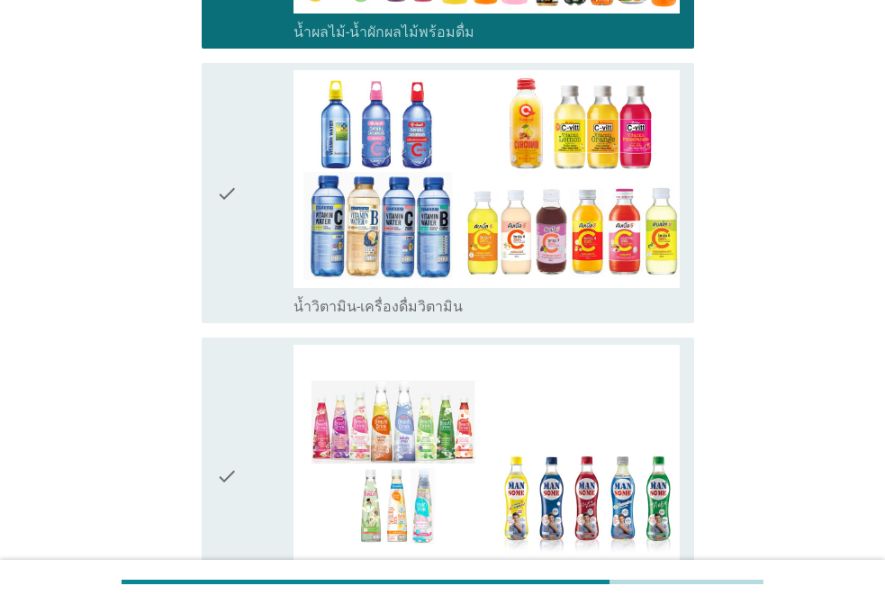
click at [246, 345] on div "check" at bounding box center [254, 477] width 77 height 264
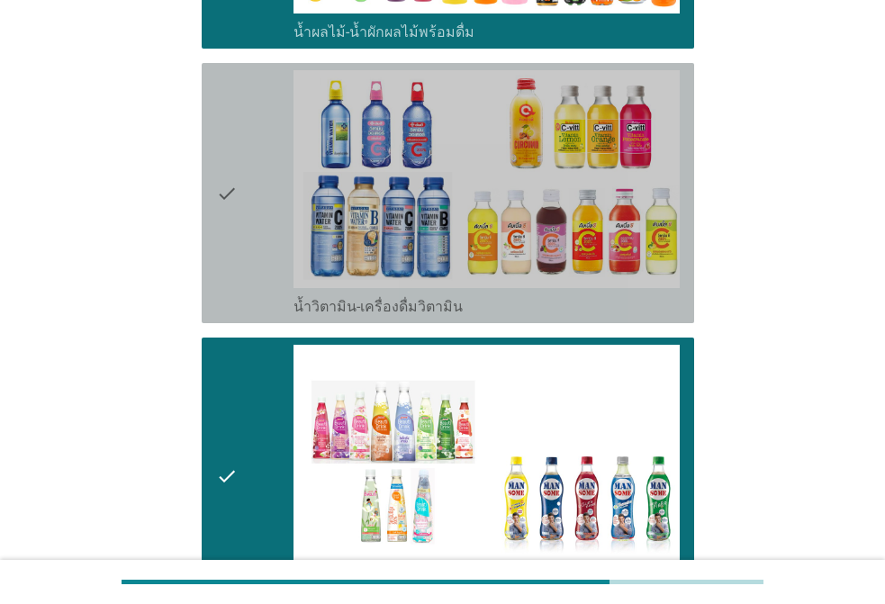
click at [242, 191] on div "check" at bounding box center [254, 193] width 77 height 246
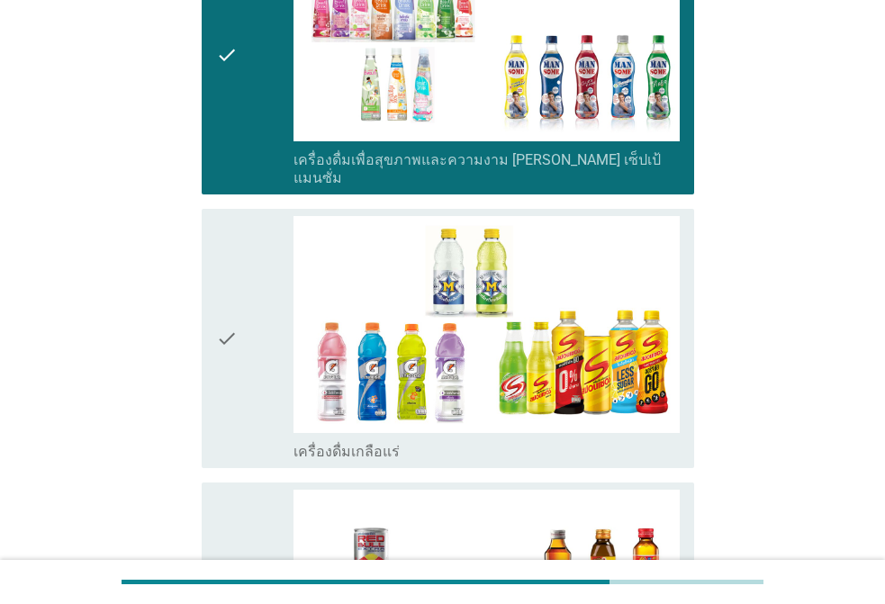
scroll to position [3959, 0]
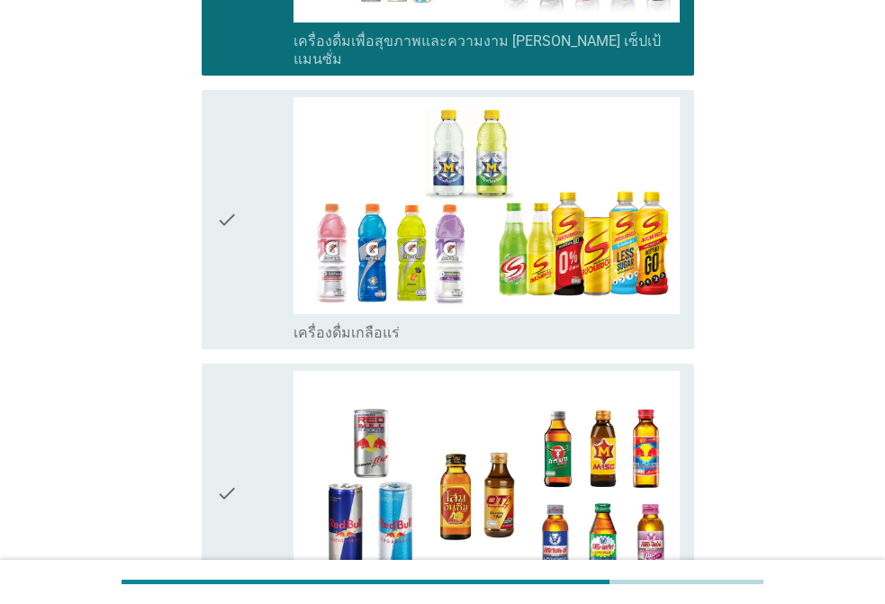
click at [247, 180] on div "check" at bounding box center [254, 220] width 77 height 246
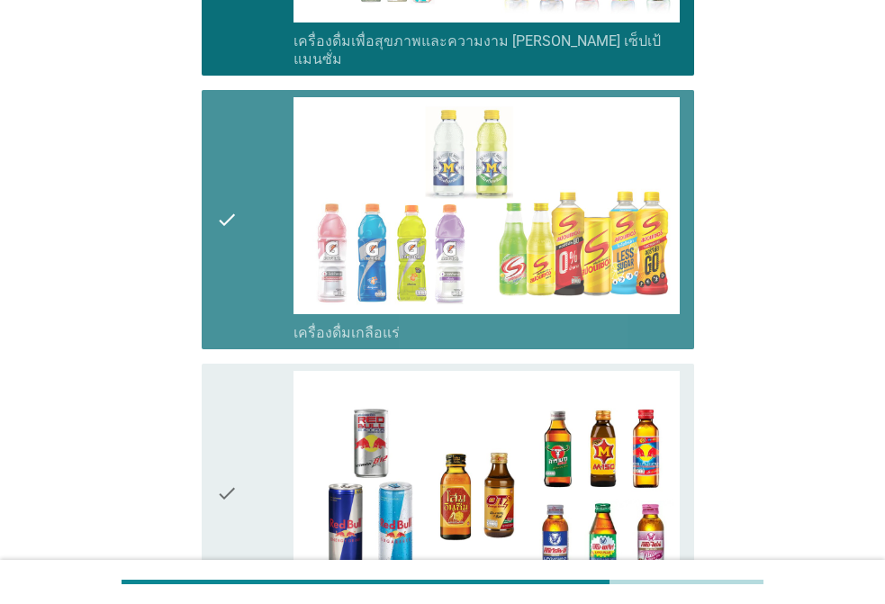
click at [234, 381] on icon "check" at bounding box center [227, 494] width 22 height 246
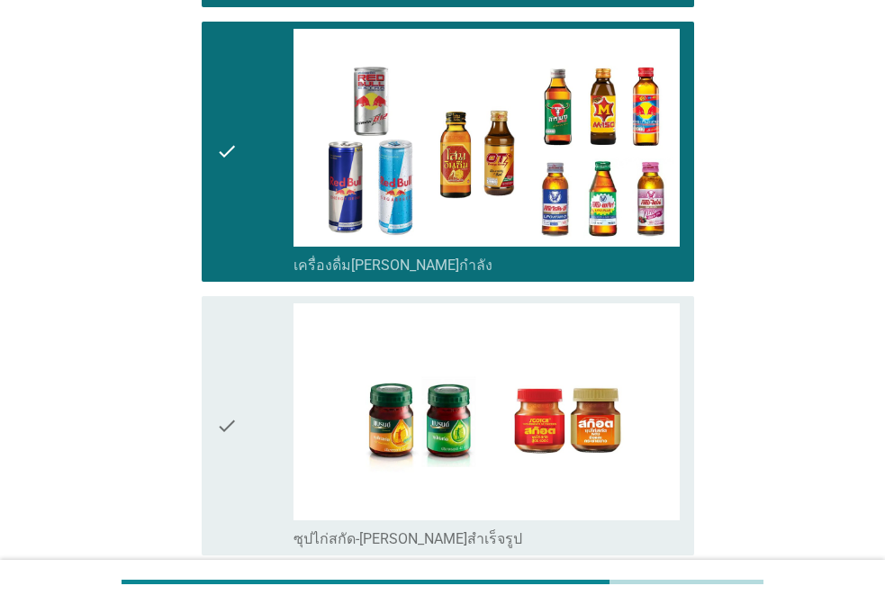
scroll to position [4388, 0]
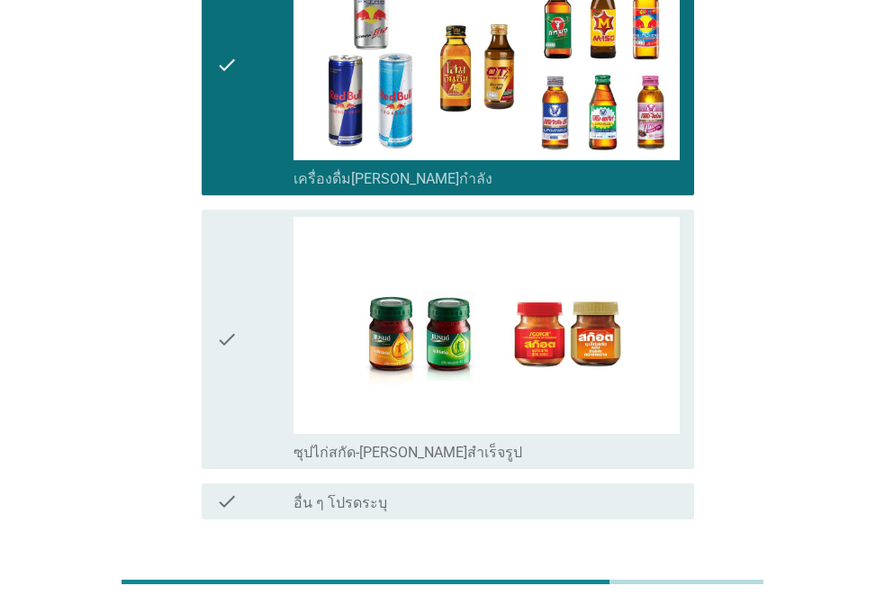
drag, startPoint x: 132, startPoint y: 203, endPoint x: 158, endPoint y: 202, distance: 26.2
drag, startPoint x: 210, startPoint y: 198, endPoint x: 318, endPoint y: 236, distance: 114.4
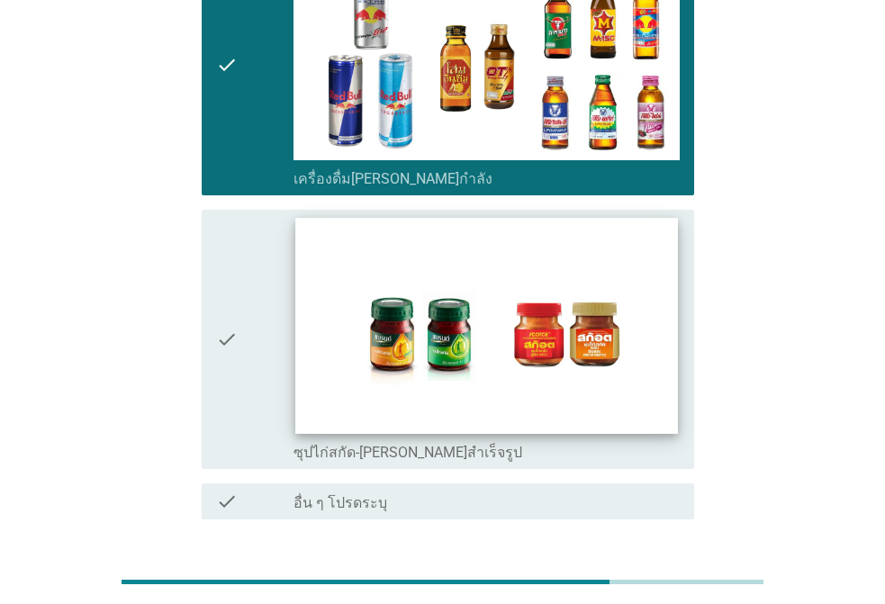
click at [211, 210] on div "check check_box_outline_blank ซุปไก่สกัด-[PERSON_NAME]สำเร็จรูป" at bounding box center [448, 340] width 492 height 260
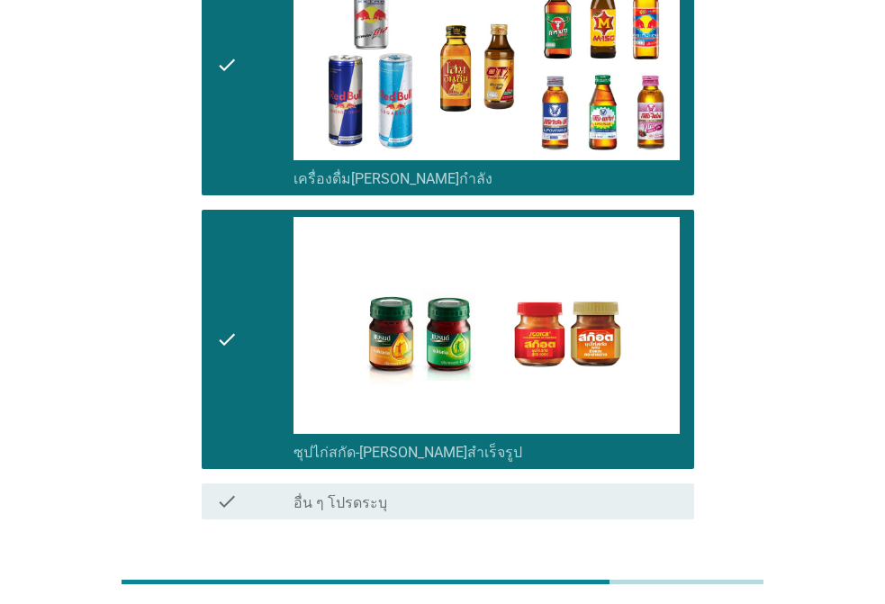
click at [643, 568] on button "ต่อไป" at bounding box center [646, 584] width 79 height 32
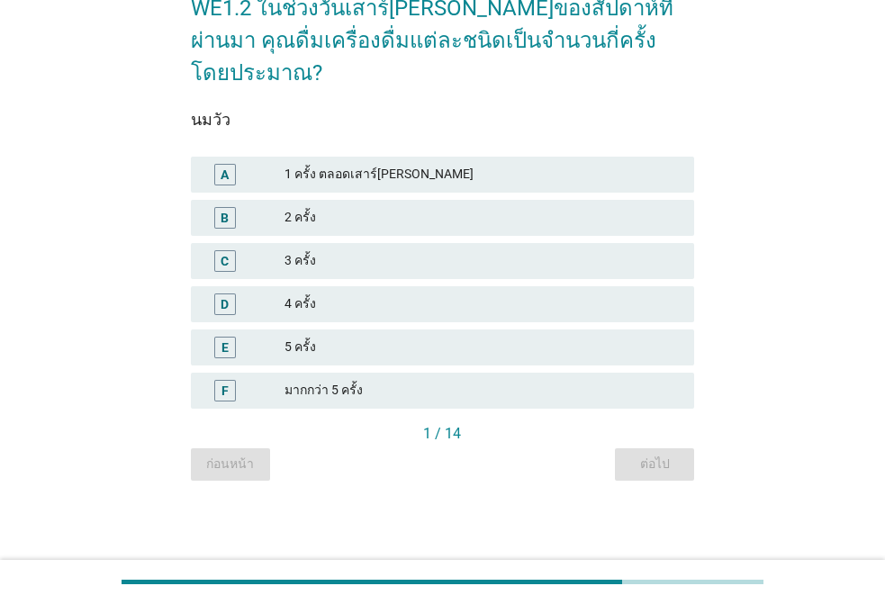
scroll to position [0, 0]
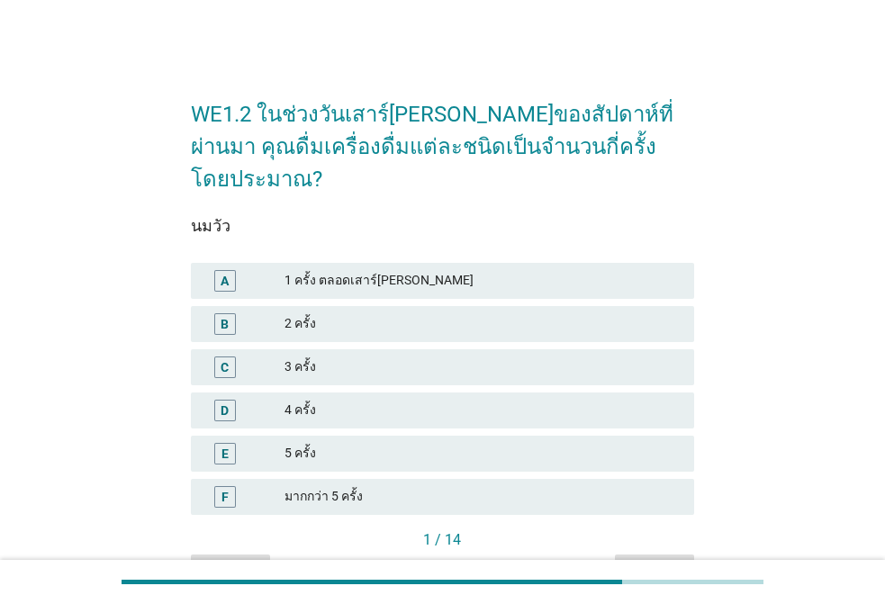
click at [337, 443] on div "5 ครั้ง" at bounding box center [481, 454] width 395 height 22
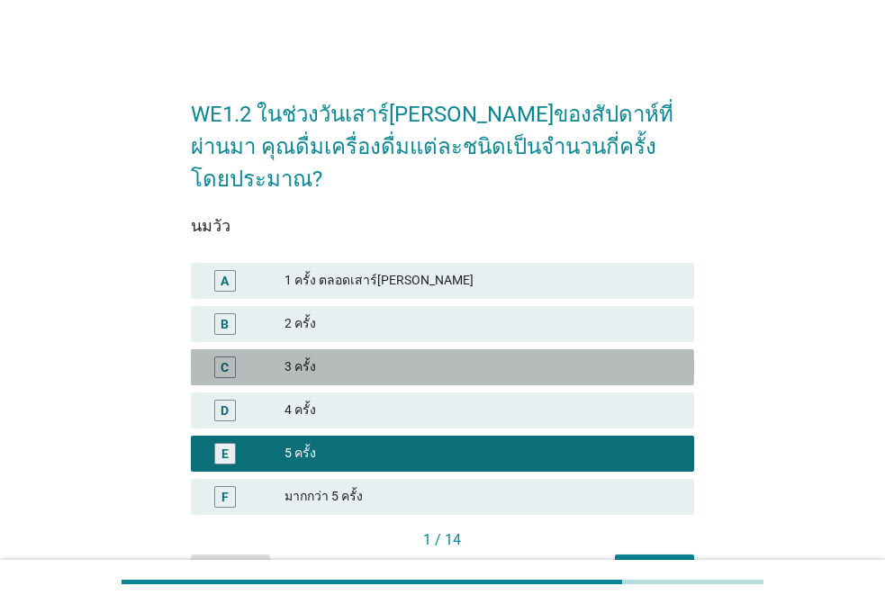
drag, startPoint x: 343, startPoint y: 319, endPoint x: 470, endPoint y: 370, distance: 136.5
click at [346, 349] on div "C 3 ครั้ง" at bounding box center [442, 367] width 503 height 36
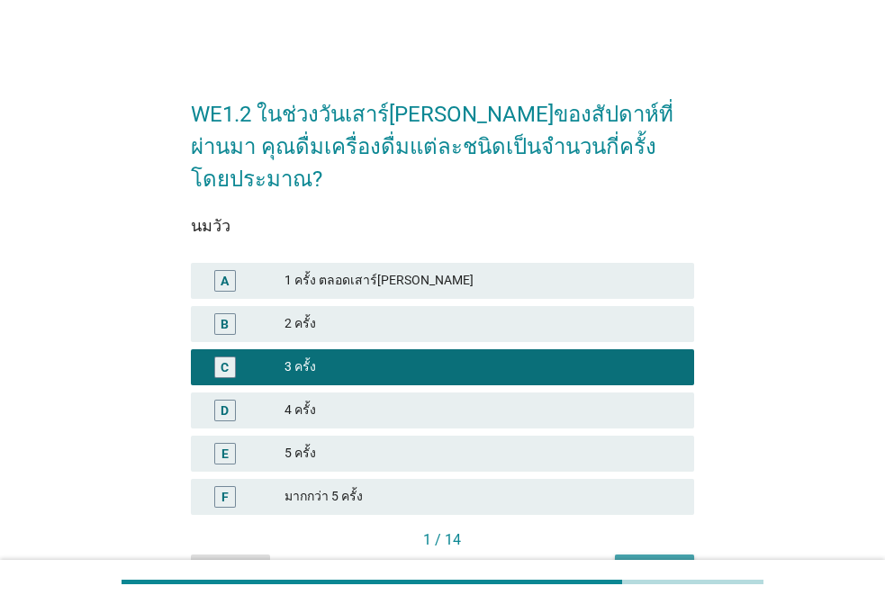
click at [654, 561] on div "ต่อไป" at bounding box center [654, 570] width 50 height 19
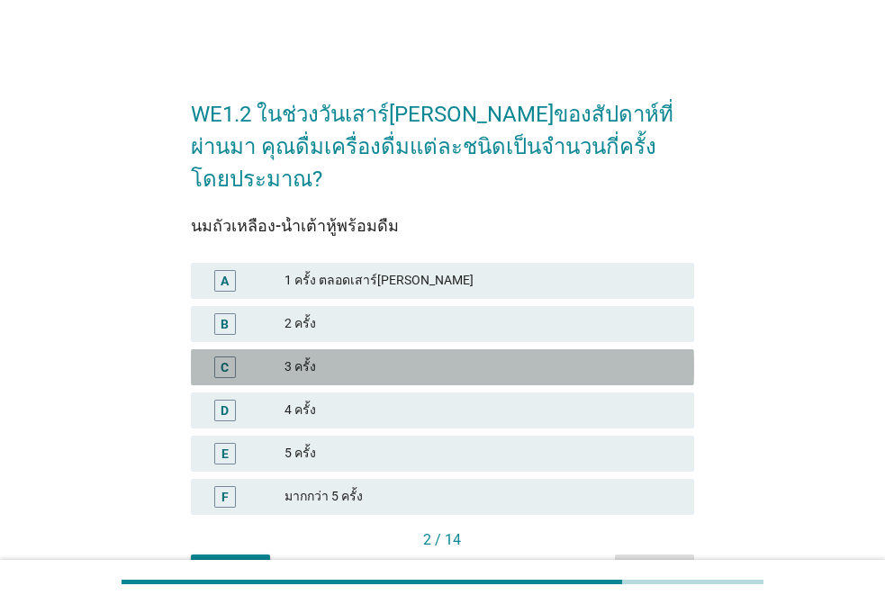
click at [351, 356] on div "3 ครั้ง" at bounding box center [481, 367] width 395 height 22
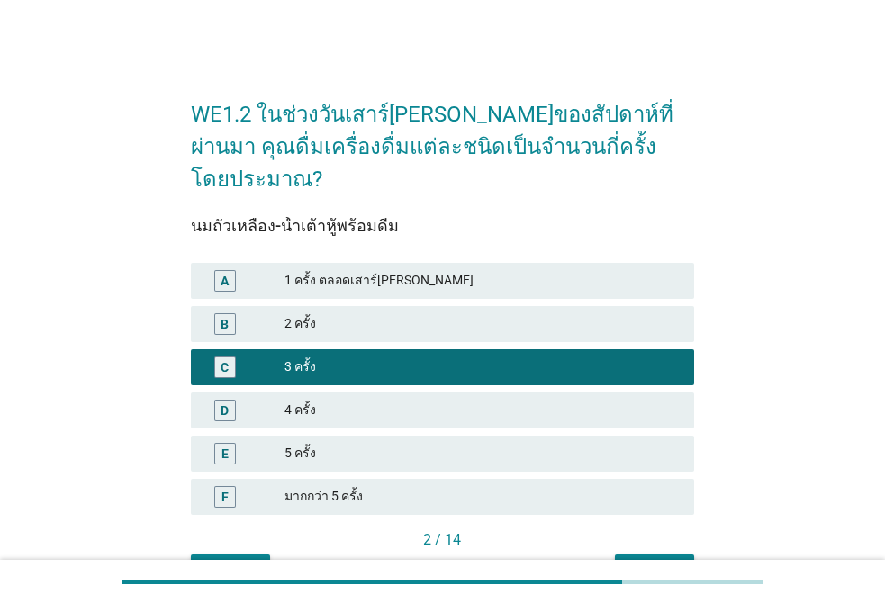
drag, startPoint x: 538, startPoint y: 247, endPoint x: 634, endPoint y: 354, distance: 142.7
click at [539, 270] on div "1 ครั้ง ตลอดเสาร์[PERSON_NAME]" at bounding box center [481, 281] width 395 height 22
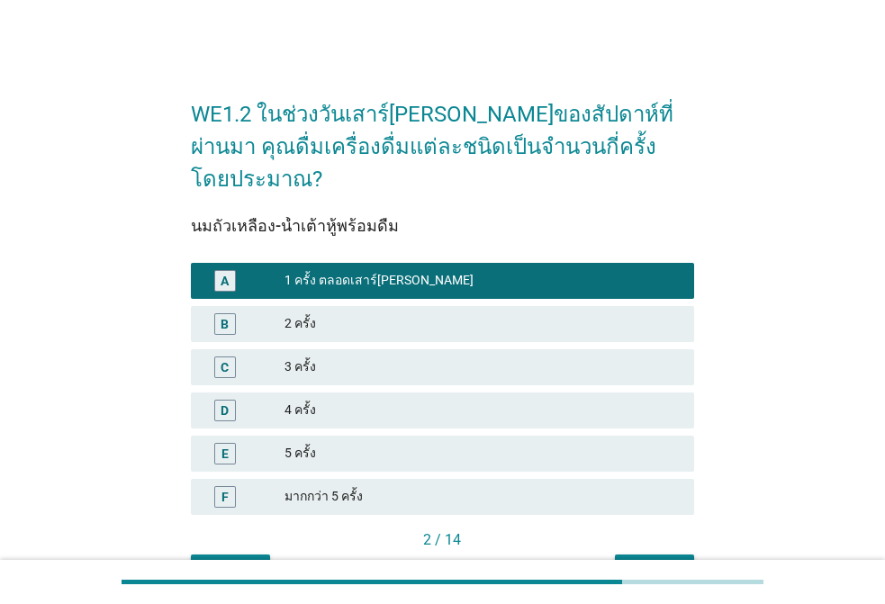
click at [655, 556] on div "WE1.2 ในช่วงวันเสาร์[PERSON_NAME]ของสัปดาห์ที่ผ่านมา คุณดื่มเครื่องดื่มแต่ละชนิ…" at bounding box center [442, 333] width 532 height 535
click at [655, 561] on div "ต่อไป" at bounding box center [654, 570] width 50 height 19
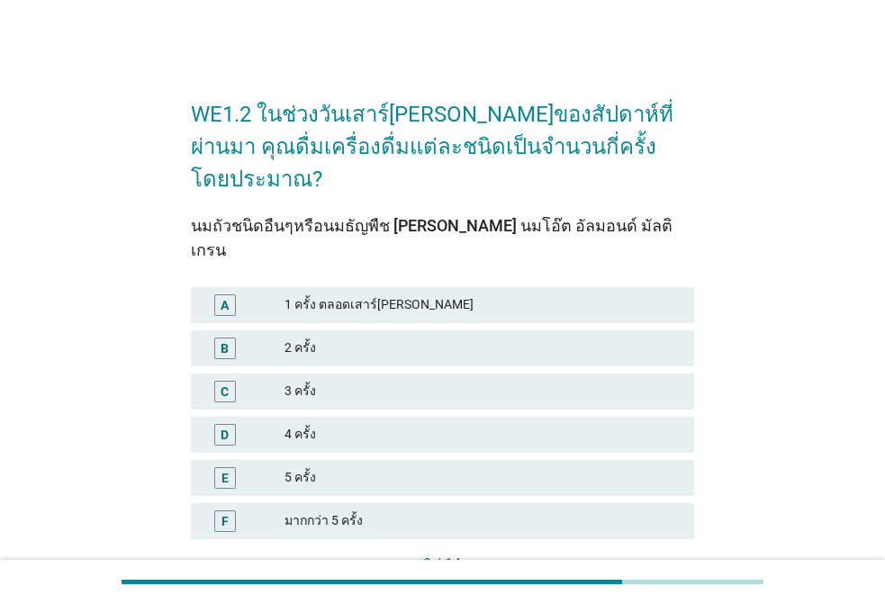
click at [361, 294] on div "1 ครั้ง ตลอดเสาร์[PERSON_NAME]" at bounding box center [481, 305] width 395 height 22
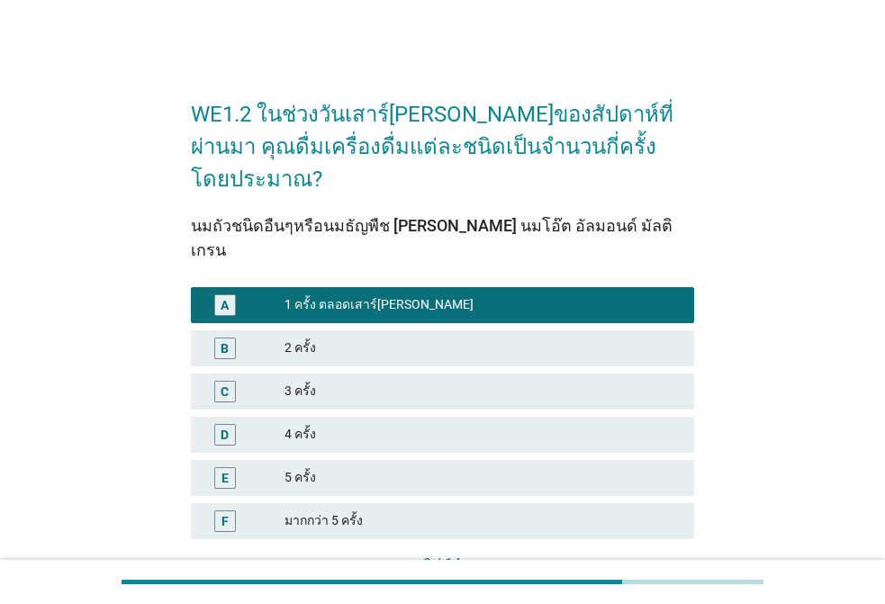
click at [637, 553] on div "3 / 14" at bounding box center [442, 565] width 503 height 25
click at [639, 579] on button "ต่อไป" at bounding box center [654, 595] width 79 height 32
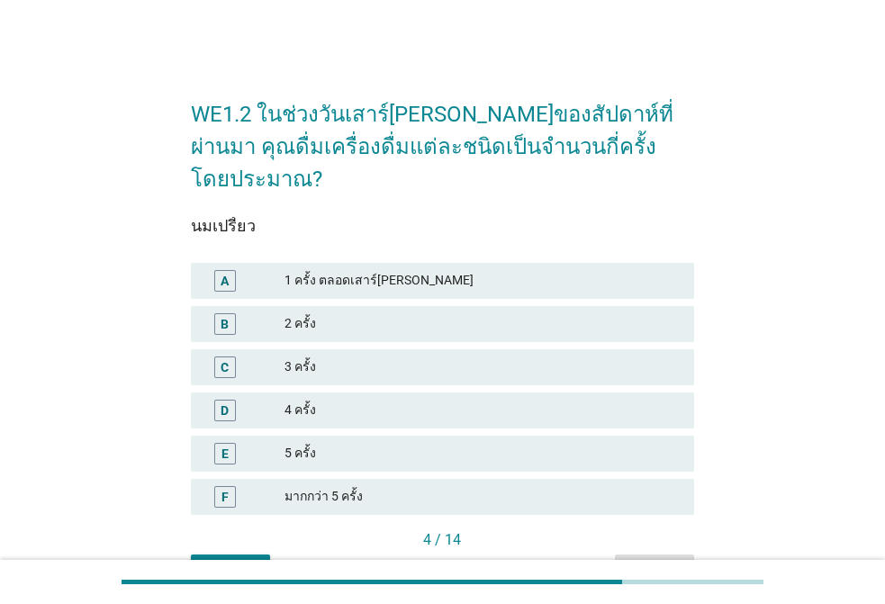
click at [471, 270] on div "1 ครั้ง ตลอดเสาร์[PERSON_NAME]" at bounding box center [481, 281] width 395 height 22
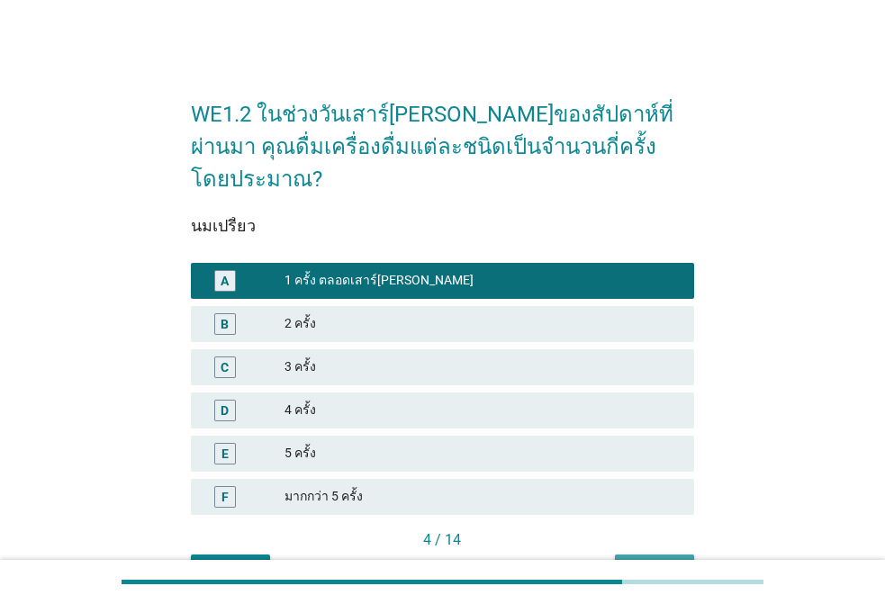
click at [633, 561] on div "ต่อไป" at bounding box center [654, 570] width 50 height 19
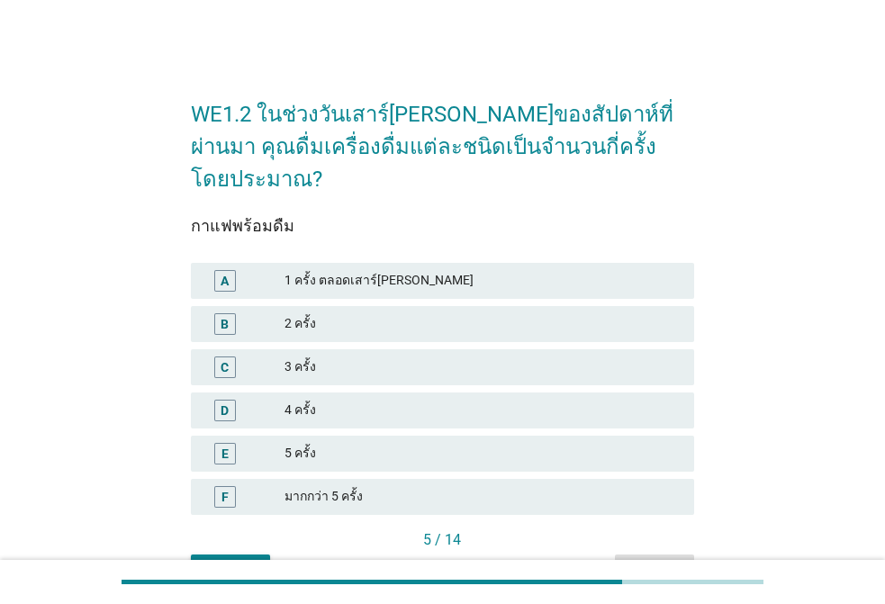
click at [454, 270] on div "1 ครั้ง ตลอดเสาร์[PERSON_NAME]" at bounding box center [481, 281] width 395 height 22
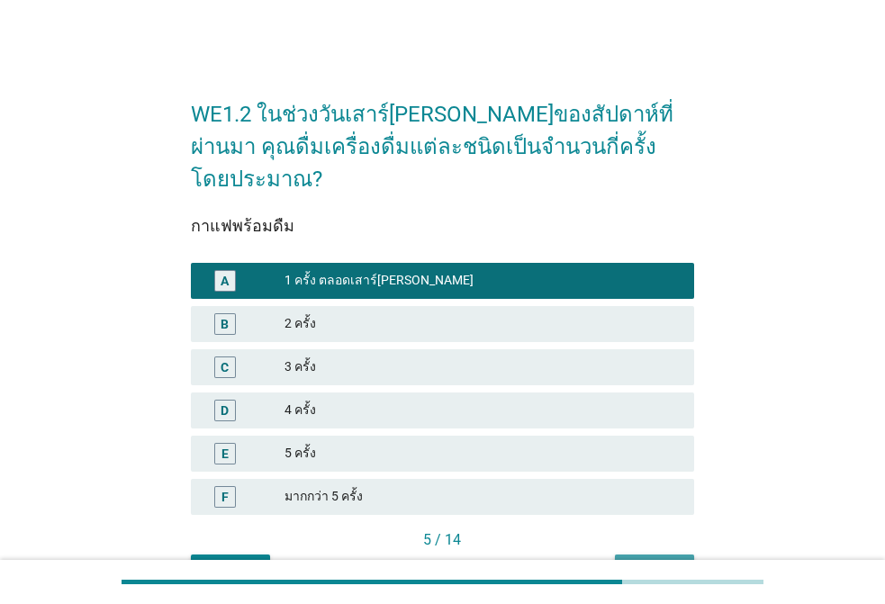
click at [639, 554] on button "ต่อไป" at bounding box center [654, 570] width 79 height 32
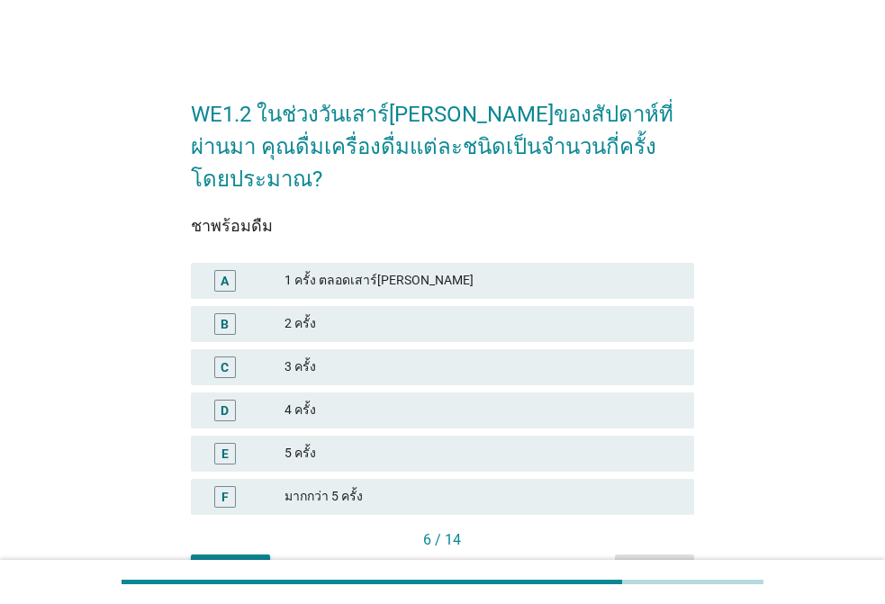
drag, startPoint x: 475, startPoint y: 250, endPoint x: 631, endPoint y: 466, distance: 266.2
click at [477, 270] on div "1 ครั้ง ตลอดเสาร์[PERSON_NAME]" at bounding box center [481, 281] width 395 height 22
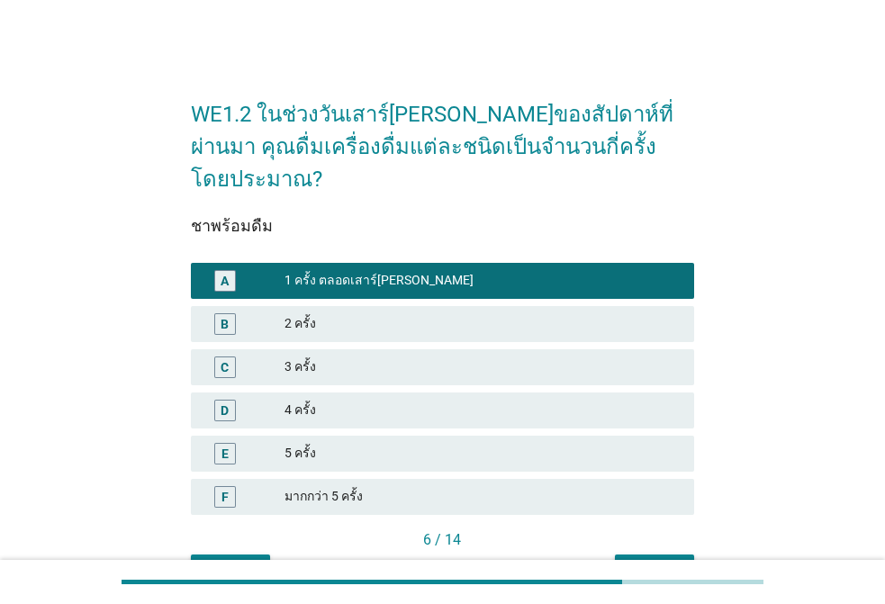
click at [639, 561] on div "ต่อไป" at bounding box center [654, 570] width 50 height 19
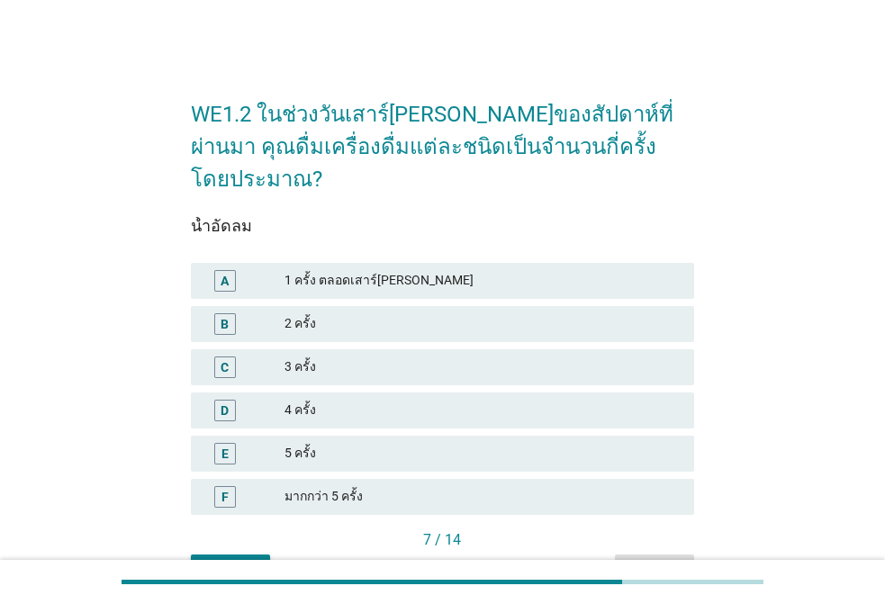
drag, startPoint x: 514, startPoint y: 260, endPoint x: 617, endPoint y: 365, distance: 147.6
click at [514, 263] on div "A 1 ครั้ง ตลอดเสาร์[PERSON_NAME]" at bounding box center [442, 281] width 503 height 36
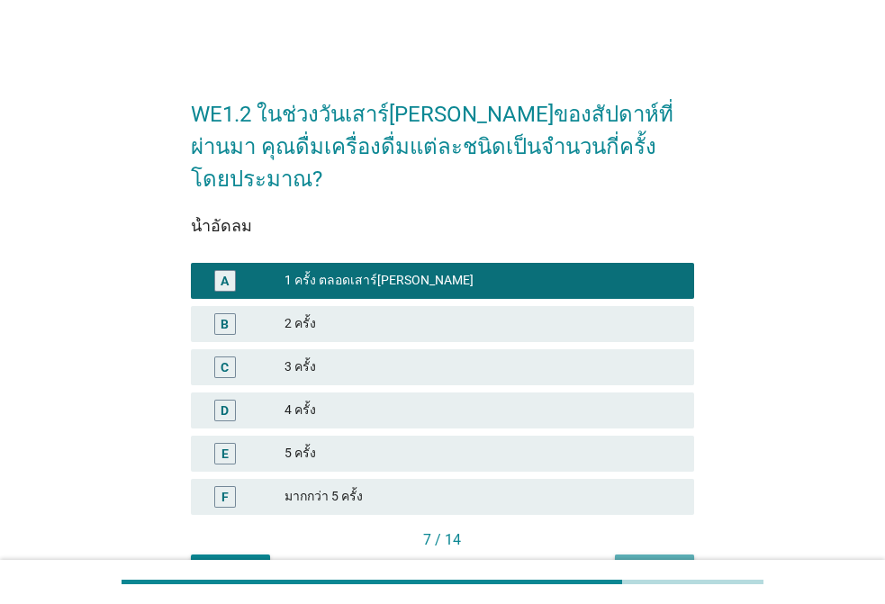
click at [675, 554] on button "ต่อไป" at bounding box center [654, 570] width 79 height 32
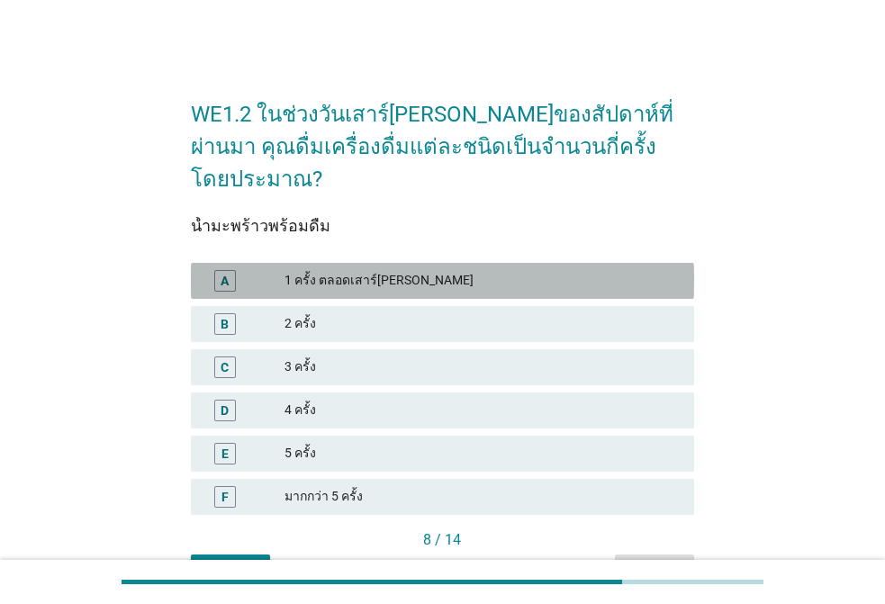
drag, startPoint x: 483, startPoint y: 256, endPoint x: 664, endPoint y: 445, distance: 261.6
click at [485, 270] on div "1 ครั้ง ตลอดเสาร์[PERSON_NAME]" at bounding box center [481, 281] width 395 height 22
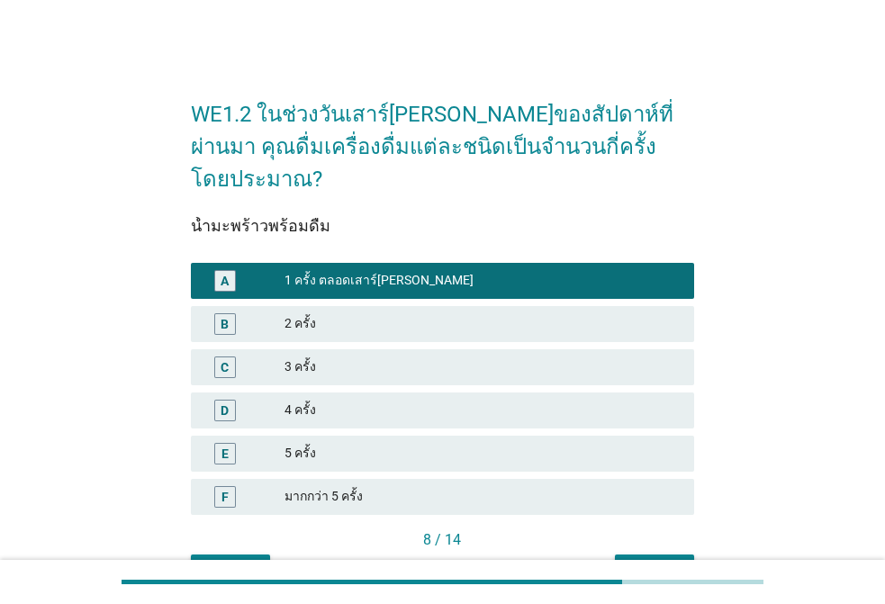
click at [686, 570] on div at bounding box center [442, 582] width 642 height 30
click at [656, 561] on div "ต่อไป" at bounding box center [654, 570] width 50 height 19
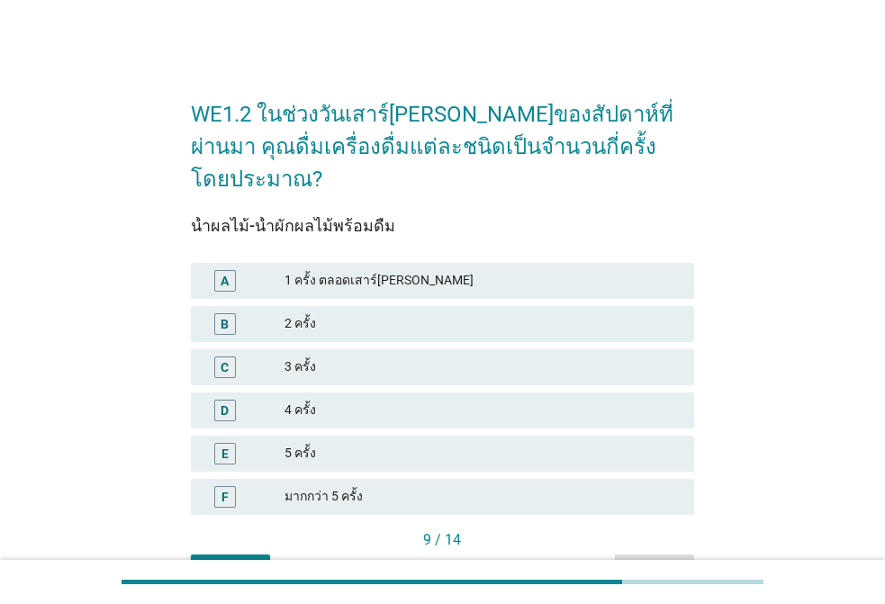
click at [488, 270] on div "1 ครั้ง ตลอดเสาร์[PERSON_NAME]" at bounding box center [481, 281] width 395 height 22
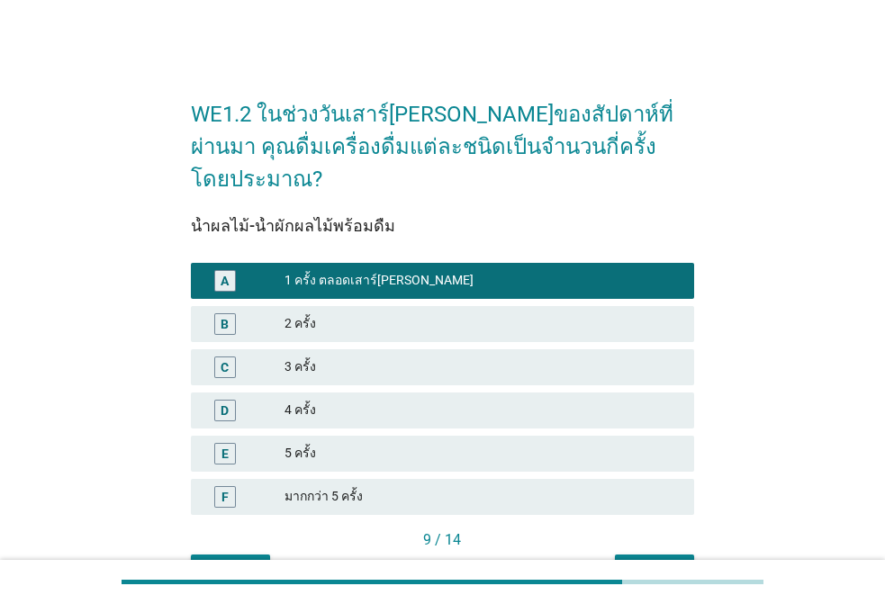
click at [679, 554] on div "WE1.2 ในช่วงวันเสาร์[PERSON_NAME]ของสัปดาห์ที่ผ่านมา คุณดื่มเครื่องดื่มแต่ละชนิ…" at bounding box center [442, 333] width 532 height 535
click at [652, 561] on div "ต่อไป" at bounding box center [654, 570] width 50 height 19
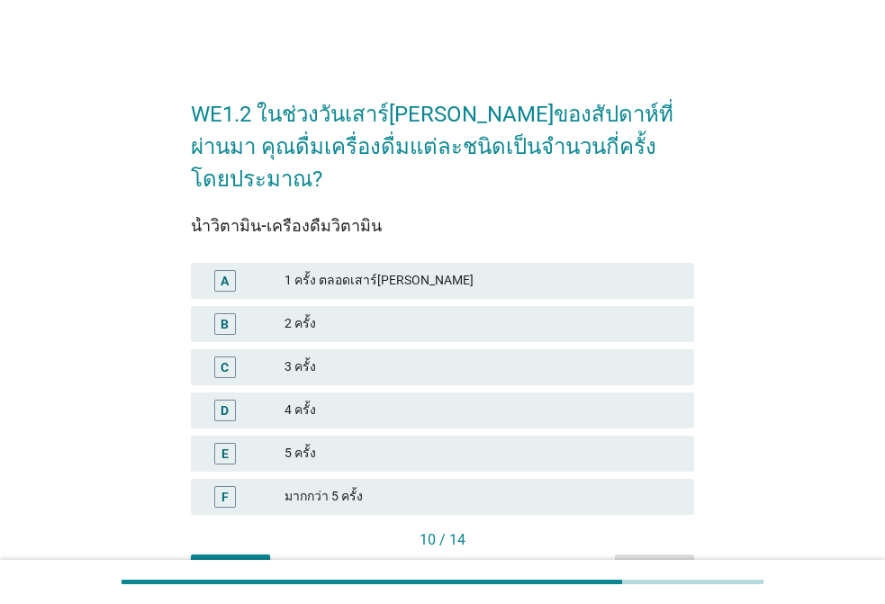
click at [462, 267] on div "A 1 ครั้ง ตลอดเสาร์[PERSON_NAME] B 2 ครั้ง C 3 ครั้ง D 4 ครั้ง E 5 ครั้ง F มากก…" at bounding box center [442, 388] width 510 height 259
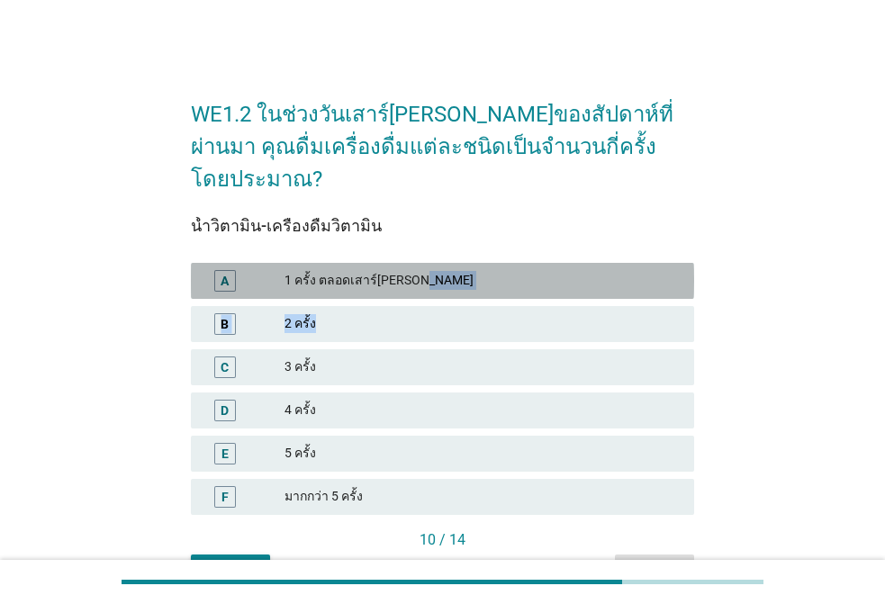
click at [457, 270] on div "1 ครั้ง ตลอดเสาร์[PERSON_NAME]" at bounding box center [481, 281] width 395 height 22
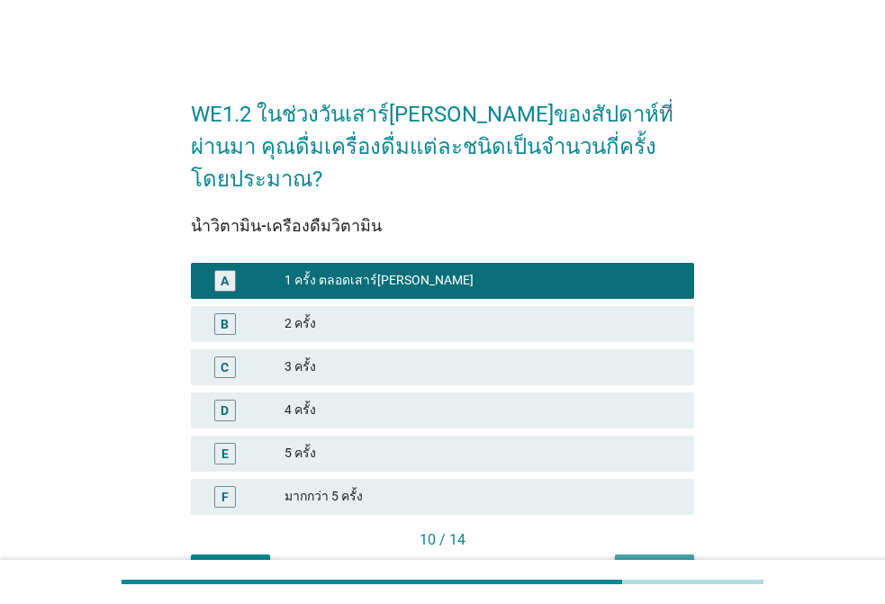
click at [646, 561] on div "ต่อไป" at bounding box center [654, 570] width 50 height 19
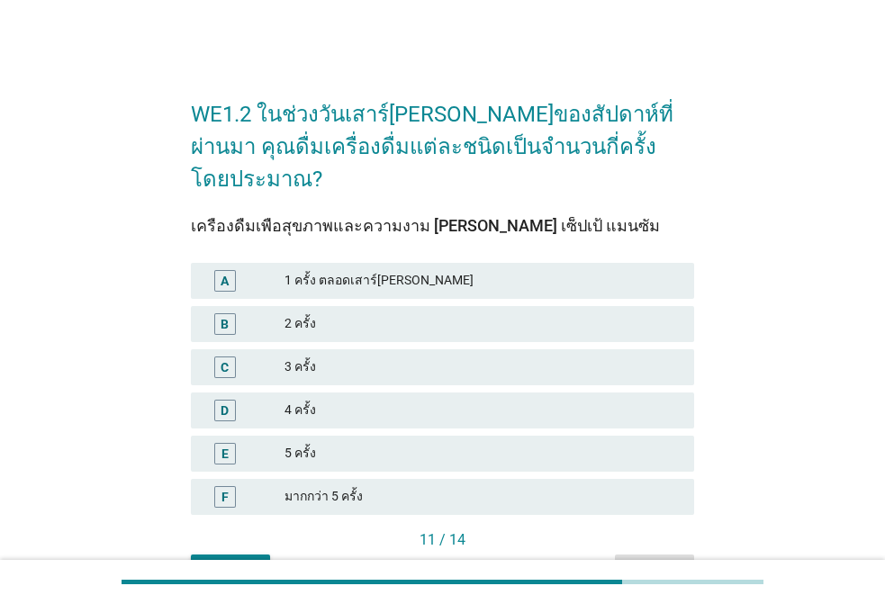
click at [446, 270] on div "1 ครั้ง ตลอดเสาร์[PERSON_NAME]" at bounding box center [481, 281] width 395 height 22
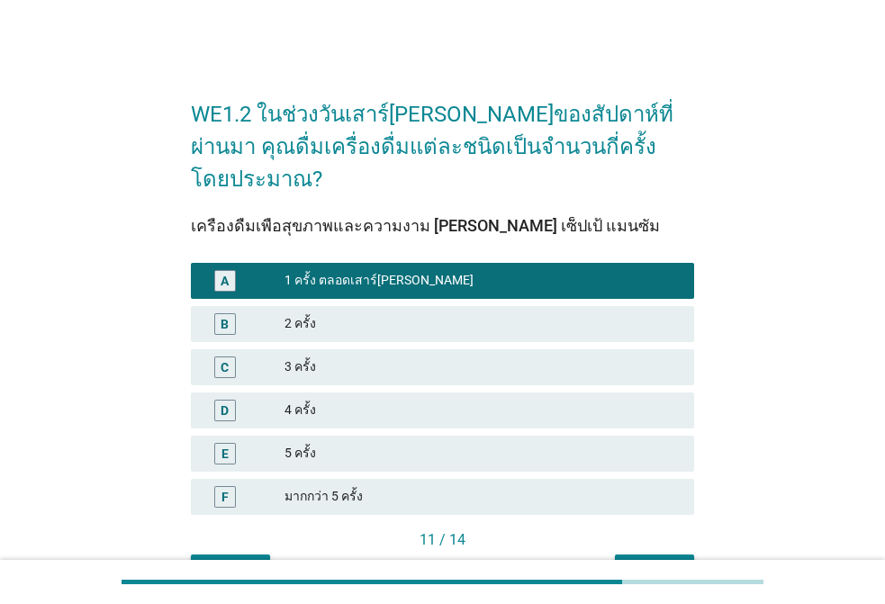
click at [643, 561] on div "ต่อไป" at bounding box center [654, 570] width 50 height 19
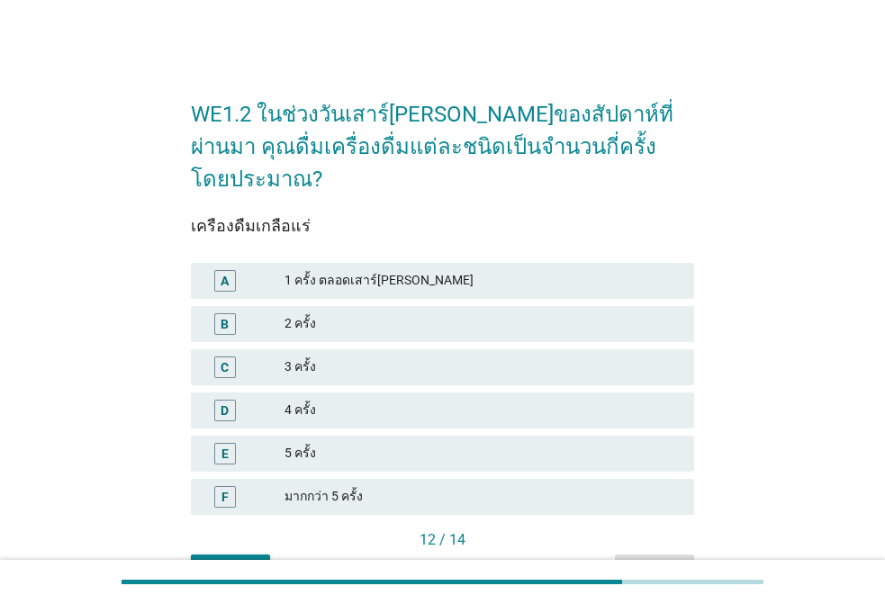
drag, startPoint x: 428, startPoint y: 245, endPoint x: 540, endPoint y: 341, distance: 147.4
click at [429, 270] on div "1 ครั้ง ตลอดเสาร์[PERSON_NAME]" at bounding box center [481, 281] width 395 height 22
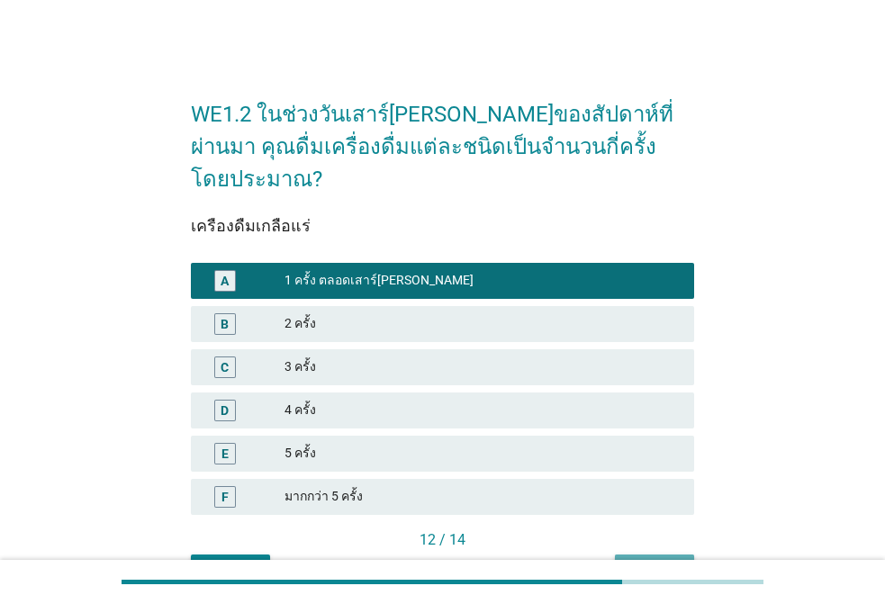
click at [650, 561] on div "ต่อไป" at bounding box center [654, 570] width 50 height 19
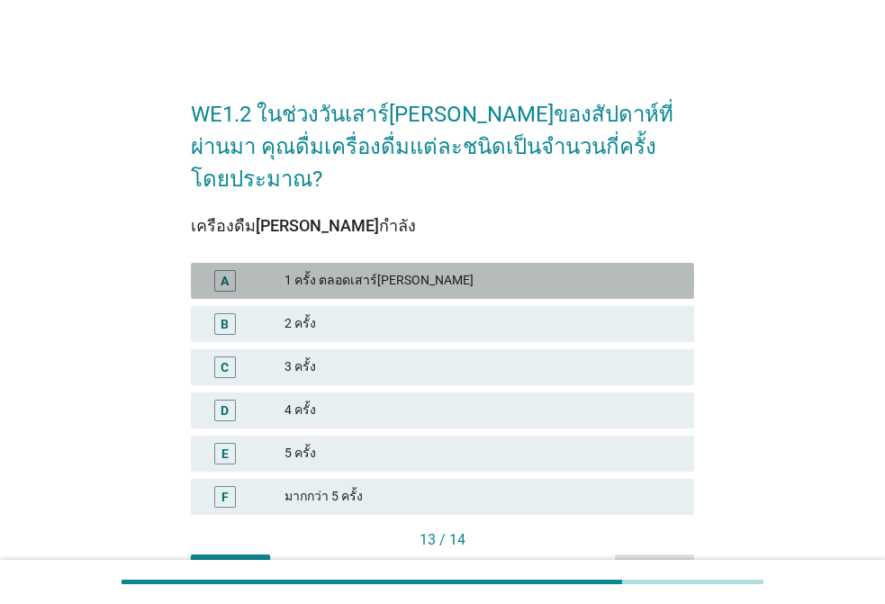
drag, startPoint x: 454, startPoint y: 257, endPoint x: 552, endPoint y: 352, distance: 135.5
click at [454, 270] on div "1 ครั้ง ตลอดเสาร์[PERSON_NAME]" at bounding box center [481, 281] width 395 height 22
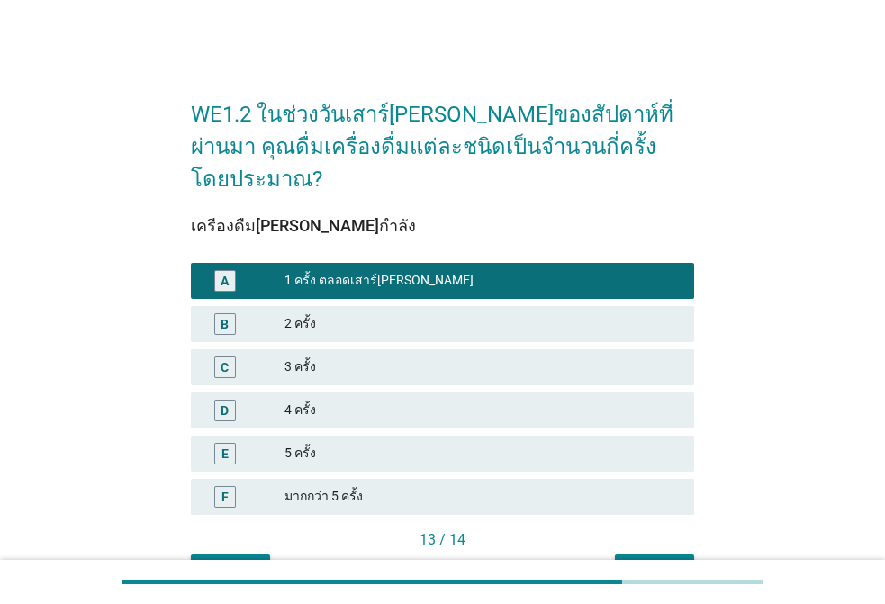
click at [627, 554] on button "ต่อไป" at bounding box center [654, 570] width 79 height 32
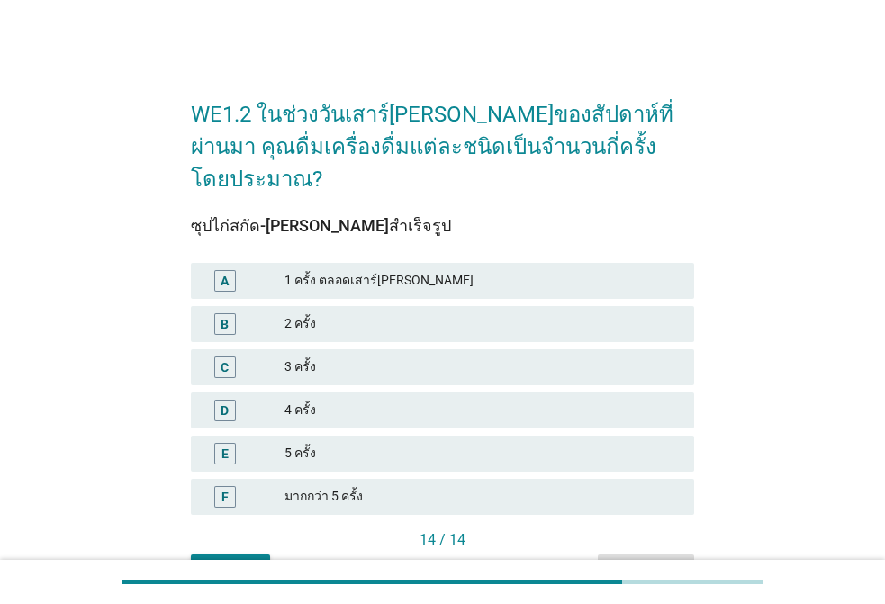
drag, startPoint x: 374, startPoint y: 238, endPoint x: 401, endPoint y: 253, distance: 31.0
click at [377, 270] on div "1 ครั้ง ตลอดเสาร์[PERSON_NAME]" at bounding box center [481, 281] width 395 height 22
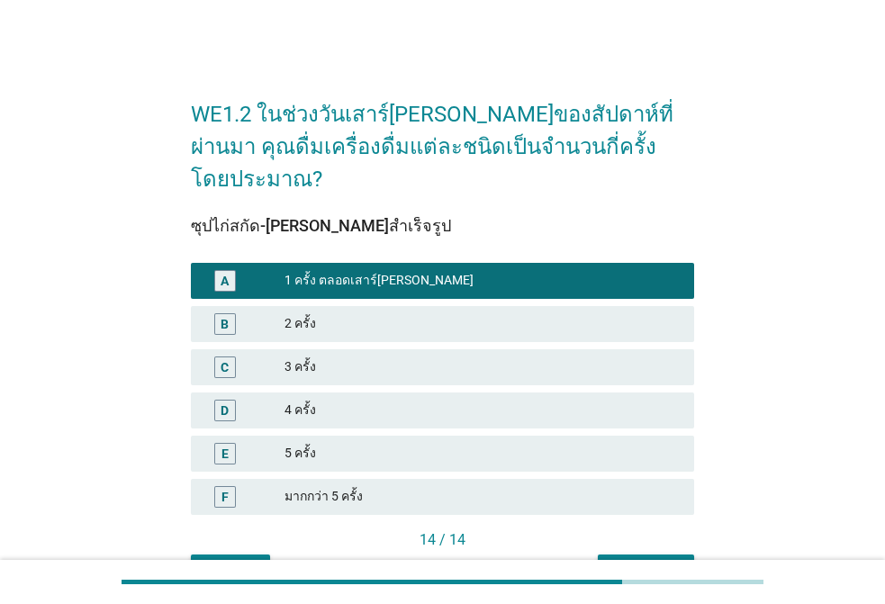
drag, startPoint x: 647, startPoint y: 509, endPoint x: 647, endPoint y: 526, distance: 17.1
click at [647, 525] on div "ซุปไก่สกัด-[PERSON_NAME]สำเร็จรูป A 1 ครั้ง ตลอดเสาร์[PERSON_NAME] B 2 ครั้ง C …" at bounding box center [442, 390] width 503 height 391
click at [647, 554] on button "คำถามต่อไป" at bounding box center [646, 570] width 96 height 32
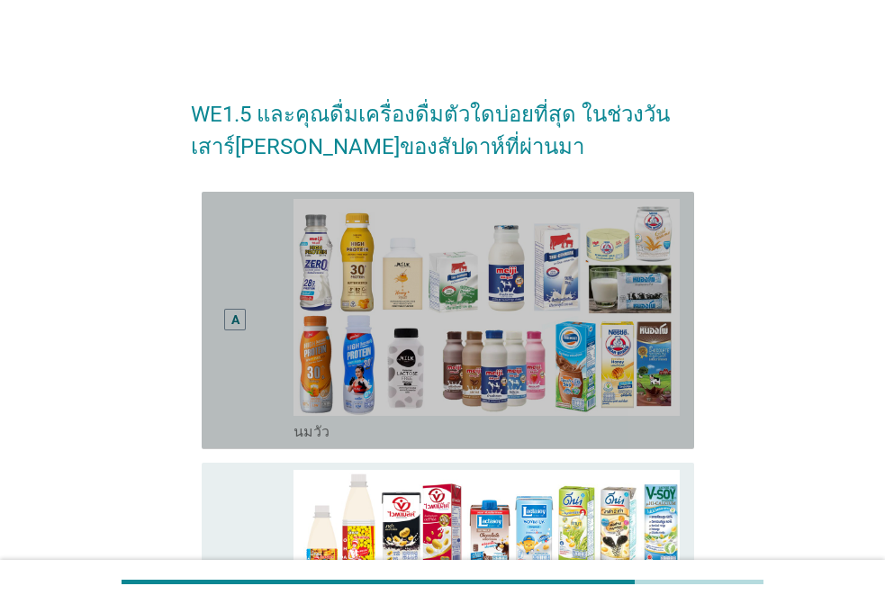
click at [247, 283] on div "A" at bounding box center [235, 320] width 39 height 243
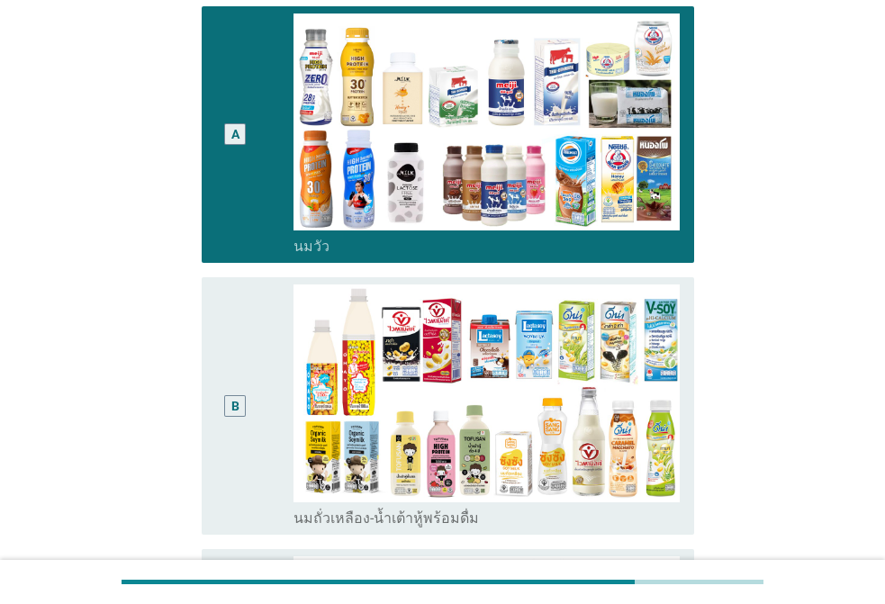
scroll to position [630, 0]
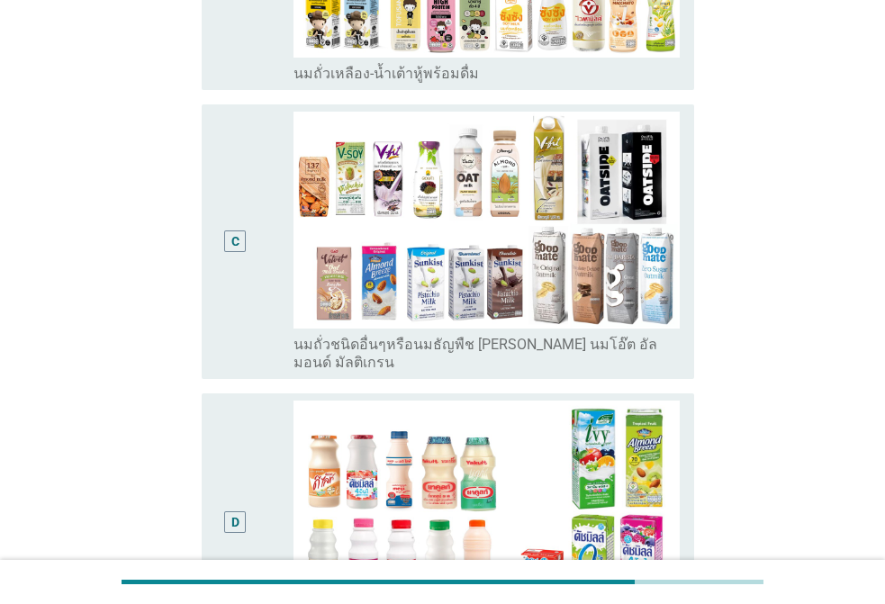
drag, startPoint x: 222, startPoint y: 202, endPoint x: 232, endPoint y: 206, distance: 10.9
click at [222, 201] on div "C" at bounding box center [235, 242] width 39 height 261
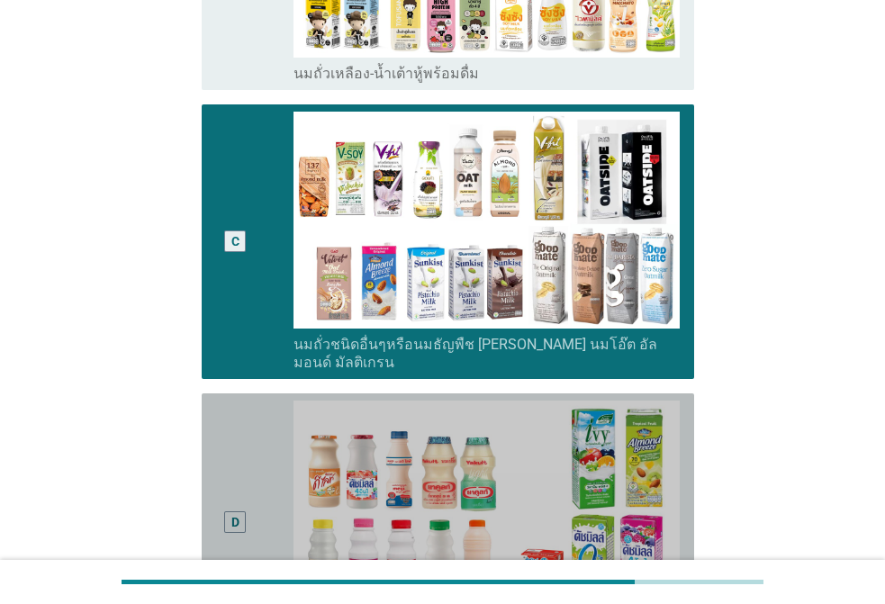
click at [266, 412] on div "D" at bounding box center [254, 521] width 77 height 243
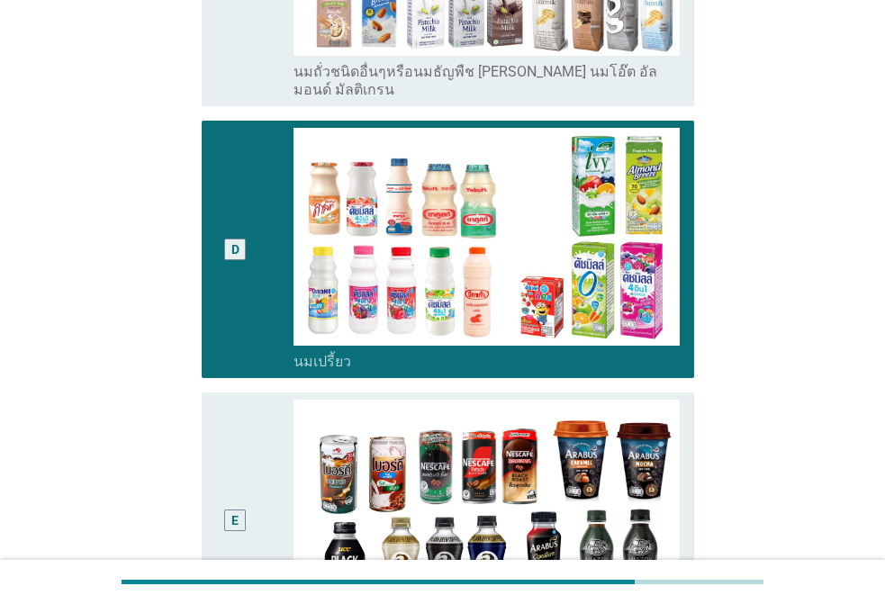
scroll to position [1170, 0]
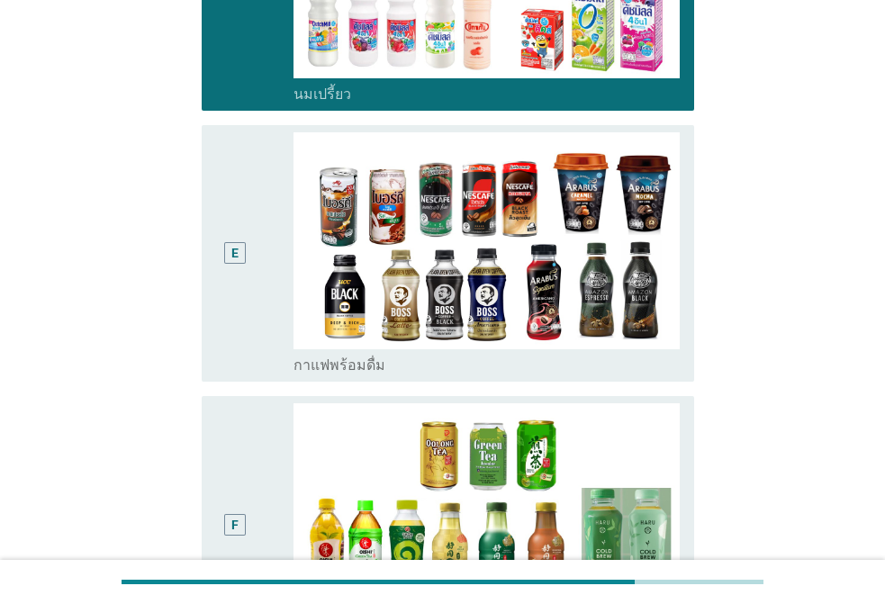
click at [220, 220] on div "E" at bounding box center [235, 253] width 39 height 243
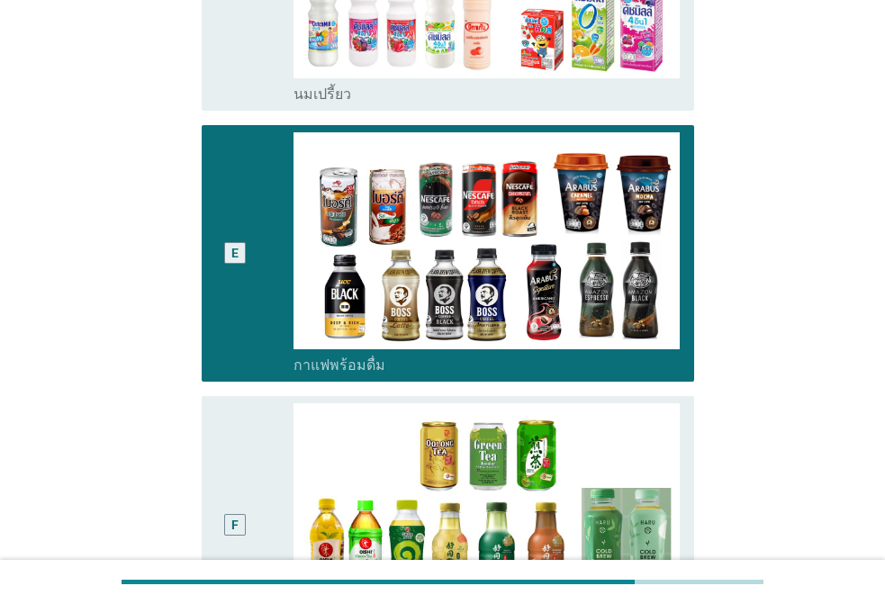
click at [254, 436] on div "F" at bounding box center [235, 524] width 39 height 243
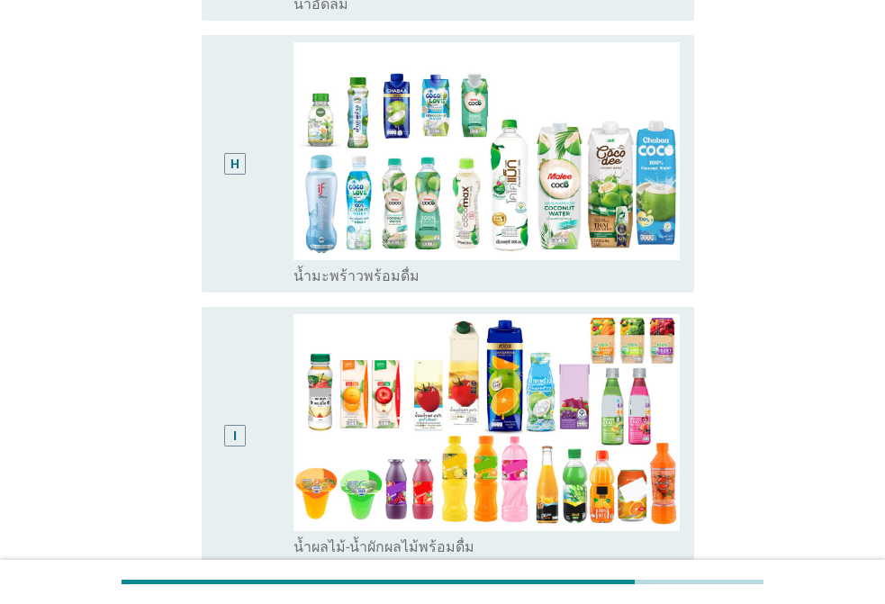
scroll to position [2250, 0]
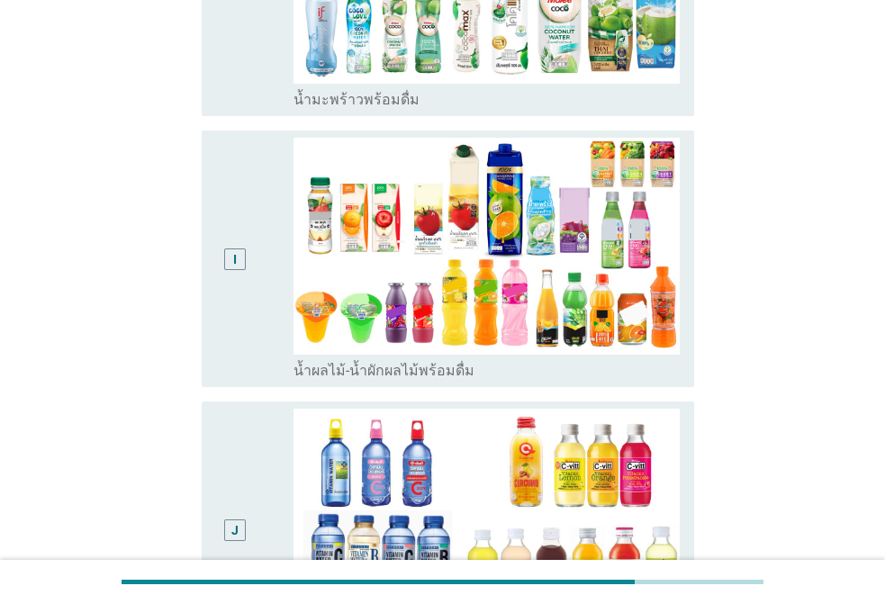
click at [228, 248] on div "I" at bounding box center [235, 259] width 22 height 22
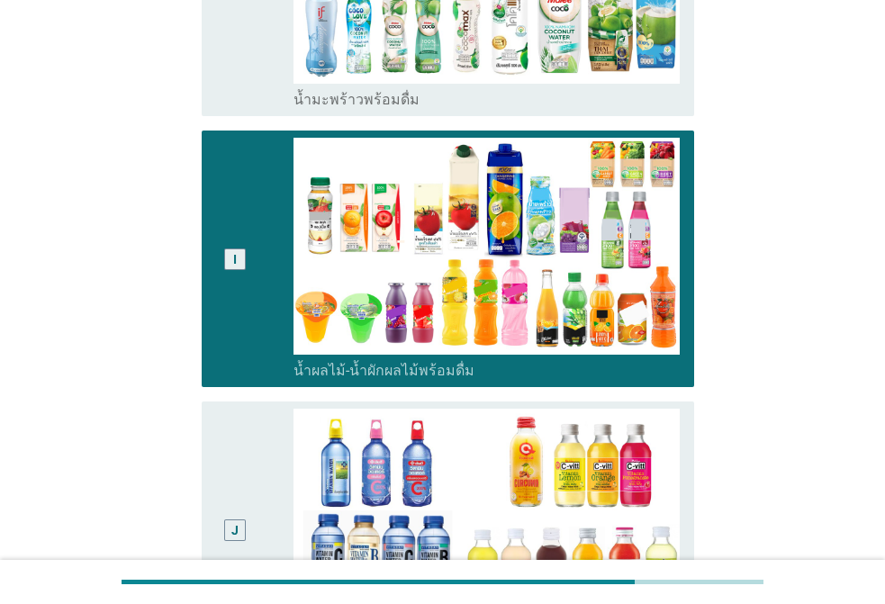
drag, startPoint x: 283, startPoint y: 526, endPoint x: 276, endPoint y: 516, distance: 13.0
click at [283, 526] on div "J" at bounding box center [254, 530] width 77 height 243
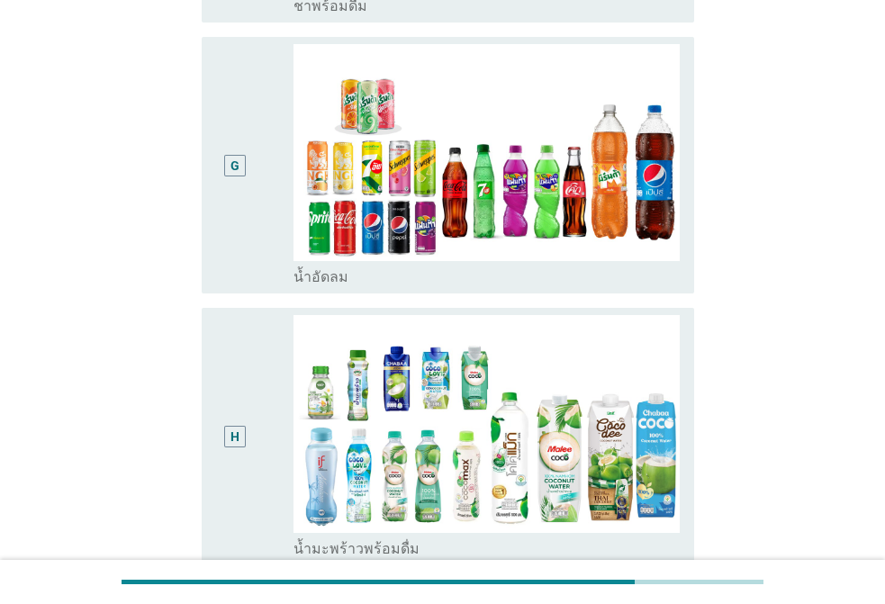
scroll to position [1800, 0]
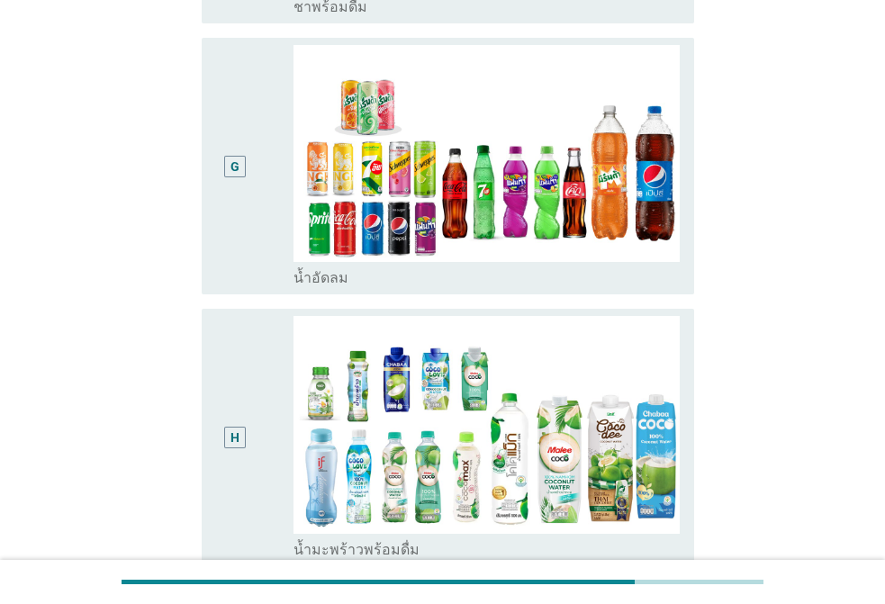
click at [259, 403] on div "H" at bounding box center [254, 437] width 77 height 243
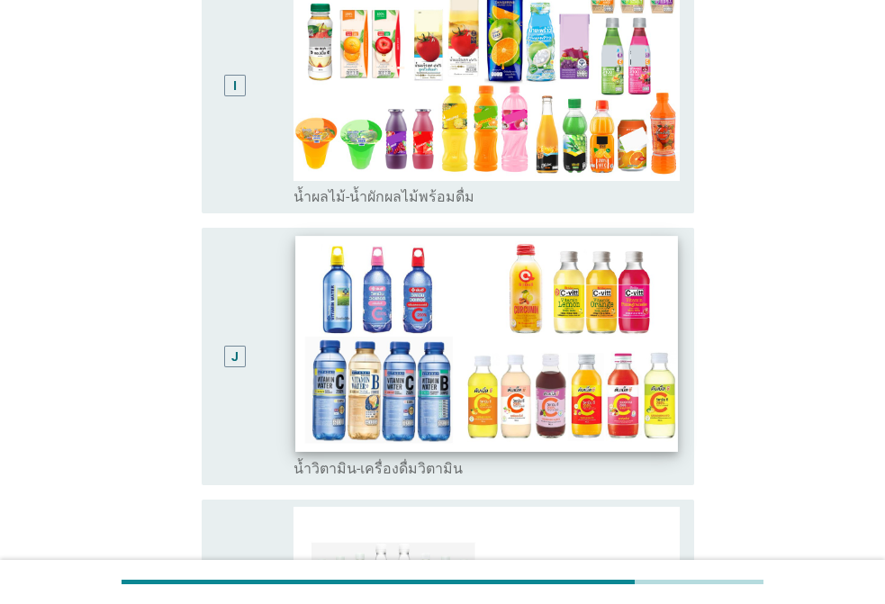
scroll to position [2700, 0]
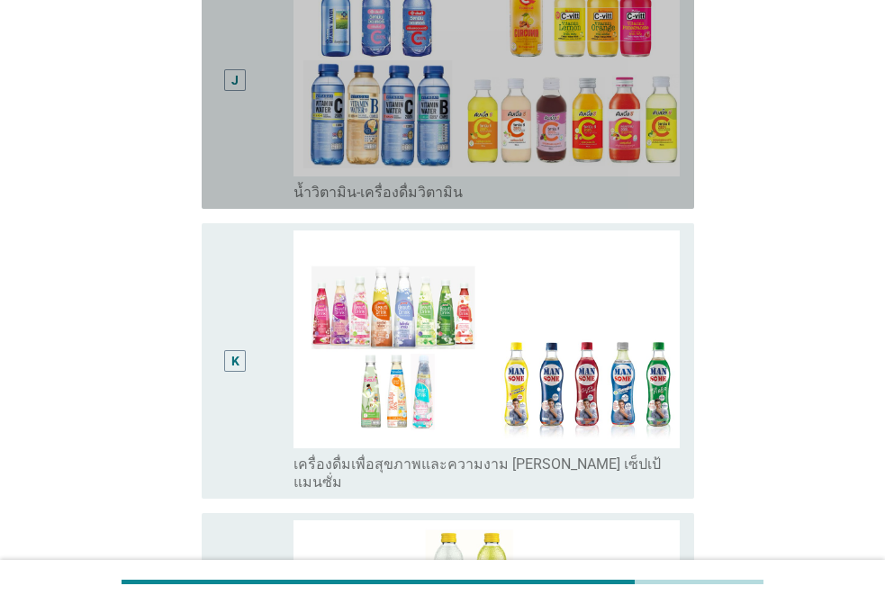
click at [269, 159] on div "J" at bounding box center [254, 80] width 77 height 243
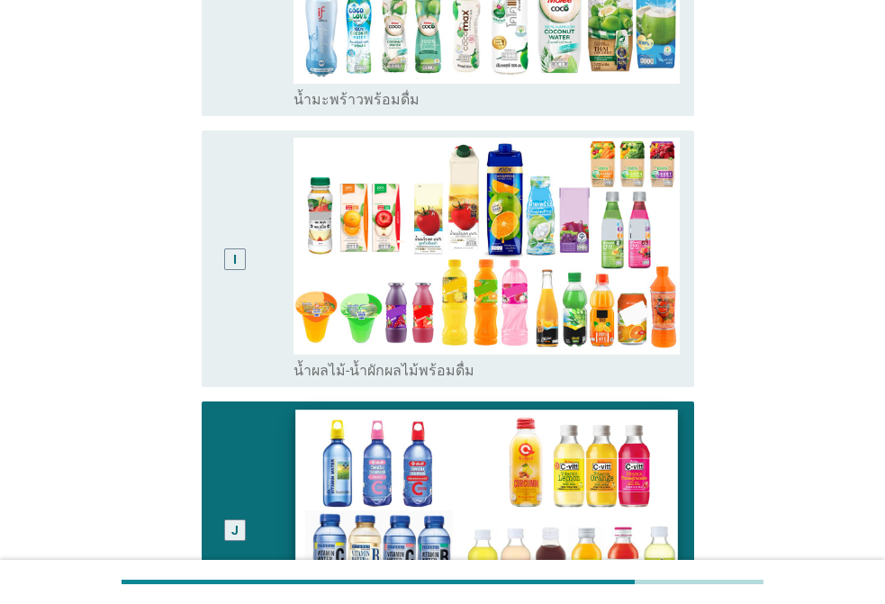
scroll to position [1980, 0]
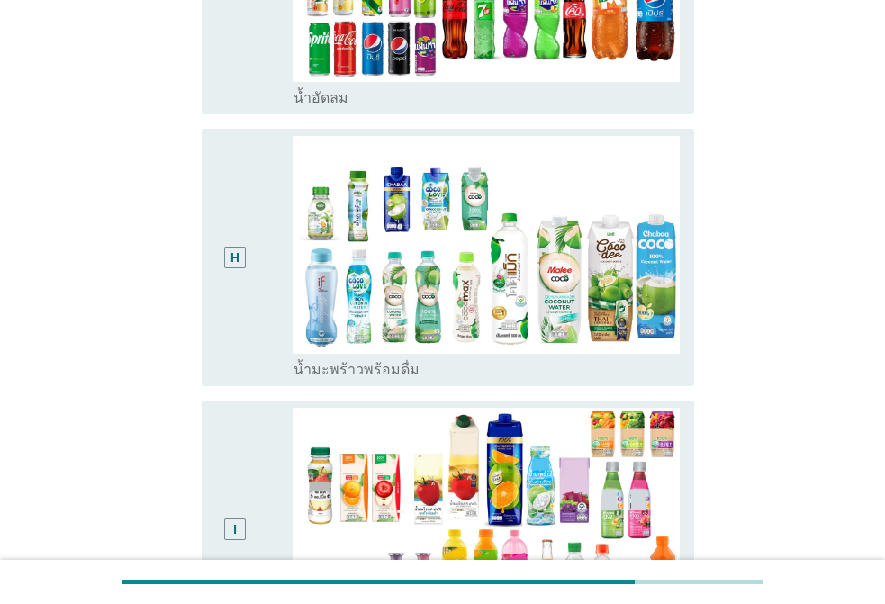
click at [268, 247] on div "H" at bounding box center [254, 257] width 77 height 243
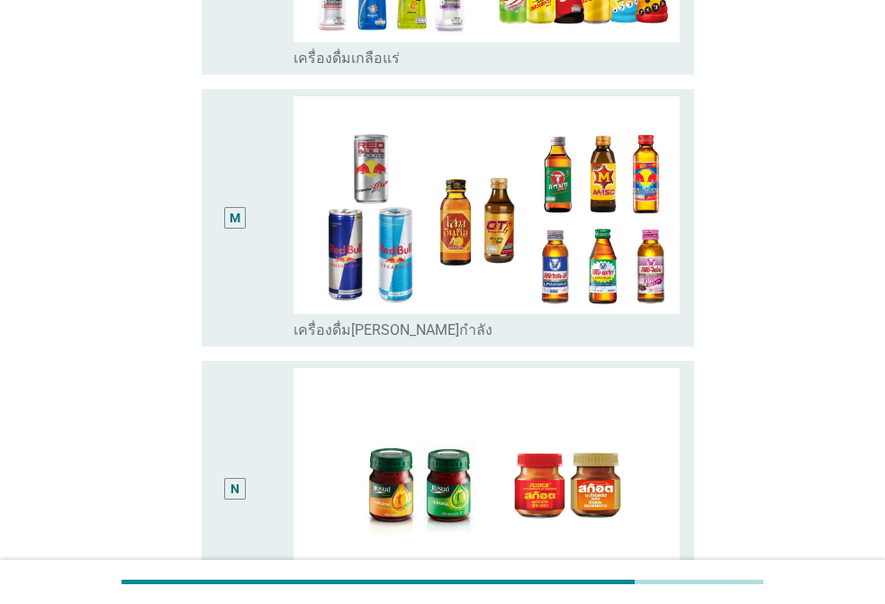
scroll to position [3654, 0]
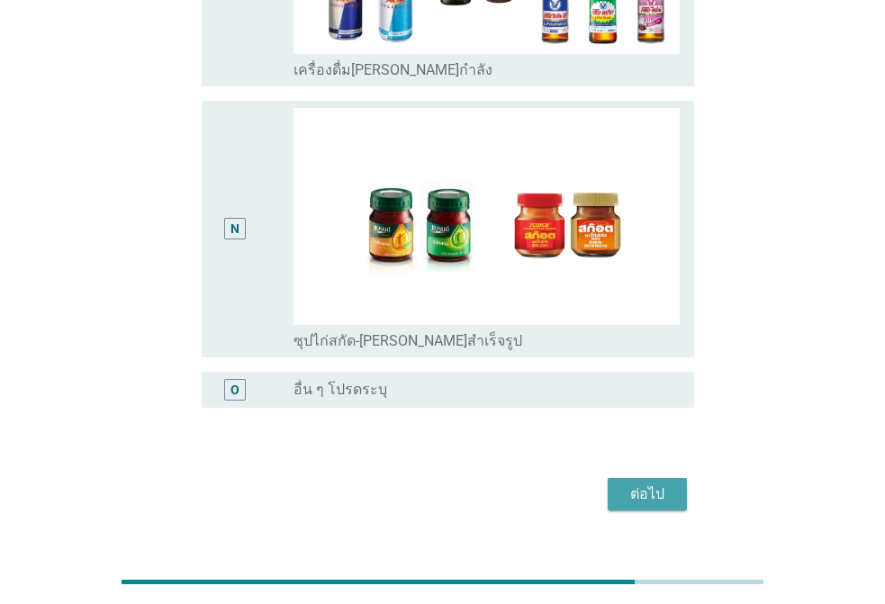
click at [630, 483] on div "ต่อไป" at bounding box center [647, 494] width 50 height 22
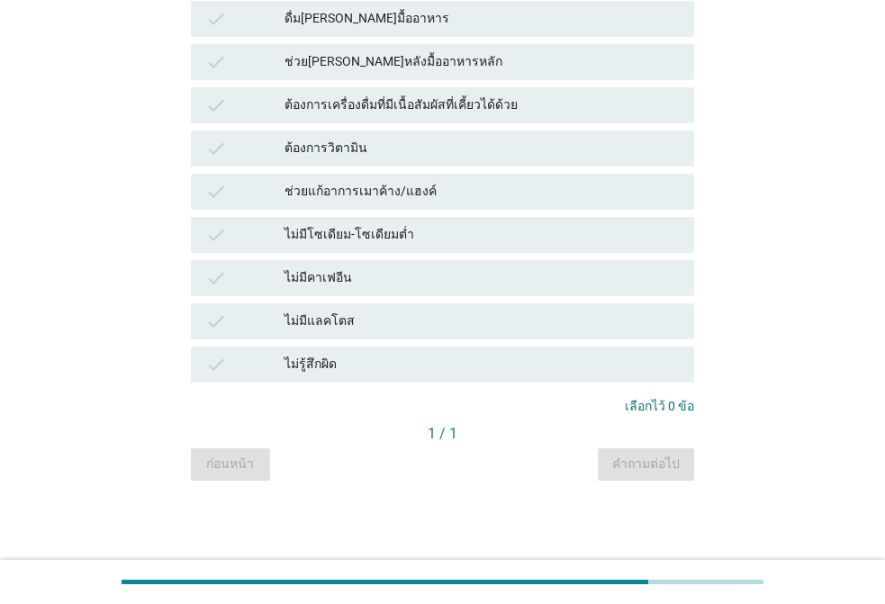
scroll to position [0, 0]
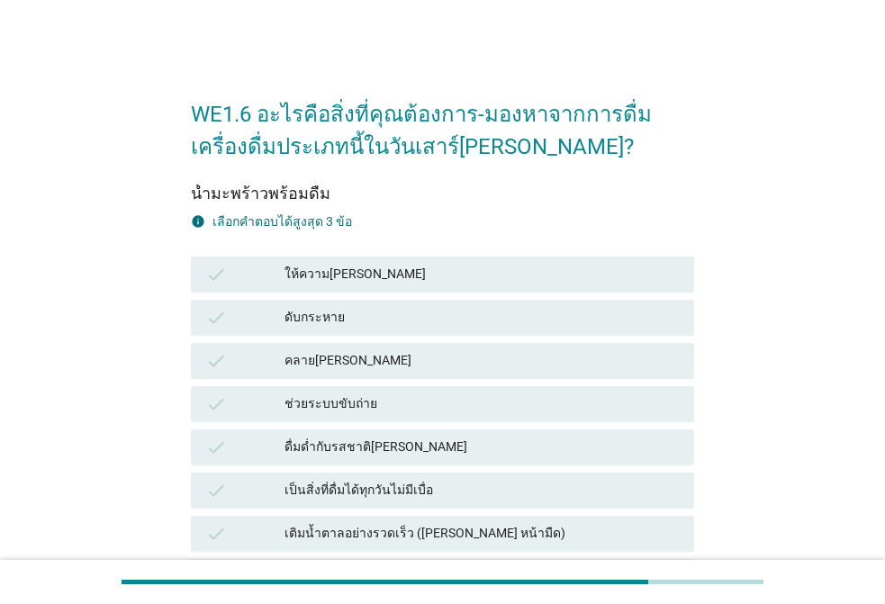
click at [333, 270] on div "ให้ความ[PERSON_NAME]" at bounding box center [481, 275] width 395 height 22
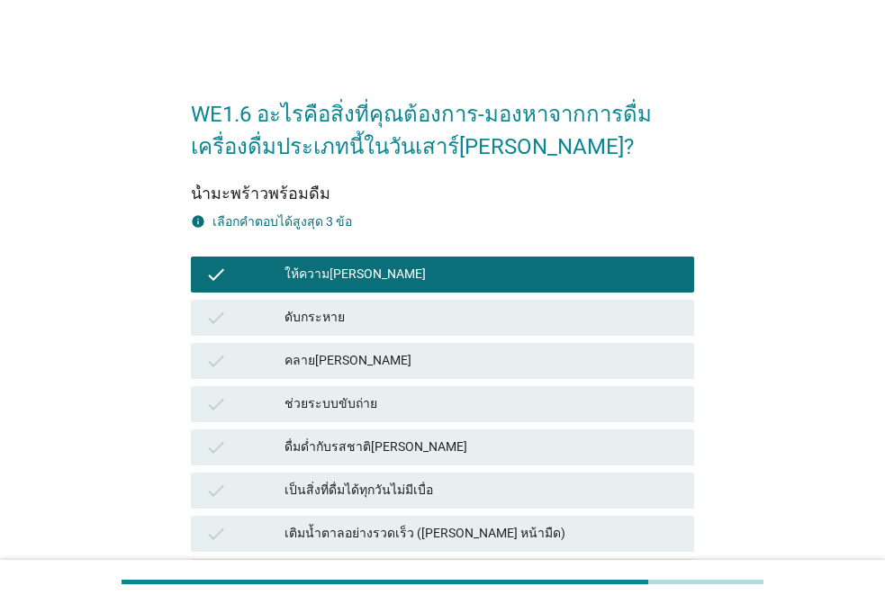
click at [334, 320] on div "ดับกระหาย" at bounding box center [481, 318] width 395 height 22
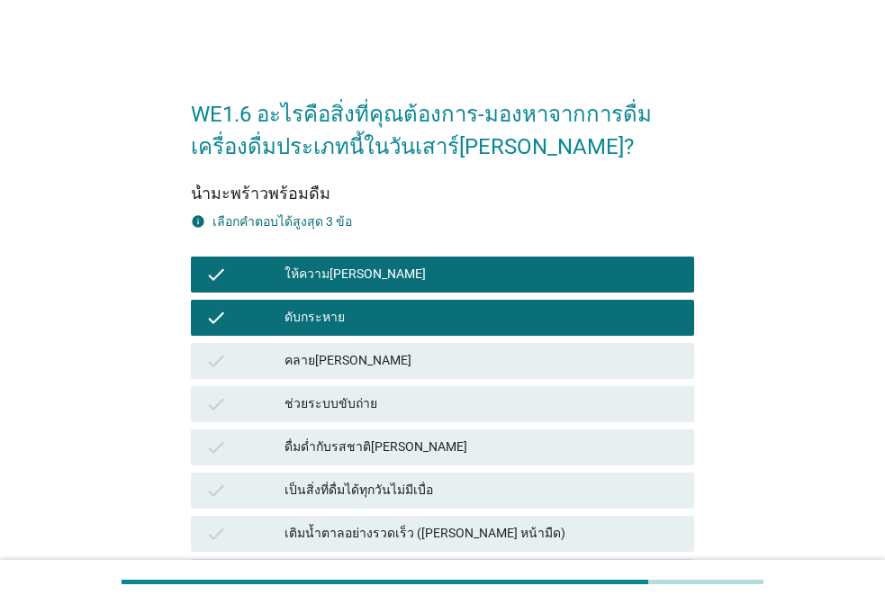
drag, startPoint x: 312, startPoint y: 382, endPoint x: 322, endPoint y: 383, distance: 9.9
click at [315, 383] on div "check ช่วยระบบขับถ่าย" at bounding box center [442, 403] width 510 height 43
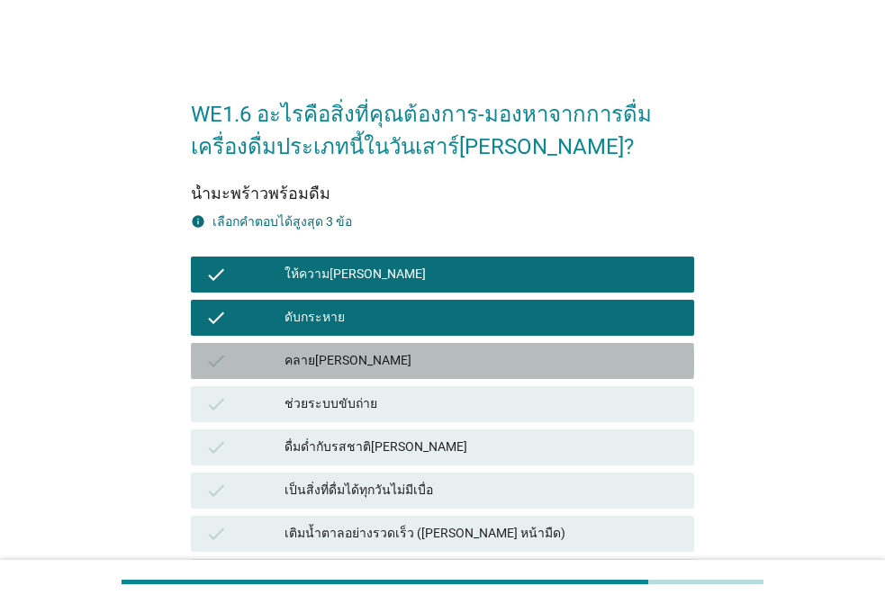
drag, startPoint x: 331, startPoint y: 374, endPoint x: 490, endPoint y: 396, distance: 160.7
click at [333, 372] on div "check คลาย[PERSON_NAME]" at bounding box center [442, 361] width 503 height 36
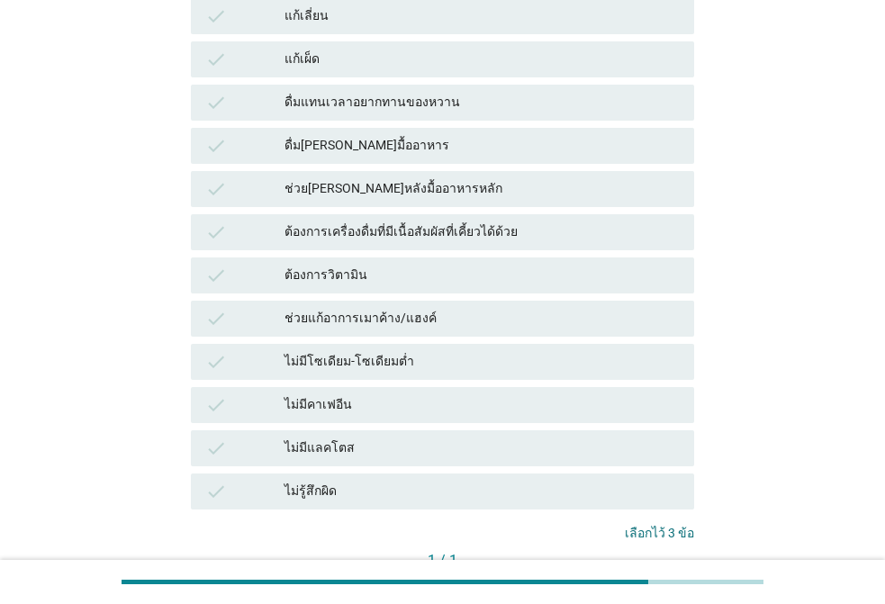
scroll to position [1260, 0]
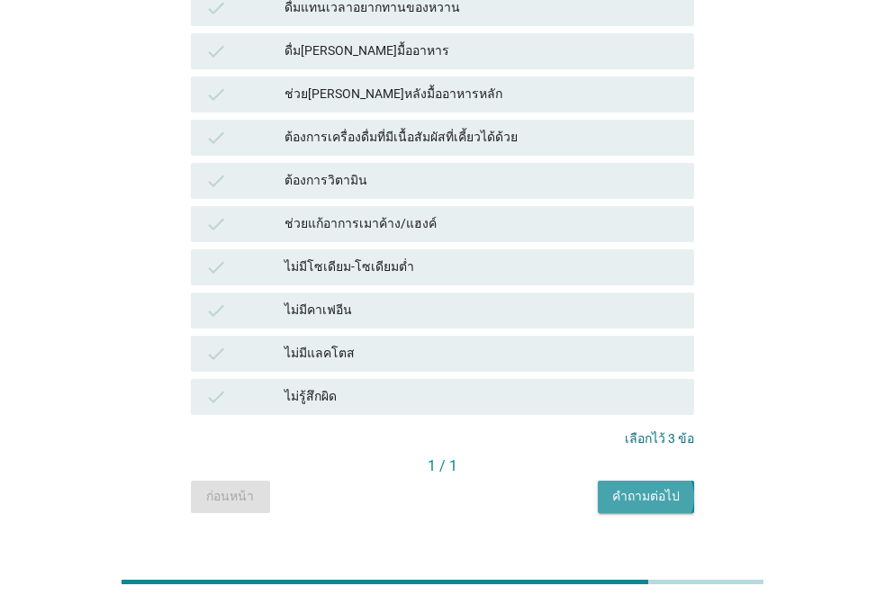
click at [642, 505] on div "คำถามต่อไป" at bounding box center [645, 496] width 67 height 19
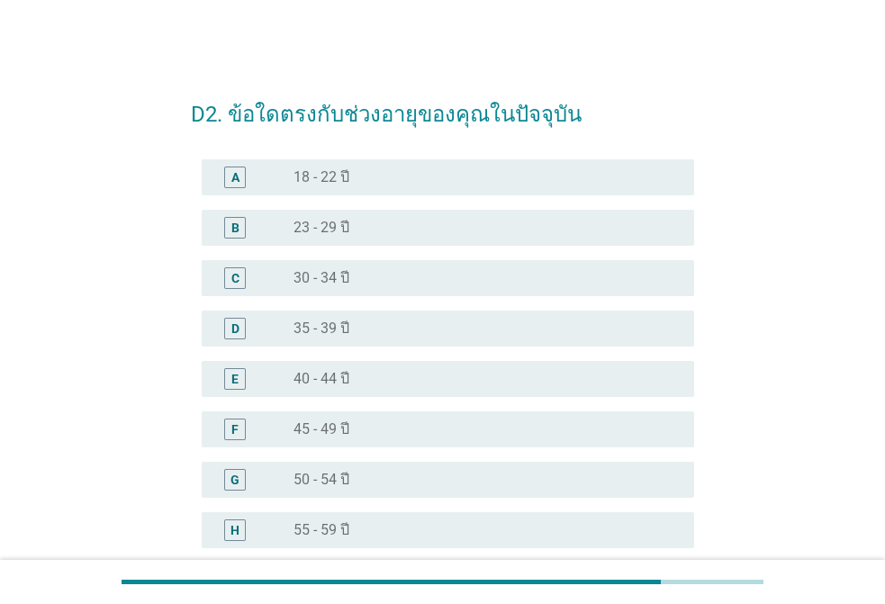
drag, startPoint x: 346, startPoint y: 377, endPoint x: 628, endPoint y: 395, distance: 283.1
click at [346, 377] on label "40 - 44 ปี" at bounding box center [321, 379] width 56 height 18
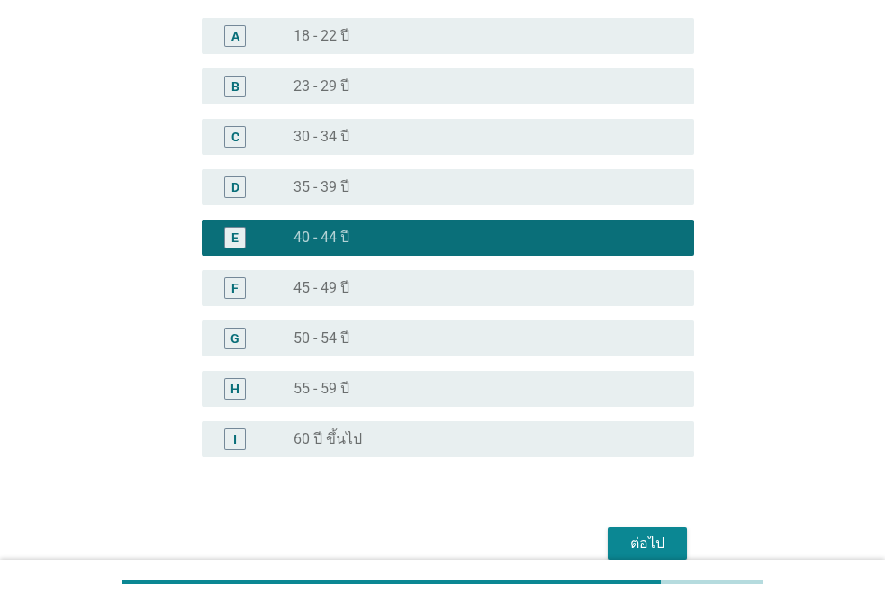
scroll to position [226, 0]
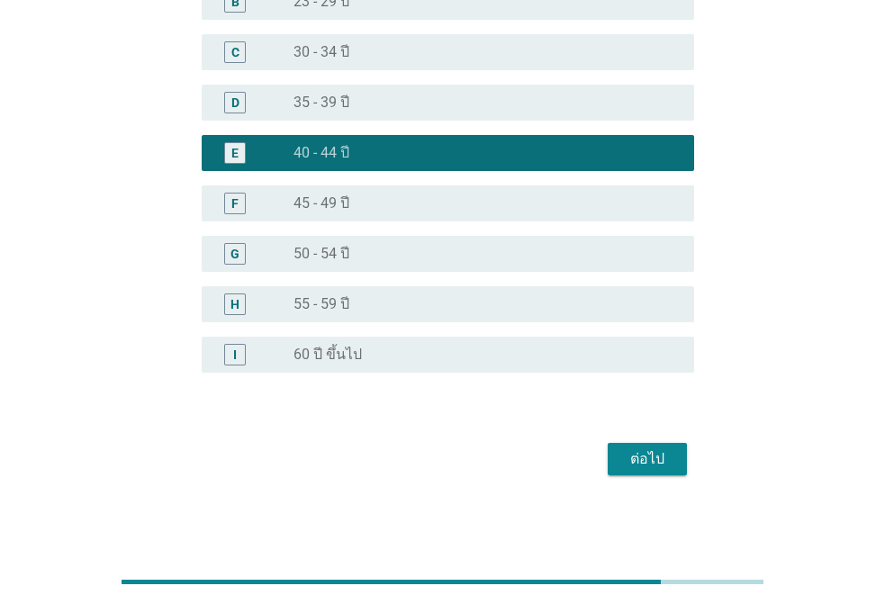
click at [649, 461] on div "ต่อไป" at bounding box center [647, 459] width 50 height 22
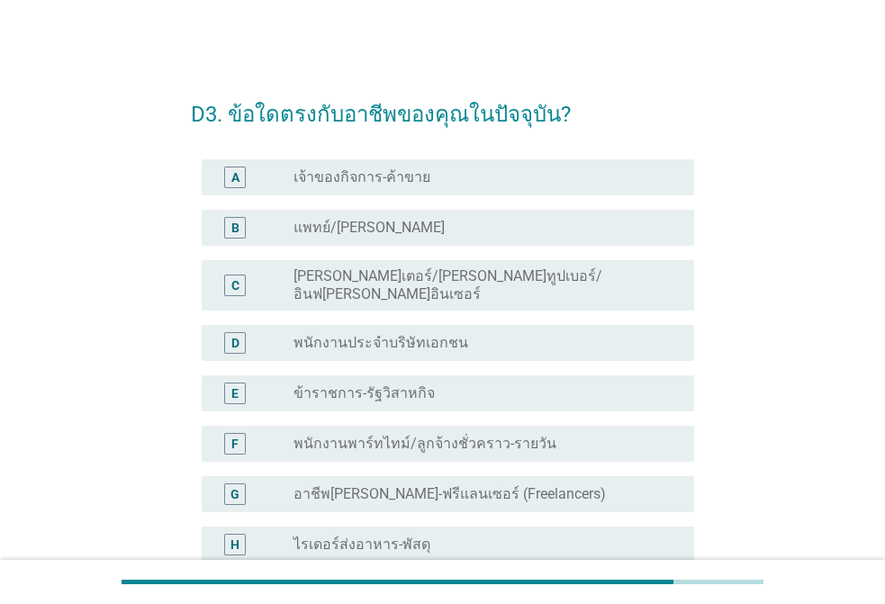
click at [377, 334] on label "พนักงานประจำบริษัทเอกชน" at bounding box center [380, 343] width 175 height 18
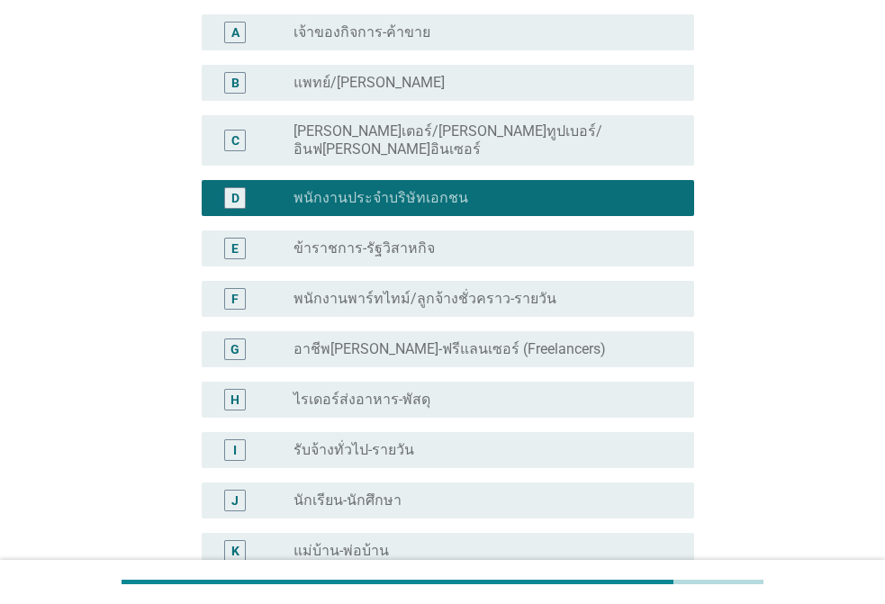
scroll to position [478, 0]
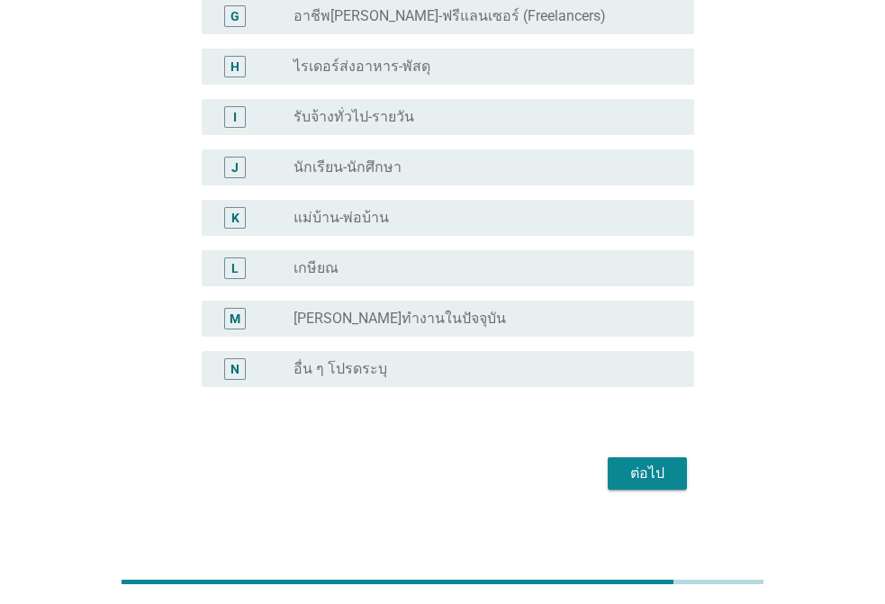
click at [652, 463] on div "ต่อไป" at bounding box center [647, 474] width 50 height 22
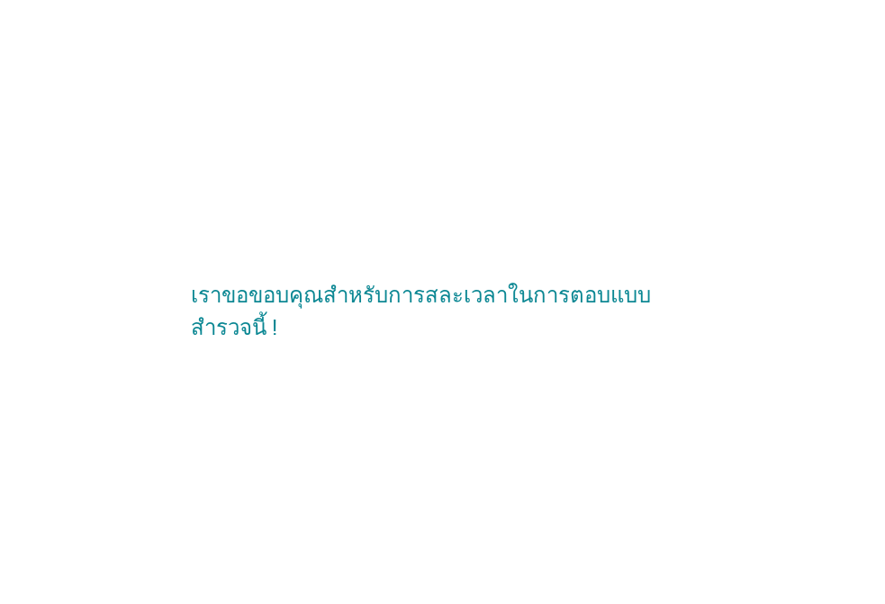
scroll to position [0, 0]
